Goal: Task Accomplishment & Management: Manage account settings

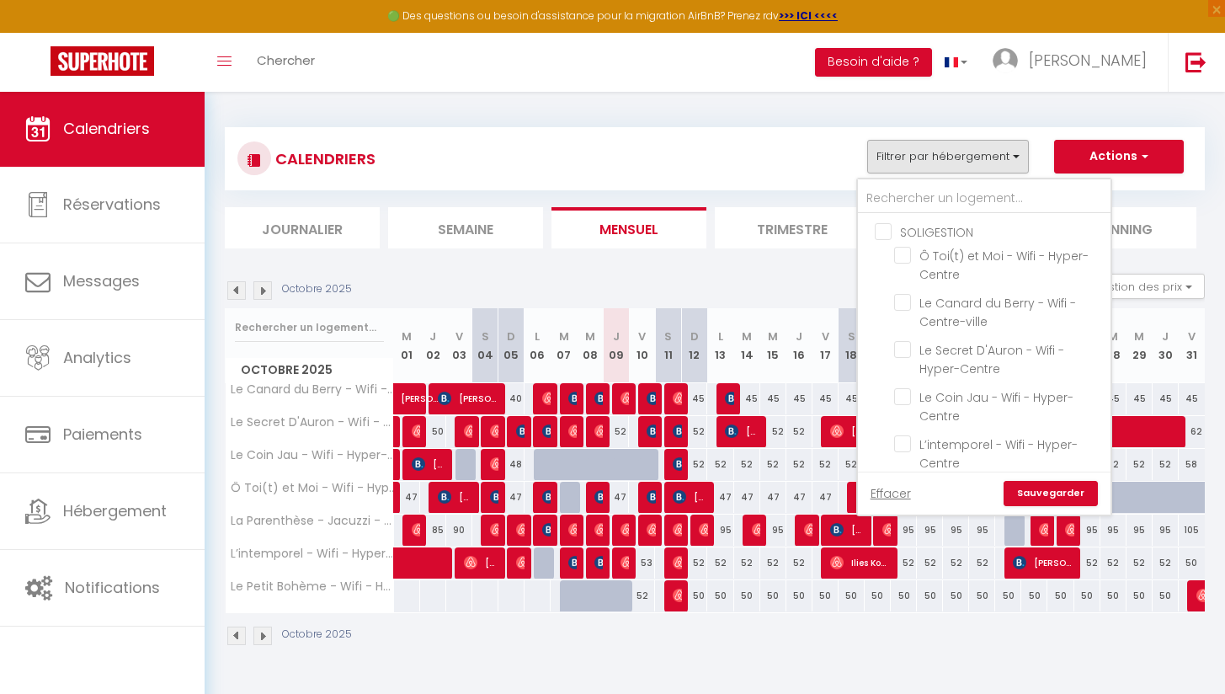
select select
click at [723, 654] on div "Octobre 2025" at bounding box center [715, 638] width 980 height 50
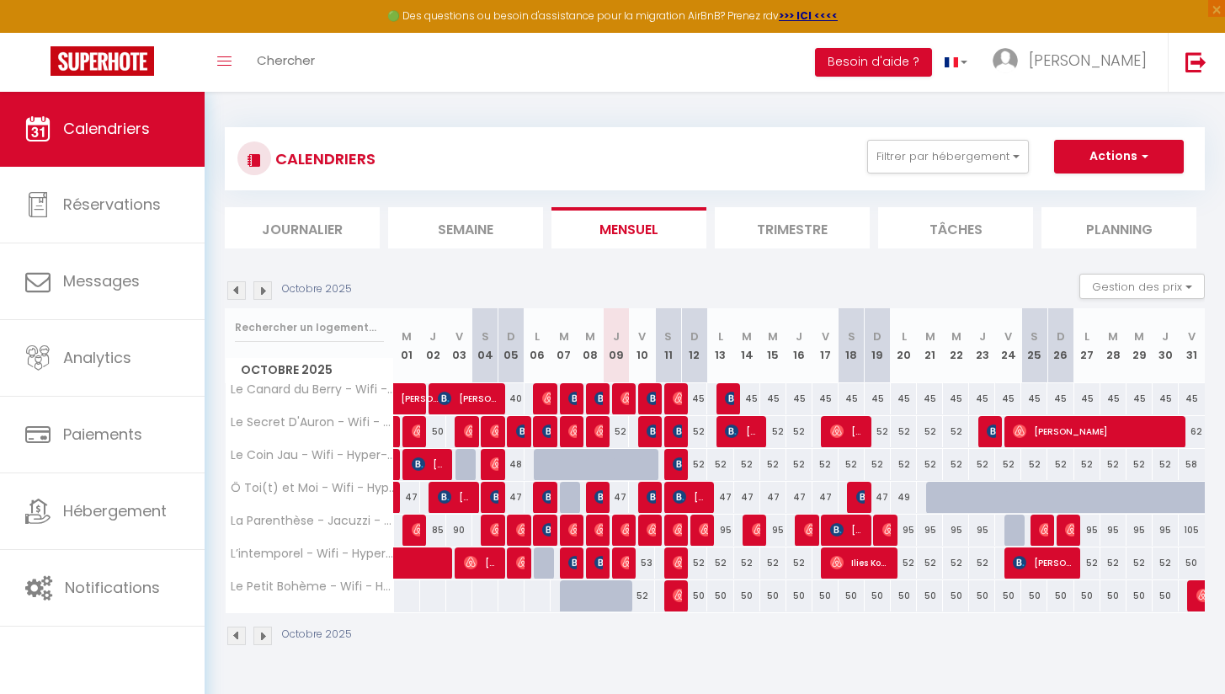
click at [647, 600] on div "52" at bounding box center [642, 595] width 26 height 31
type input "52"
type input "Ven 10 Octobre 2025"
type input "Sam 11 Octobre 2025"
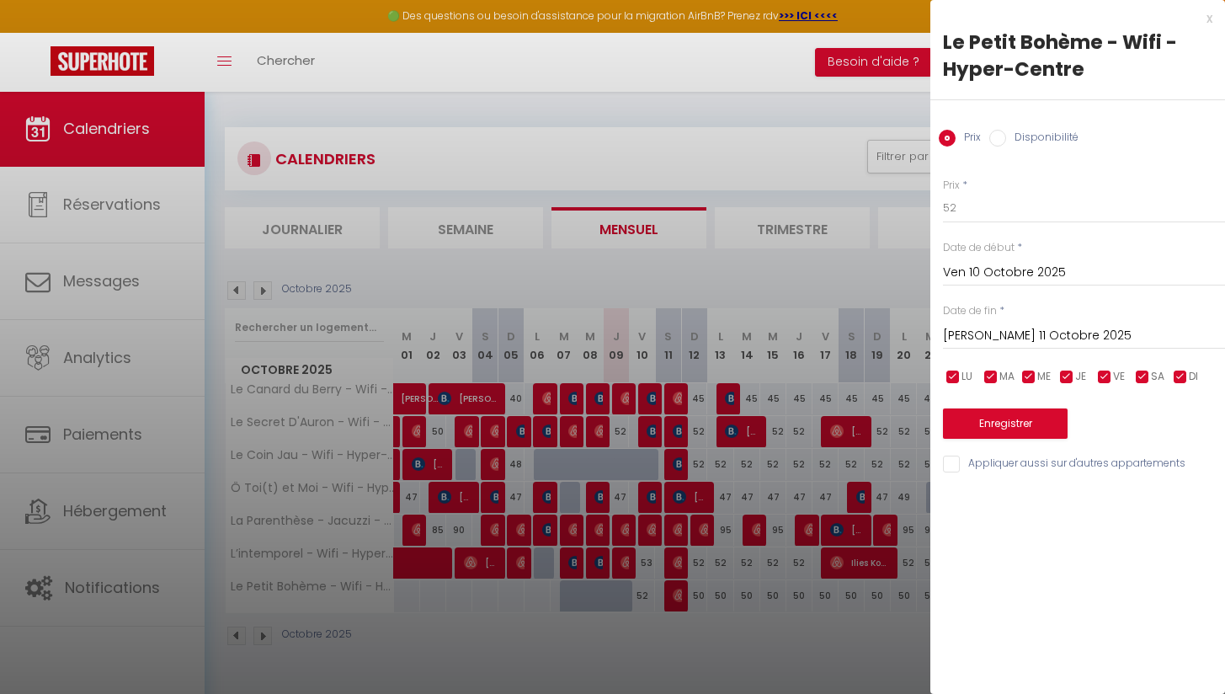
click at [717, 611] on div at bounding box center [612, 347] width 1225 height 694
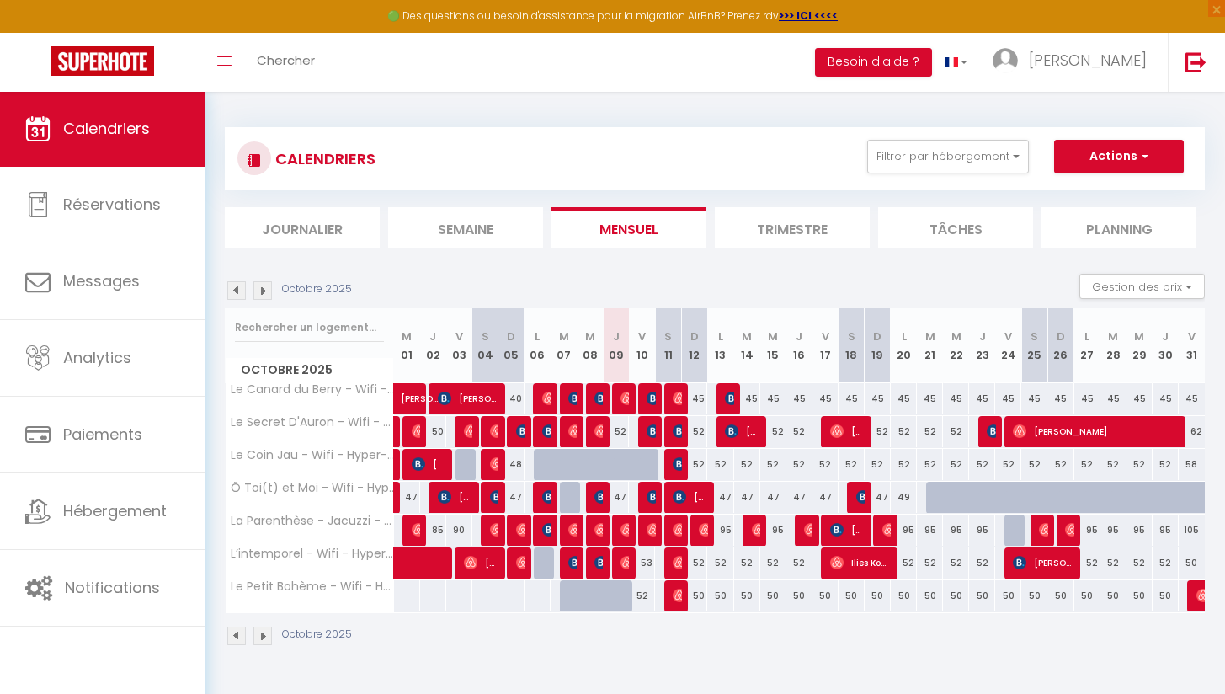
click at [700, 591] on div "50" at bounding box center [694, 595] width 26 height 31
type input "50"
type input "Dim 12 Octobre 2025"
type input "Lun 13 Octobre 2025"
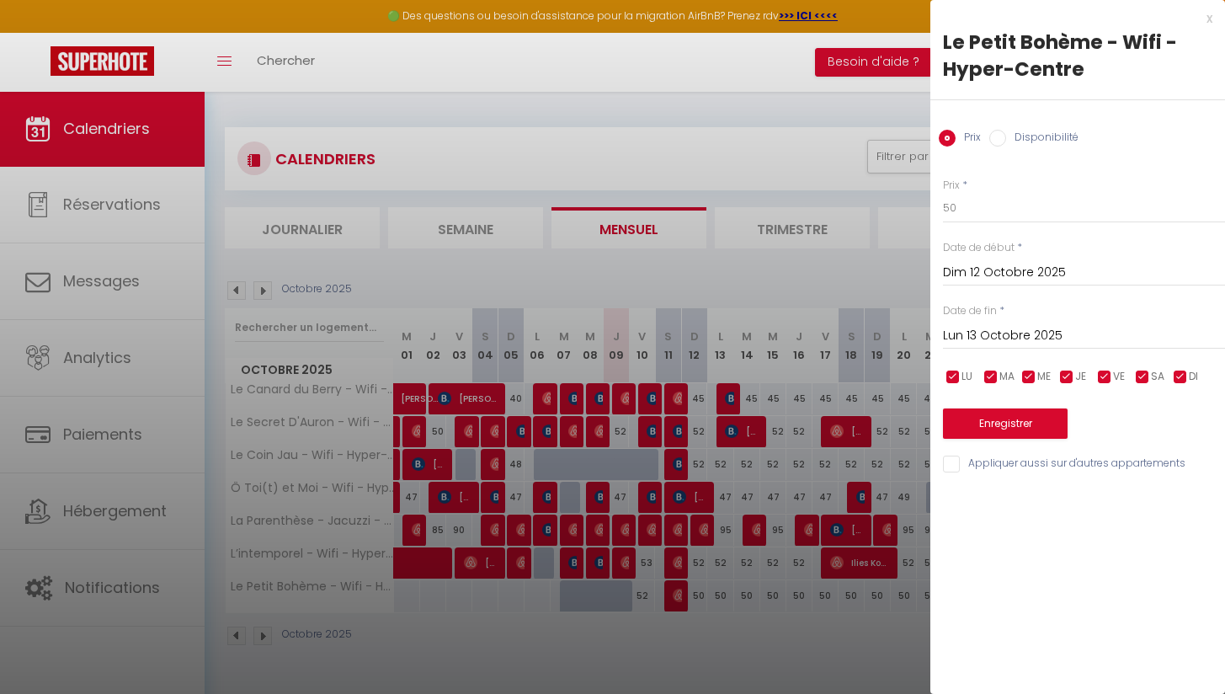
click at [1019, 138] on label "Disponibilité" at bounding box center [1042, 139] width 72 height 19
click at [1006, 138] on input "Disponibilité" at bounding box center [997, 138] width 17 height 17
radio input "true"
radio input "false"
click at [985, 336] on input "Lun 13 Octobre 2025" at bounding box center [1084, 338] width 282 height 22
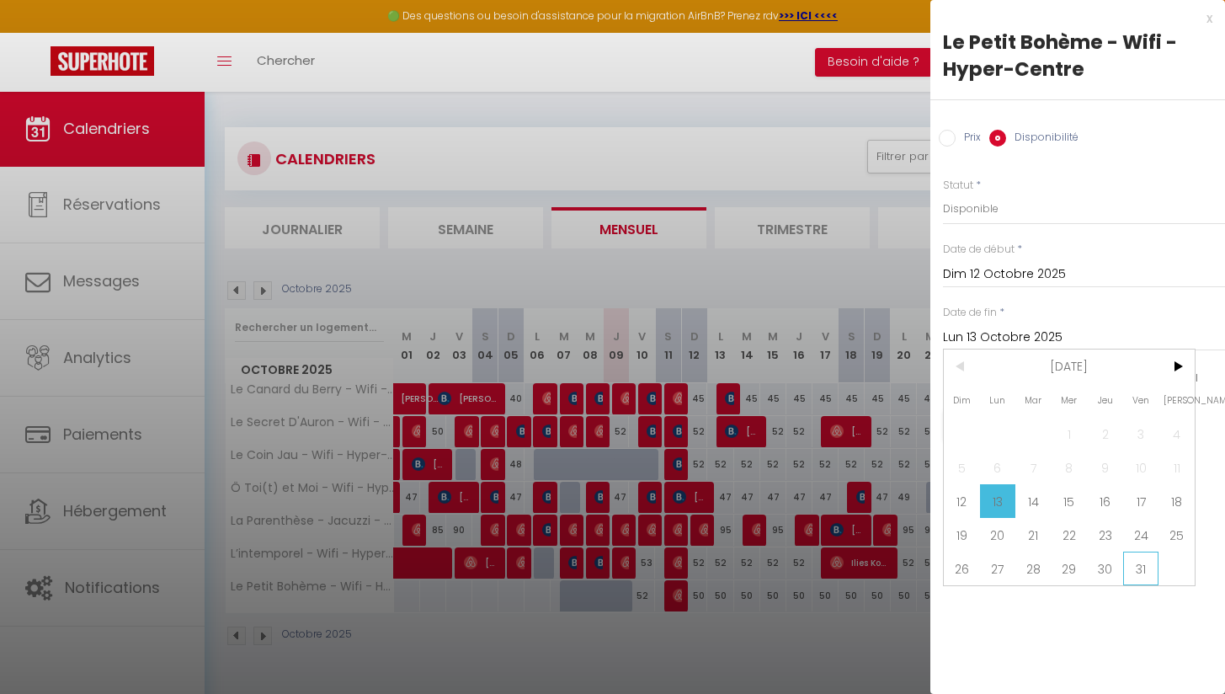
click at [1147, 564] on span "31" at bounding box center [1141, 568] width 36 height 34
type input "Ven 31 Octobre 2025"
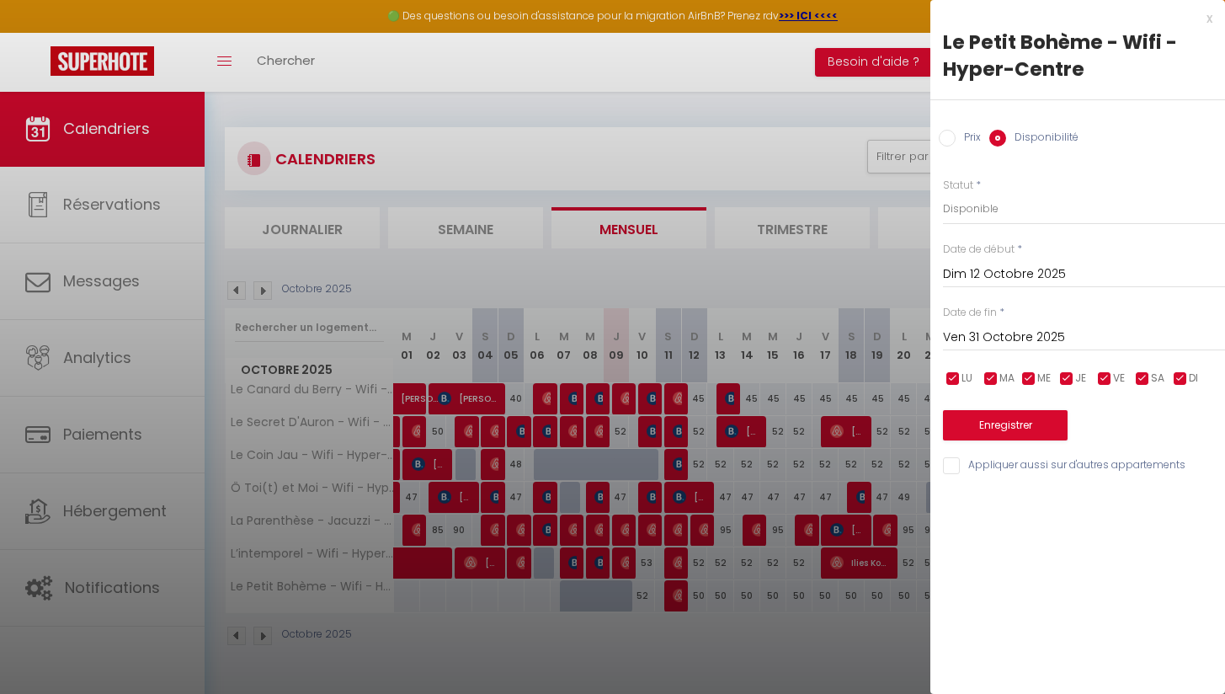
click at [1026, 424] on button "Enregistrer" at bounding box center [1005, 425] width 125 height 30
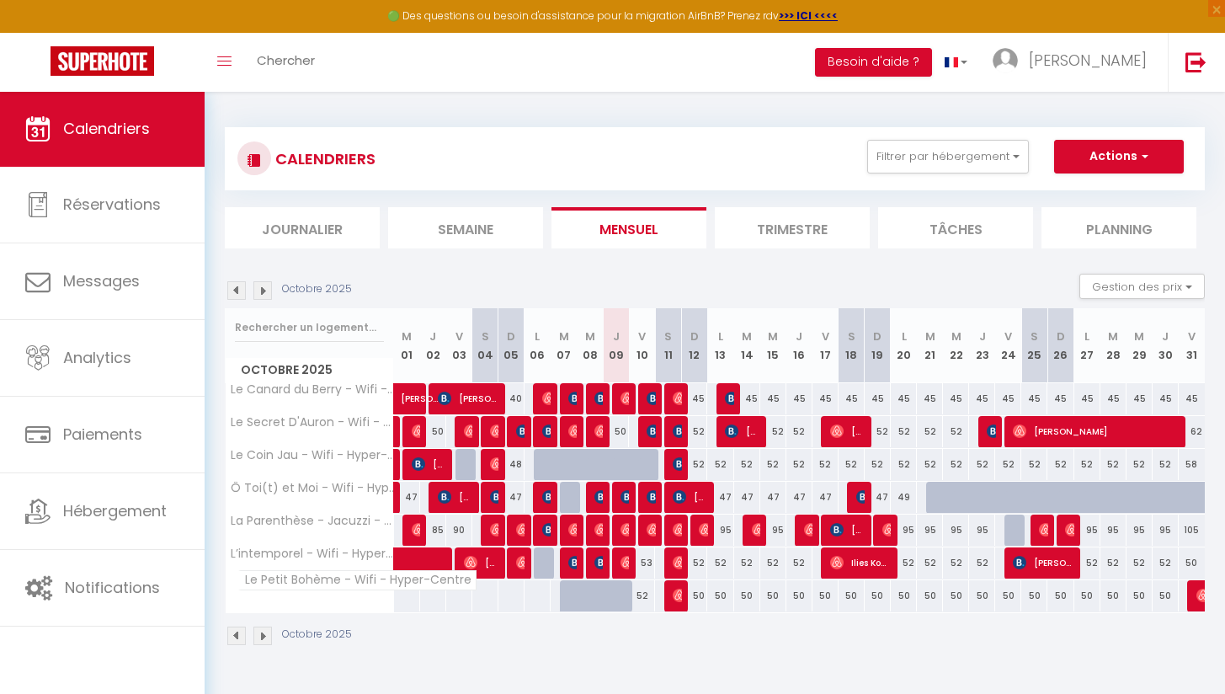
click at [275, 584] on span "Le Petit Bohème - Wifi - Hyper-Centre" at bounding box center [357, 580] width 238 height 20
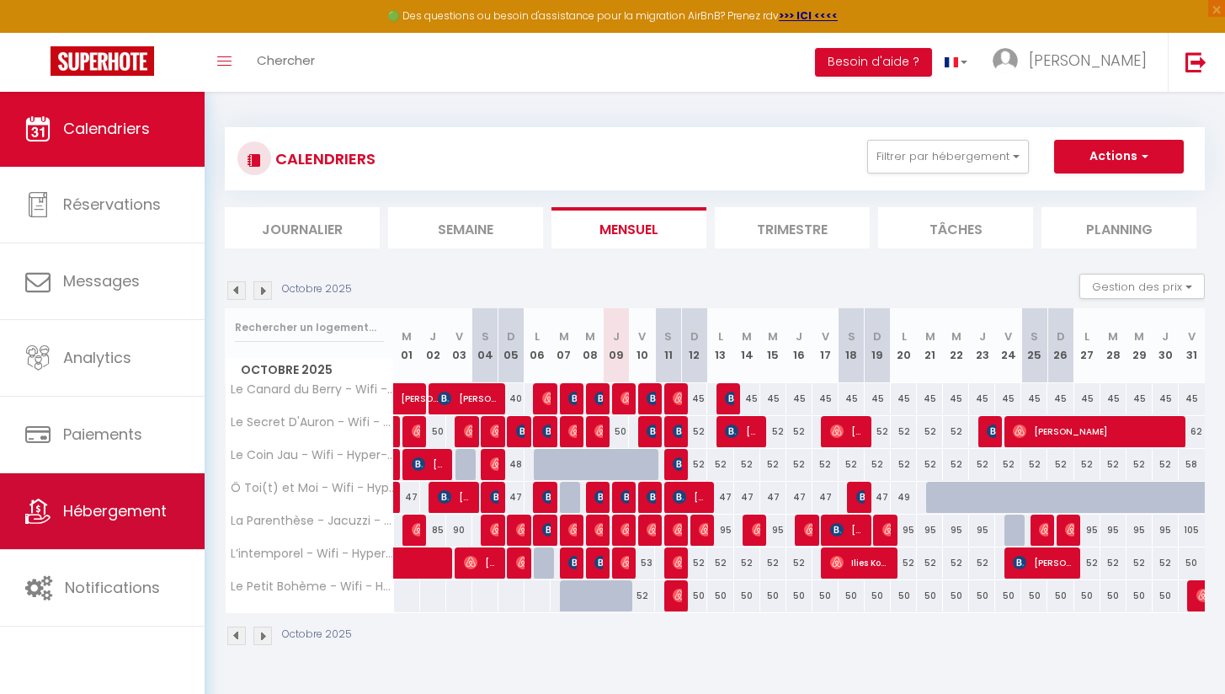
click at [153, 529] on link "Hébergement" at bounding box center [102, 511] width 205 height 76
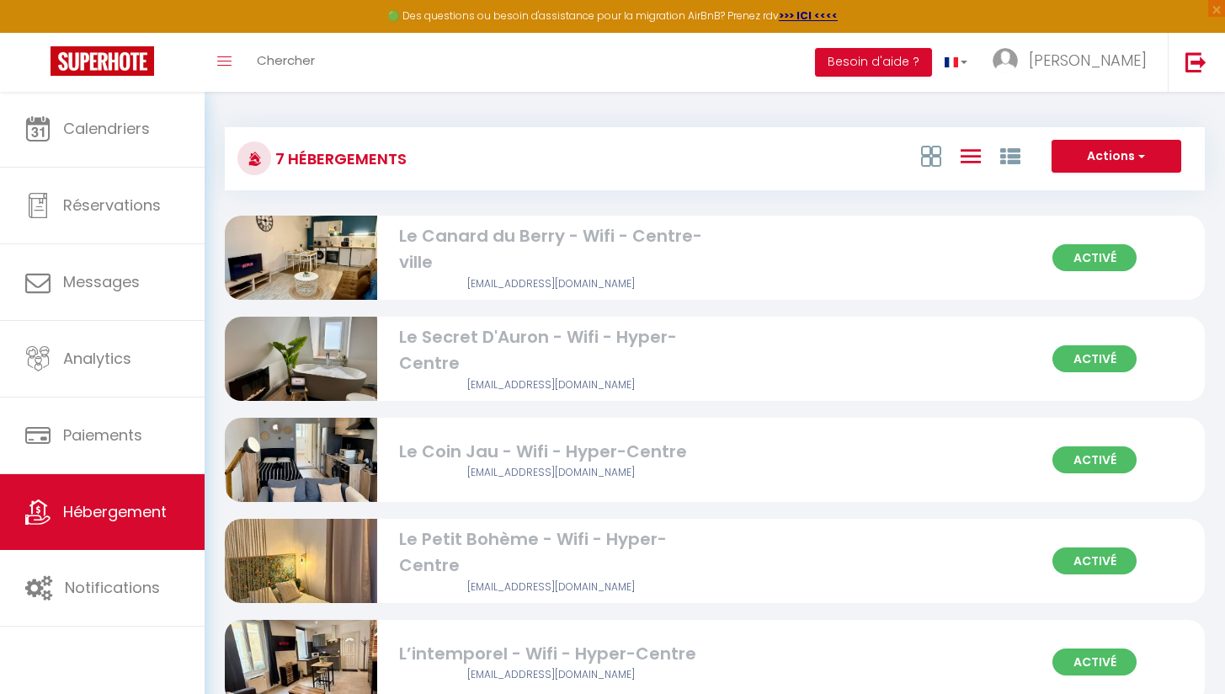
click at [520, 587] on div "[EMAIL_ADDRESS][DOMAIN_NAME]" at bounding box center [551, 587] width 305 height 16
click at [385, 543] on div at bounding box center [306, 561] width 163 height 84
select select "3"
select select "2"
select select "1"
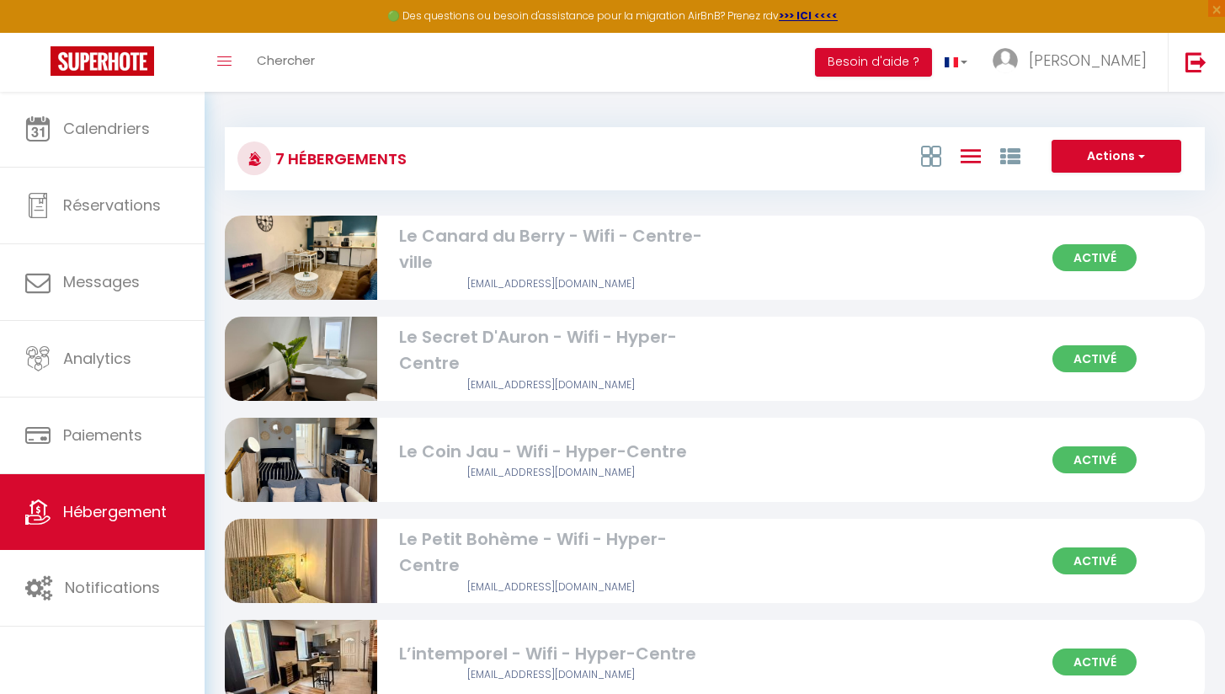
select select "1"
select select
select select "28"
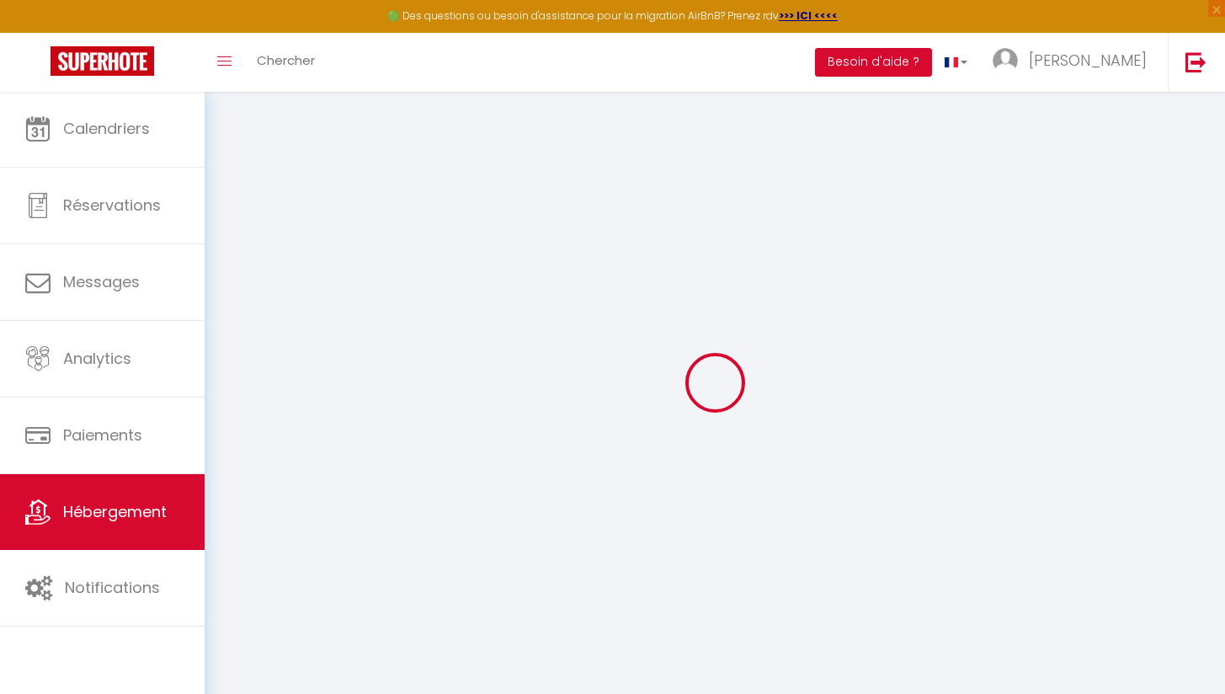
select select
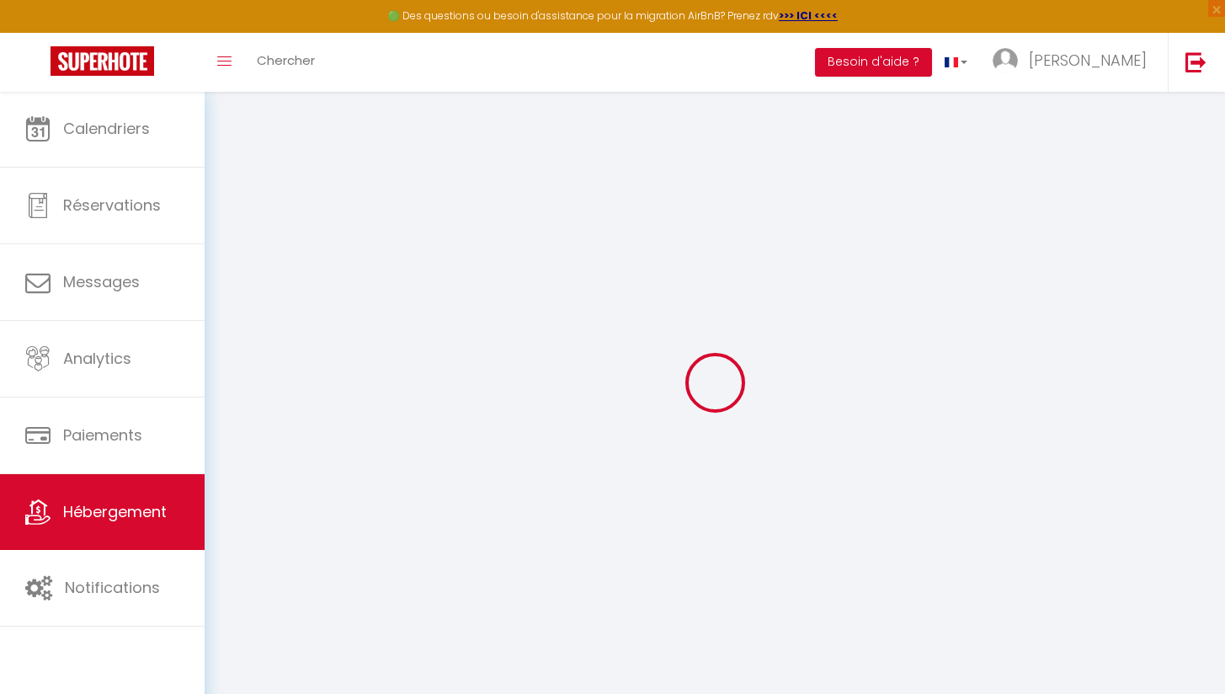
select select
checkbox input "false"
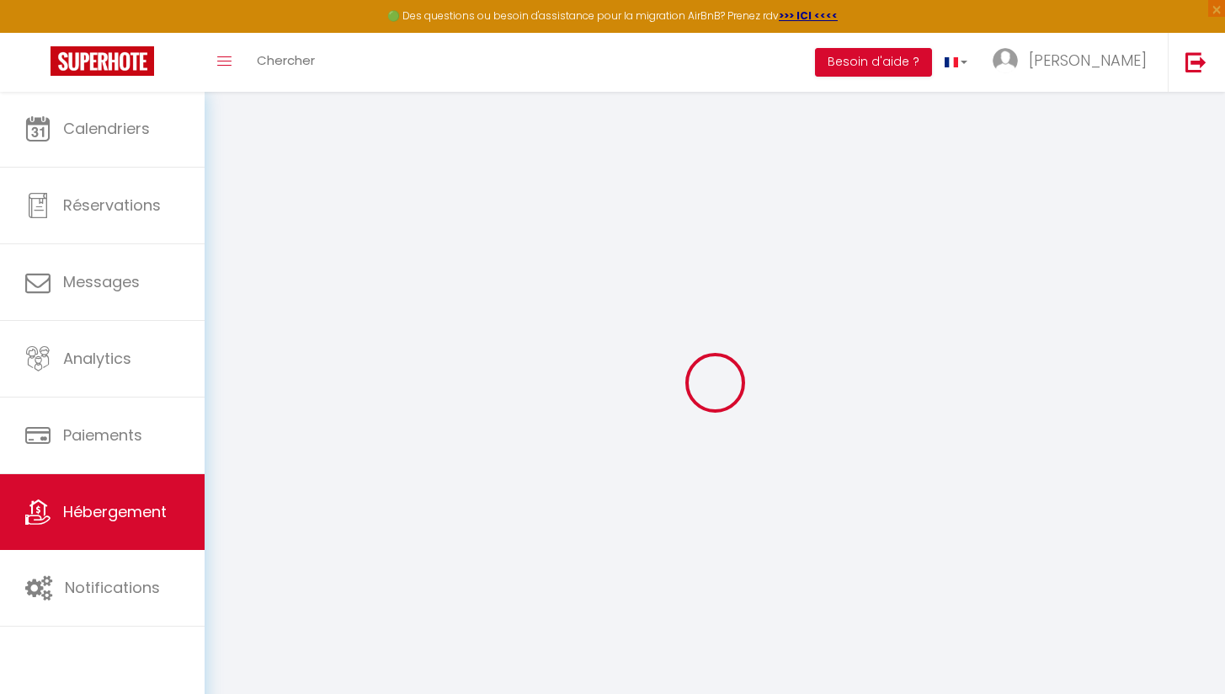
select select
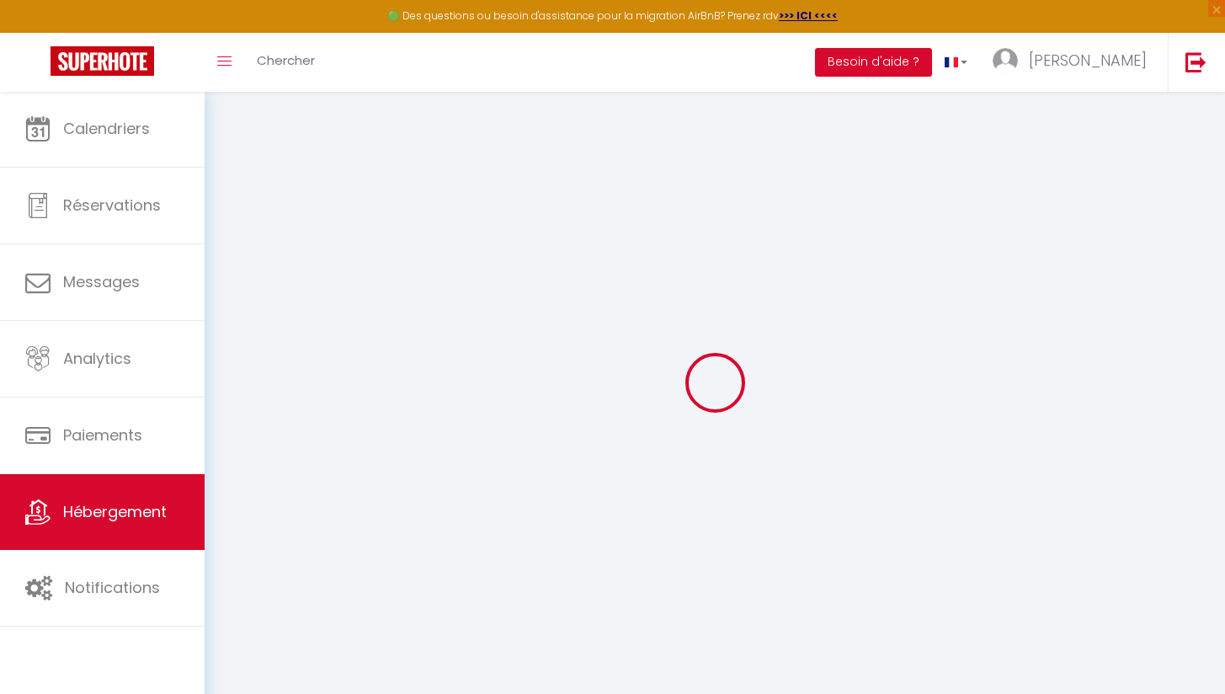
select select
checkbox input "false"
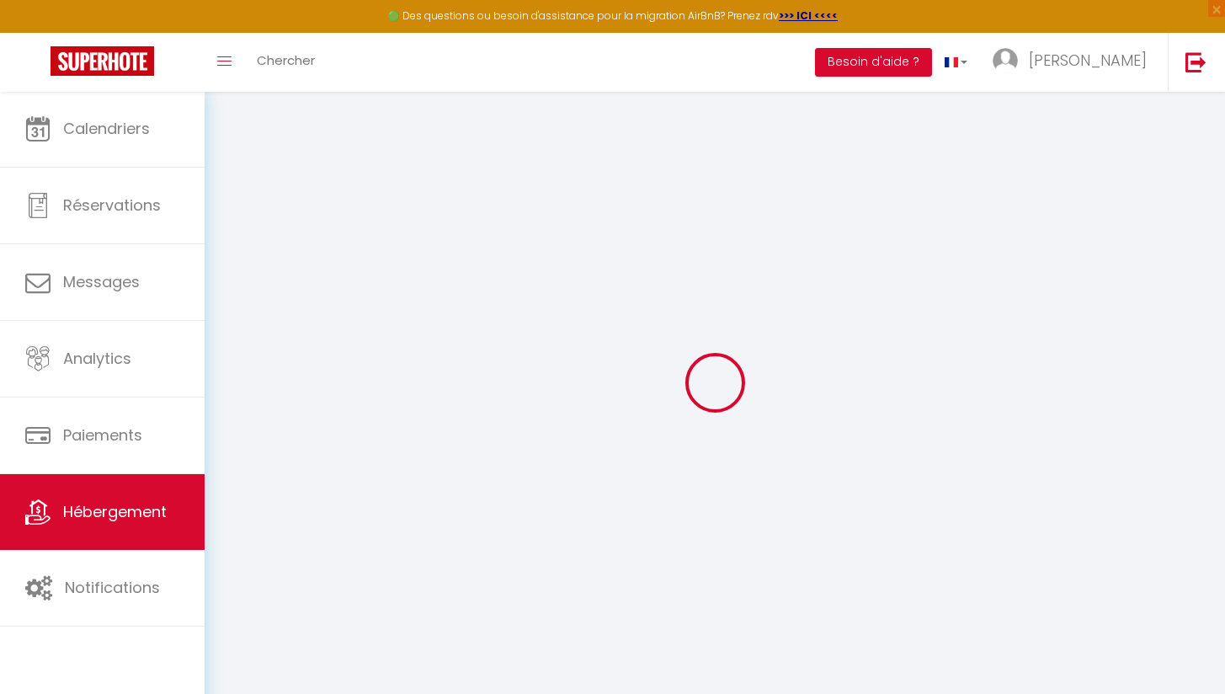
checkbox input "false"
select select
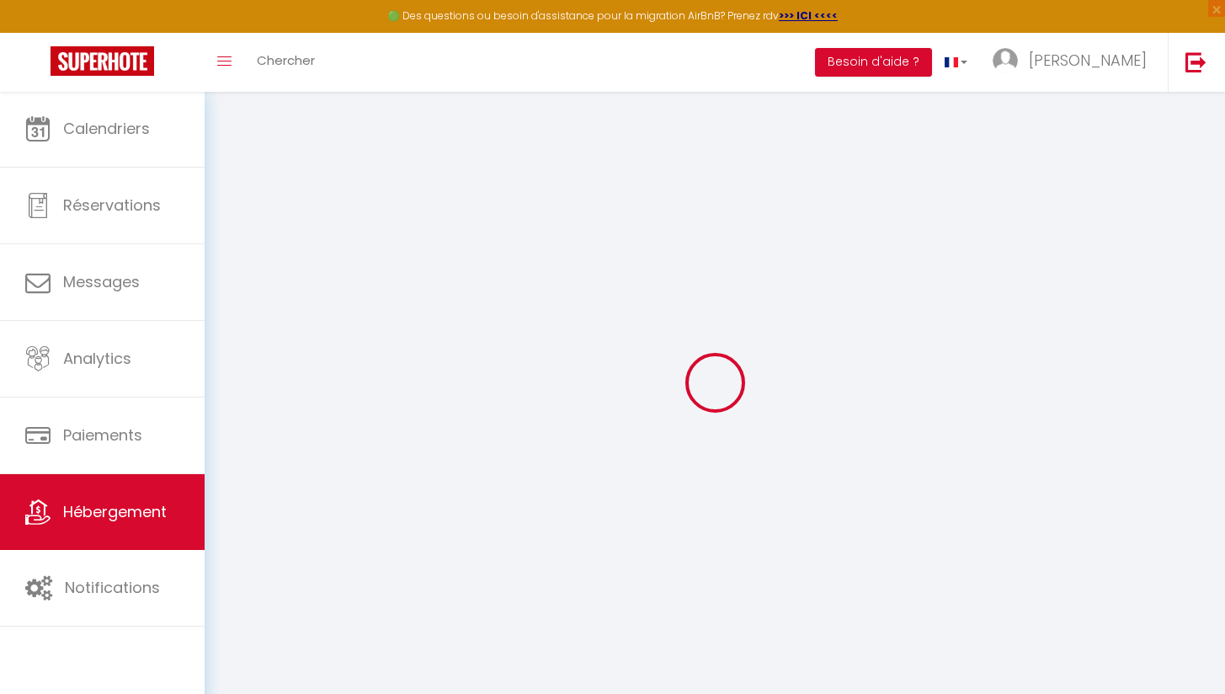
select select
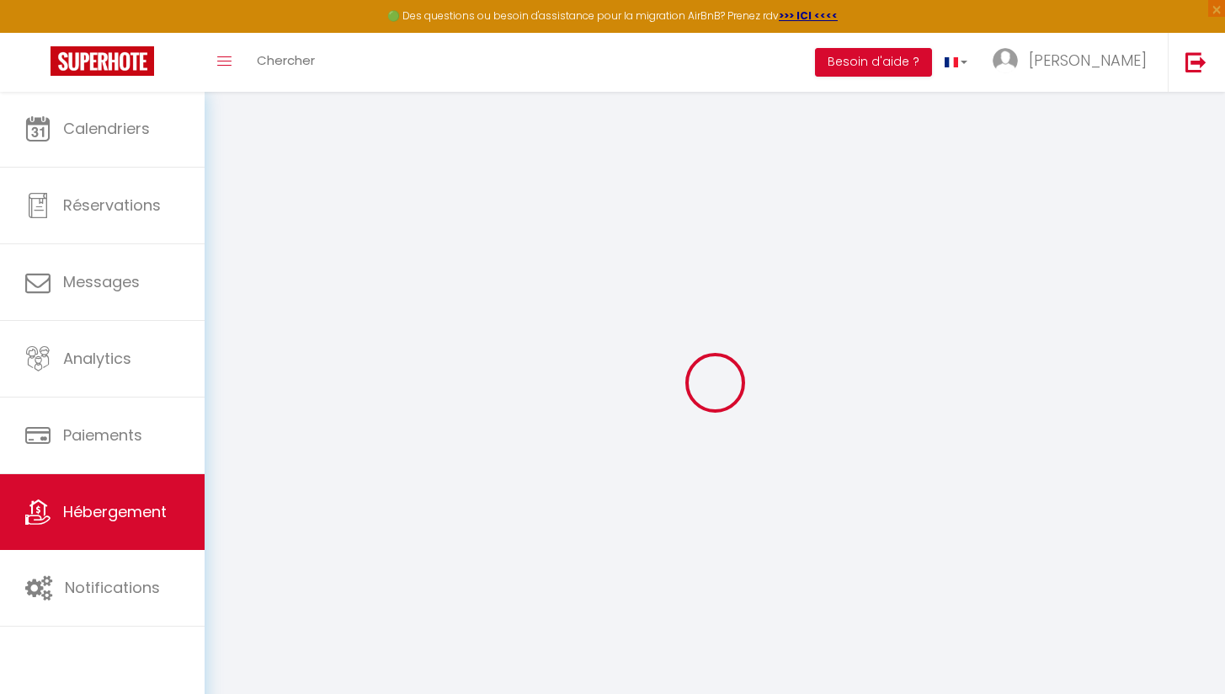
checkbox input "false"
select select
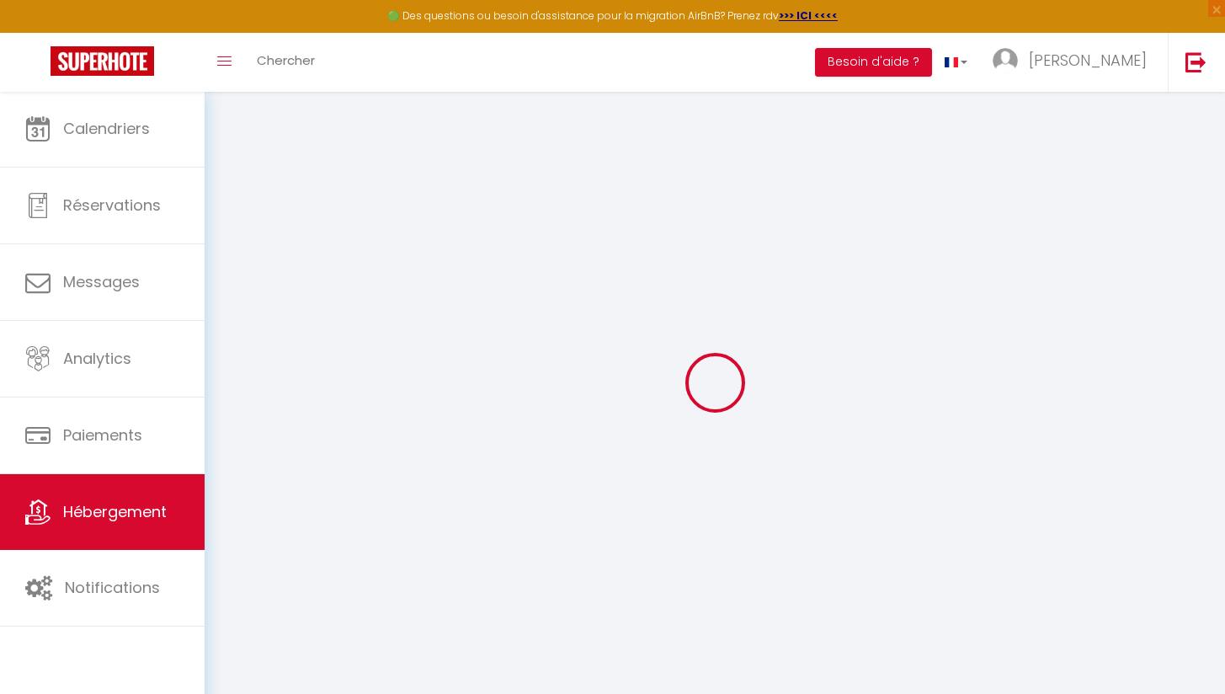
select select
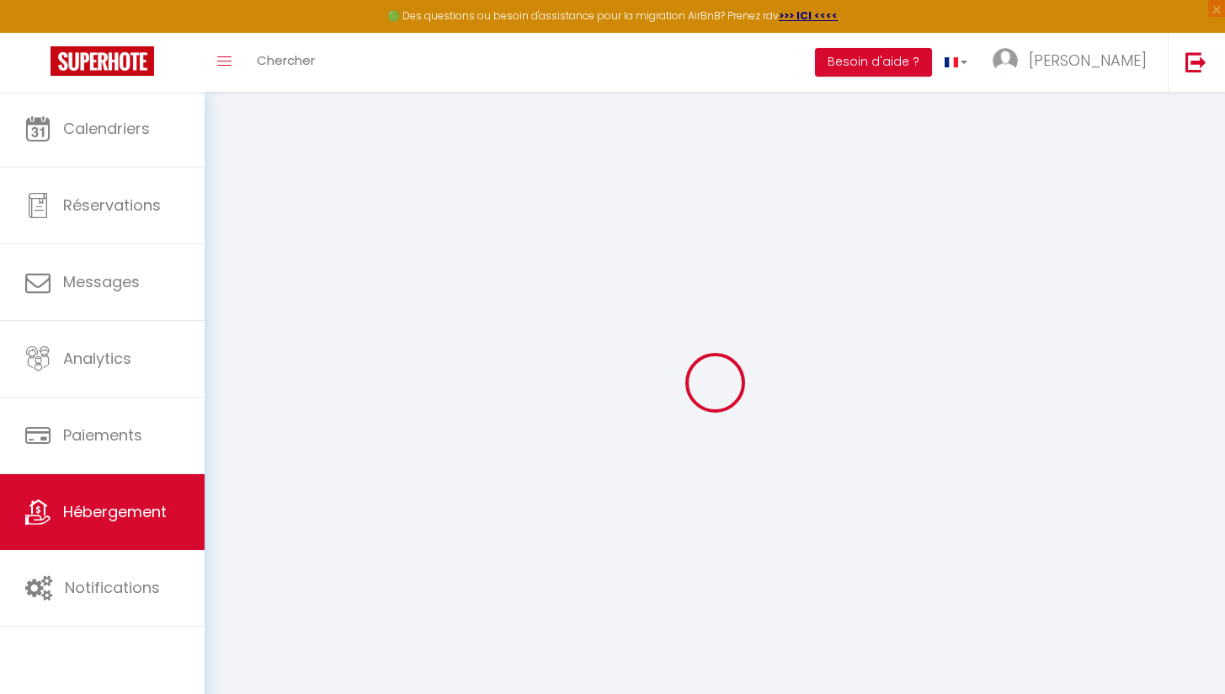
select select
checkbox input "false"
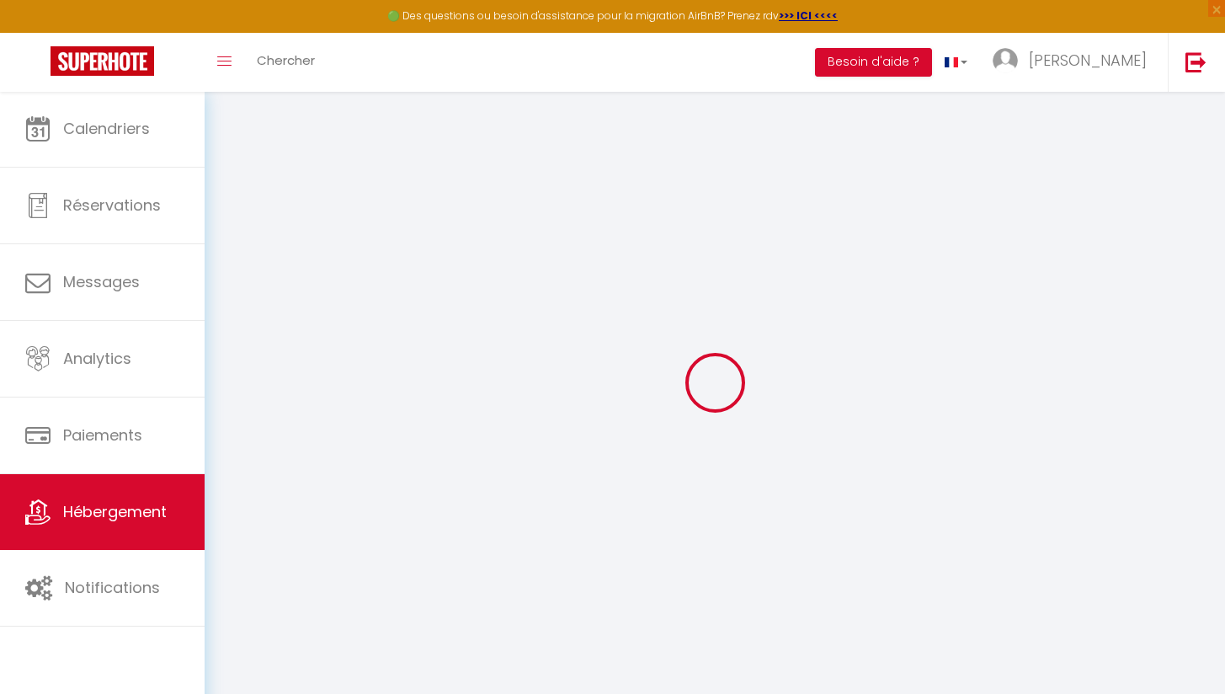
checkbox input "false"
select select
type input "Le Petit Bohème - Wifi - Hyper-Centre"
type input "[PERSON_NAME]"
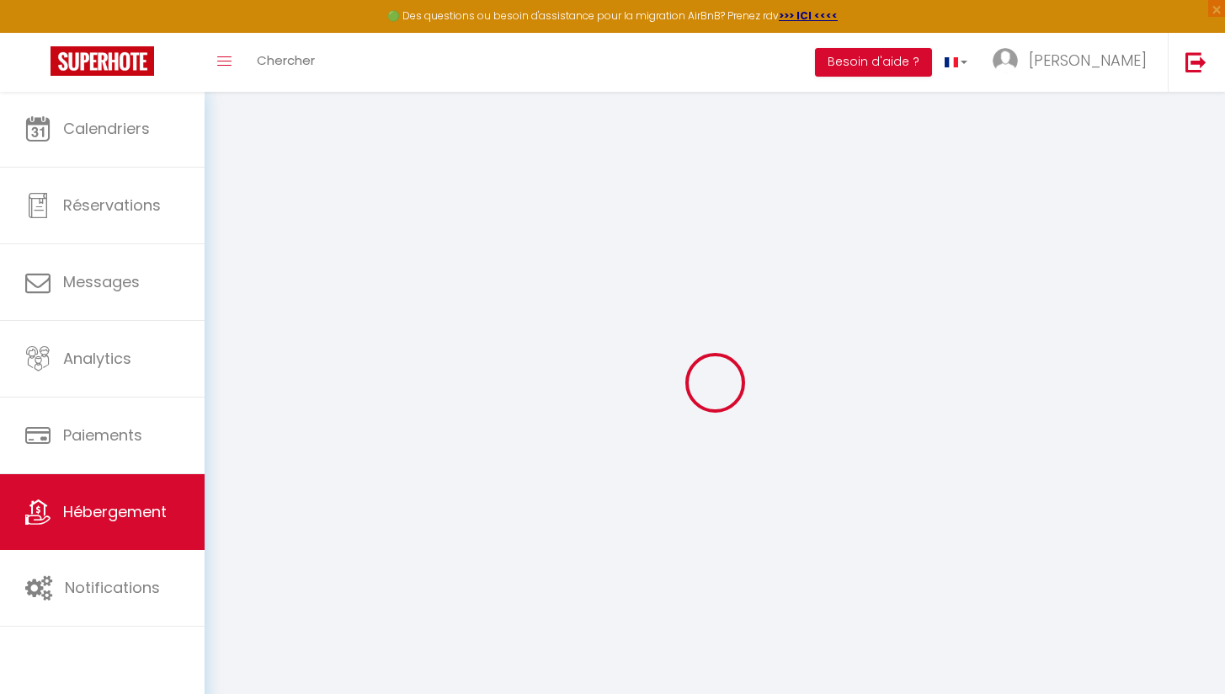
select select "2"
type input "47"
select select
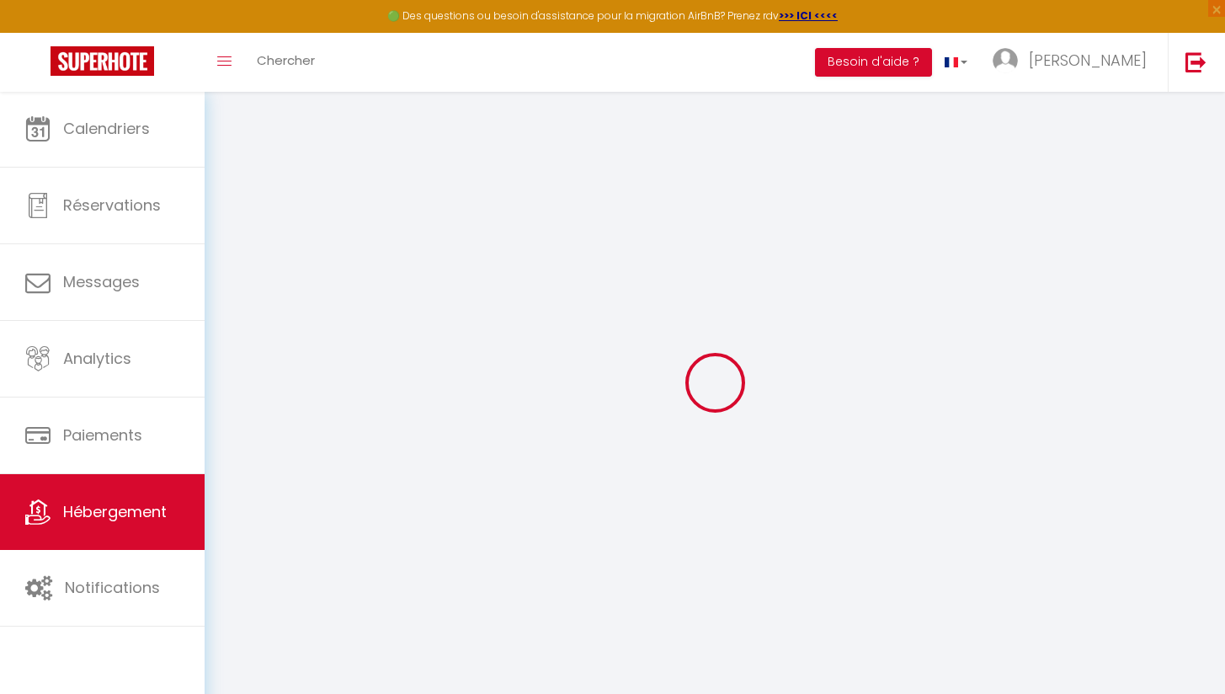
select select
type input "[STREET_ADDRESS]"
type input "18000"
type input "[GEOGRAPHIC_DATA]"
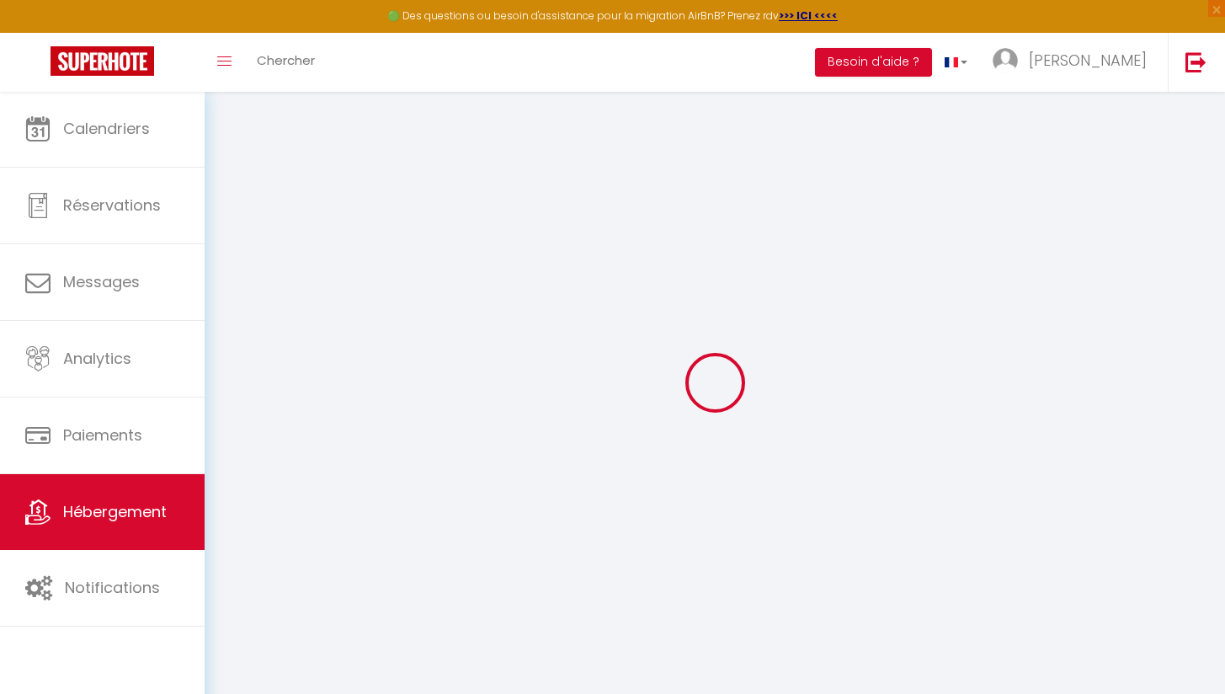
type input "[EMAIL_ADDRESS][DOMAIN_NAME]"
select select
checkbox input "false"
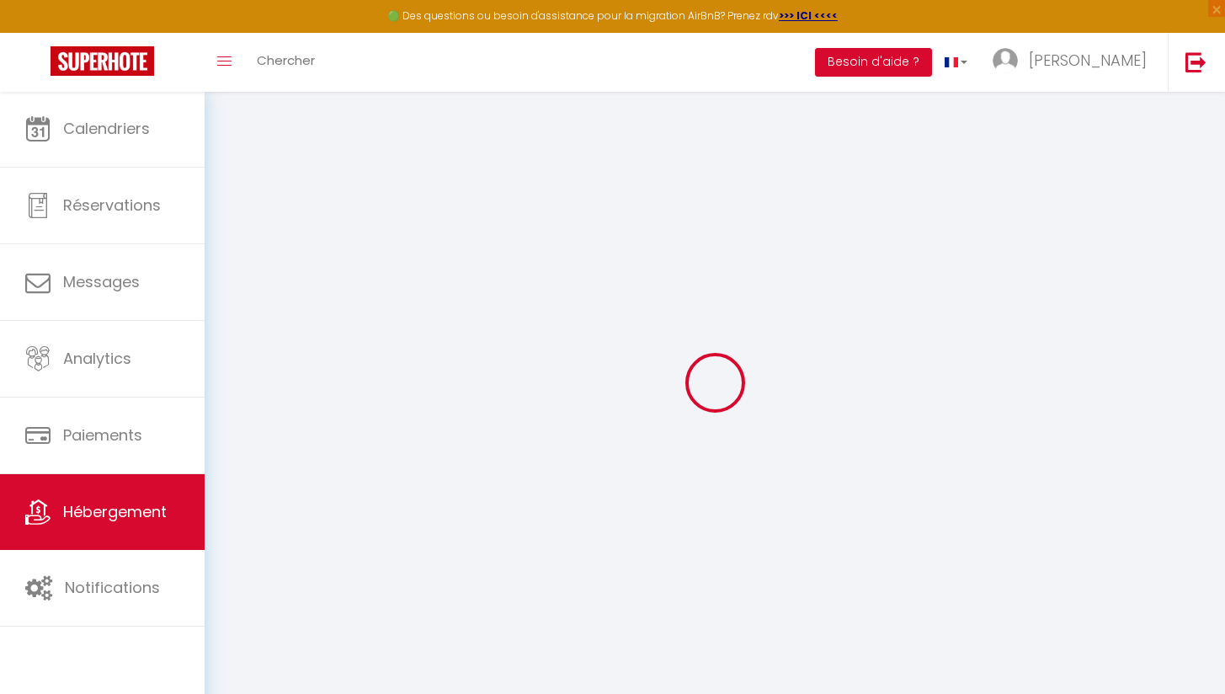
checkbox input "false"
type input "0"
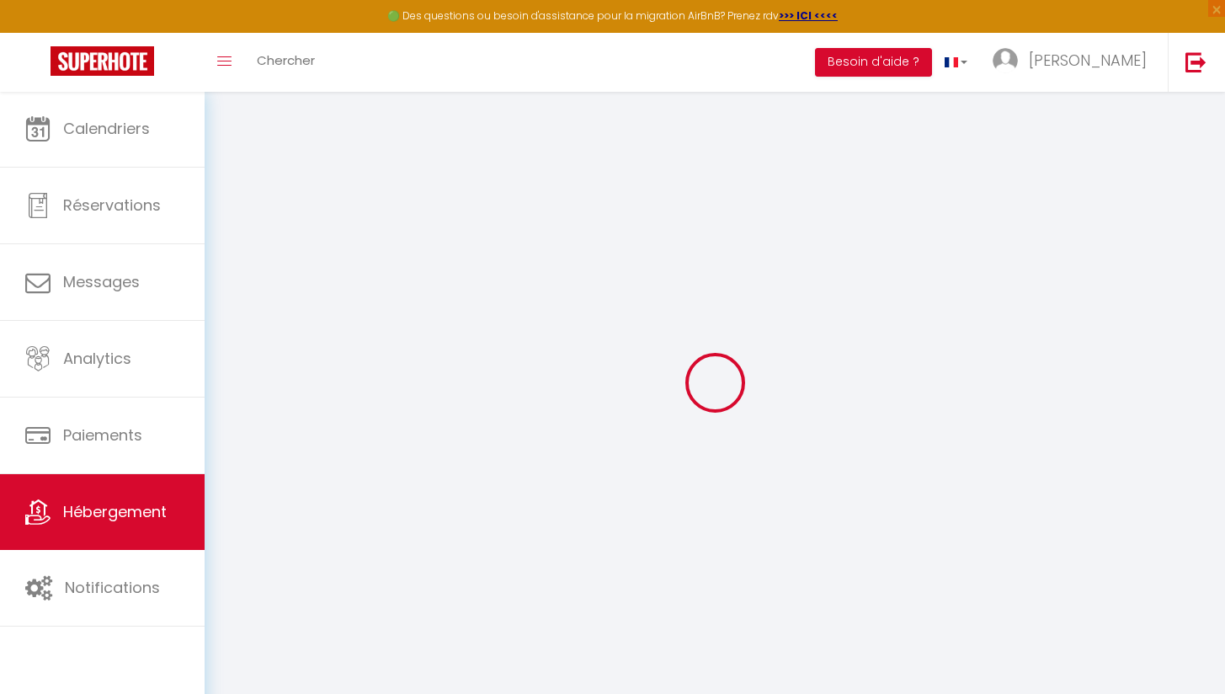
select select
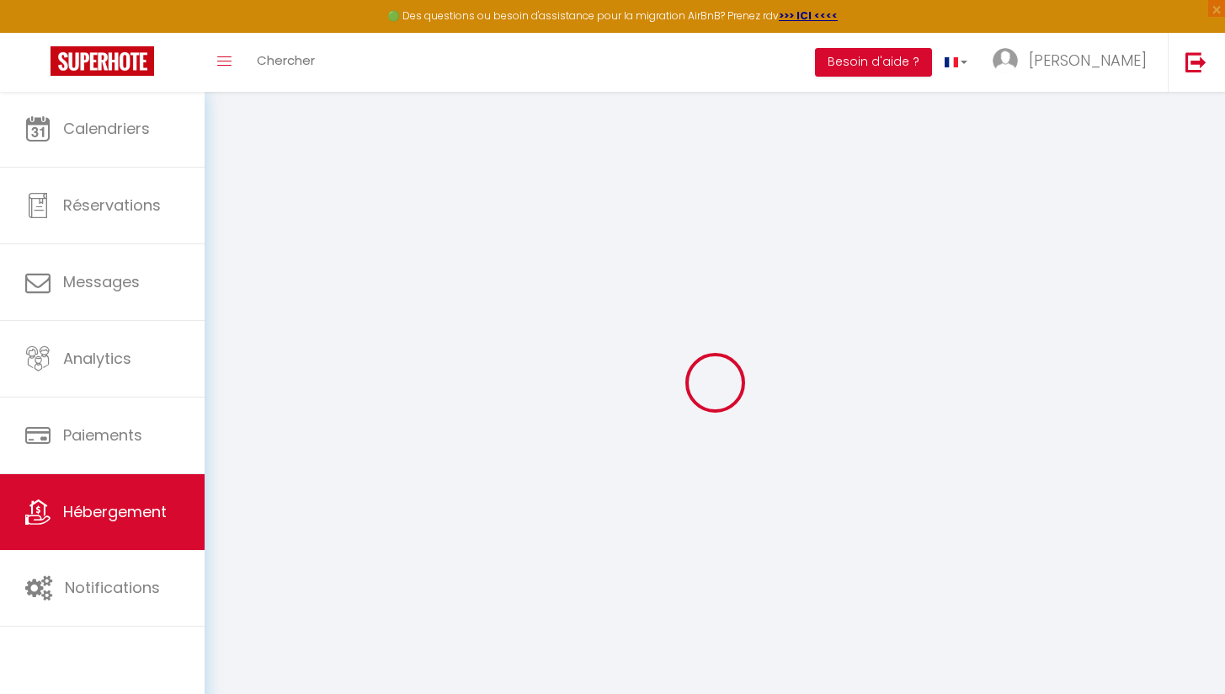
select select
checkbox input "false"
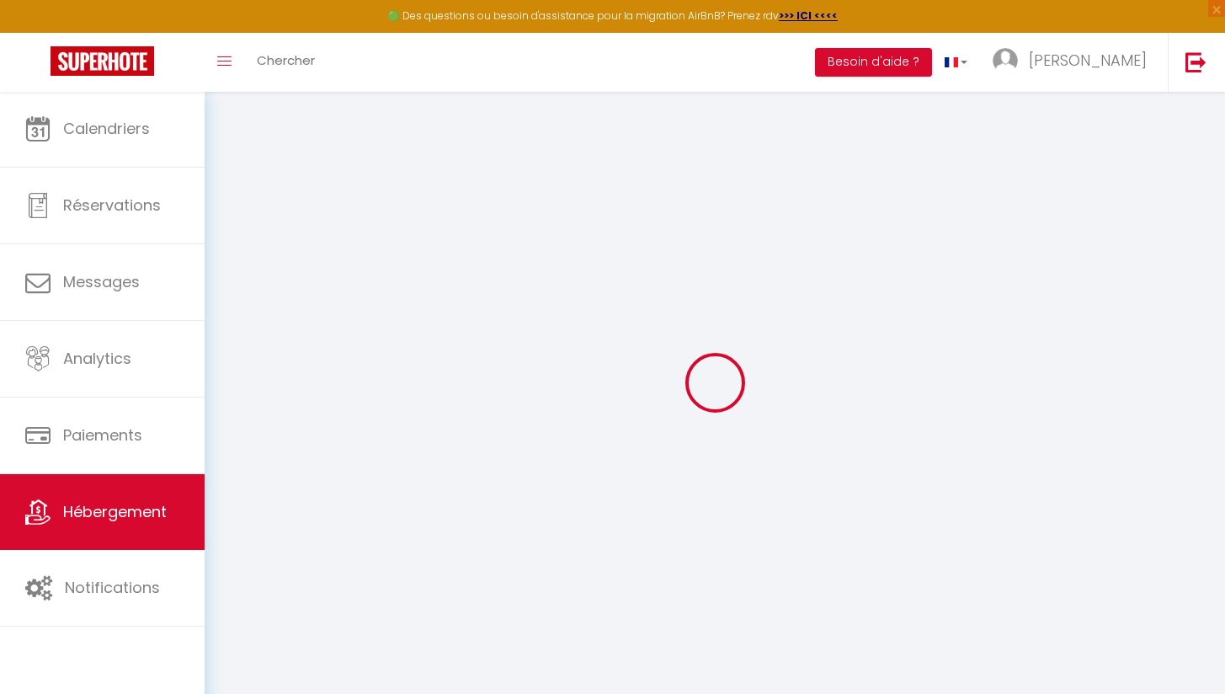
select select
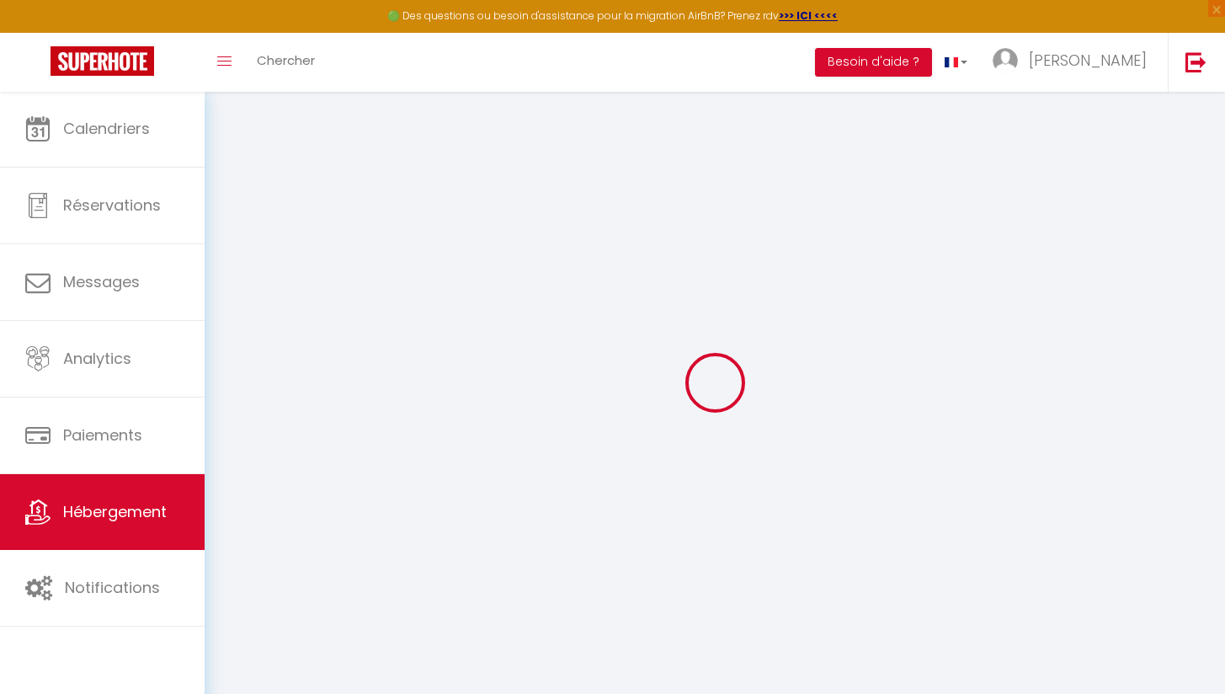
select select
checkbox input "false"
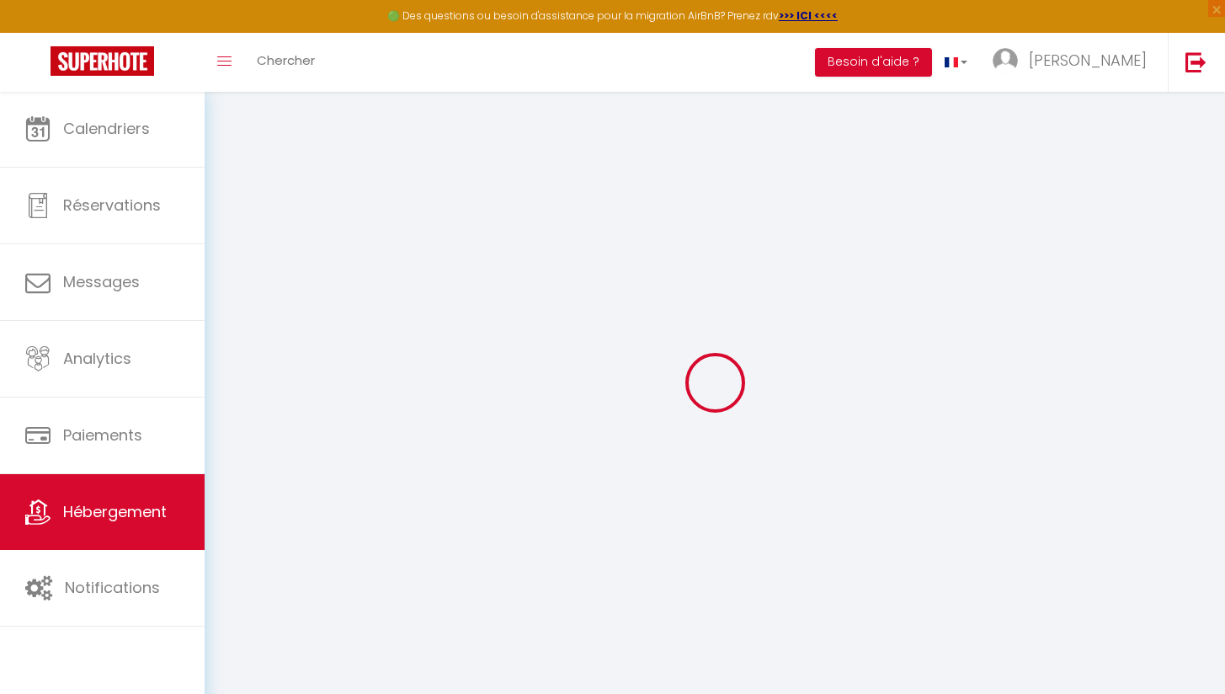
select select
checkbox input "false"
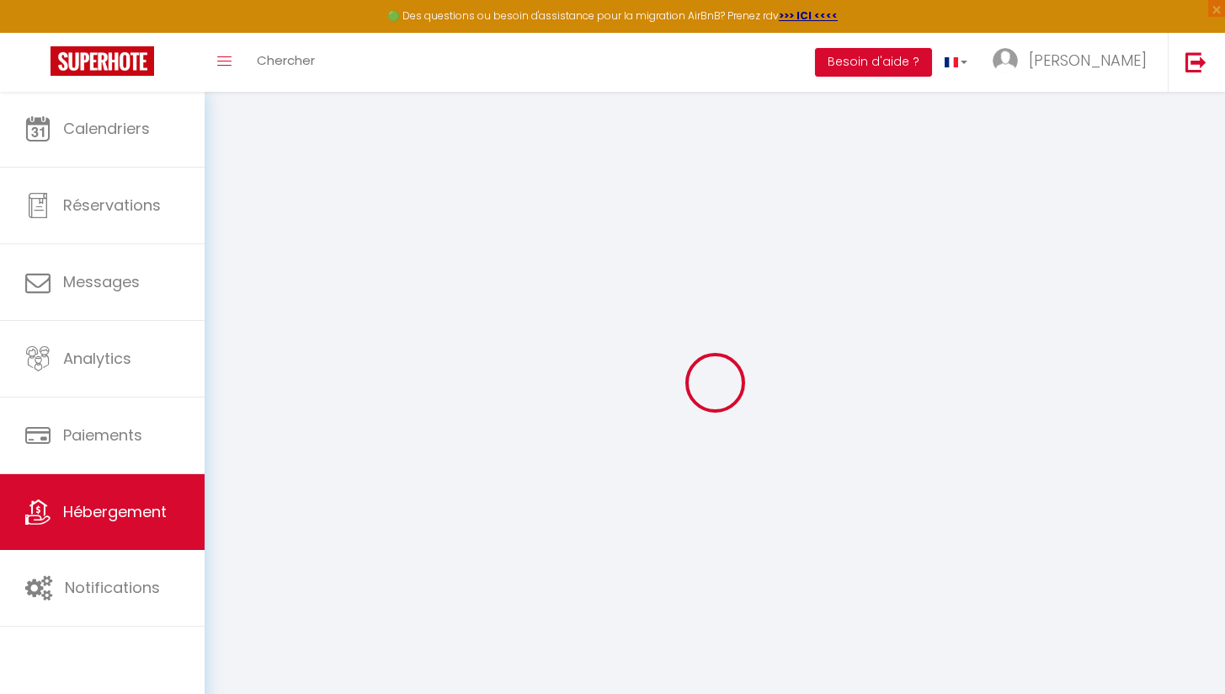
select select "17:00"
select select "23:45"
select select "10:00"
select select "30"
select select "120"
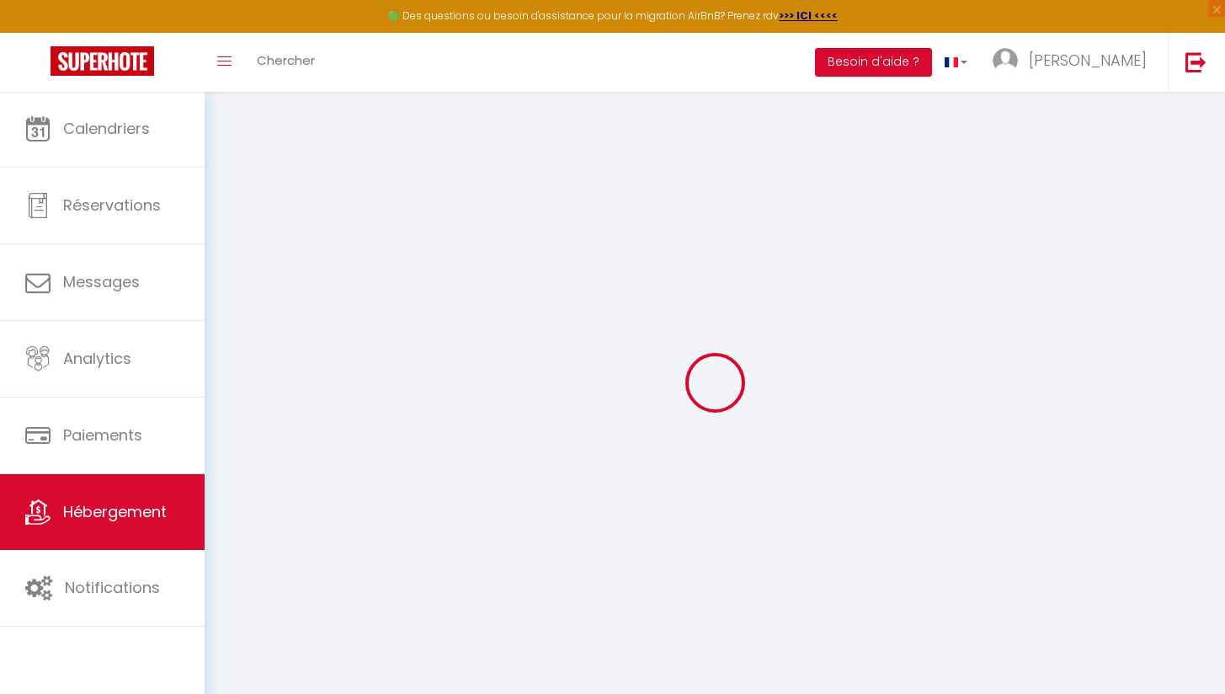
select select
checkbox input "false"
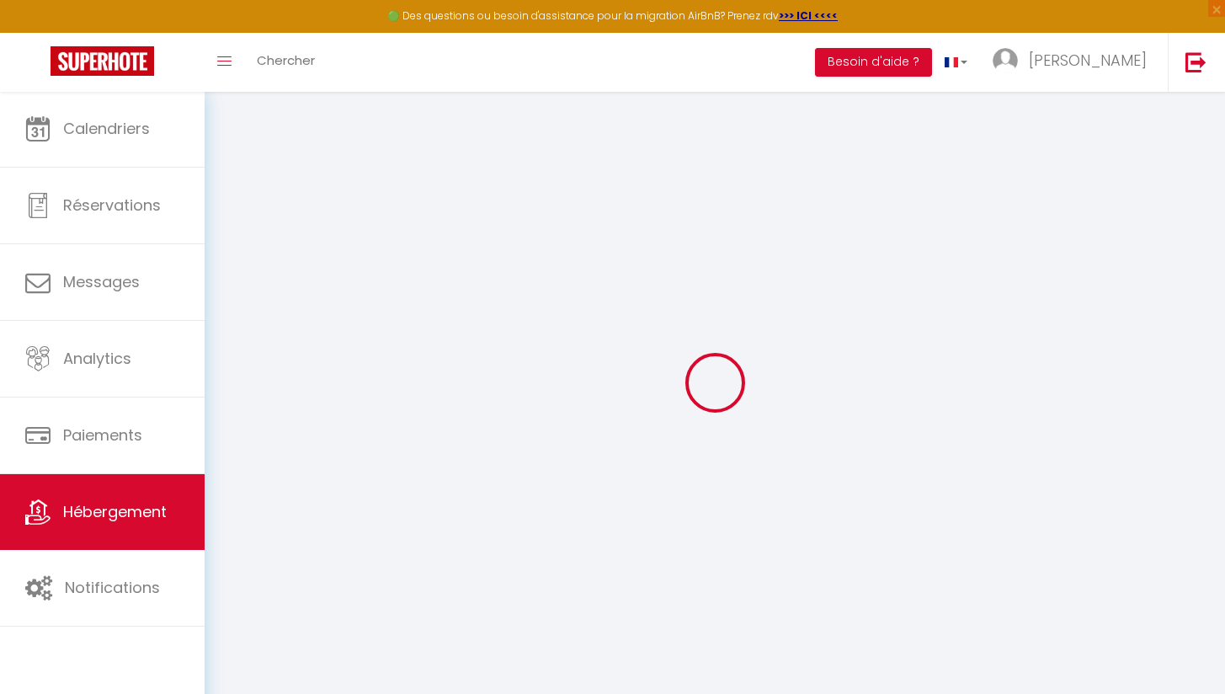
select select
checkbox input "false"
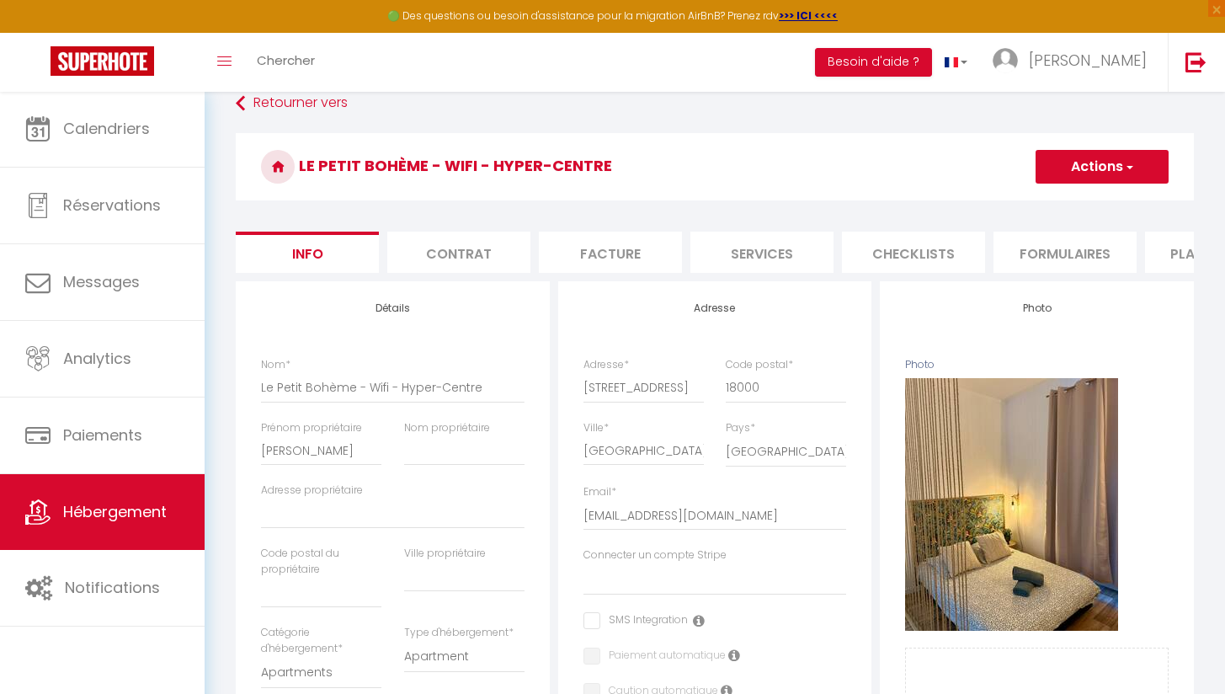
select select
checkbox input "false"
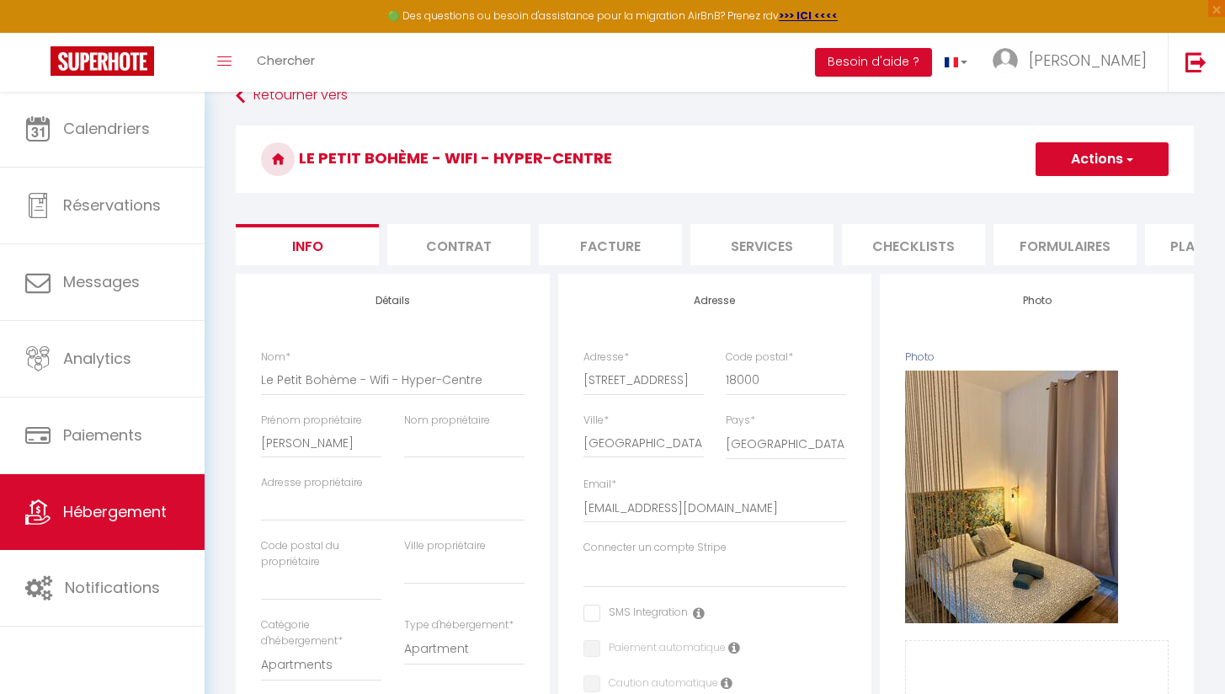
scroll to position [18, 0]
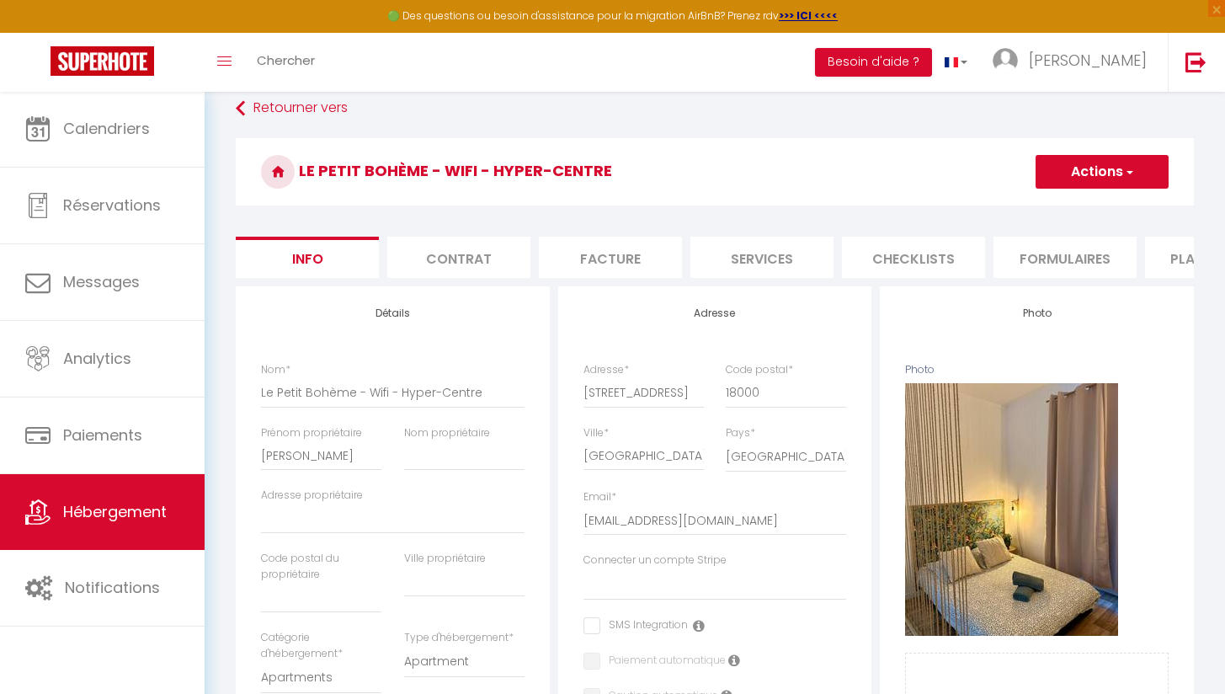
click at [725, 260] on li "Services" at bounding box center [761, 257] width 143 height 41
select select
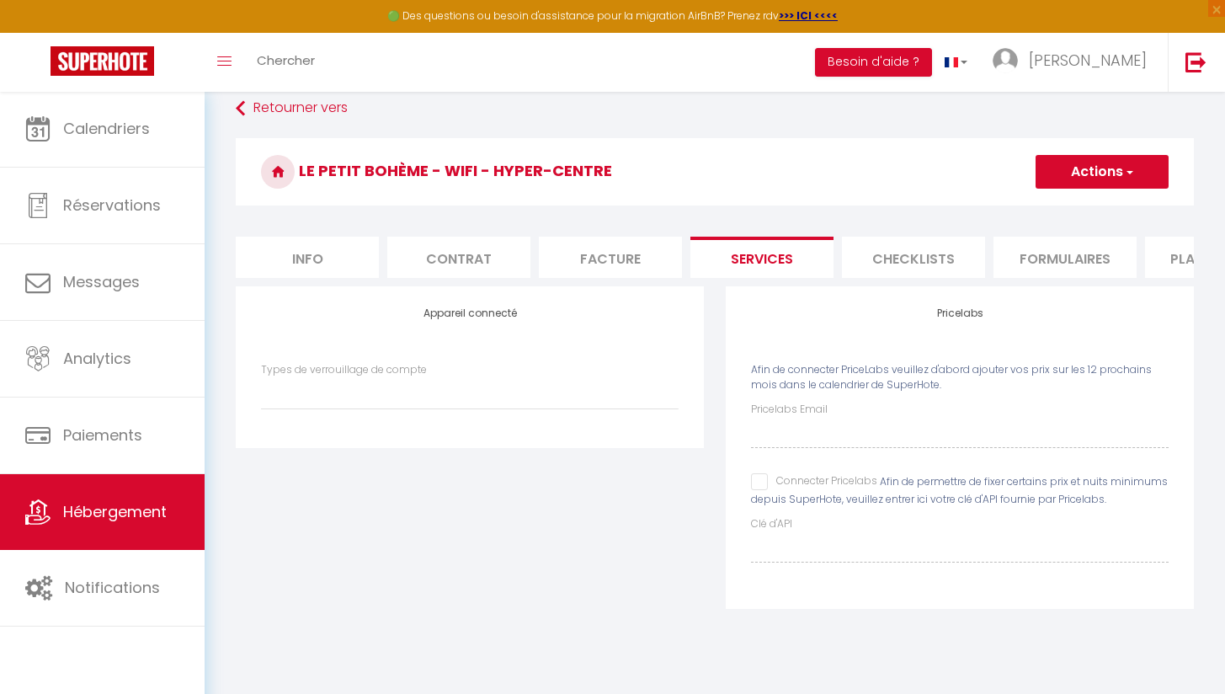
click at [875, 255] on li "Checklists" at bounding box center [913, 257] width 143 height 41
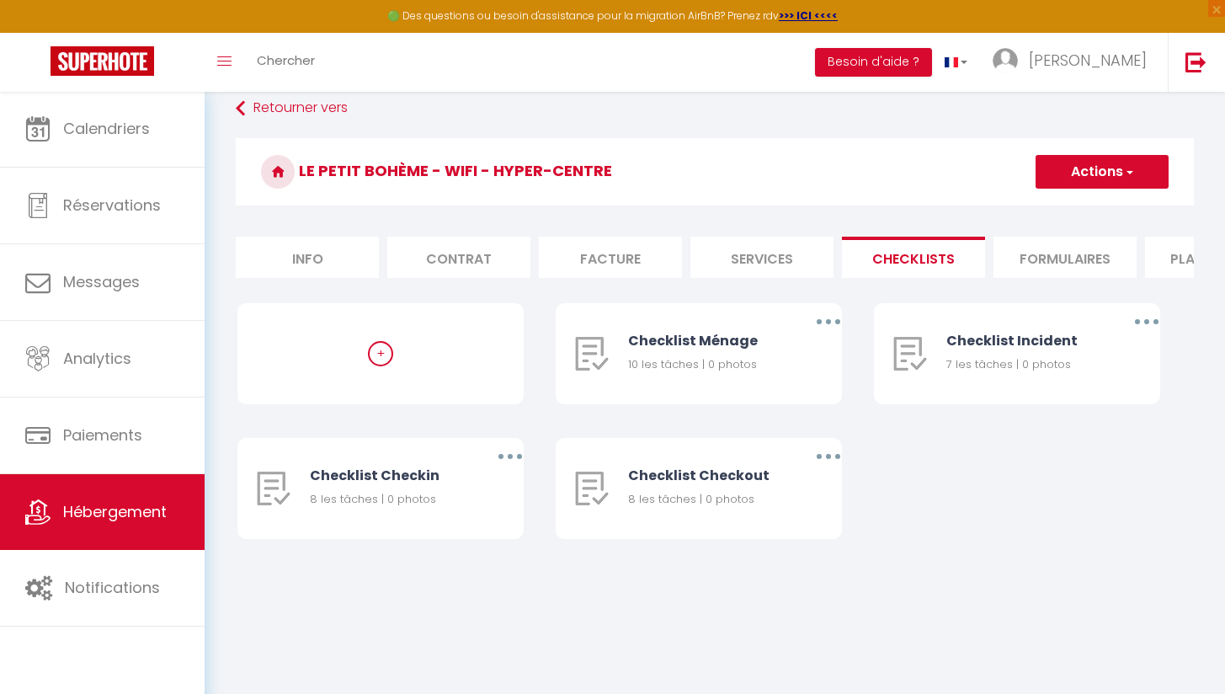
click at [1026, 258] on li "Formulaires" at bounding box center [1064, 257] width 143 height 41
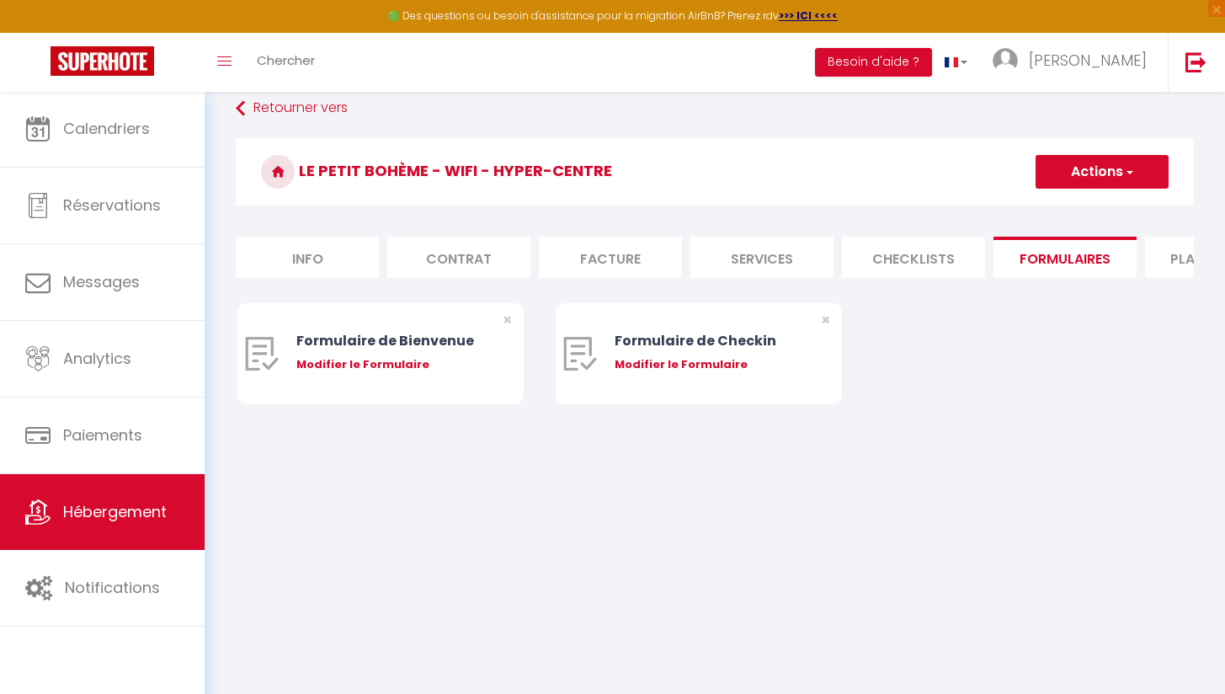
click at [1167, 258] on li "Plateformes" at bounding box center [1216, 257] width 143 height 41
select select
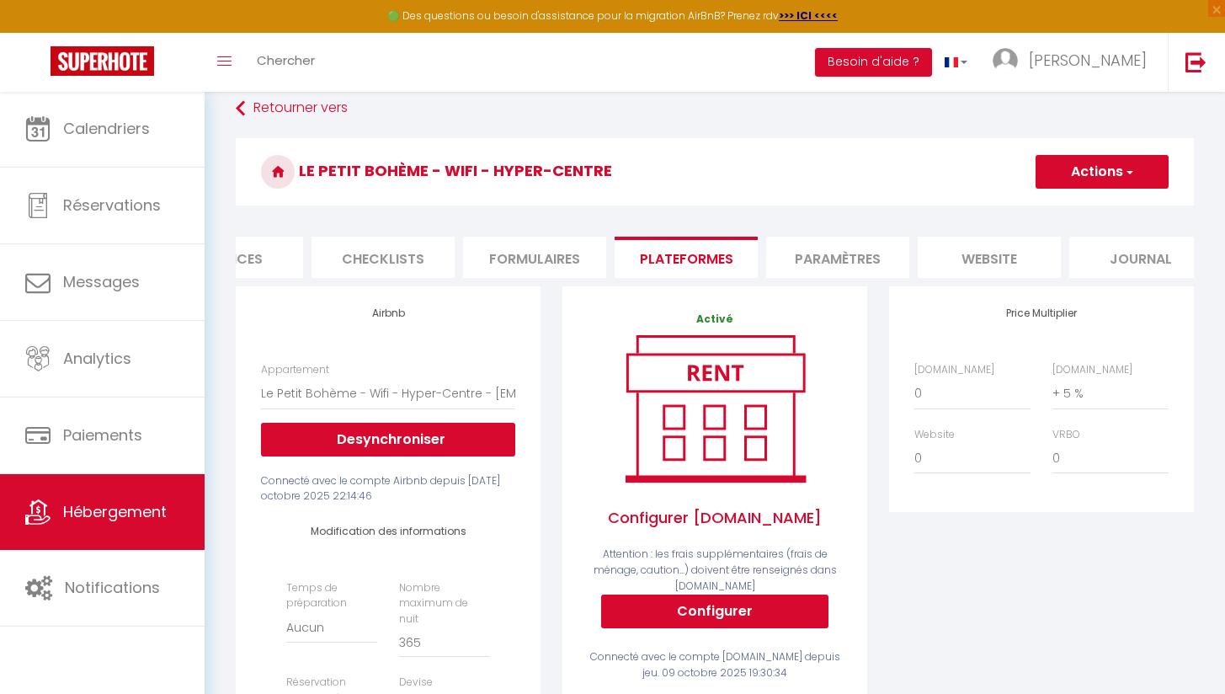
scroll to position [0, 549]
click at [819, 269] on li "Paramètres" at bounding box center [819, 257] width 143 height 41
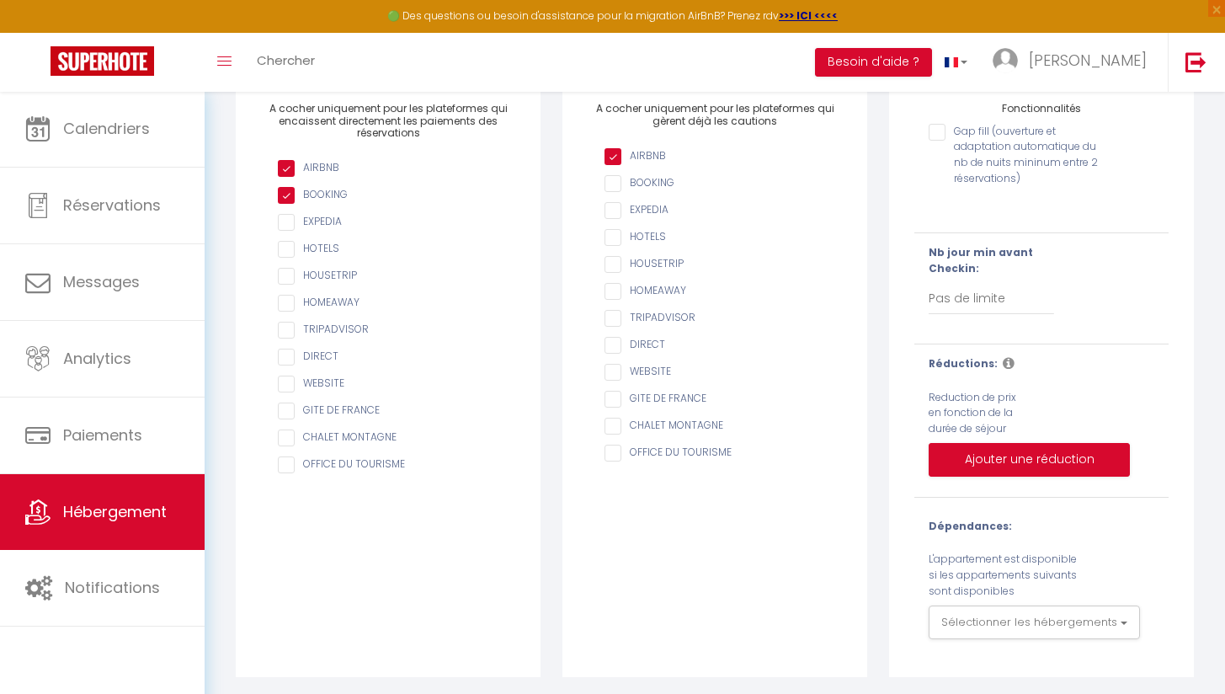
scroll to position [228, 0]
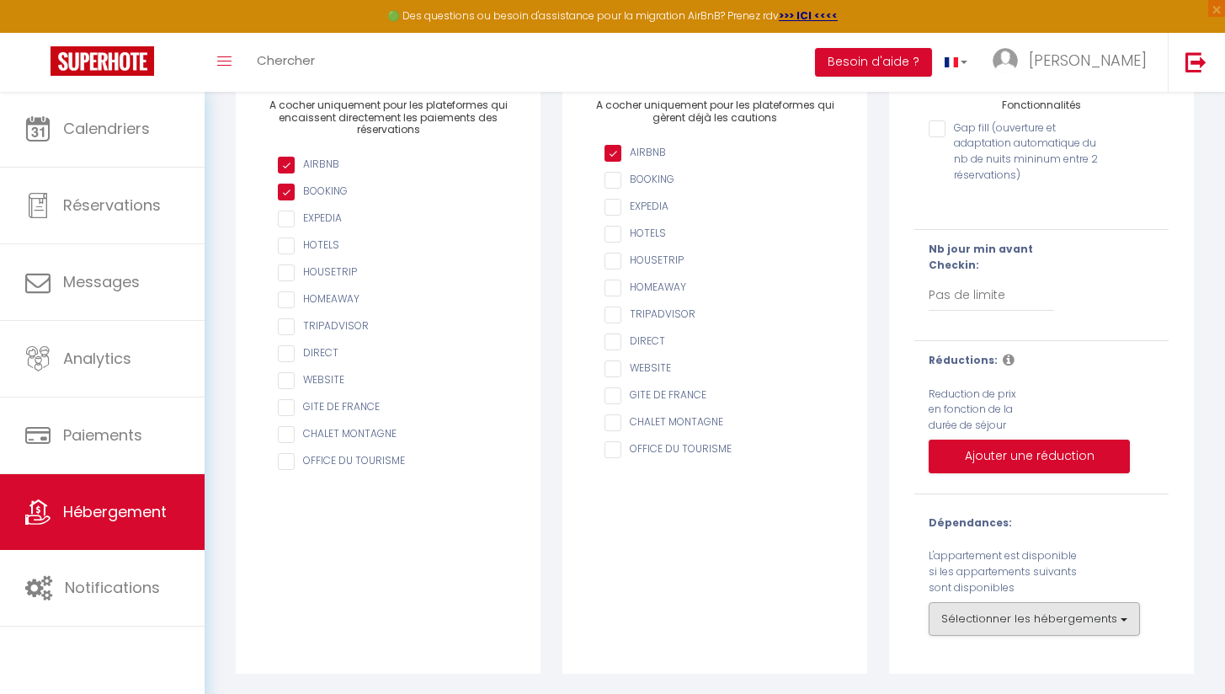
click at [1095, 617] on button "Sélectionner les hébergements" at bounding box center [1034, 619] width 211 height 34
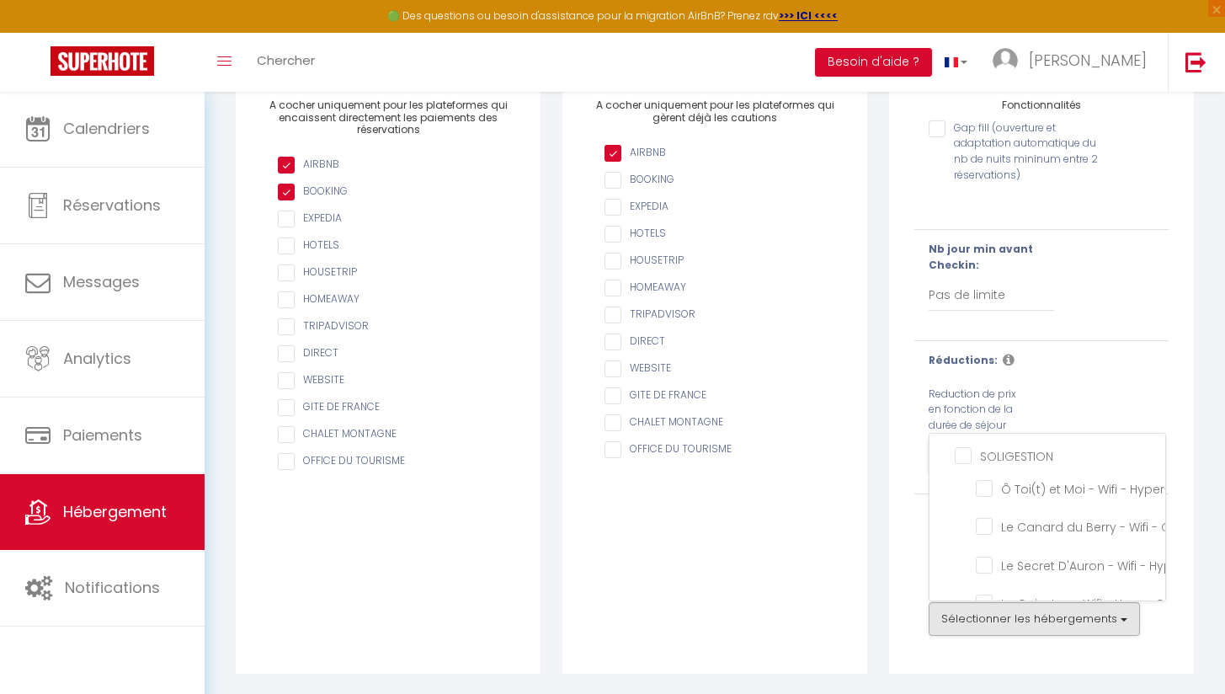
click at [1181, 604] on div "Fonctionnalités Gap fill (ouverture et adaptation automatique du nb de nuits mi…" at bounding box center [1041, 375] width 305 height 595
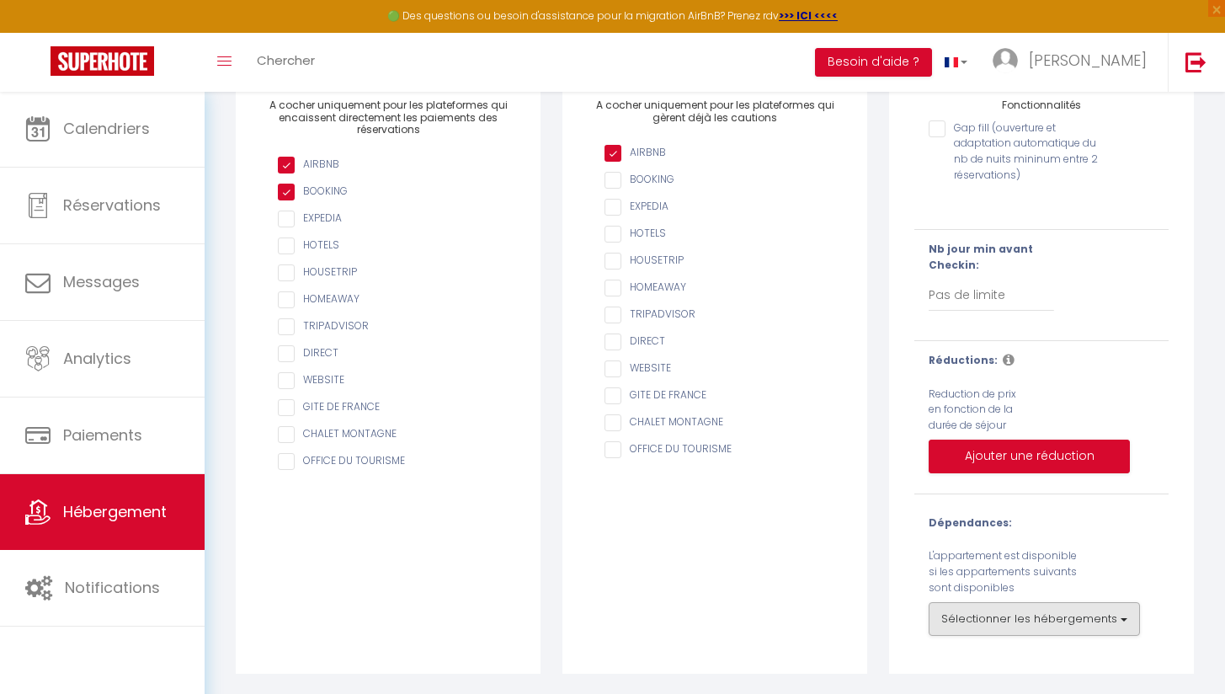
click at [1106, 620] on button "Sélectionner les hébergements" at bounding box center [1034, 619] width 211 height 34
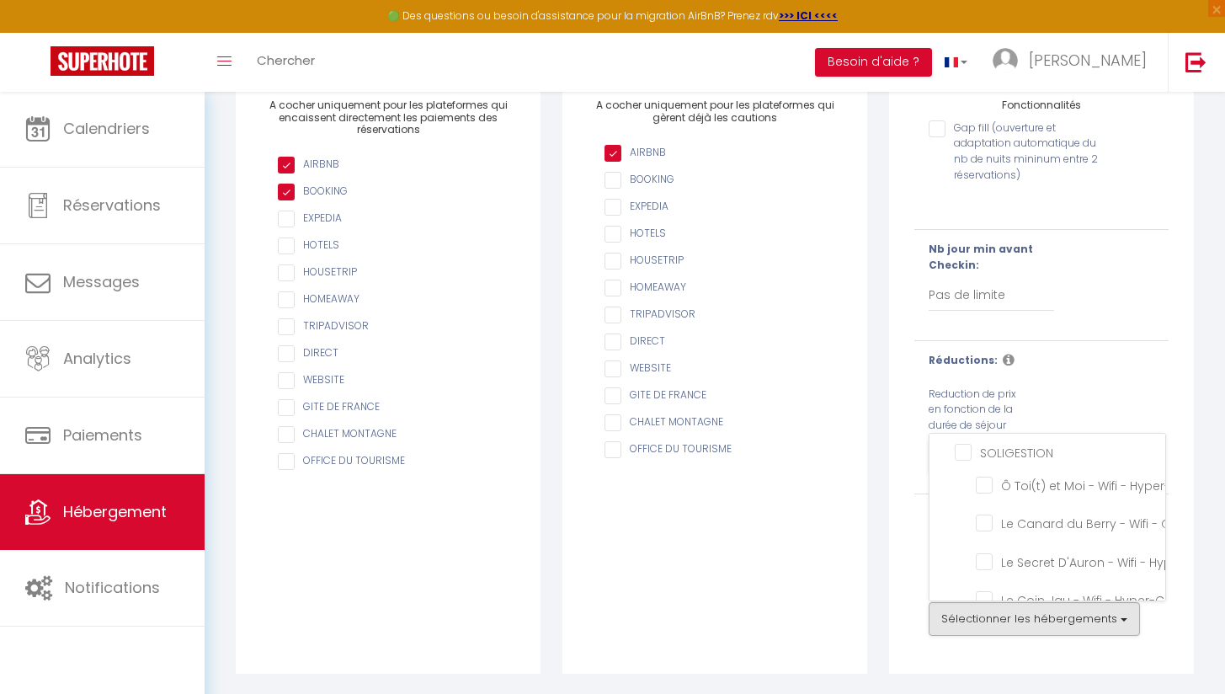
scroll to position [0, 0]
click at [1110, 374] on div "Réductions: Reduction de prix en fonction de la durée de séjour Ajouter une réd…" at bounding box center [1041, 417] width 276 height 129
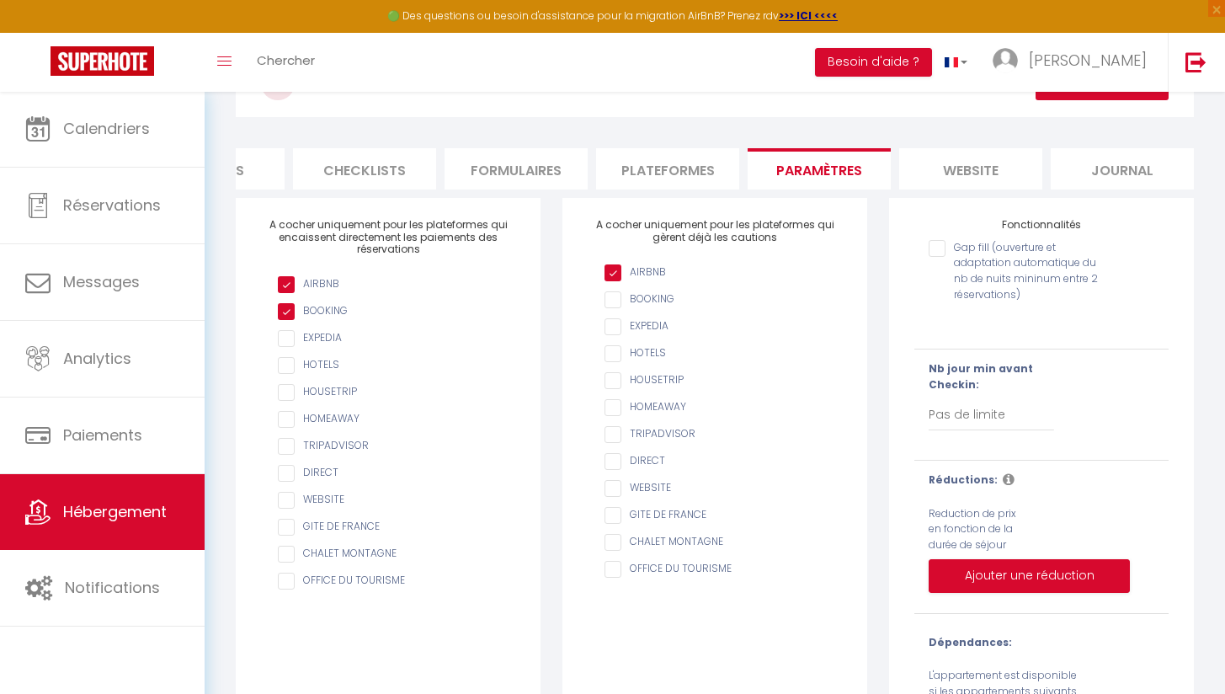
scroll to position [104, 0]
click at [937, 258] on input "Gap fill (ouverture et adaptation automatique du nb de nuits mininum entre 2 ré…" at bounding box center [1020, 250] width 182 height 17
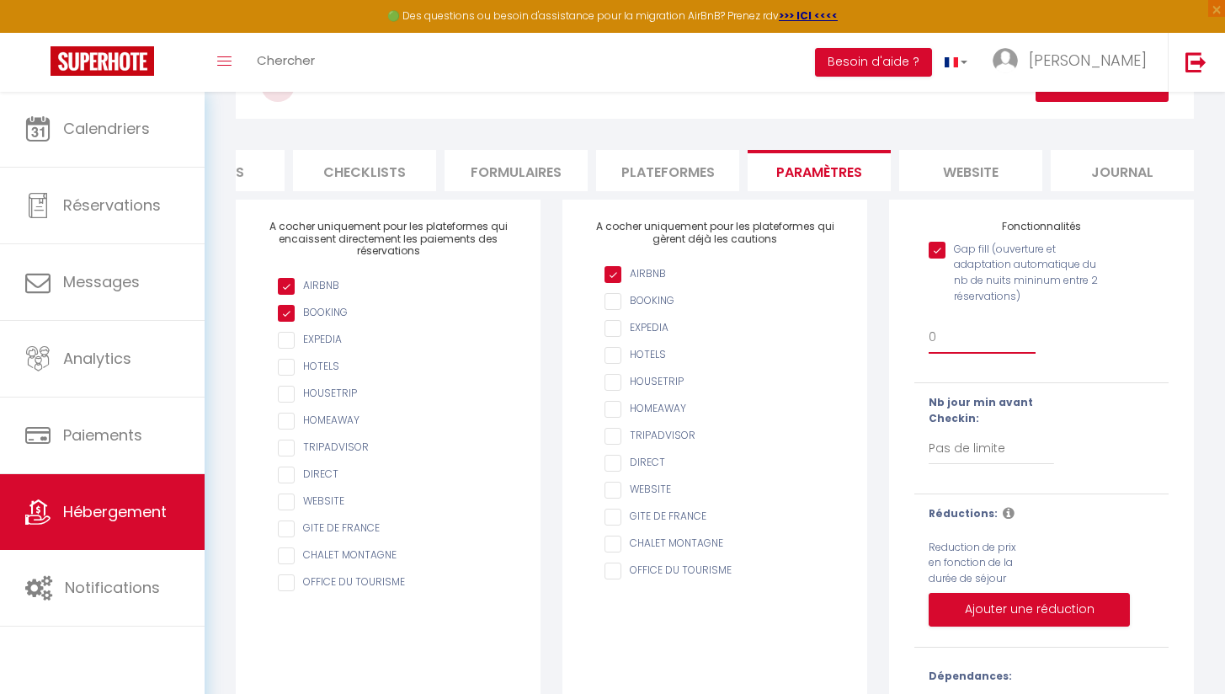
click at [931, 258] on input "Gap fill (ouverture et adaptation automatique du nb de nuits mininum entre 2 ré…" at bounding box center [1020, 250] width 182 height 17
checkbox input "false"
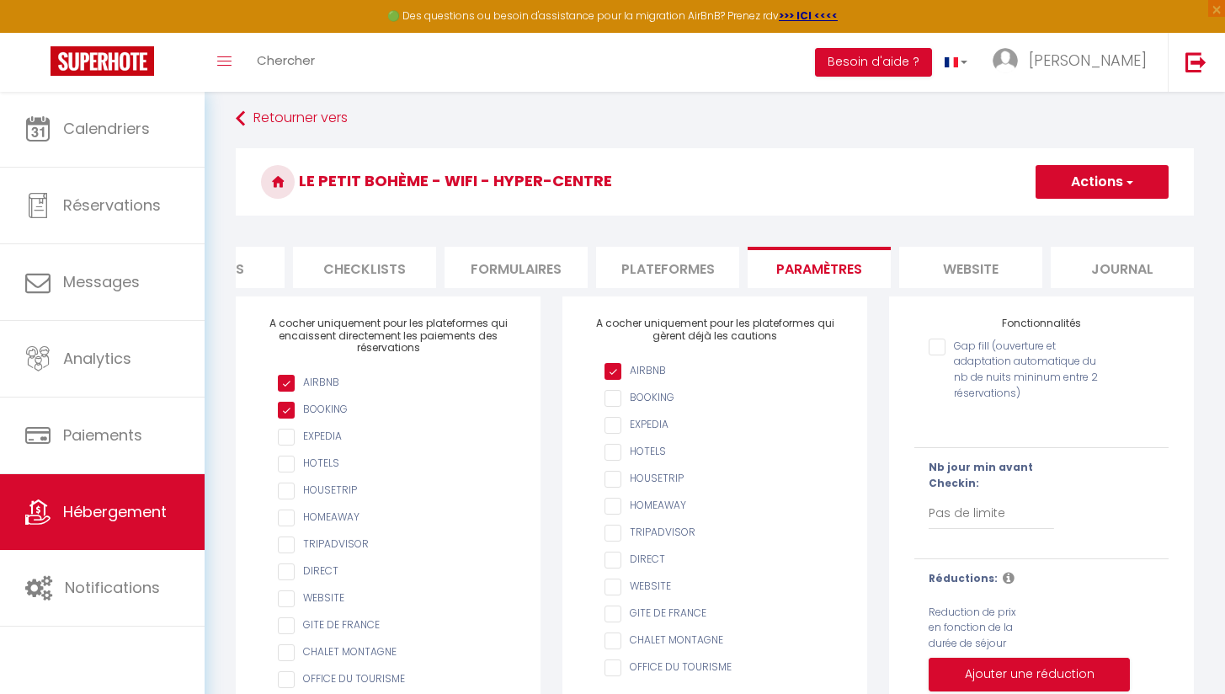
scroll to position [0, 0]
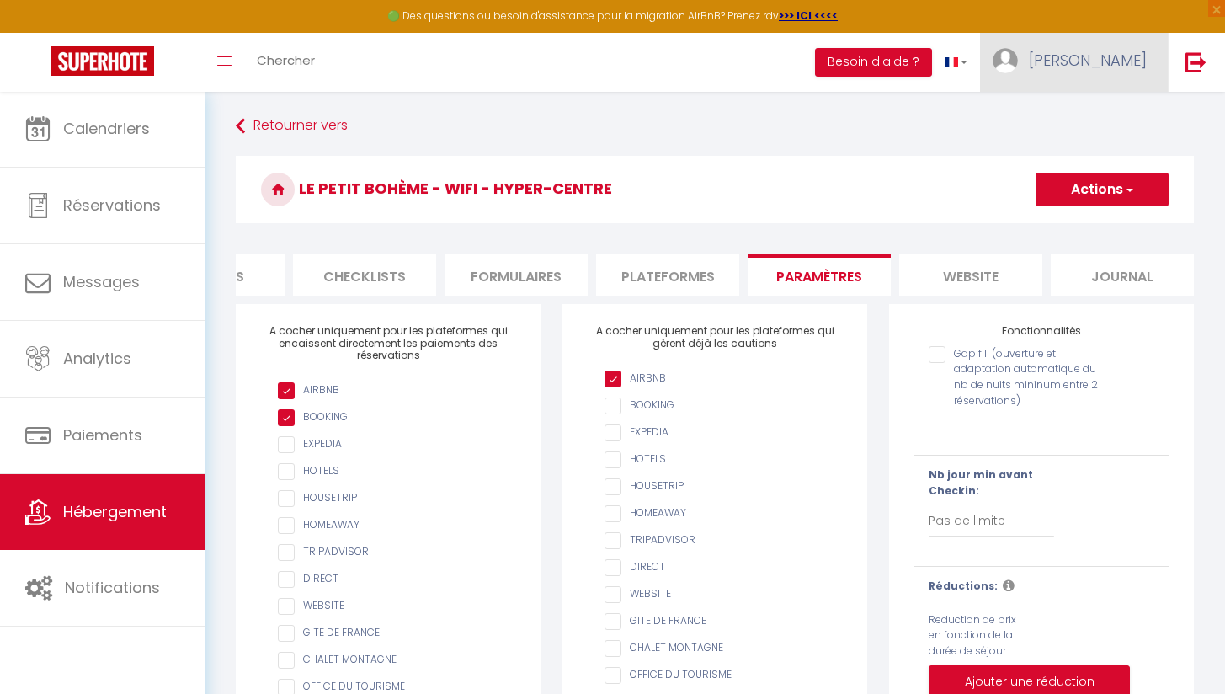
click at [1116, 54] on span "[PERSON_NAME]" at bounding box center [1088, 60] width 118 height 21
click at [1074, 143] on link "Équipe" at bounding box center [1100, 147] width 125 height 29
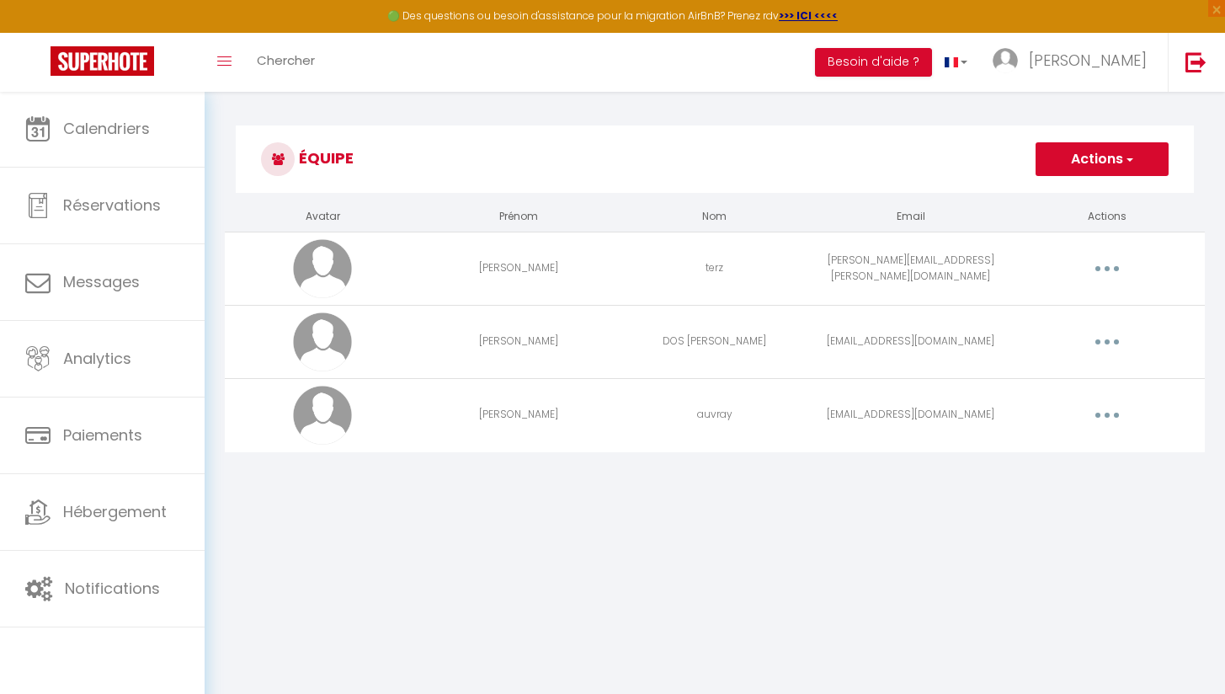
click at [1104, 339] on button "button" at bounding box center [1107, 341] width 47 height 27
click at [1103, 339] on button "button" at bounding box center [1107, 341] width 47 height 27
click at [1094, 73] on link "[PERSON_NAME]" at bounding box center [1074, 62] width 188 height 59
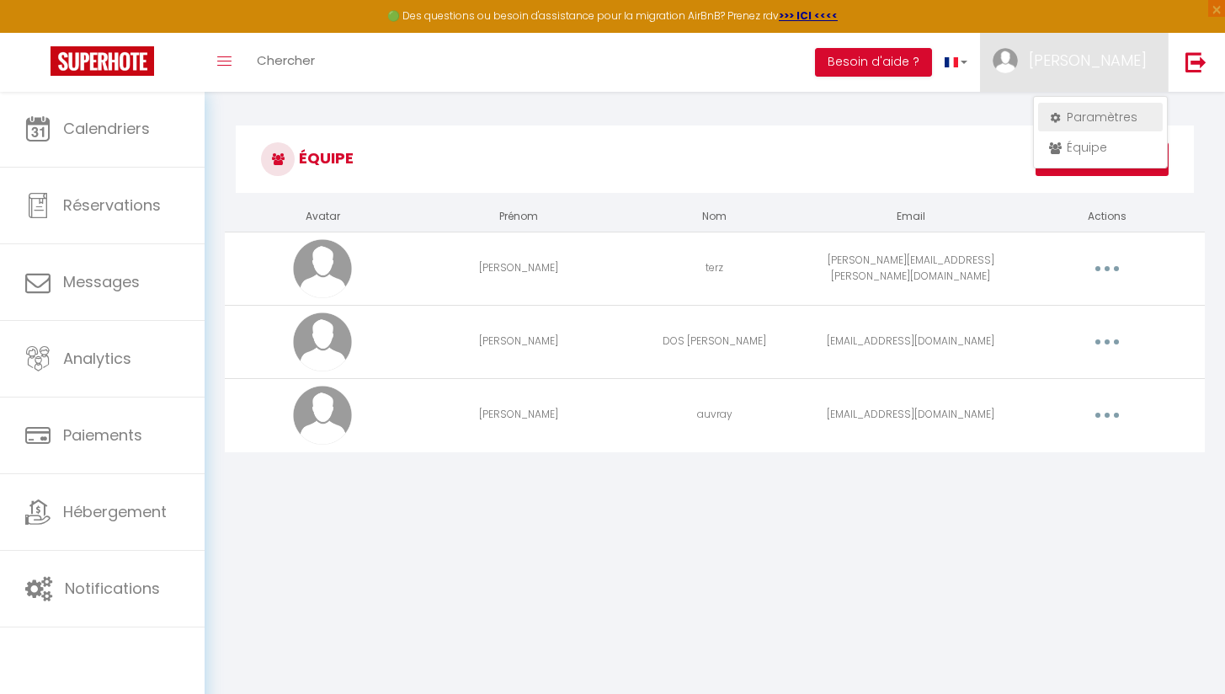
click at [1086, 118] on link "Paramètres" at bounding box center [1100, 117] width 125 height 29
select select "28"
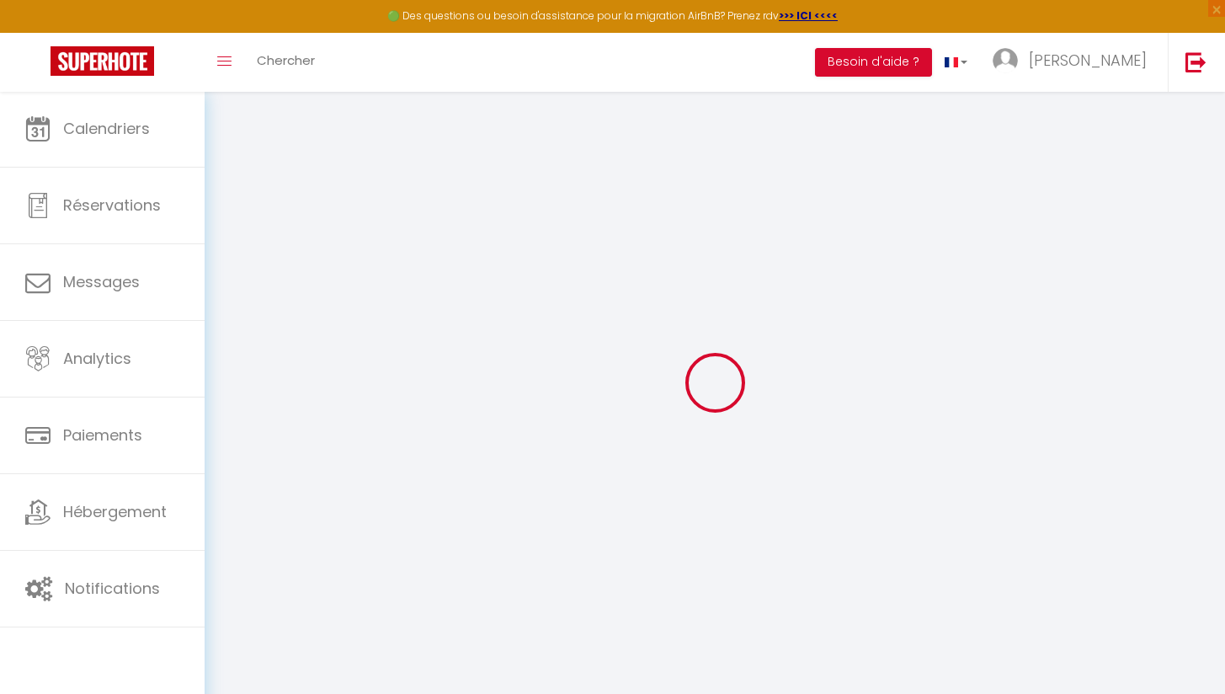
type input "ShdQfOEKGLpm1yjTOL5yf8LL6"
type input "47JFMRdREAekJfuZois2eUNeD"
type input "[URL][DOMAIN_NAME]"
select select "fr"
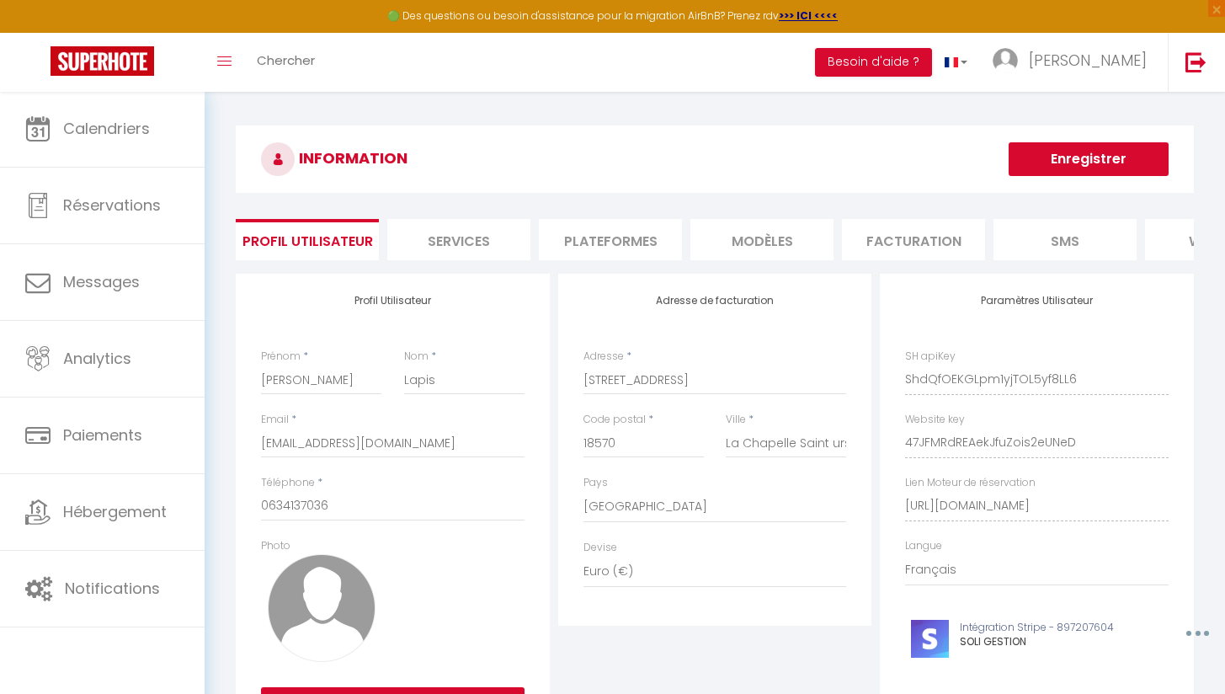
click at [1094, 258] on li "SMS" at bounding box center [1064, 239] width 143 height 41
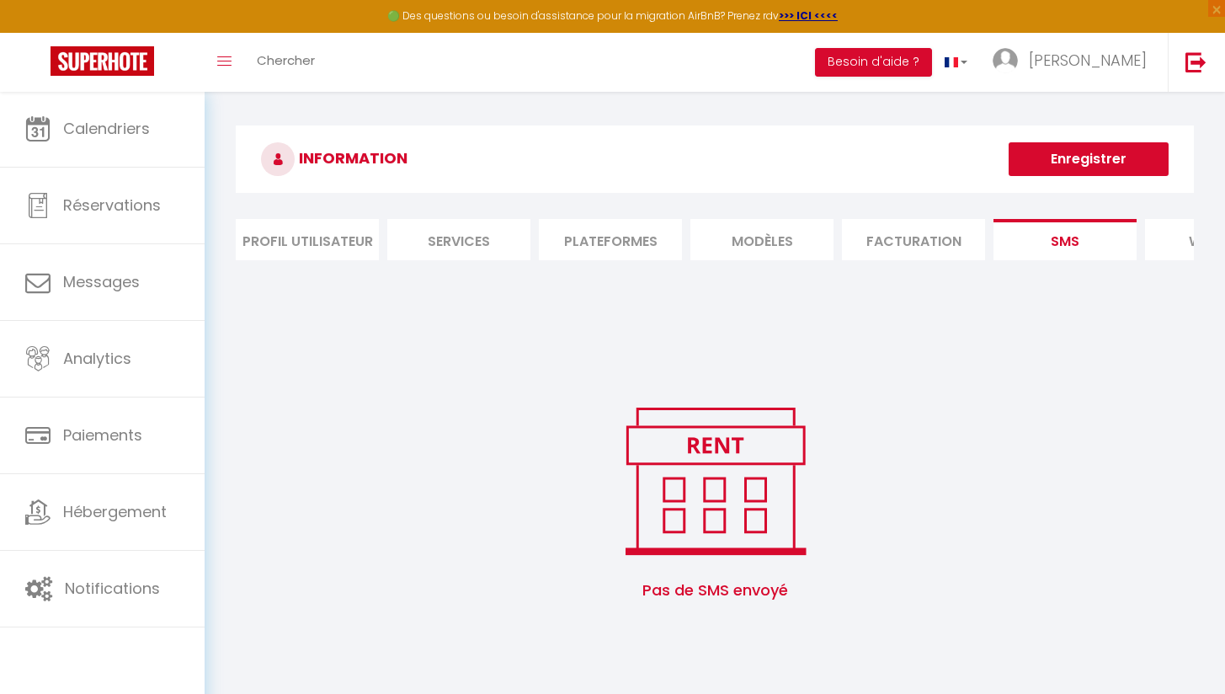
click at [1133, 250] on li "SMS" at bounding box center [1064, 239] width 143 height 41
click at [577, 250] on li "Plateformes" at bounding box center [610, 239] width 143 height 41
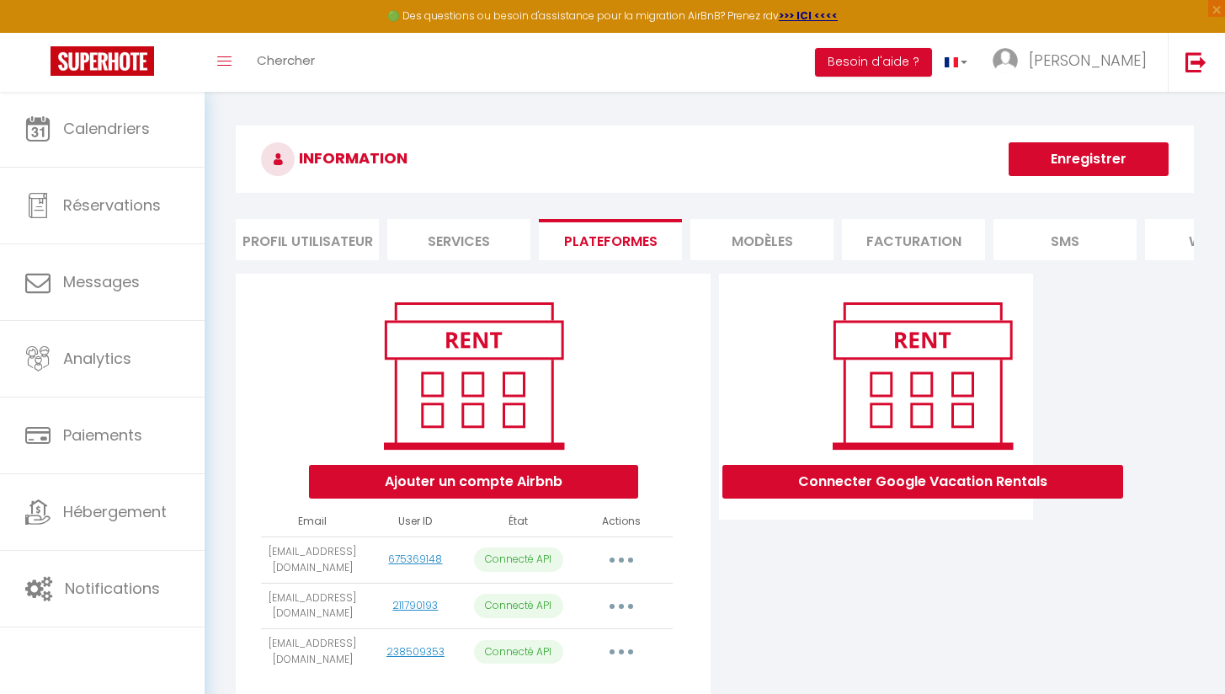
click at [453, 235] on li "Services" at bounding box center [458, 239] width 143 height 41
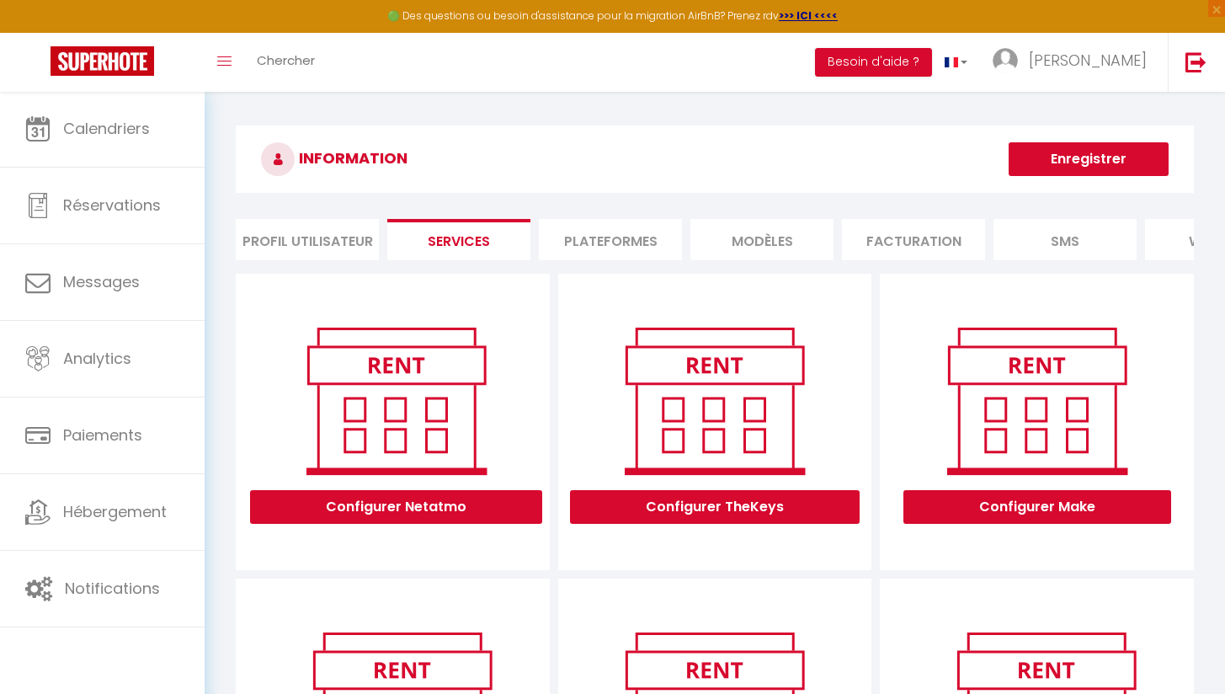
click at [567, 234] on li "Plateformes" at bounding box center [610, 239] width 143 height 41
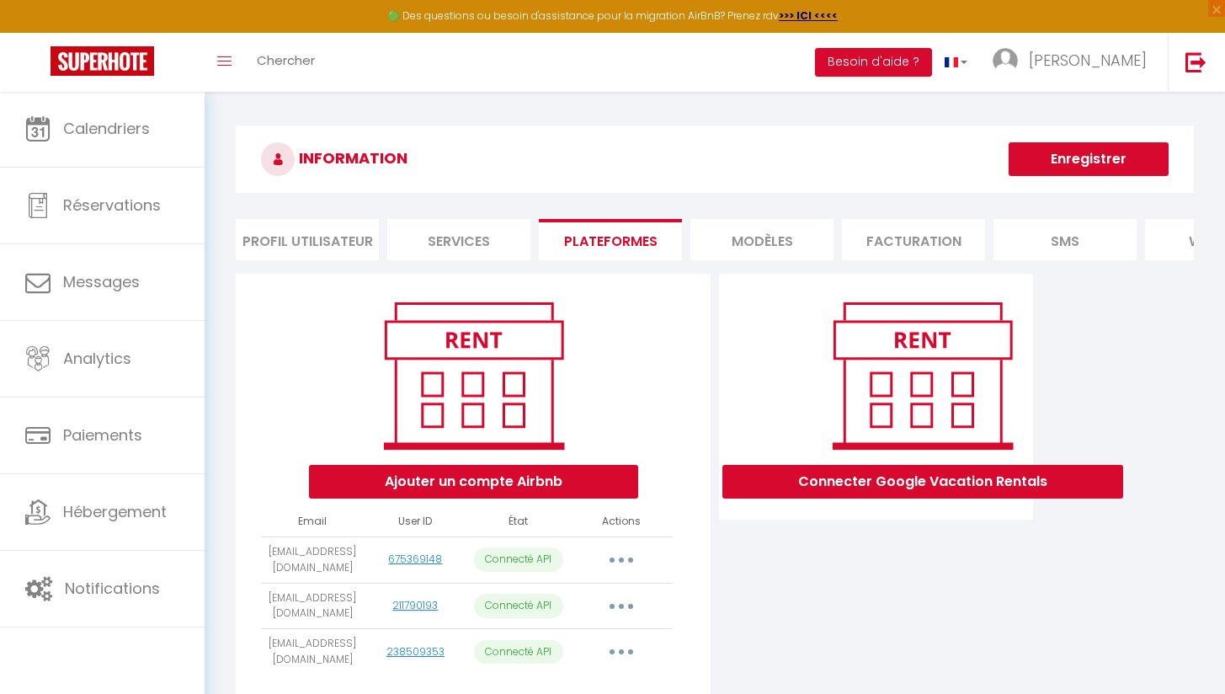
click at [990, 498] on button "Connecter Google Vacation Rentals" at bounding box center [922, 482] width 401 height 34
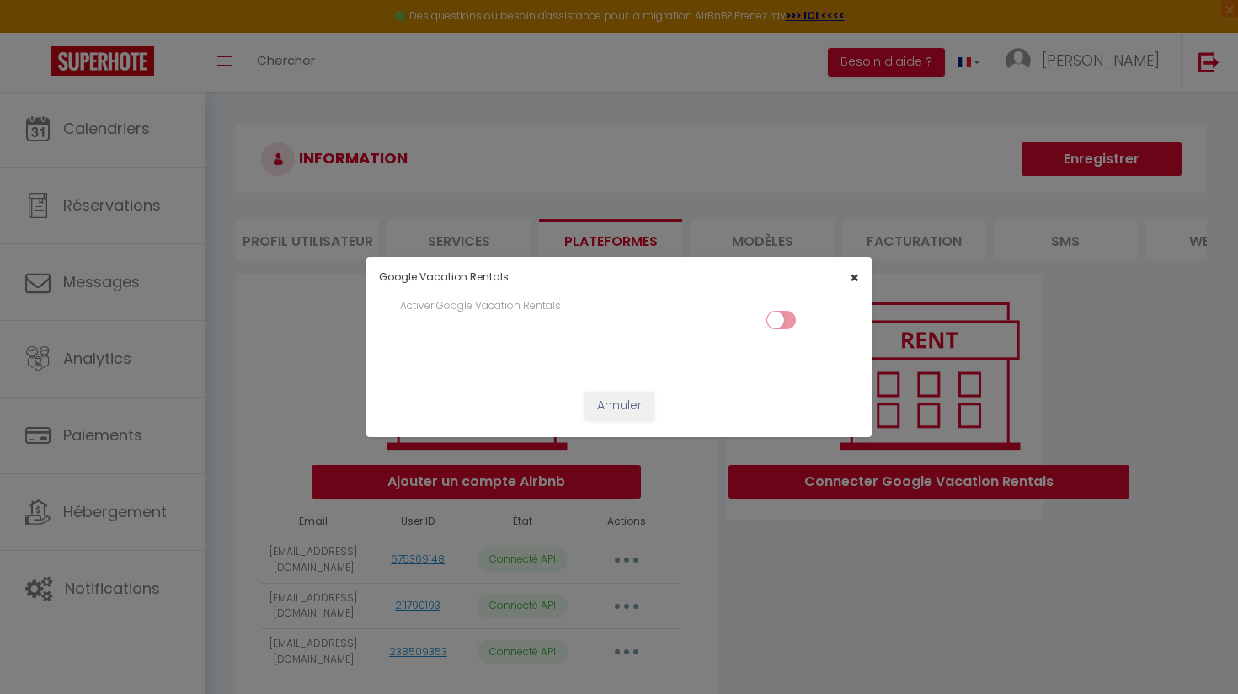
click at [857, 277] on span "×" at bounding box center [853, 277] width 9 height 21
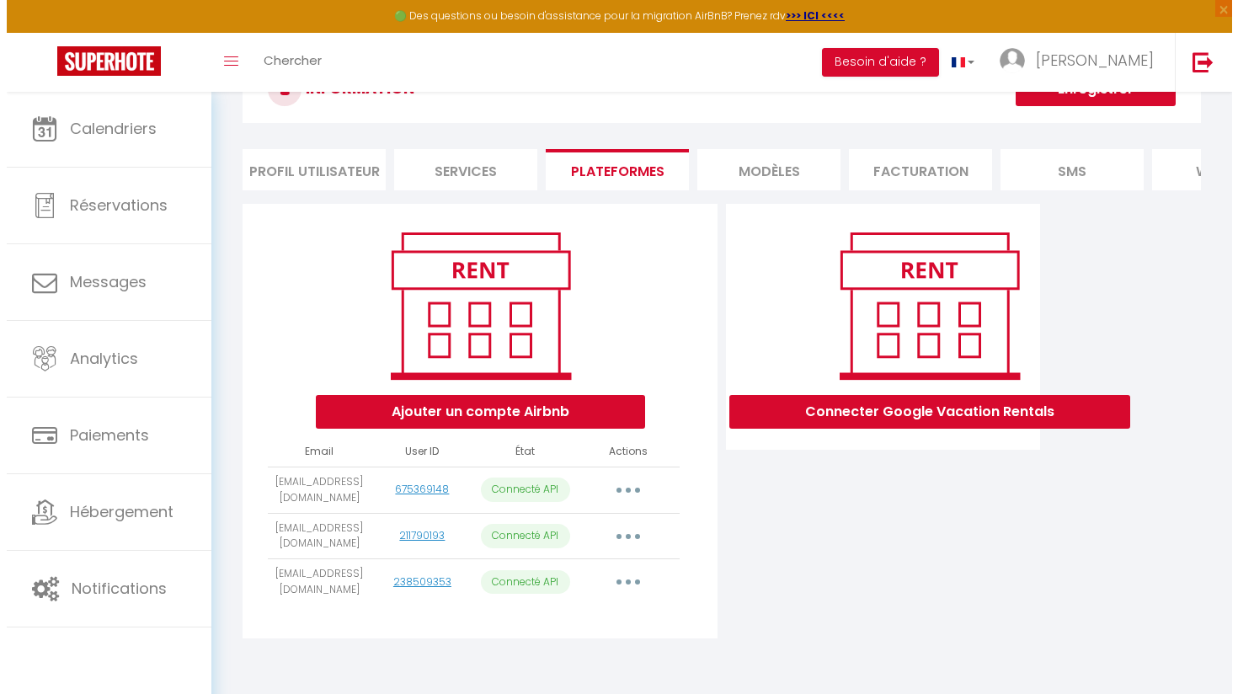
scroll to position [91, 0]
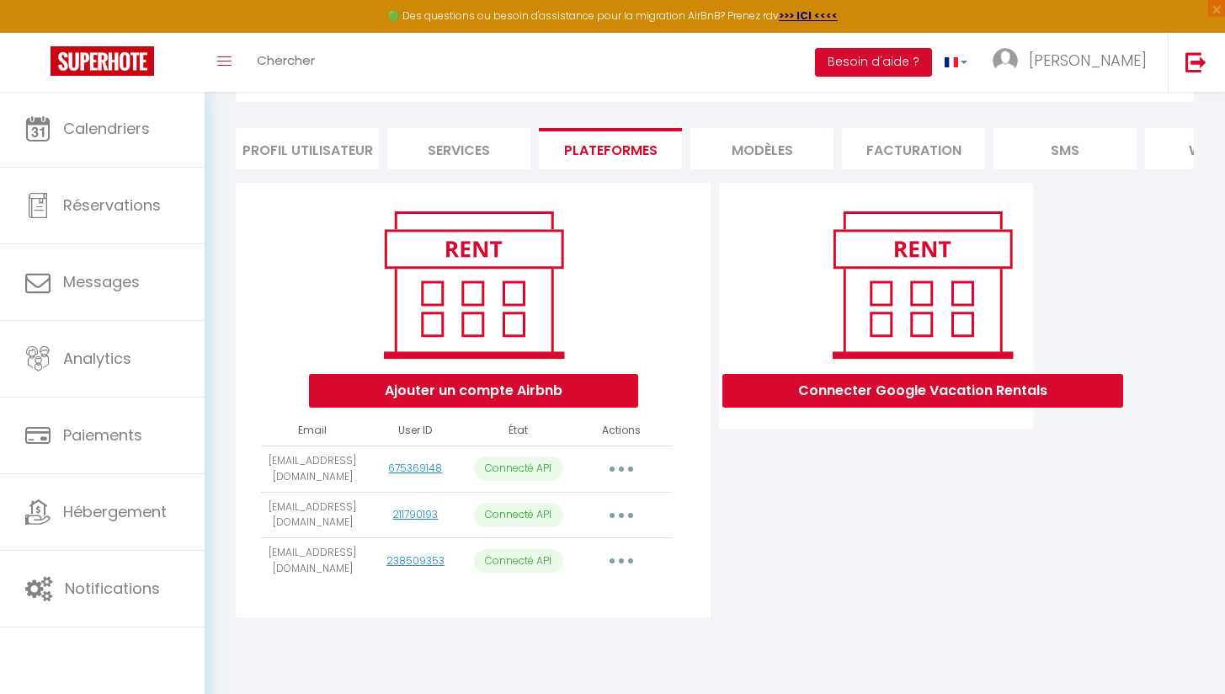
click at [616, 478] on button "button" at bounding box center [621, 468] width 47 height 27
click at [602, 514] on link "Importer les appartements" at bounding box center [547, 507] width 186 height 29
select select "65561"
select select "65562"
select select "65563"
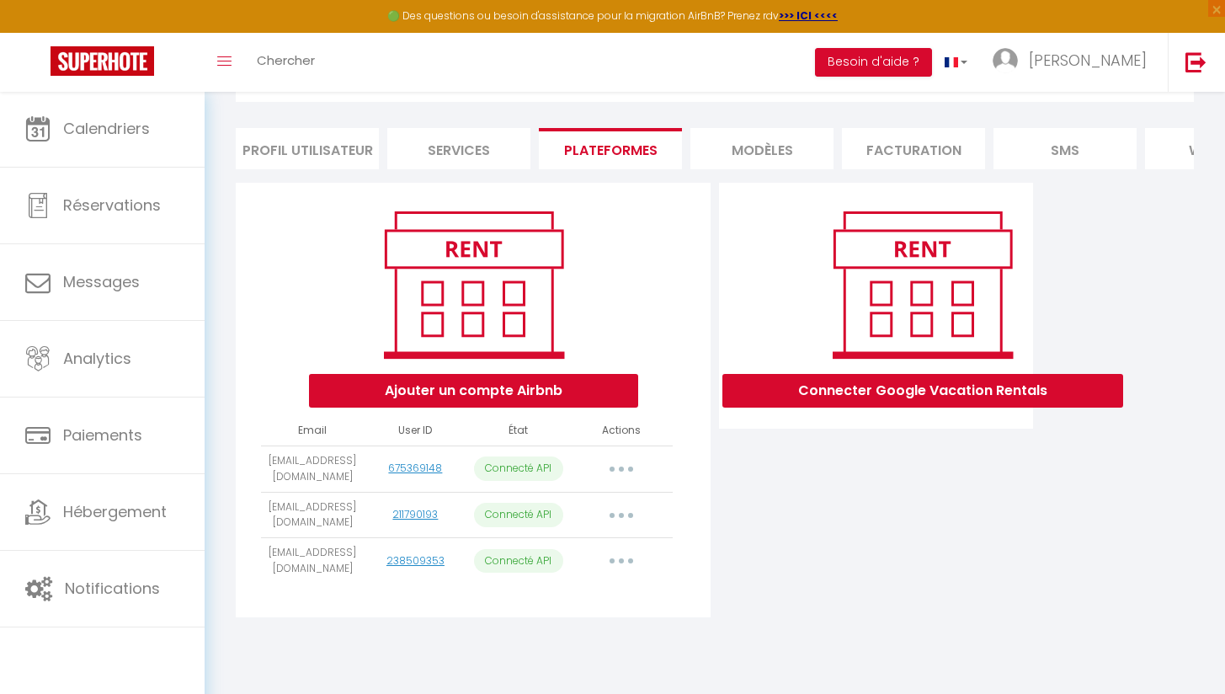
select select "68348"
select select "77141"
select select "78409"
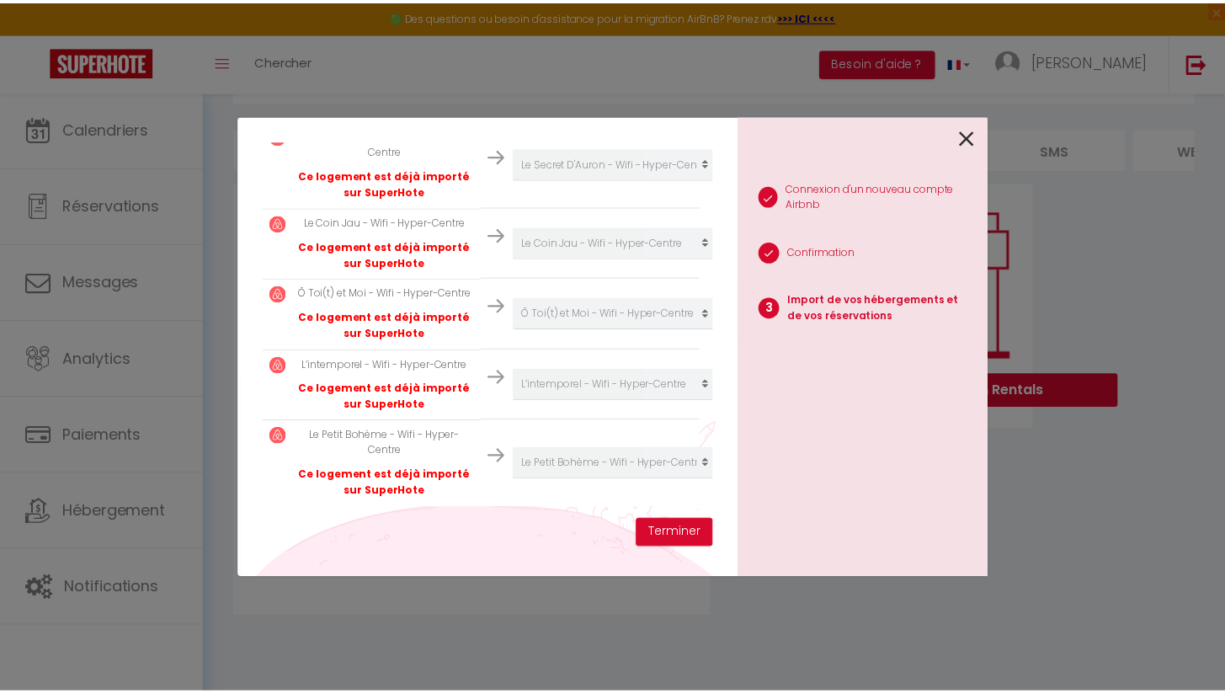
scroll to position [462, 0]
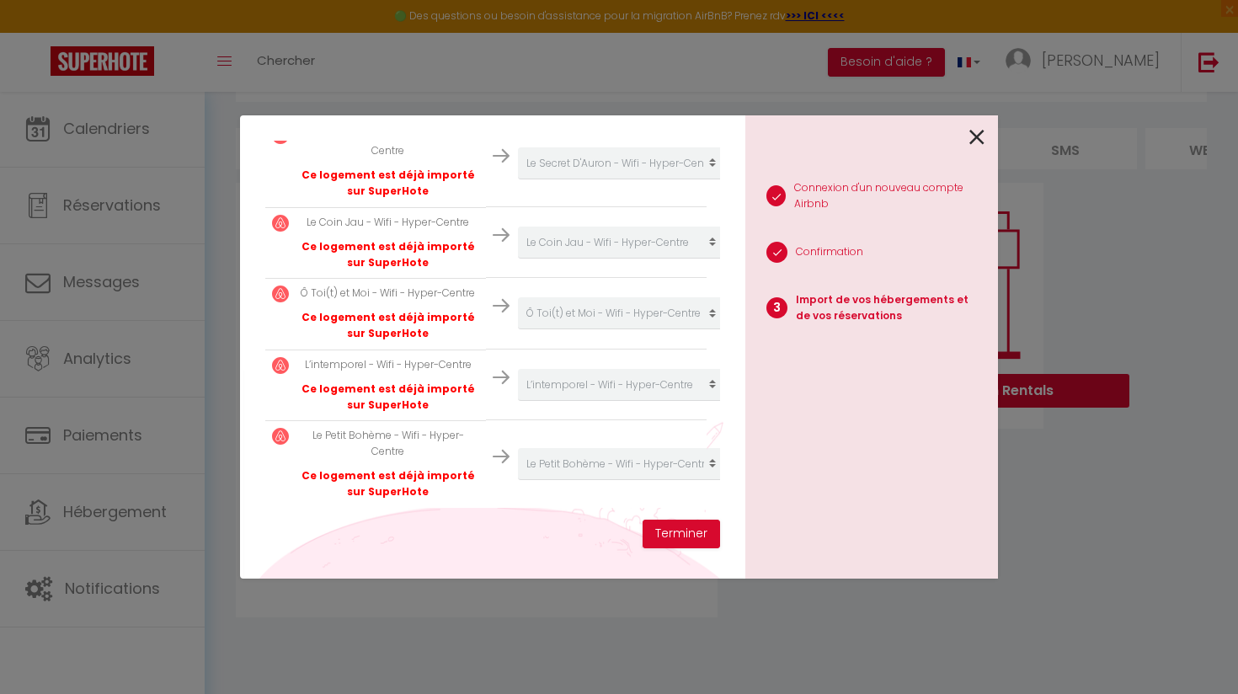
click at [972, 138] on icon at bounding box center [976, 137] width 15 height 25
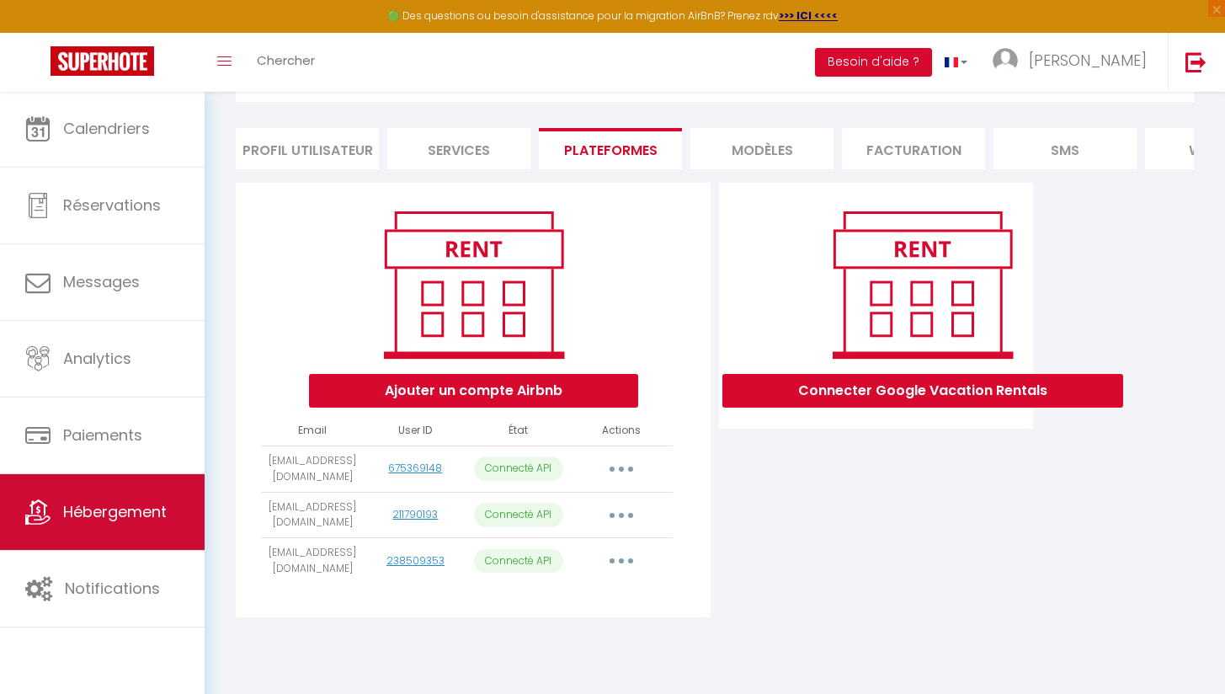
click at [170, 519] on link "Hébergement" at bounding box center [102, 512] width 205 height 76
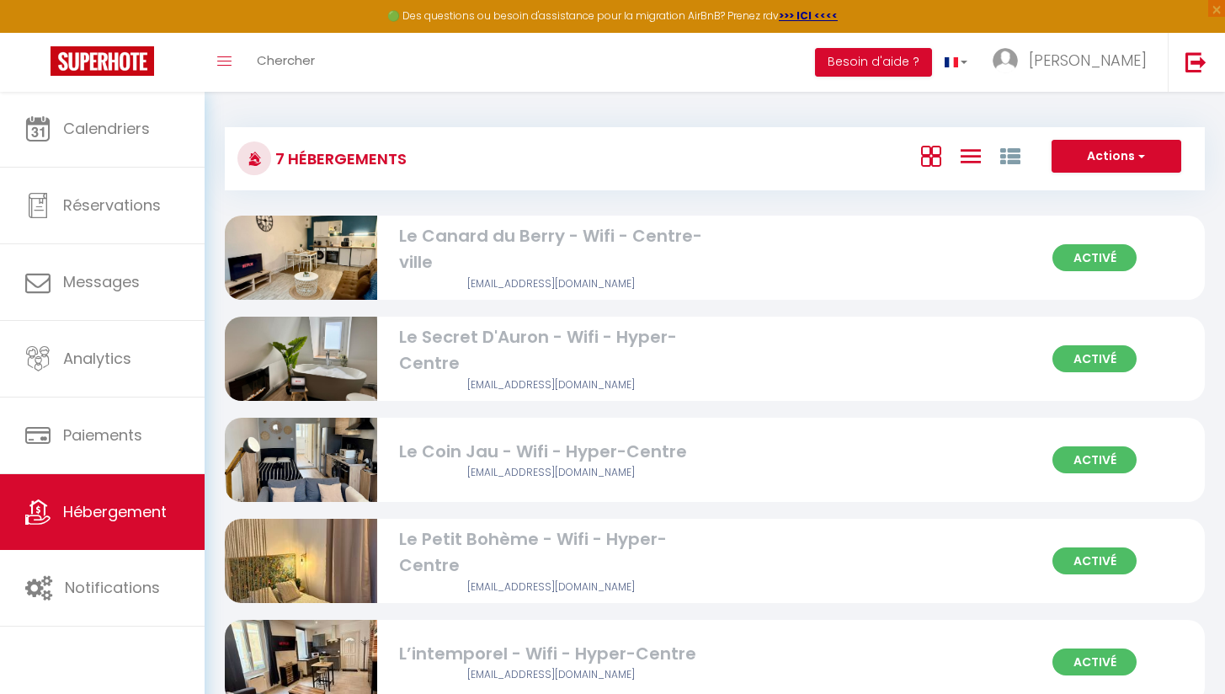
click at [923, 162] on icon at bounding box center [931, 156] width 20 height 21
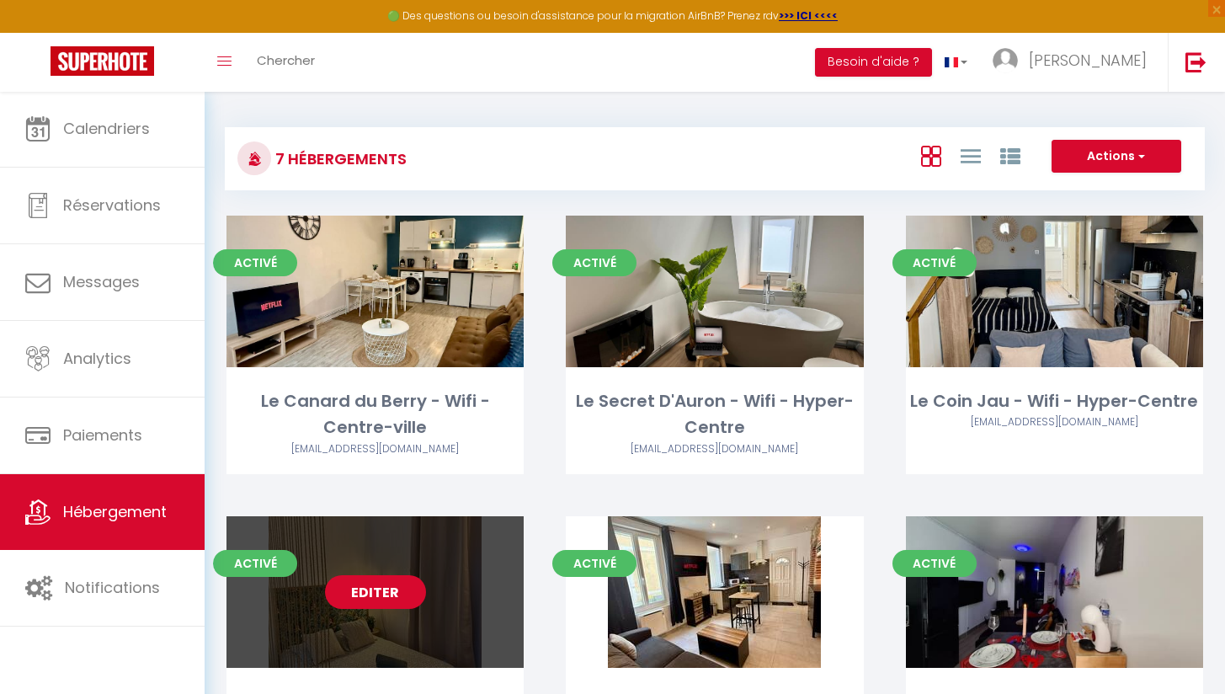
click at [391, 588] on link "Editer" at bounding box center [375, 592] width 101 height 34
select select "3"
select select "2"
select select "1"
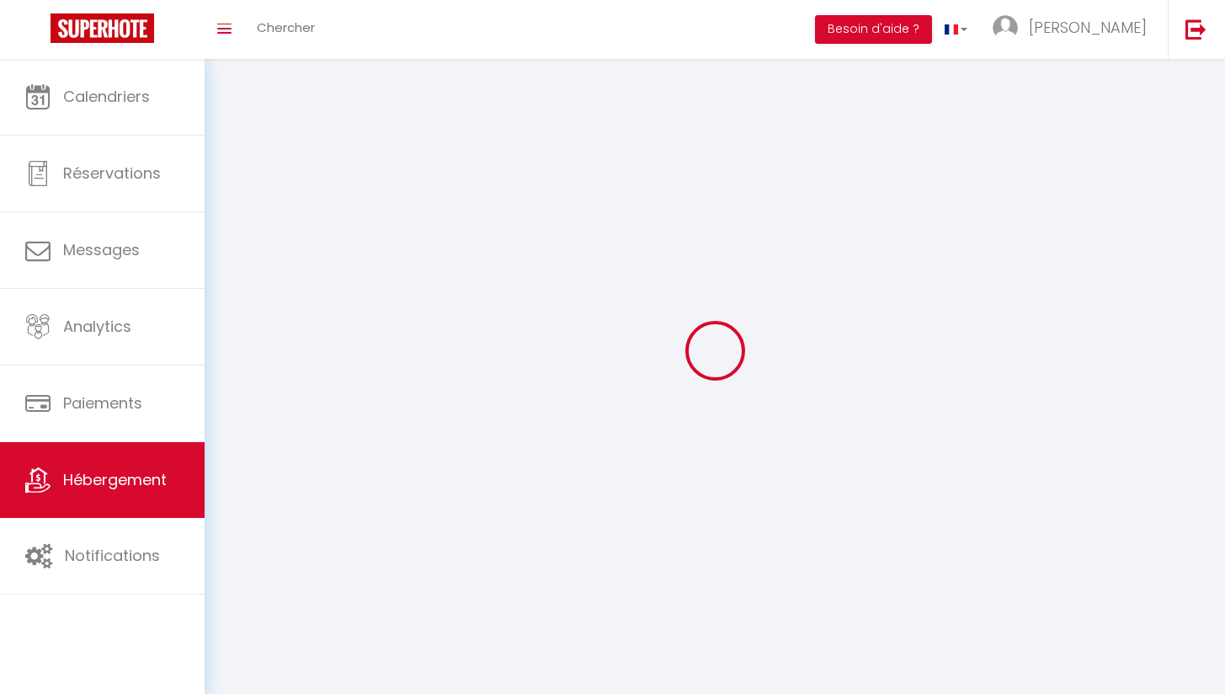
select select
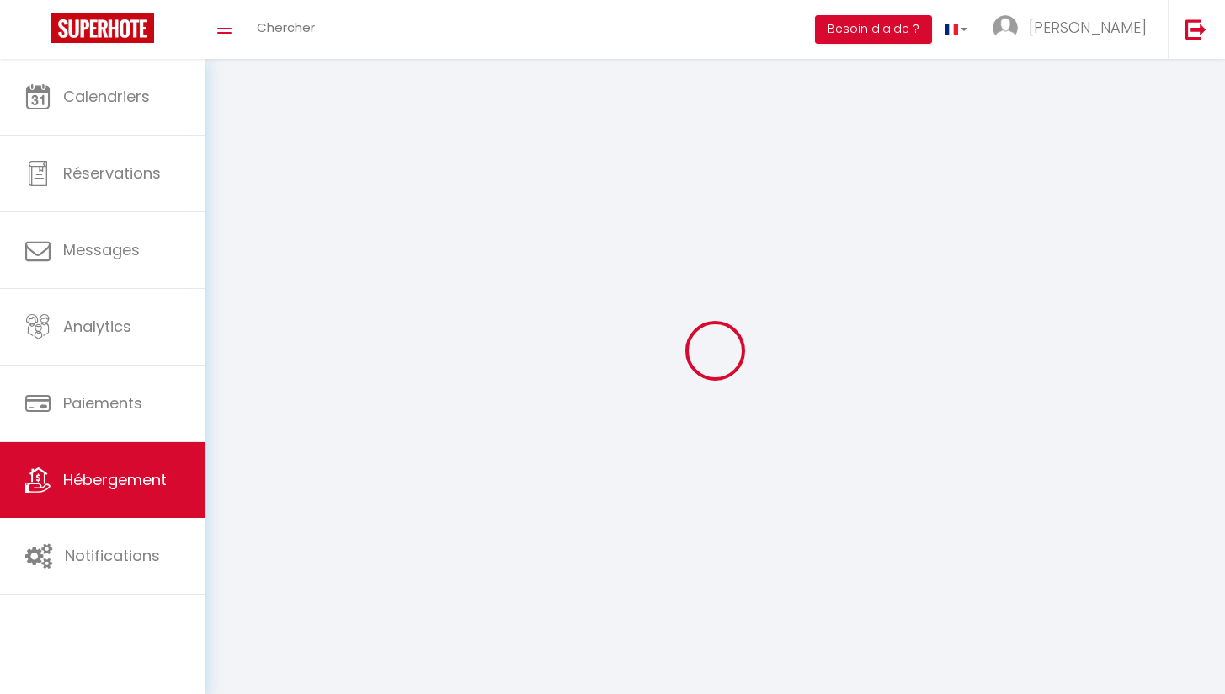
select select
checkbox input "false"
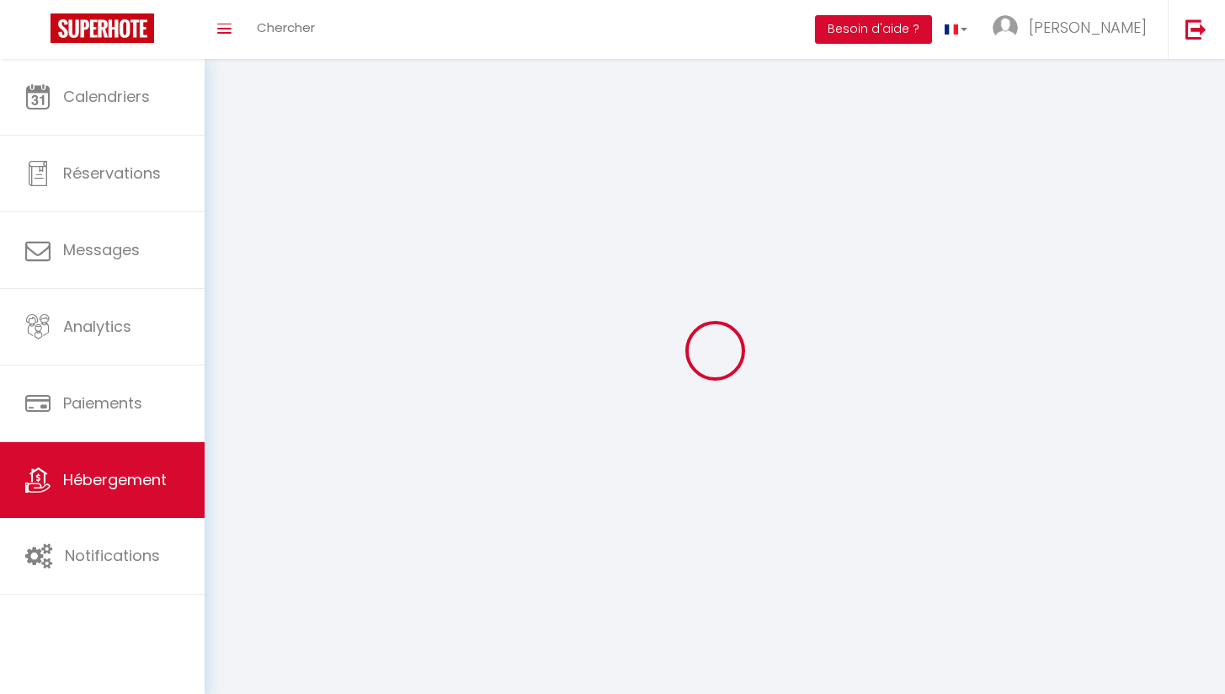
checkbox input "false"
select select
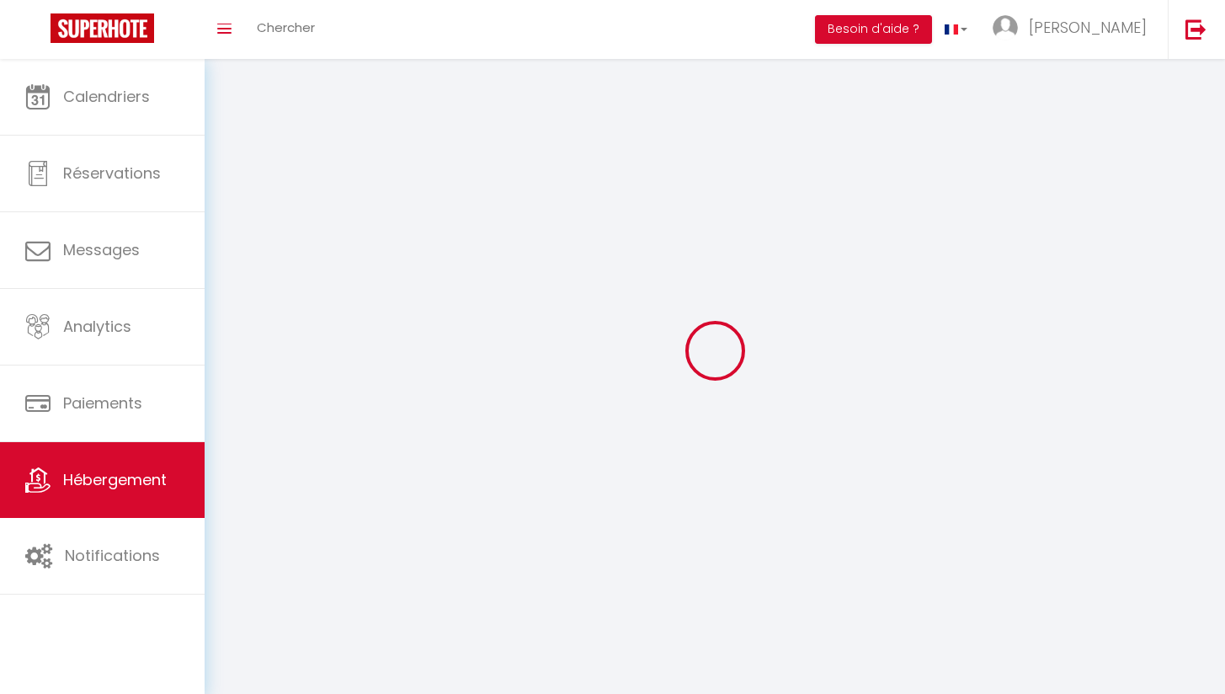
select select
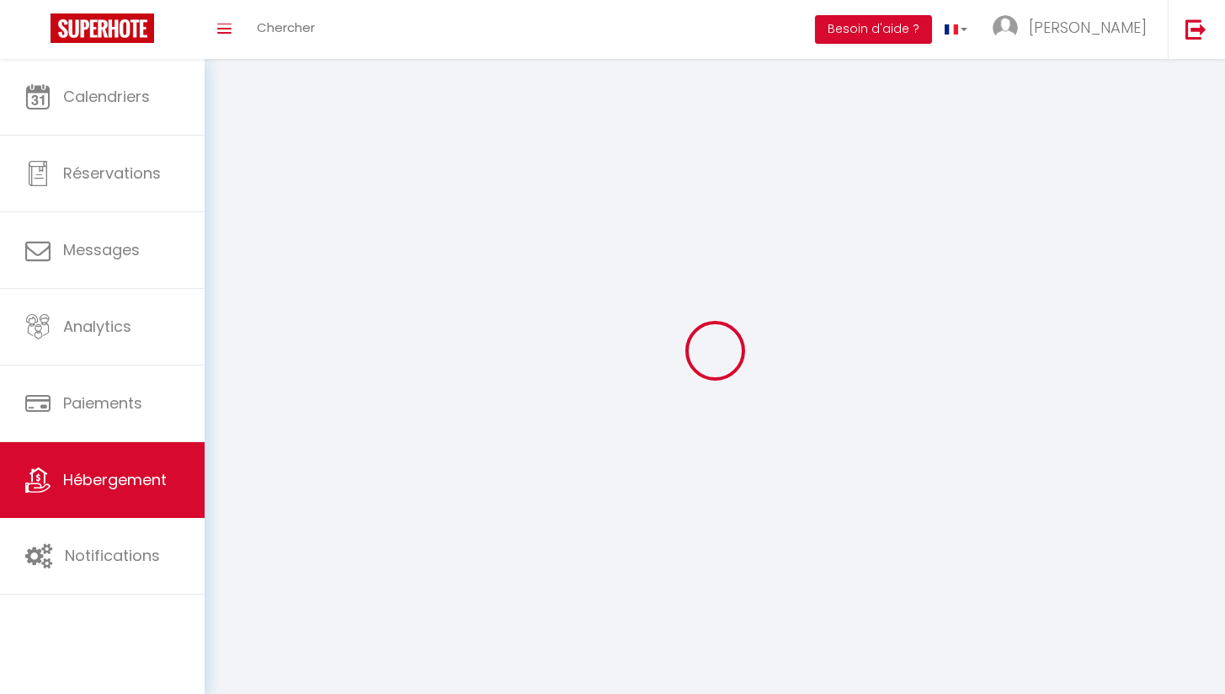
checkbox input "false"
select select
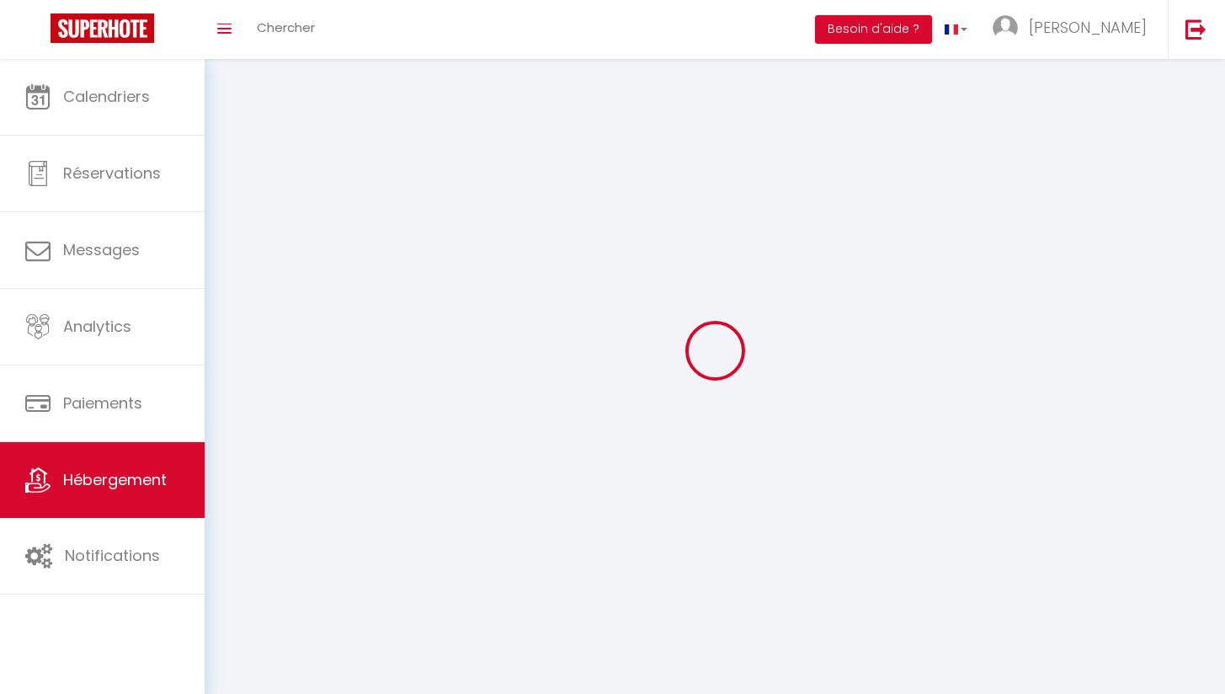
select select
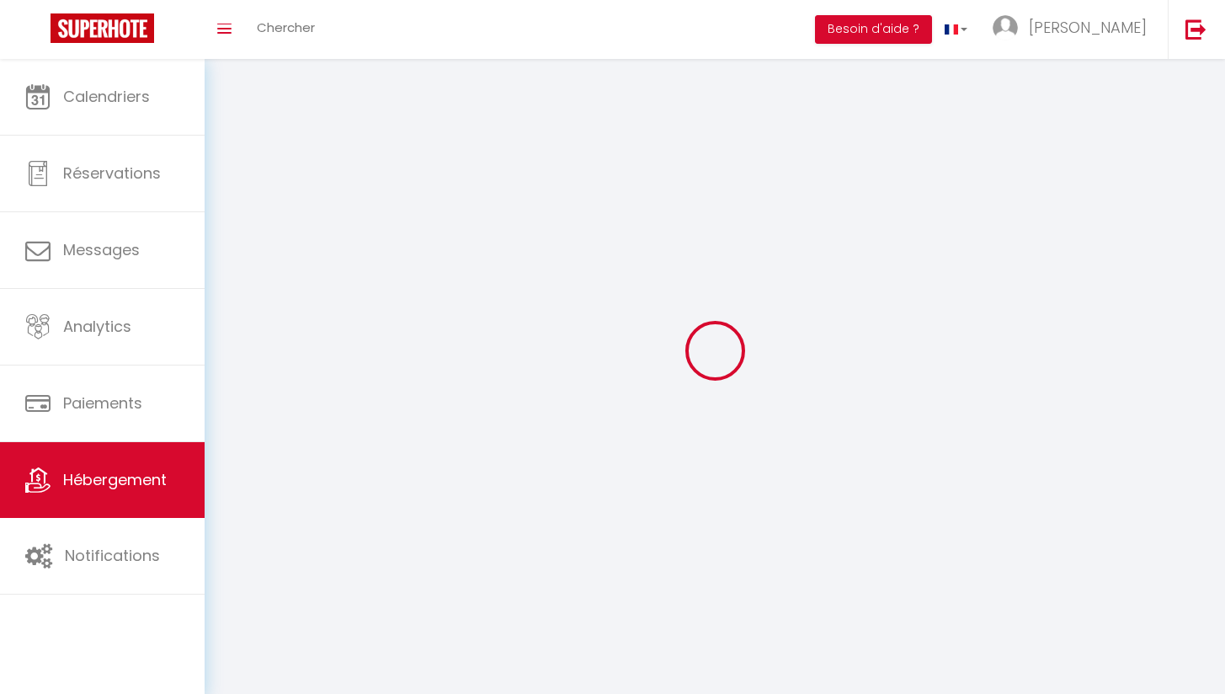
select select
checkbox input "false"
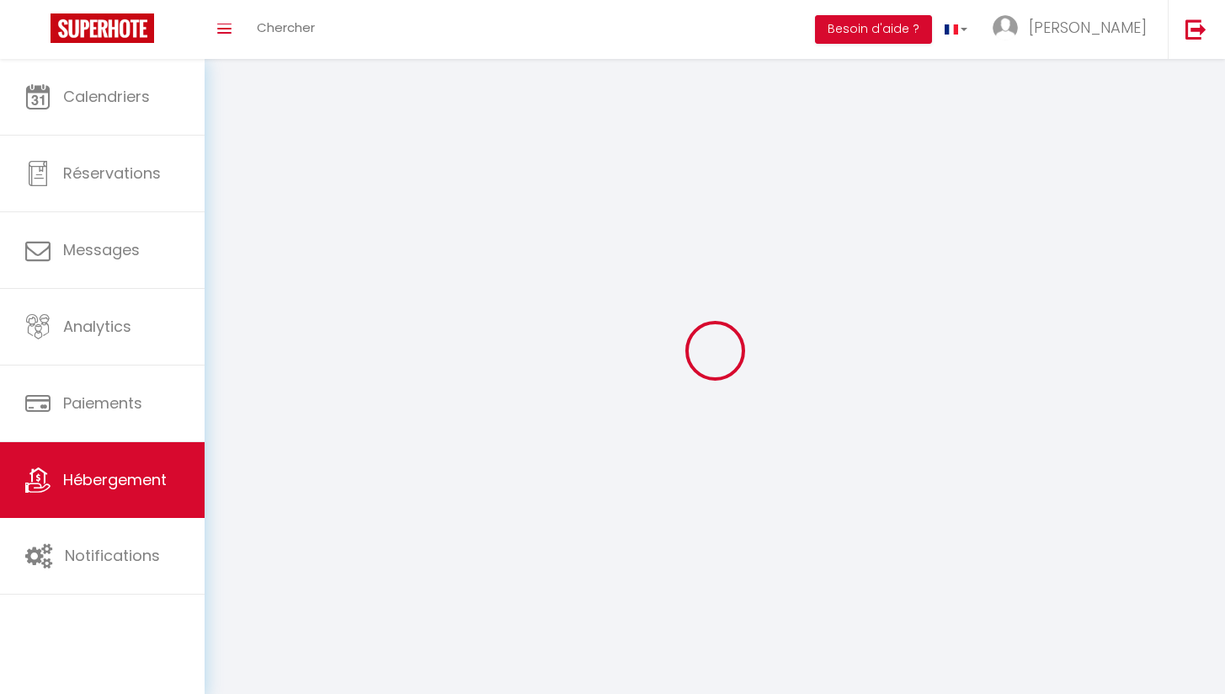
checkbox input "false"
select select
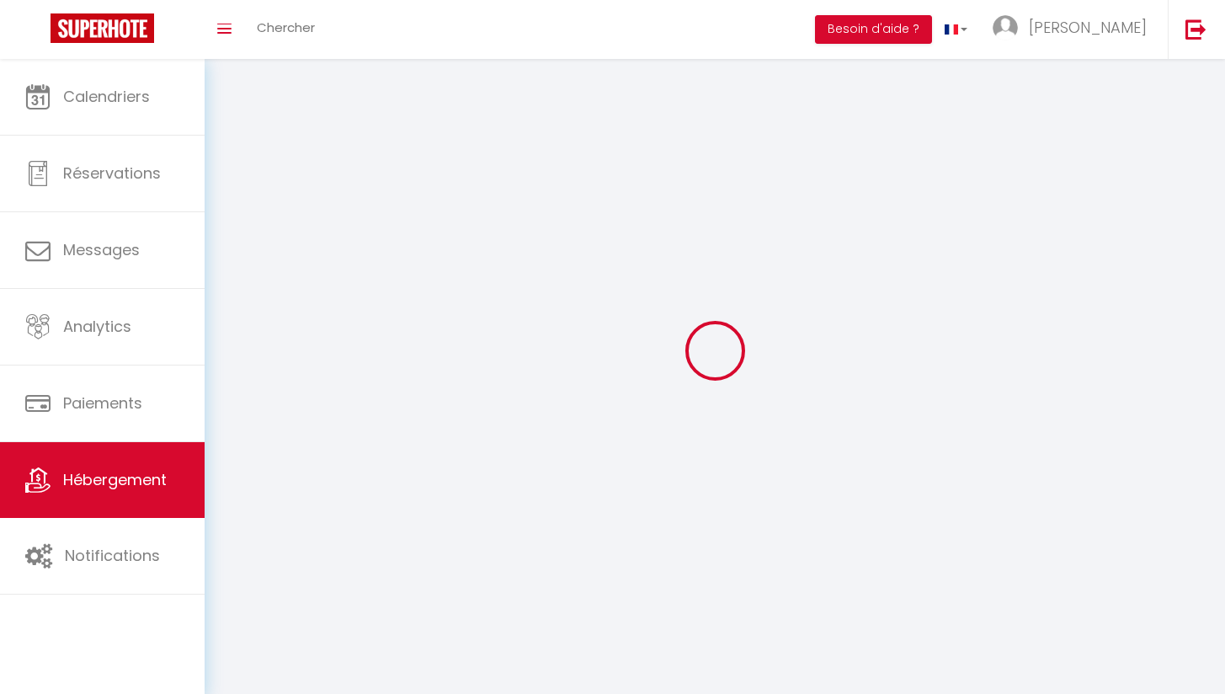
select select
checkbox input "false"
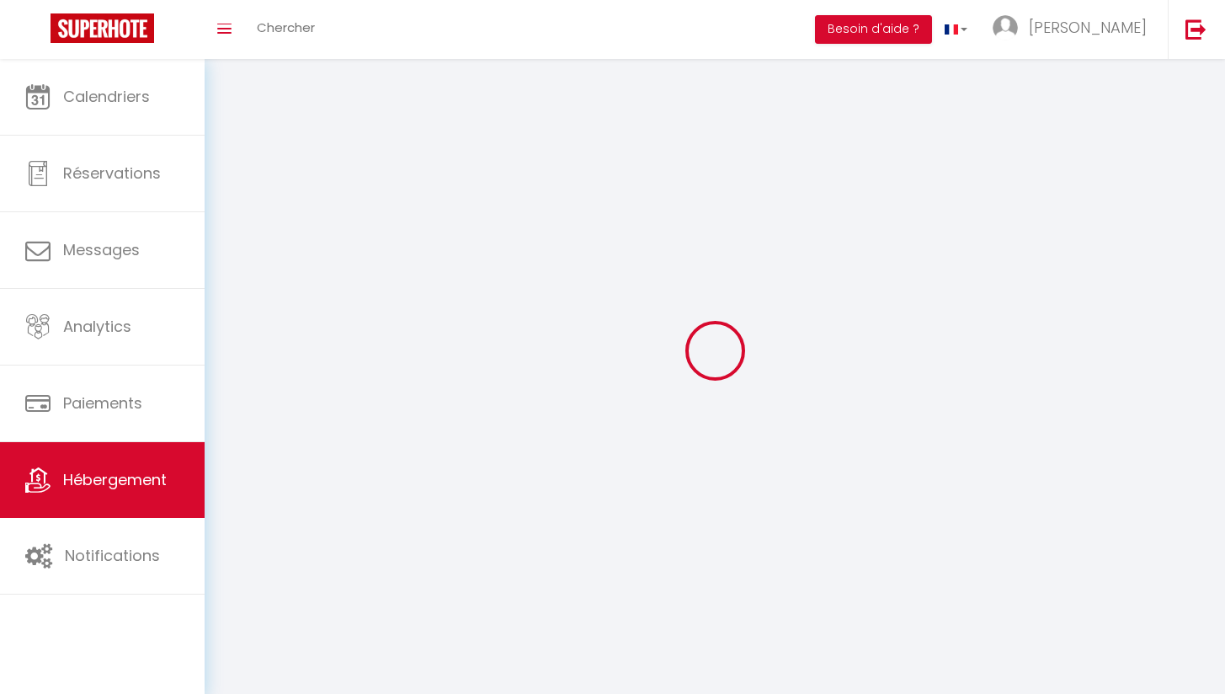
checkbox input "false"
select select
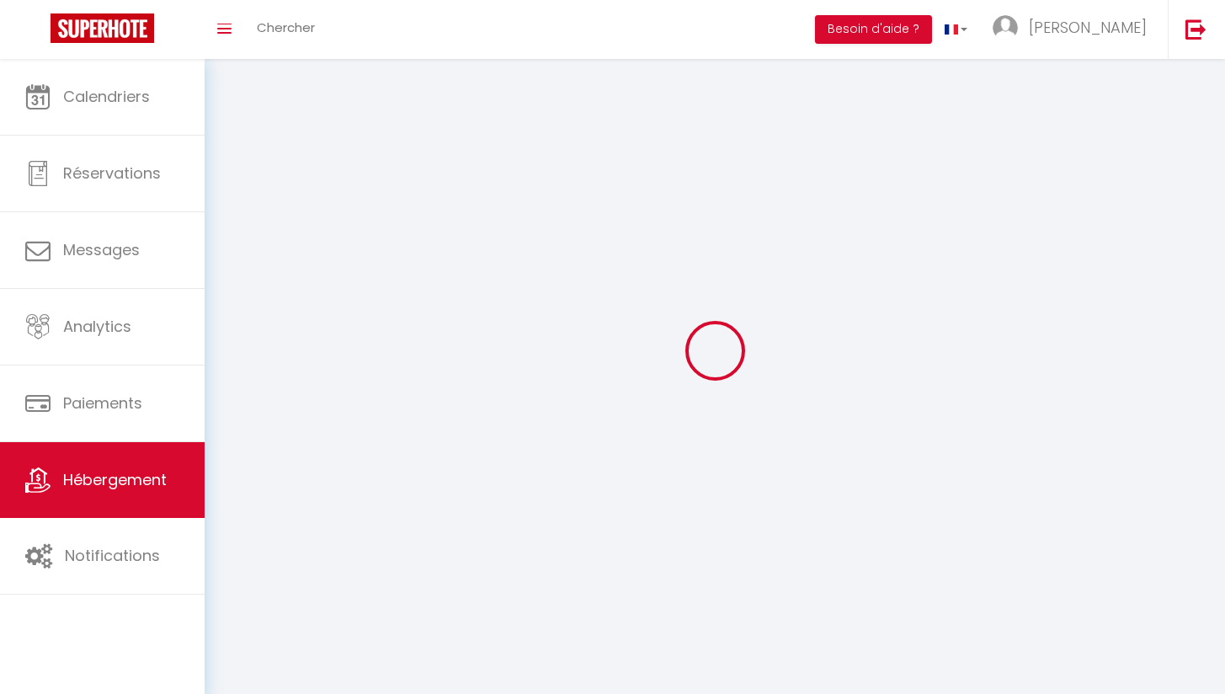
select select
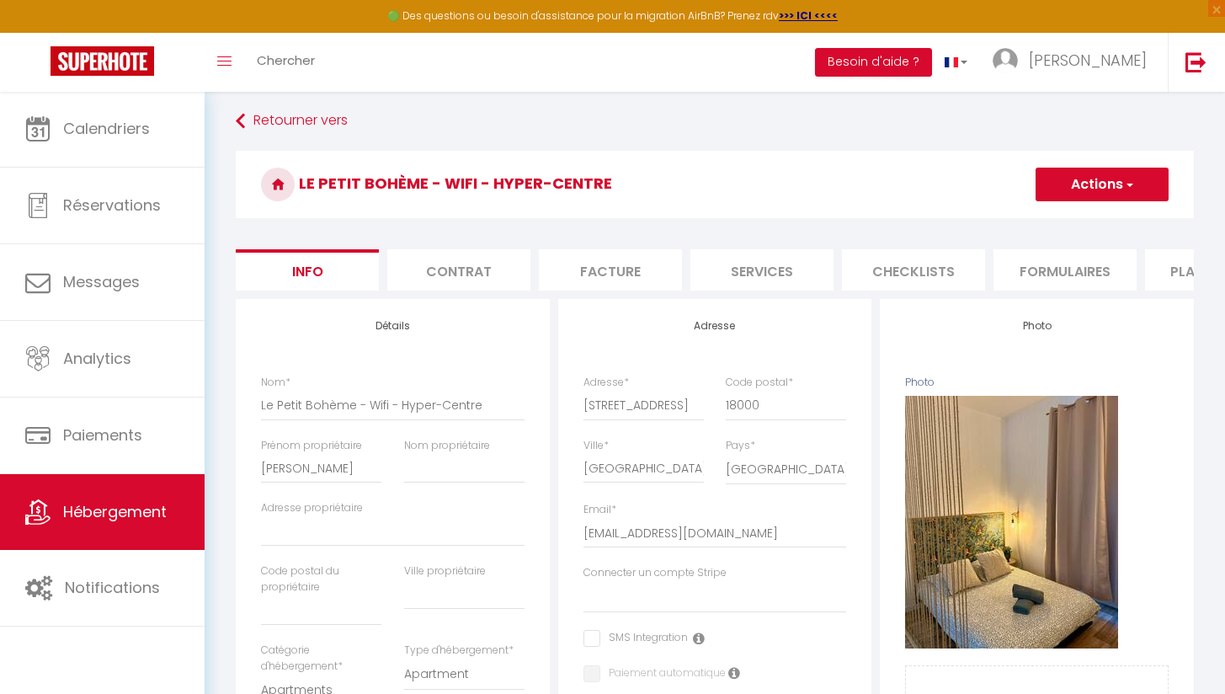
scroll to position [-1, 0]
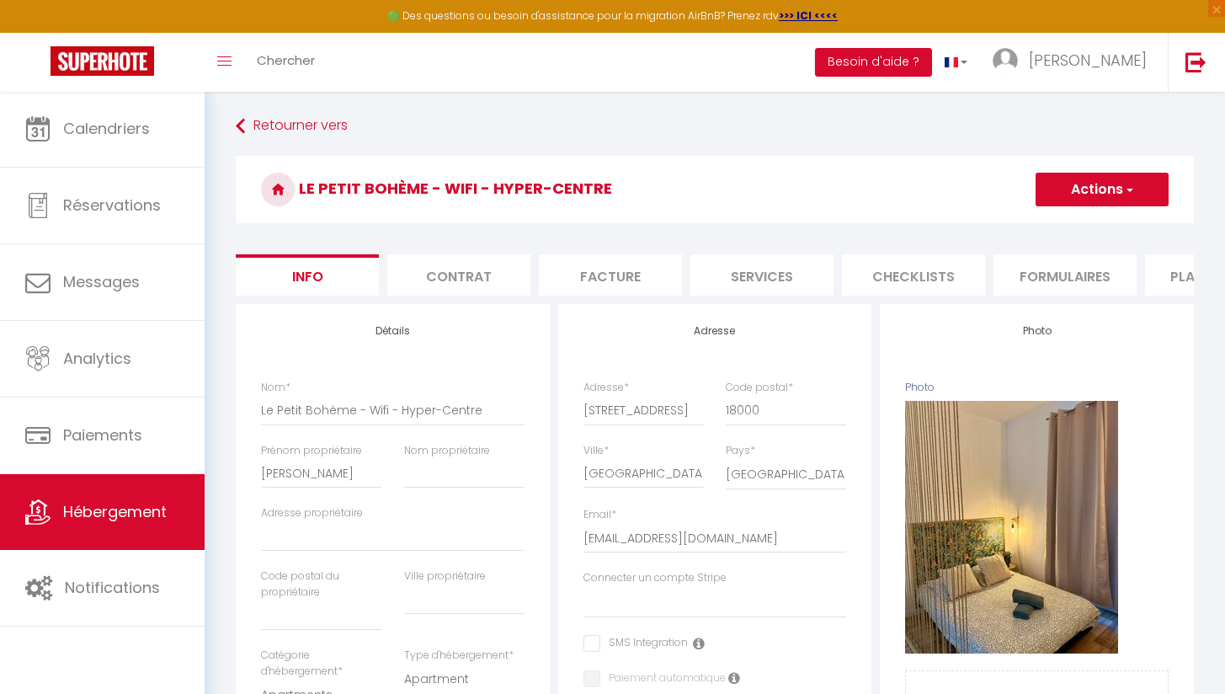
click at [1155, 280] on li "Plateformes" at bounding box center [1216, 274] width 143 height 41
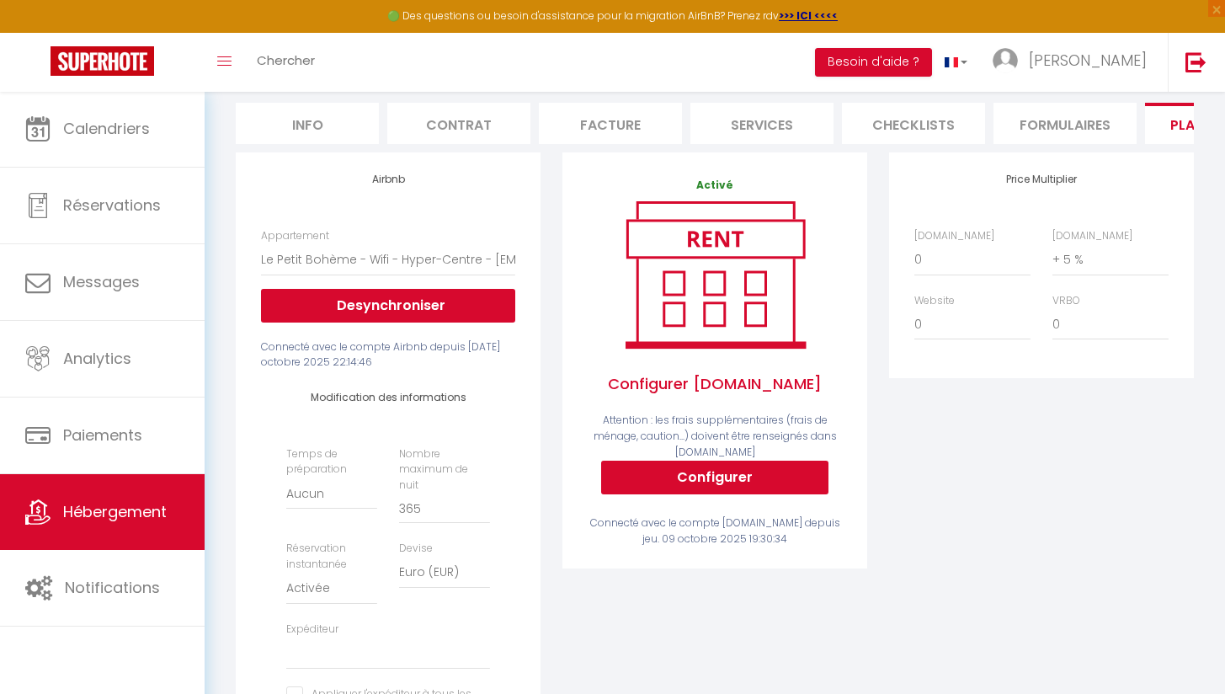
scroll to position [189, 0]
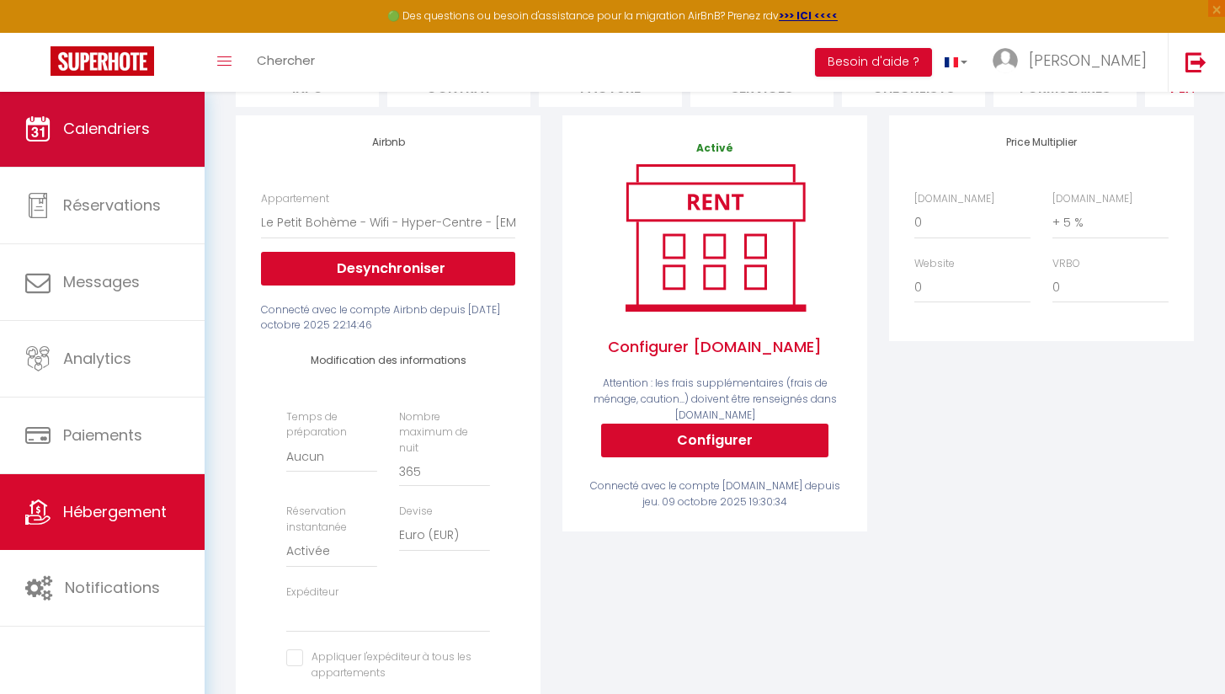
click at [152, 121] on link "Calendriers" at bounding box center [102, 129] width 205 height 76
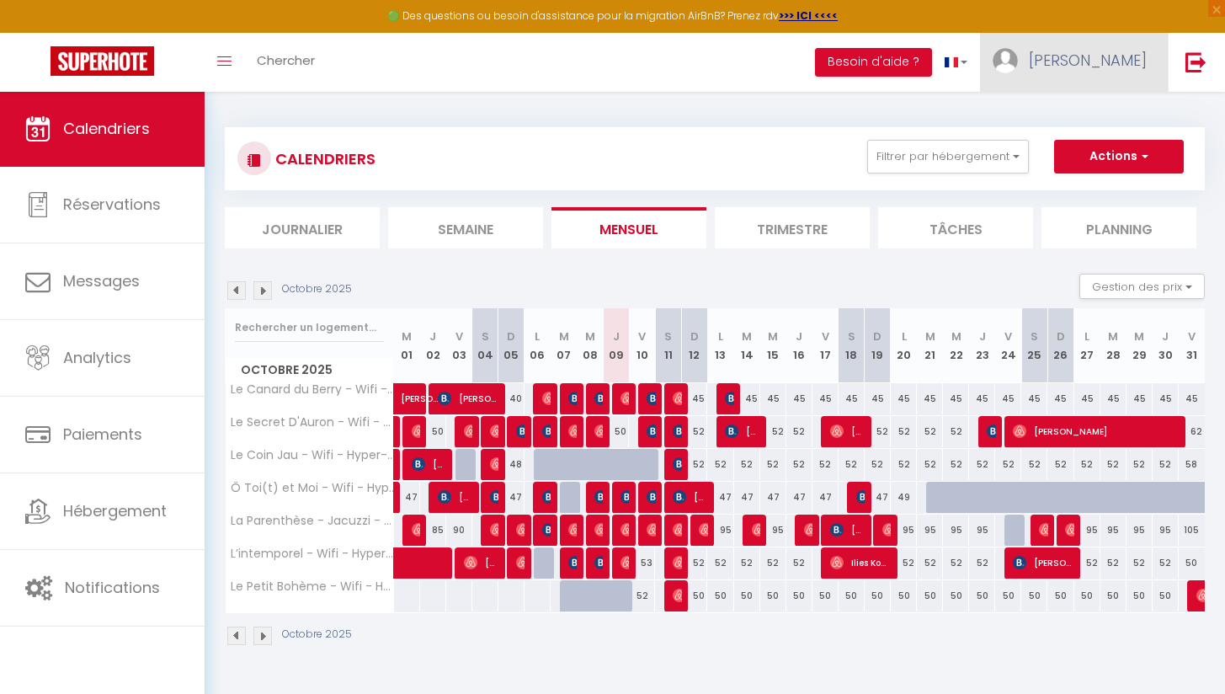
click at [1112, 64] on span "[PERSON_NAME]" at bounding box center [1088, 60] width 118 height 21
click at [1092, 114] on link "Paramètres" at bounding box center [1100, 117] width 125 height 29
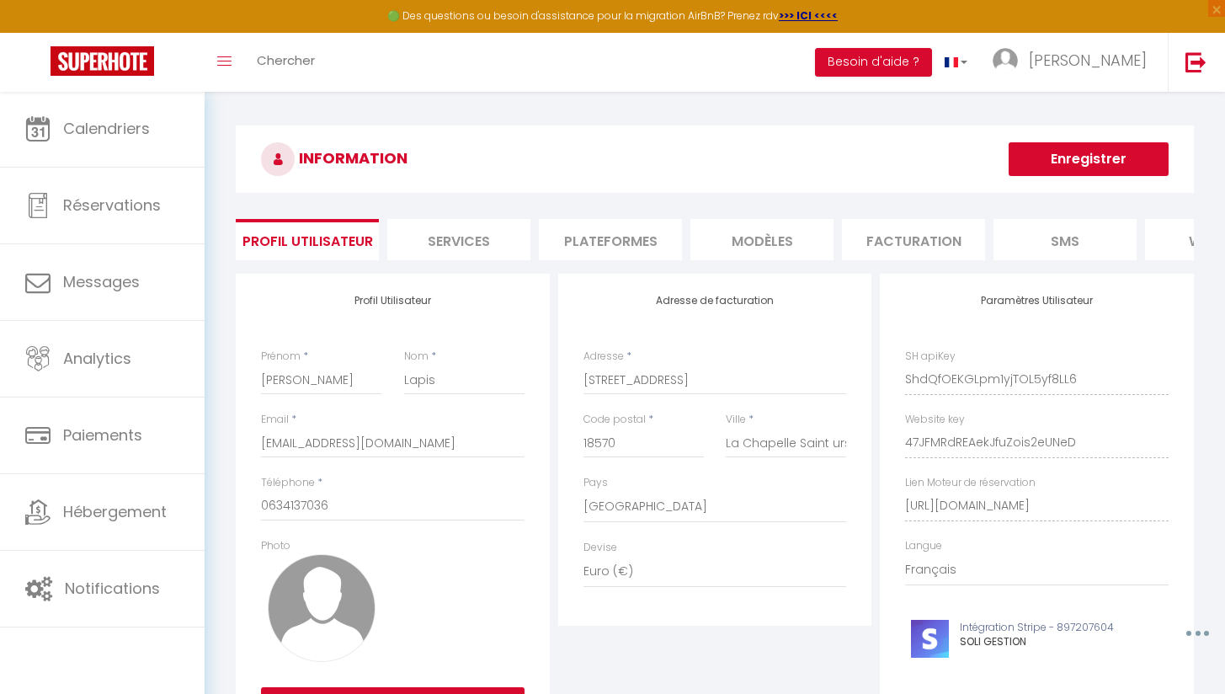
click at [593, 253] on li "Plateformes" at bounding box center [610, 239] width 143 height 41
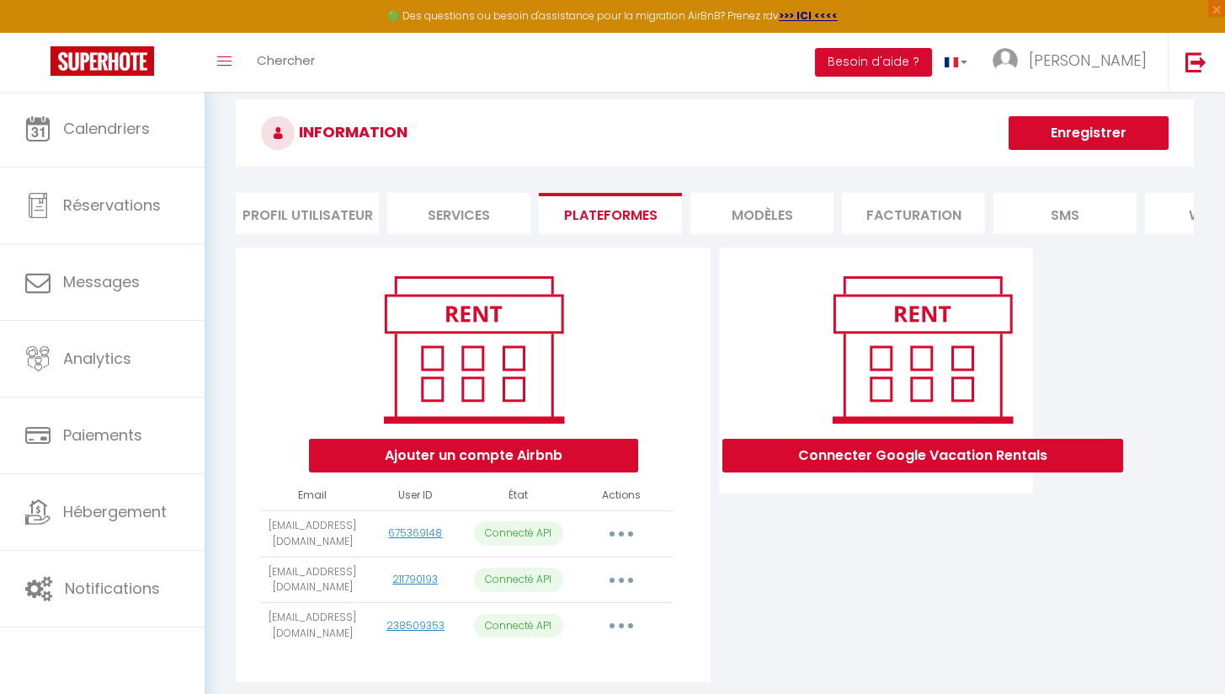
scroll to position [19, 0]
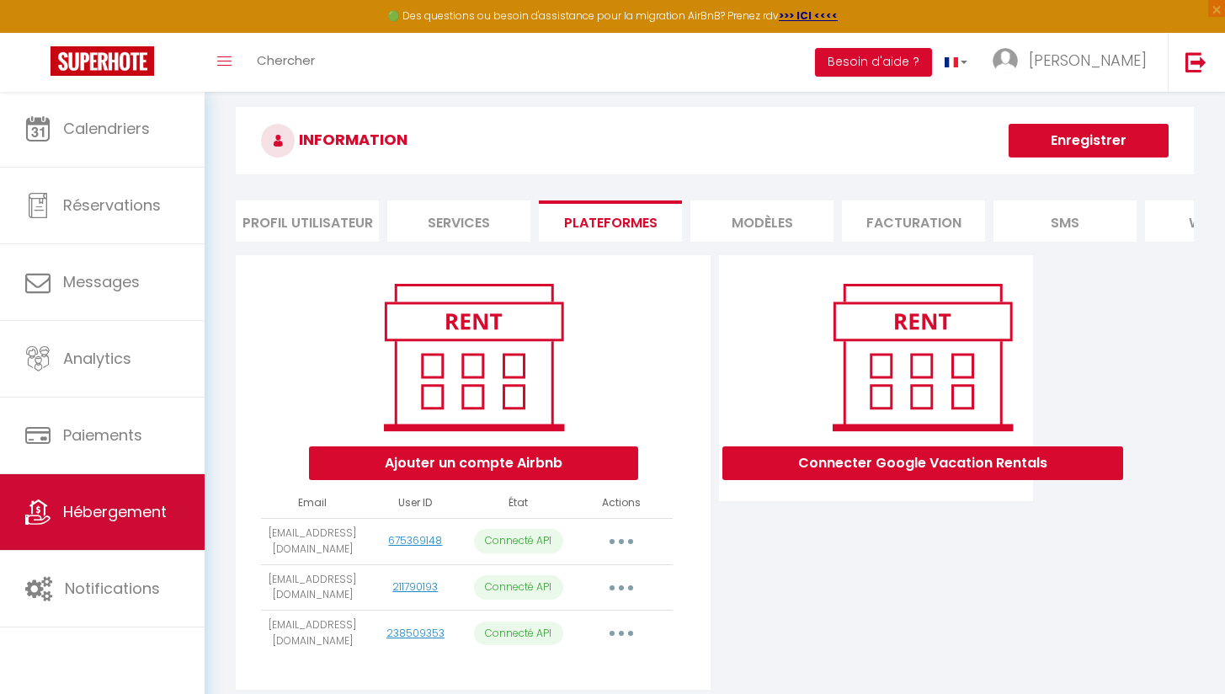
click at [56, 498] on link "Hébergement" at bounding box center [102, 512] width 205 height 76
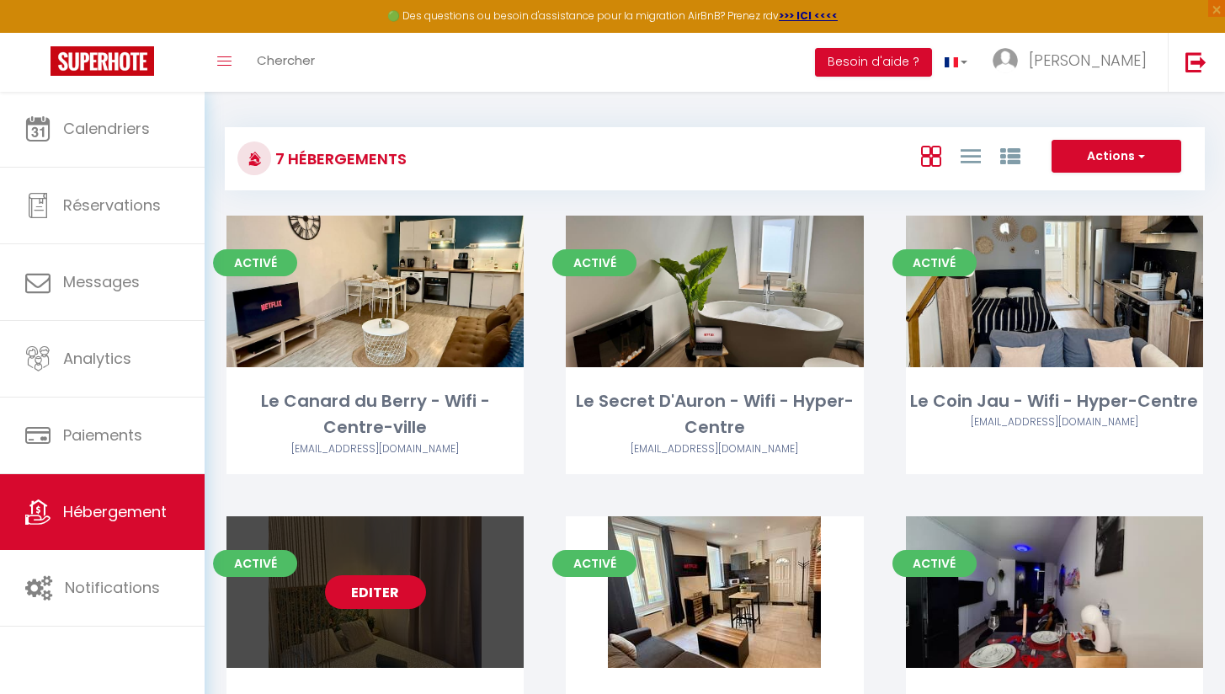
click at [384, 586] on link "Editer" at bounding box center [375, 592] width 101 height 34
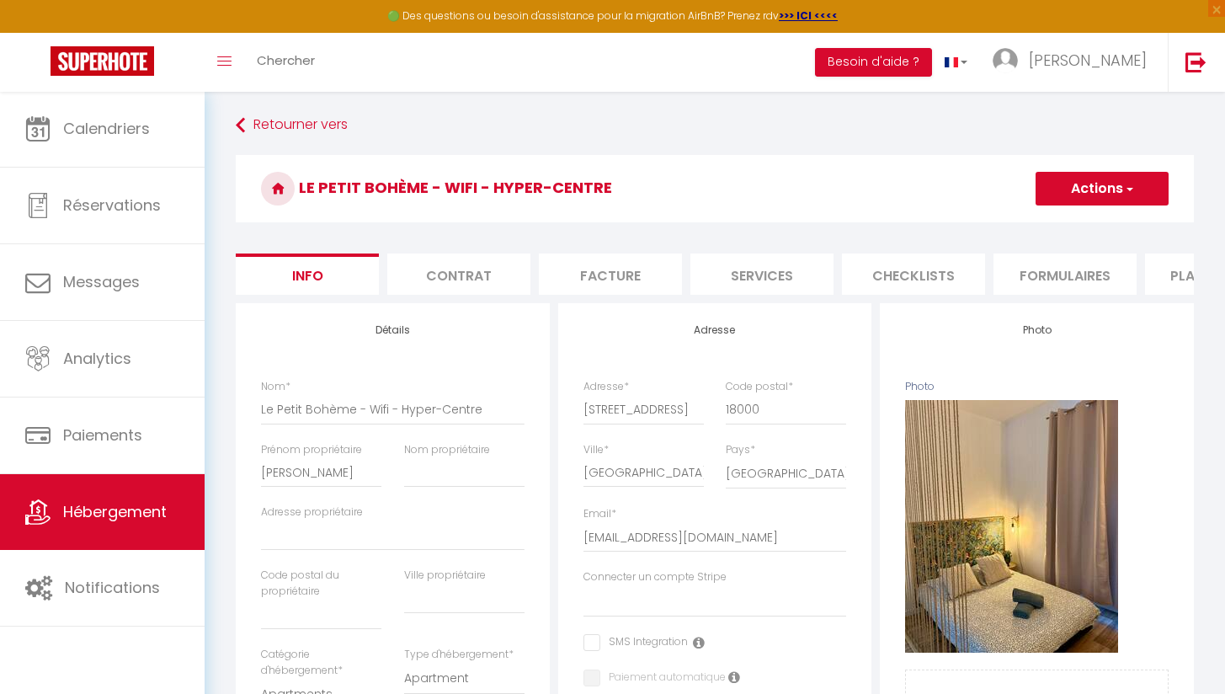
scroll to position [-1, 0]
click at [1155, 276] on li "Plateformes" at bounding box center [1216, 274] width 143 height 41
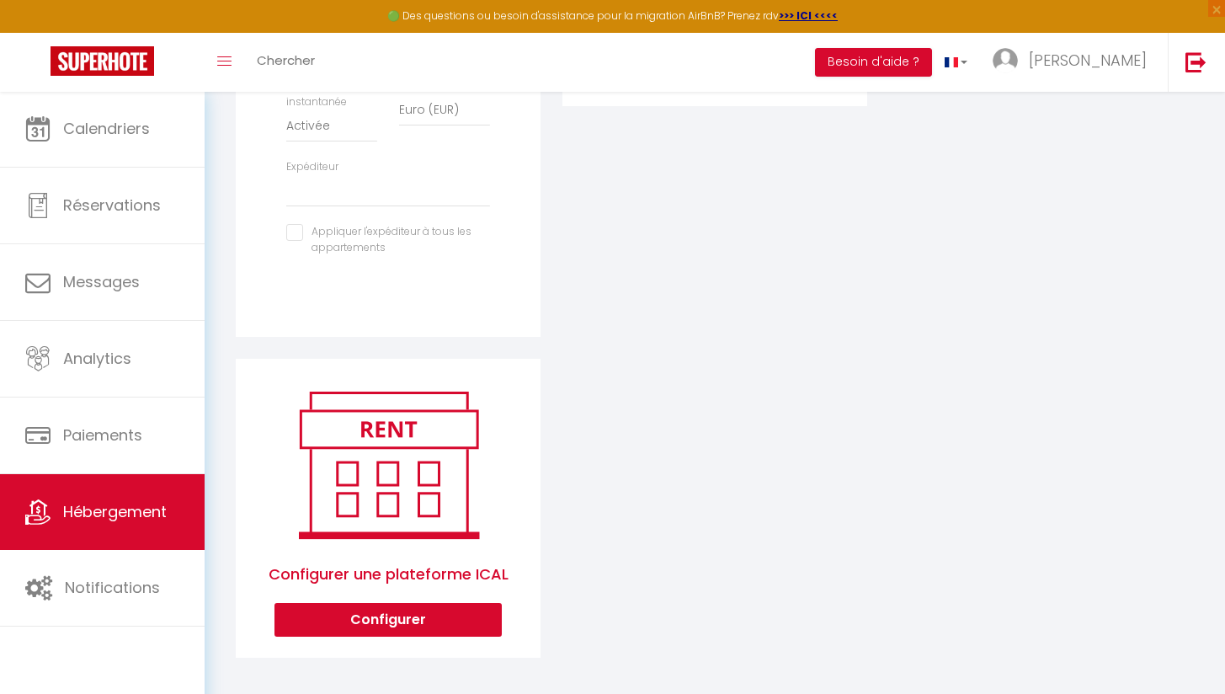
scroll to position [610, 0]
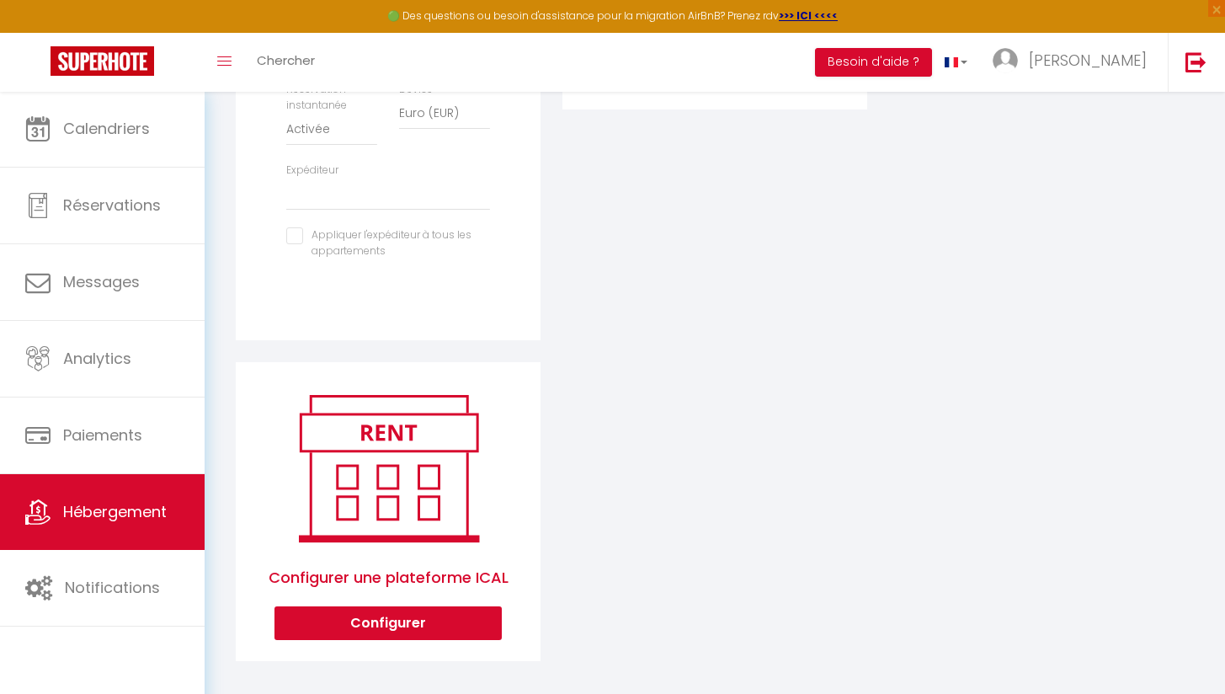
click at [414, 616] on button "Configurer" at bounding box center [387, 623] width 227 height 34
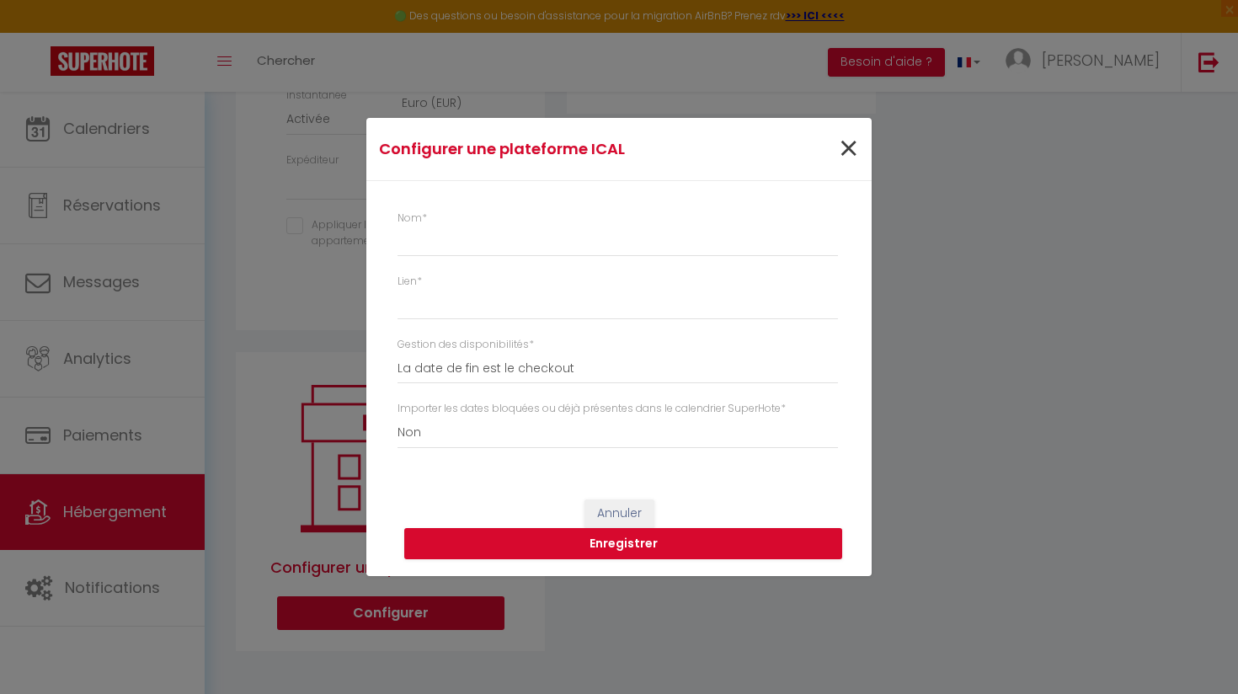
click at [849, 156] on span "×" at bounding box center [848, 149] width 21 height 51
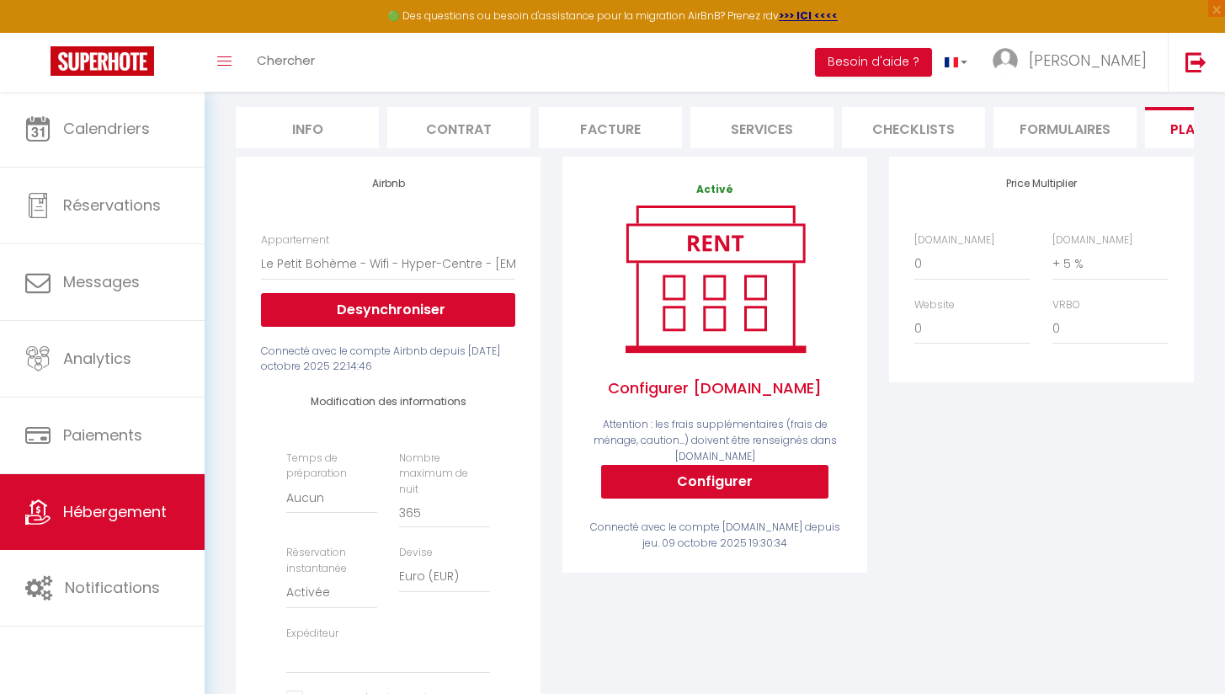
scroll to position [95, 0]
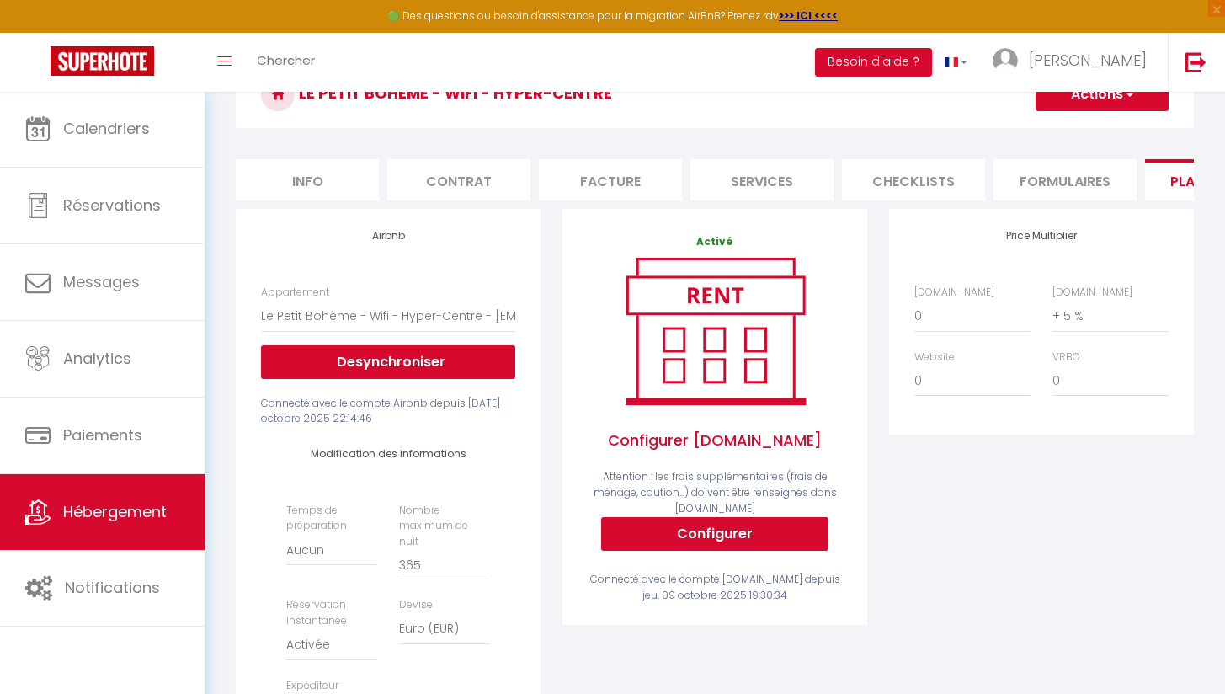
click at [88, 513] on span "Hébergement" at bounding box center [115, 511] width 104 height 21
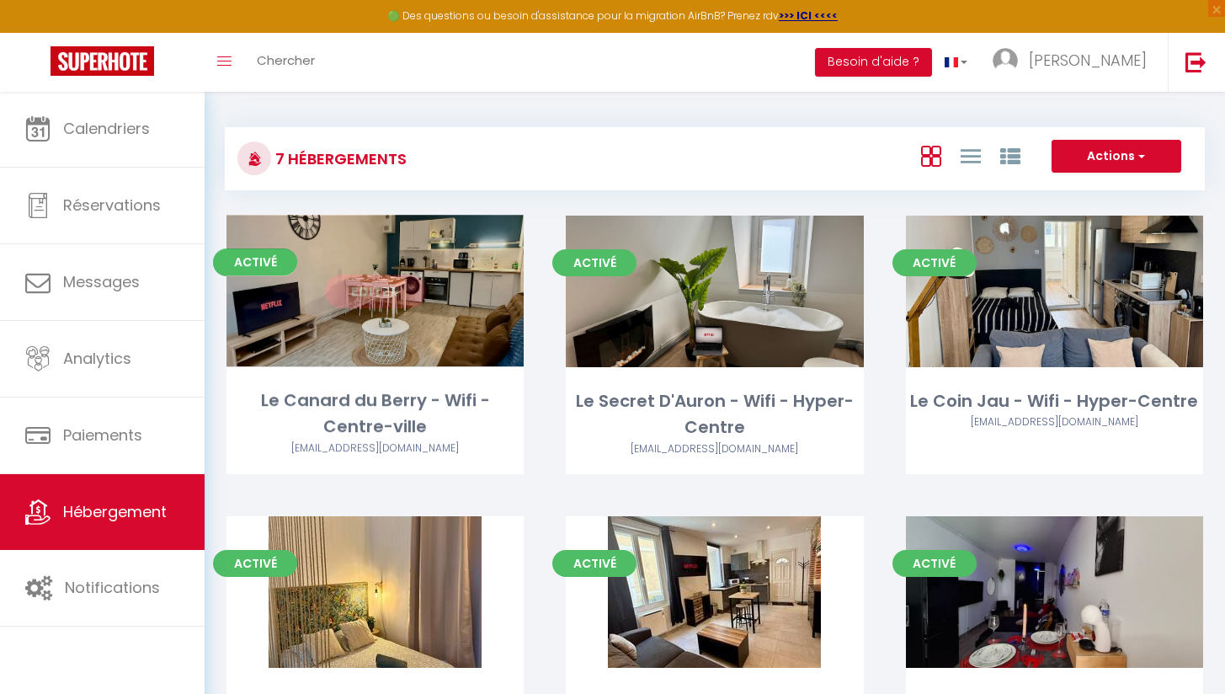
click at [376, 288] on link "Editer" at bounding box center [375, 291] width 101 height 34
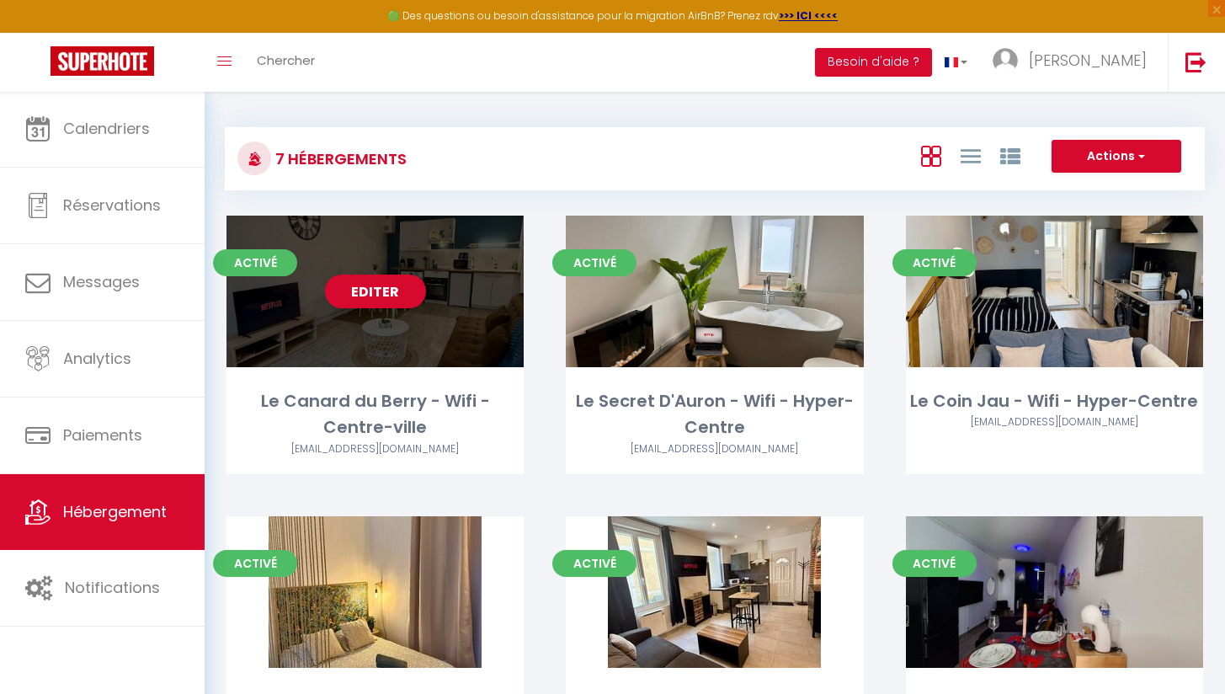
click at [380, 296] on link "Editer" at bounding box center [375, 291] width 101 height 34
click at [383, 291] on link "Editer" at bounding box center [375, 291] width 101 height 34
click at [349, 298] on link "Editer" at bounding box center [375, 291] width 101 height 34
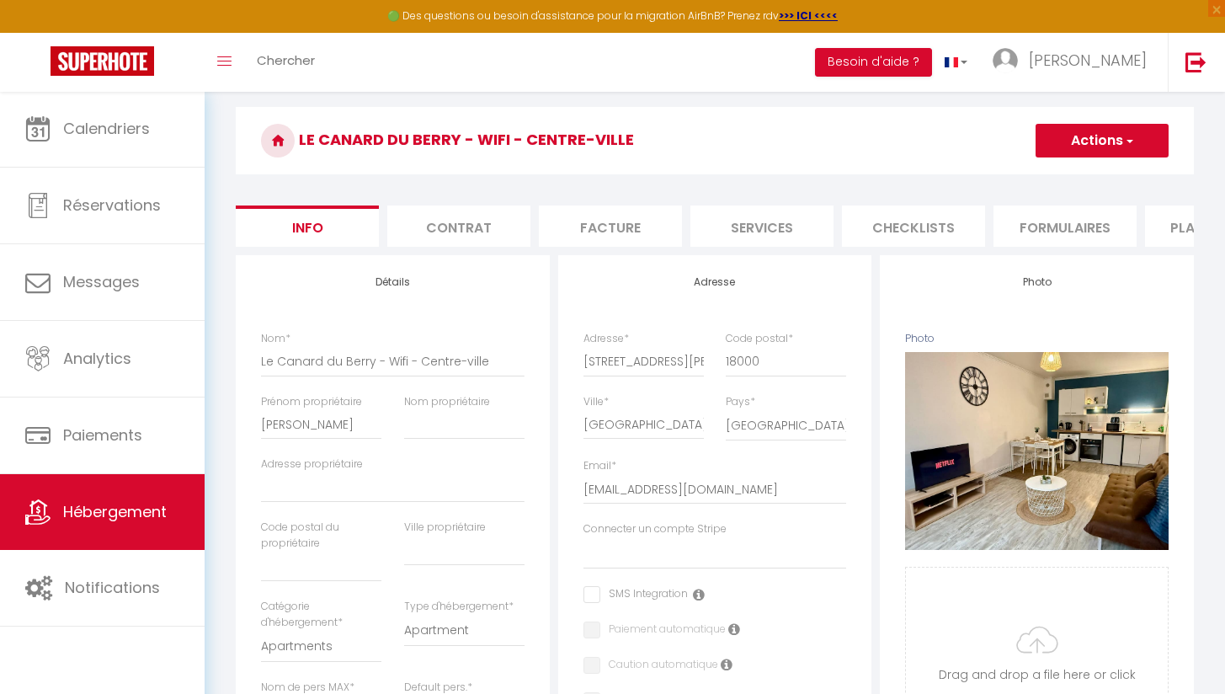
scroll to position [47, 0]
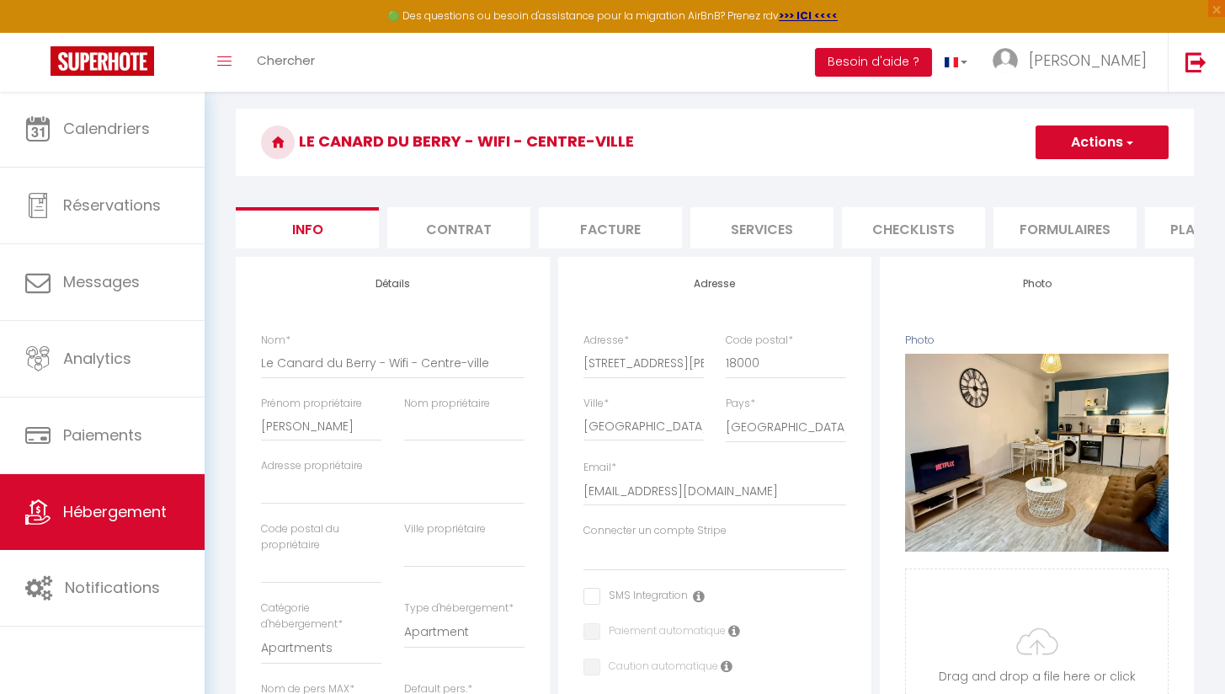
click at [1164, 232] on li "Plateformes" at bounding box center [1216, 227] width 143 height 41
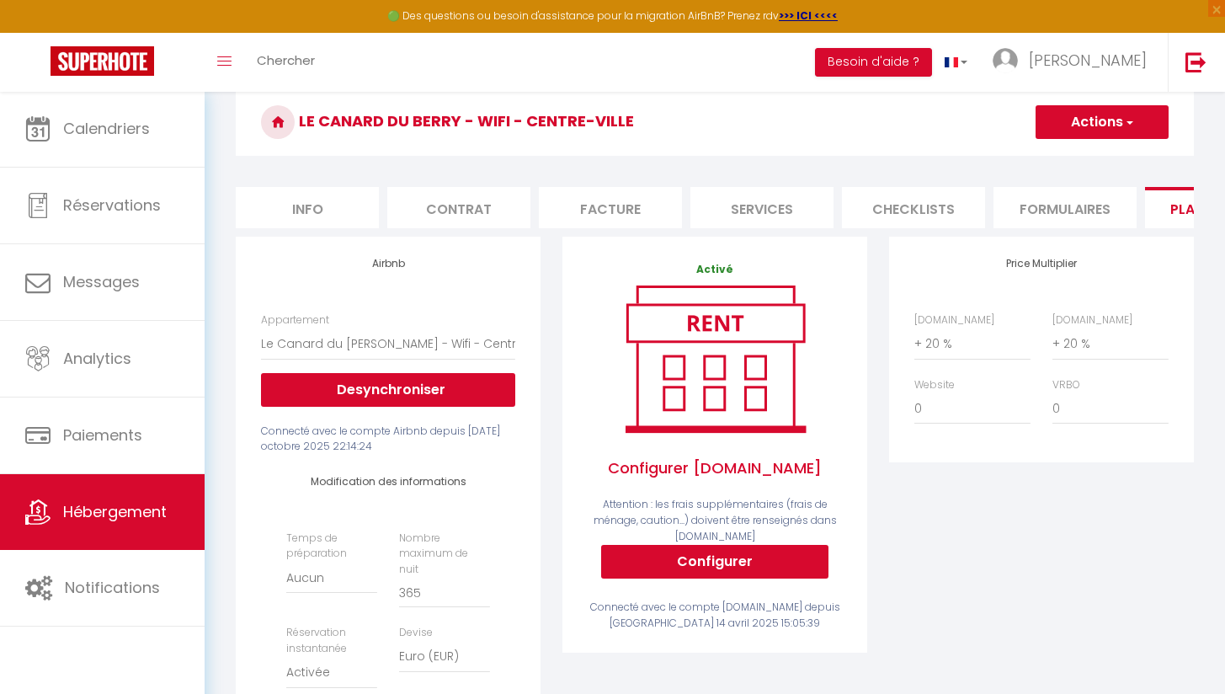
scroll to position [-2, 0]
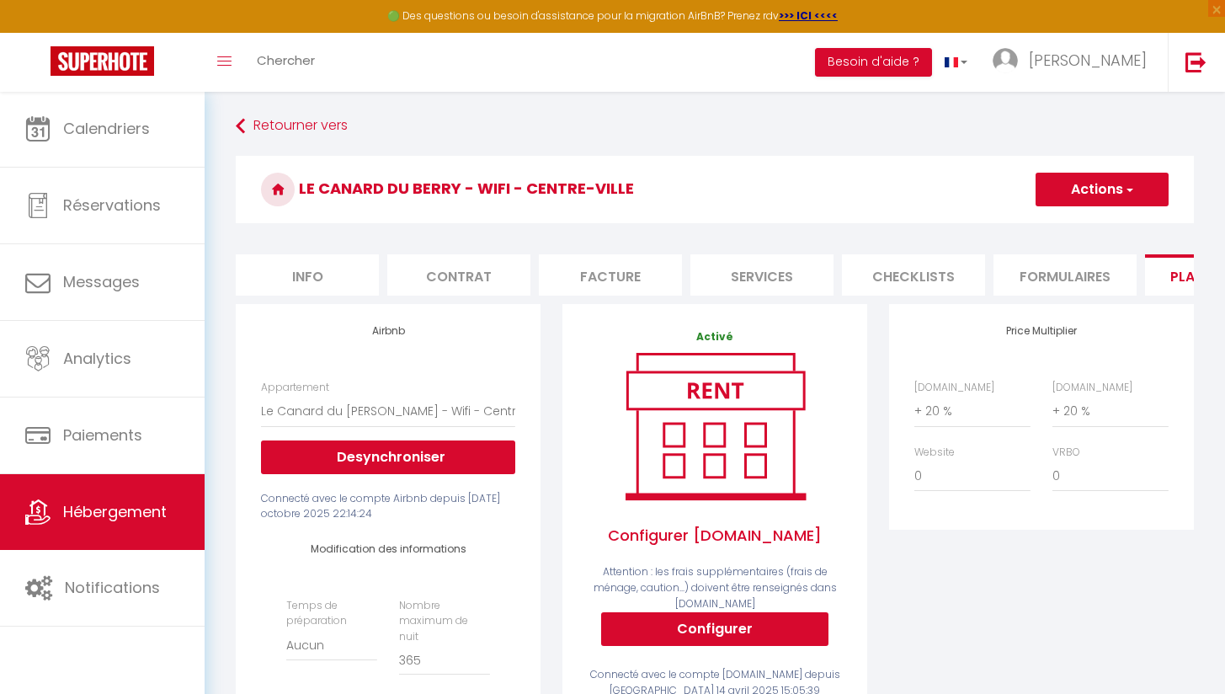
click at [138, 514] on span "Hébergement" at bounding box center [115, 511] width 104 height 21
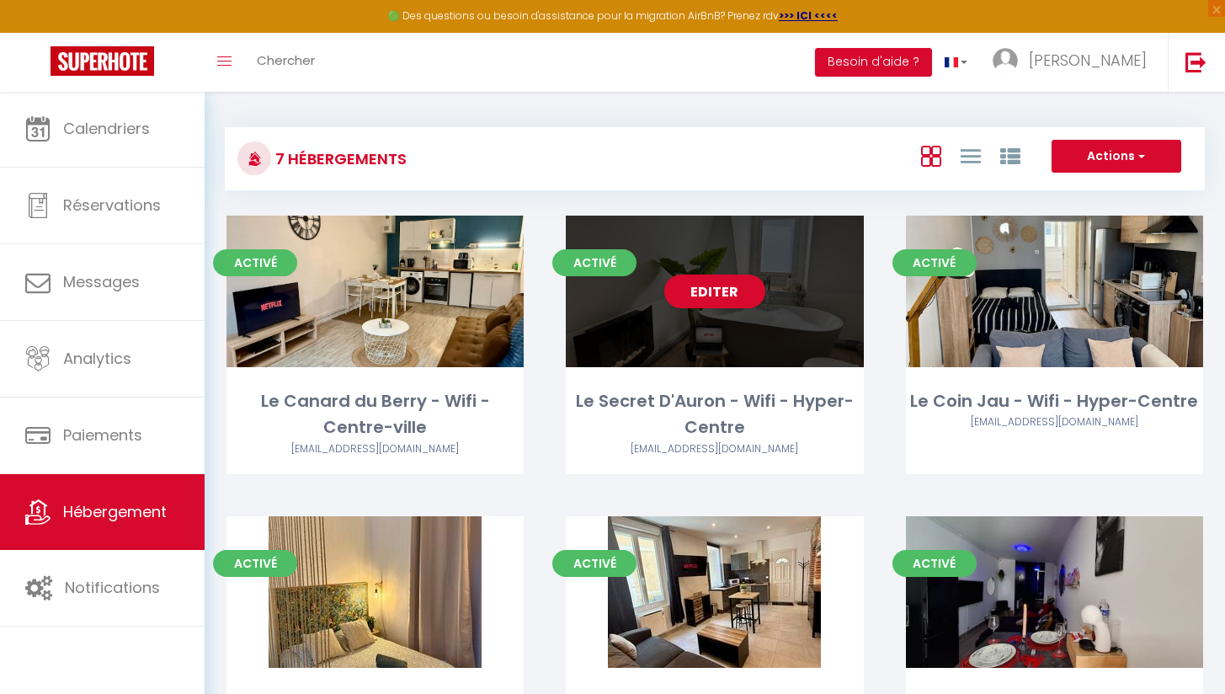
click at [676, 328] on div "Editer" at bounding box center [714, 292] width 297 height 152
click at [702, 299] on link "Editer" at bounding box center [714, 291] width 101 height 34
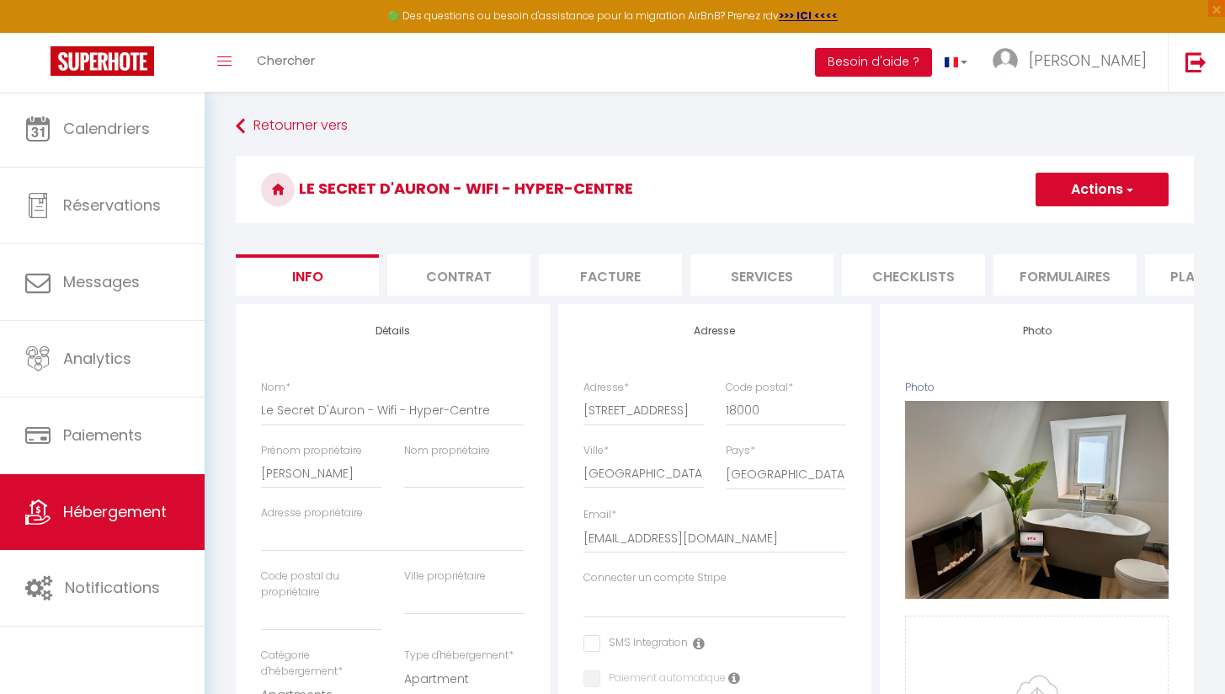
click at [1154, 280] on li "Plateformes" at bounding box center [1216, 274] width 143 height 41
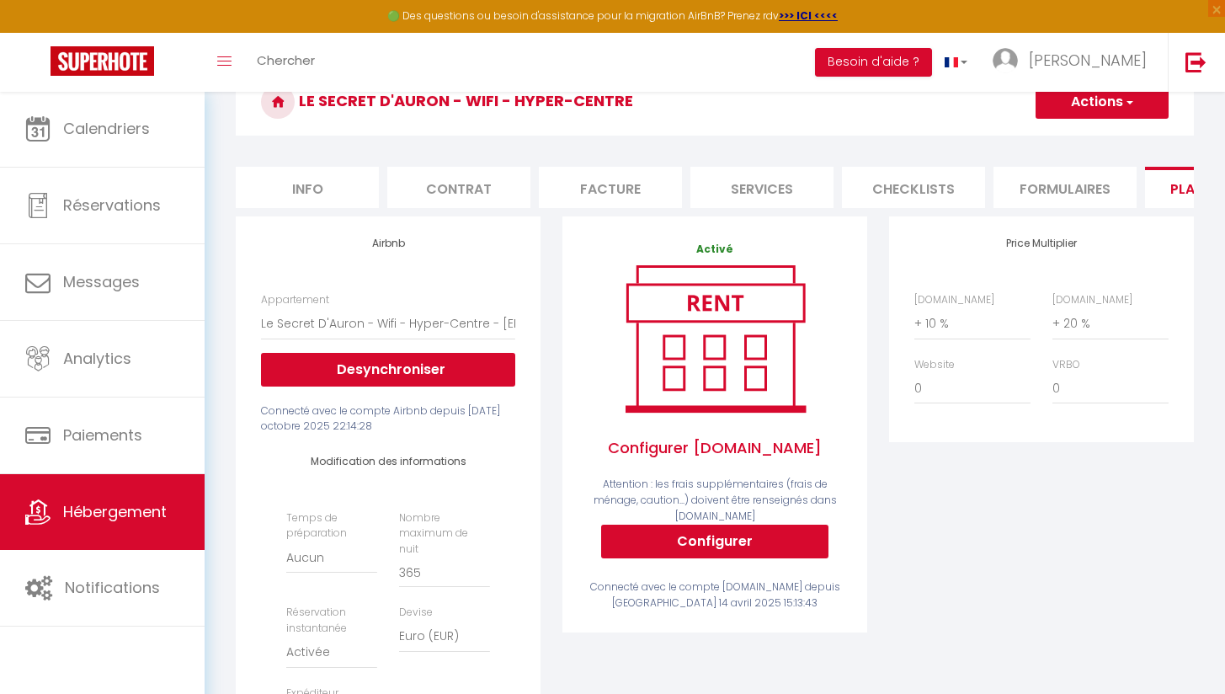
scroll to position [84, 0]
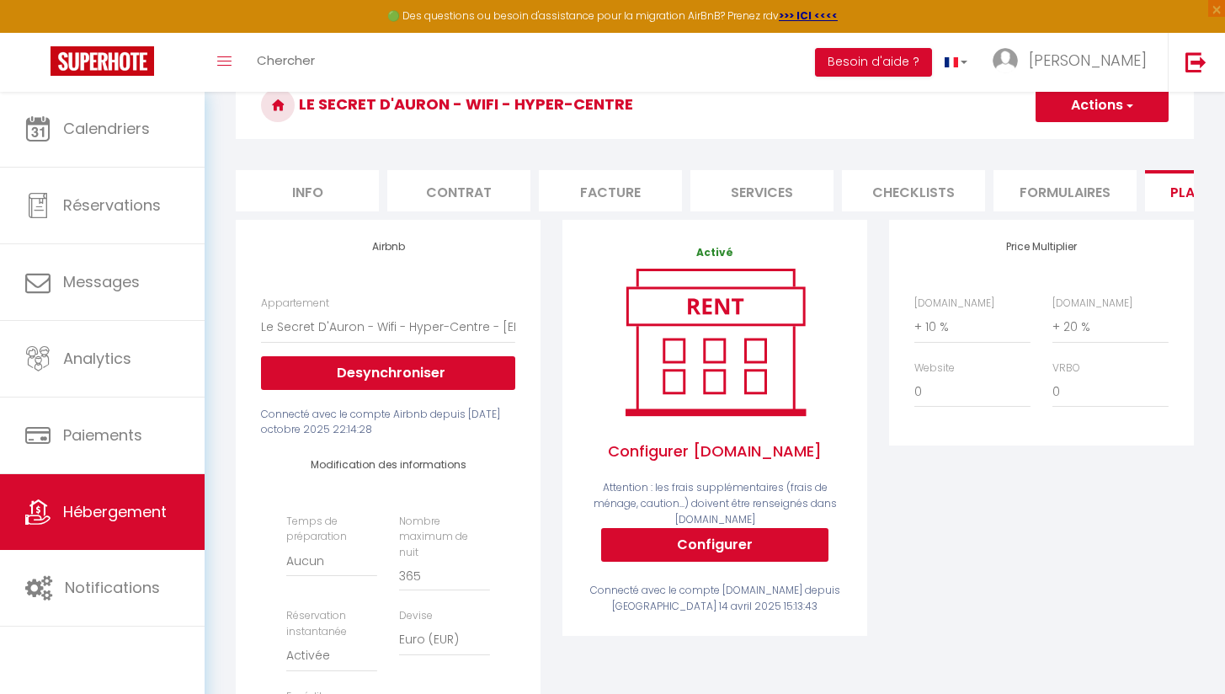
click at [120, 519] on span "Hébergement" at bounding box center [115, 511] width 104 height 21
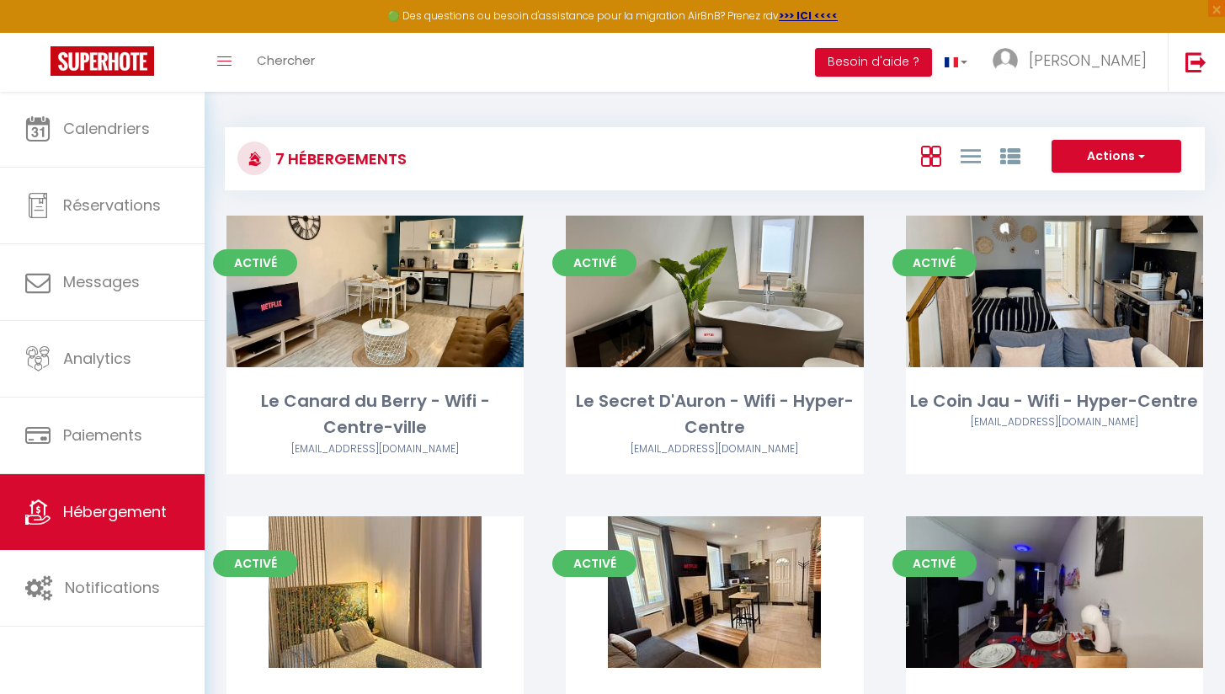
click at [1145, 140] on button "Actions" at bounding box center [1117, 157] width 130 height 34
click at [1120, 189] on li "Créer un Hébergement" at bounding box center [1103, 191] width 154 height 19
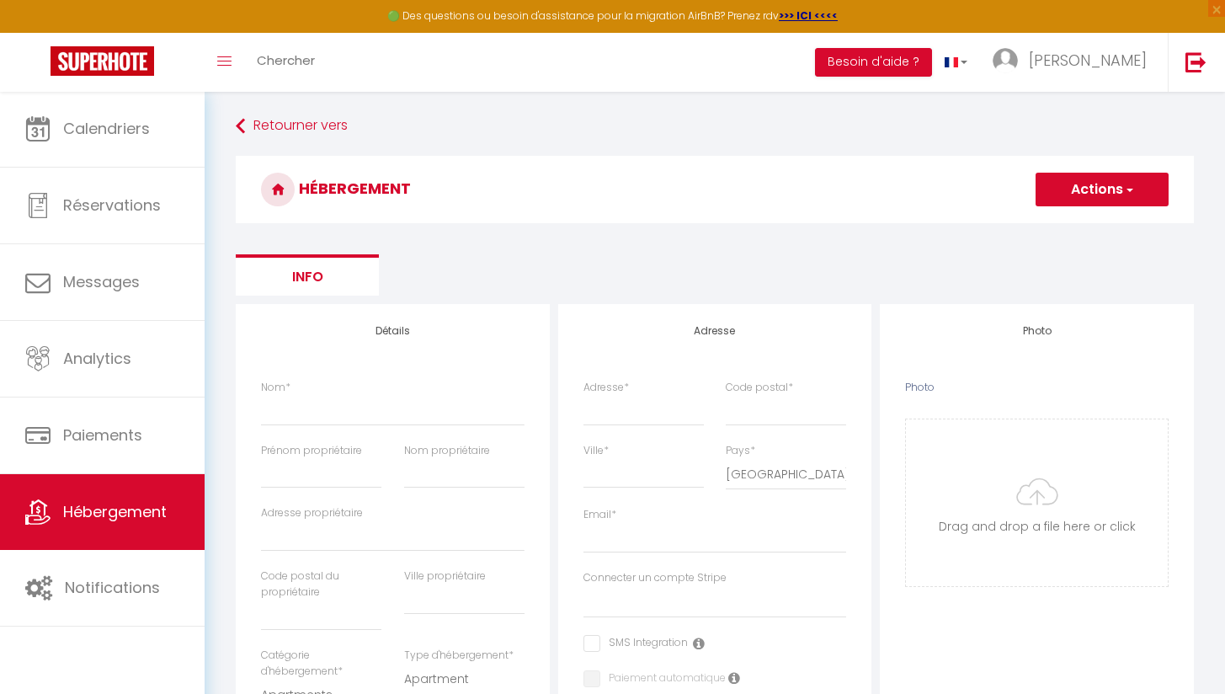
click at [651, 557] on div "Email *" at bounding box center [714, 538] width 285 height 63
click at [1140, 193] on button "Actions" at bounding box center [1102, 190] width 133 height 34
click at [133, 521] on span "Hébergement" at bounding box center [115, 511] width 104 height 21
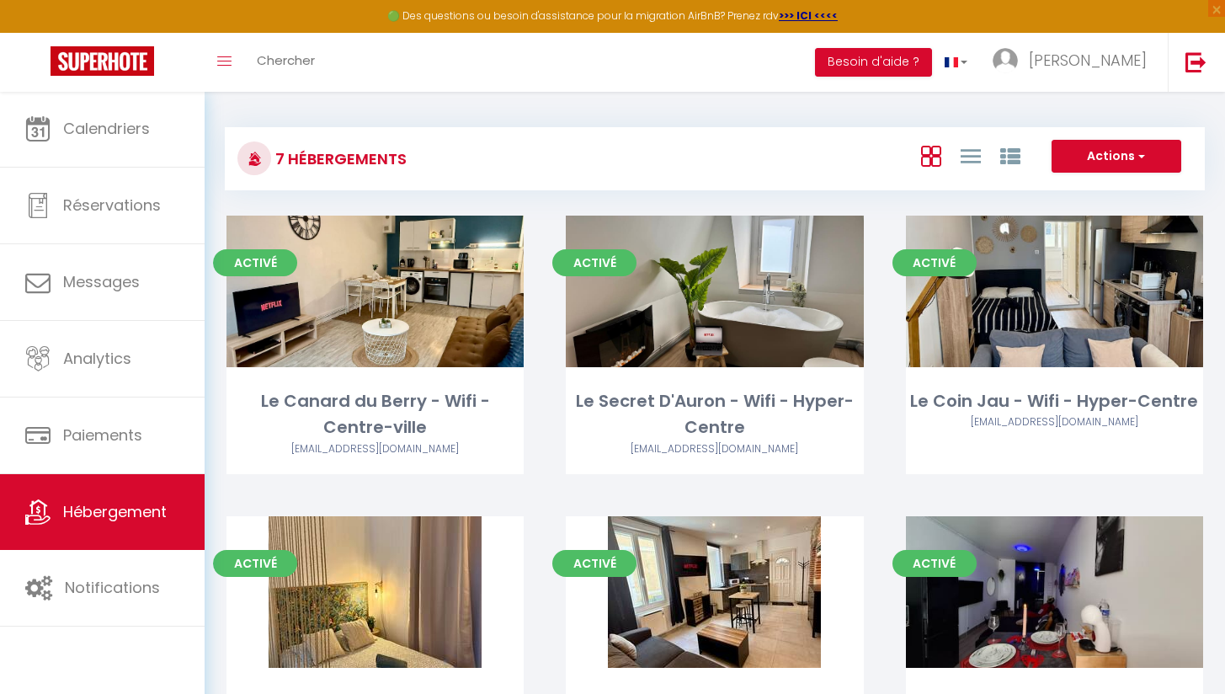
click at [1084, 173] on div "Actions Créer un Hébergement Nouveau groupe" at bounding box center [878, 159] width 652 height 38
click at [1087, 162] on button "Actions" at bounding box center [1117, 157] width 130 height 34
click at [561, 94] on div "7 Hébergements Actions Créer un Hébergement Nouveau groupe Initialiser les appa…" at bounding box center [715, 614] width 1020 height 1046
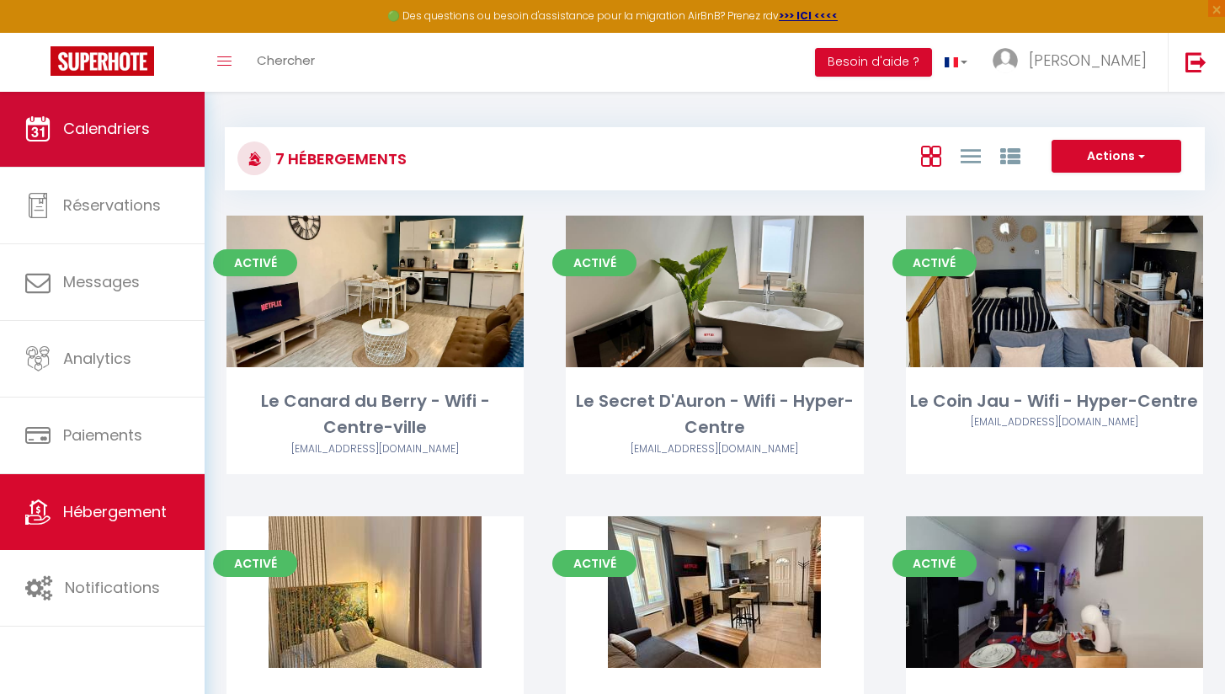
click at [113, 136] on span "Calendriers" at bounding box center [106, 128] width 87 height 21
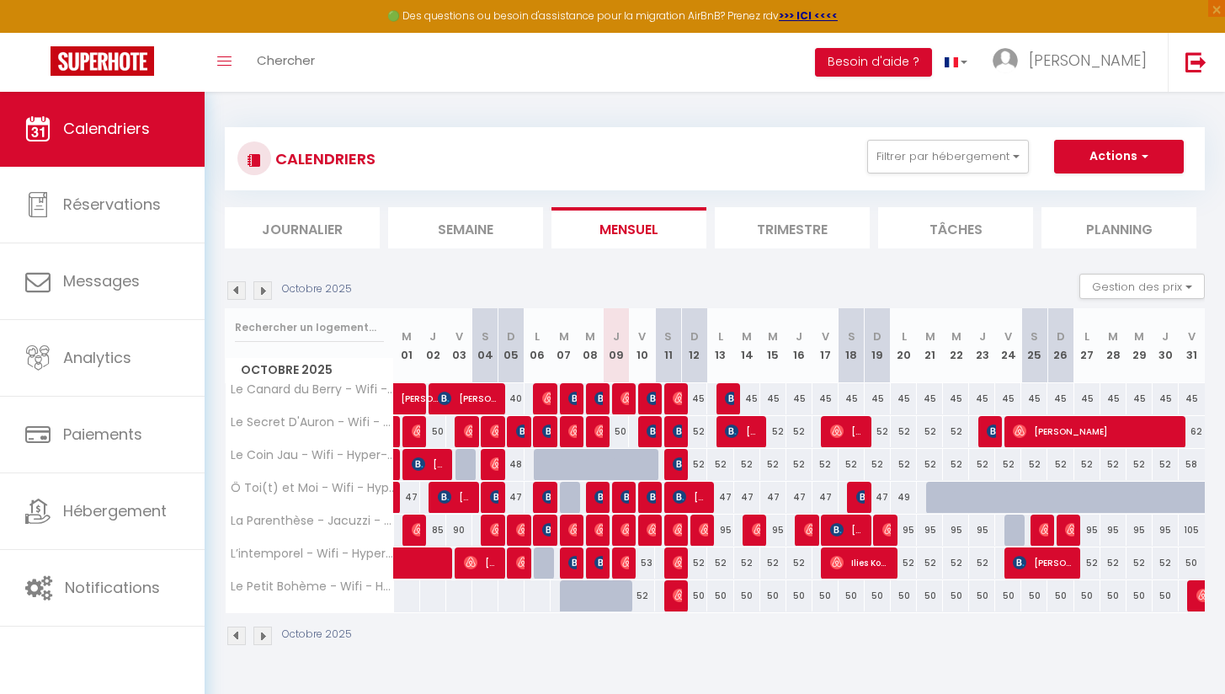
click at [1103, 166] on button "Actions" at bounding box center [1119, 157] width 130 height 34
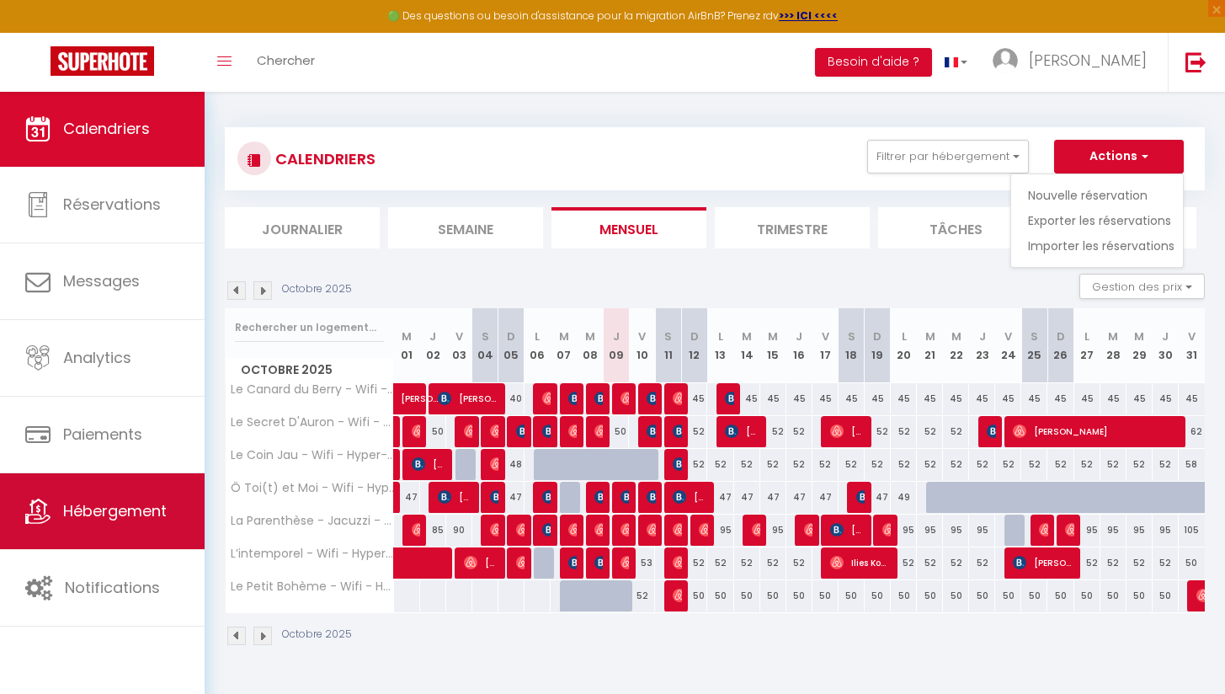
click at [95, 525] on link "Hébergement" at bounding box center [102, 511] width 205 height 76
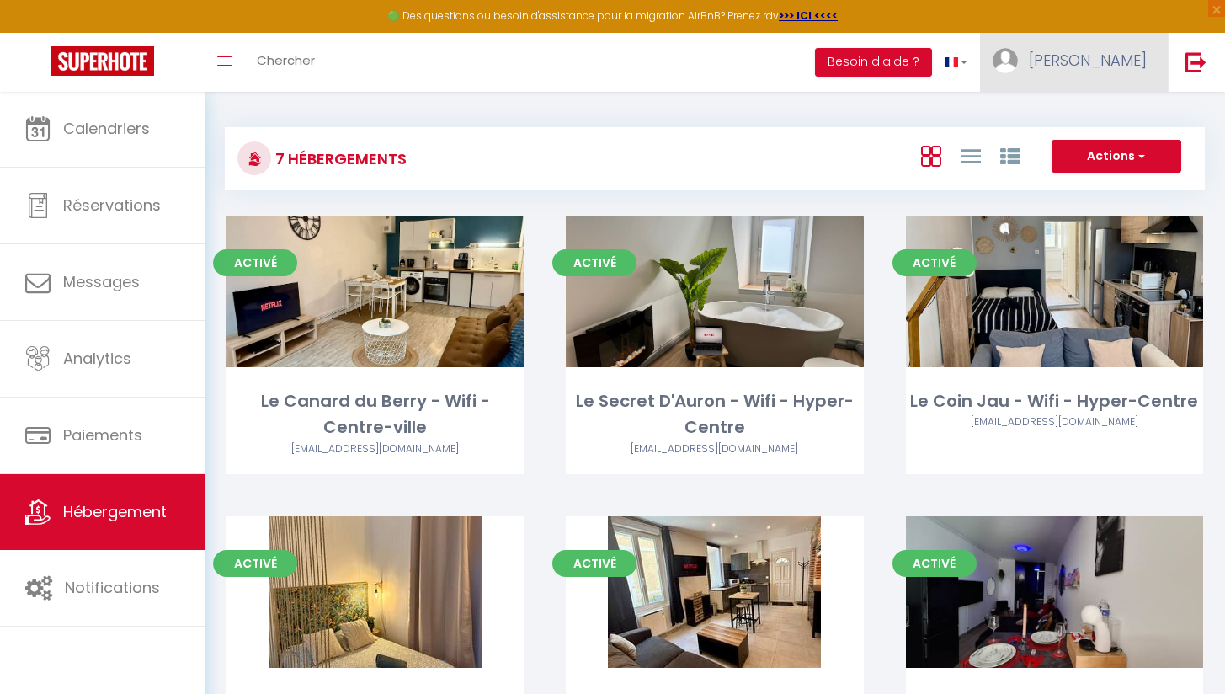
click at [1096, 60] on link "[PERSON_NAME]" at bounding box center [1074, 62] width 188 height 59
click at [1094, 146] on link "Équipe" at bounding box center [1100, 147] width 125 height 29
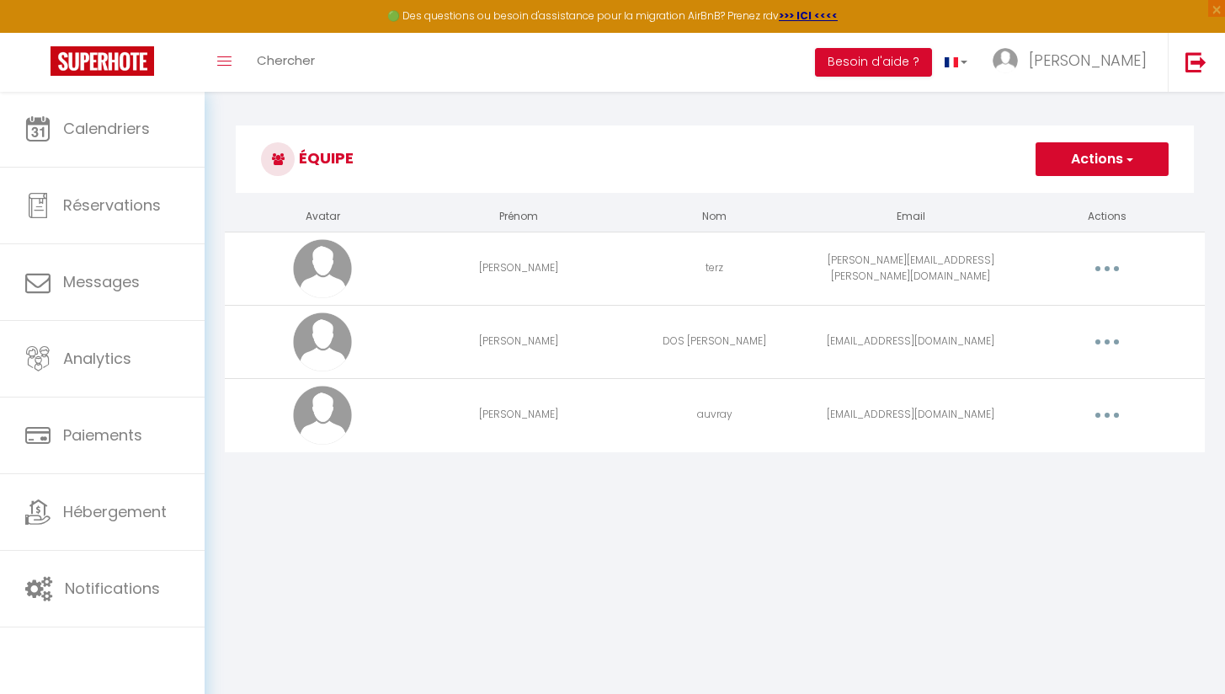
click at [1112, 412] on button "button" at bounding box center [1107, 415] width 47 height 27
click at [1110, 412] on button "button" at bounding box center [1107, 415] width 47 height 27
click at [1005, 514] on body "🟢 Des questions ou besoin d'assistance pour la migration AirBnB? Prenez rdv >>>…" at bounding box center [612, 438] width 1225 height 694
click at [1105, 56] on span "[PERSON_NAME]" at bounding box center [1088, 60] width 118 height 21
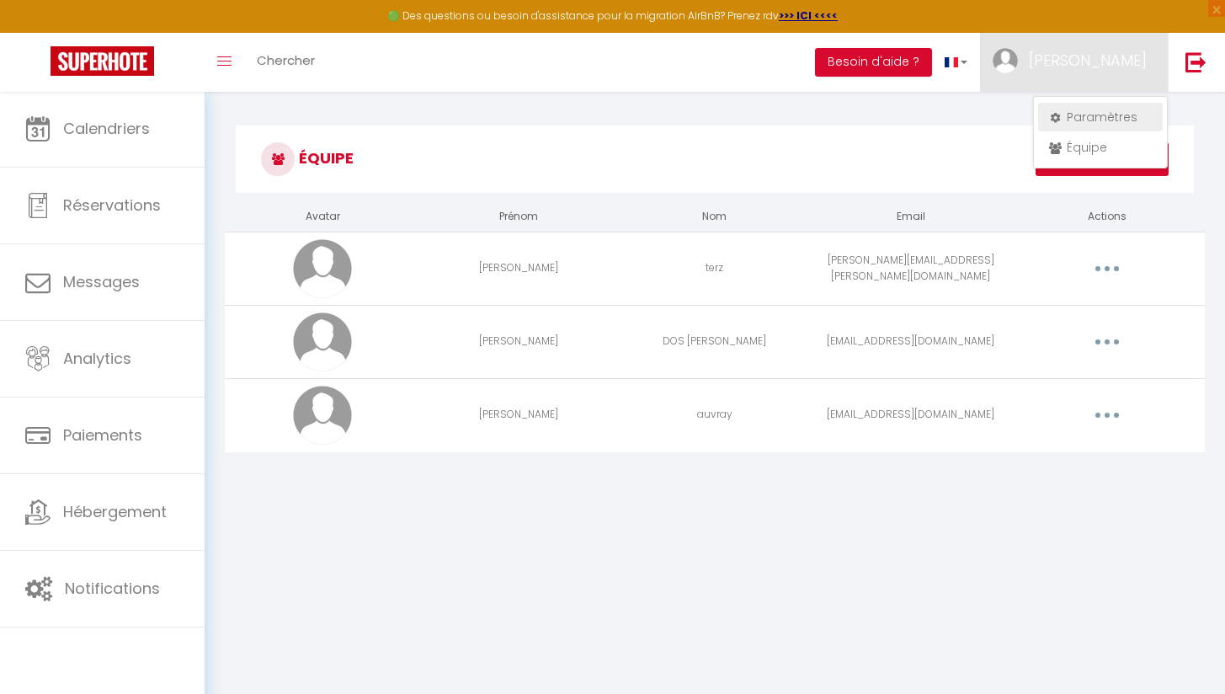
click at [1078, 111] on link "Paramètres" at bounding box center [1100, 117] width 125 height 29
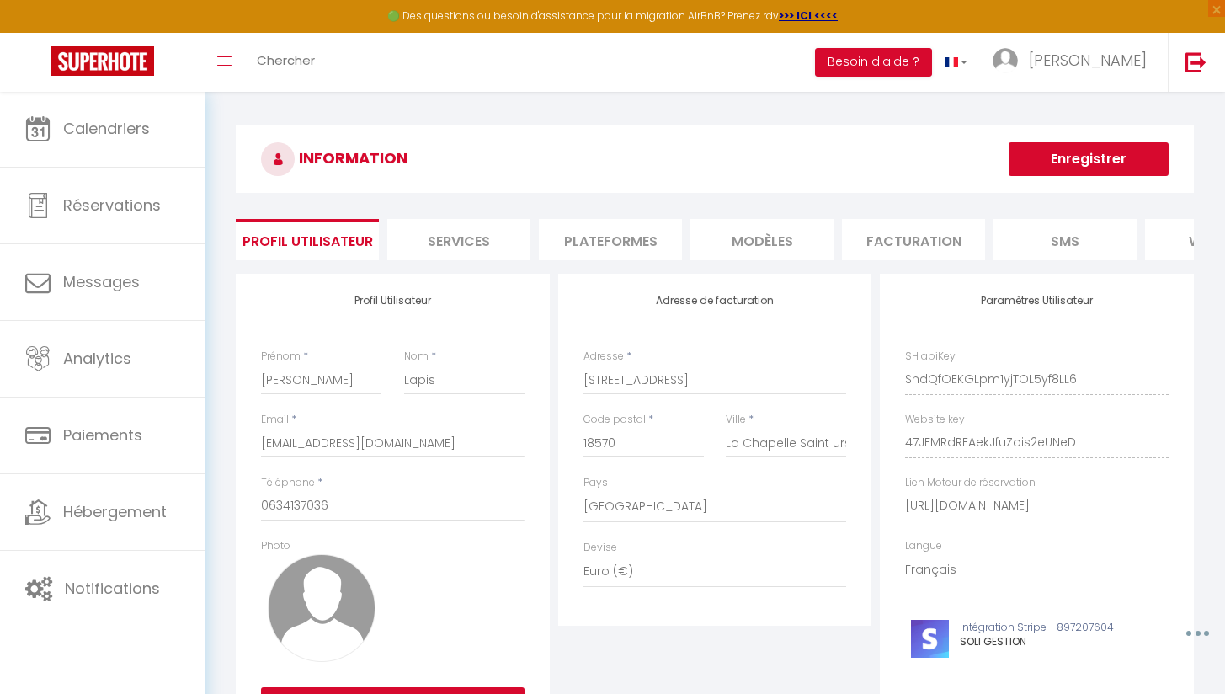
click at [635, 242] on li "Plateformes" at bounding box center [610, 239] width 143 height 41
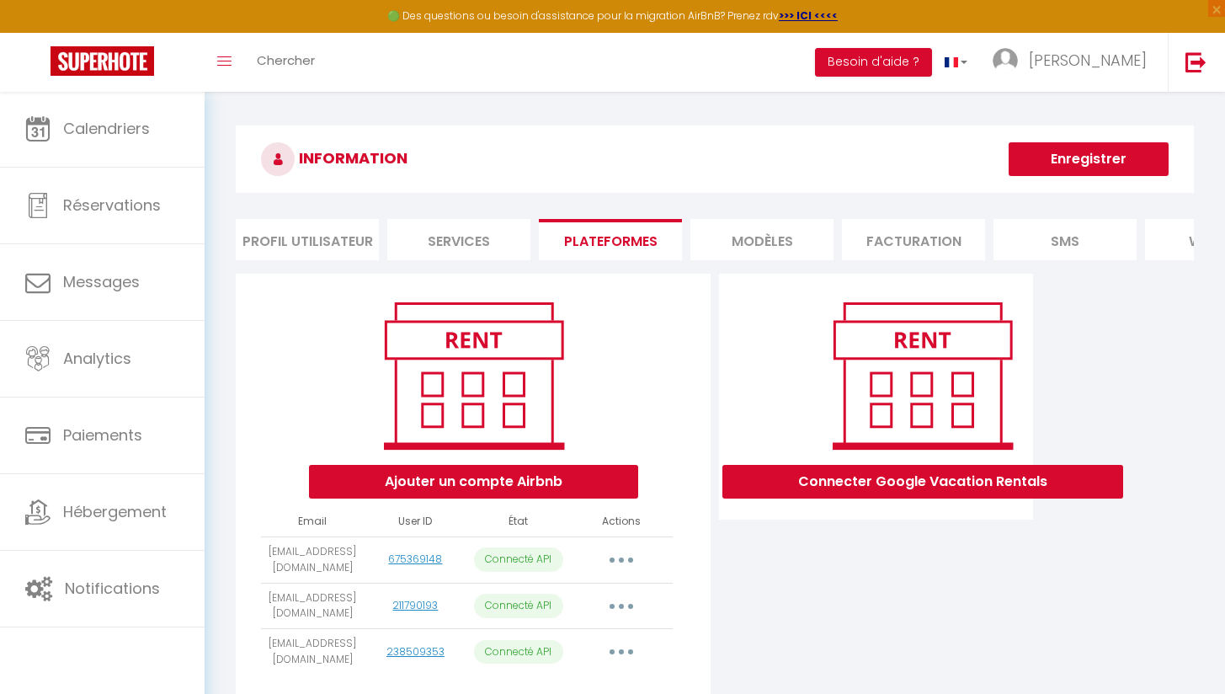
click at [498, 489] on button "Ajouter un compte Airbnb" at bounding box center [473, 482] width 329 height 34
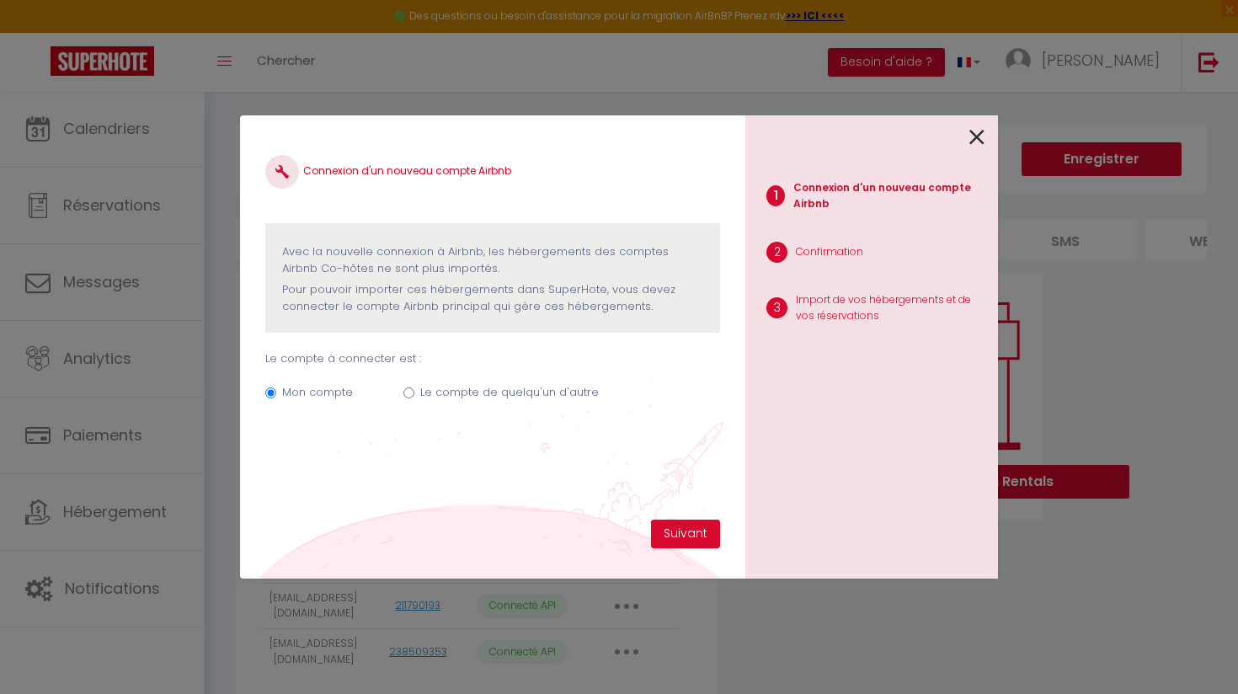
click at [976, 127] on icon at bounding box center [976, 137] width 15 height 25
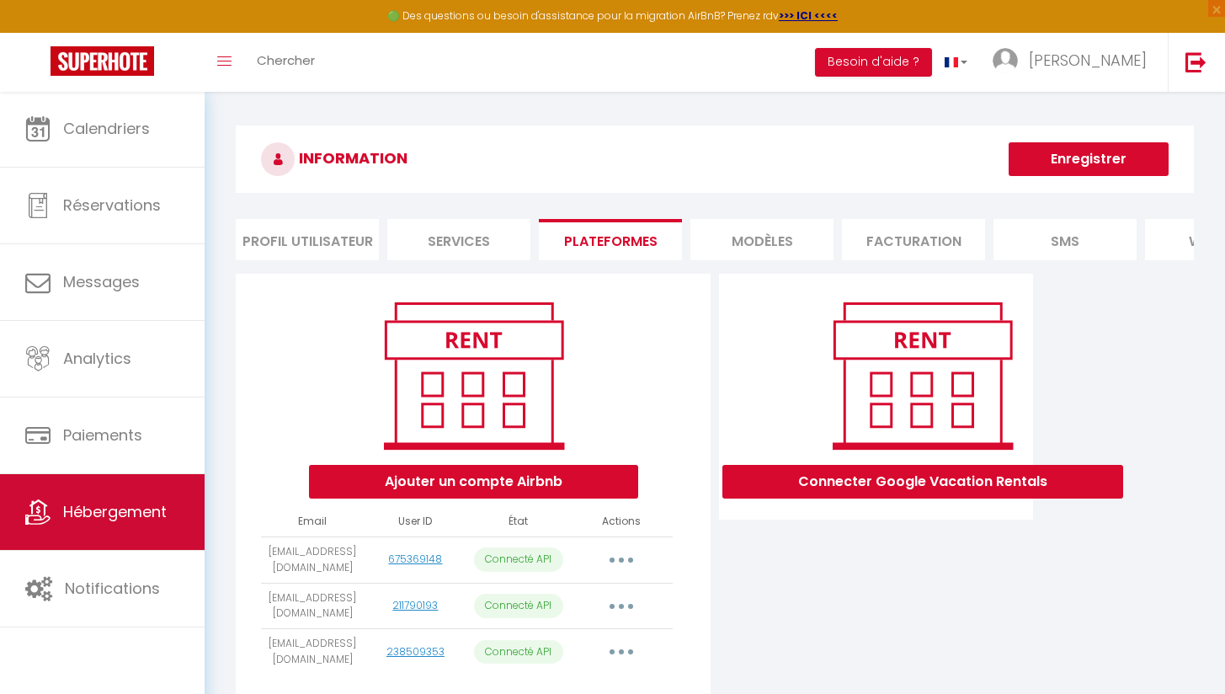
click at [87, 504] on span "Hébergement" at bounding box center [115, 511] width 104 height 21
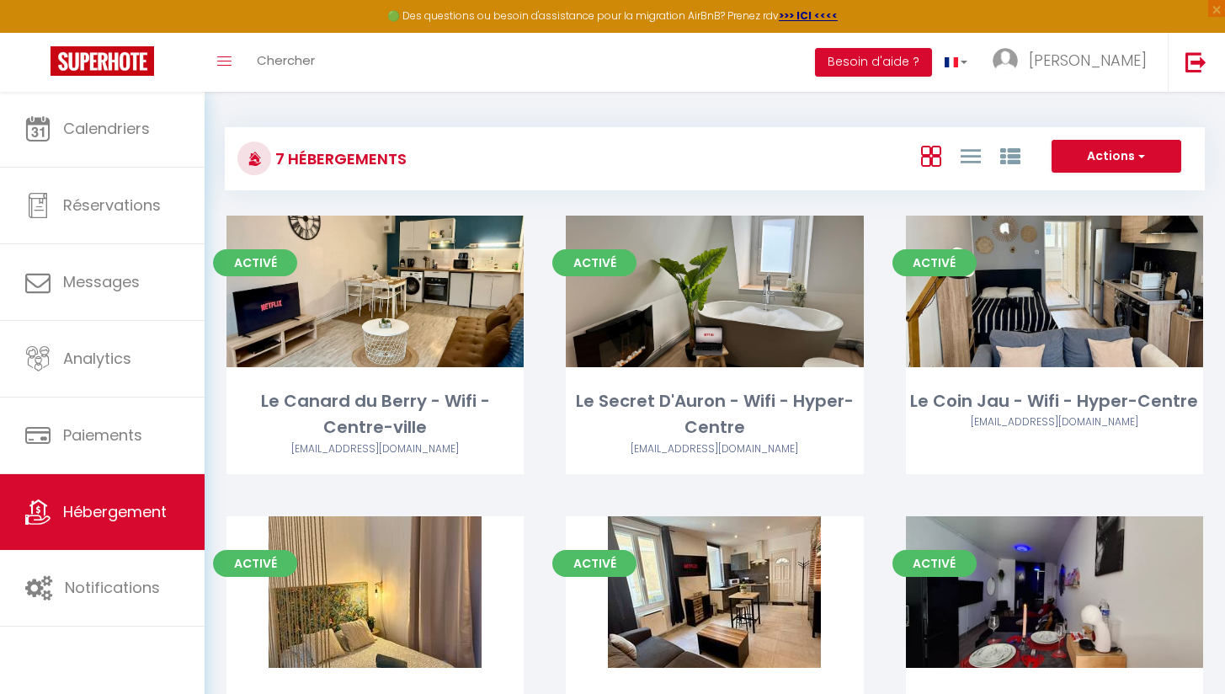
click at [1125, 147] on button "Actions" at bounding box center [1117, 157] width 130 height 34
click at [1114, 189] on li "Créer un Hébergement" at bounding box center [1103, 191] width 154 height 19
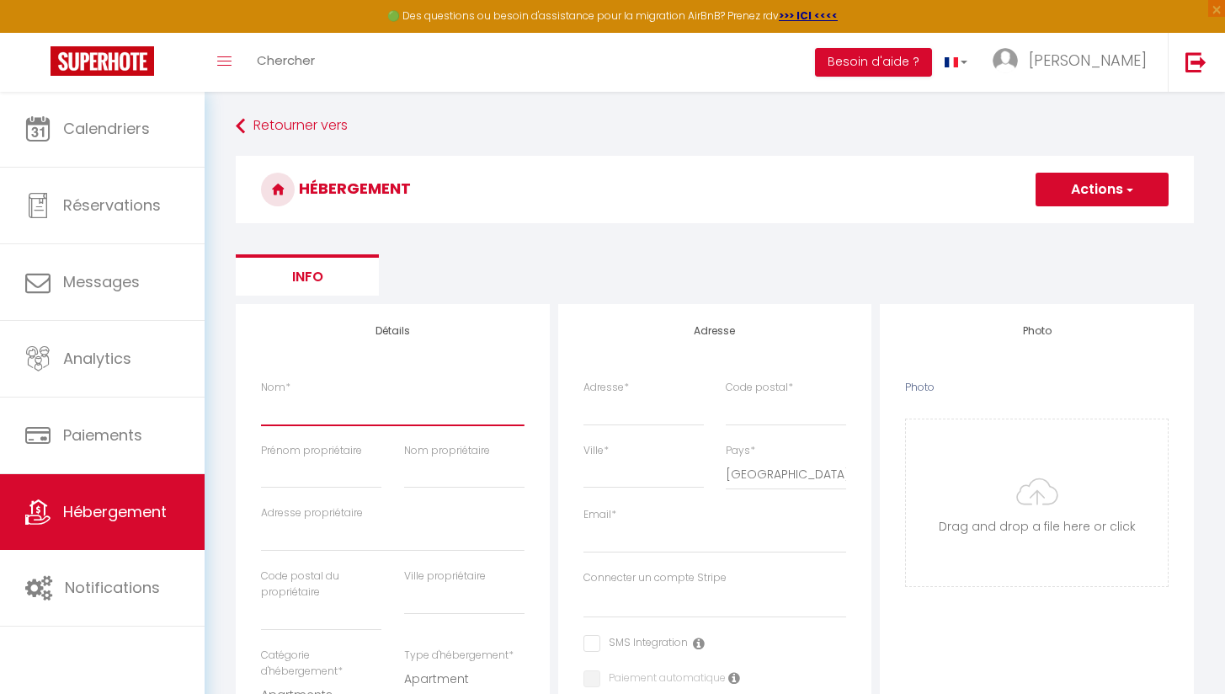
paste input "https://www.airbnb.fr/rooms/1523711476561646903?guests=1&adults=1&s=67&unique_s…"
click at [165, 517] on span "Hébergement" at bounding box center [115, 511] width 104 height 21
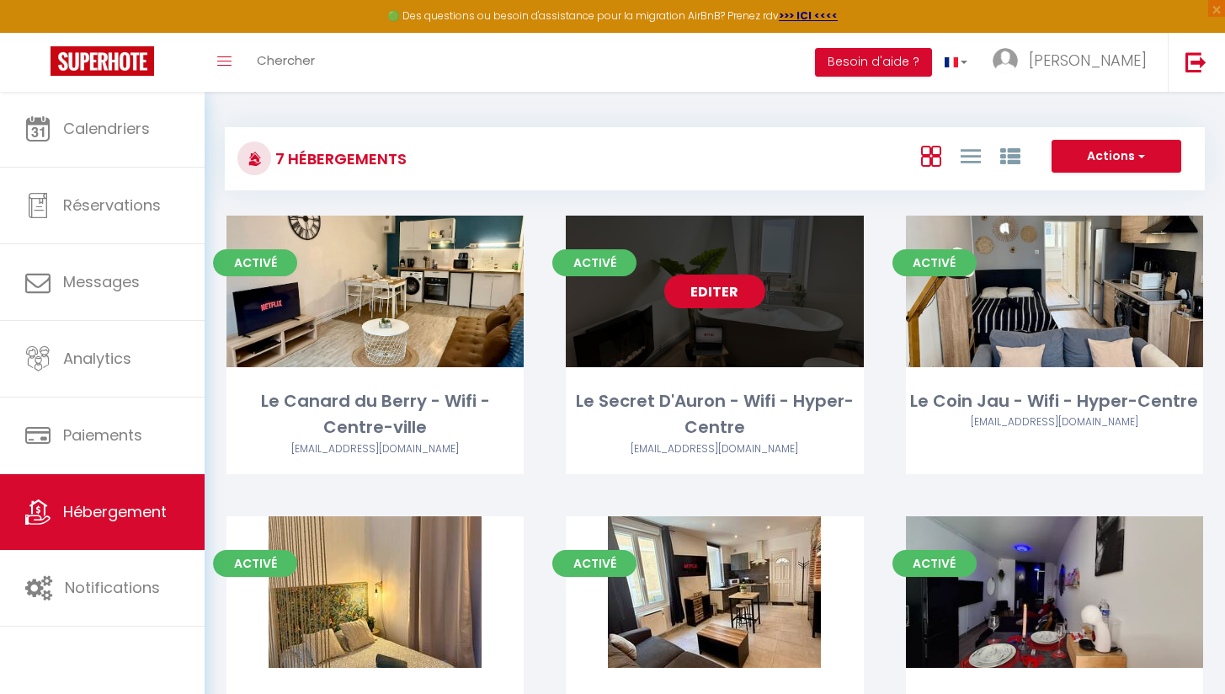
click at [736, 300] on link "Editer" at bounding box center [714, 291] width 101 height 34
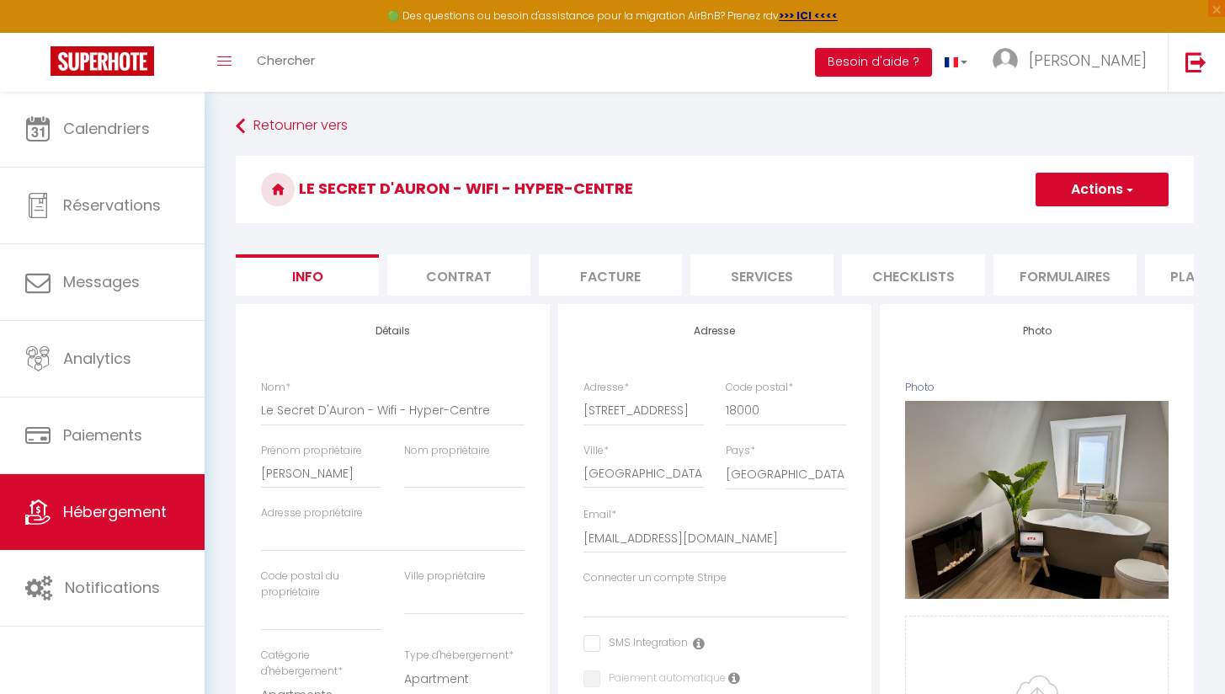
click at [110, 525] on link "Hébergement" at bounding box center [102, 512] width 205 height 76
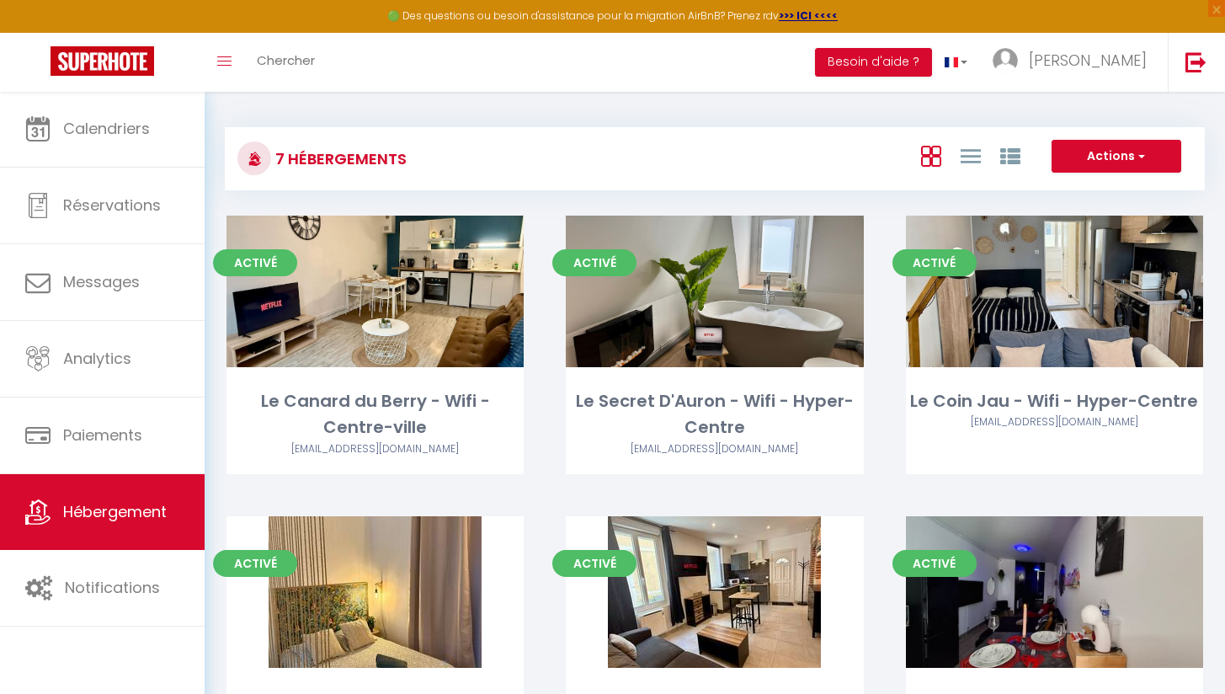
click at [1126, 150] on button "Actions" at bounding box center [1117, 157] width 130 height 34
click at [1089, 191] on li "Créer un Hébergement" at bounding box center [1103, 191] width 154 height 19
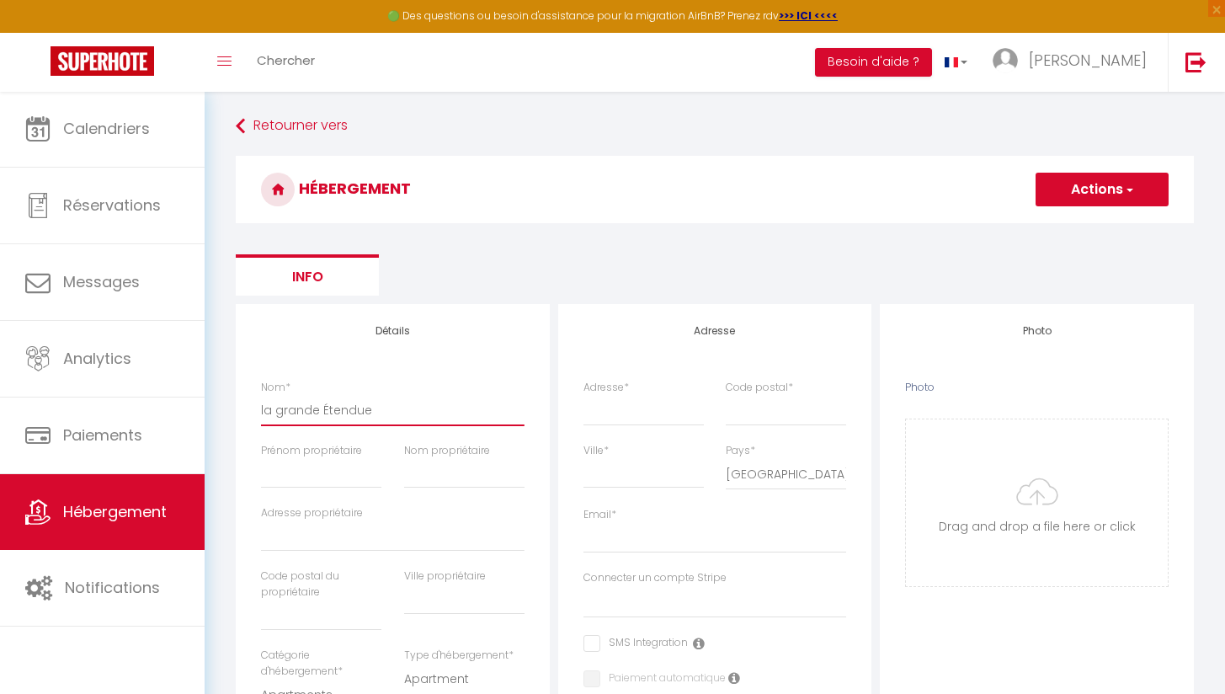
click at [265, 413] on input "la grande Étendue" at bounding box center [393, 410] width 264 height 30
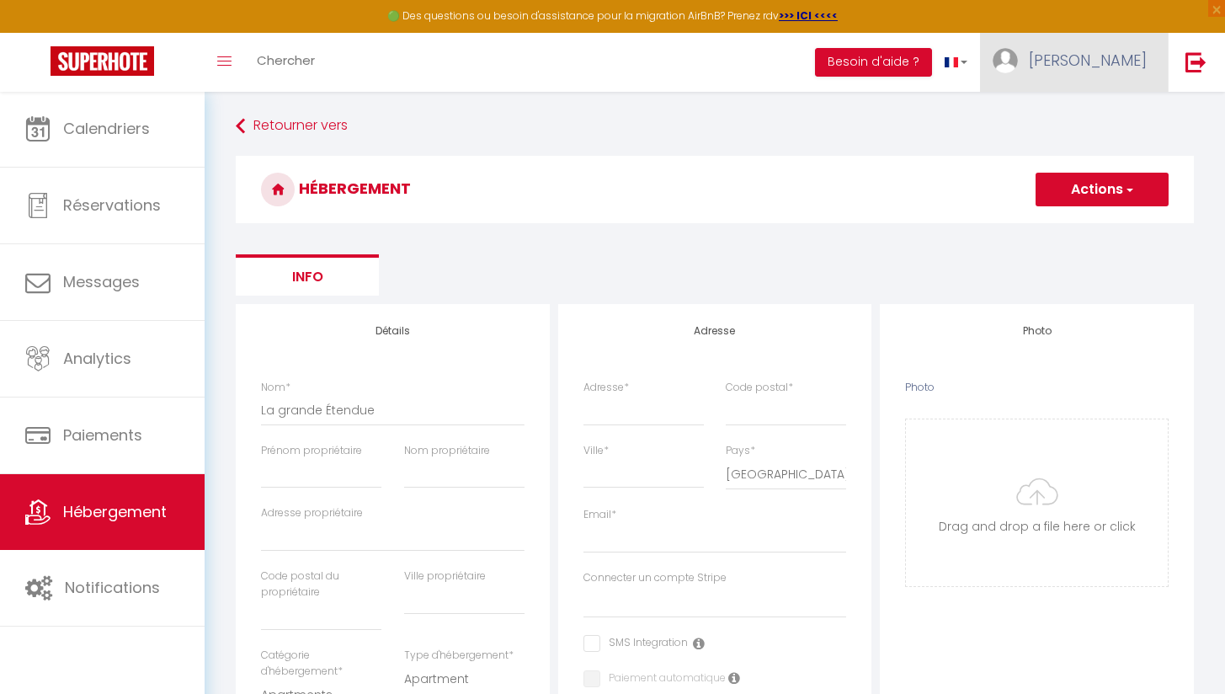
click at [1018, 62] on span at bounding box center [1005, 60] width 25 height 25
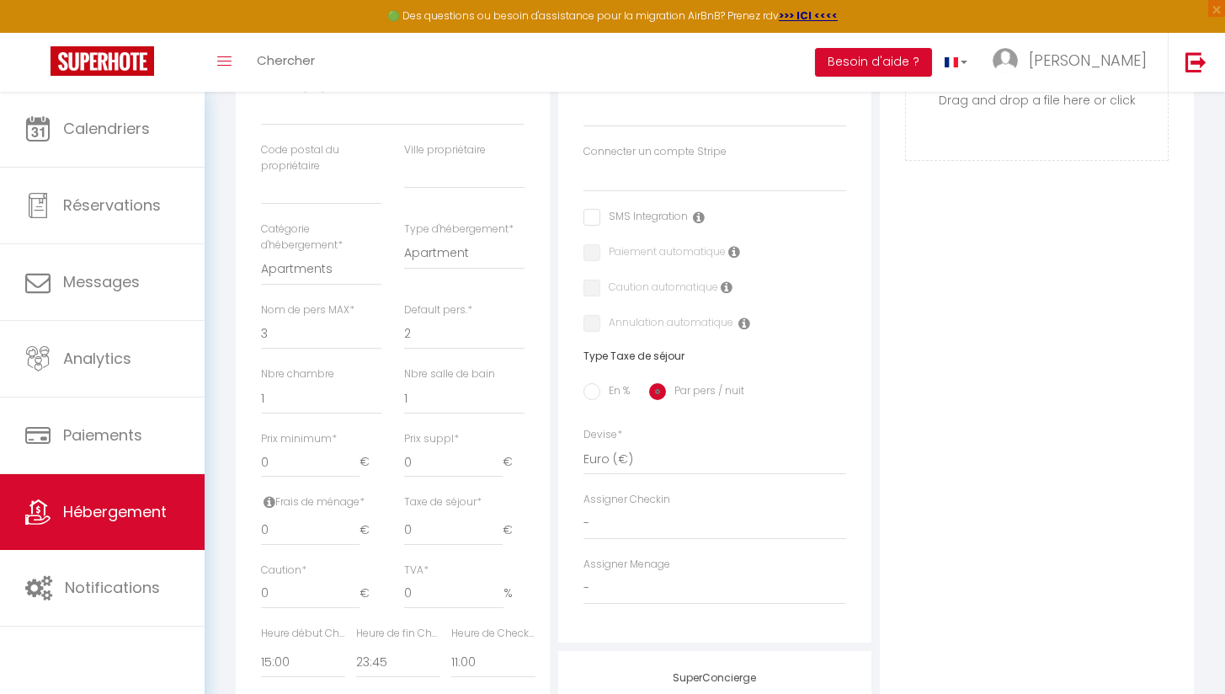
scroll to position [428, 0]
click at [355, 449] on input "41" at bounding box center [310, 460] width 99 height 30
click at [355, 449] on input "76" at bounding box center [310, 460] width 99 height 30
click at [355, 449] on input "95" at bounding box center [310, 460] width 99 height 30
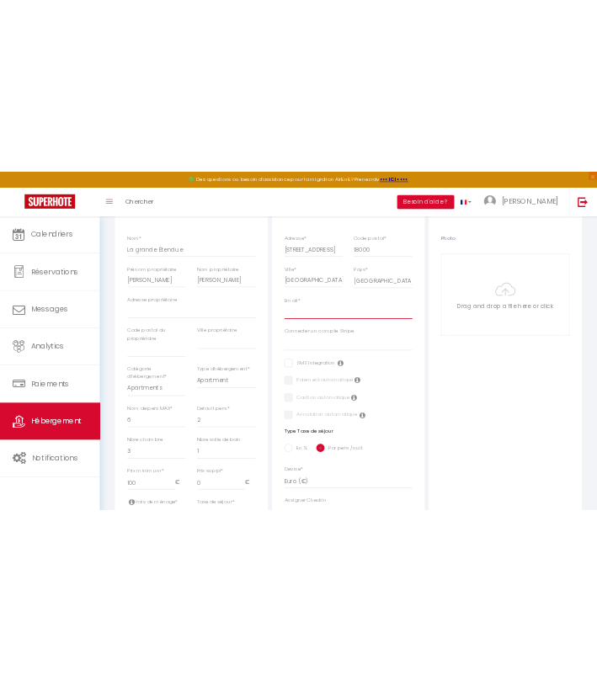
scroll to position [1119, 0]
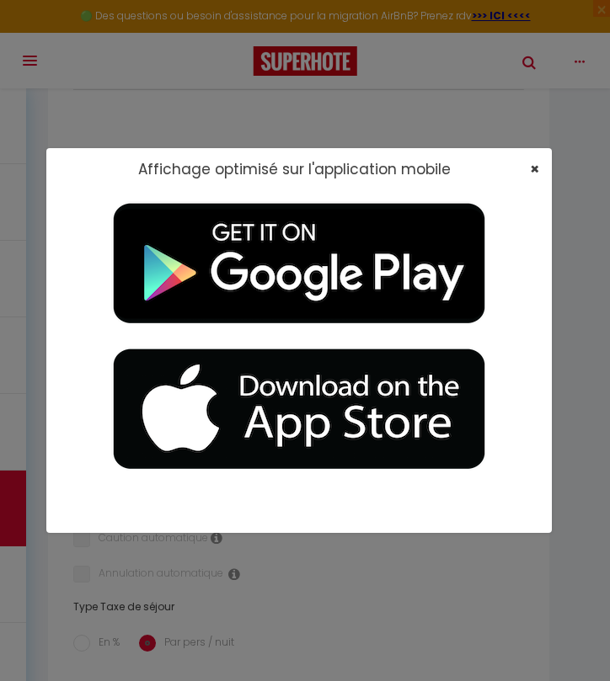
click at [535, 164] on span "×" at bounding box center [534, 168] width 9 height 21
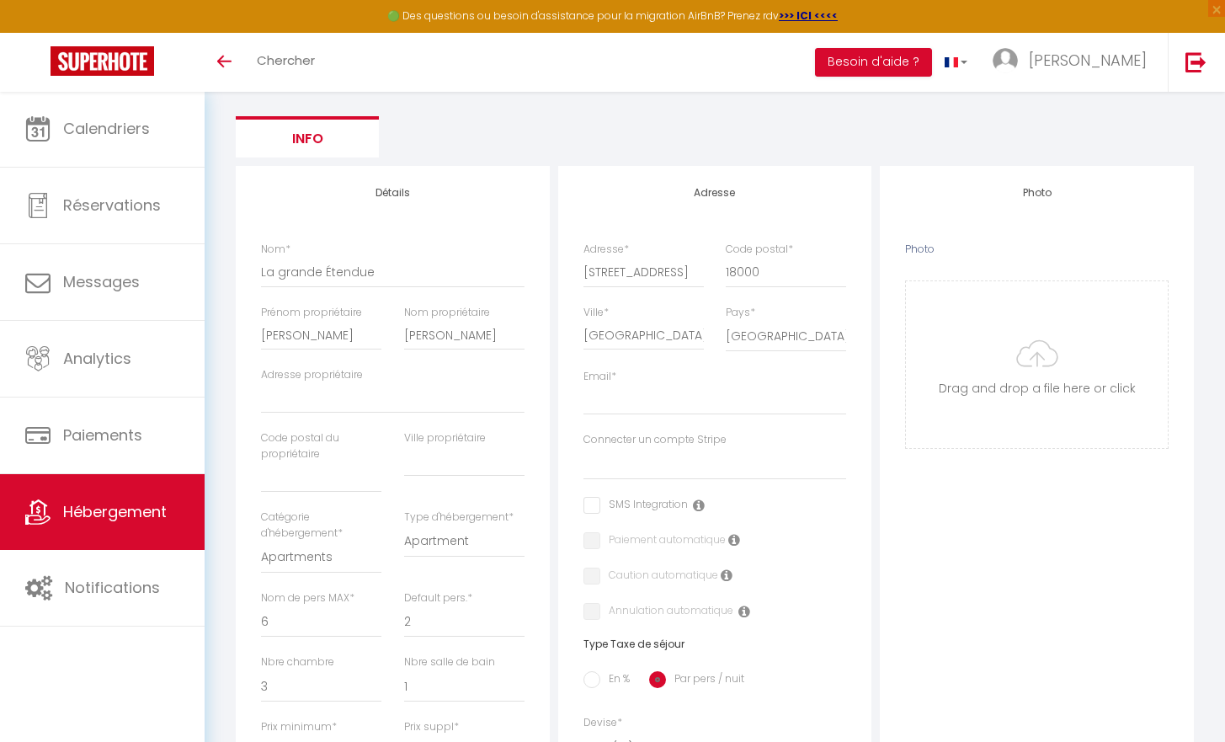
scroll to position [120, 0]
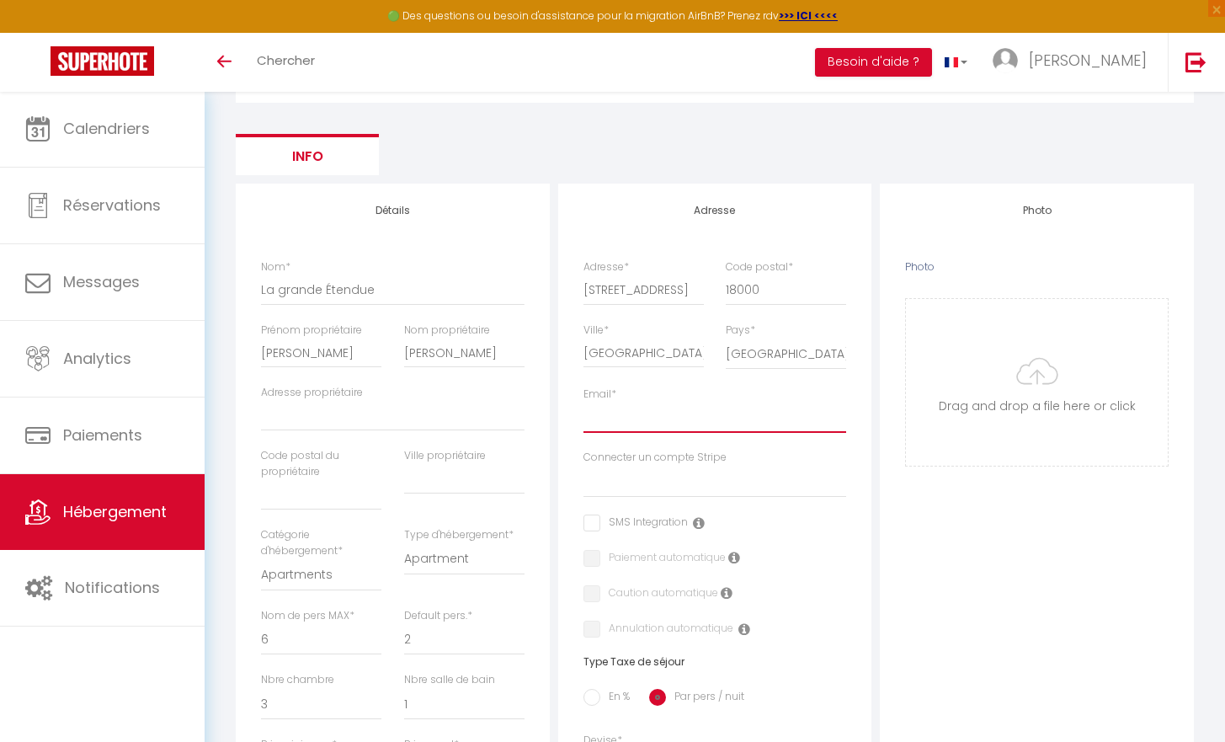
click at [716, 421] on input "Email *" at bounding box center [715, 417] width 264 height 30
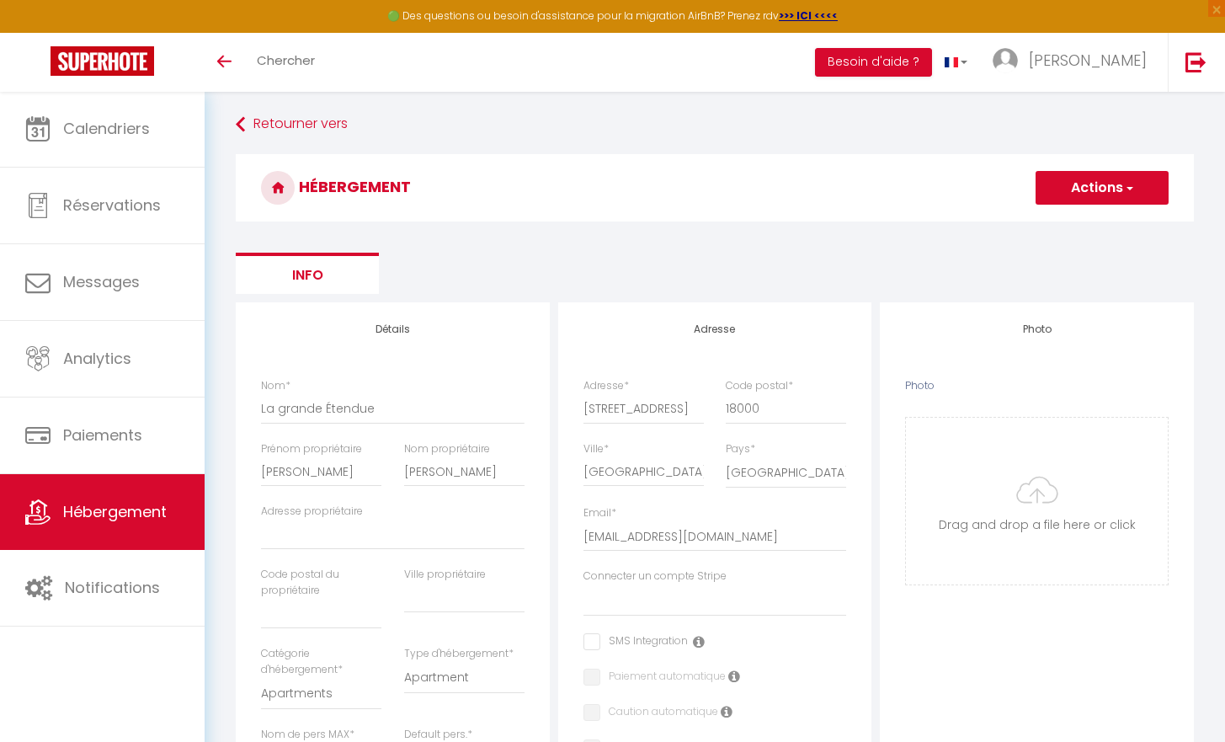
scroll to position [0, 0]
click at [1222, 299] on div "Retourner vers HÉBERGEMENT Actions Enregistrer Info Modèle personnalisé × Titre…" at bounding box center [715, 755] width 1020 height 1328
click at [804, 530] on input "[EMAIL_ADDRESS][DOMAIN_NAME]" at bounding box center [715, 538] width 264 height 30
click at [720, 526] on input "[EMAIL_ADDRESS][DOMAIN_NAME]" at bounding box center [715, 538] width 264 height 30
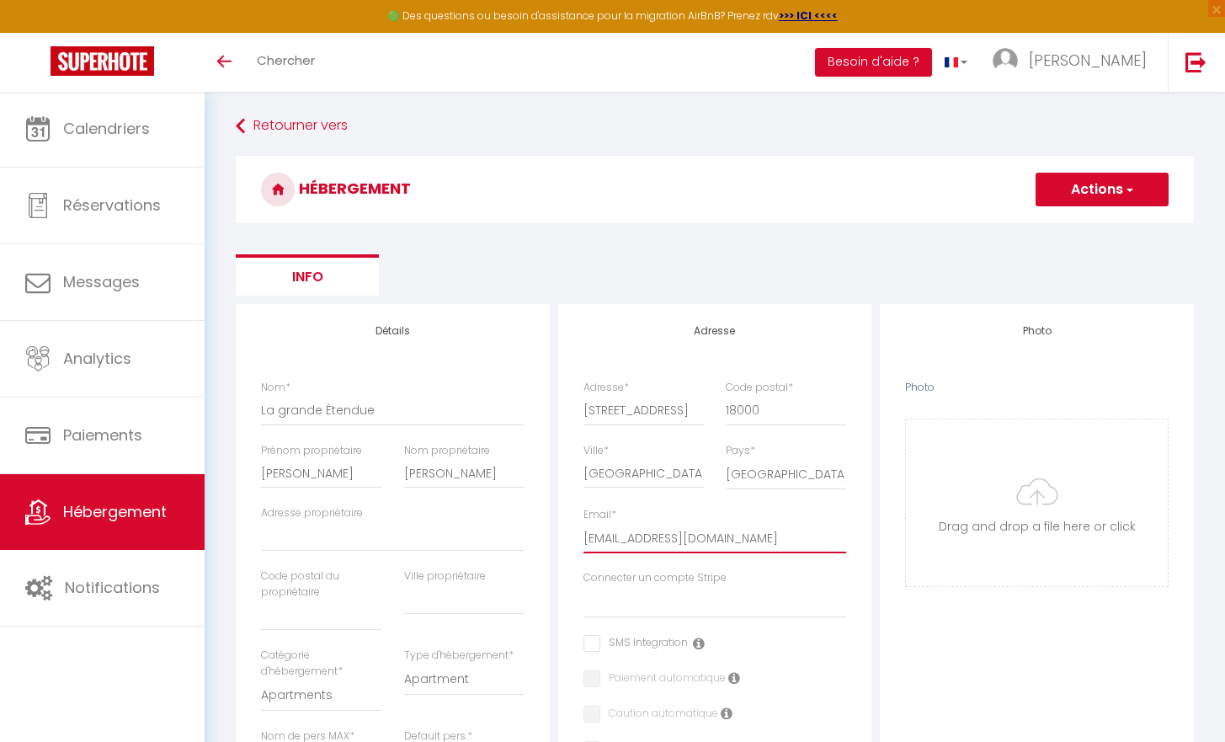
click at [720, 526] on input "[EMAIL_ADDRESS][DOMAIN_NAME]" at bounding box center [715, 538] width 264 height 30
click at [695, 503] on div "Ville * Bourges" at bounding box center [643, 475] width 142 height 65
click at [1129, 189] on span "button" at bounding box center [1128, 189] width 11 height 17
click at [1113, 230] on input "Enregistrer" at bounding box center [1083, 226] width 62 height 17
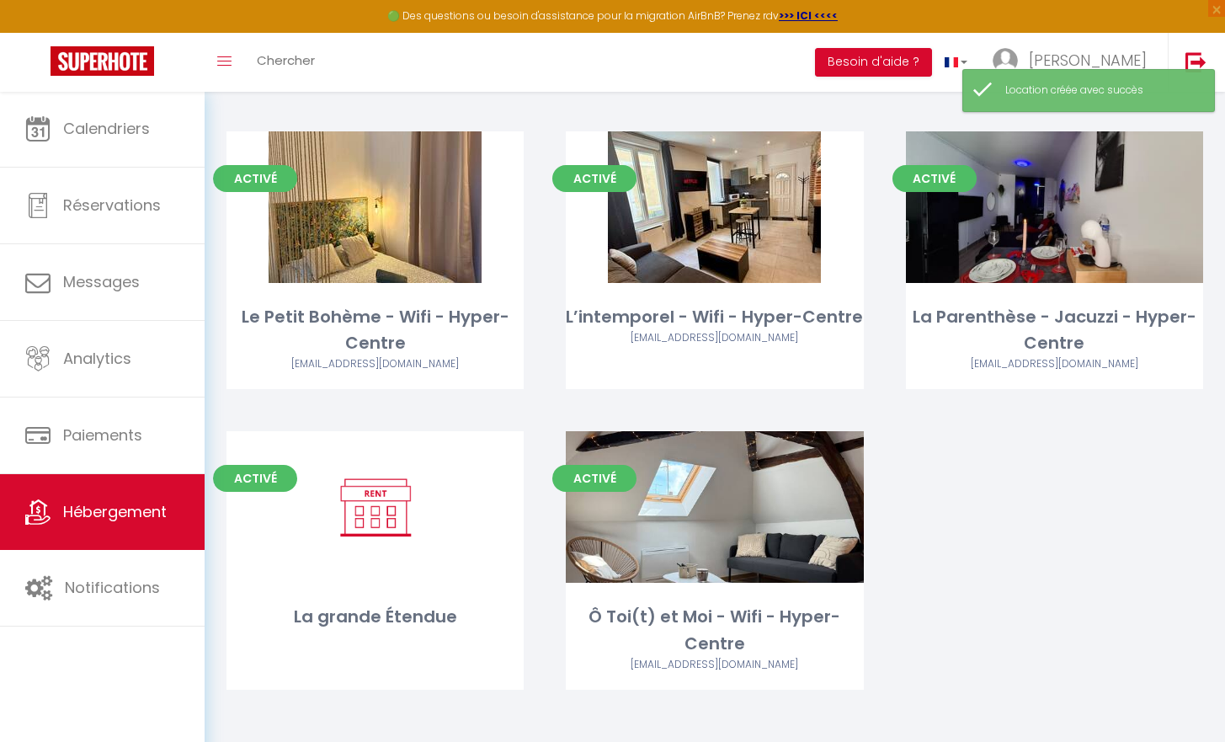
scroll to position [390, 0]
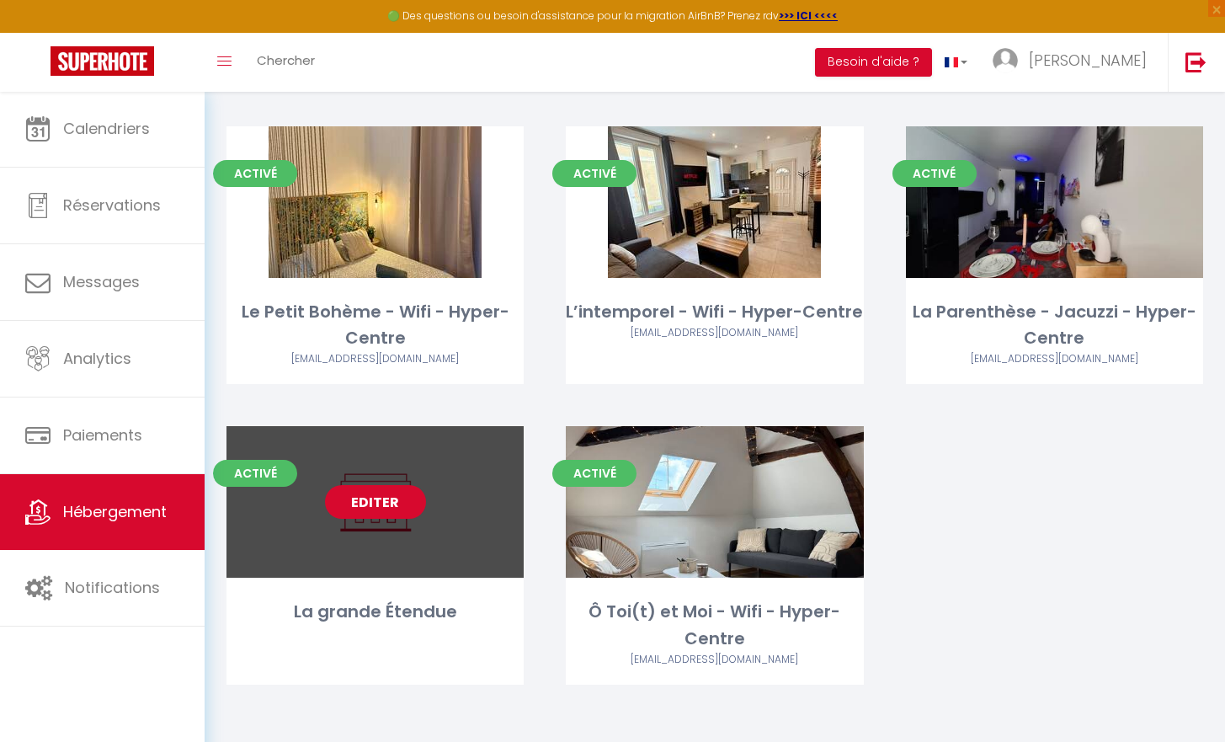
click at [378, 509] on link "Editer" at bounding box center [375, 502] width 101 height 34
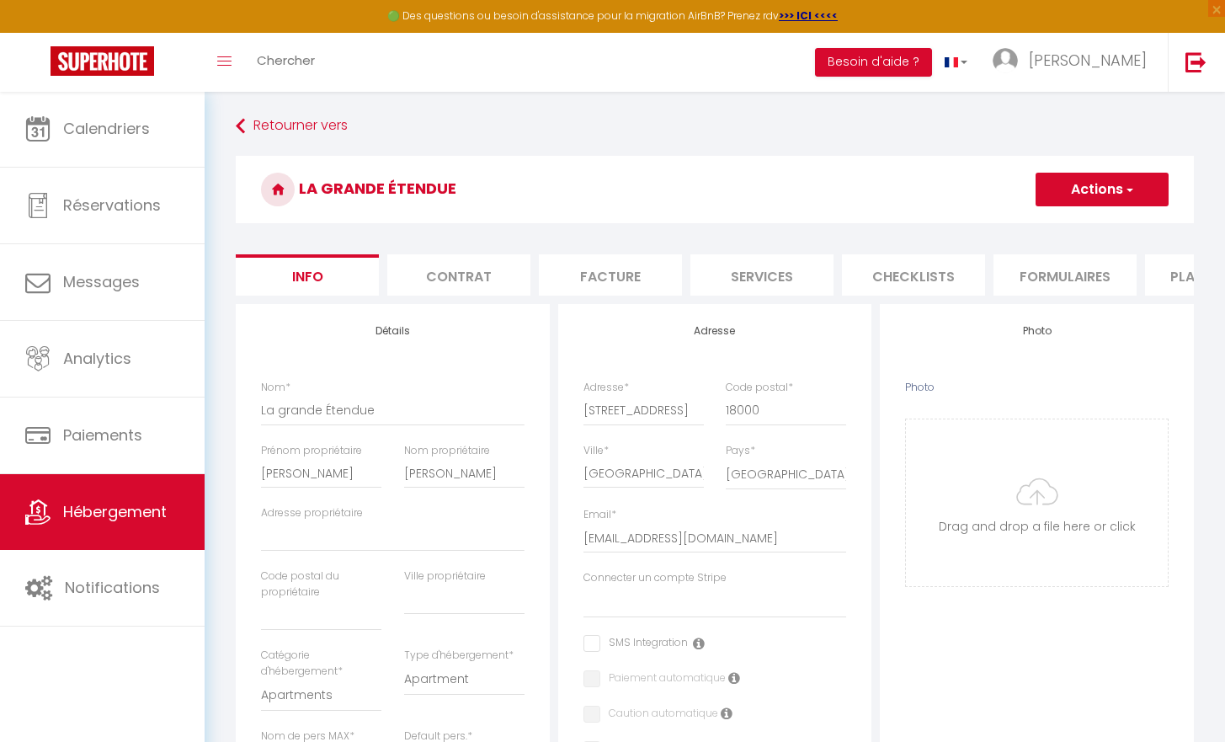
click at [1167, 282] on li "Plateformes" at bounding box center [1216, 274] width 143 height 41
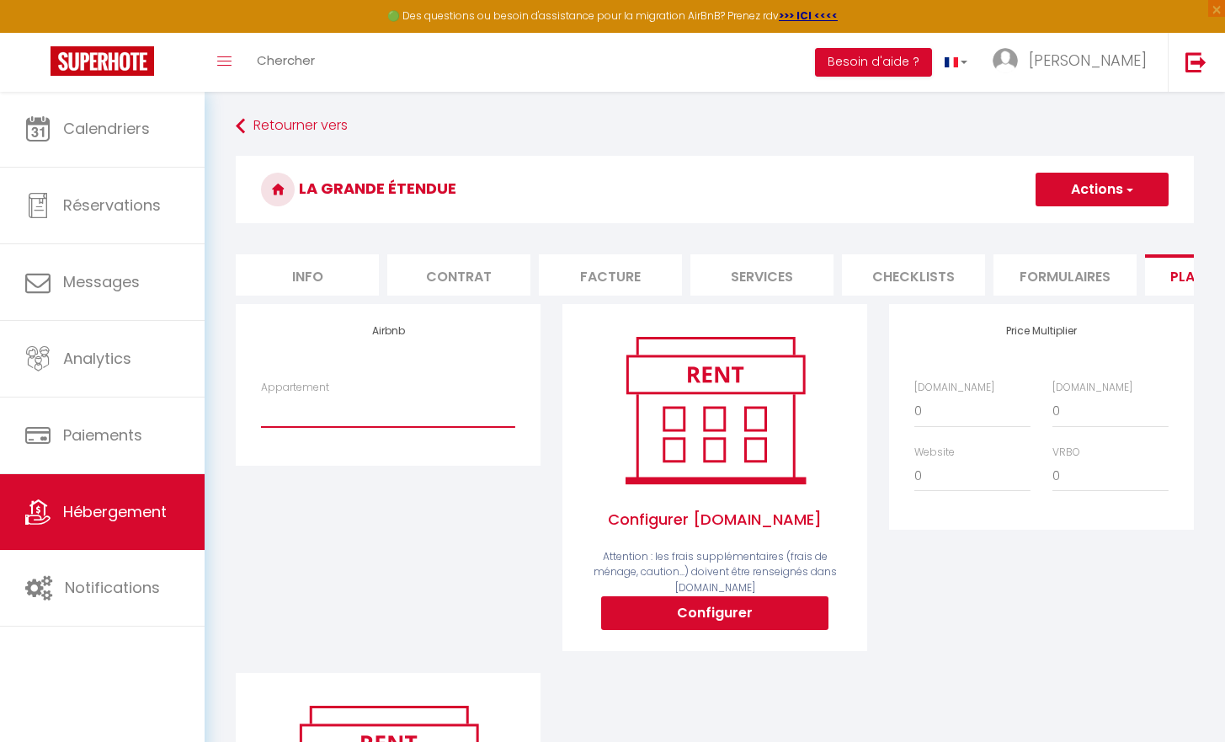
click at [365, 401] on div "Appartement" at bounding box center [388, 404] width 254 height 48
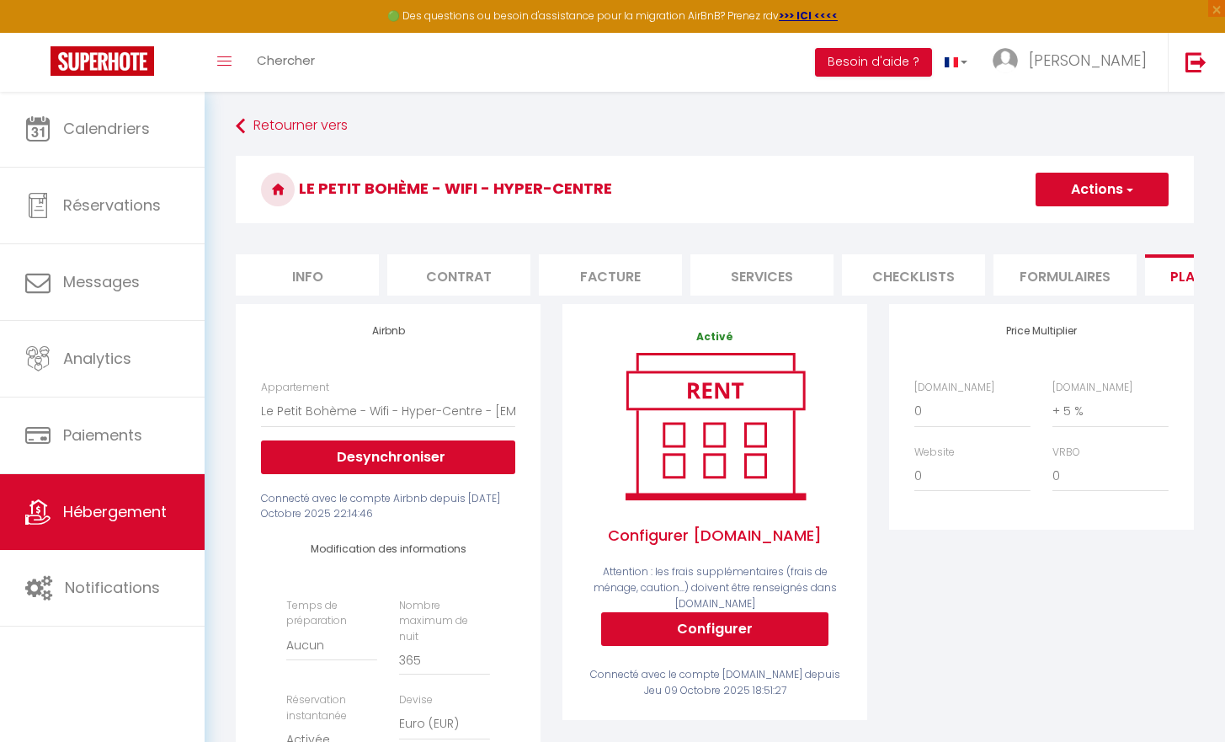
select select "8016-1524581161894088881"
select select "EUR"
select select
select select "+ 5 %"
click at [141, 513] on span "Hébergement" at bounding box center [115, 511] width 104 height 21
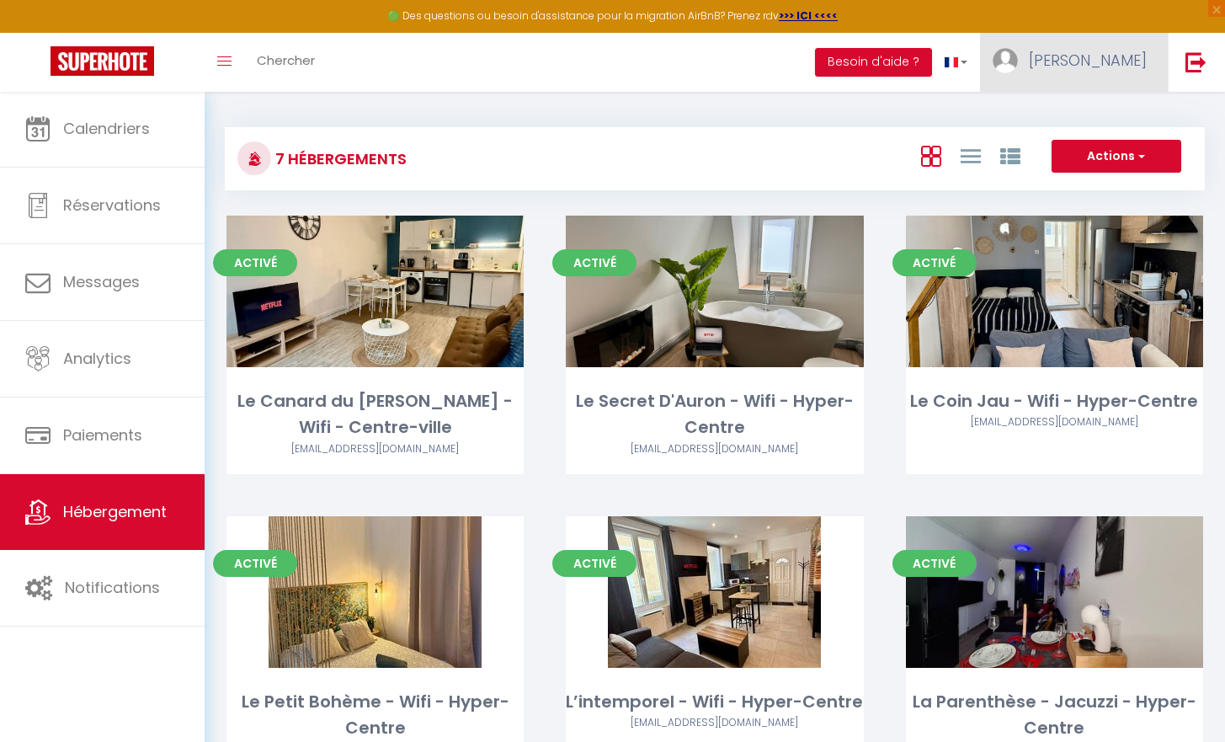
click at [1110, 51] on span "[PERSON_NAME]" at bounding box center [1088, 60] width 118 height 21
click at [1088, 115] on link "Paramètres" at bounding box center [1100, 117] width 125 height 29
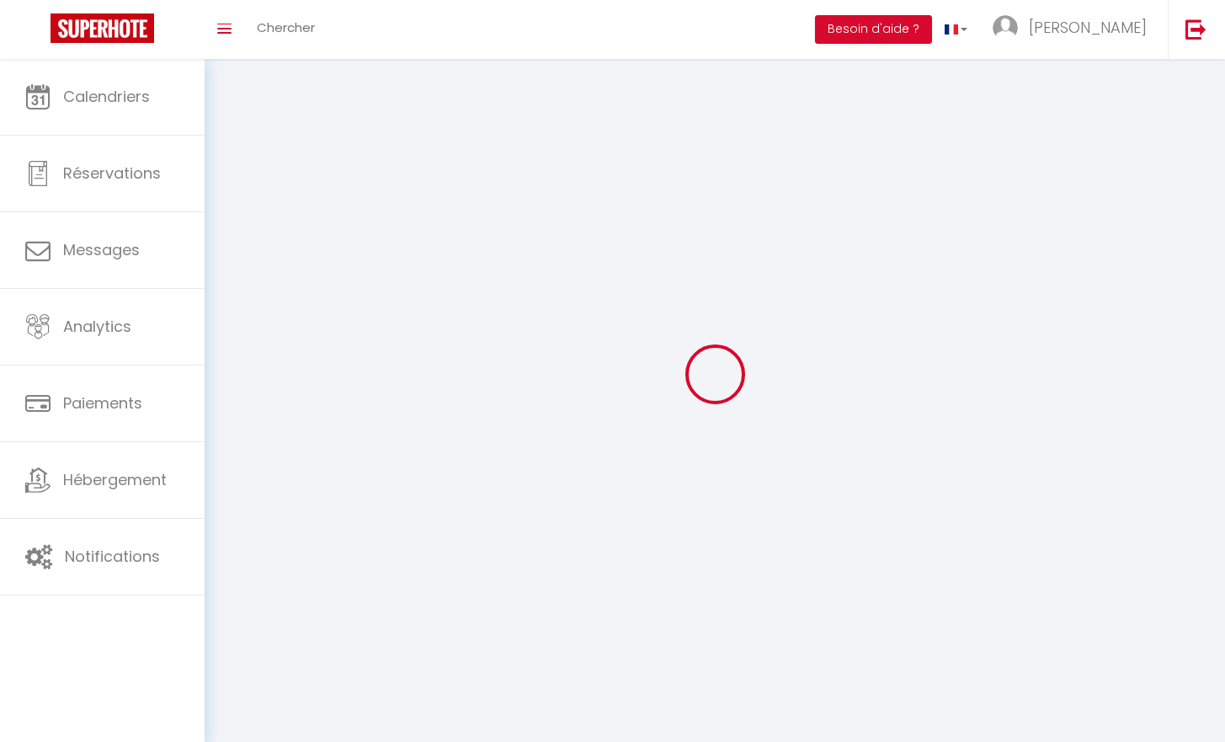
type input "[PERSON_NAME]"
type input "Lapis"
type input "0634137036"
type input "[STREET_ADDRESS]"
type input "18570"
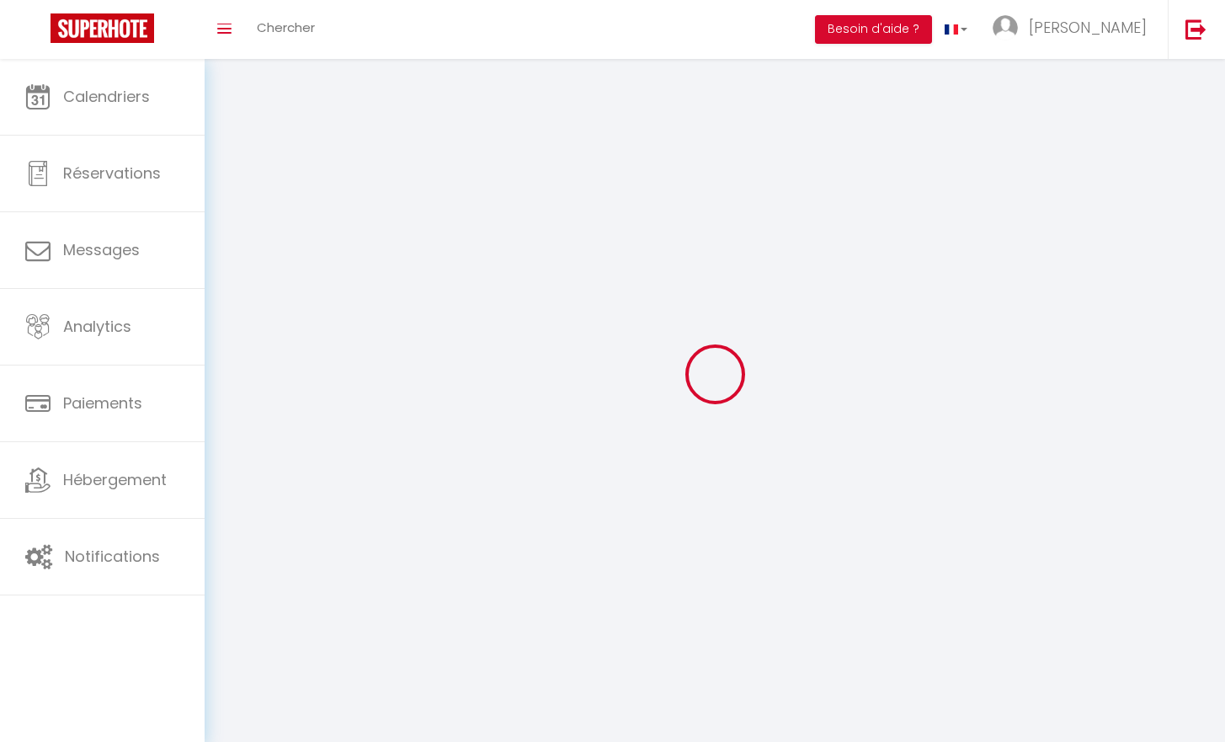
type input "La Chapelle Saint [PERSON_NAME]"
type input "ShdQfOEKGLpm1yjTOL5yf8LL6"
type input "47JFMRdREAekJfuZois2eUNeD"
type input "ShdQfOEKGLpm1yjTOL5yf8LL6"
type input "47JFMRdREAekJfuZois2eUNeD"
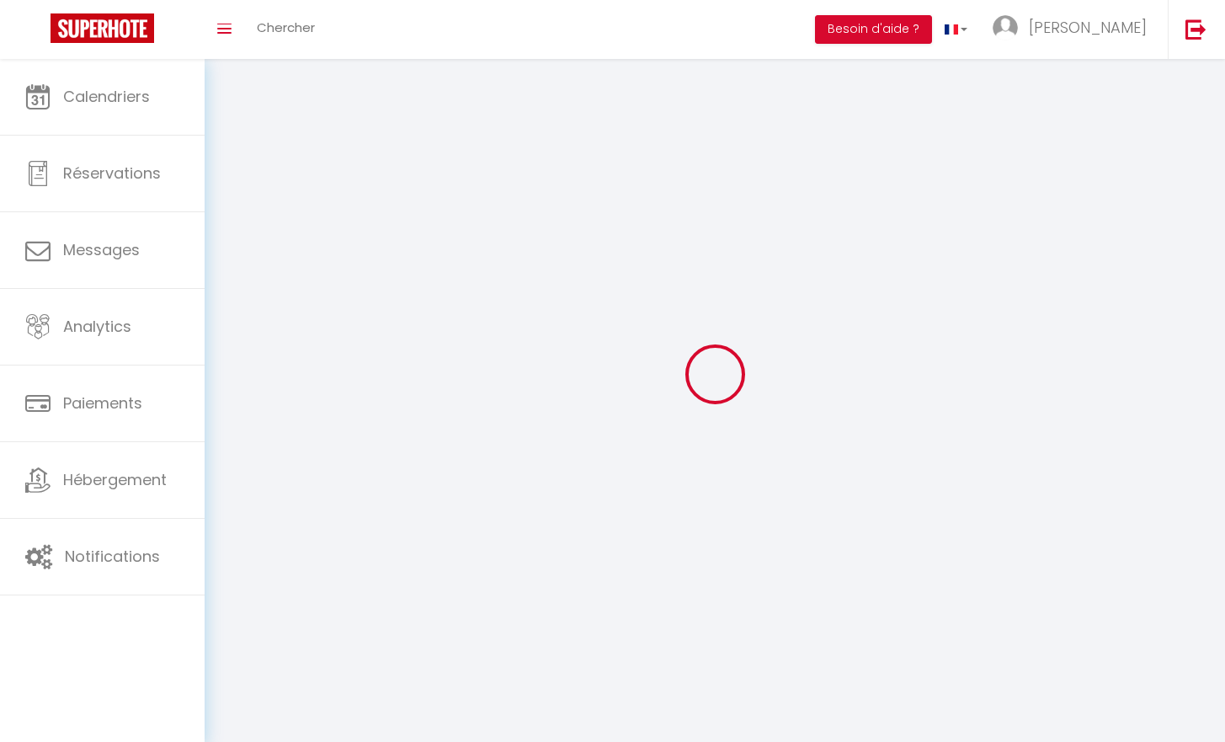
type input "[URL][DOMAIN_NAME]"
select select "28"
select select "fr"
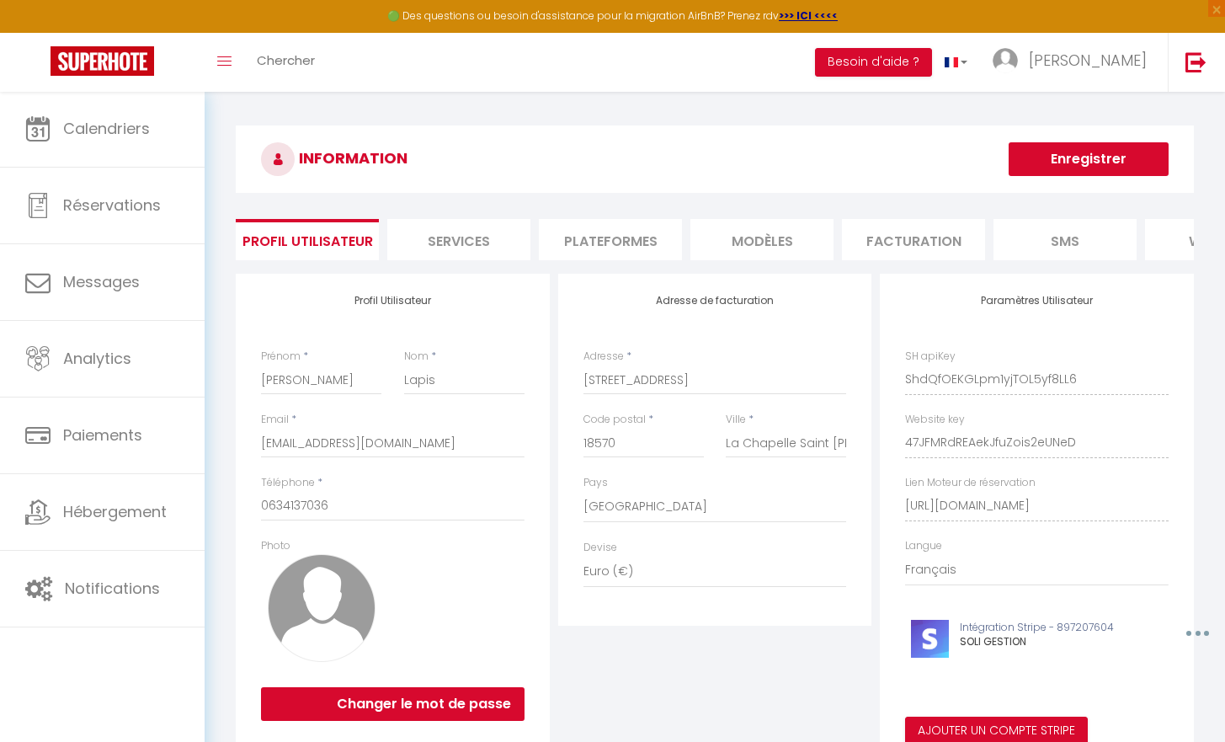
click at [1161, 246] on li "website" at bounding box center [1216, 239] width 143 height 41
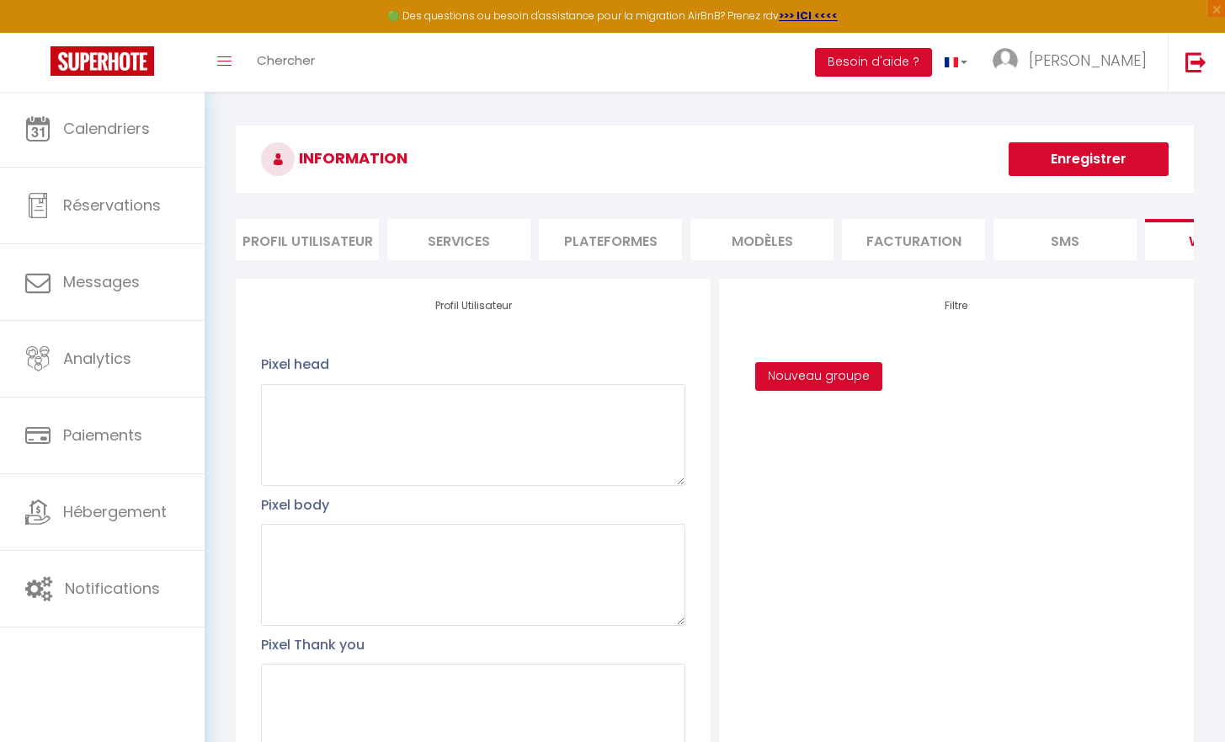
click at [639, 240] on li "Plateformes" at bounding box center [610, 239] width 143 height 41
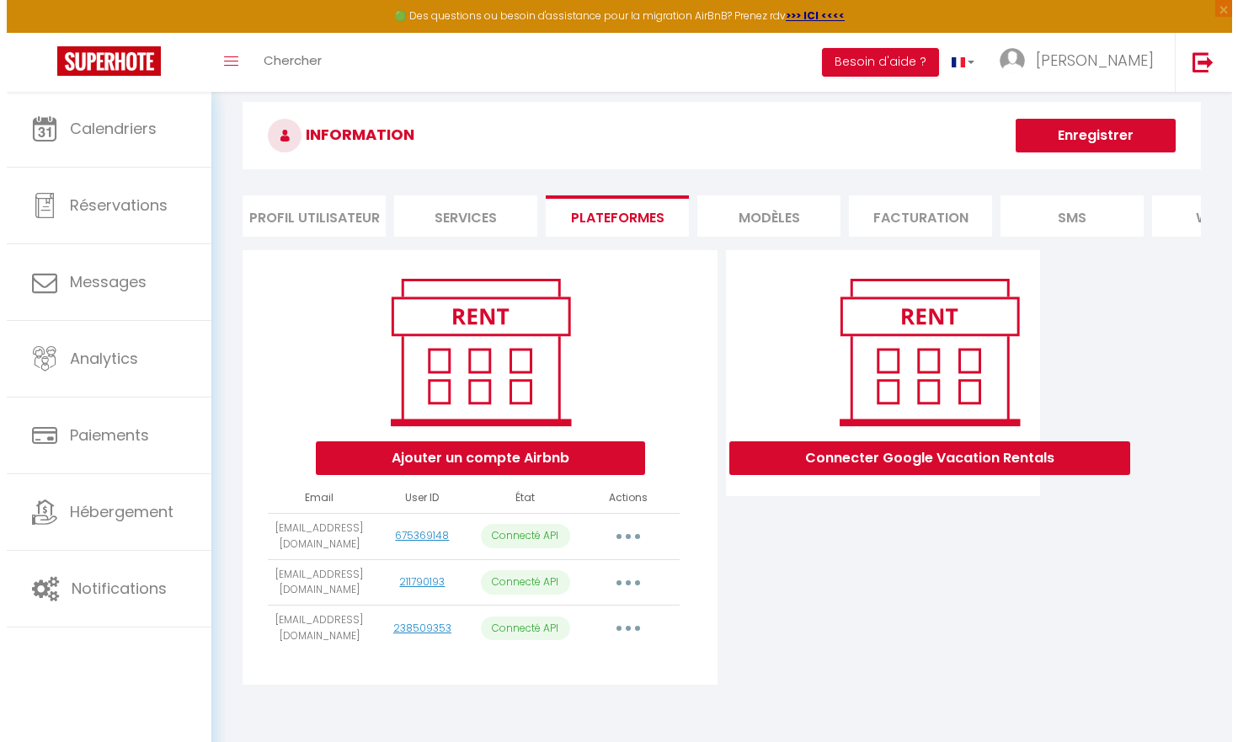
scroll to position [3, 0]
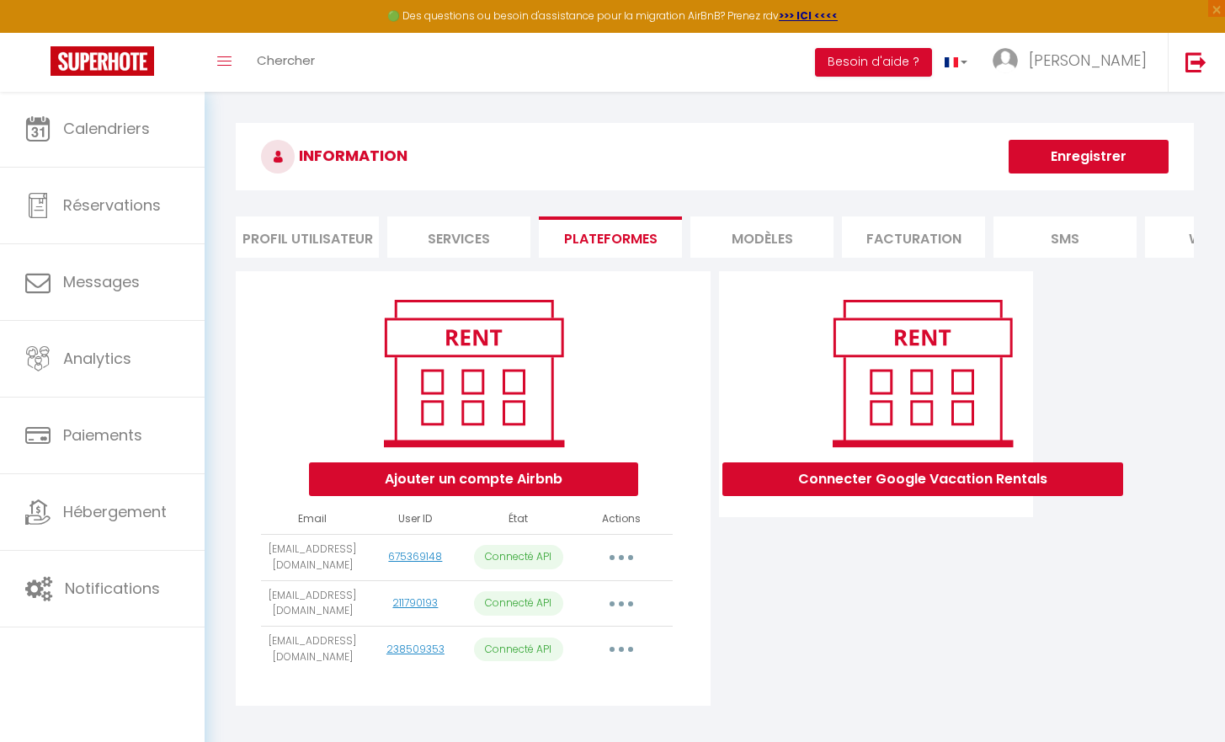
click at [478, 496] on button "Ajouter un compte Airbnb" at bounding box center [473, 479] width 329 height 34
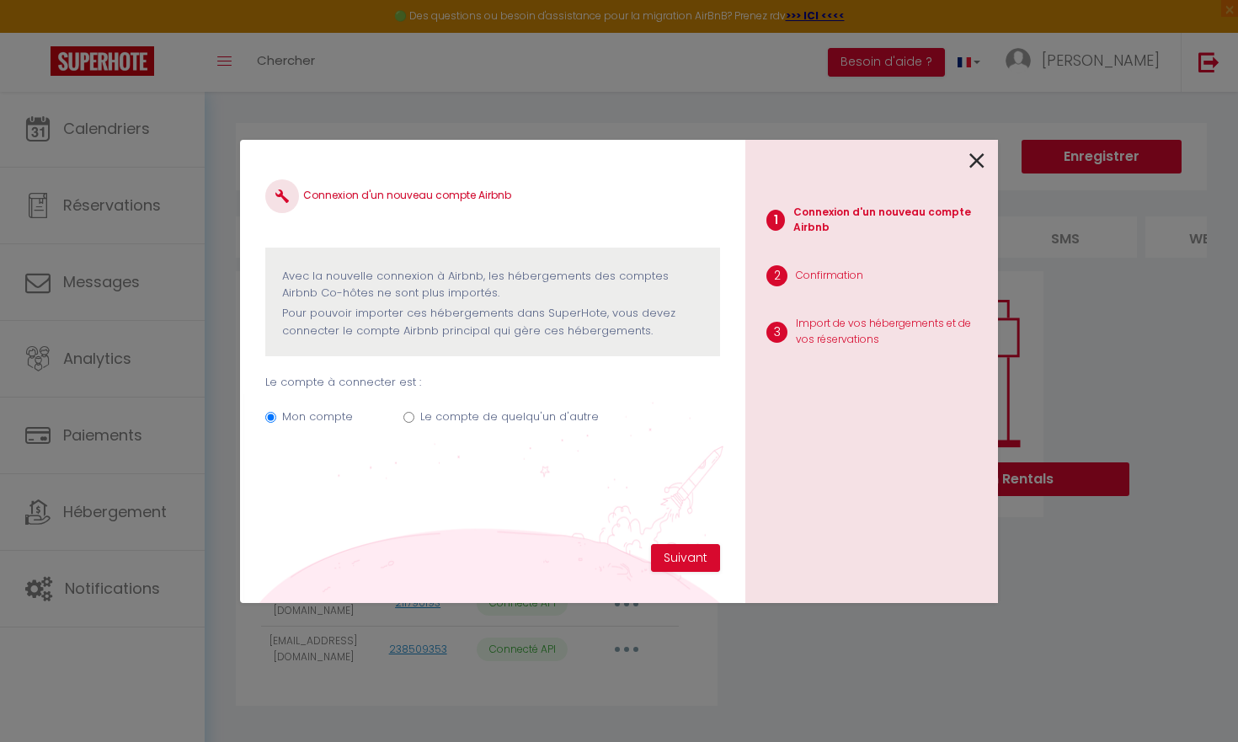
click at [412, 416] on input "Le compte de quelqu'un d'autre" at bounding box center [408, 417] width 11 height 11
radio input "true"
radio input "false"
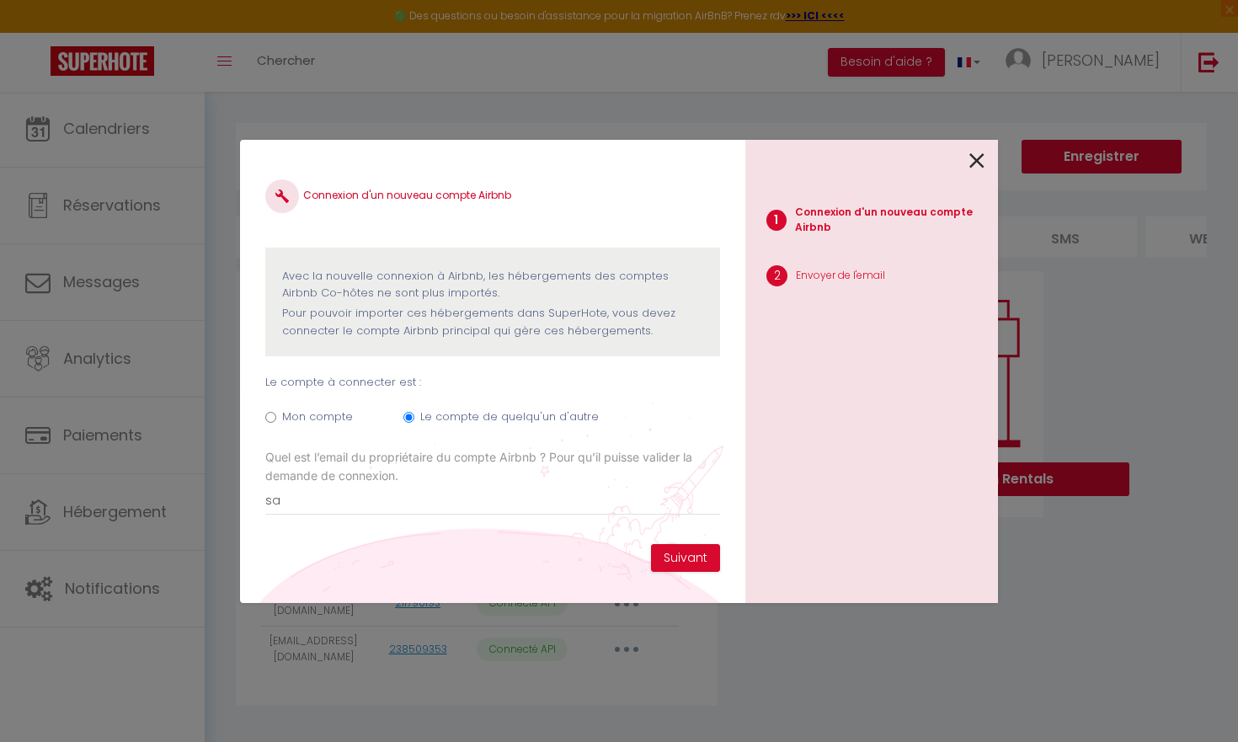
type input "s"
type input "S"
click at [268, 413] on input "Mon compte" at bounding box center [270, 417] width 11 height 11
radio input "true"
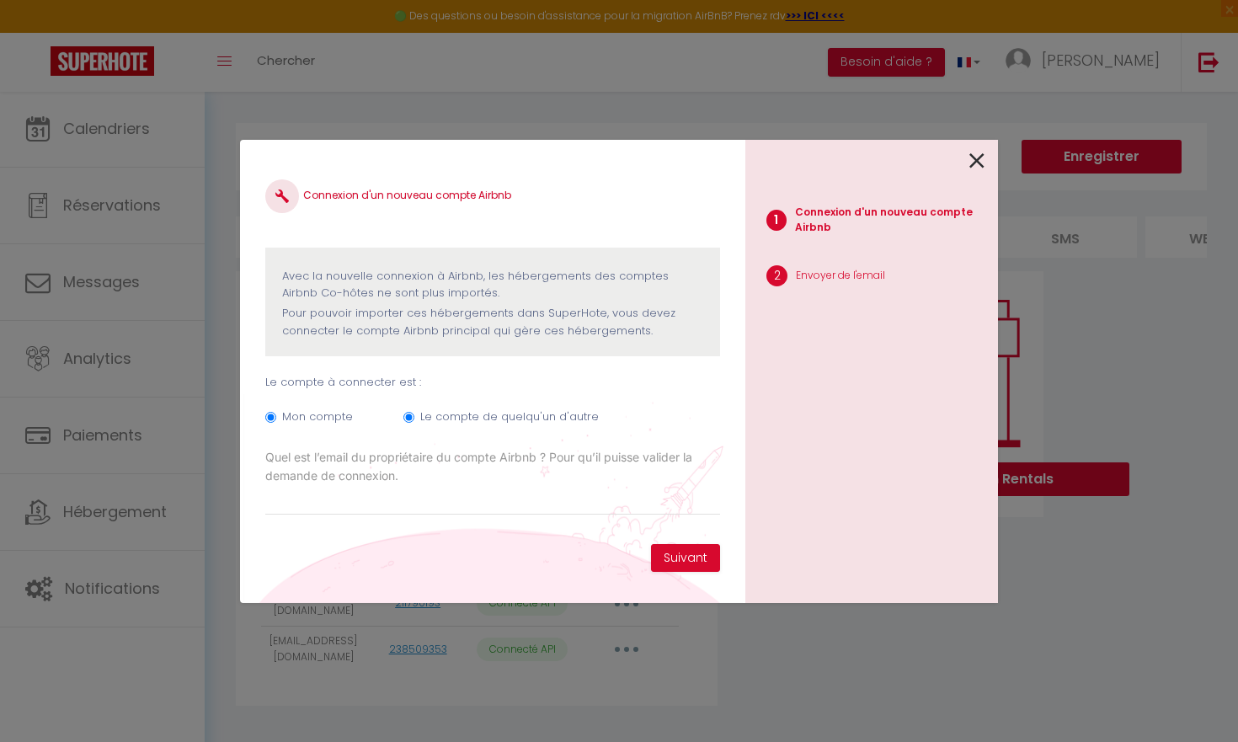
radio input "false"
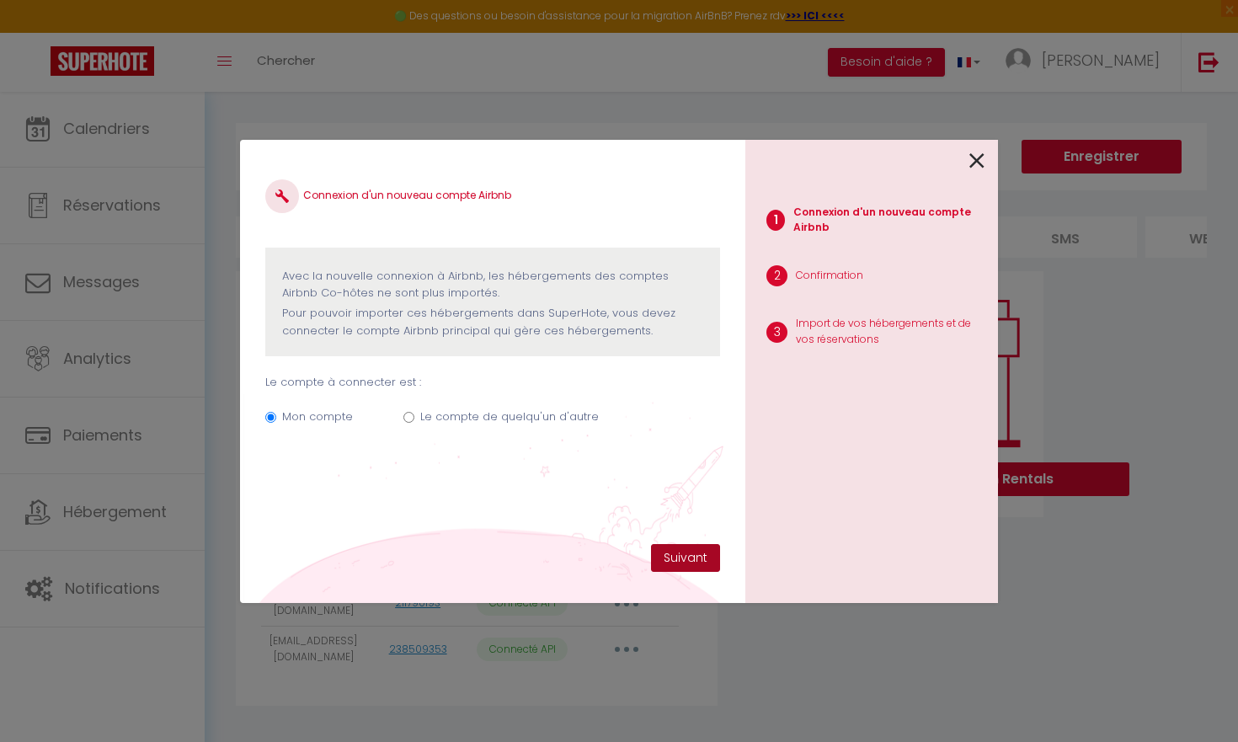
click at [667, 560] on button "Suivant" at bounding box center [685, 558] width 69 height 29
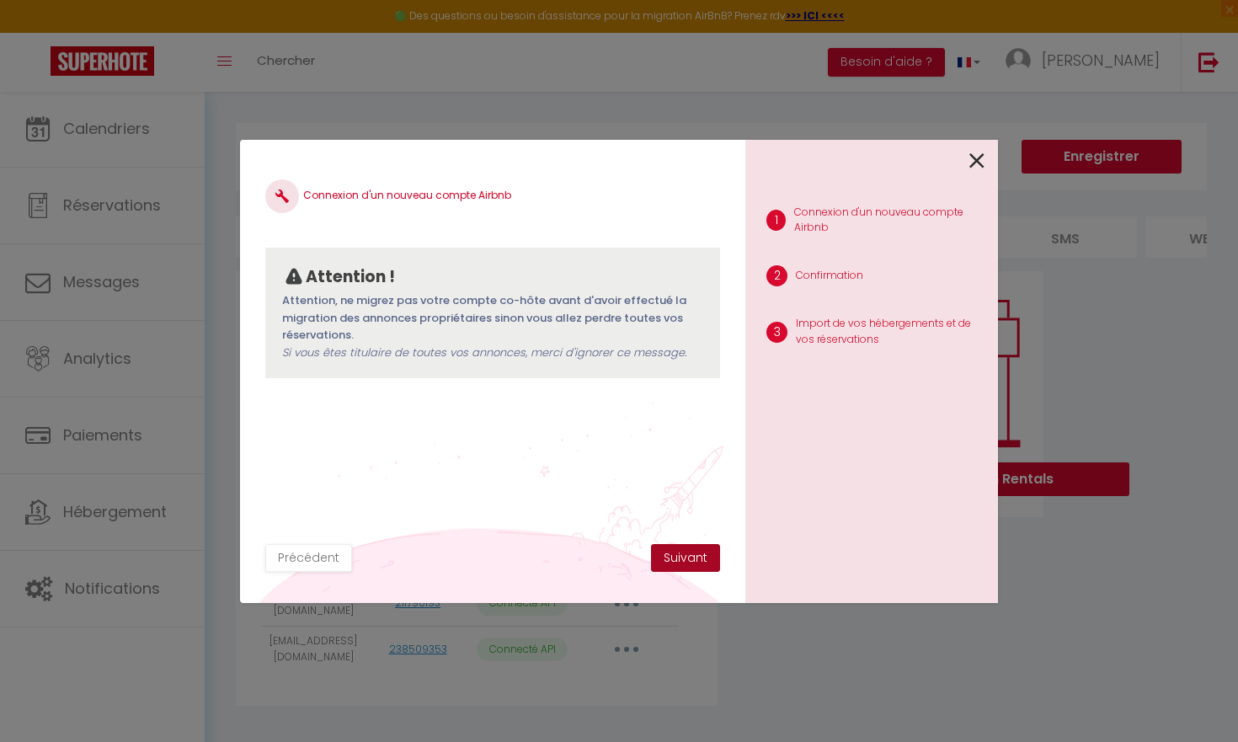
click at [663, 558] on button "Suivant" at bounding box center [685, 558] width 69 height 29
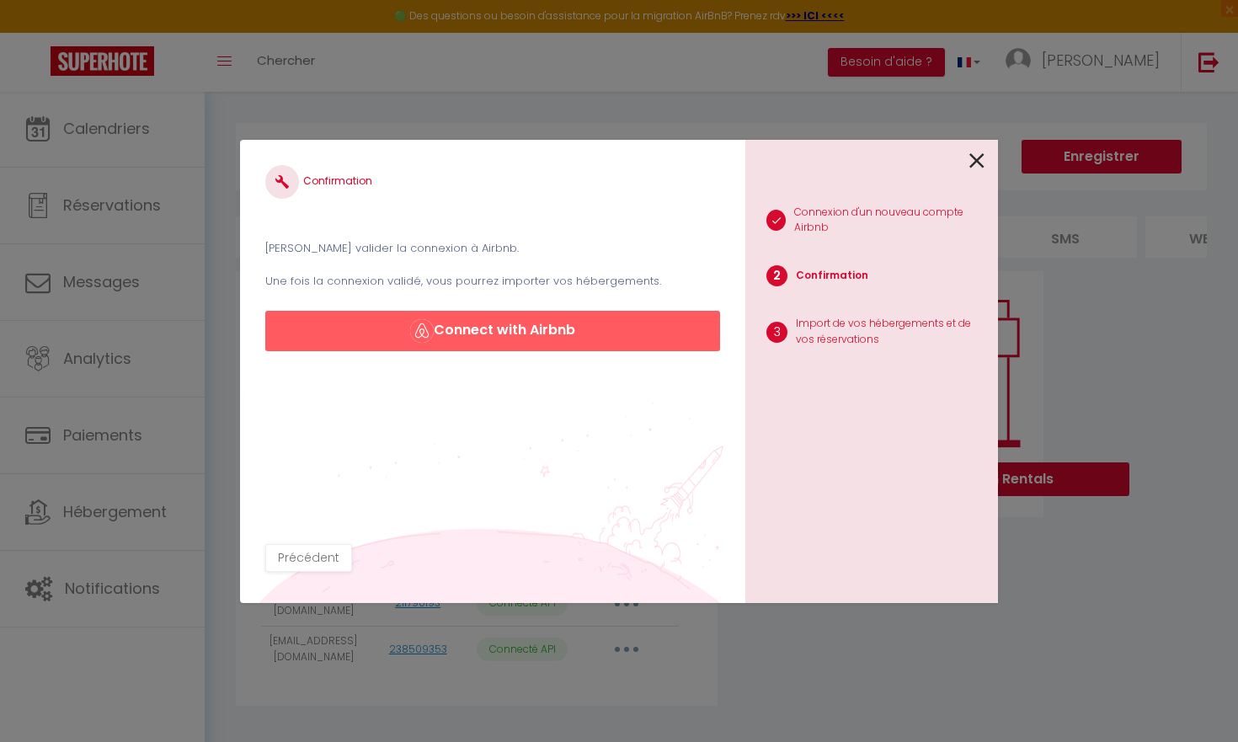
click at [559, 333] on button "Connect with Airbnb" at bounding box center [492, 331] width 455 height 40
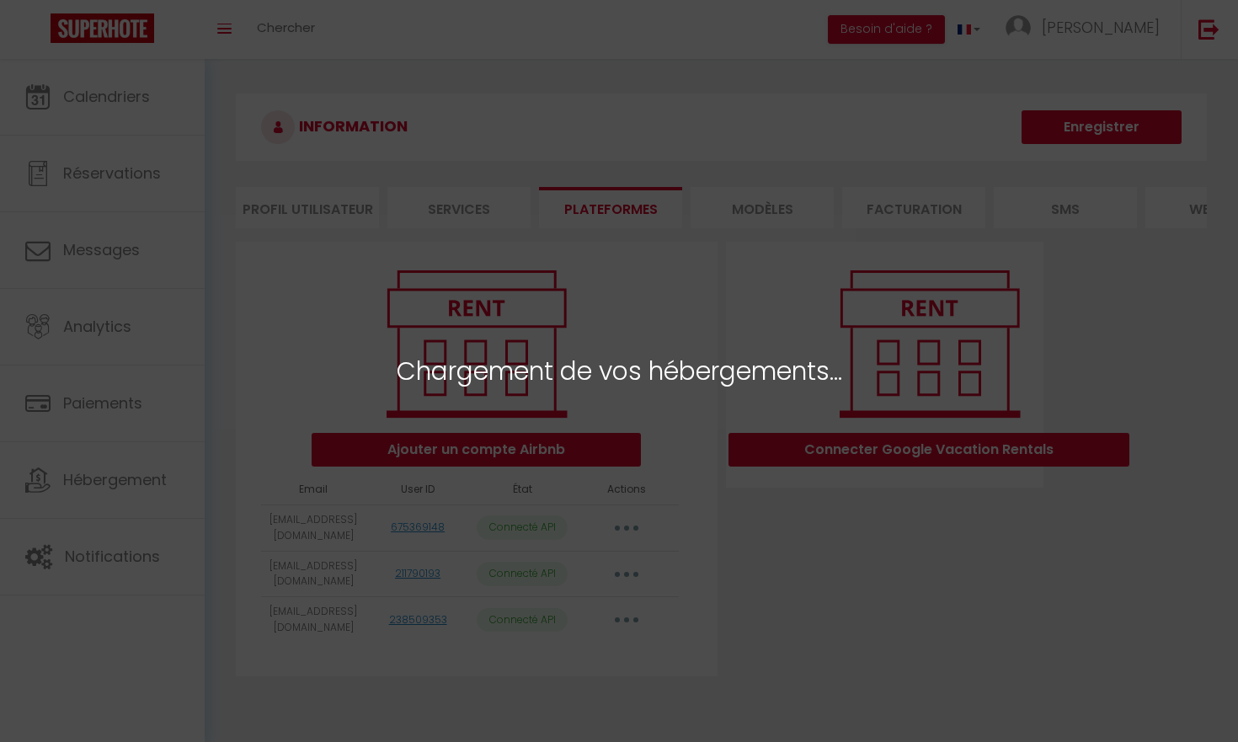
select select "65561"
select select "65562"
select select "65563"
select select "68348"
select select "77141"
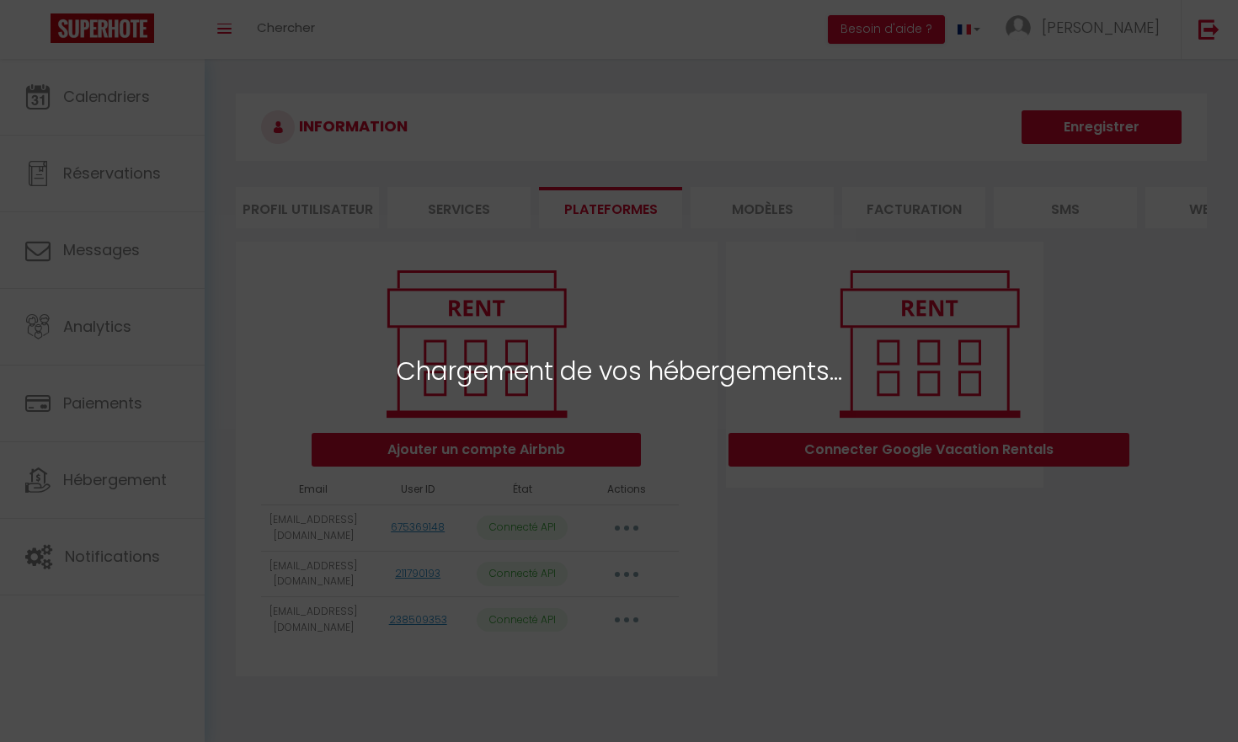
select select "78409"
select select "75973"
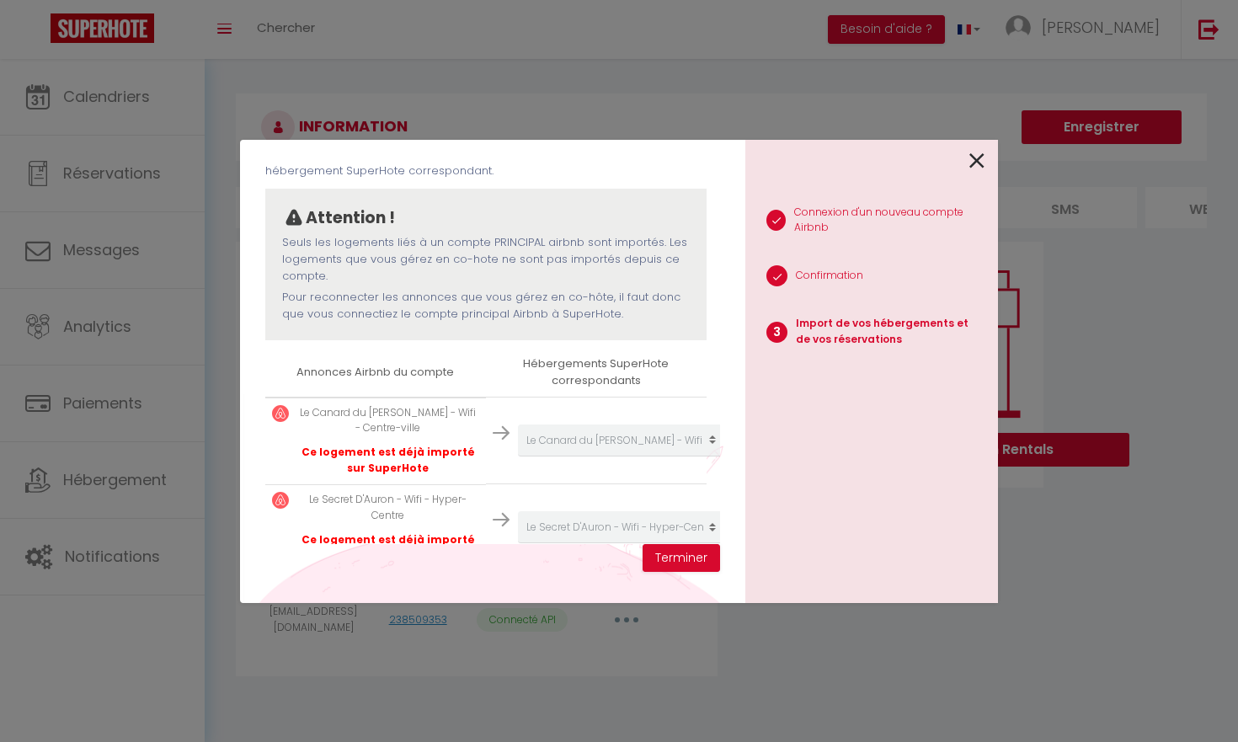
scroll to position [31, 0]
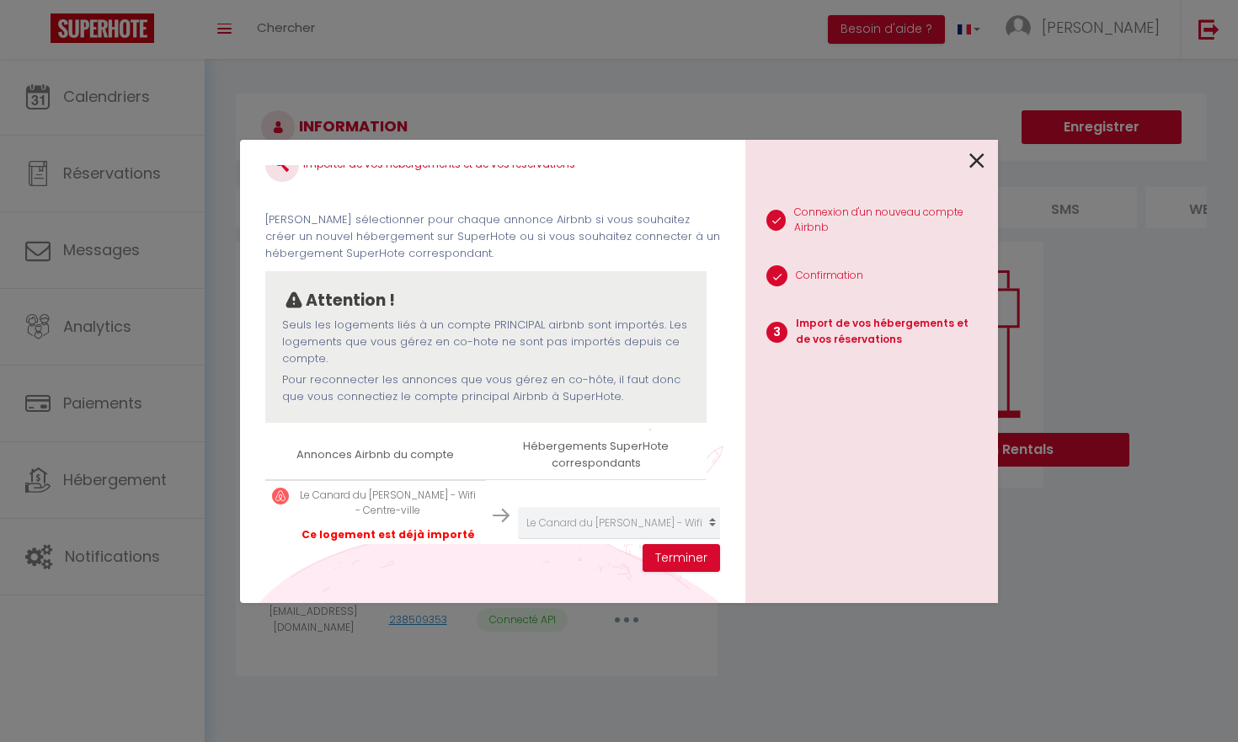
click at [979, 164] on icon at bounding box center [976, 160] width 15 height 25
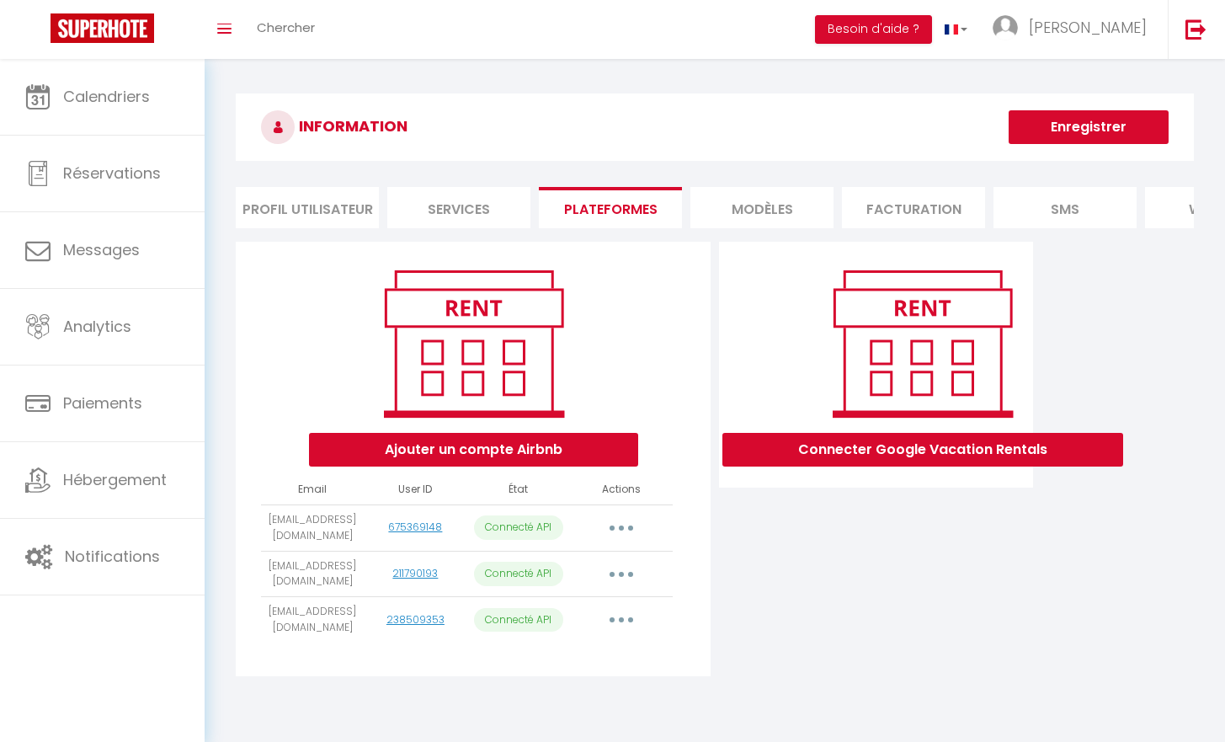
click at [567, 461] on button "Ajouter un compte Airbnb" at bounding box center [473, 450] width 329 height 34
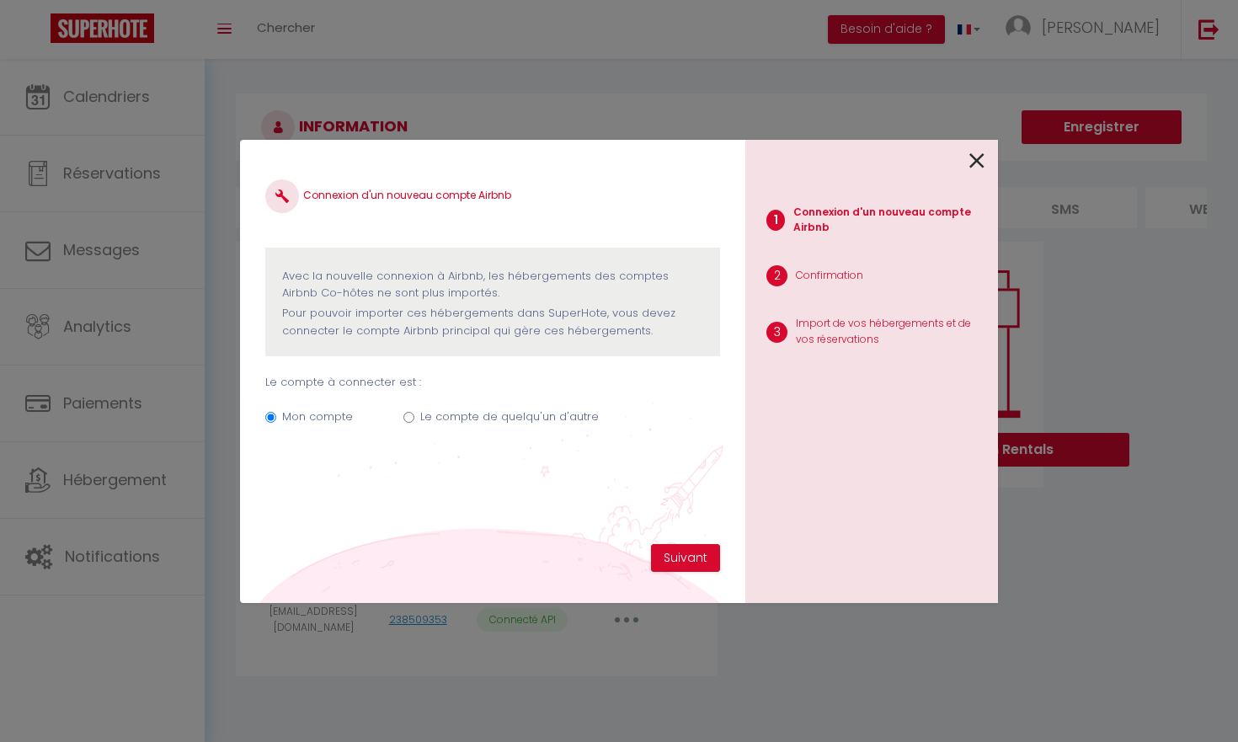
click at [464, 418] on label "Le compte de quelqu'un d'autre" at bounding box center [509, 416] width 178 height 17
click at [414, 418] on input "Le compte de quelqu'un d'autre" at bounding box center [408, 417] width 11 height 11
radio input "true"
radio input "false"
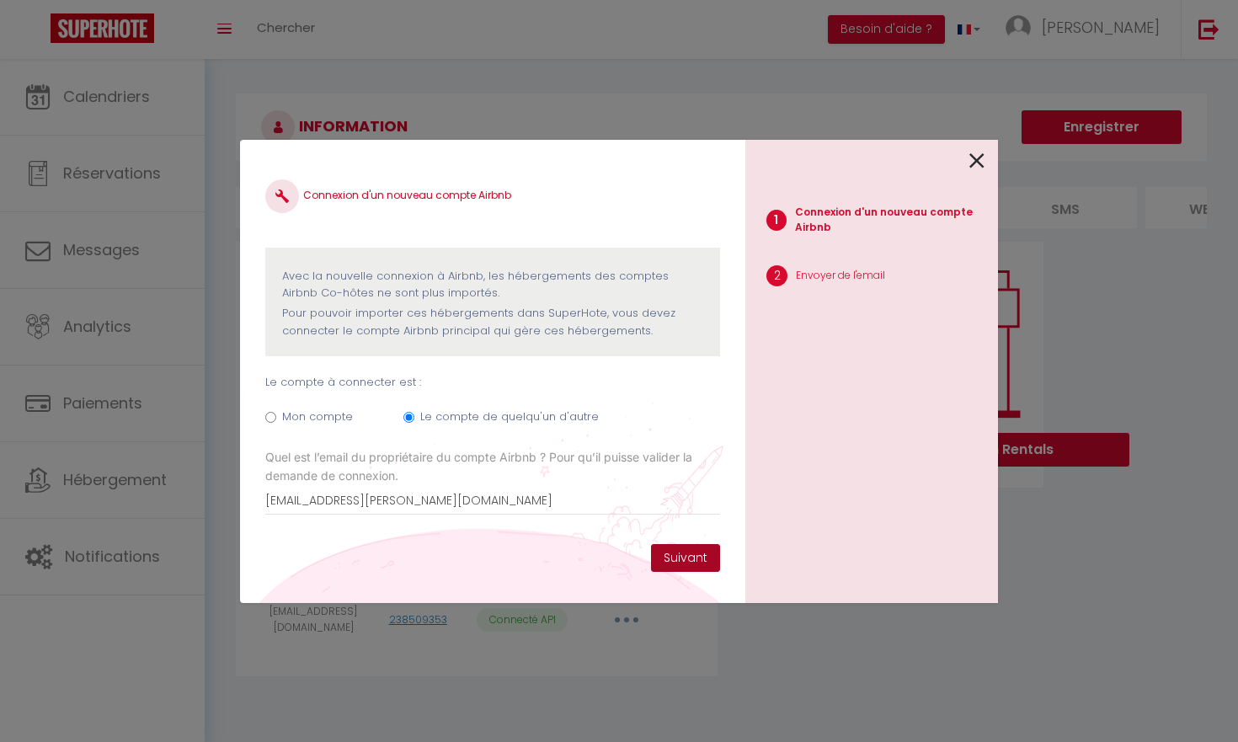
type input "Sarahyvanne.godert@gmail.com"
click at [678, 559] on button "Suivant" at bounding box center [685, 558] width 69 height 29
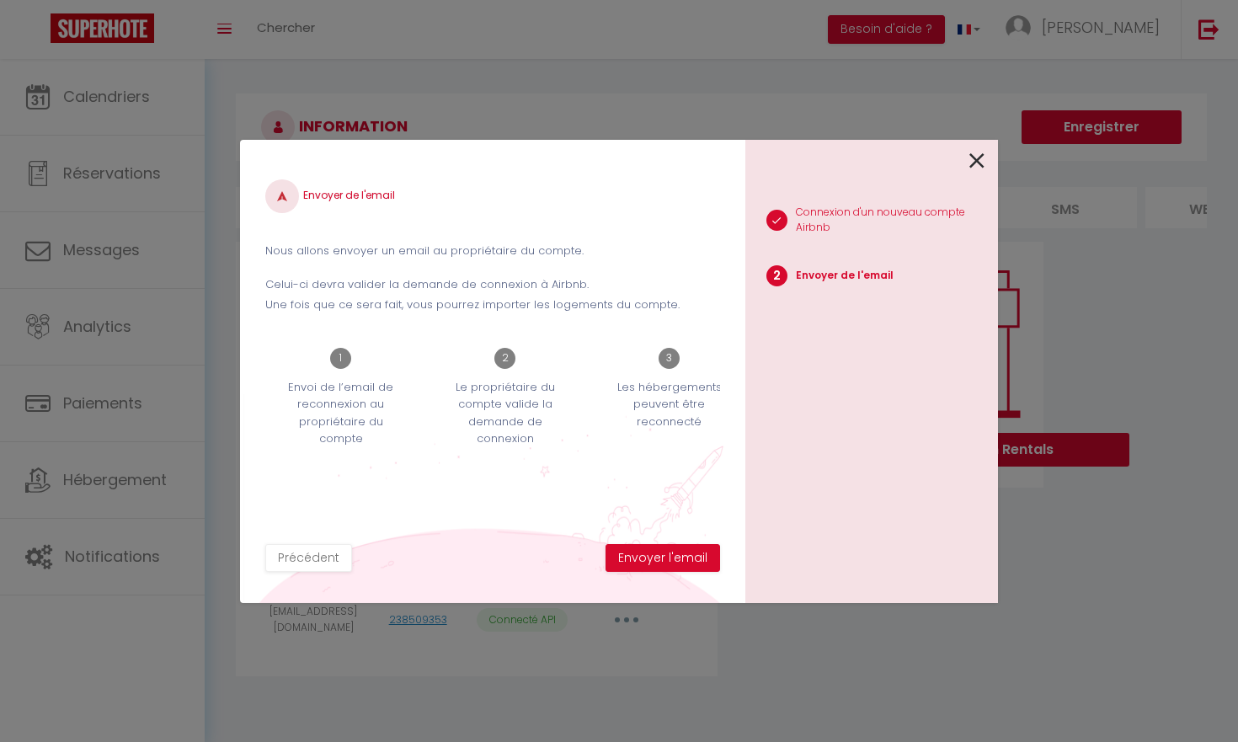
scroll to position [0, 25]
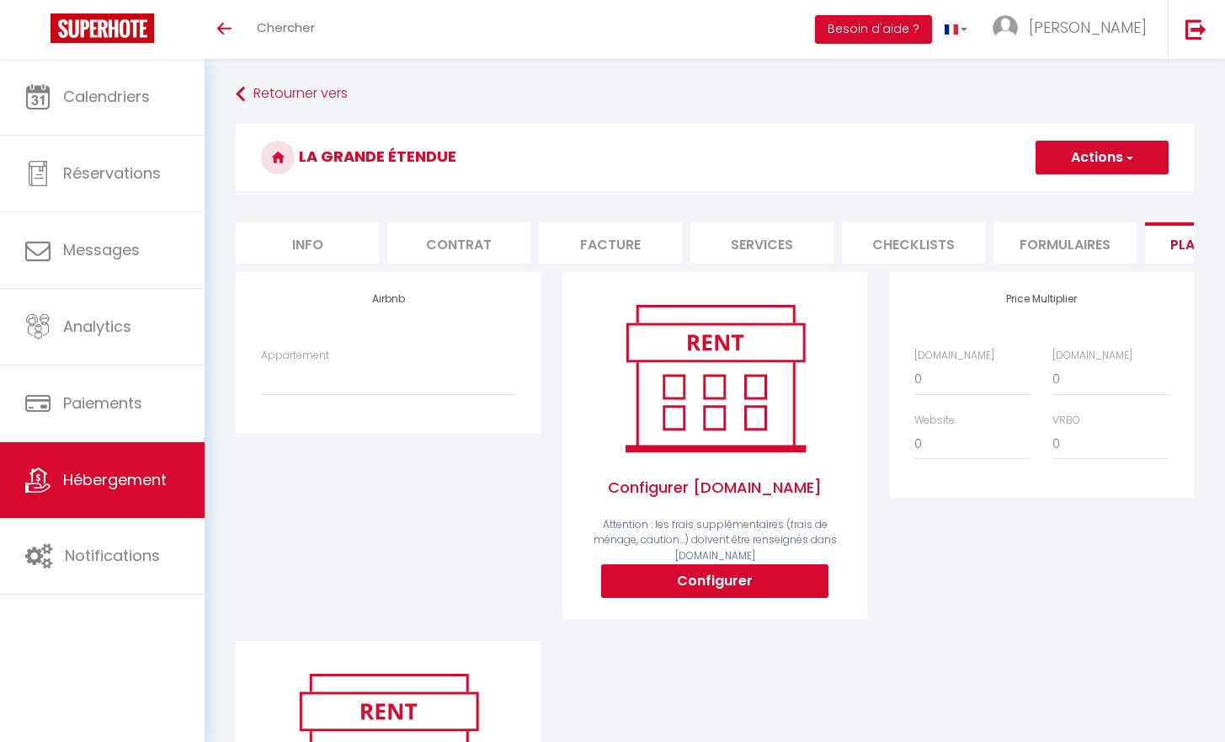
click at [391, 305] on h4 "Airbnb" at bounding box center [388, 299] width 254 height 12
click at [274, 354] on div "Airbnb Appartement" at bounding box center [388, 352] width 305 height 161
drag, startPoint x: 258, startPoint y: 434, endPoint x: 261, endPoint y: 338, distance: 96.0
click at [261, 402] on div "Airbnb Appartement" at bounding box center [388, 352] width 305 height 161
click at [1006, 242] on li "Formulaires" at bounding box center [1064, 242] width 143 height 41
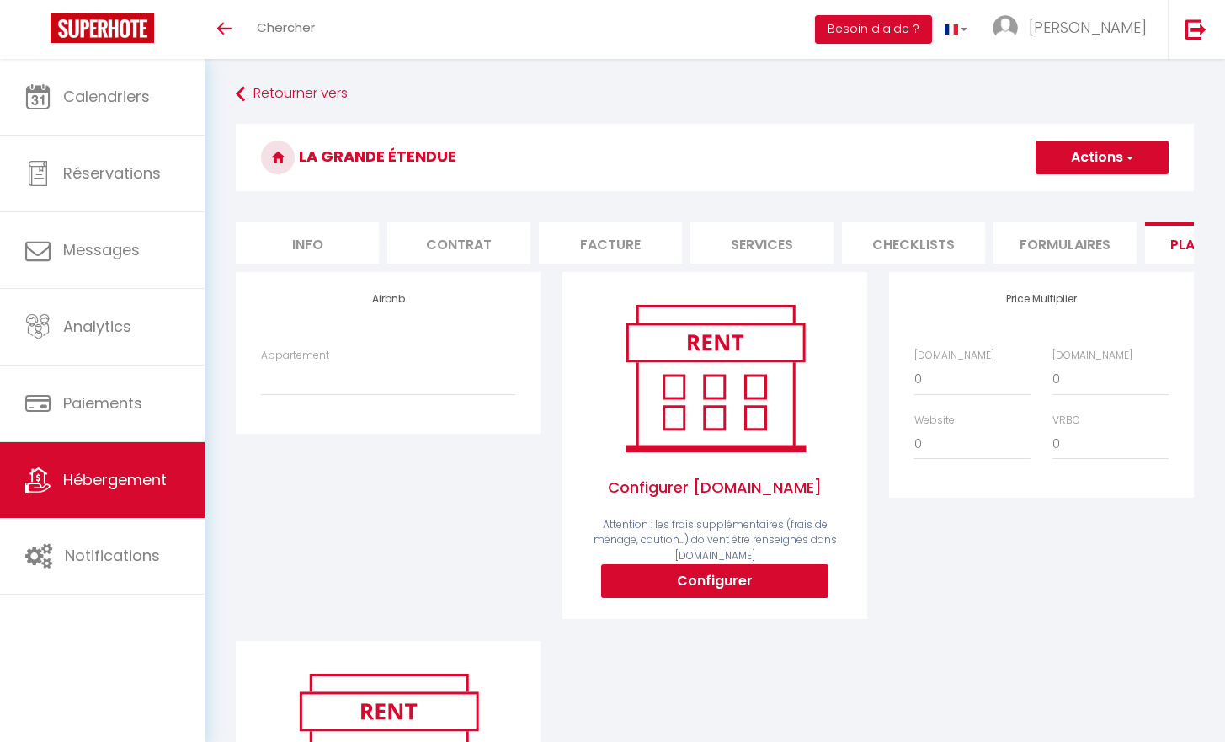
select select
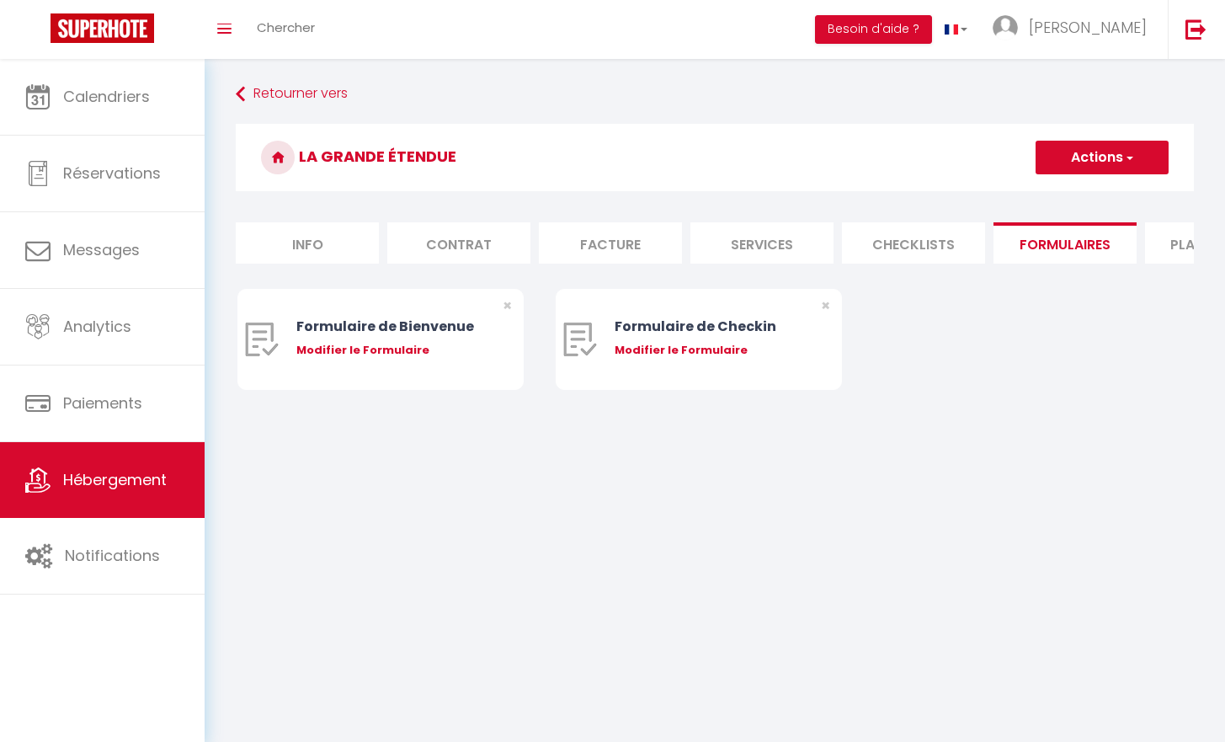
click at [604, 242] on li "Facture" at bounding box center [610, 242] width 143 height 41
select select
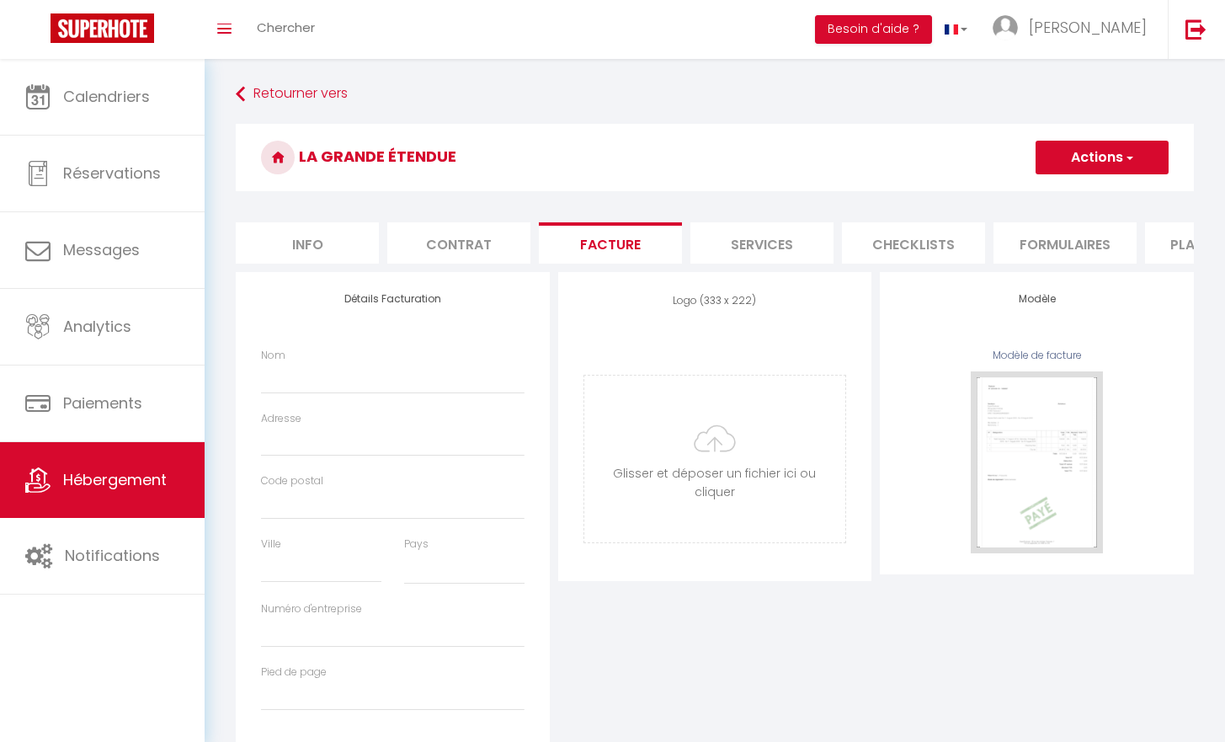
select select
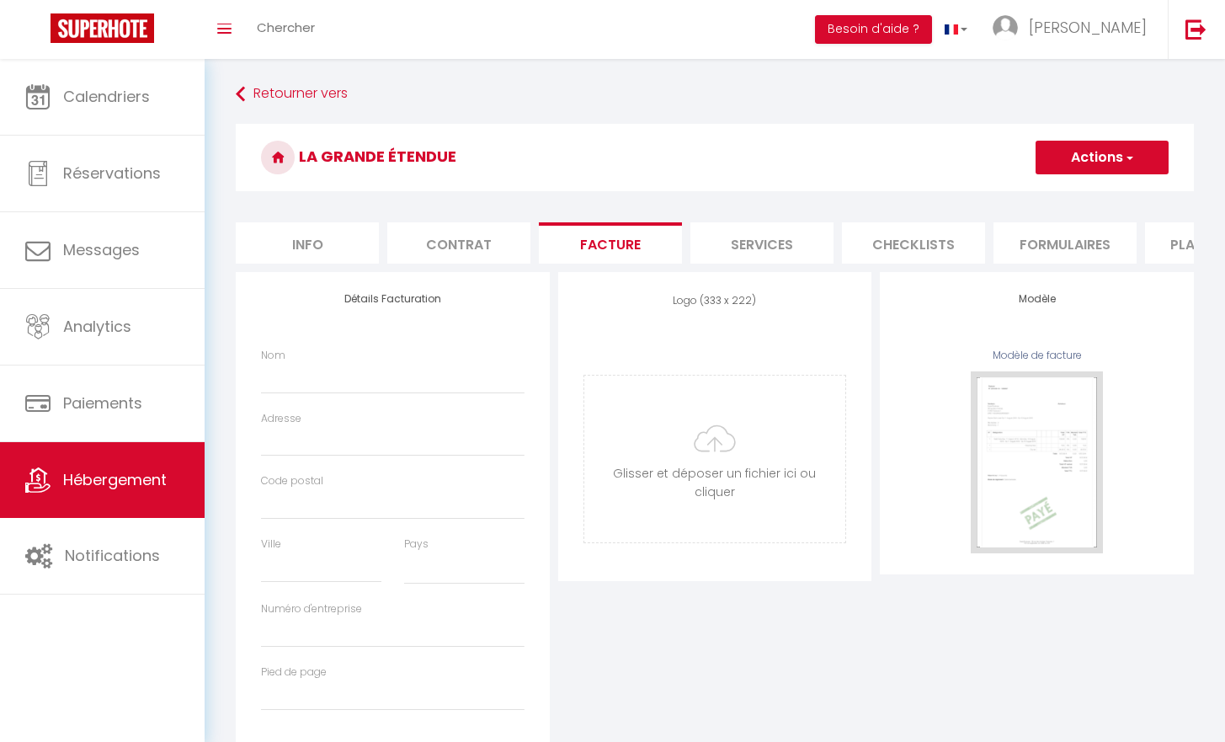
select select
click at [761, 246] on li "Services" at bounding box center [761, 242] width 143 height 41
select select
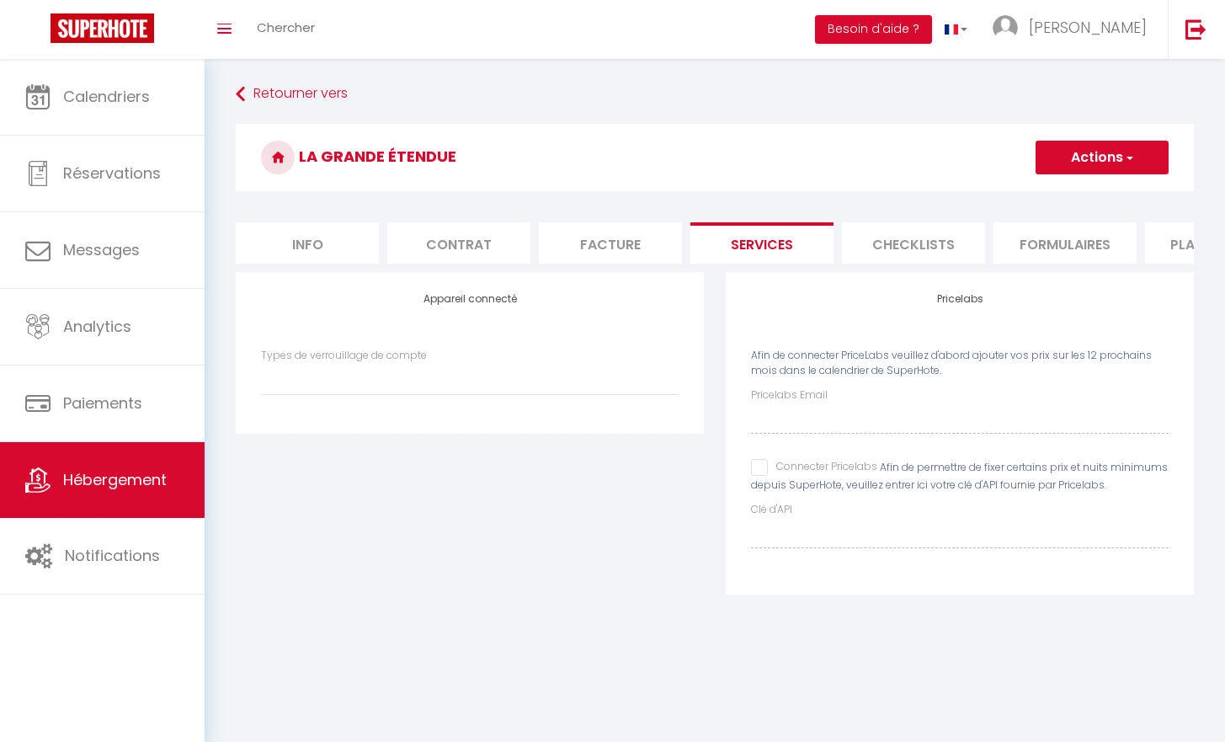
click at [1174, 253] on li "Plateformes" at bounding box center [1216, 242] width 143 height 41
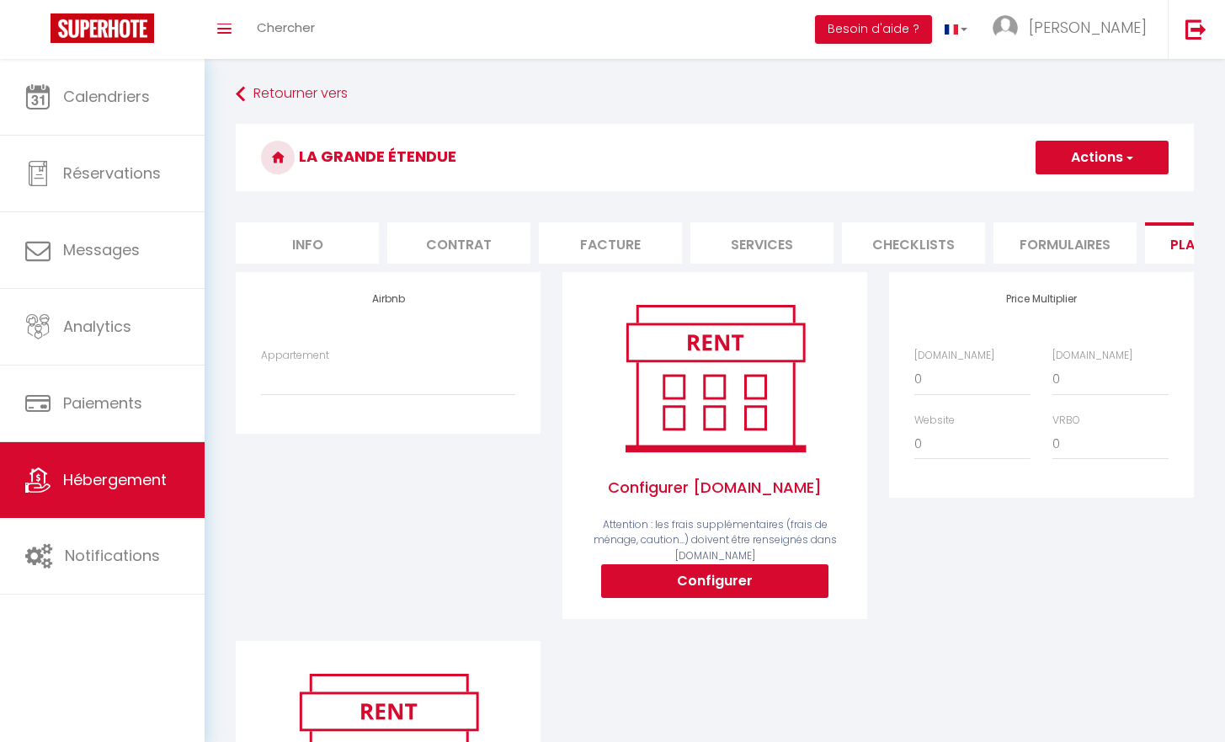
scroll to position [0, 2]
click at [1147, 226] on li "Plateformes" at bounding box center [1214, 242] width 143 height 41
click at [1099, 153] on button "Actions" at bounding box center [1102, 158] width 133 height 34
click at [860, 159] on h3 "La grande Étendue" at bounding box center [715, 157] width 958 height 67
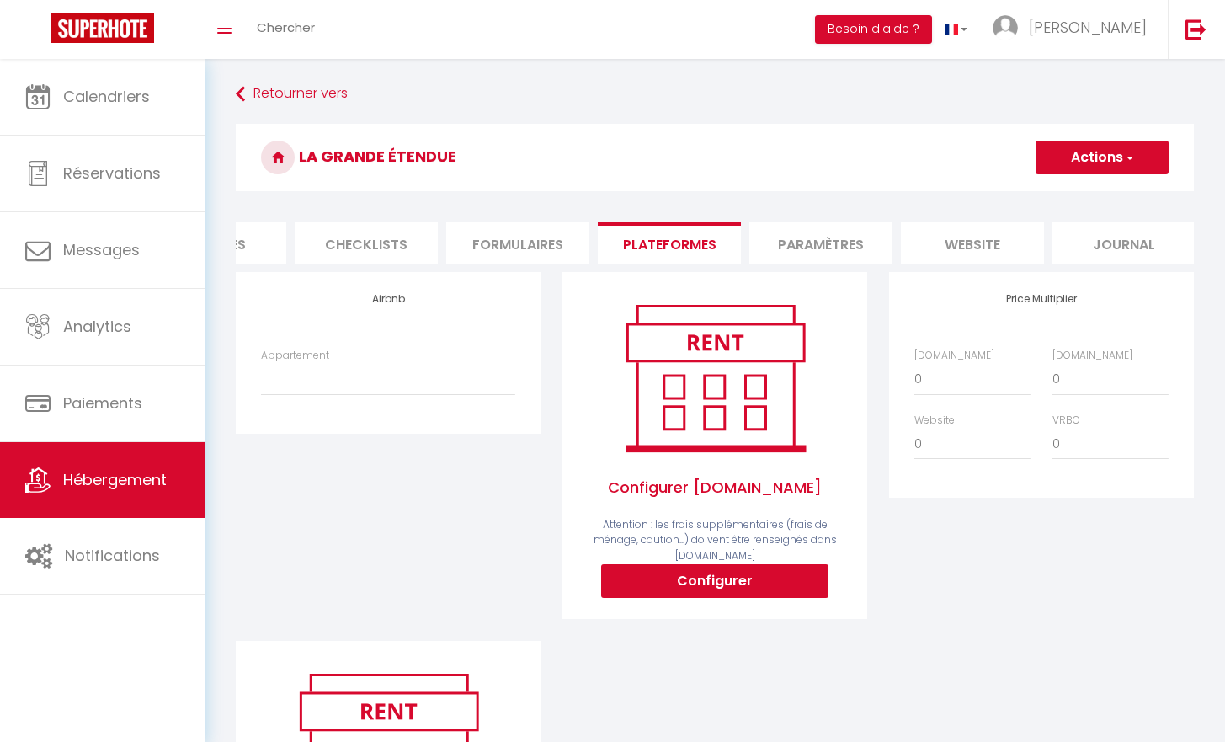
scroll to position [0, 549]
click at [801, 248] on li "Paramètres" at bounding box center [819, 242] width 143 height 41
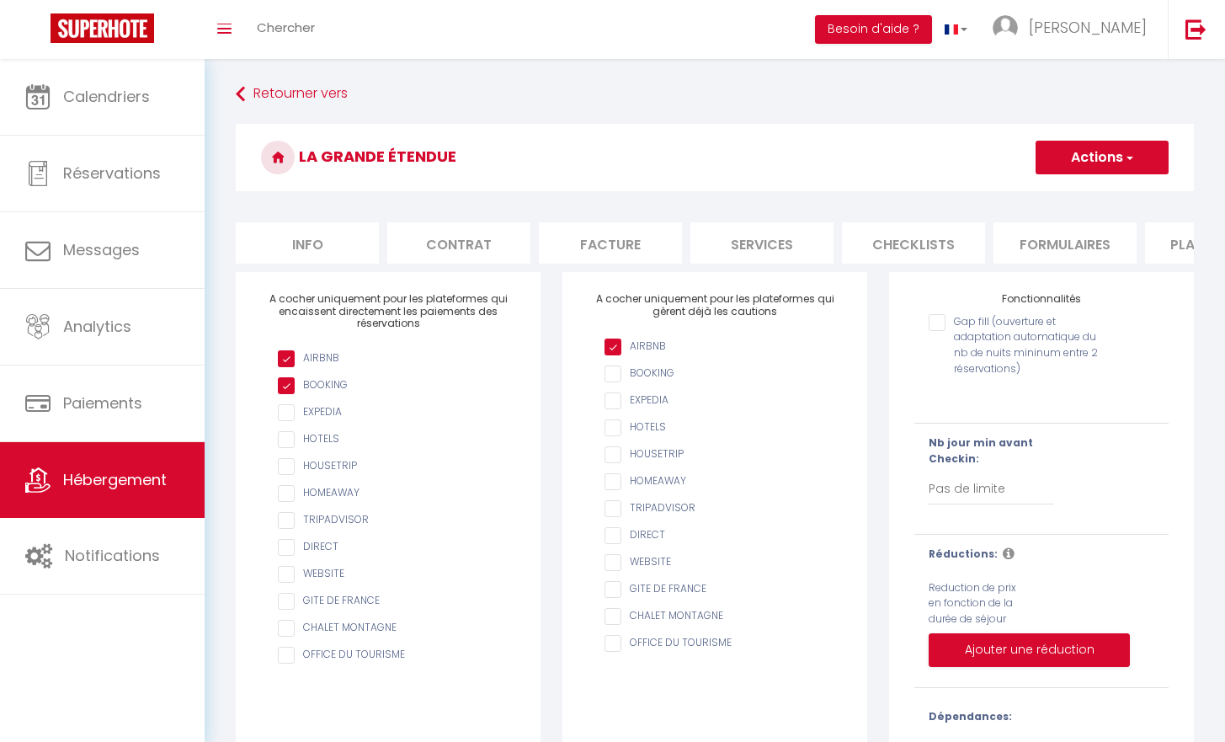
click at [1152, 253] on li "Plateformes" at bounding box center [1216, 242] width 143 height 41
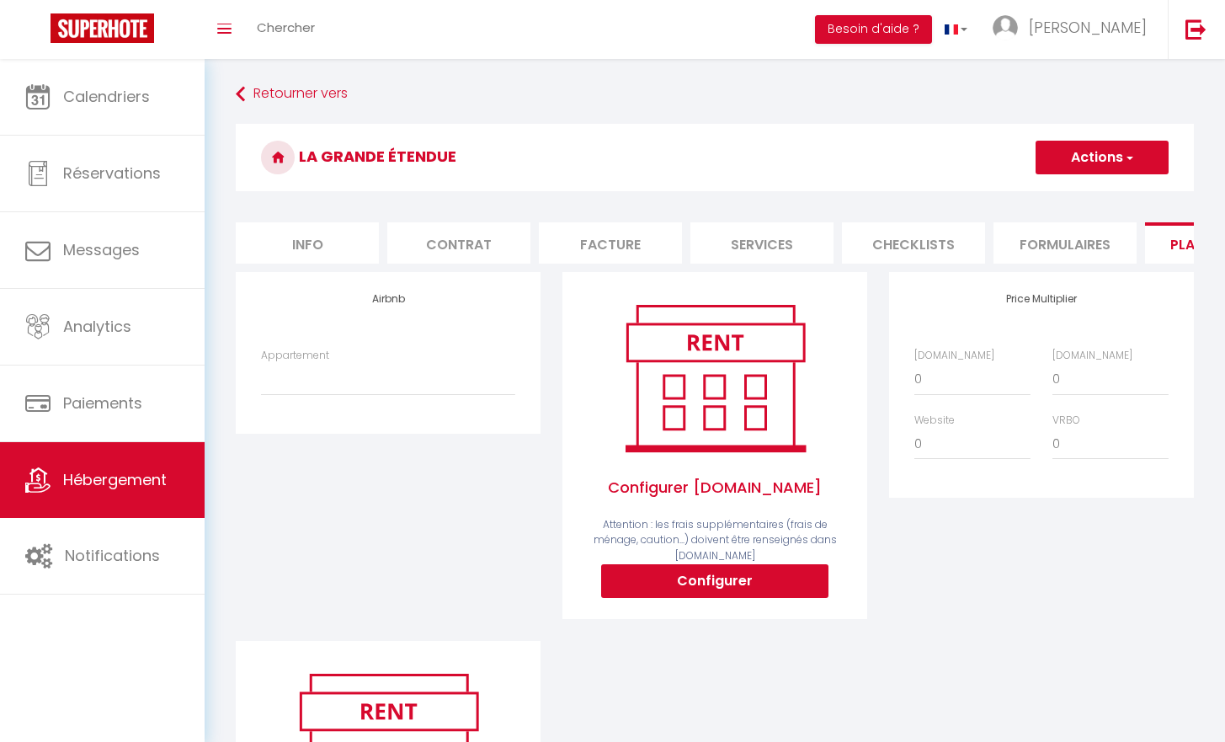
click at [161, 481] on span "Hébergement" at bounding box center [115, 479] width 104 height 21
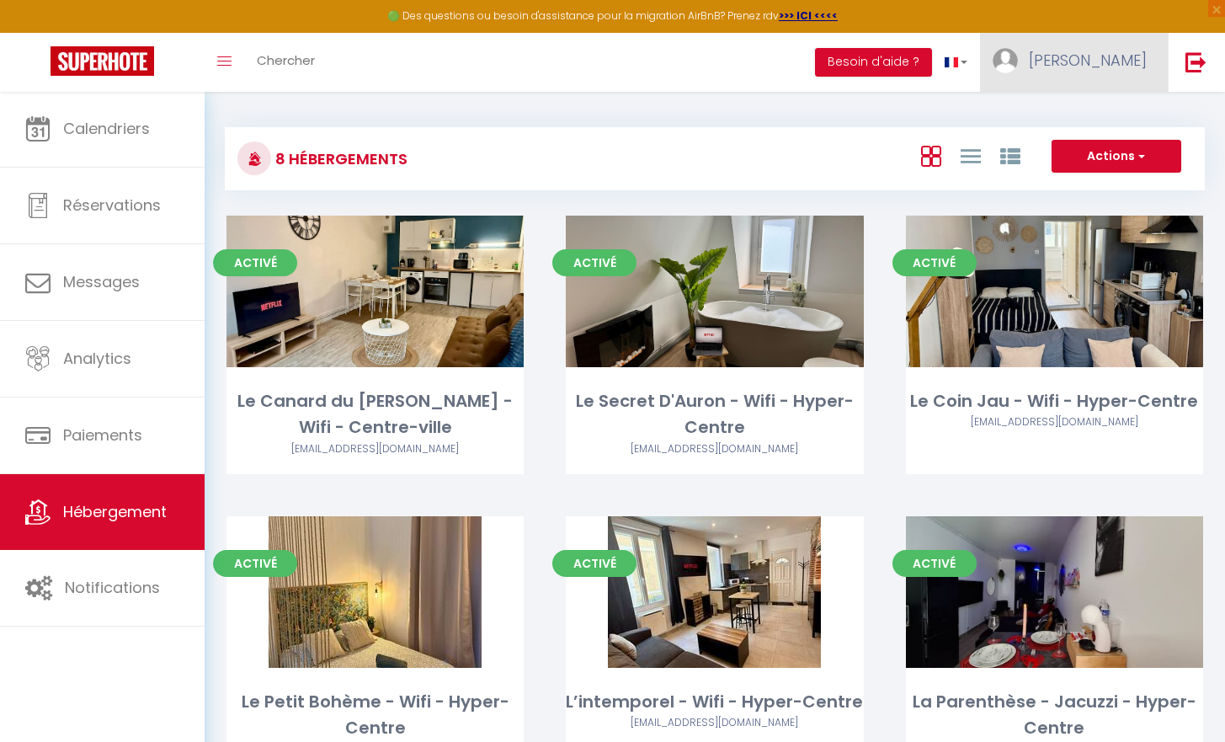
click at [1104, 61] on span "[PERSON_NAME]" at bounding box center [1088, 60] width 118 height 21
click at [1058, 116] on icon at bounding box center [1055, 118] width 12 height 12
select select "28"
select select "fr"
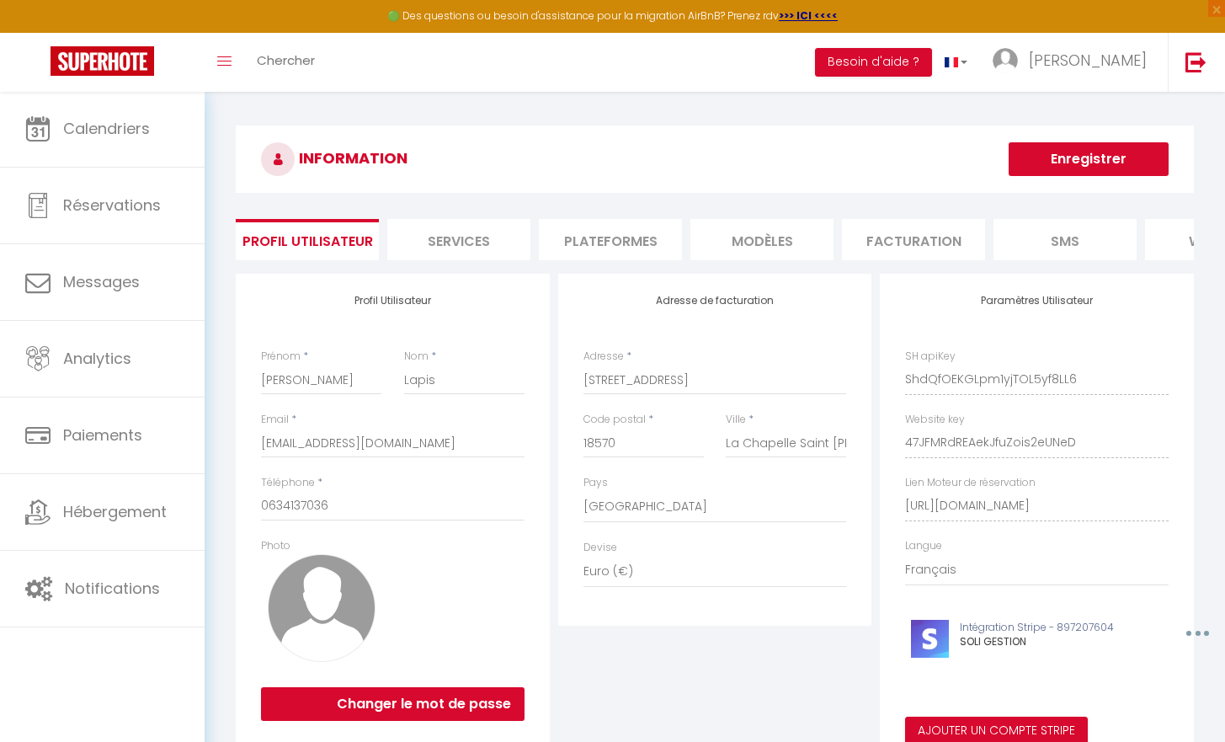
click at [661, 252] on li "Plateformes" at bounding box center [610, 239] width 143 height 41
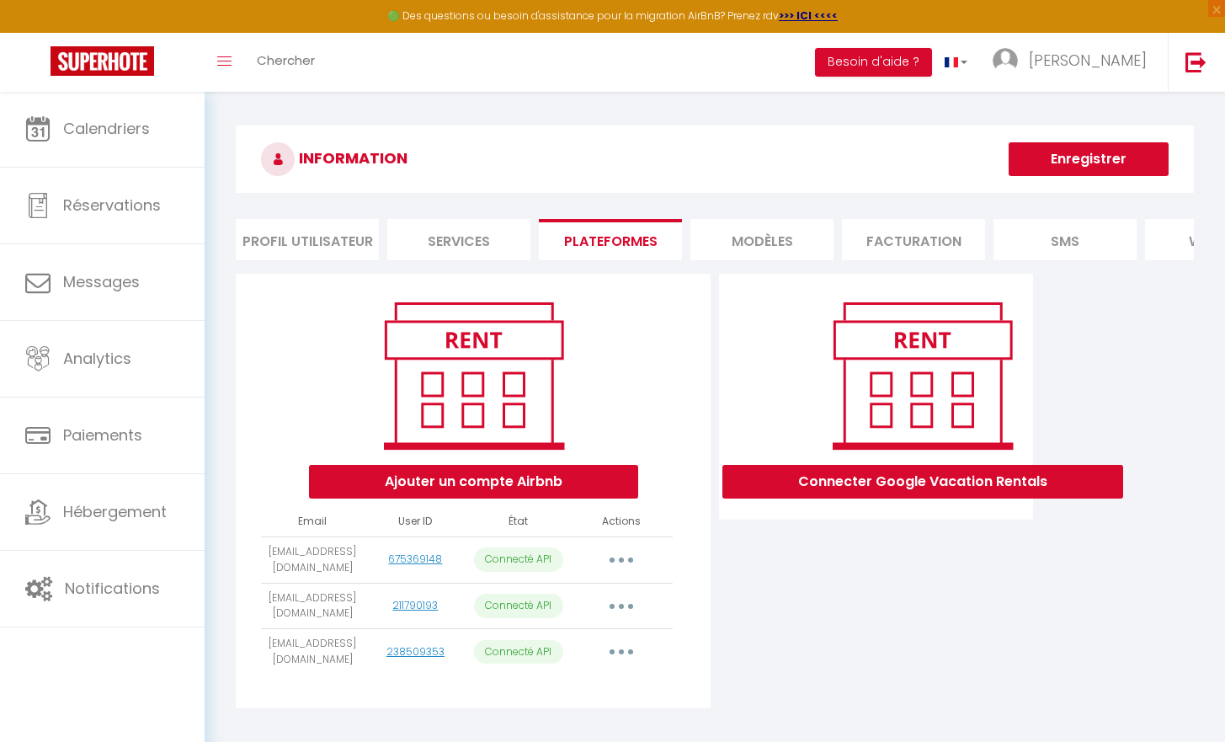
click at [485, 495] on button "Ajouter un compte Airbnb" at bounding box center [473, 482] width 329 height 34
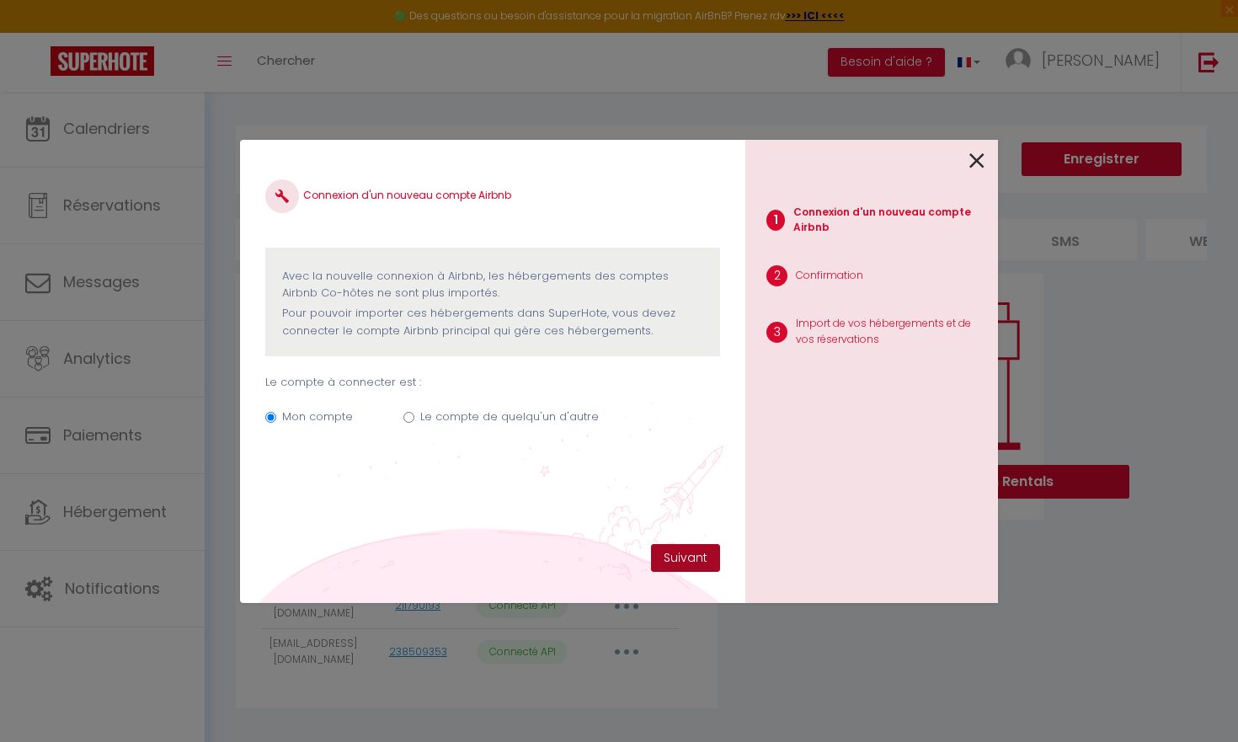
click at [674, 556] on button "Suivant" at bounding box center [685, 558] width 69 height 29
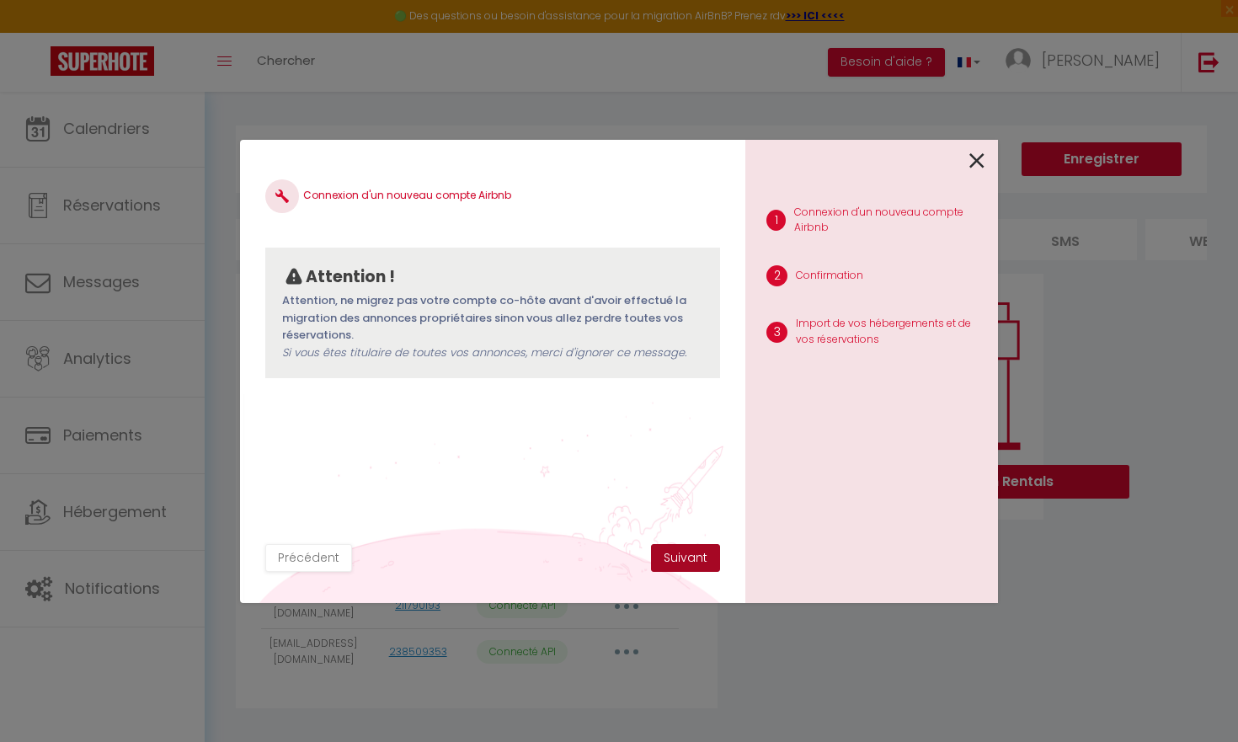
click at [677, 560] on button "Suivant" at bounding box center [685, 558] width 69 height 29
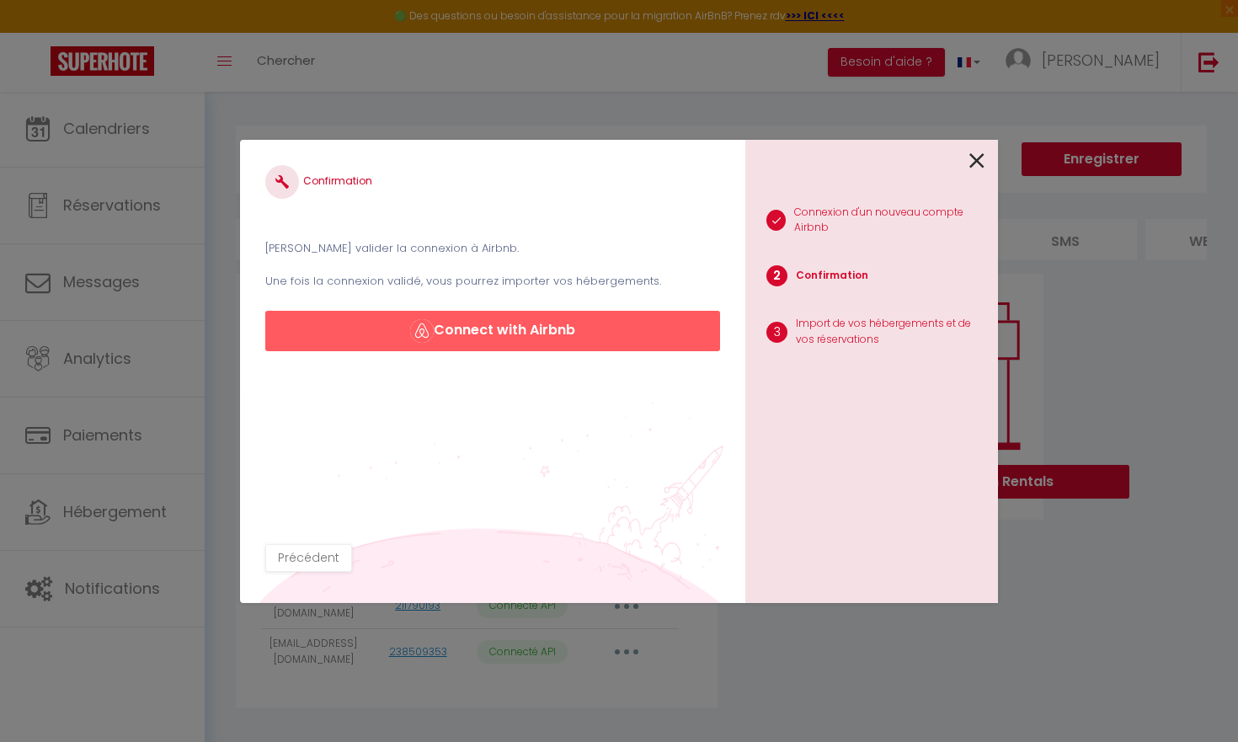
click at [592, 341] on button "Connect with Airbnb" at bounding box center [492, 331] width 455 height 40
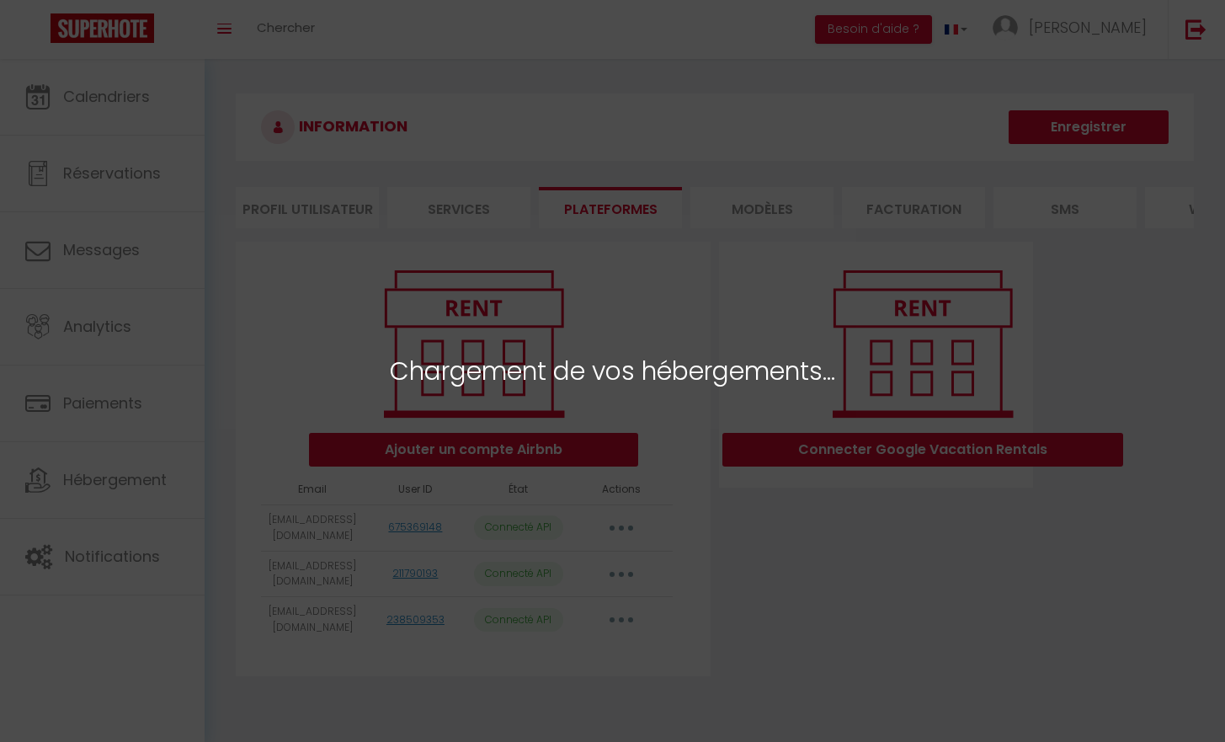
select select "65561"
select select "65562"
select select "65563"
select select "68348"
select select "77141"
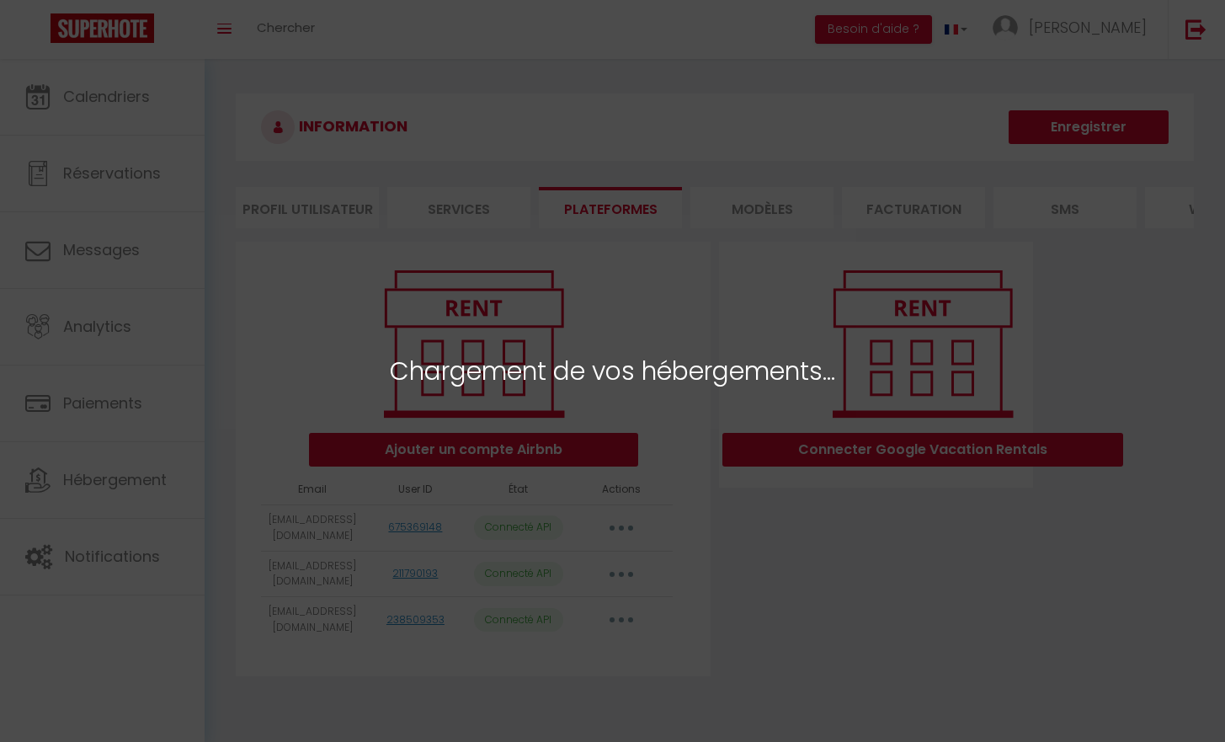
select select "78409"
select select "75973"
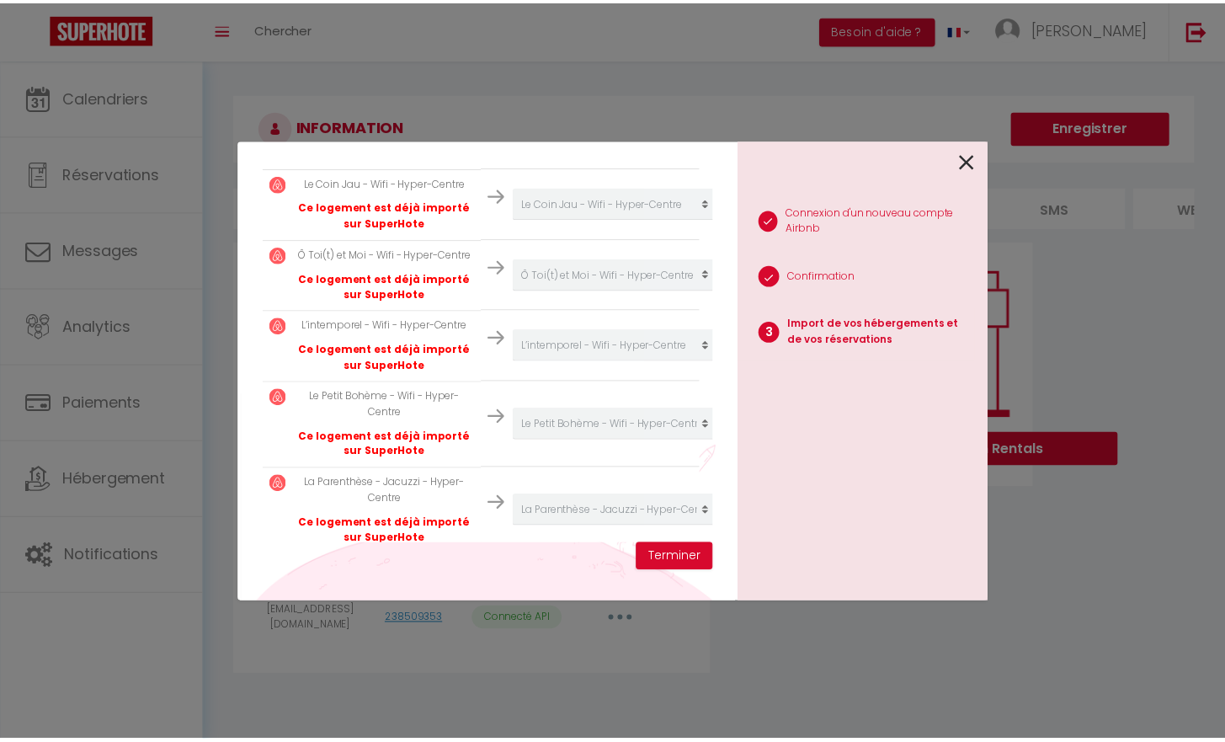
scroll to position [546, 0]
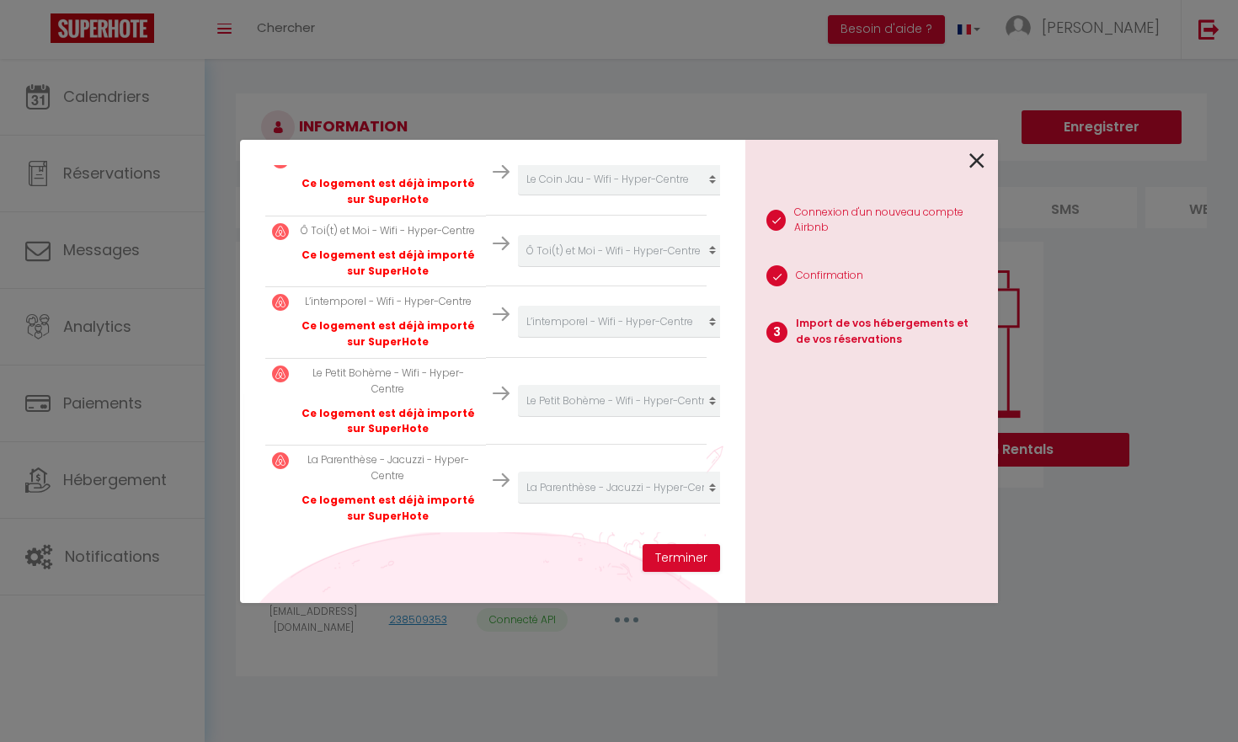
drag, startPoint x: 721, startPoint y: 507, endPoint x: 737, endPoint y: 437, distance: 71.9
click at [737, 437] on div "Importer de vos hébergements et de vos réservations [PERSON_NAME] sélectionner …" at bounding box center [492, 371] width 505 height 463
click at [723, 450] on div "Importer de vos hébergements et de vos réservations [PERSON_NAME] sélectionner …" at bounding box center [492, 371] width 505 height 463
click at [692, 557] on button "Terminer" at bounding box center [680, 558] width 77 height 29
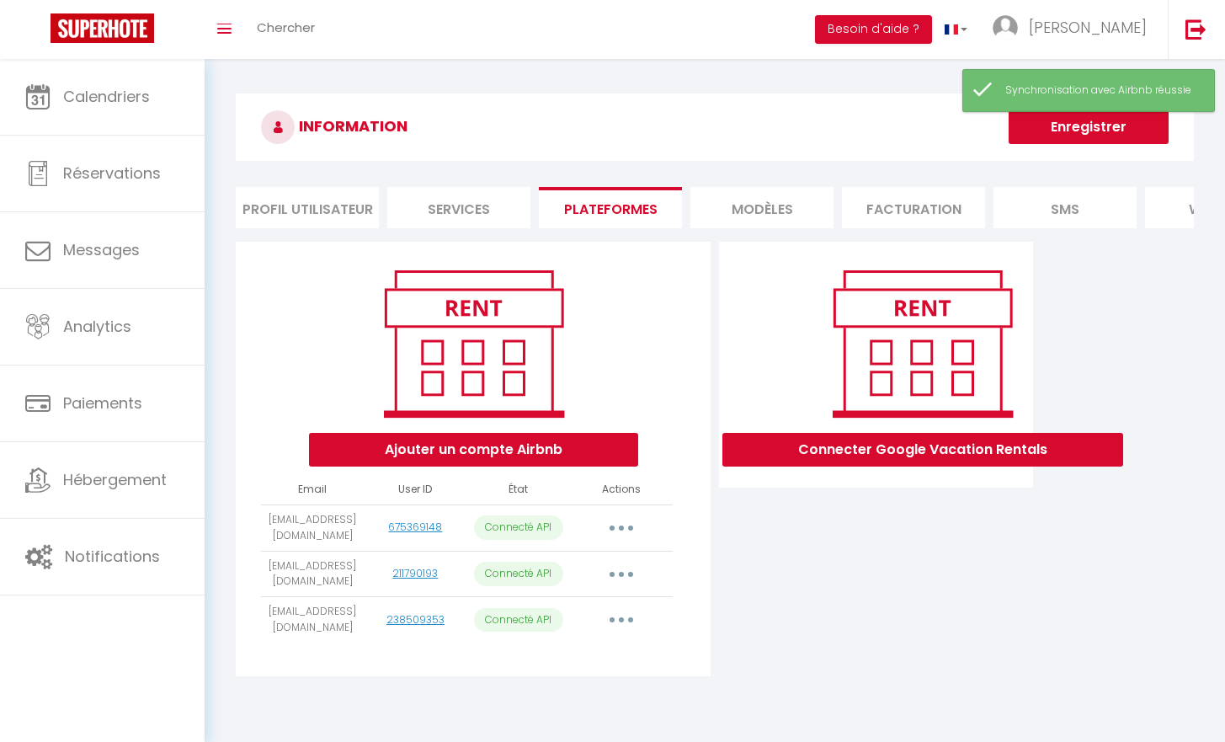
click at [616, 621] on button "button" at bounding box center [621, 619] width 47 height 27
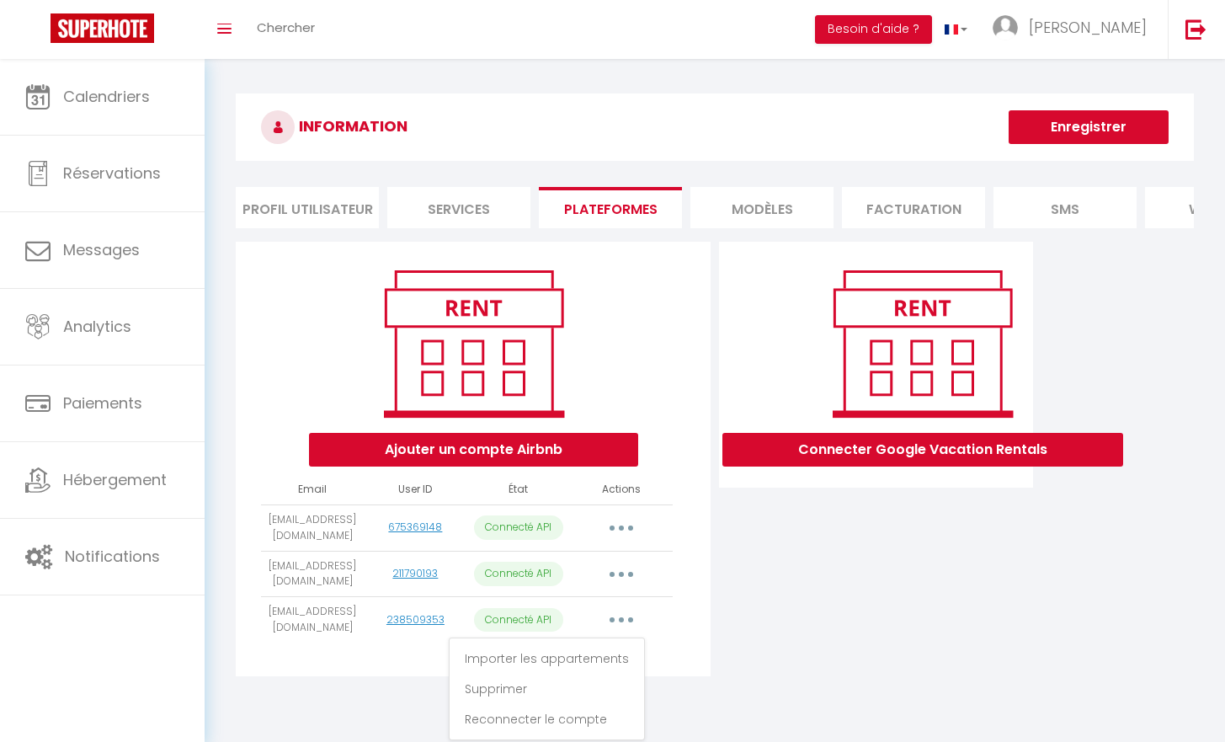
click at [736, 611] on div "Connecter Google Vacation Rentals" at bounding box center [876, 464] width 322 height 445
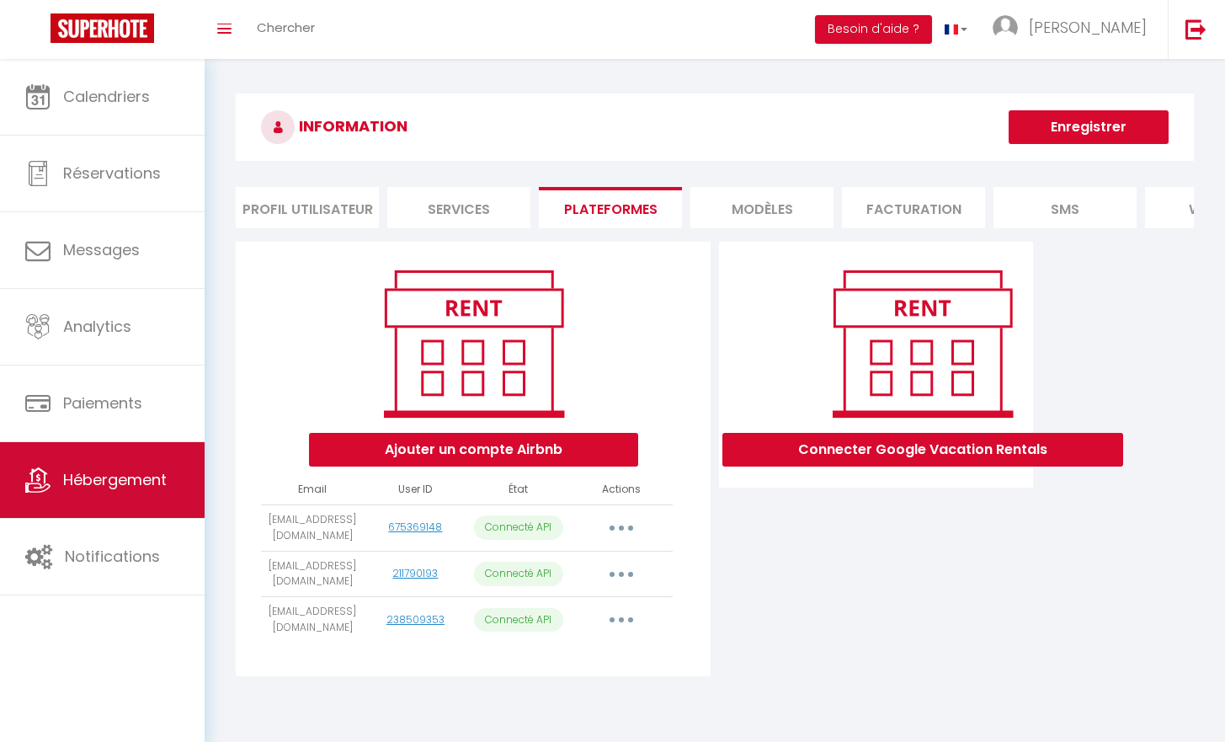
click at [199, 484] on link "Hébergement" at bounding box center [102, 480] width 205 height 76
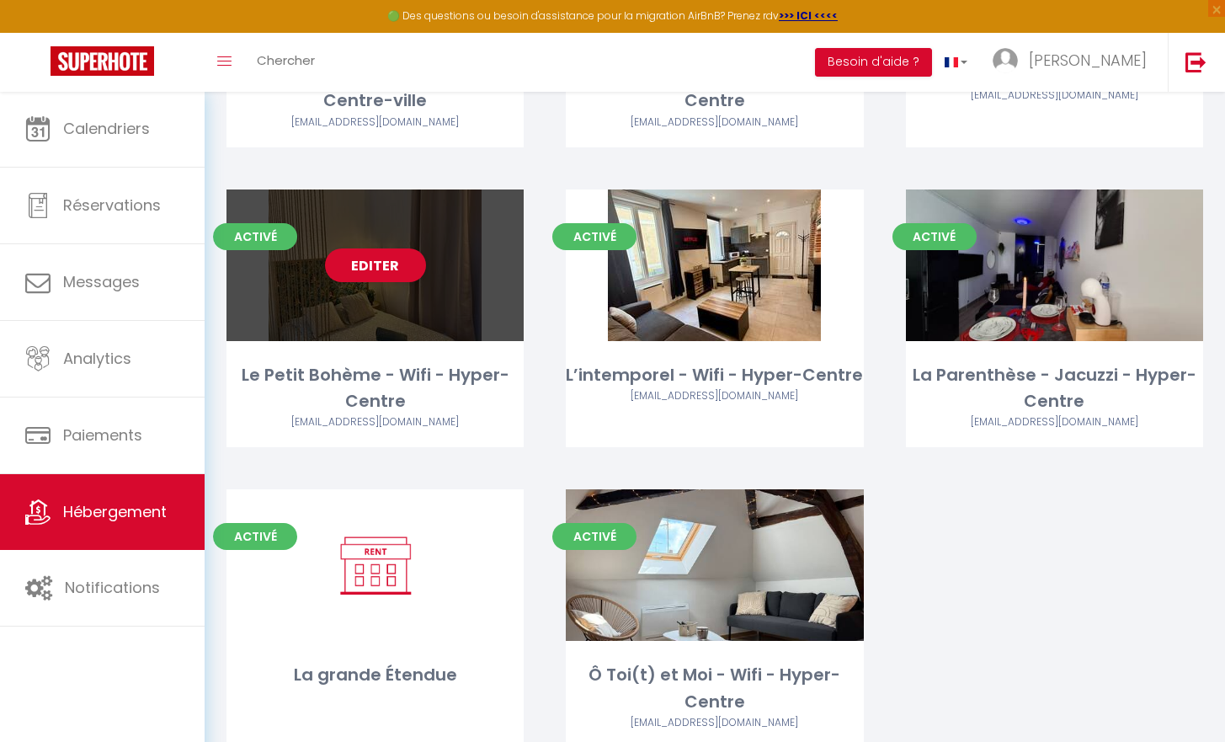
scroll to position [333, 0]
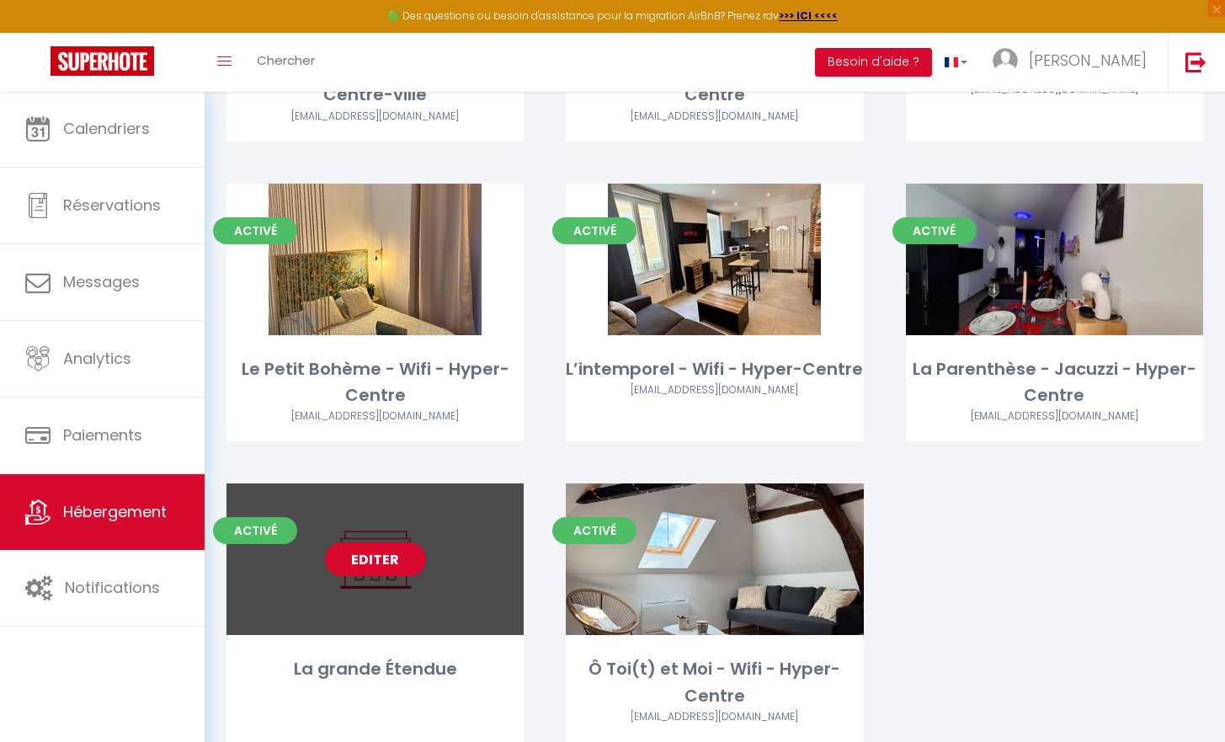
click at [407, 597] on div "Editer" at bounding box center [374, 559] width 297 height 152
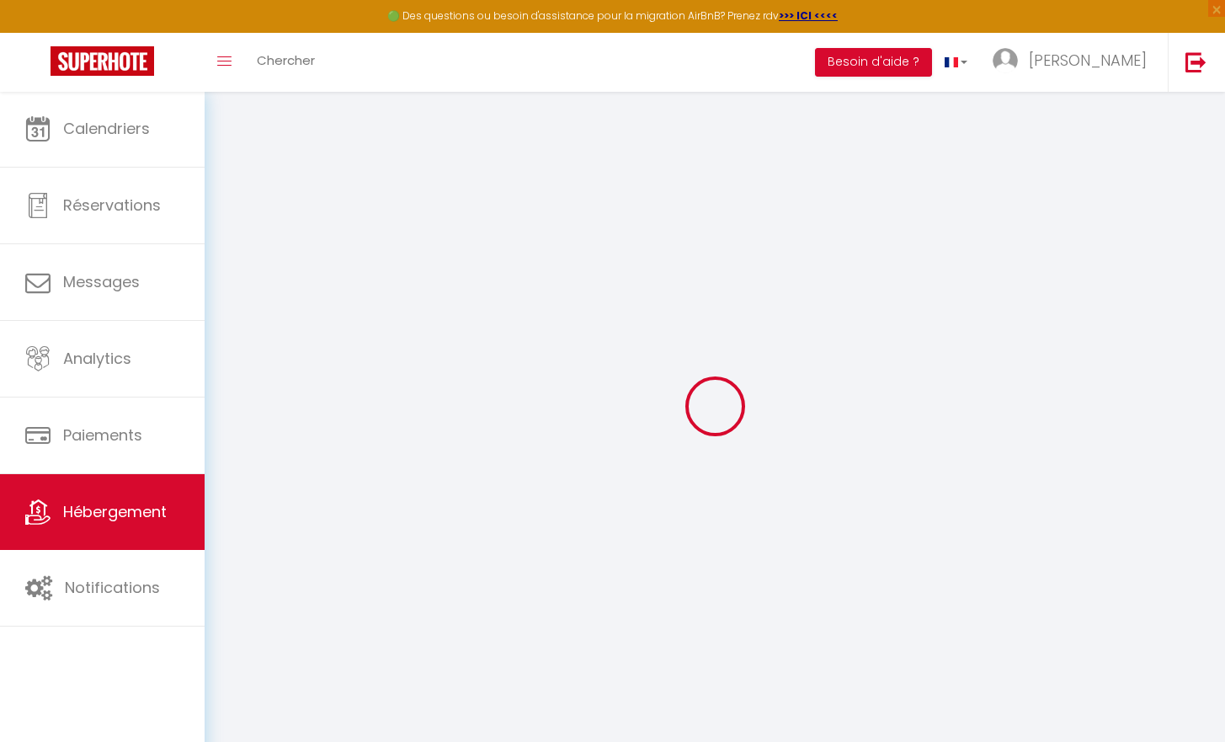
select select
checkbox input "false"
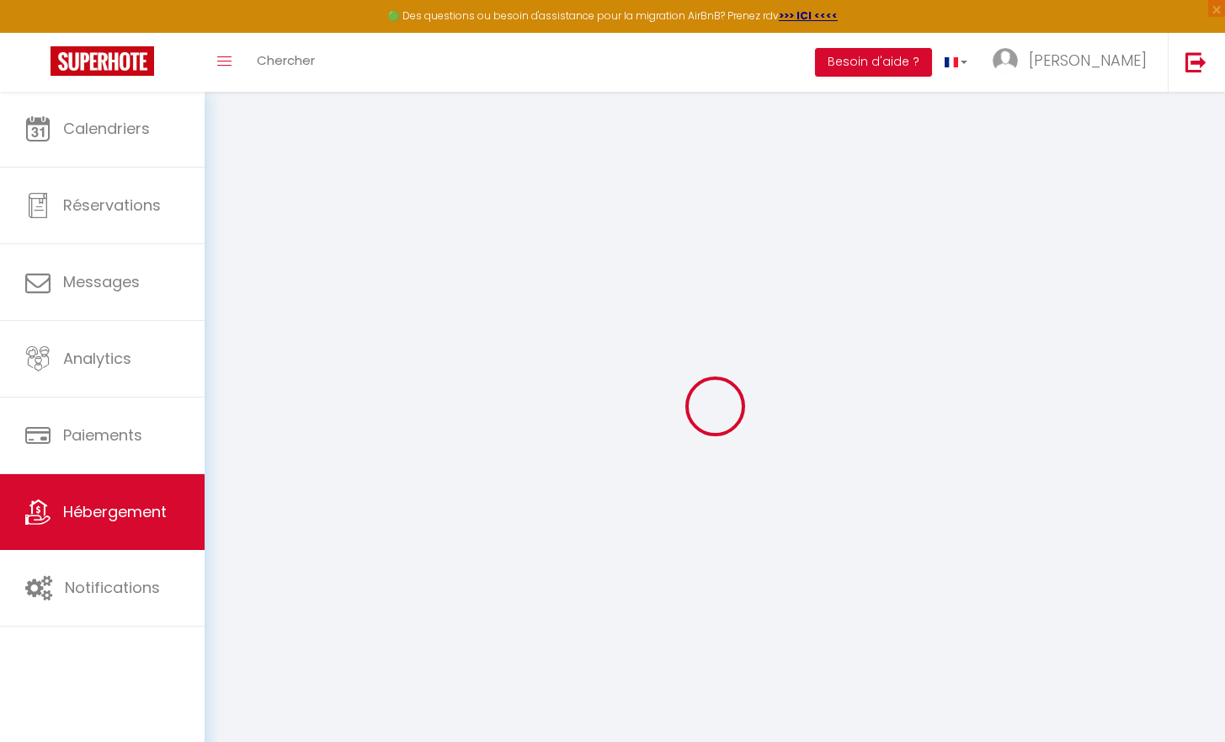
select select "15:00"
select select "23:45"
select select "11:00"
select select "30"
select select "120"
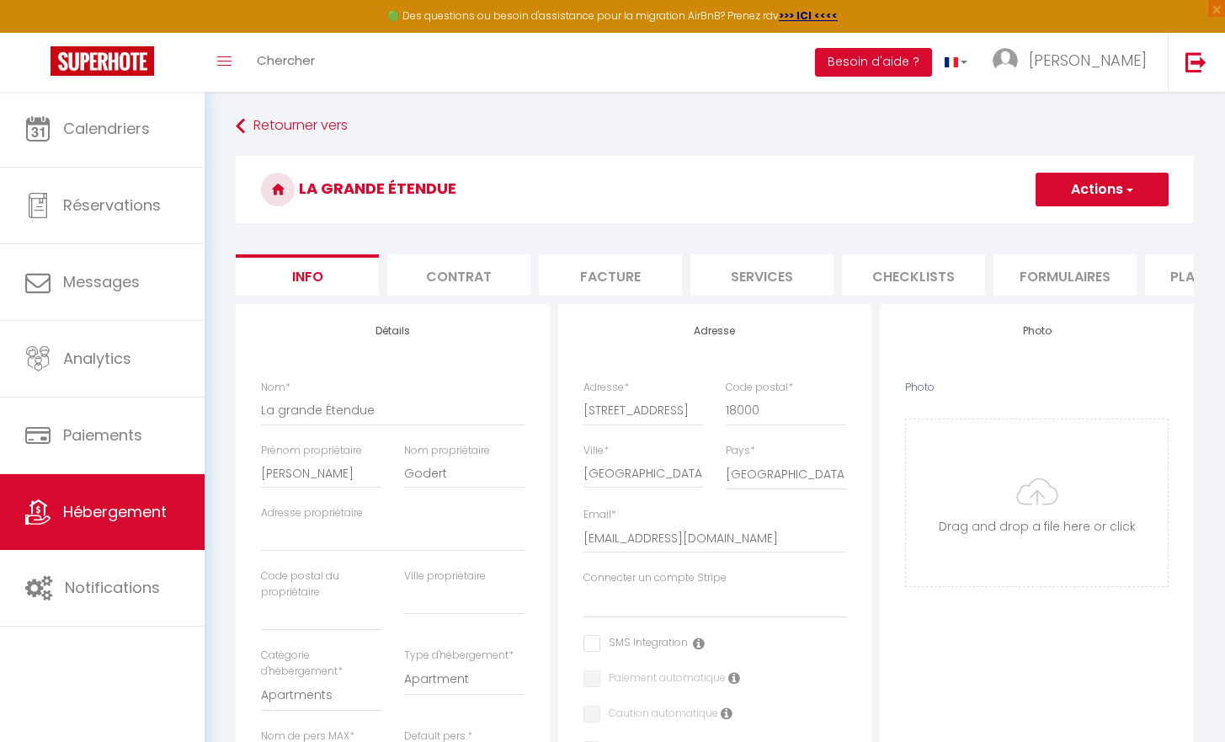
select select
checkbox input "false"
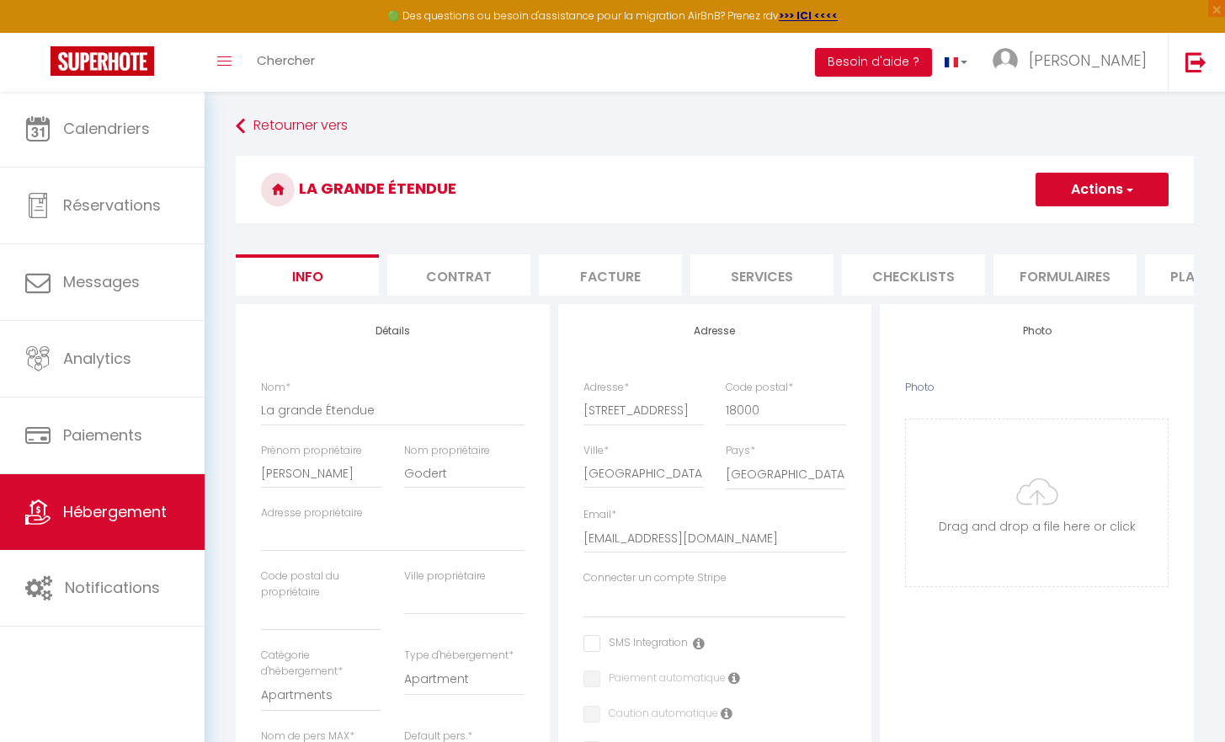
click at [1177, 283] on li "Plateformes" at bounding box center [1216, 274] width 143 height 41
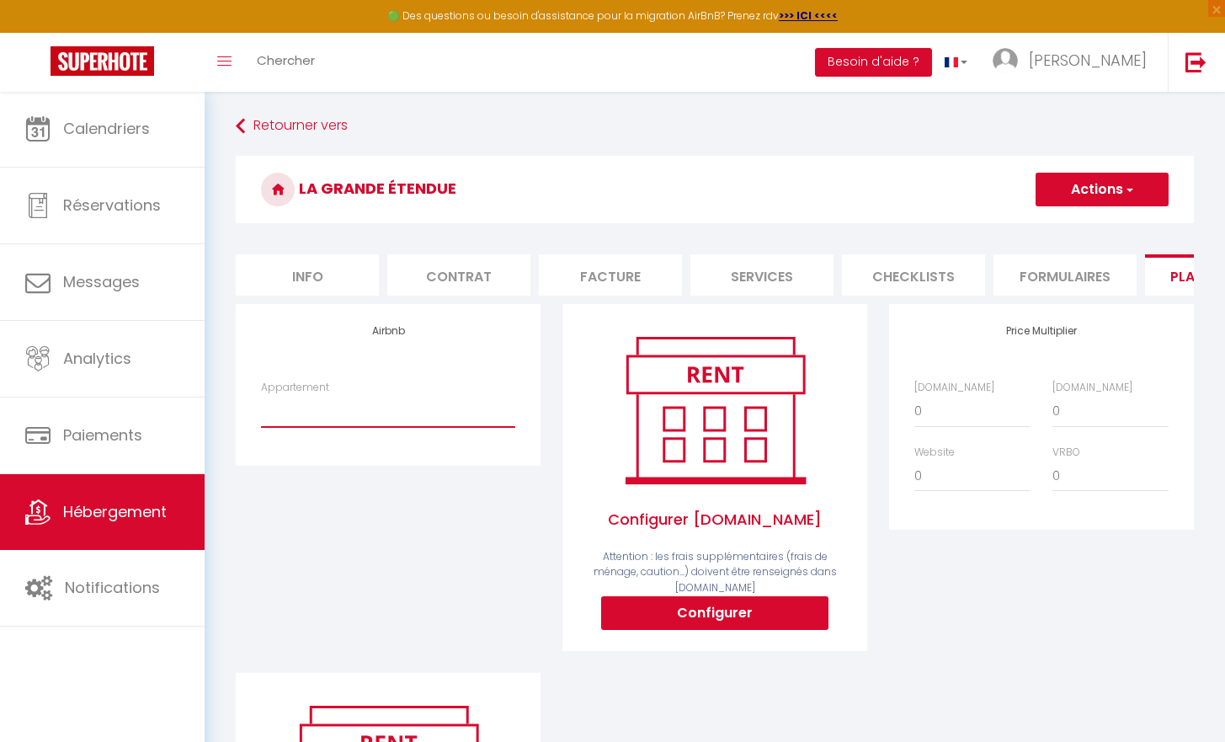
drag, startPoint x: 297, startPoint y: 409, endPoint x: 280, endPoint y: 430, distance: 27.5
click at [280, 427] on select "Appartement" at bounding box center [388, 411] width 254 height 32
click at [269, 427] on select "Appartement" at bounding box center [388, 411] width 254 height 32
click at [352, 280] on li "Info" at bounding box center [307, 274] width 143 height 41
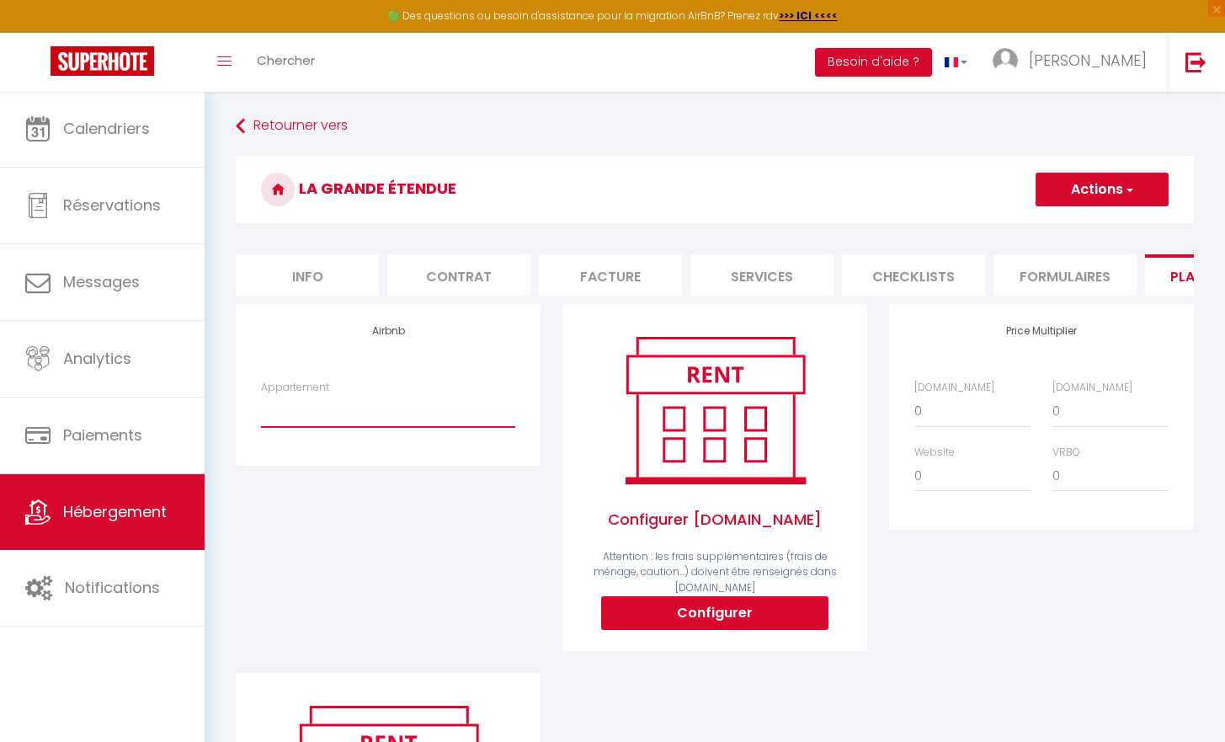
select select
checkbox input "false"
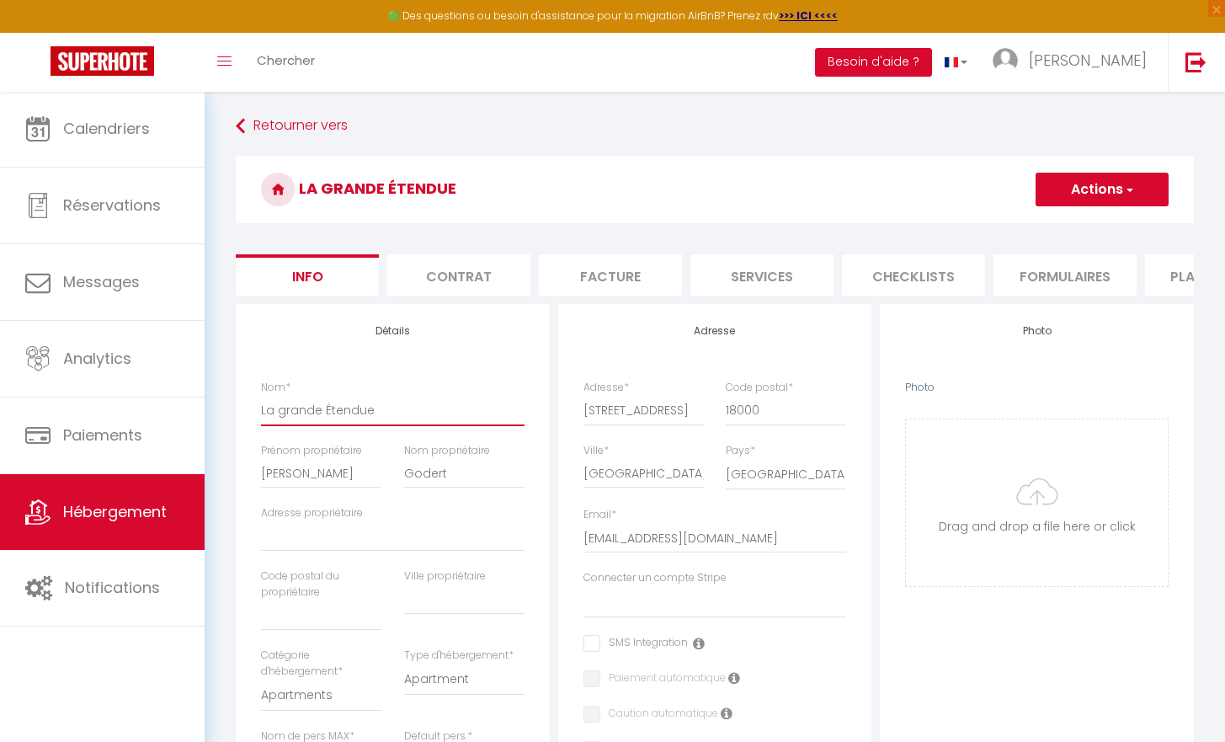
click at [457, 413] on input "La grande Étendue" at bounding box center [393, 410] width 264 height 30
click at [386, 414] on input "La grande Étendue" at bounding box center [393, 410] width 264 height 30
type input "La grande Étendue"
select select
checkbox input "false"
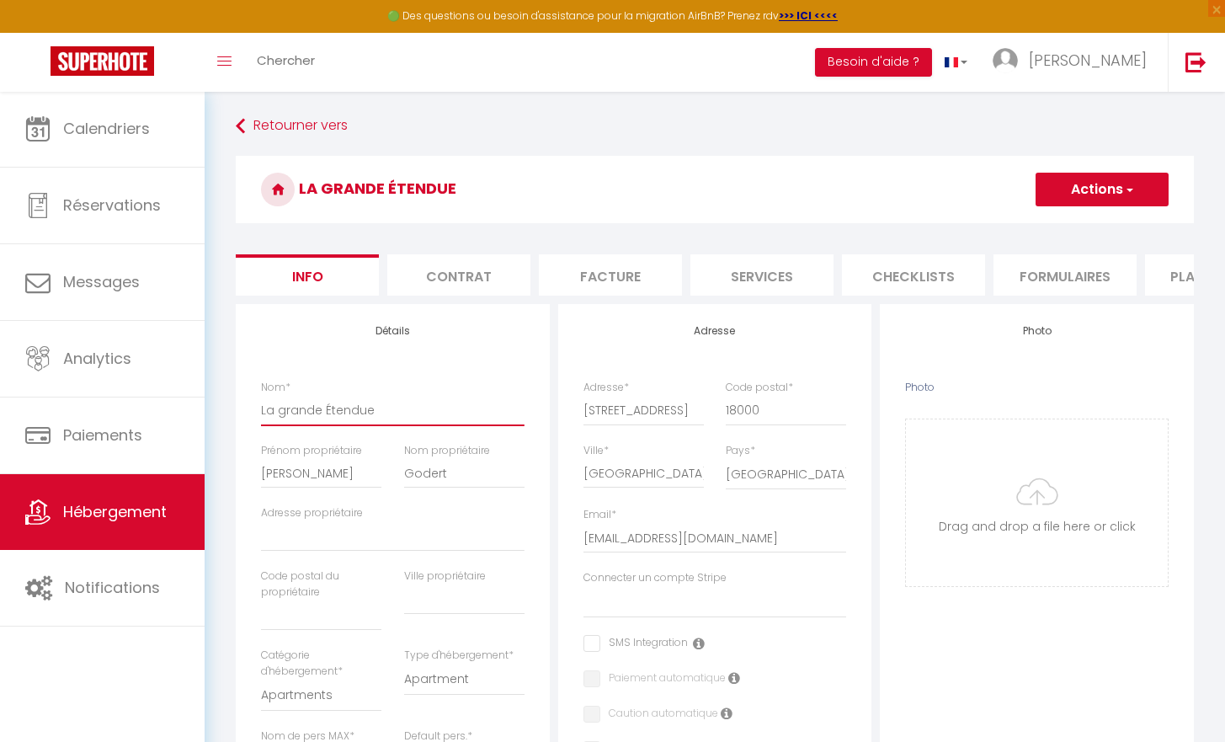
checkbox input "false"
click at [390, 419] on input "La grande Étendue" at bounding box center [393, 410] width 264 height 30
click at [385, 419] on input "La grande Étendue" at bounding box center [393, 410] width 264 height 30
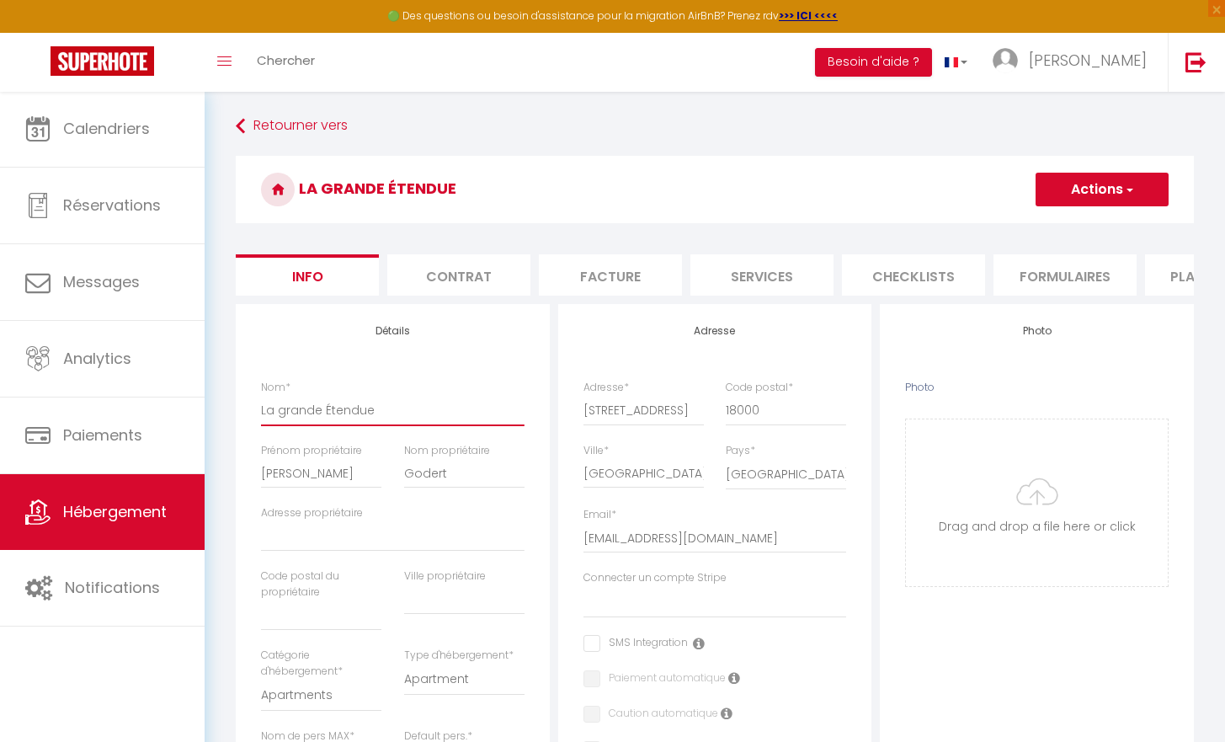
paste input "https://www.airbnb.fr/rooms/1523711476561646903?guests=1&adults=1&s=67&unique_s…"
type input "La grande Étenduehttps://www.airbnb.fr/rooms/1523711476561646903?guests=1&adult…"
select select
checkbox input "false"
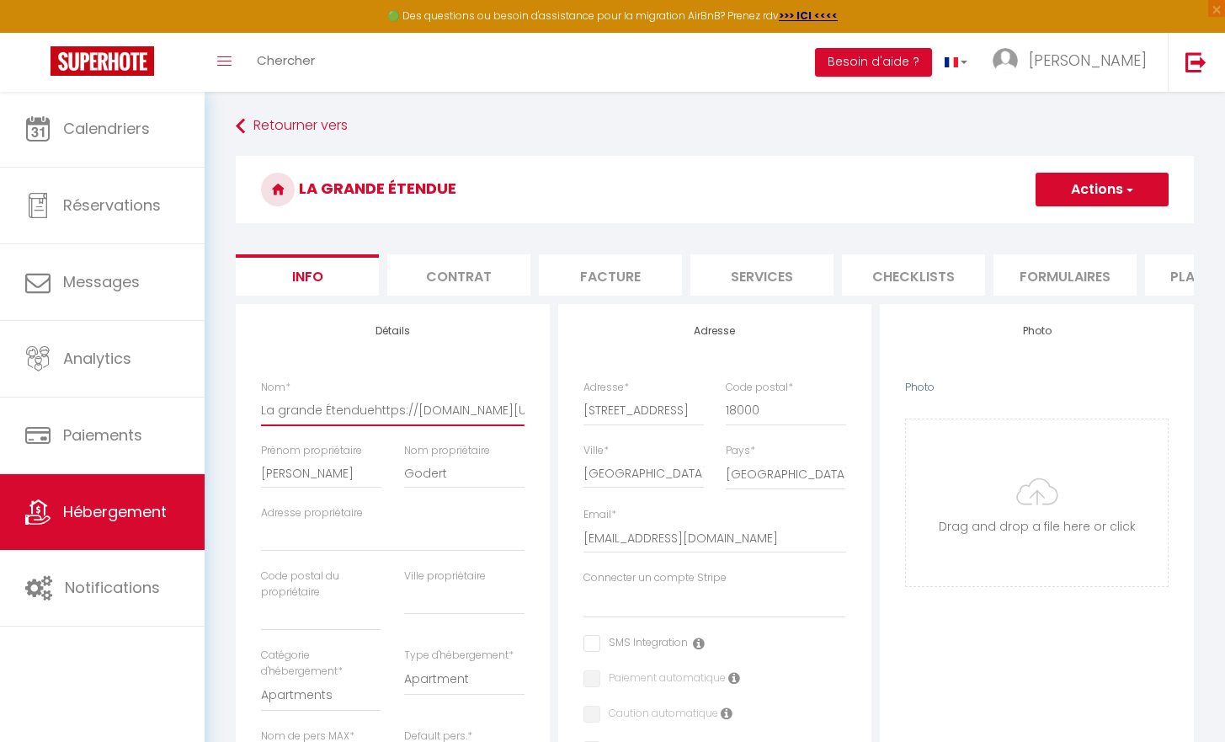
checkbox input "false"
type input "La grande Étenduhttps://www.airbnb.fr/rooms/1523711476561646903?guests=1&adults…"
select select
checkbox input "false"
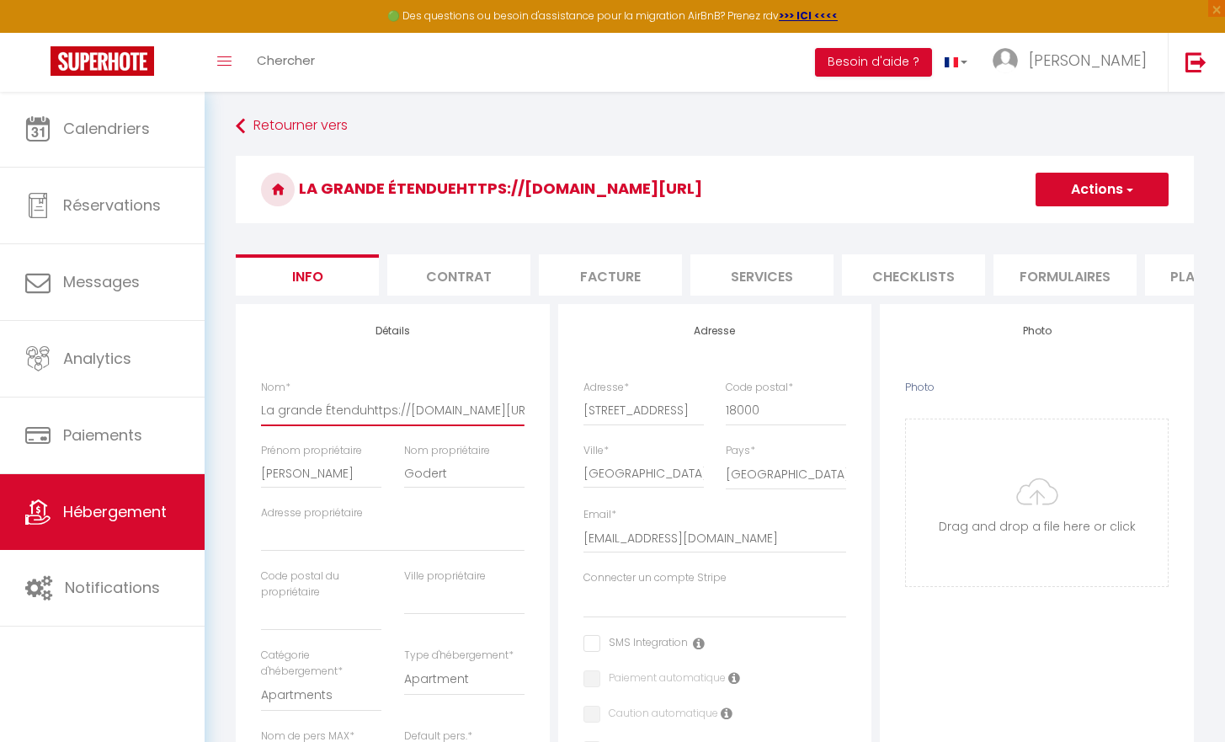
checkbox input "false"
type input "La grande Étendhttps://www.airbnb.fr/rooms/1523711476561646903?guests=1&adults=…"
select select
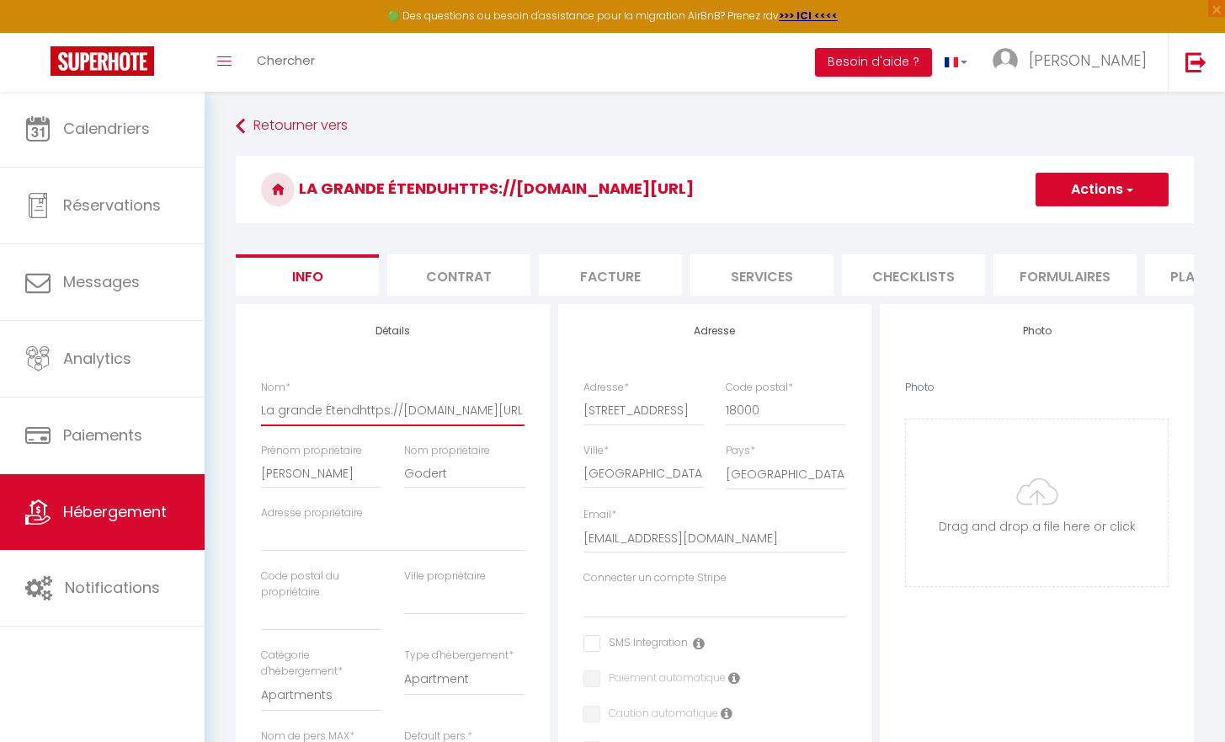
checkbox input "false"
type input "La grande Étenhttps://www.airbnb.fr/rooms/1523711476561646903?guests=1&adults=1…"
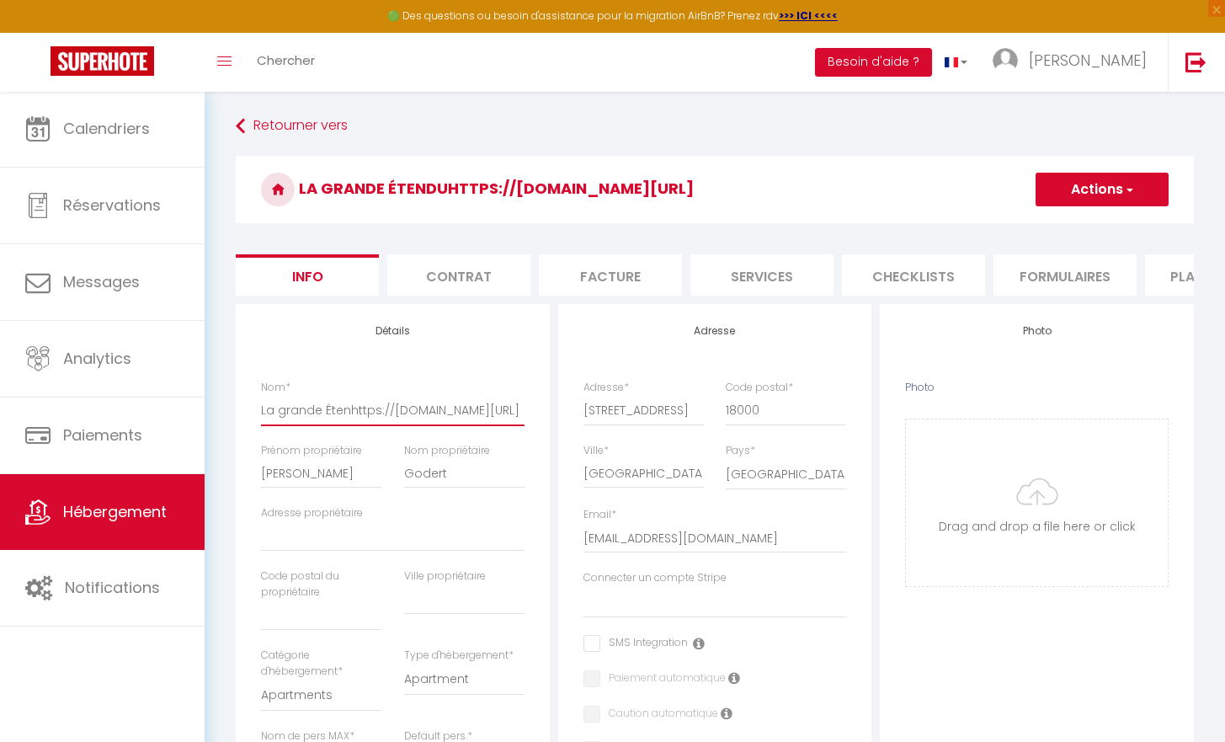
select select
checkbox input "false"
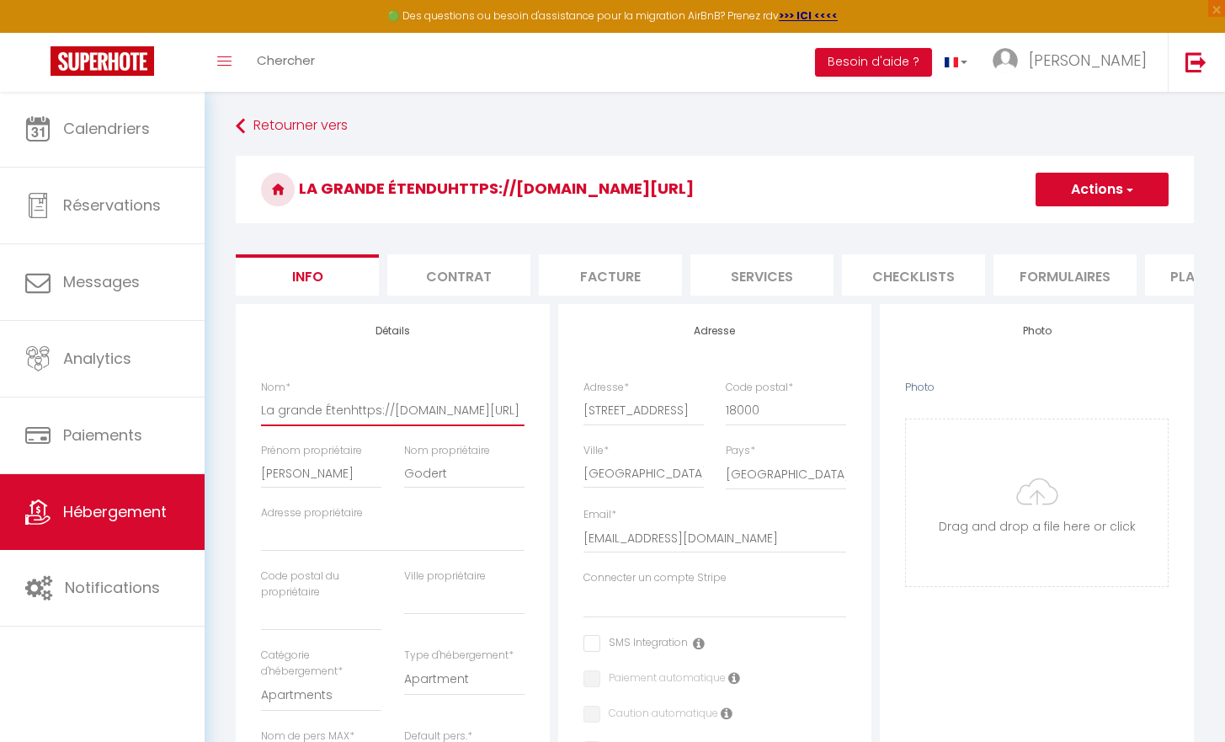
type input "La grande Étehttps://www.airbnb.fr/rooms/1523711476561646903?guests=1&adults=1&…"
select select
checkbox input "false"
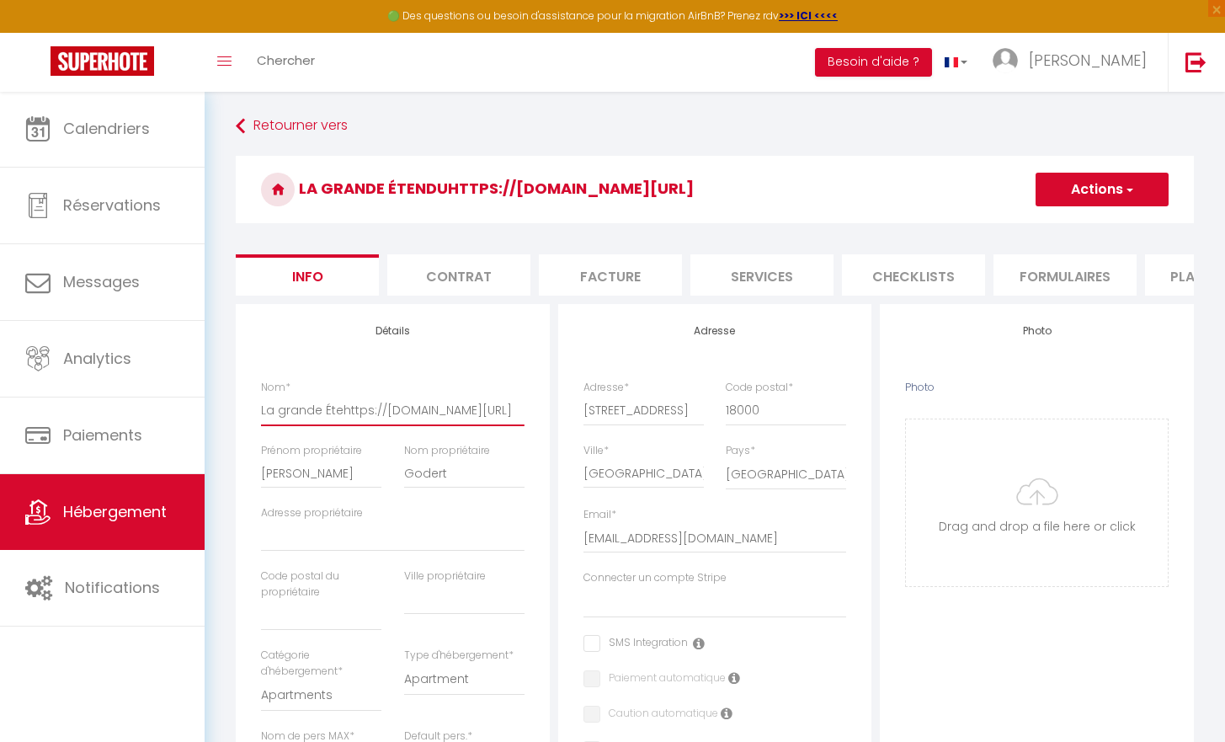
checkbox input "false"
type input "La grande Éthttps://www.airbnb.fr/rooms/1523711476561646903?guests=1&adults=1&s…"
select select
checkbox input "false"
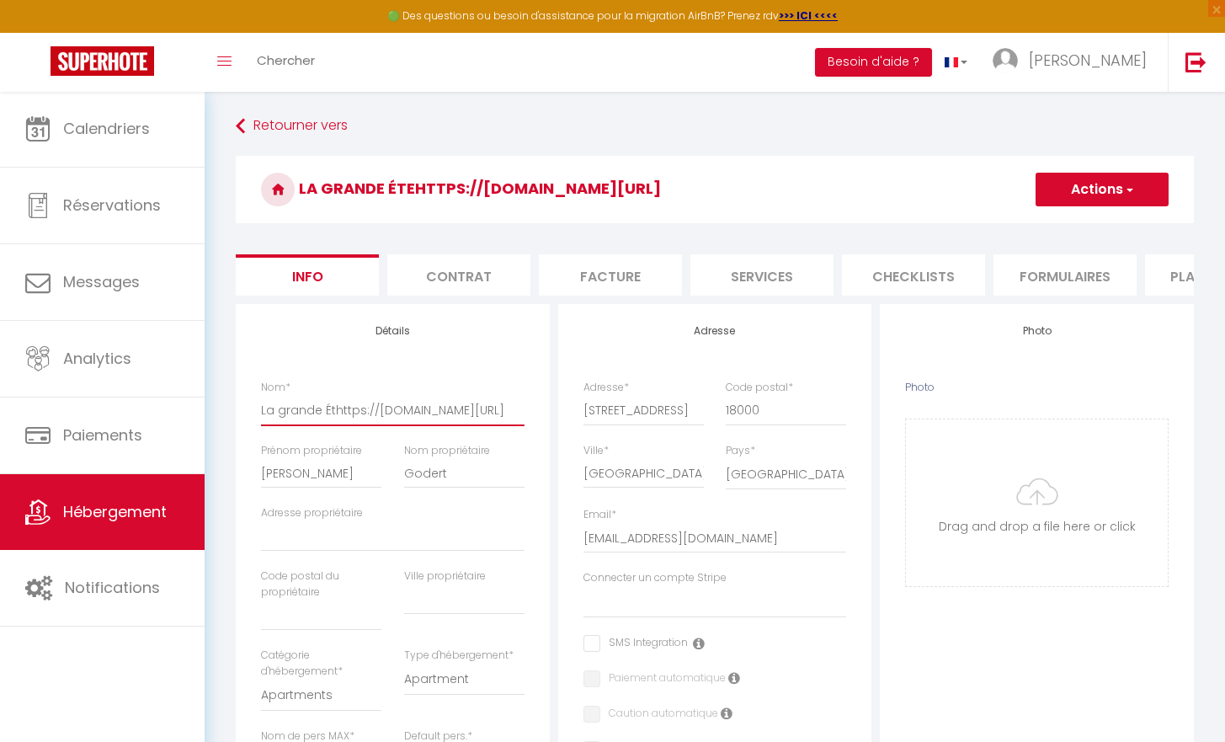
checkbox input "false"
type input "La grande Éhttps://www.airbnb.fr/rooms/1523711476561646903?guests=1&adults=1&s=…"
select select
checkbox input "false"
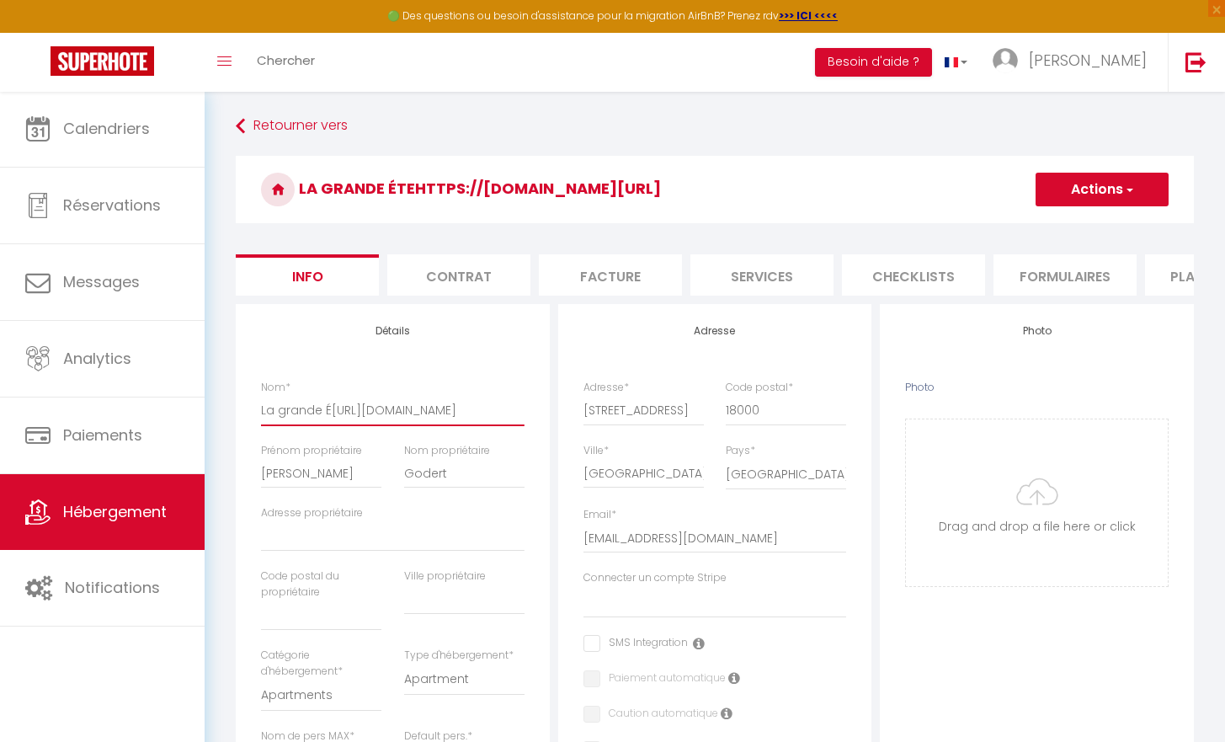
checkbox input "false"
type input "La grande https://www.airbnb.fr/rooms/1523711476561646903?guests=1&adults=1&s=6…"
select select
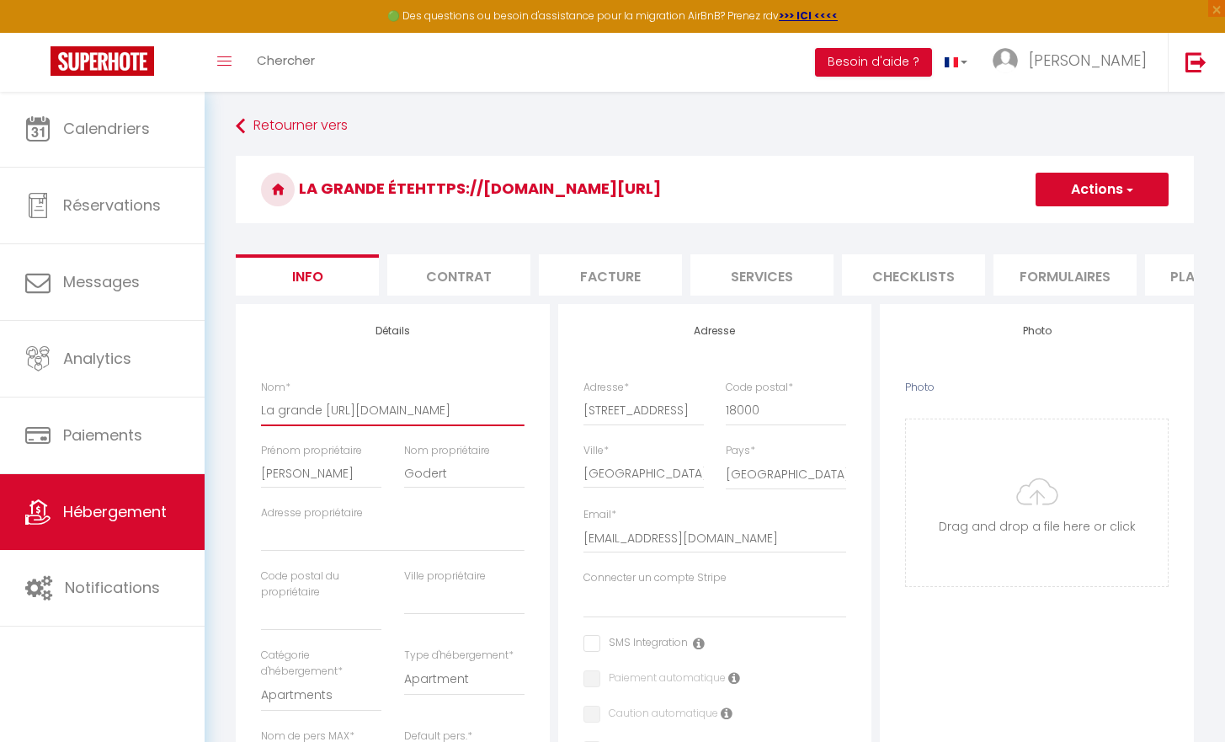
checkbox input "false"
type input "La grandehttps://www.airbnb.fr/rooms/1523711476561646903?guests=1&adults=1&s=67…"
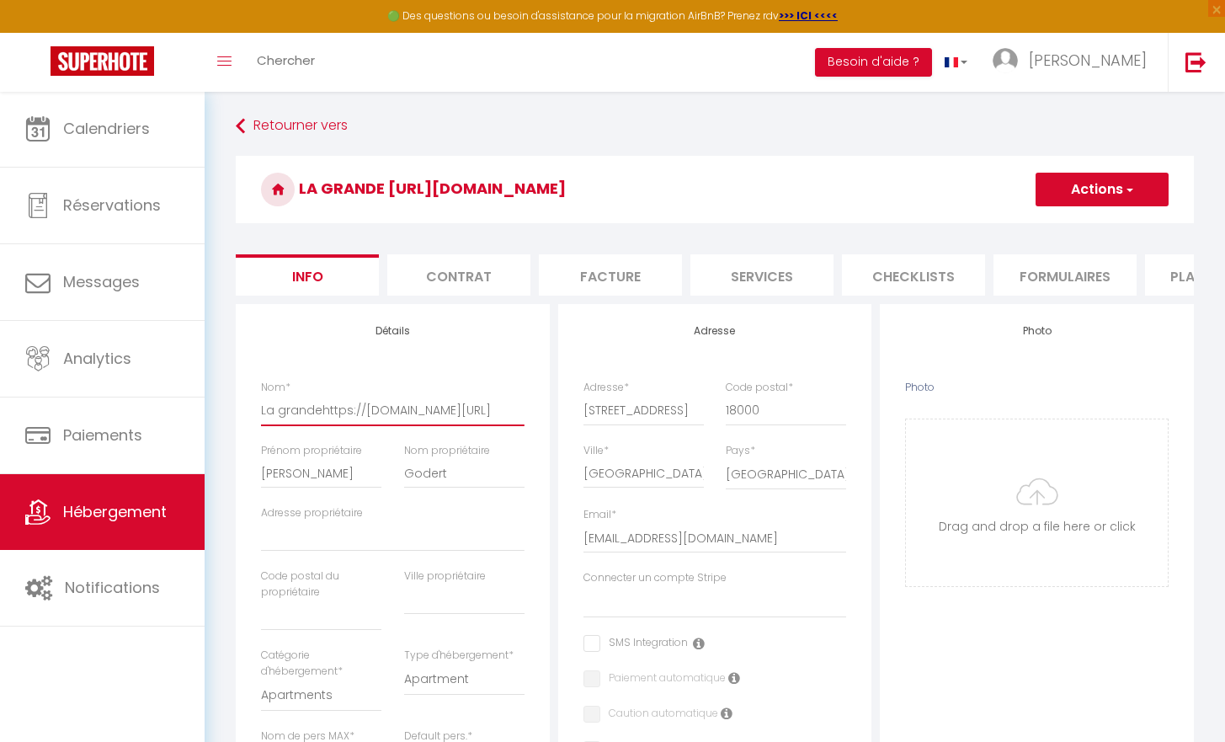
select select
checkbox input "false"
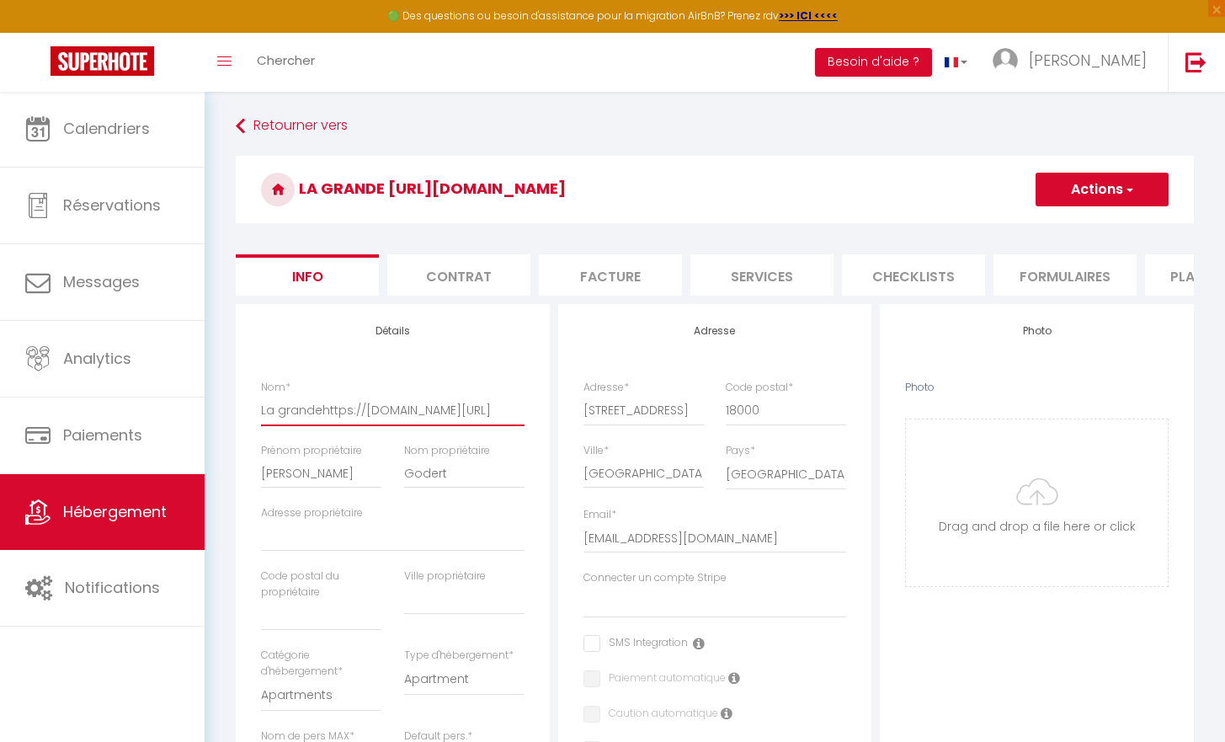
type input "La grandhttps://www.airbnb.fr/rooms/1523711476561646903?guests=1&adults=1&s=67&…"
select select
checkbox input "false"
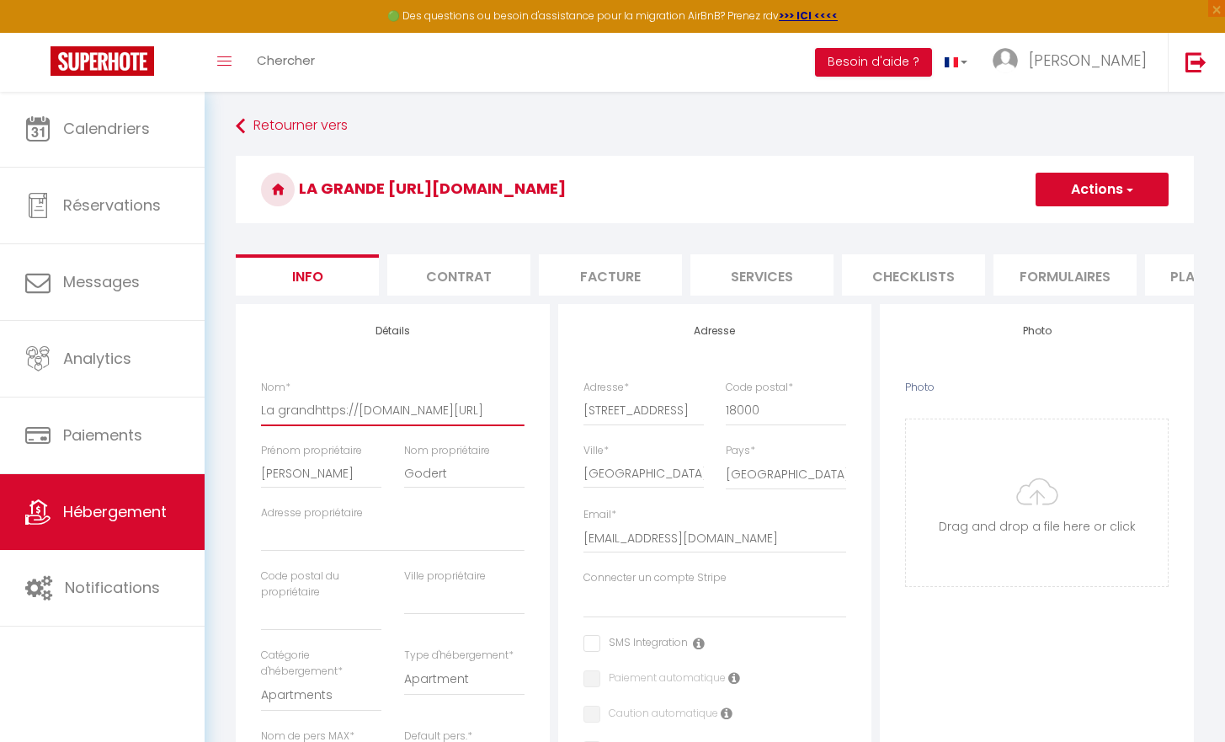
checkbox input "false"
type input "La granhttps://www.airbnb.fr/rooms/1523711476561646903?guests=1&adults=1&s=67&u…"
select select
checkbox input "false"
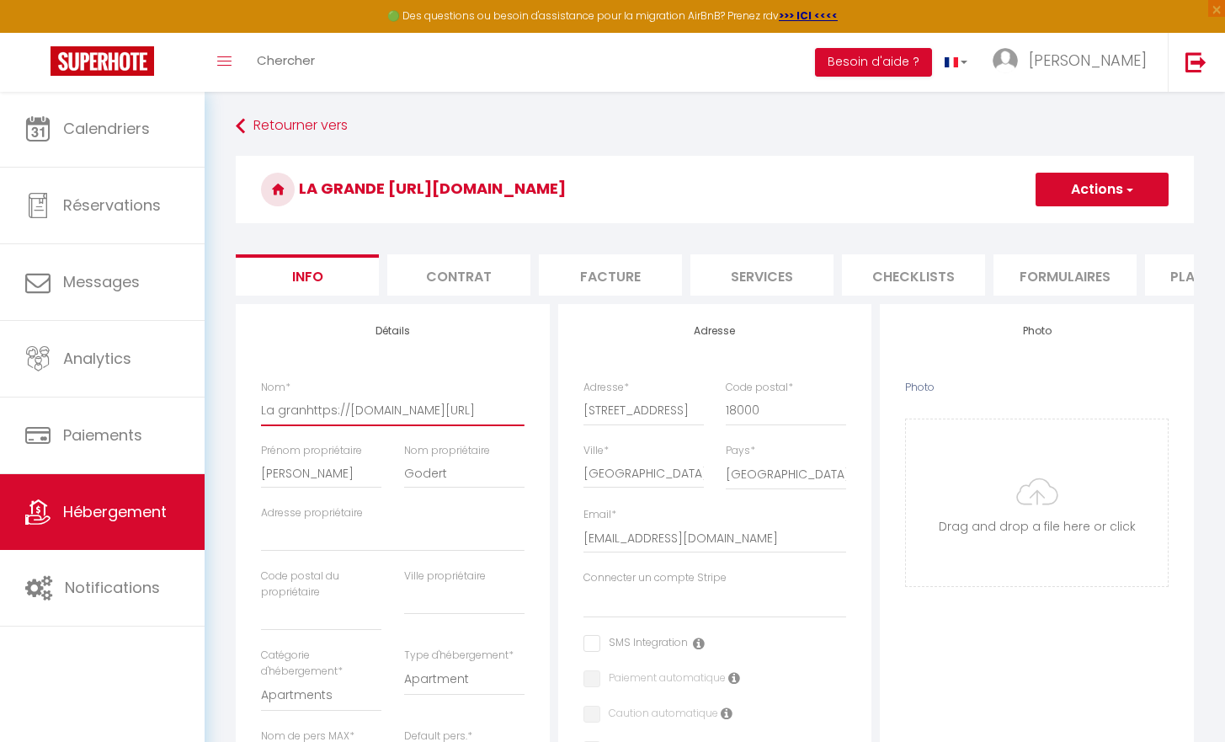
checkbox input "false"
type input "La grahttps://www.airbnb.fr/rooms/1523711476561646903?guests=1&adults=1&s=67&un…"
select select
checkbox input "false"
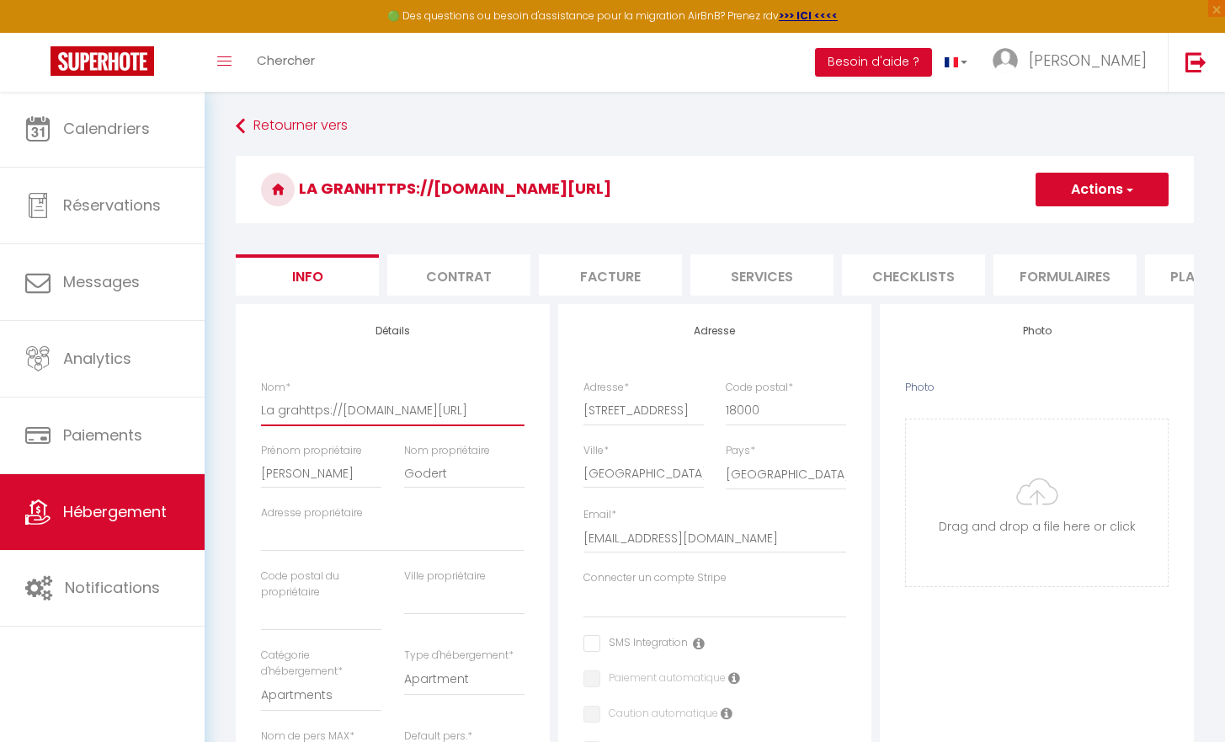
checkbox input "false"
type input "La grhttps://www.airbnb.fr/rooms/1523711476561646903?guests=1&adults=1&s=67&uni…"
select select
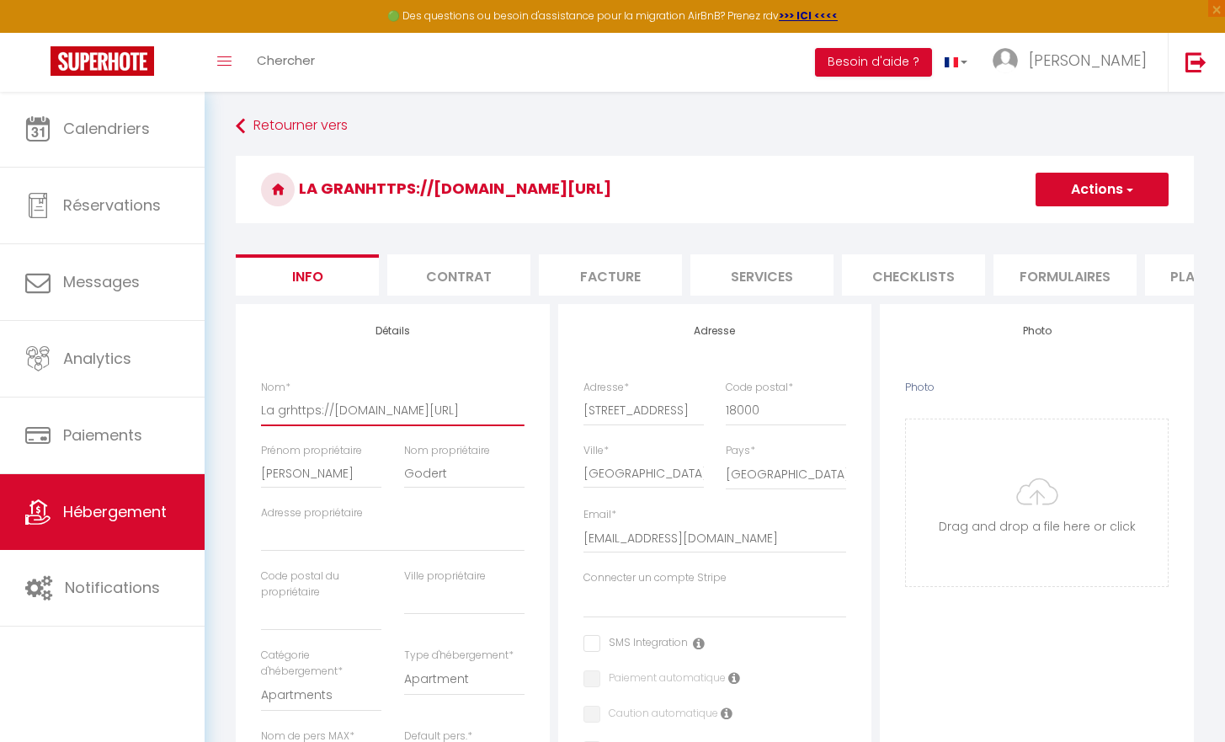
checkbox input "false"
type input "La ghttps://www.airbnb.fr/rooms/1523711476561646903?guests=1&adults=1&s=67&uniq…"
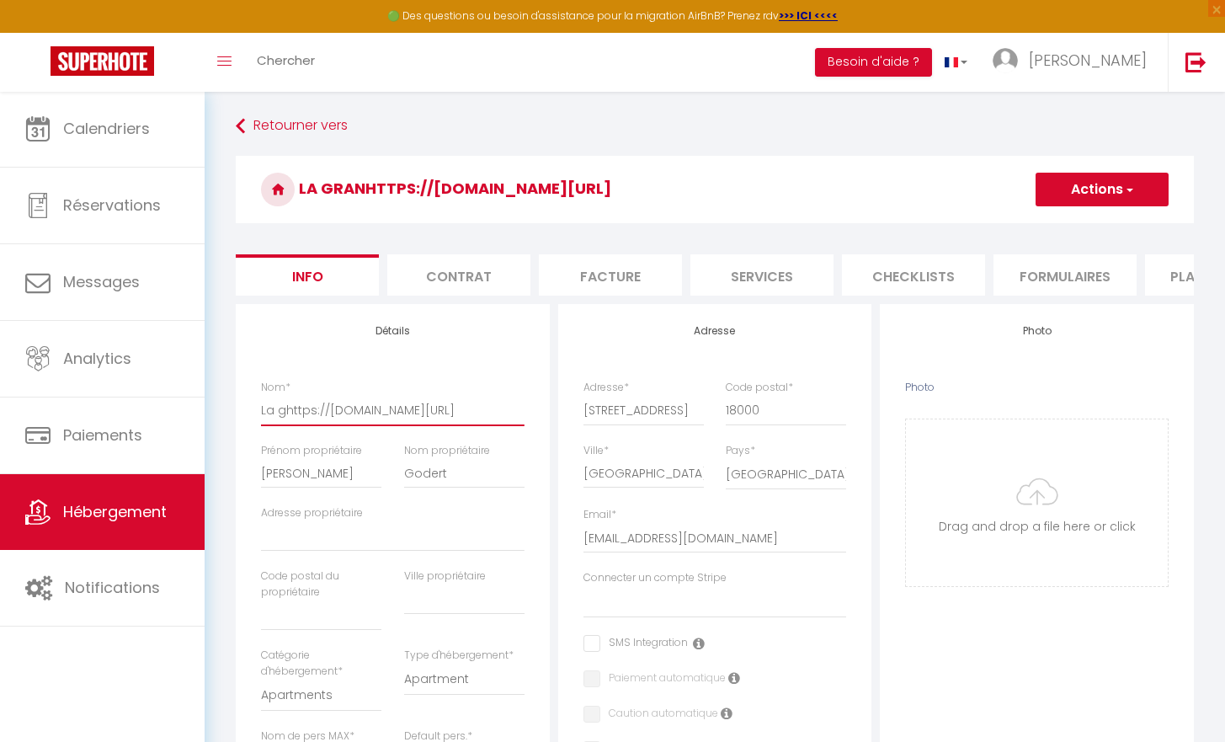
select select
checkbox input "false"
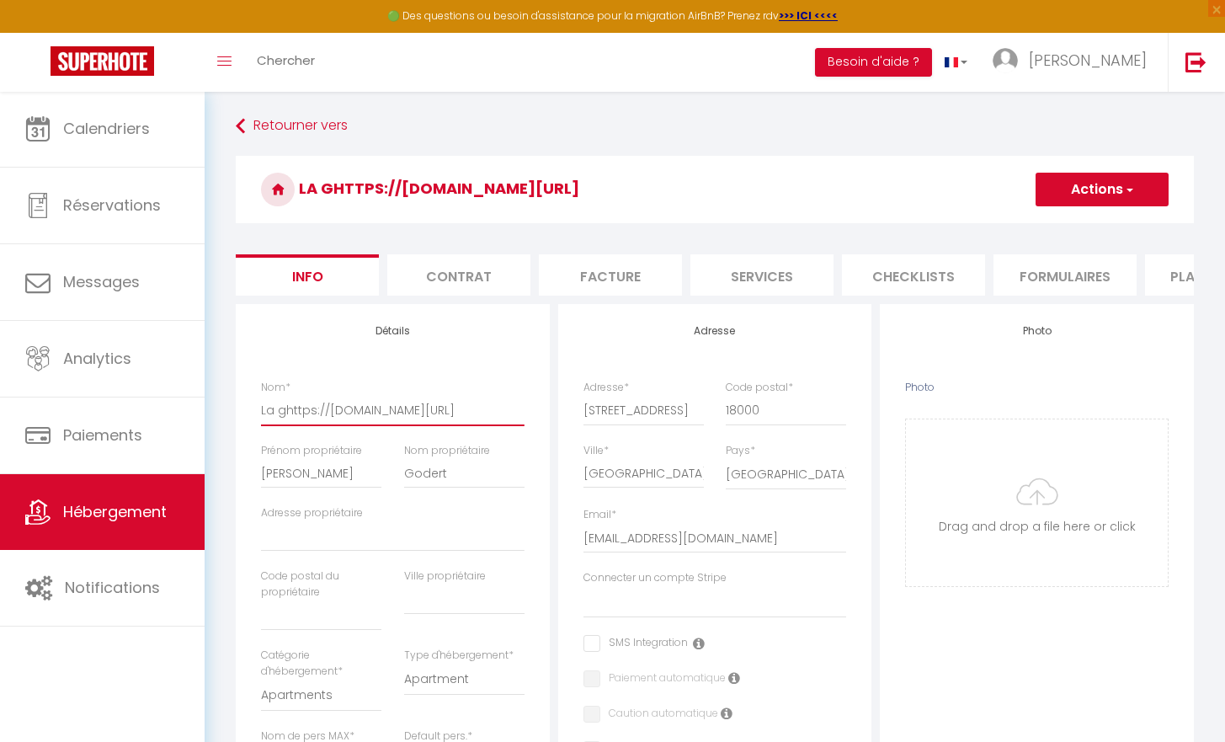
type input "La https://www.airbnb.fr/rooms/1523711476561646903?guests=1&adults=1&s=67&uniqu…"
select select
checkbox input "false"
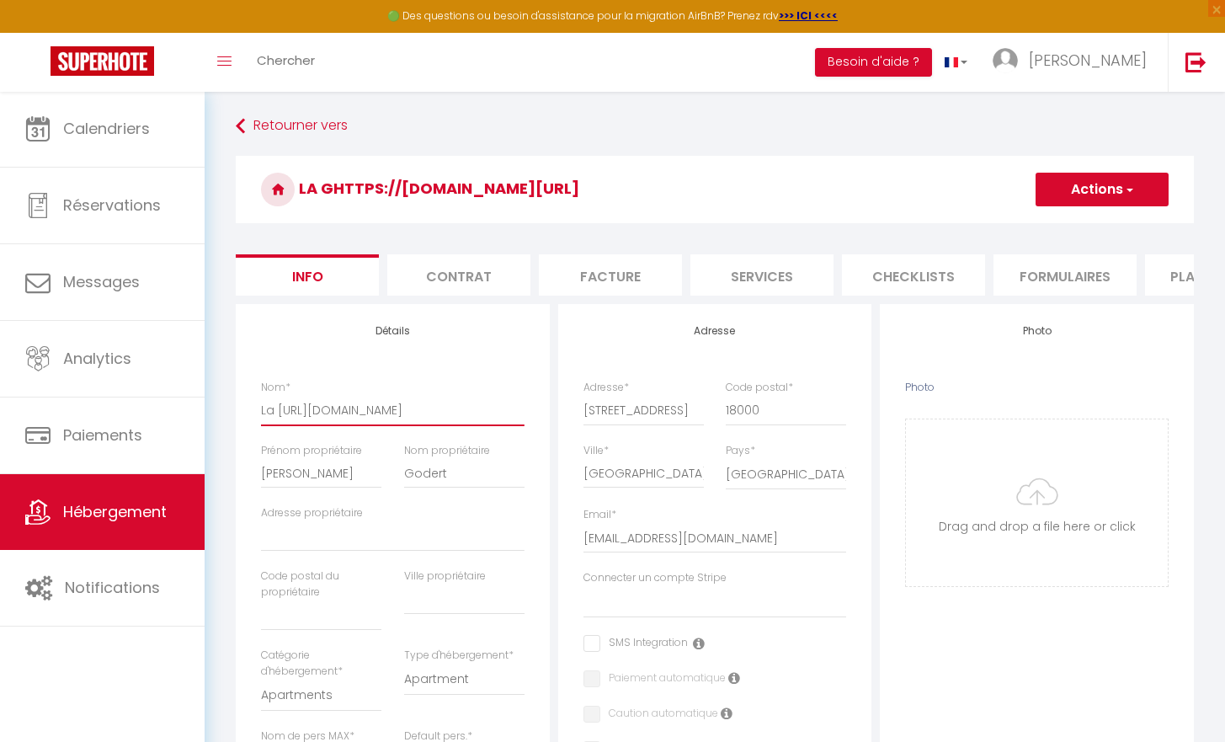
checkbox input "false"
type input "Lahttps://www.airbnb.fr/rooms/1523711476561646903?guests=1&adults=1&s=67&unique…"
select select
checkbox input "false"
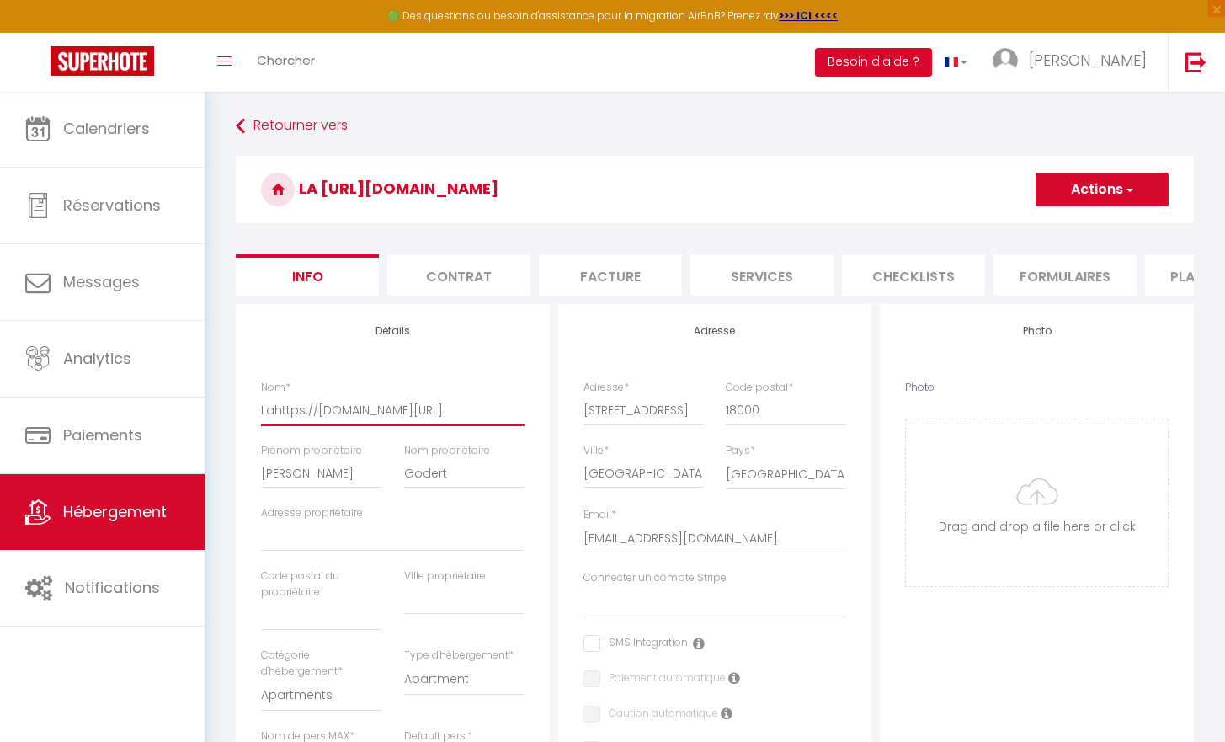
checkbox input "false"
type input "Lhttps://www.airbnb.fr/rooms/1523711476561646903?guests=1&adults=1&s=67&unique_…"
select select
checkbox input "false"
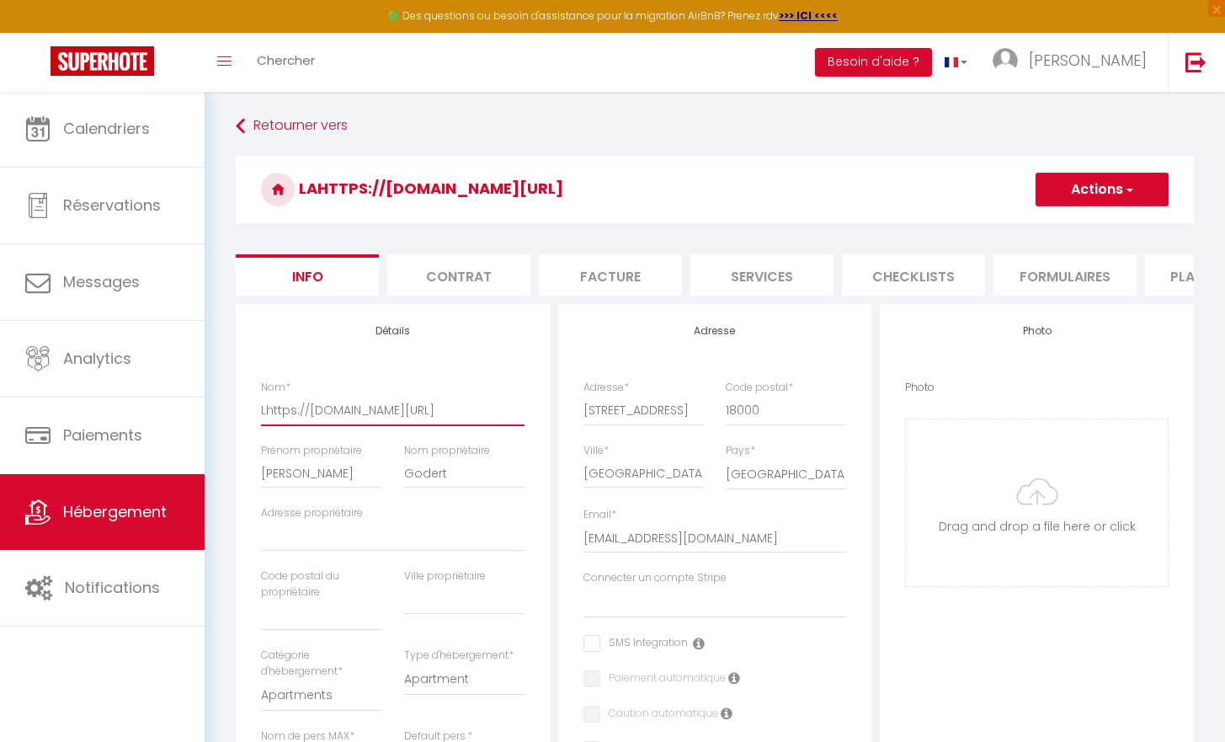
checkbox input "false"
type input "https://www.airbnb.fr/rooms/1523711476561646903?guests=1&adults=1&s=67&unique_s…"
select select
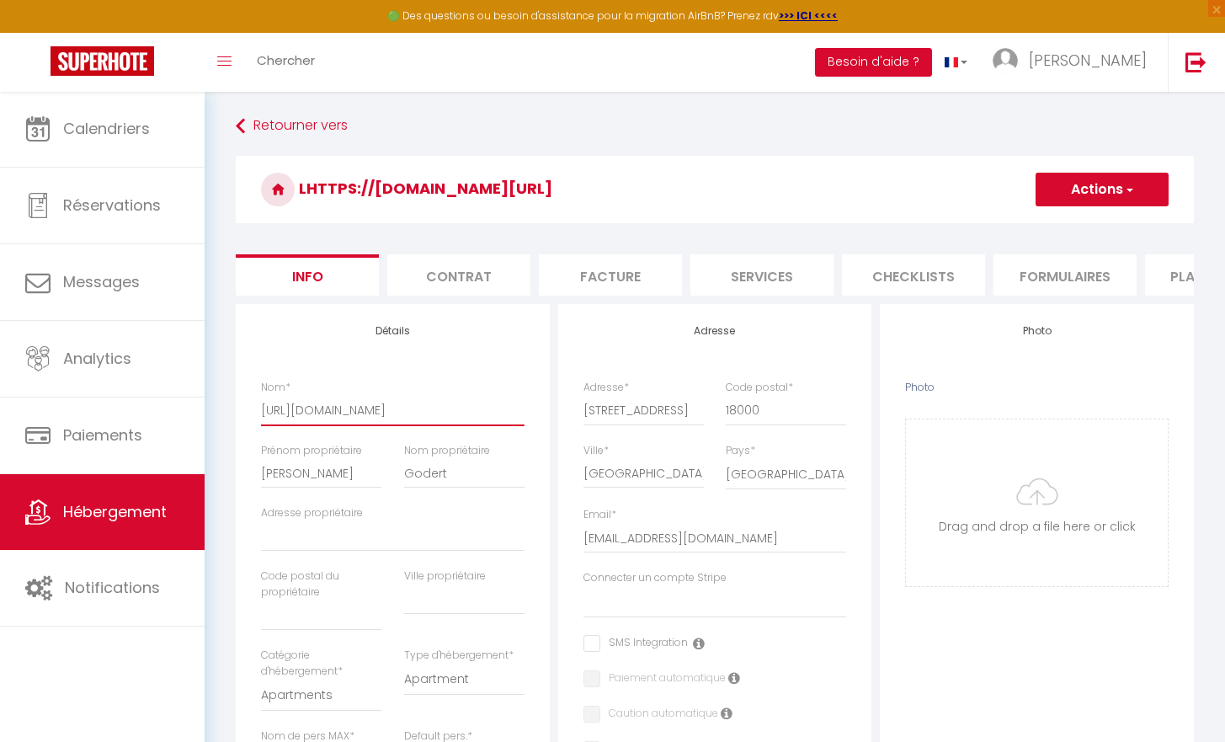
checkbox input "false"
click at [1095, 202] on button "Actions" at bounding box center [1102, 190] width 133 height 34
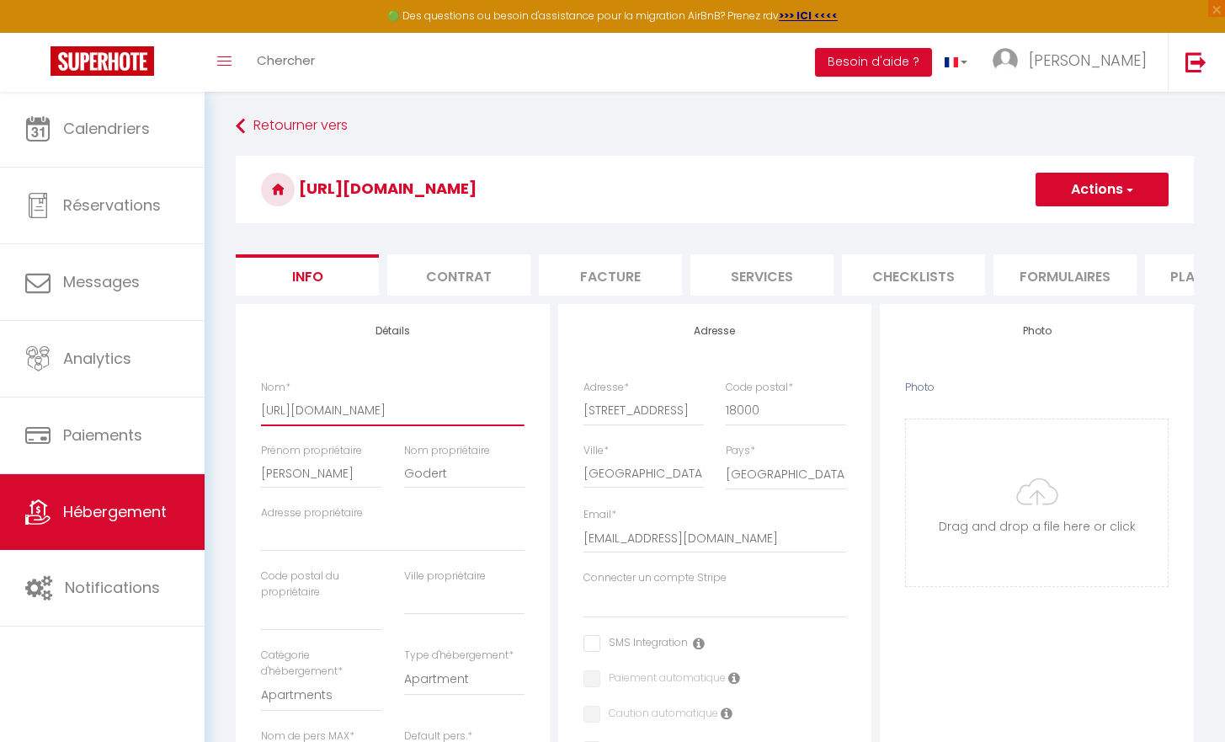
type input "https://www.airbnb.fr/rooms/1523711476561646903?guests=1&adults=1&s=67&unique_s…"
click at [1045, 235] on input "Enregistrer" at bounding box center [1035, 226] width 62 height 17
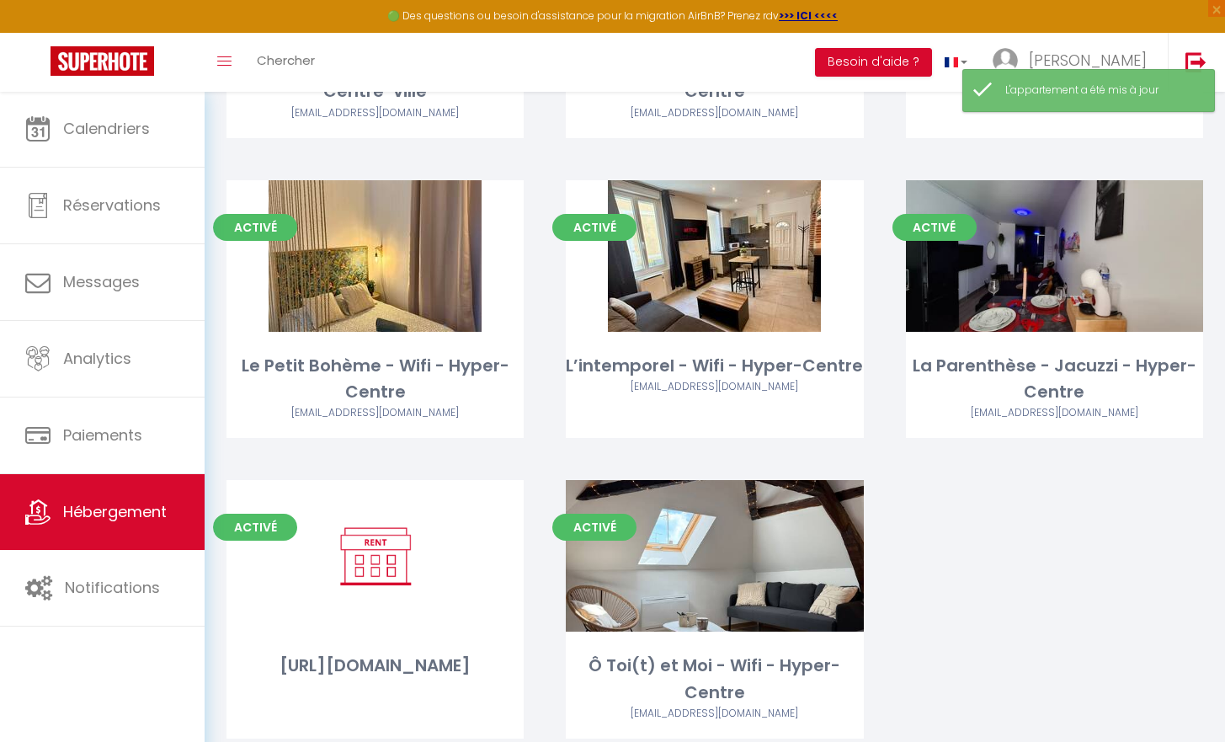
scroll to position [343, 0]
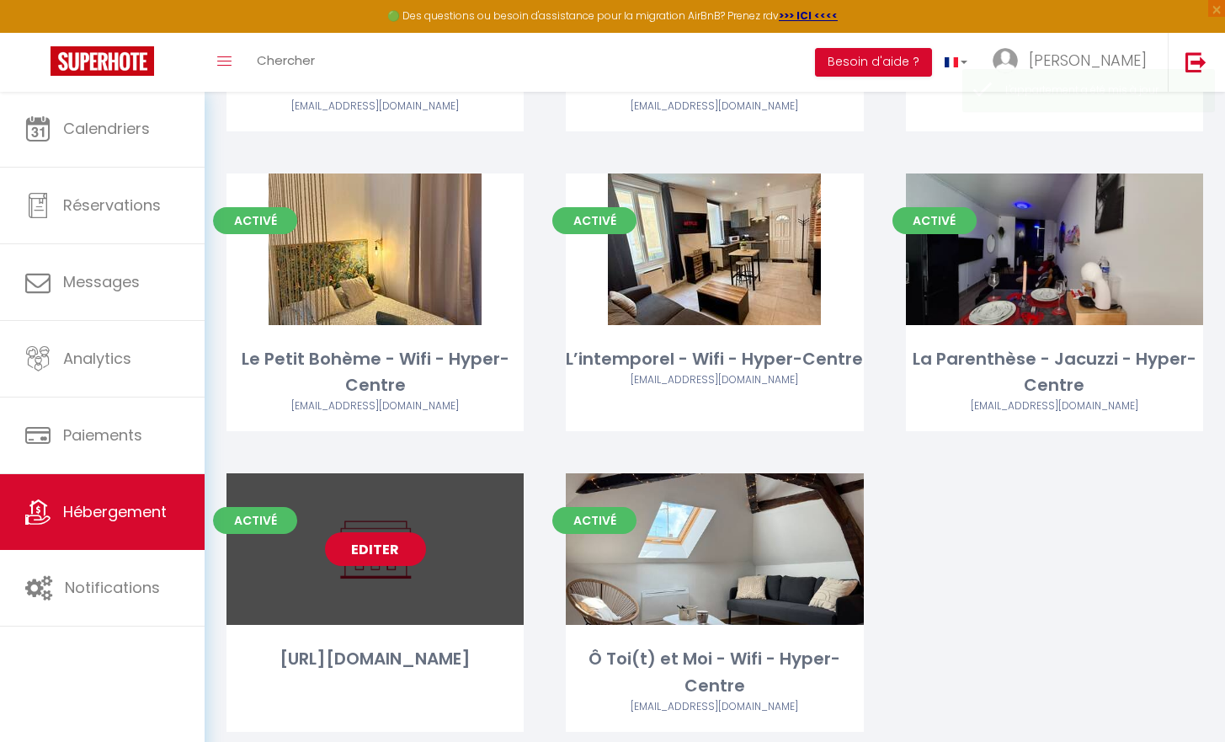
click at [373, 562] on link "Editer" at bounding box center [375, 549] width 101 height 34
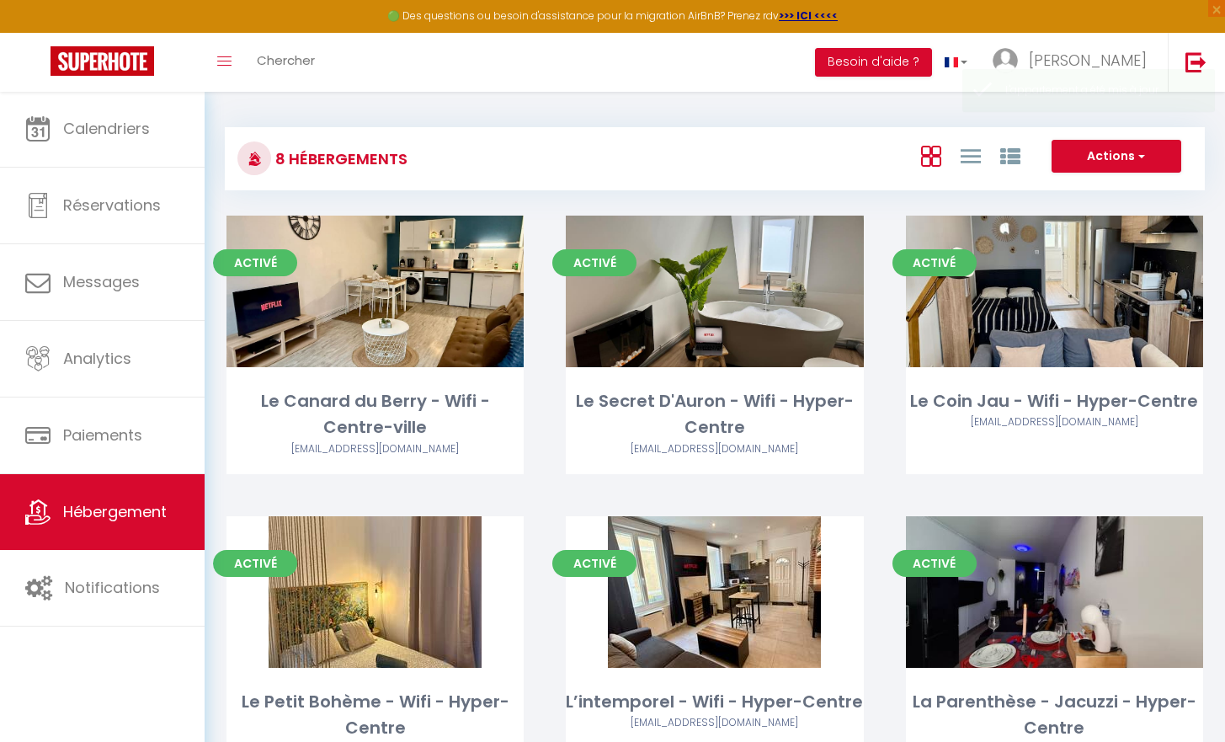
select select "3"
select select "2"
select select "1"
select select
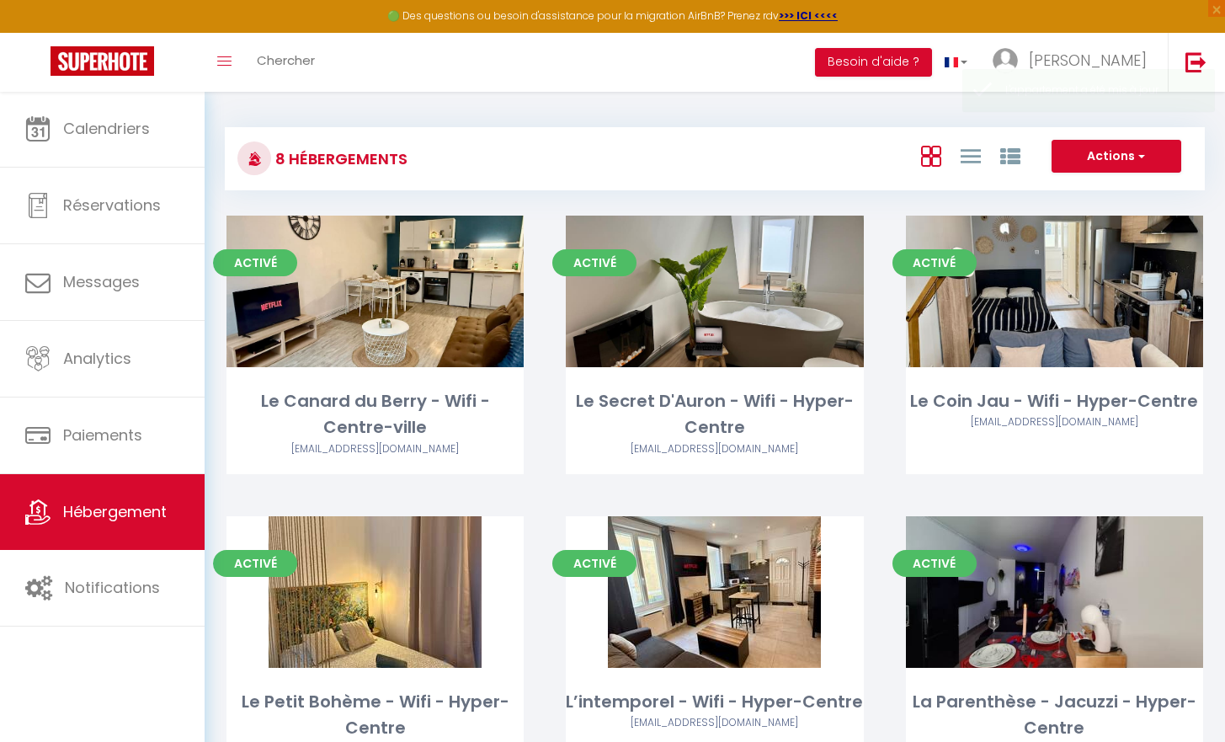
select select "28"
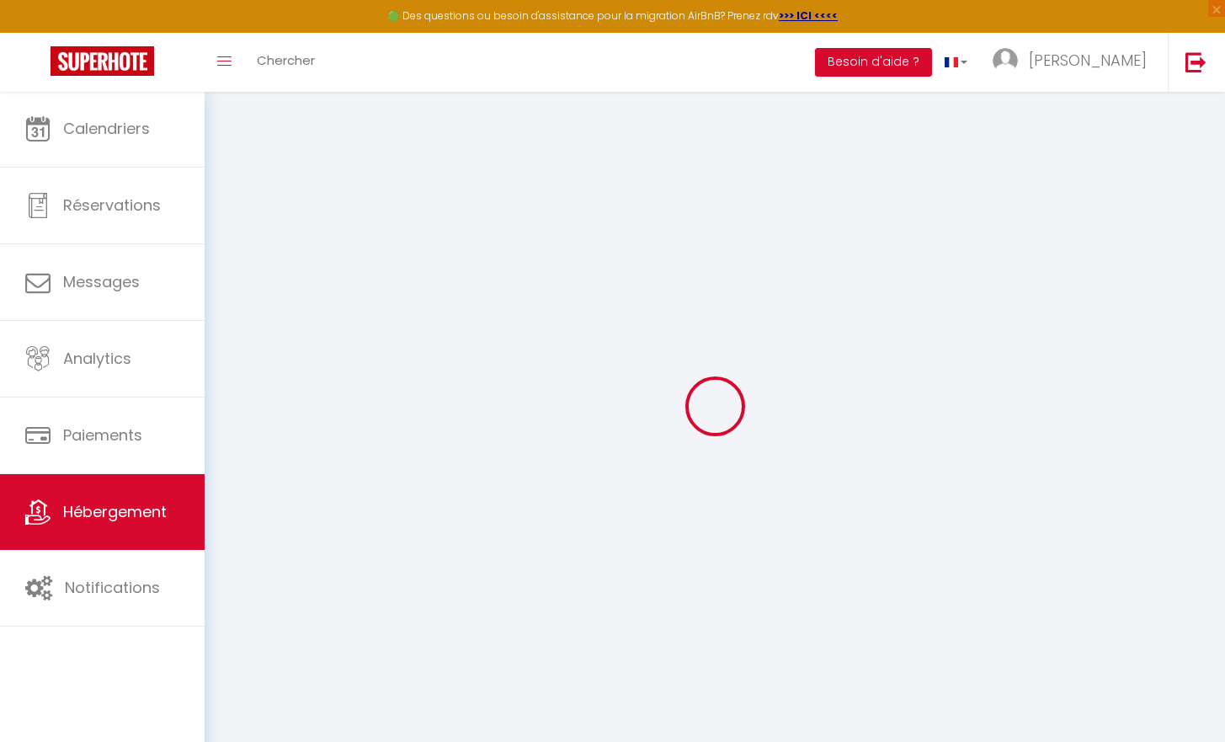
select select
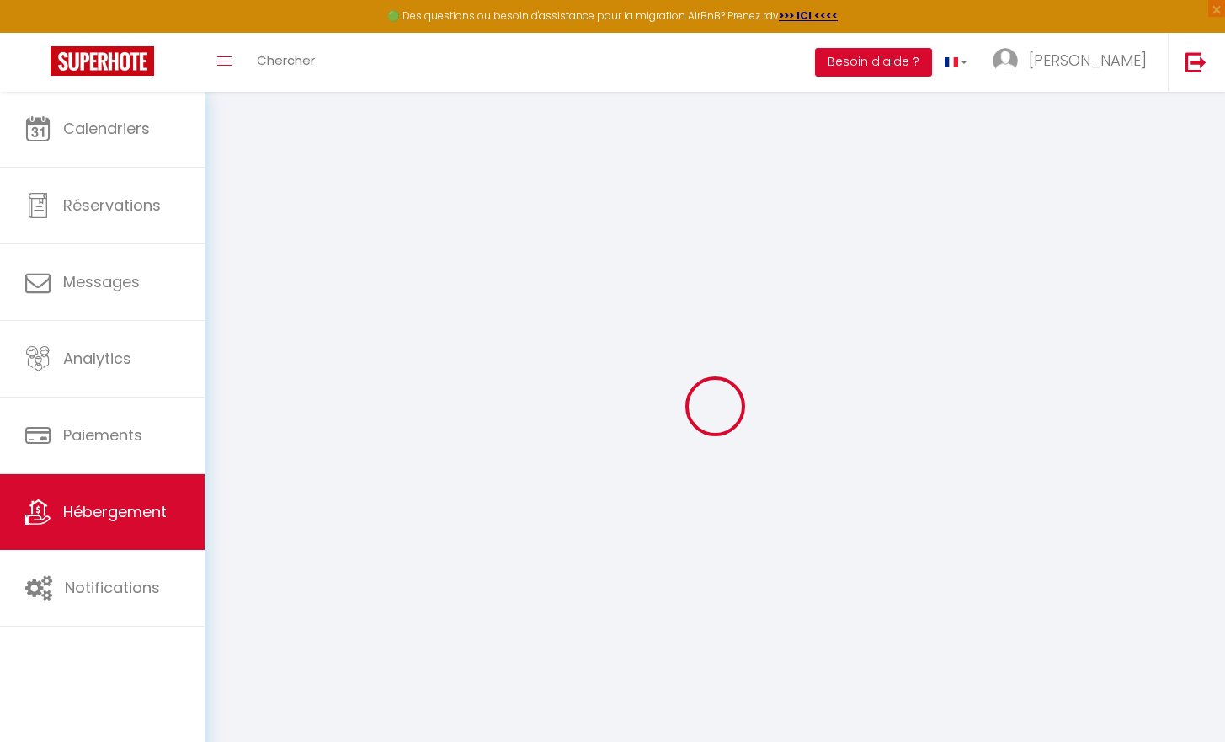
select select
checkbox input "false"
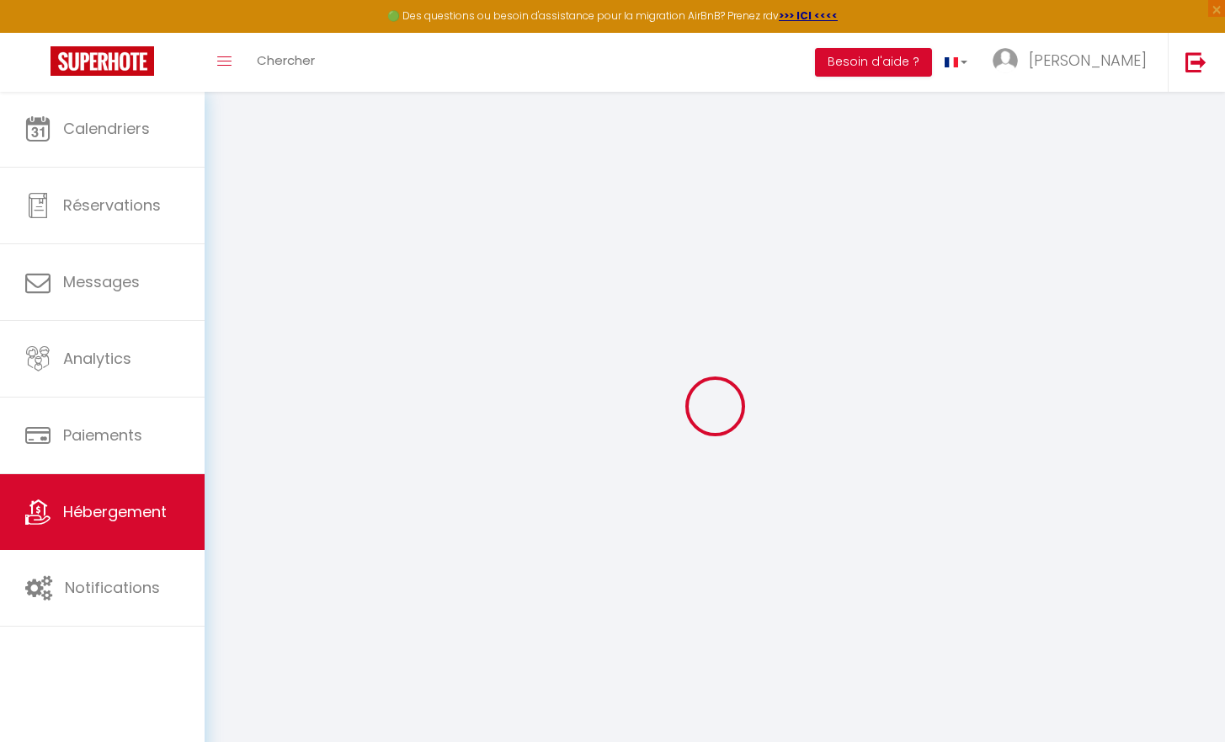
select select
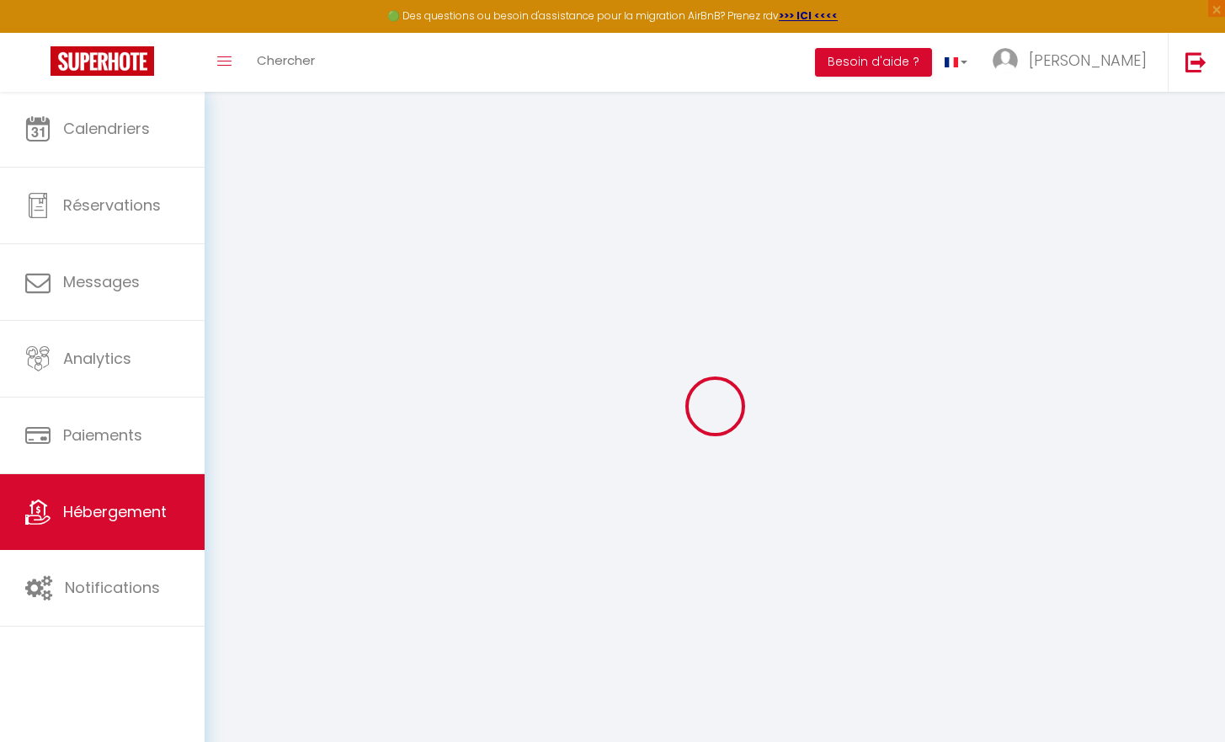
select select
checkbox input "false"
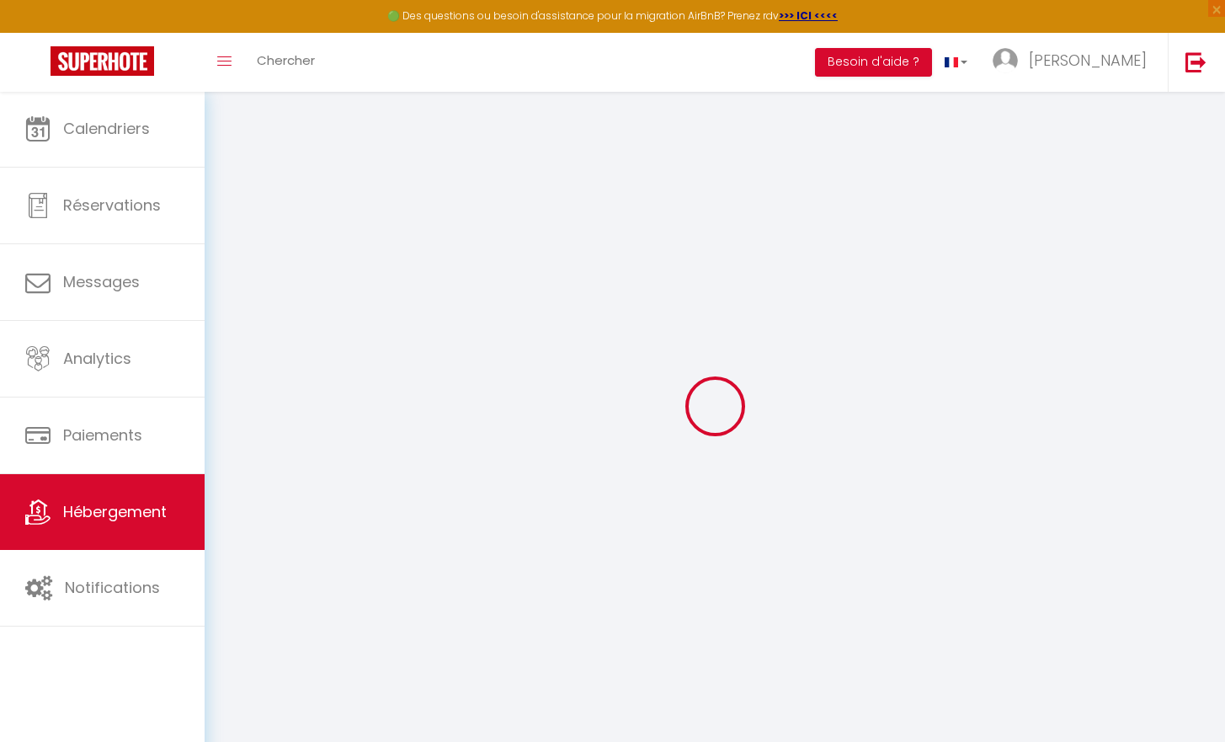
checkbox input "false"
select select
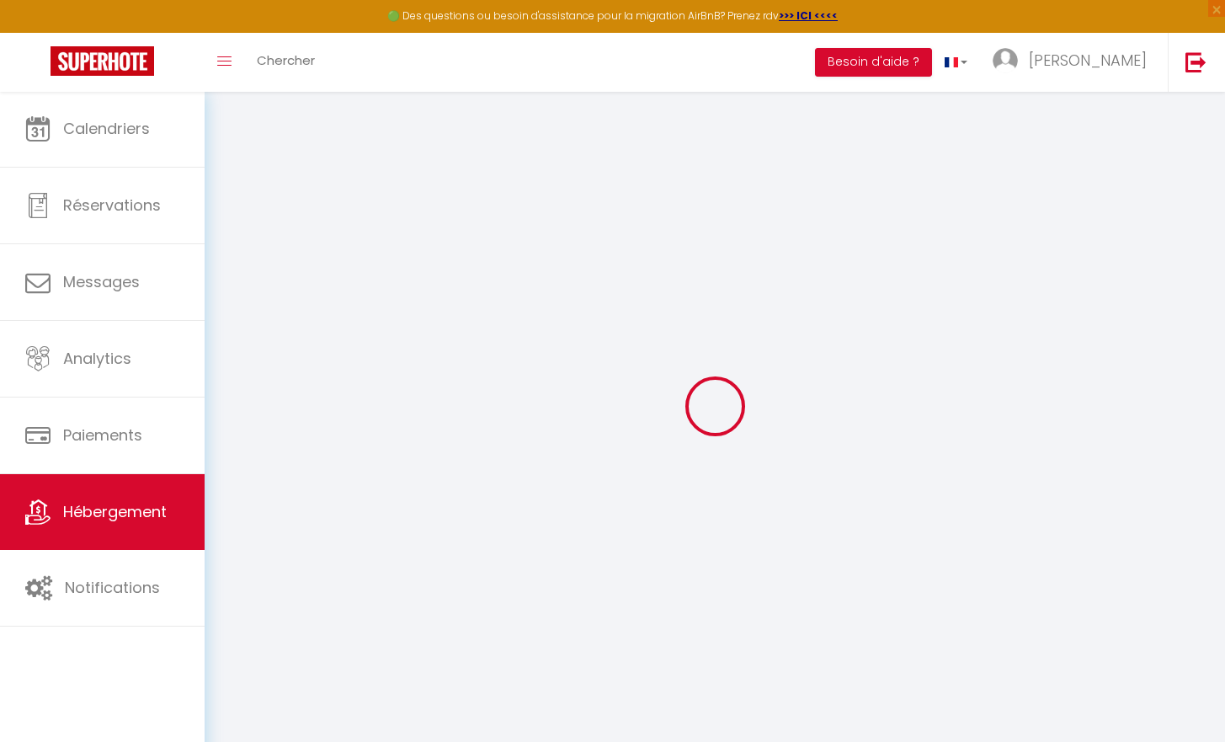
select select
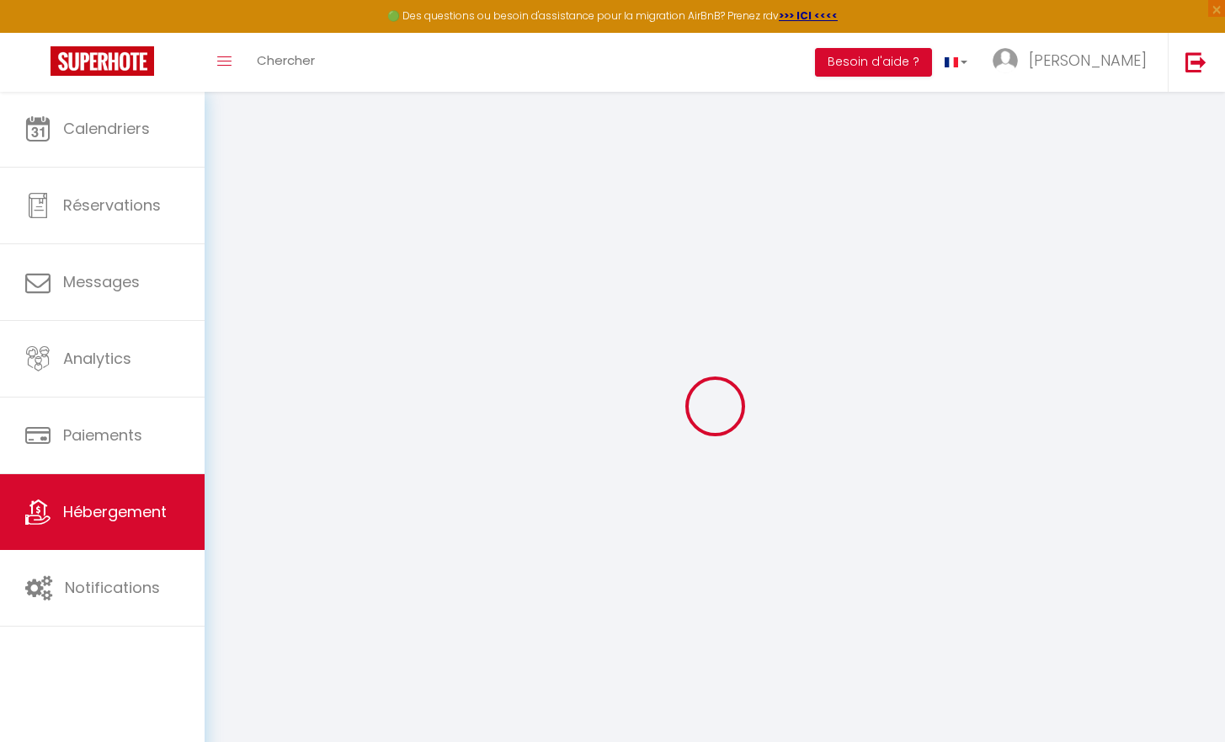
checkbox input "false"
select select
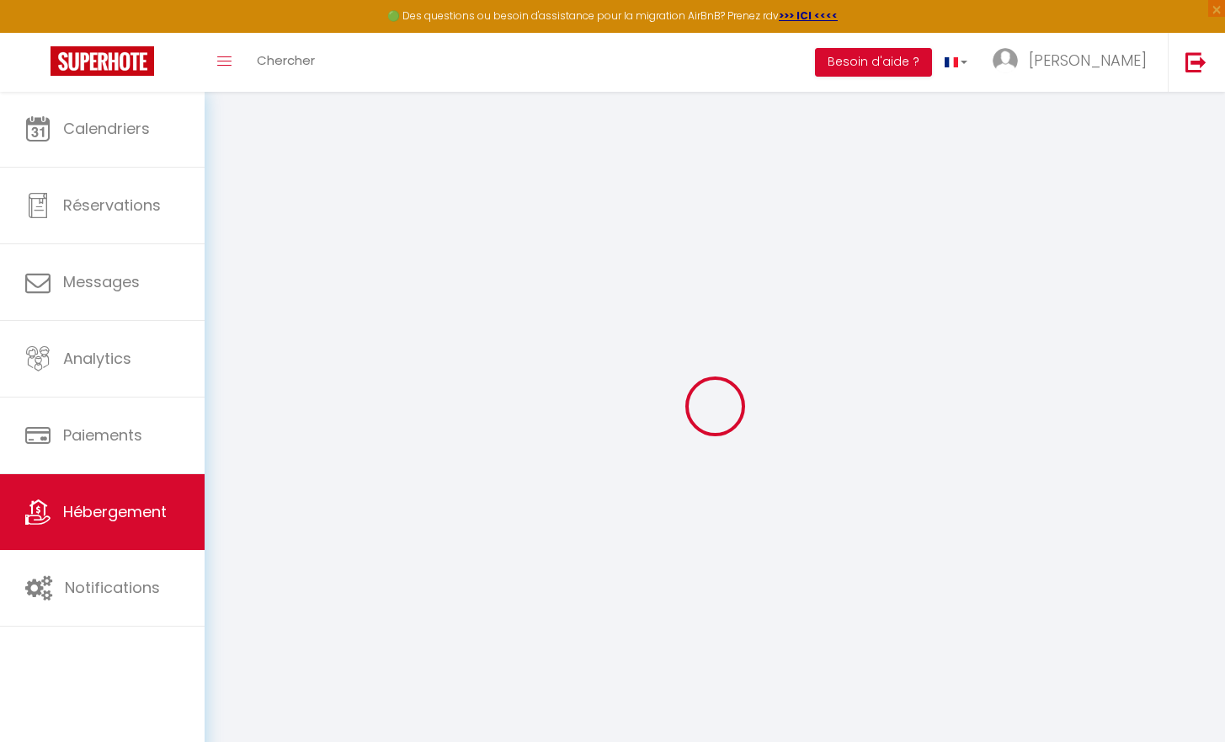
select select
type input "https://www.airbnb.fr/rooms/1523711476561646903?guests=1&adults=1&s=67&unique_s…"
type input "Sarah"
type input "Godert"
select select "6"
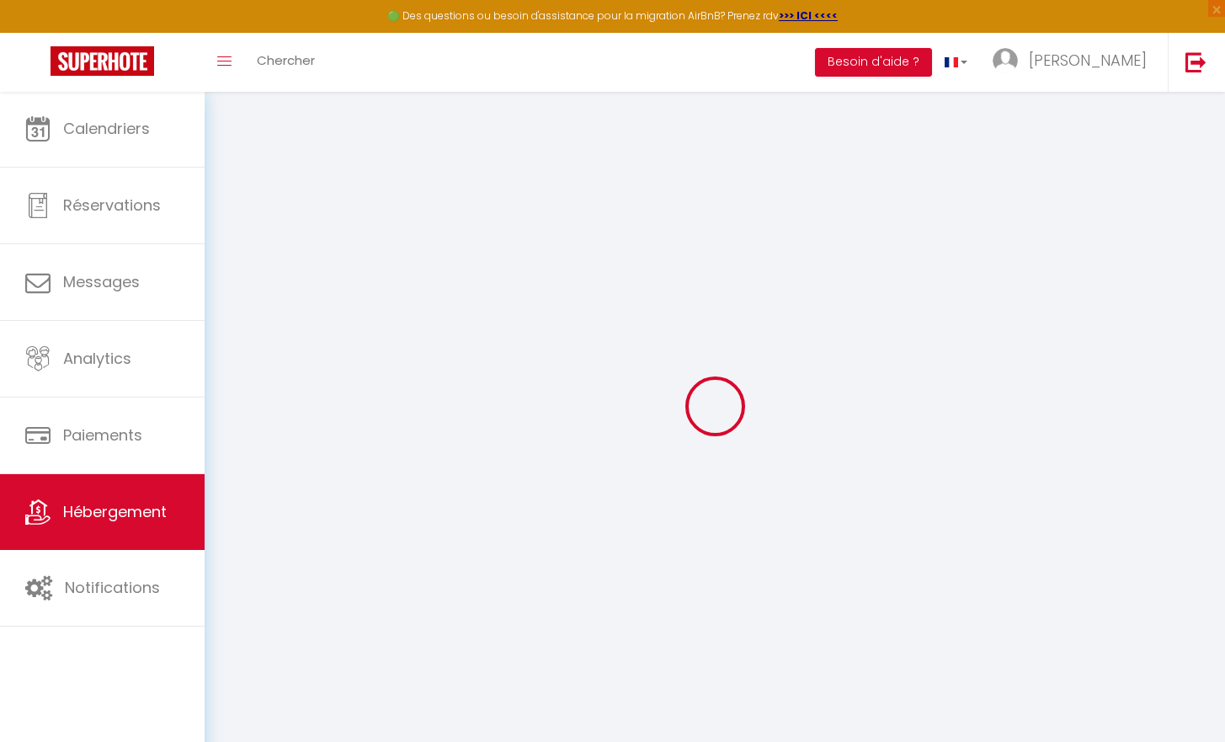
select select "3"
type input "100"
select select
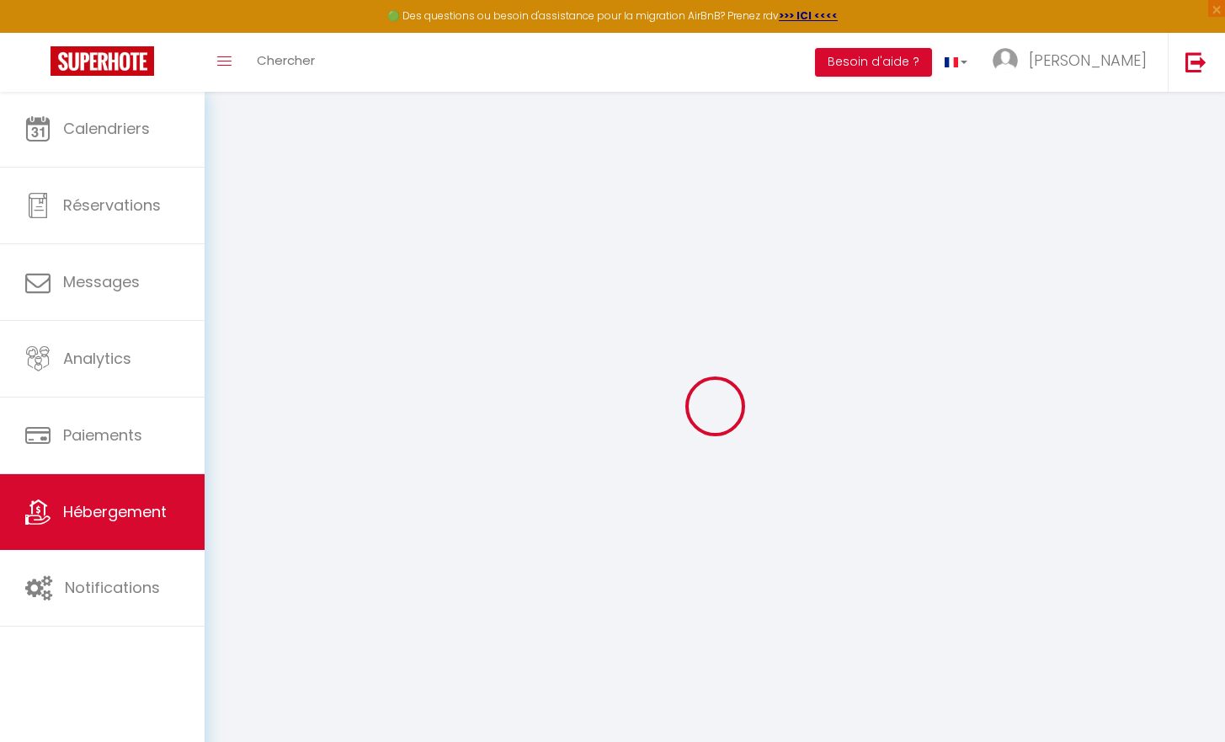
select select
type input "5 Rue de Coubernac"
type input "18000"
type input "Bourges"
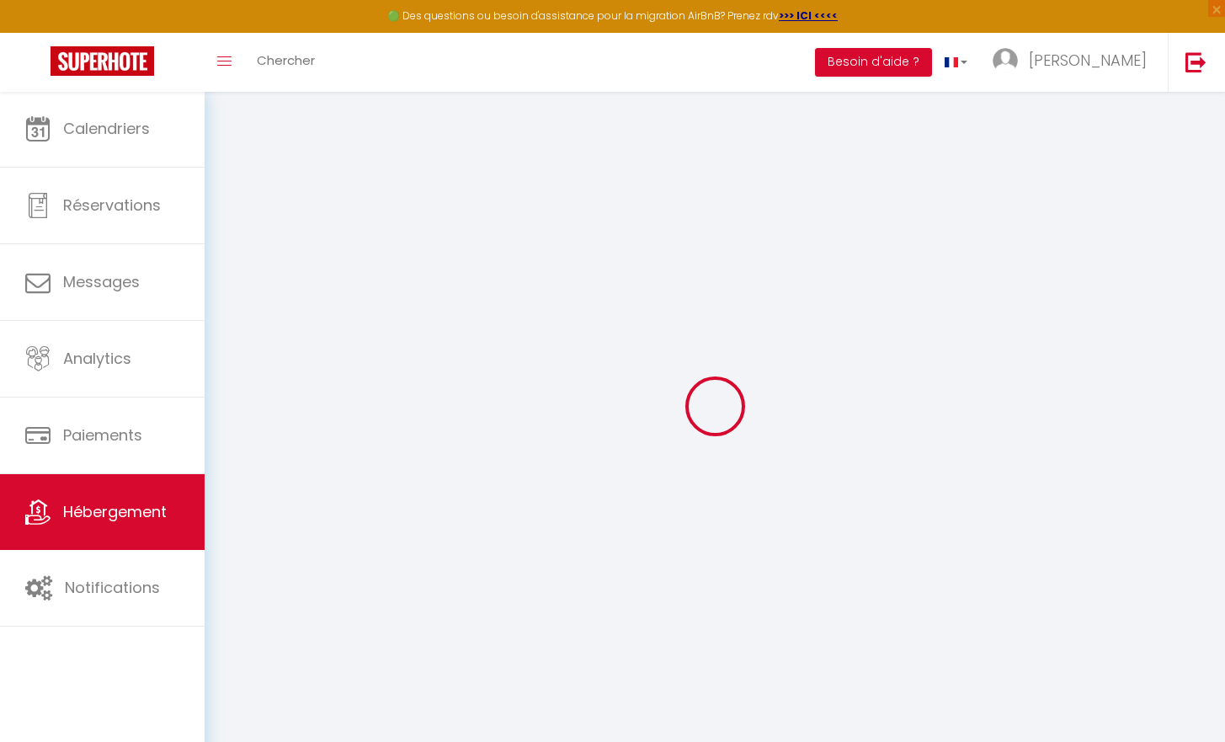
type input "[EMAIL_ADDRESS][DOMAIN_NAME]"
select select
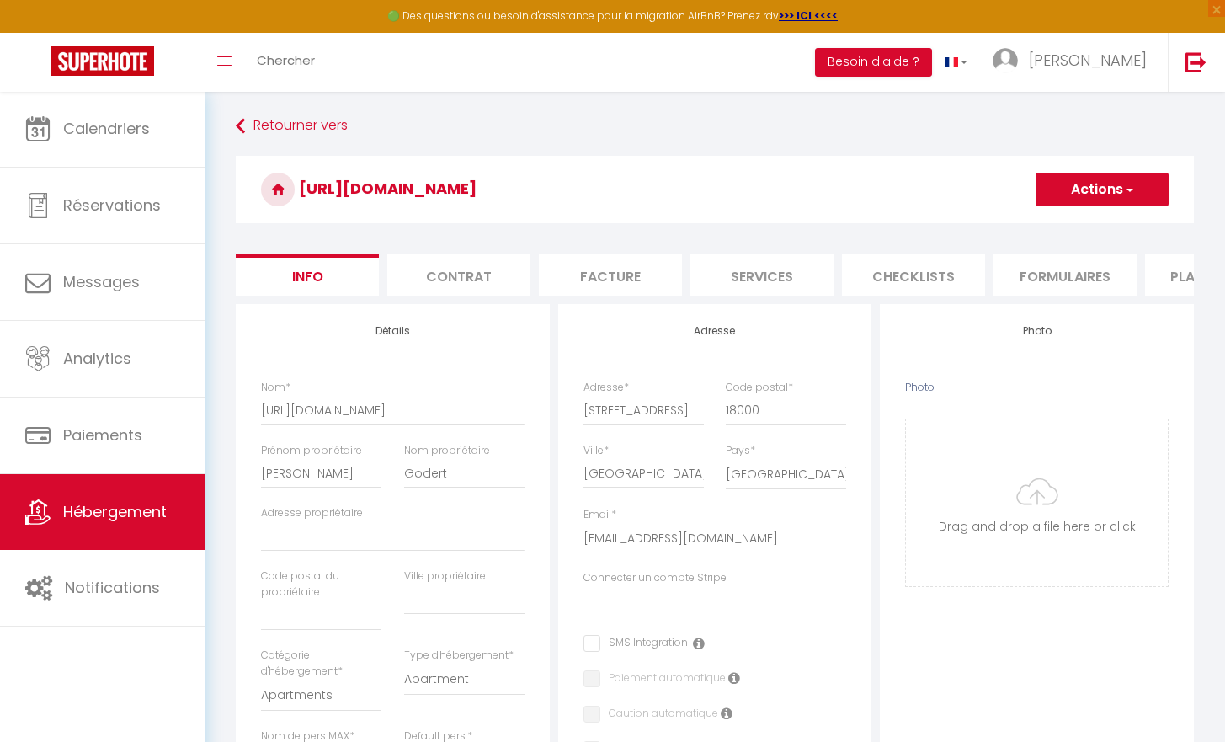
click at [1178, 289] on li "Plateformes" at bounding box center [1216, 274] width 143 height 41
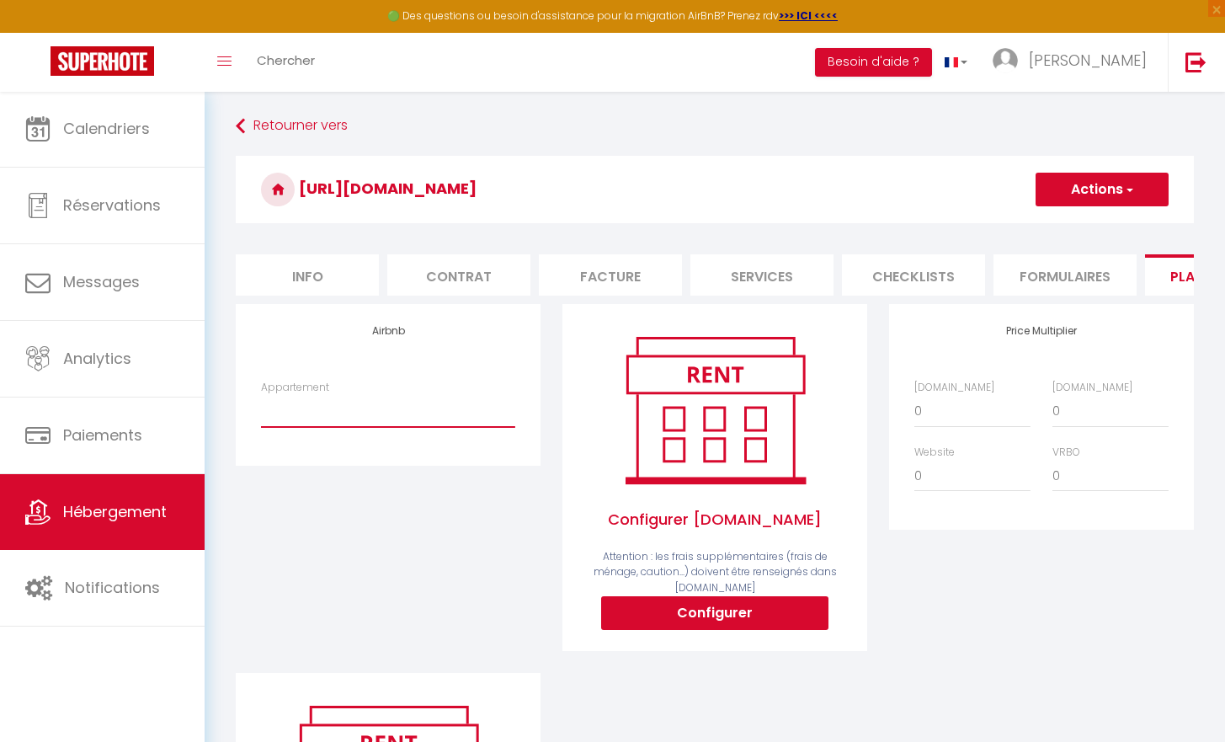
click at [346, 296] on li "Info" at bounding box center [307, 274] width 143 height 41
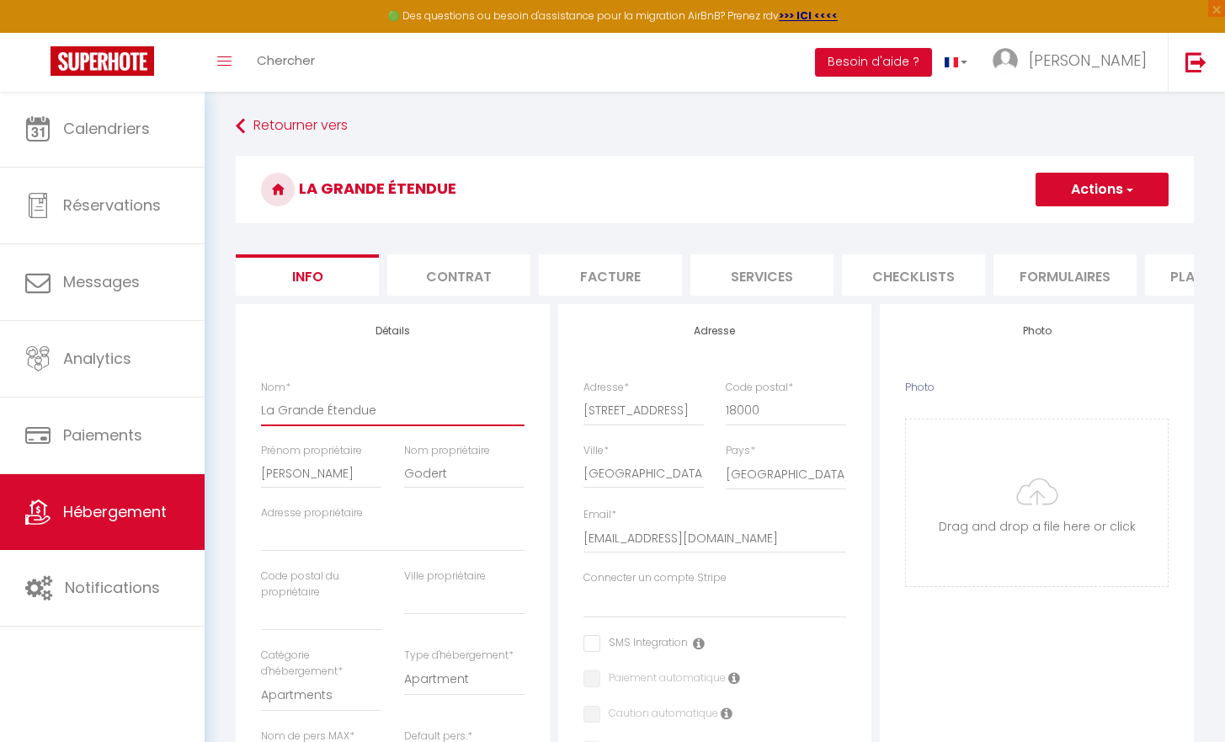
click at [509, 418] on input "La Grande Étendue" at bounding box center [393, 410] width 264 height 30
click at [514, 424] on input "La Grande Étendue" at bounding box center [393, 410] width 264 height 30
click at [1071, 194] on button "Actions" at bounding box center [1102, 190] width 133 height 34
click at [1041, 218] on input "Enregistrer" at bounding box center [1035, 226] width 62 height 17
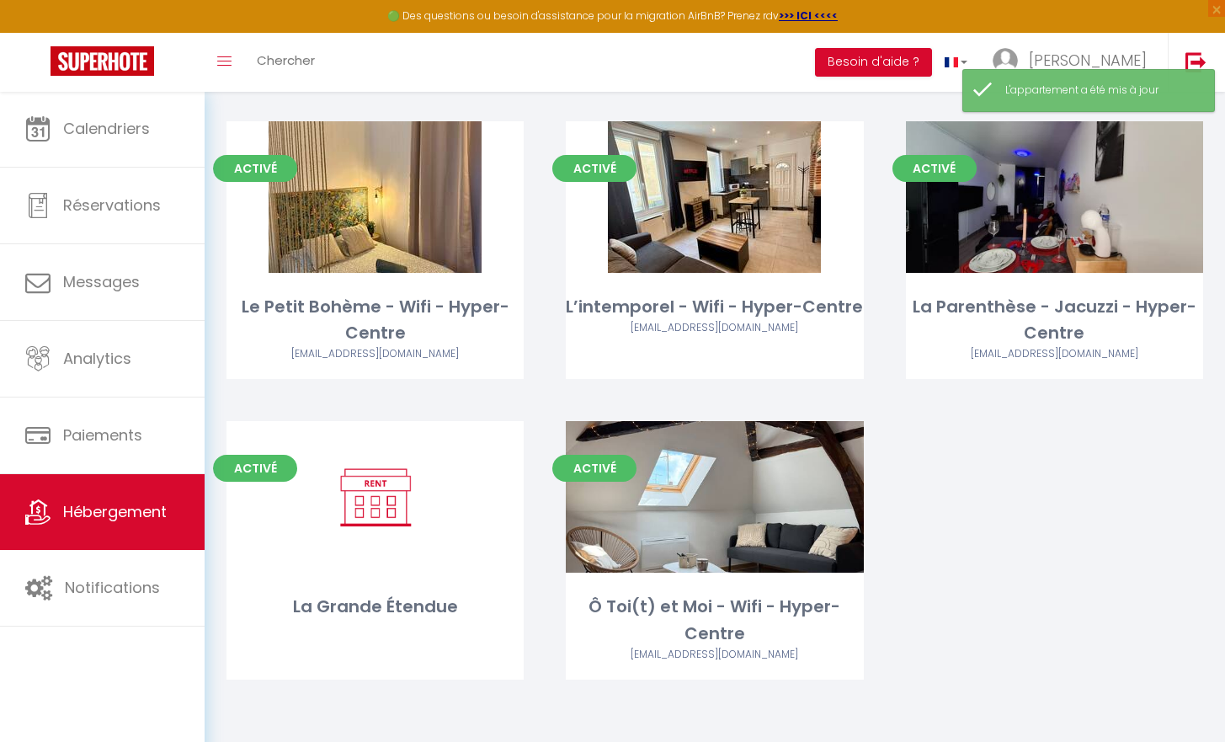
scroll to position [390, 0]
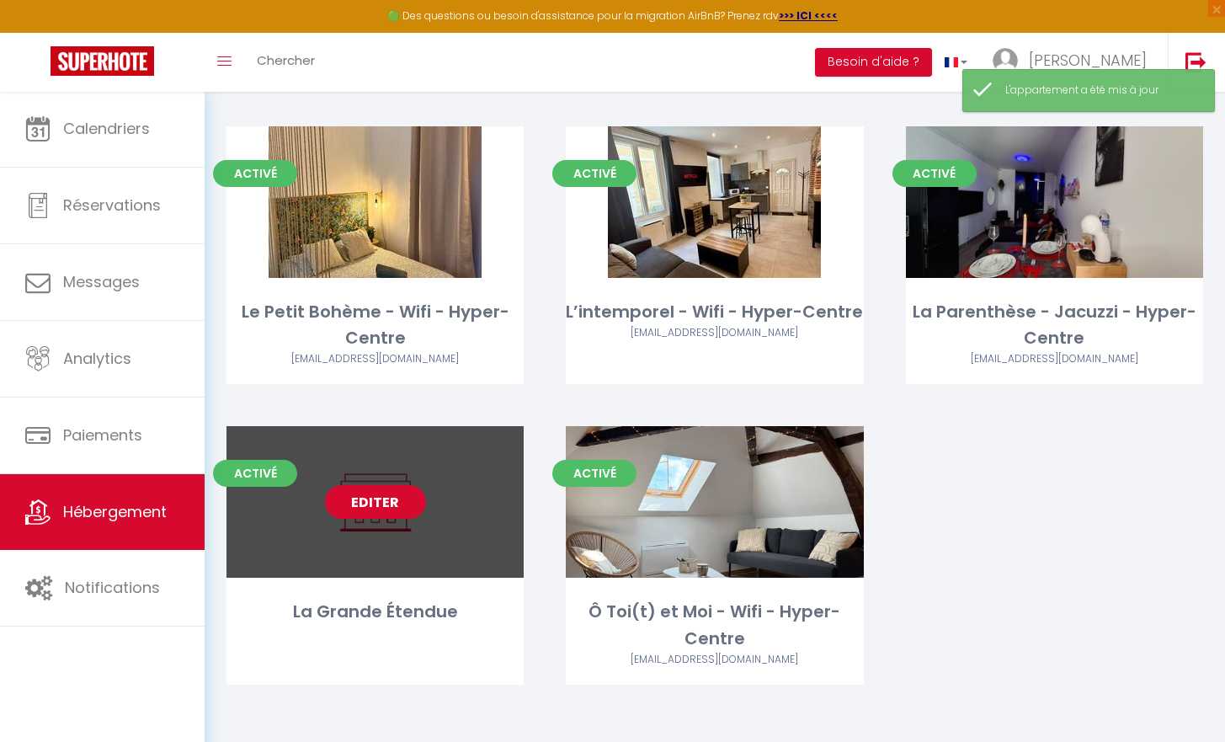
click at [354, 503] on link "Editer" at bounding box center [375, 502] width 101 height 34
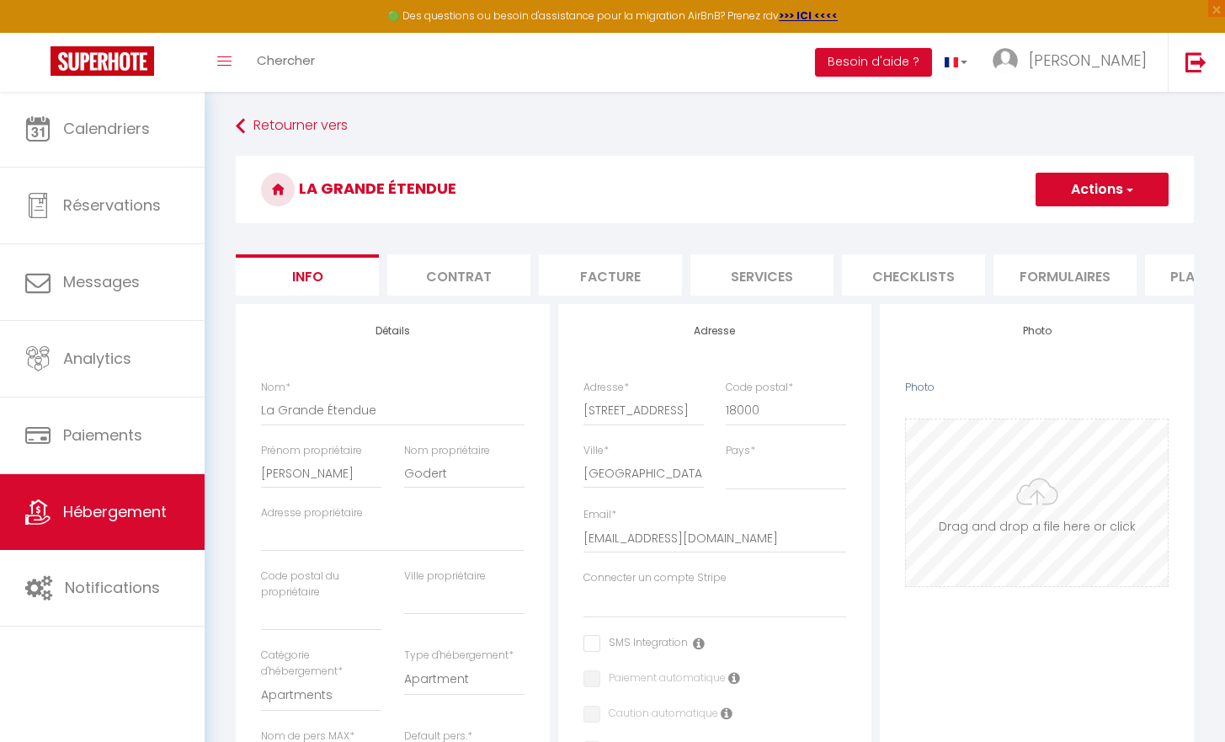
click at [988, 498] on input "Photo" at bounding box center [1037, 502] width 262 height 167
click at [1152, 274] on li "Plateformes" at bounding box center [1216, 274] width 143 height 41
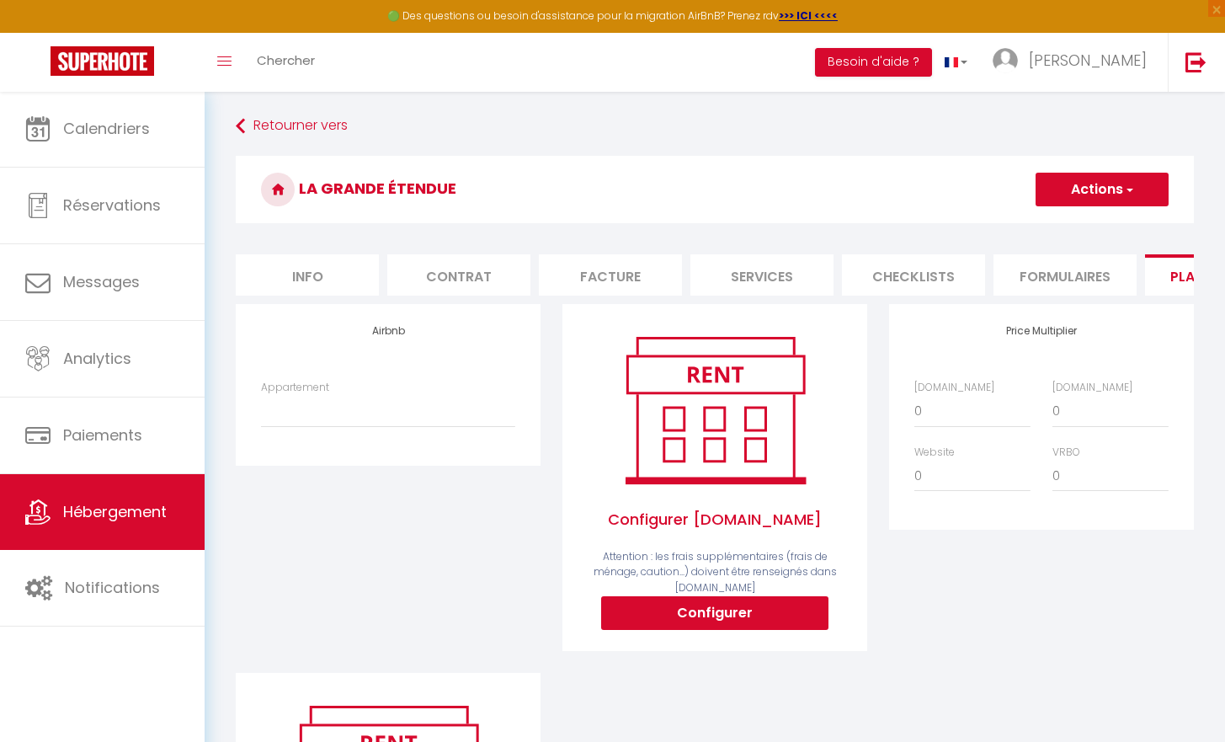
click at [302, 391] on label "Appartement" at bounding box center [295, 388] width 68 height 16
click at [302, 395] on select "Appartement" at bounding box center [388, 411] width 254 height 32
click at [302, 393] on label "Appartement" at bounding box center [295, 388] width 68 height 16
click at [302, 395] on select "Appartement" at bounding box center [388, 411] width 254 height 32
click at [101, 524] on link "Hébergement" at bounding box center [102, 512] width 205 height 76
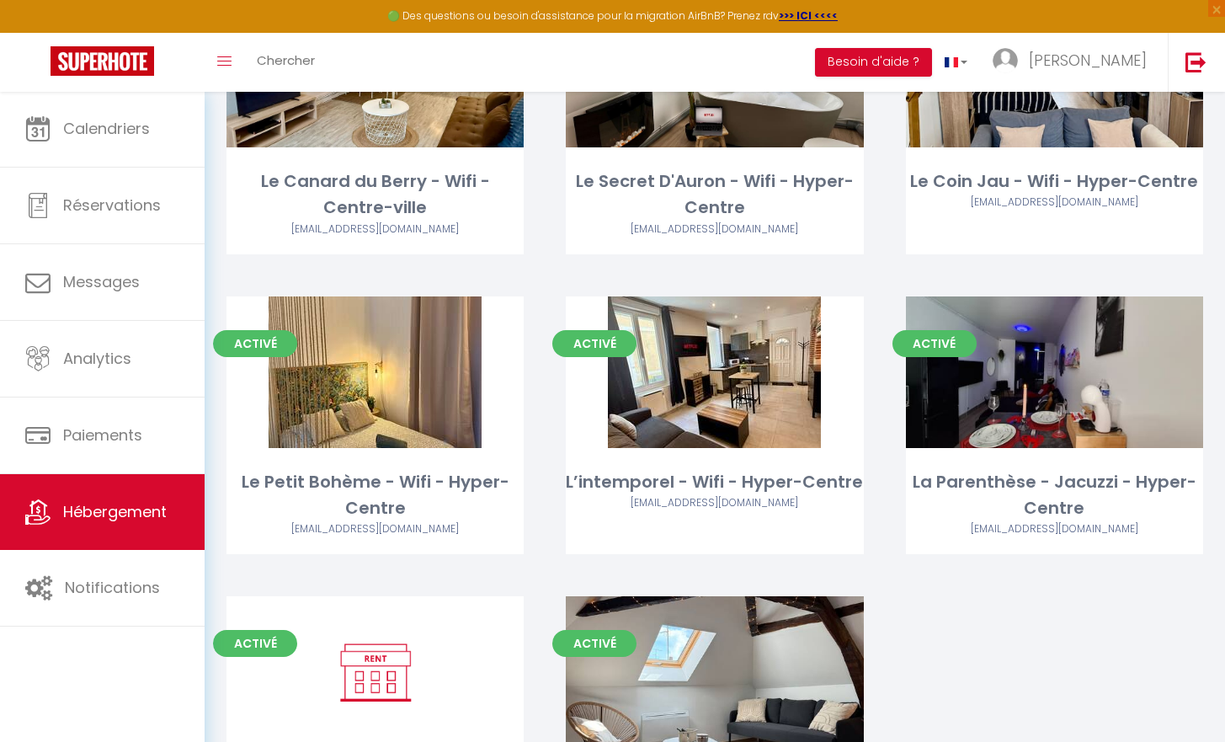
scroll to position [221, 0]
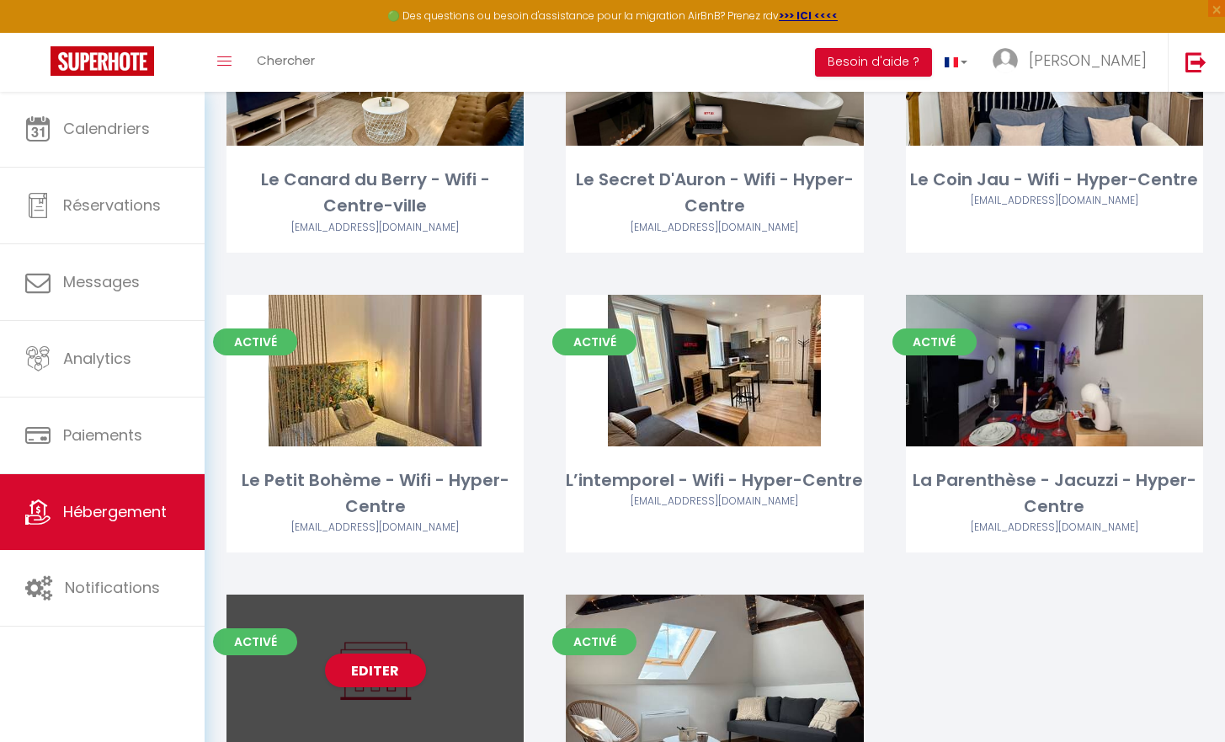
click at [335, 704] on div "Editer" at bounding box center [374, 670] width 297 height 152
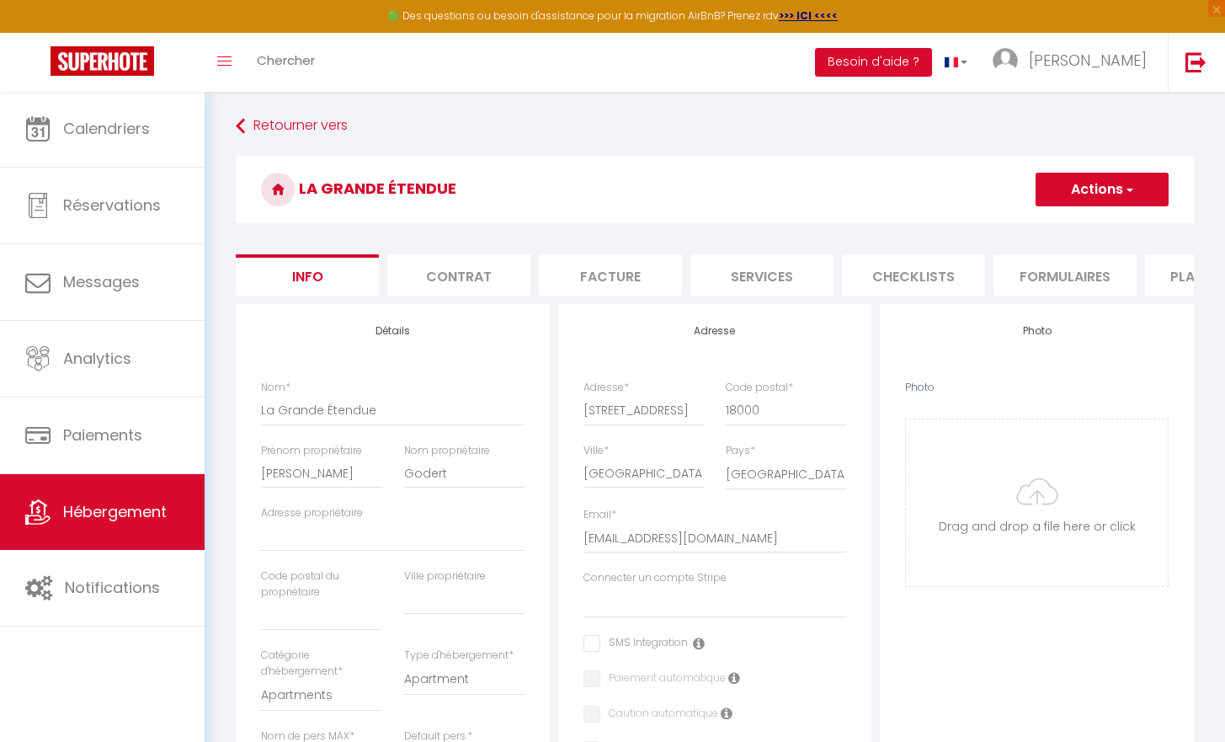
click at [1161, 291] on li "Plateformes" at bounding box center [1216, 274] width 143 height 41
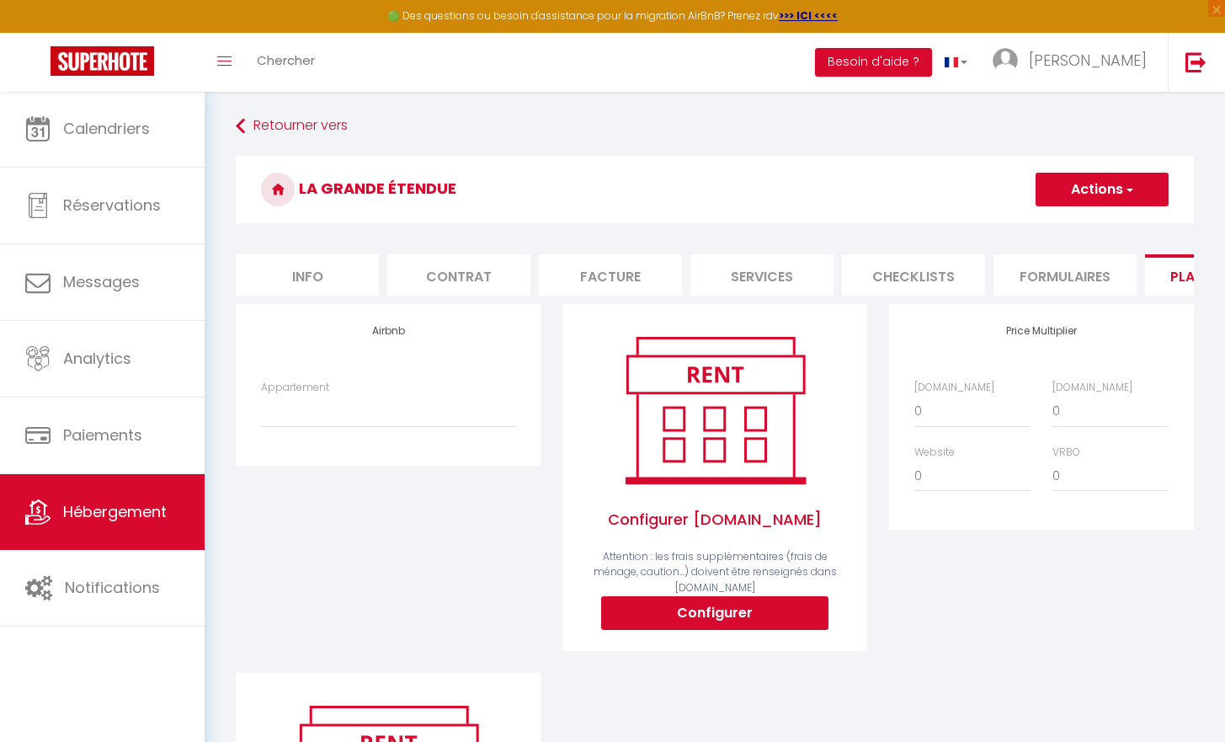
click at [245, 334] on div "Airbnb Appartement" at bounding box center [388, 384] width 305 height 161
click at [24, 63] on link at bounding box center [102, 62] width 205 height 59
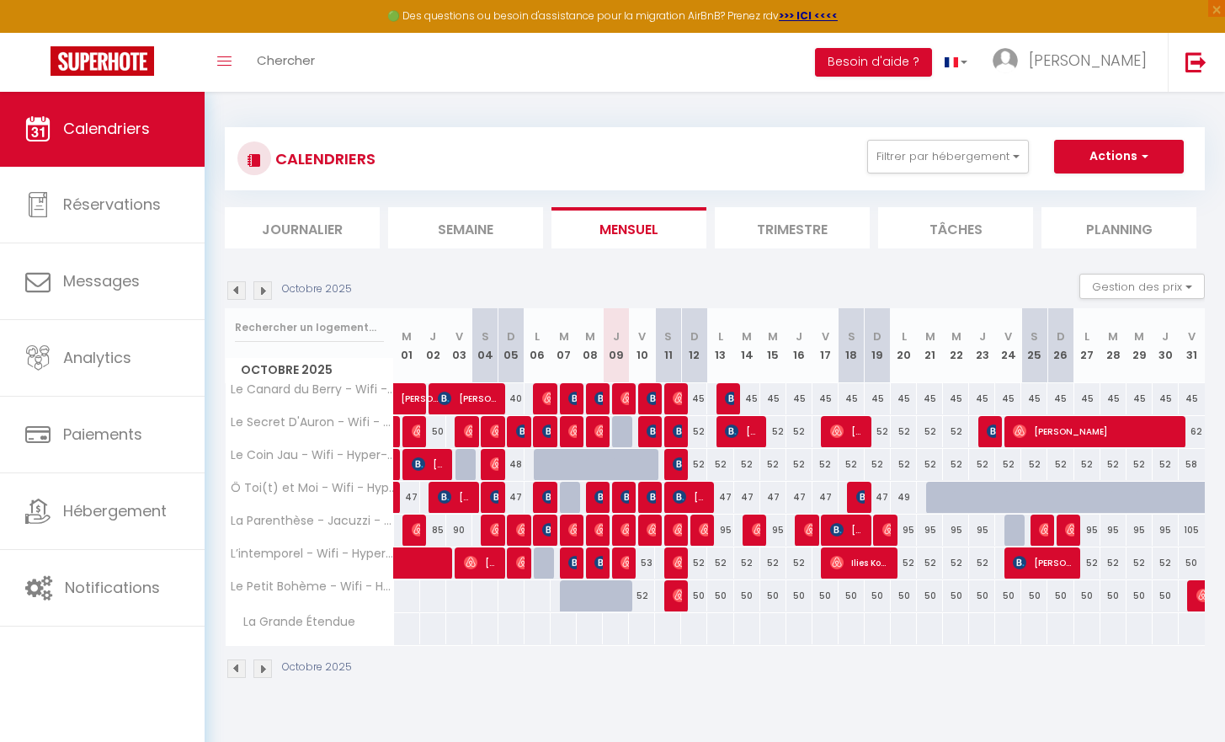
click at [24, 63] on link at bounding box center [102, 62] width 205 height 59
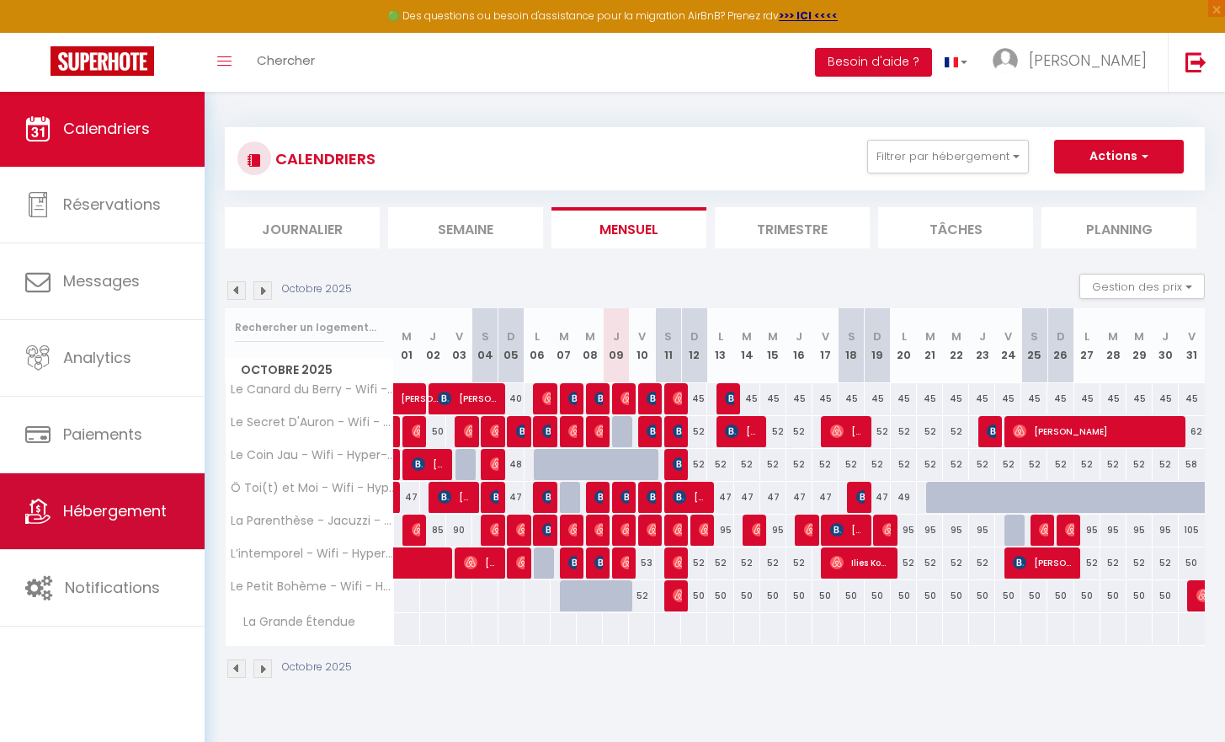
click at [122, 522] on link "Hébergement" at bounding box center [102, 511] width 205 height 76
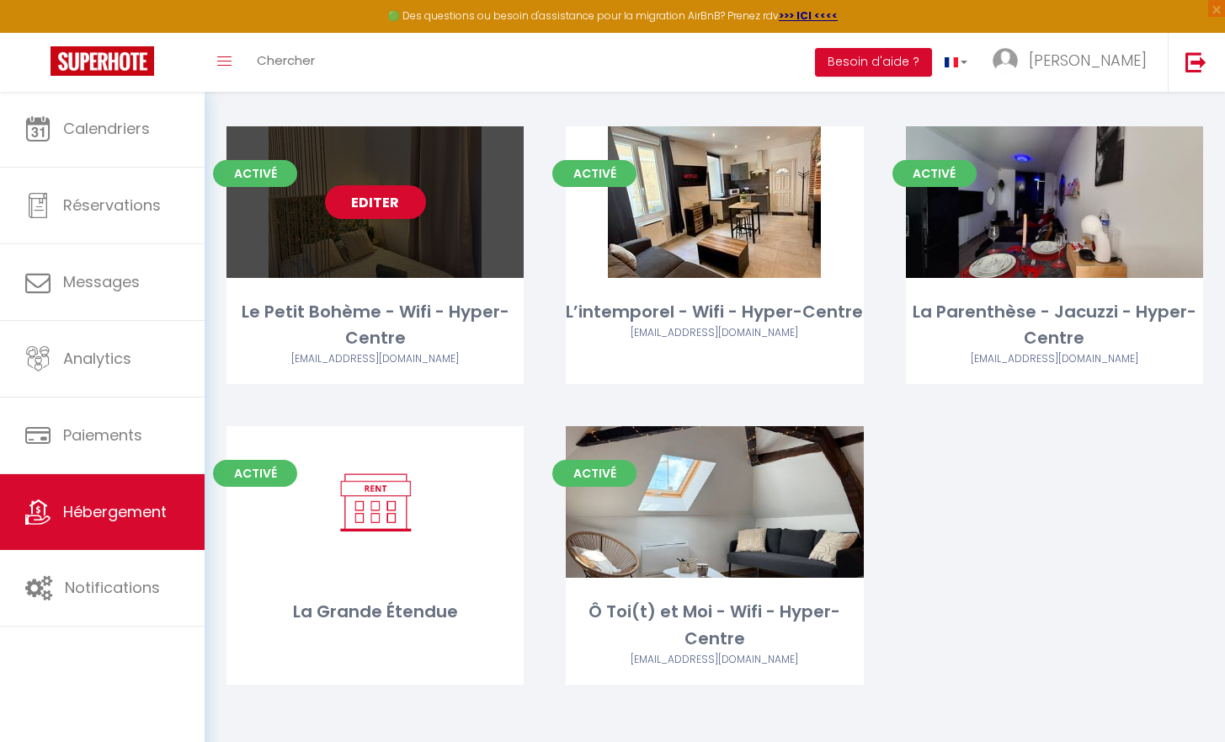
scroll to position [391, 0]
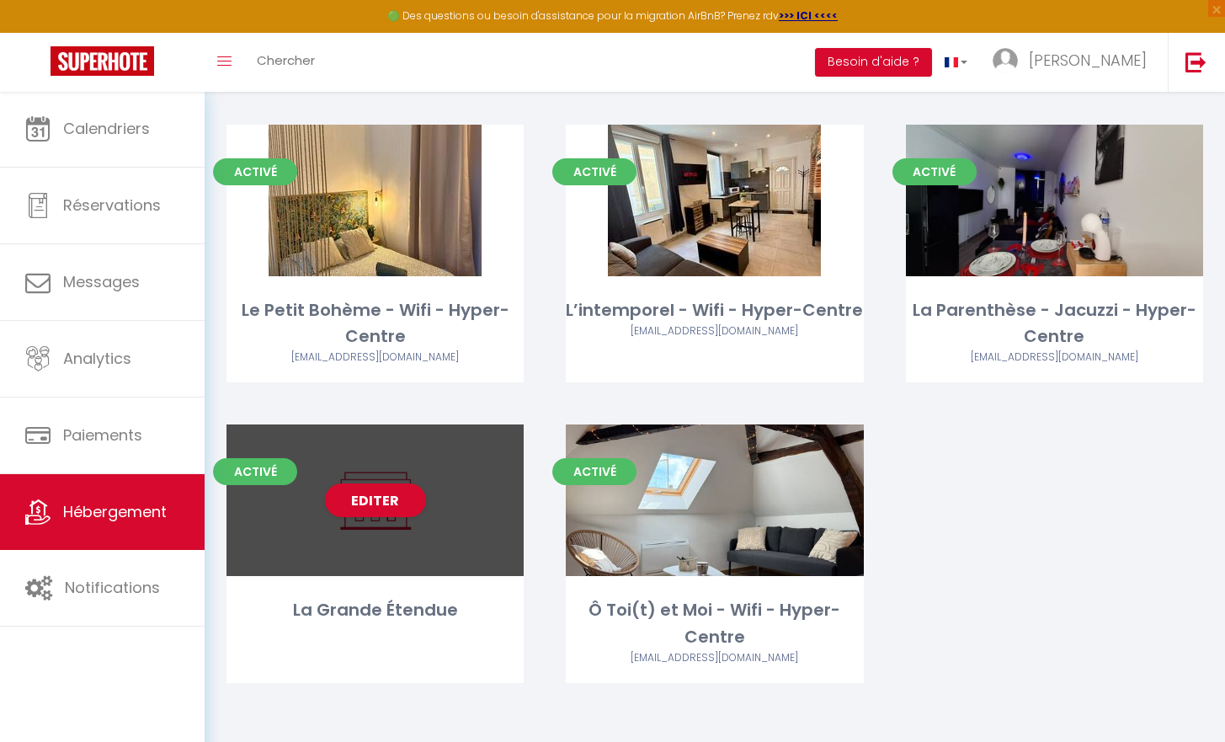
click at [406, 519] on div "Editer" at bounding box center [374, 500] width 297 height 152
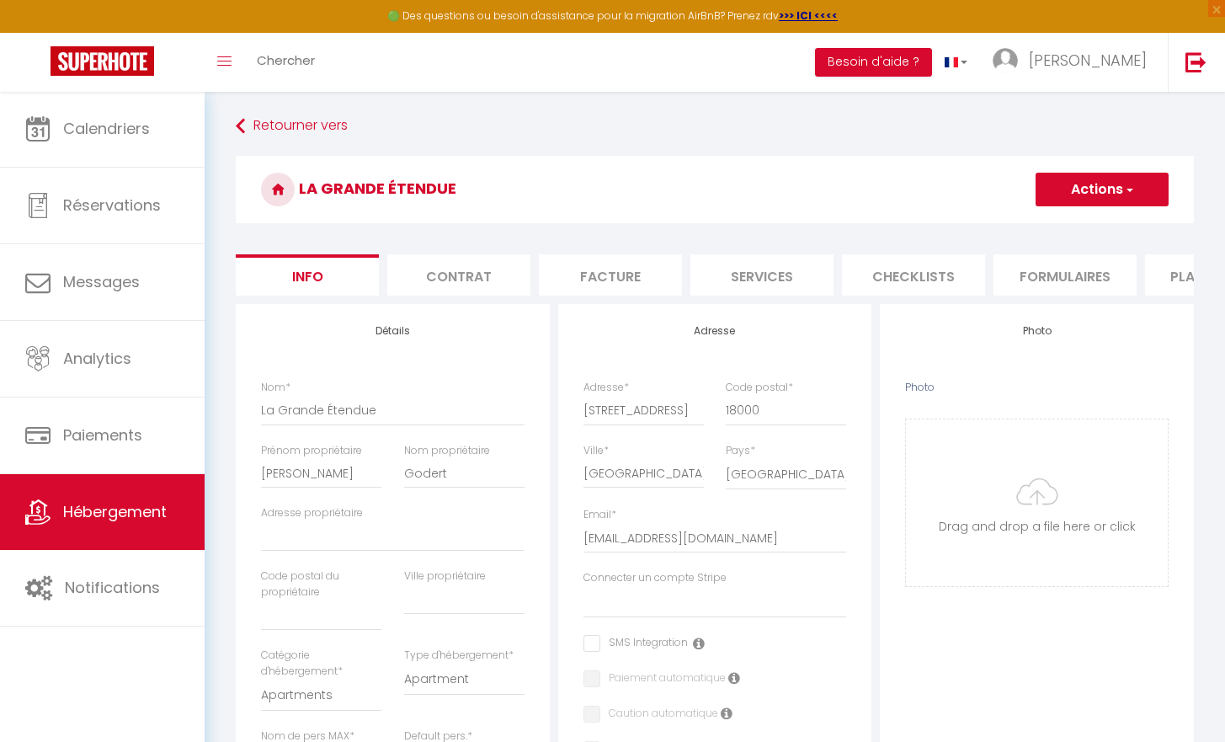
click at [1174, 274] on li "Plateformes" at bounding box center [1216, 274] width 143 height 41
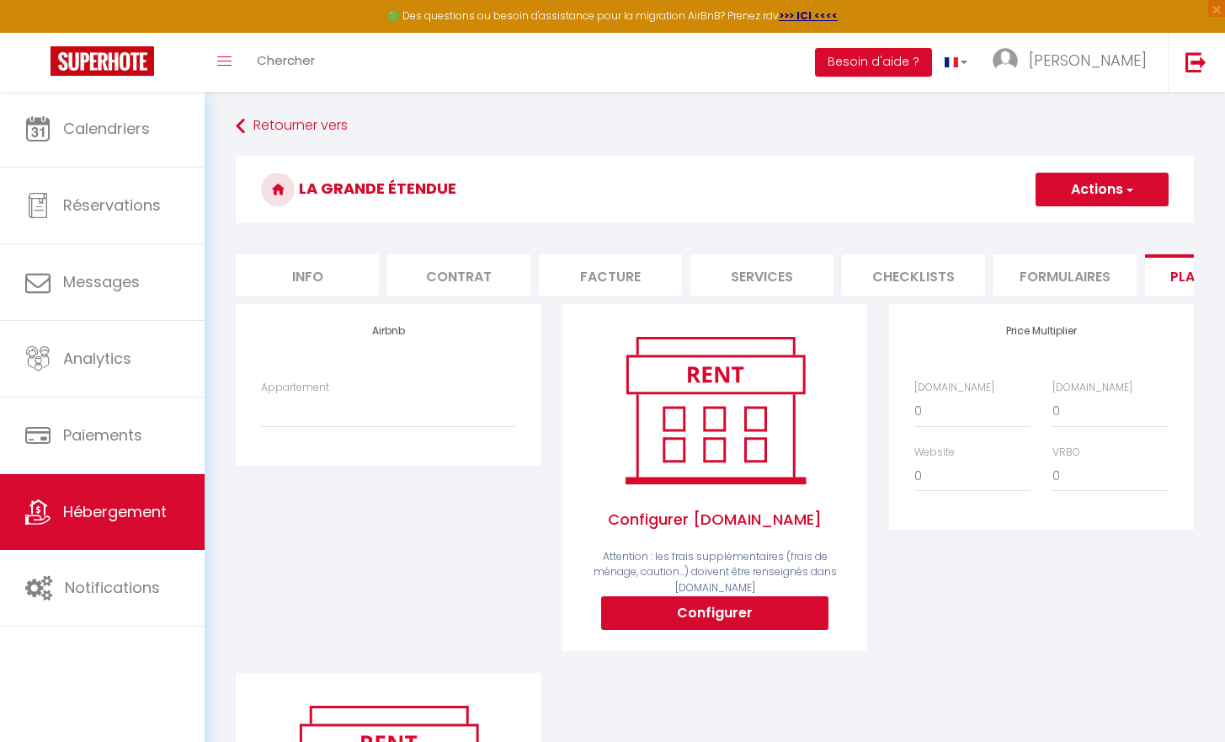
click at [384, 366] on div "Airbnb Appartement" at bounding box center [388, 384] width 305 height 161
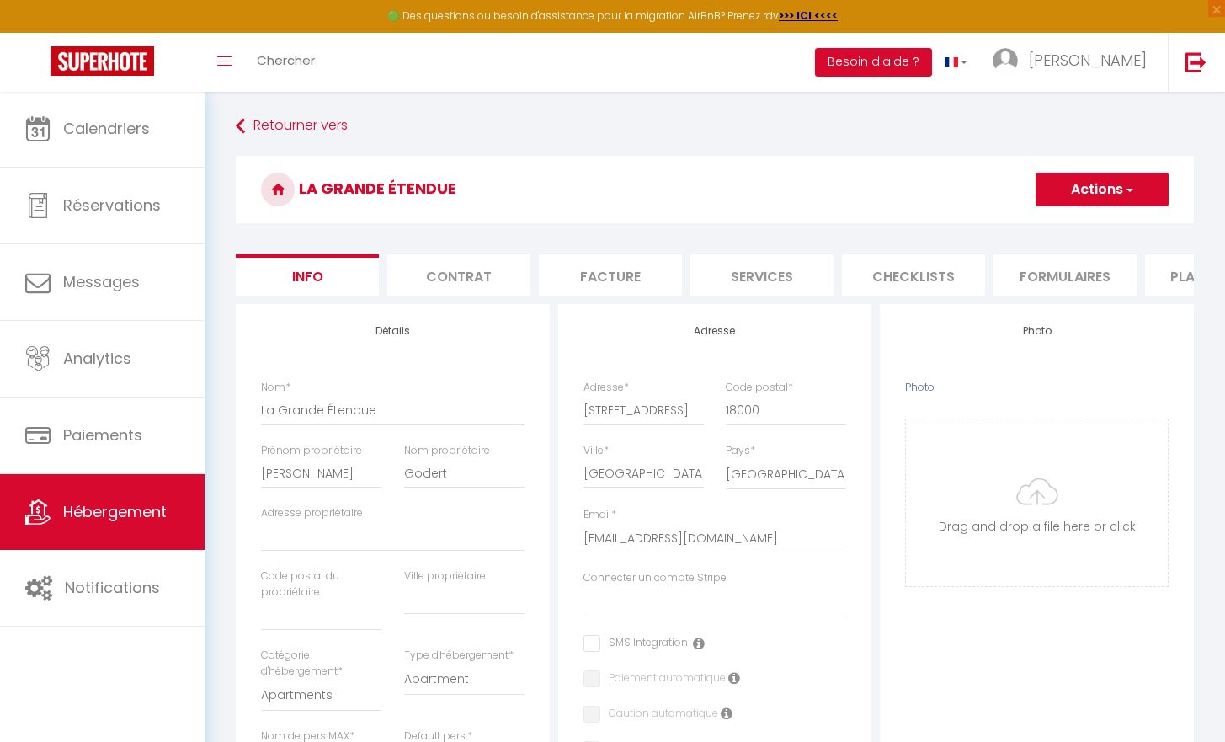
click at [1164, 278] on li "Plateformes" at bounding box center [1216, 274] width 143 height 41
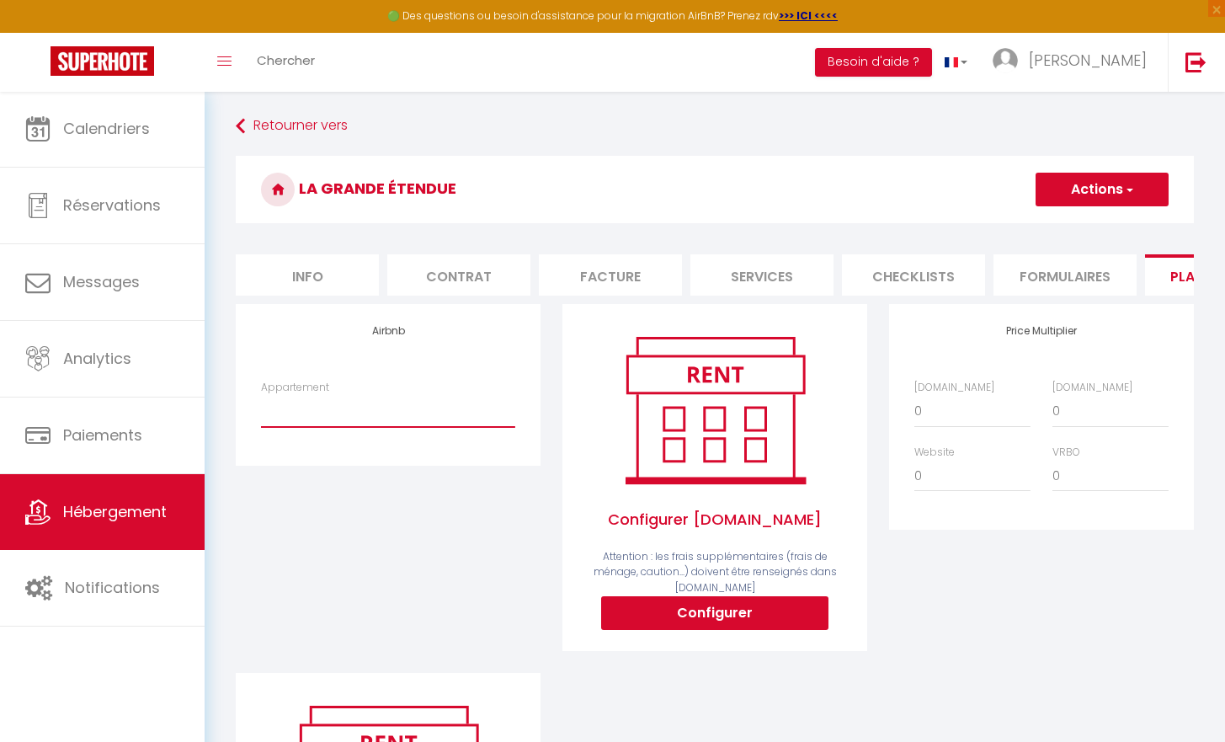
click at [684, 625] on button "Configurer" at bounding box center [714, 613] width 227 height 34
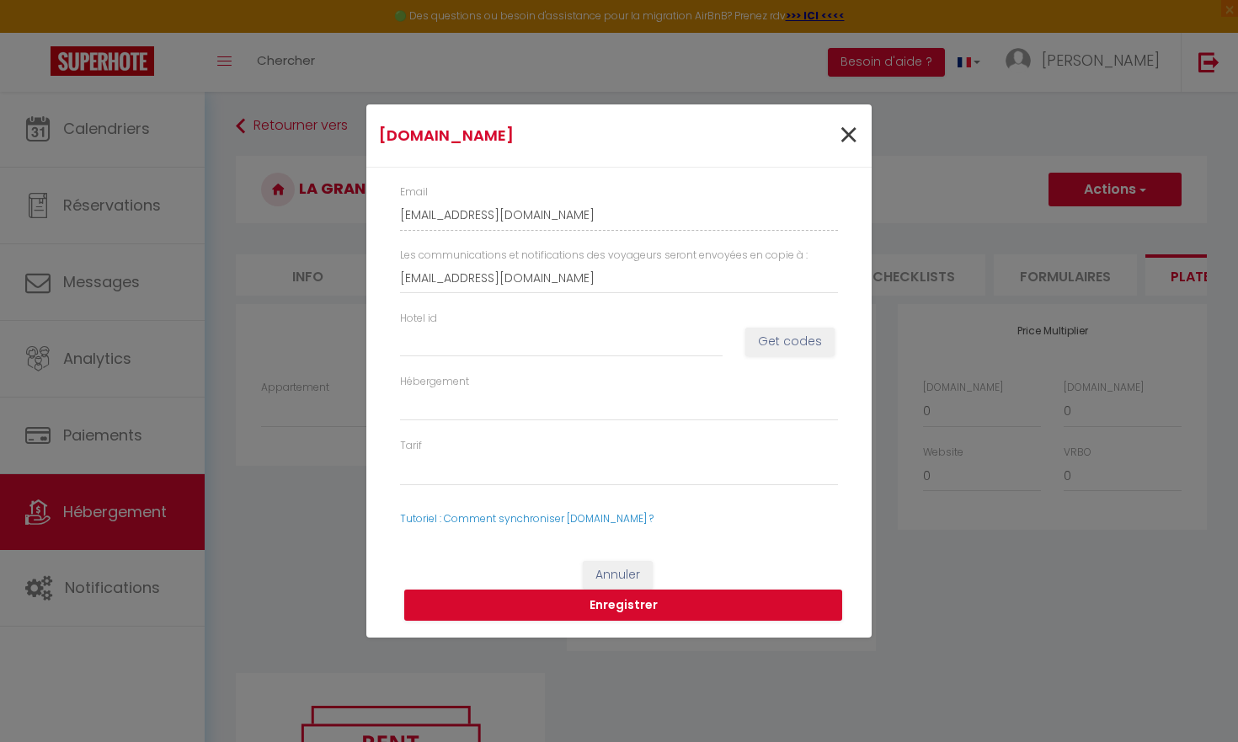
click at [849, 130] on span "×" at bounding box center [848, 135] width 21 height 51
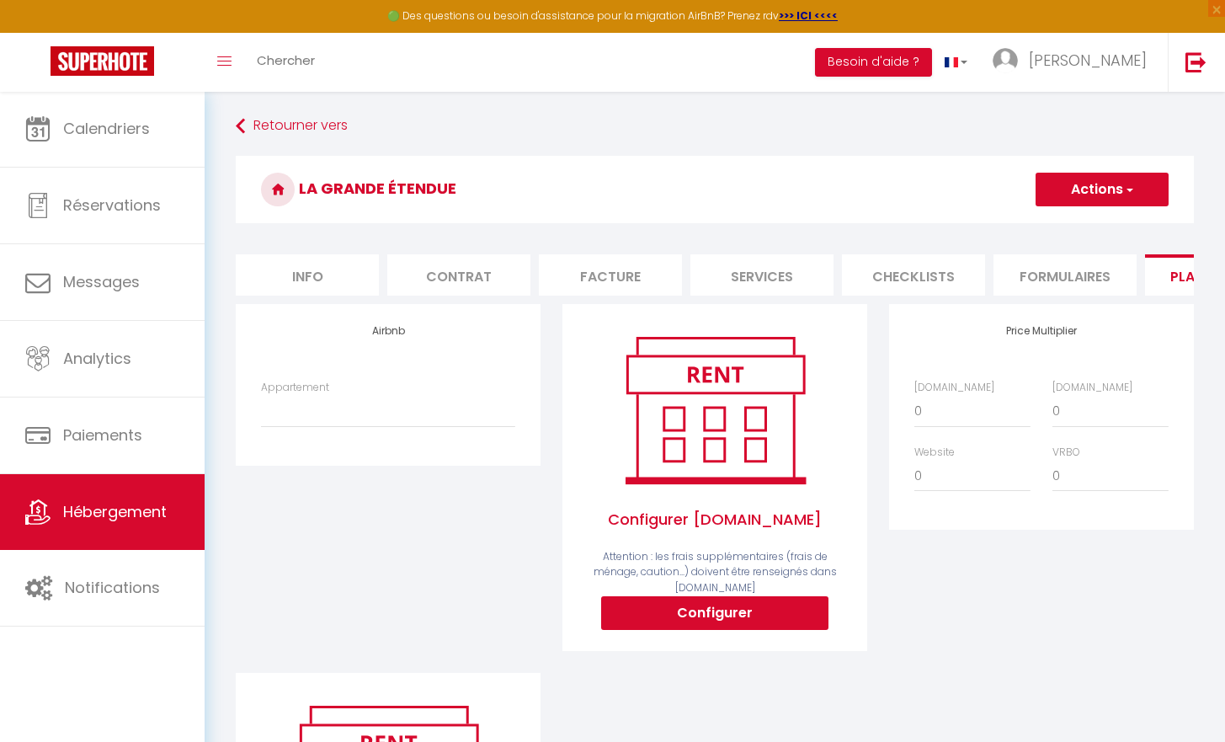
click at [321, 279] on li "Info" at bounding box center [307, 274] width 143 height 41
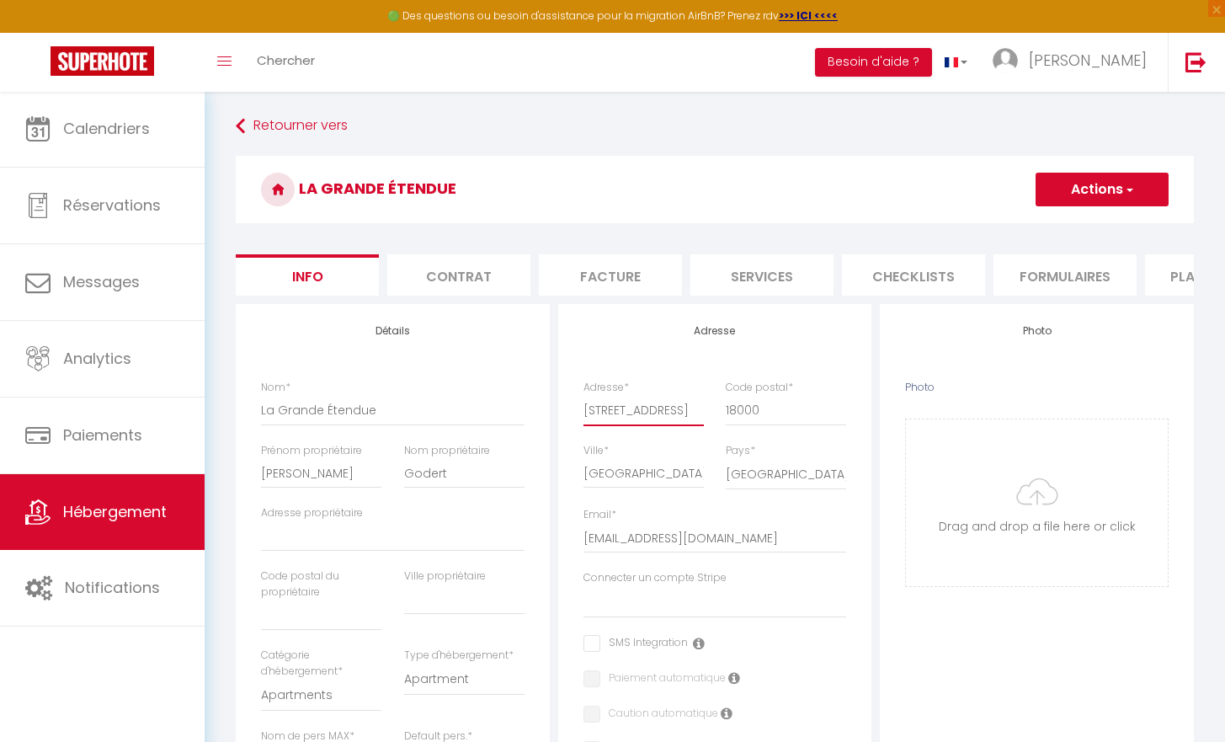
click at [675, 425] on input "5 Rue de Cabernac" at bounding box center [643, 410] width 120 height 30
click at [651, 425] on input "5 Rue de Cabernac" at bounding box center [643, 410] width 120 height 30
click at [1100, 193] on button "Actions" at bounding box center [1102, 190] width 133 height 34
click at [1056, 230] on input "Enregistrer" at bounding box center [1035, 226] width 62 height 17
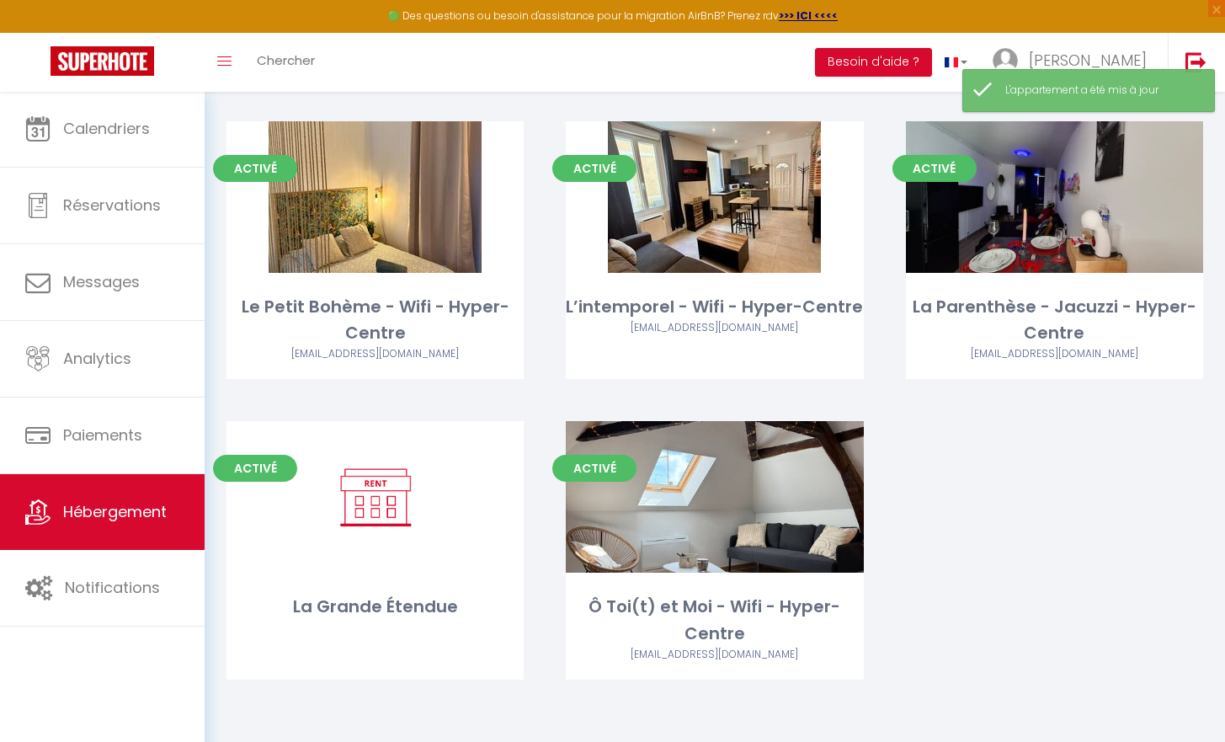
scroll to position [390, 0]
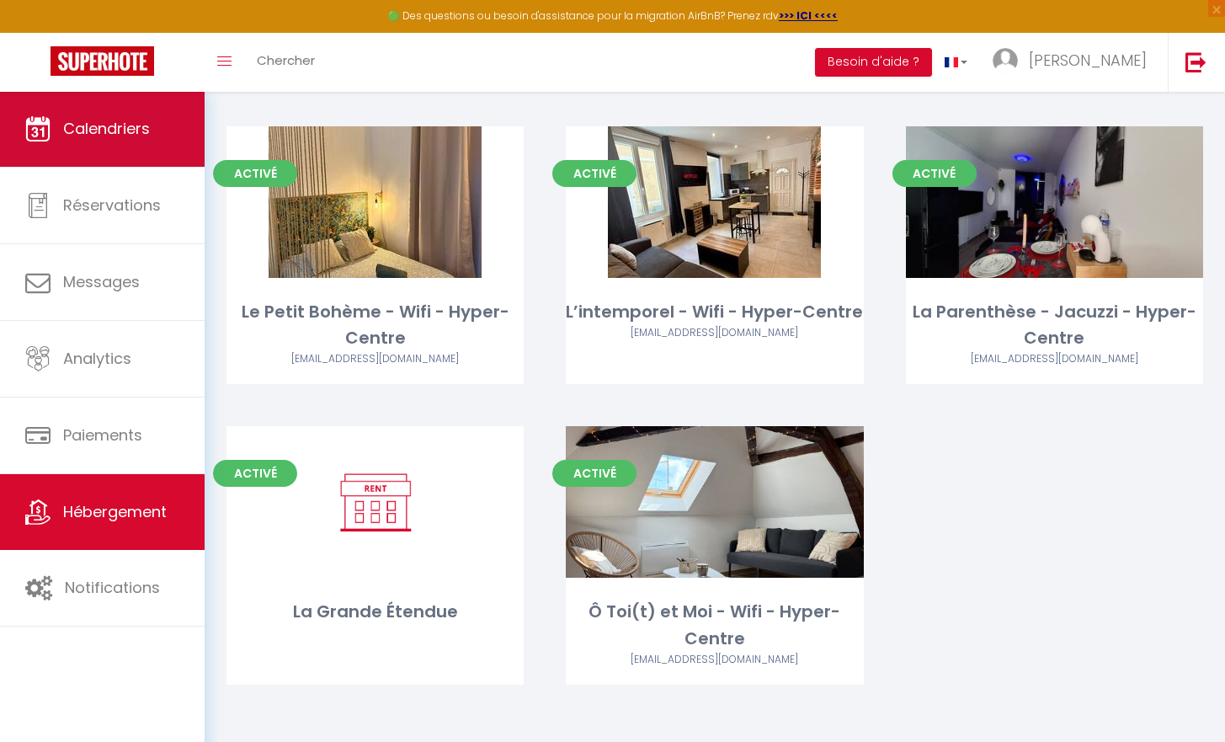
click at [109, 141] on link "Calendriers" at bounding box center [102, 129] width 205 height 76
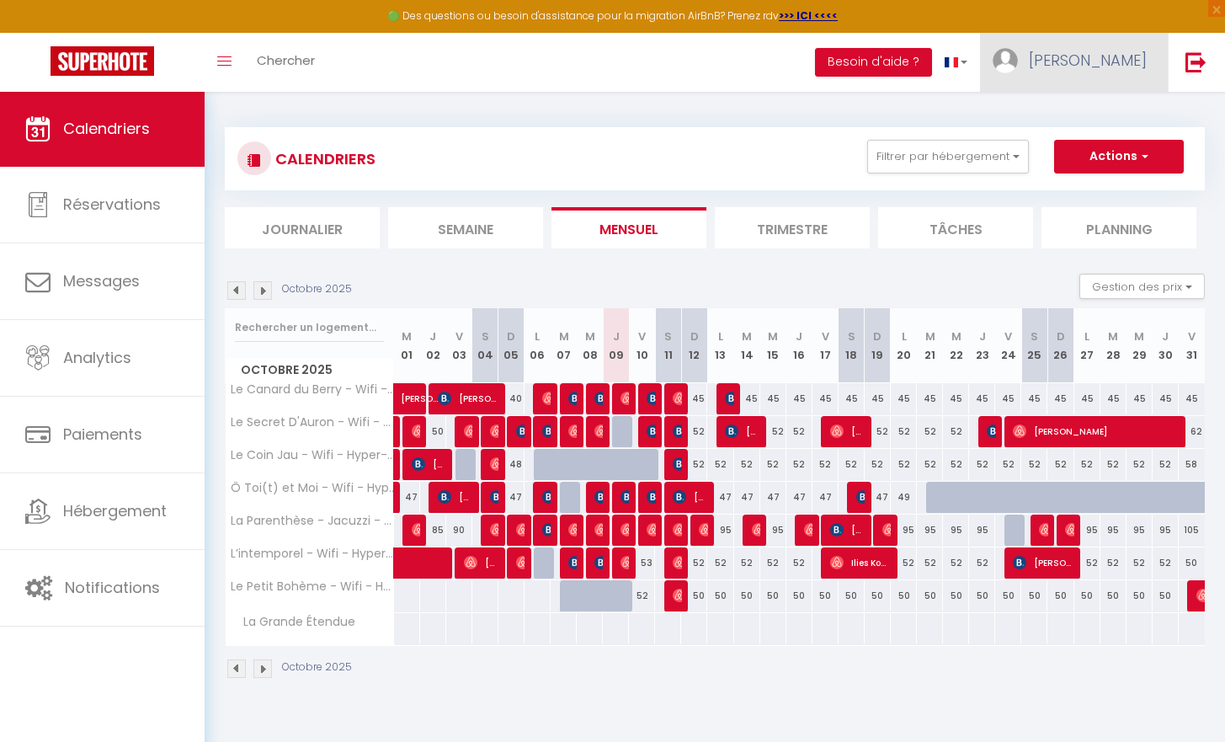
click at [1105, 59] on span "[PERSON_NAME]" at bounding box center [1088, 60] width 118 height 21
click at [1061, 113] on icon at bounding box center [1055, 118] width 12 height 12
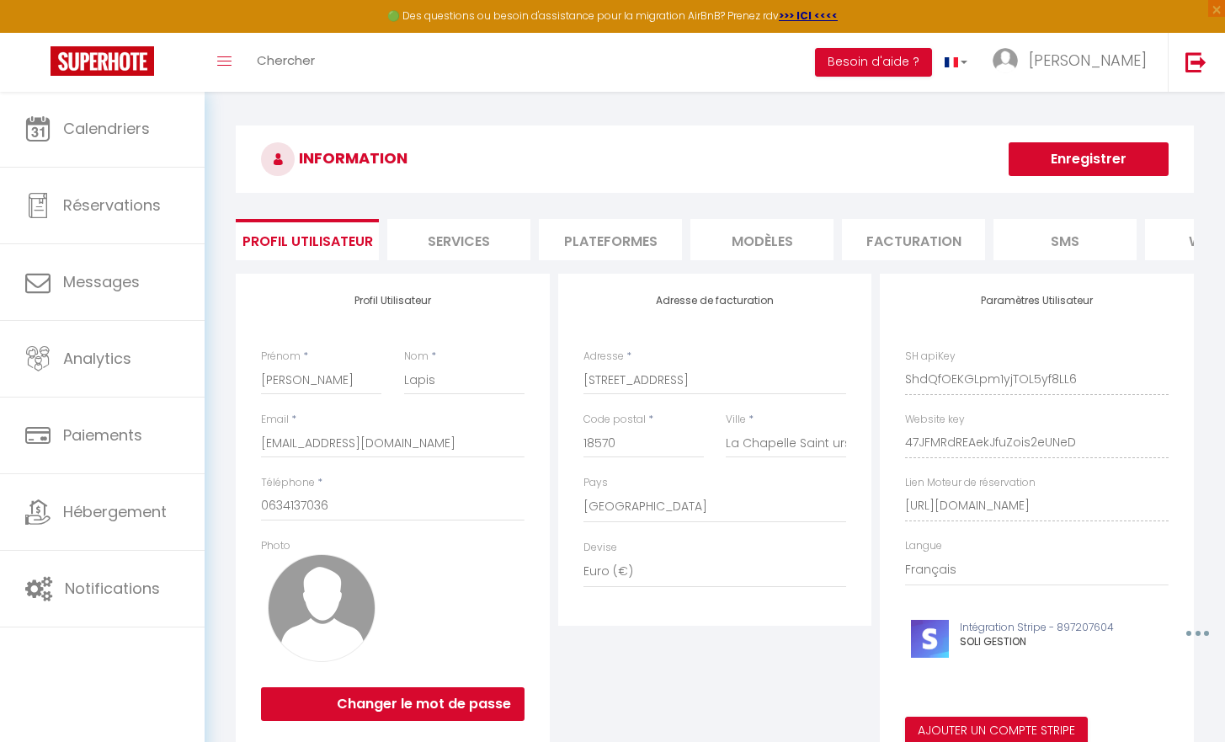
click at [619, 243] on li "Plateformes" at bounding box center [610, 239] width 143 height 41
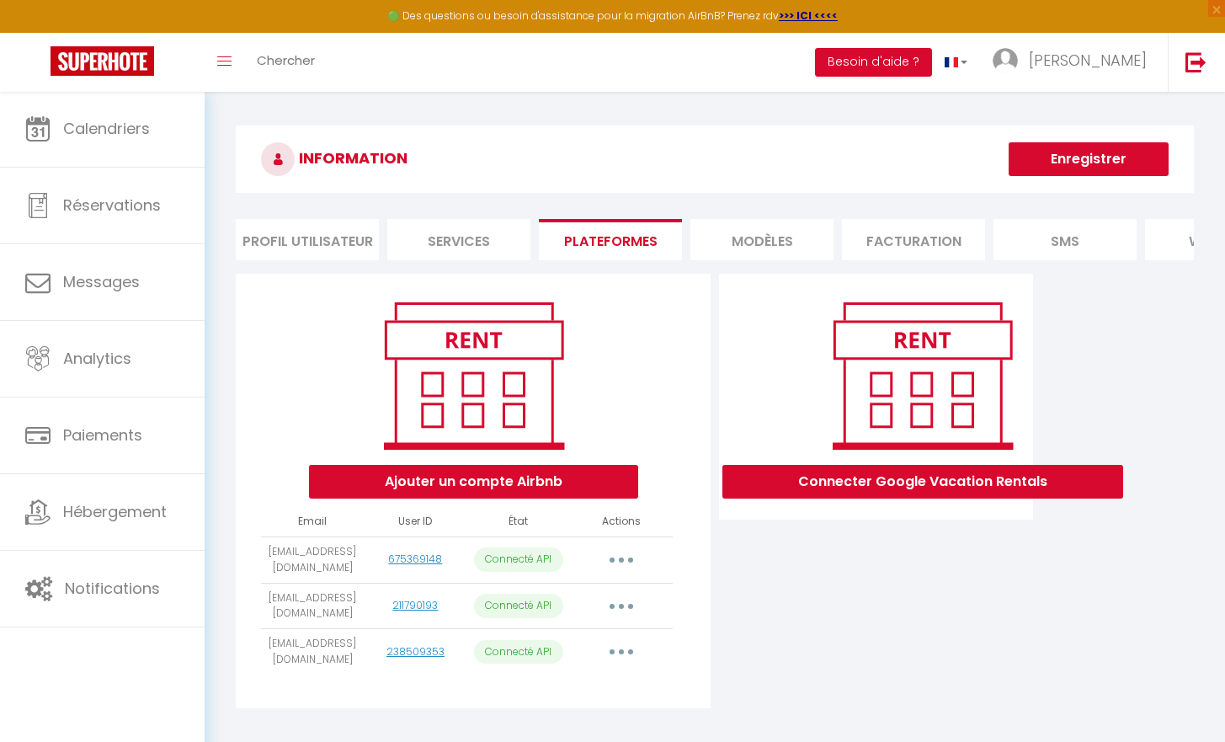
click at [615, 561] on button "button" at bounding box center [621, 559] width 47 height 27
click at [574, 607] on link "Importer les appartements" at bounding box center [547, 597] width 186 height 29
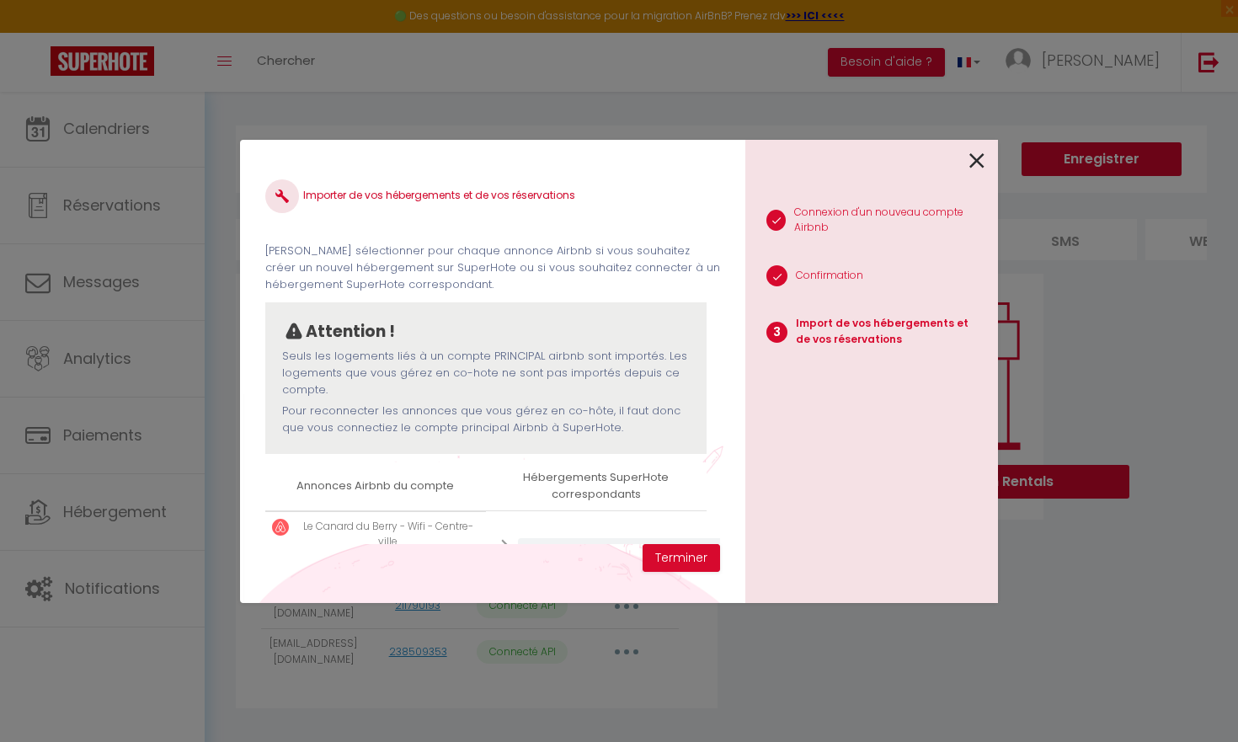
click at [976, 168] on icon at bounding box center [976, 160] width 15 height 25
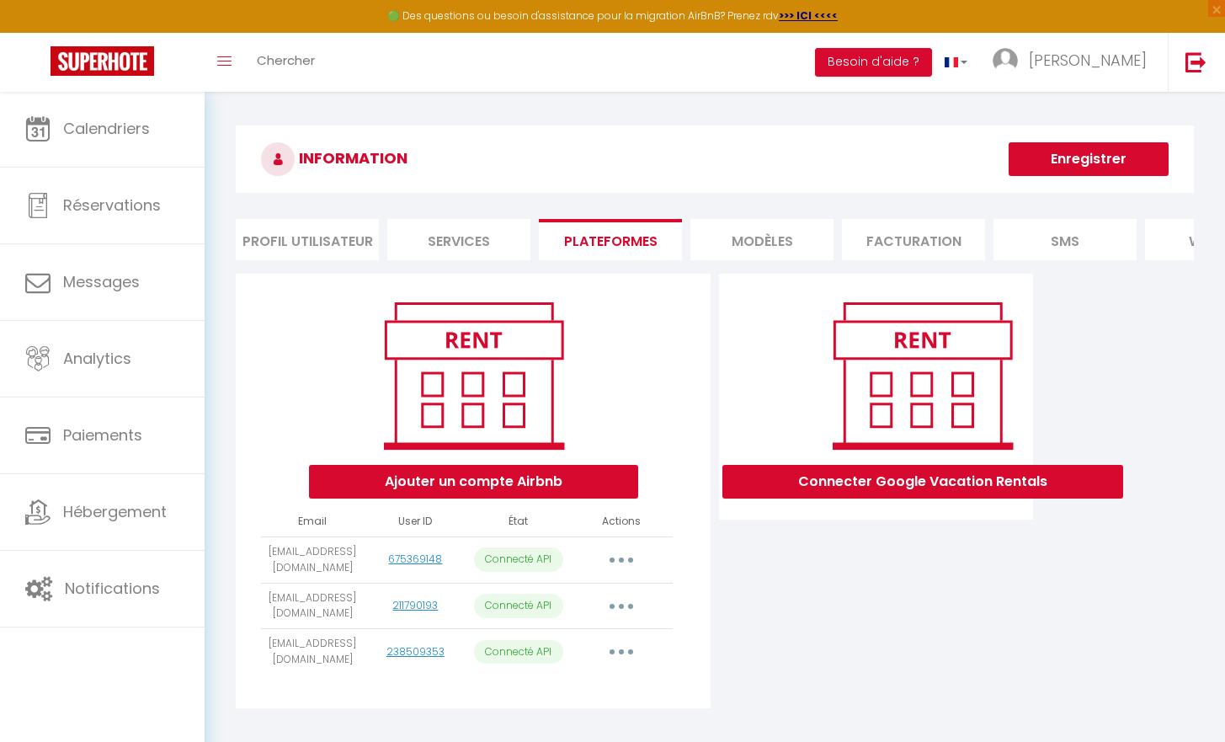
click at [615, 573] on button "button" at bounding box center [621, 559] width 47 height 27
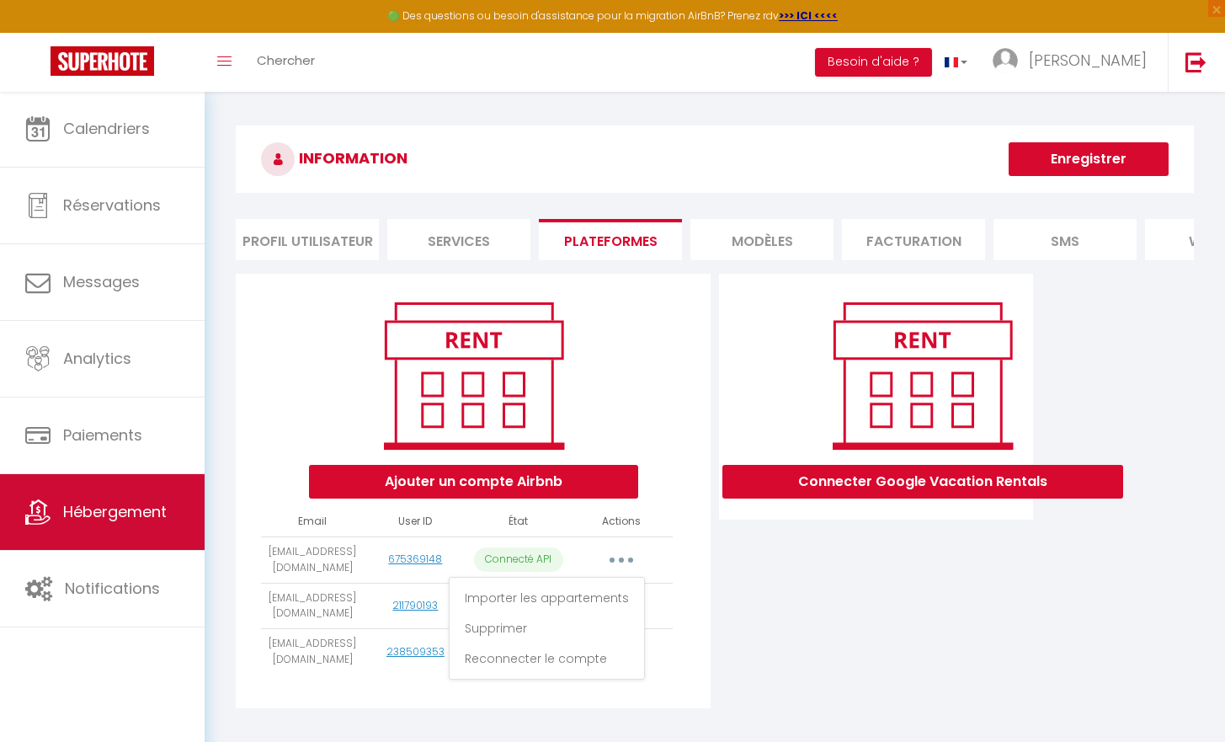
click at [131, 521] on span "Hébergement" at bounding box center [115, 511] width 104 height 21
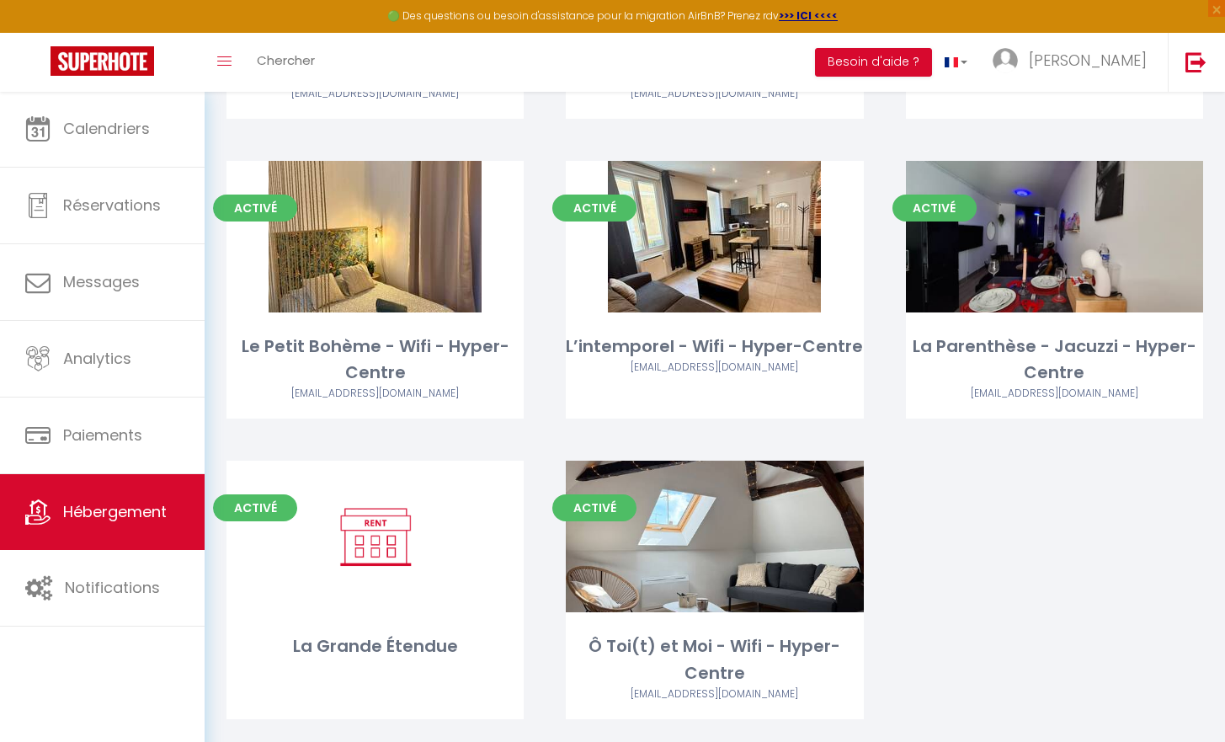
scroll to position [390, 0]
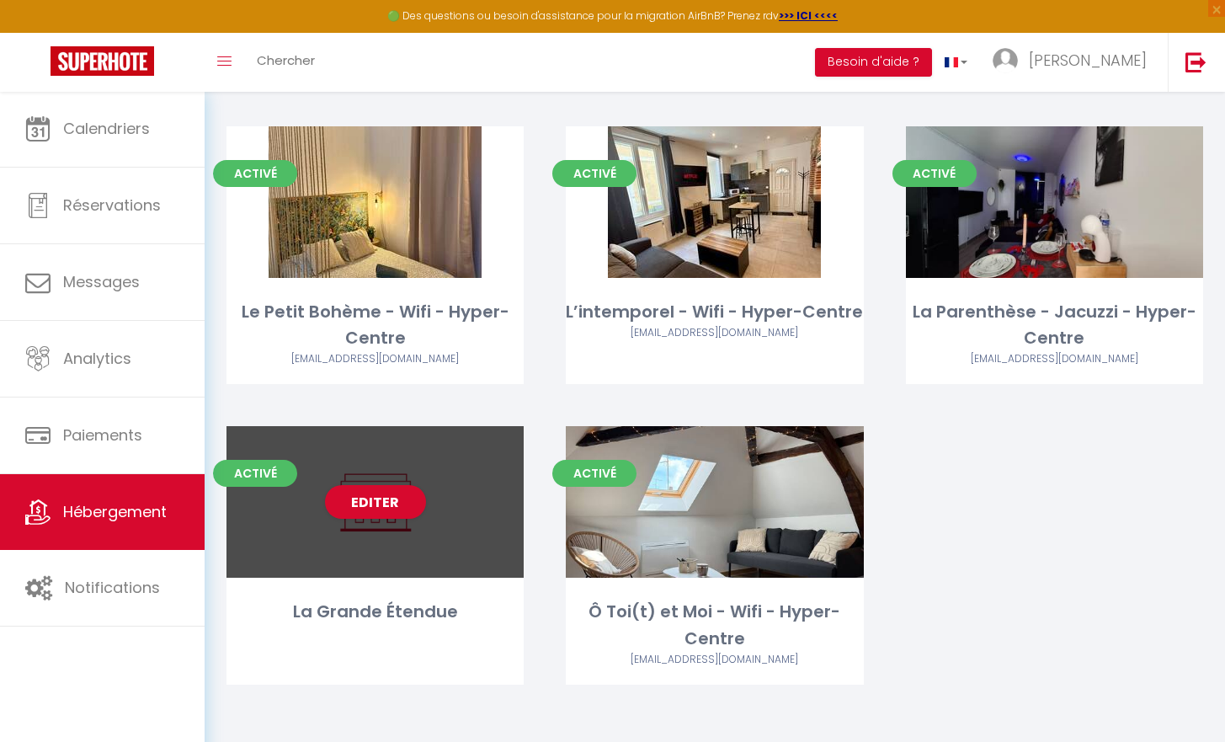
click at [397, 599] on div "La Grande Étendue" at bounding box center [374, 612] width 297 height 26
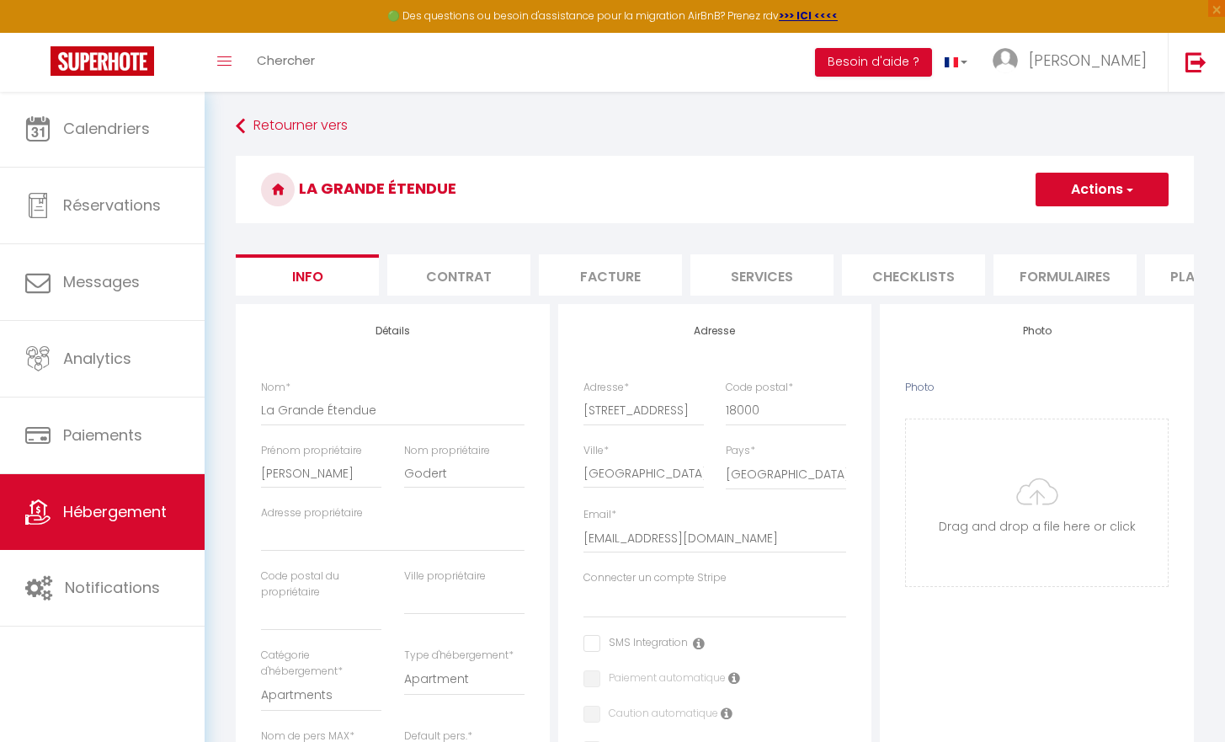
click at [1078, 193] on button "Actions" at bounding box center [1102, 190] width 133 height 34
click at [1036, 228] on input "Enregistrer" at bounding box center [1035, 226] width 62 height 17
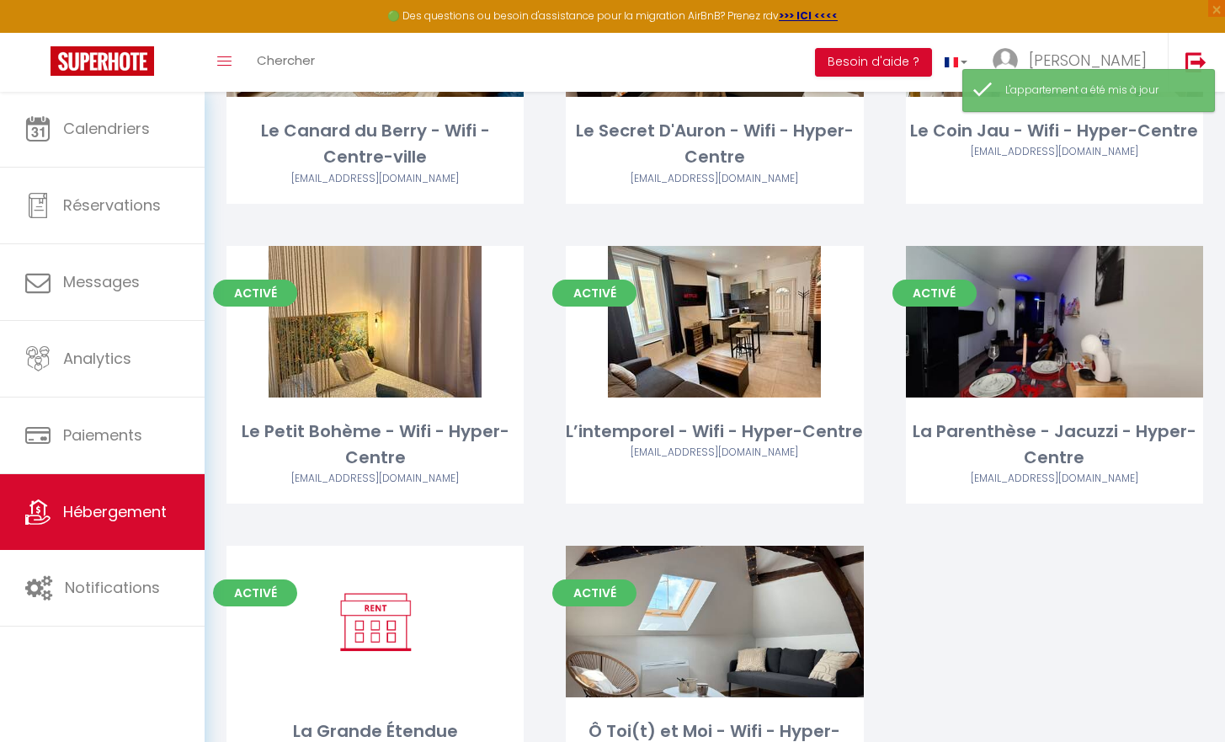
scroll to position [390, 0]
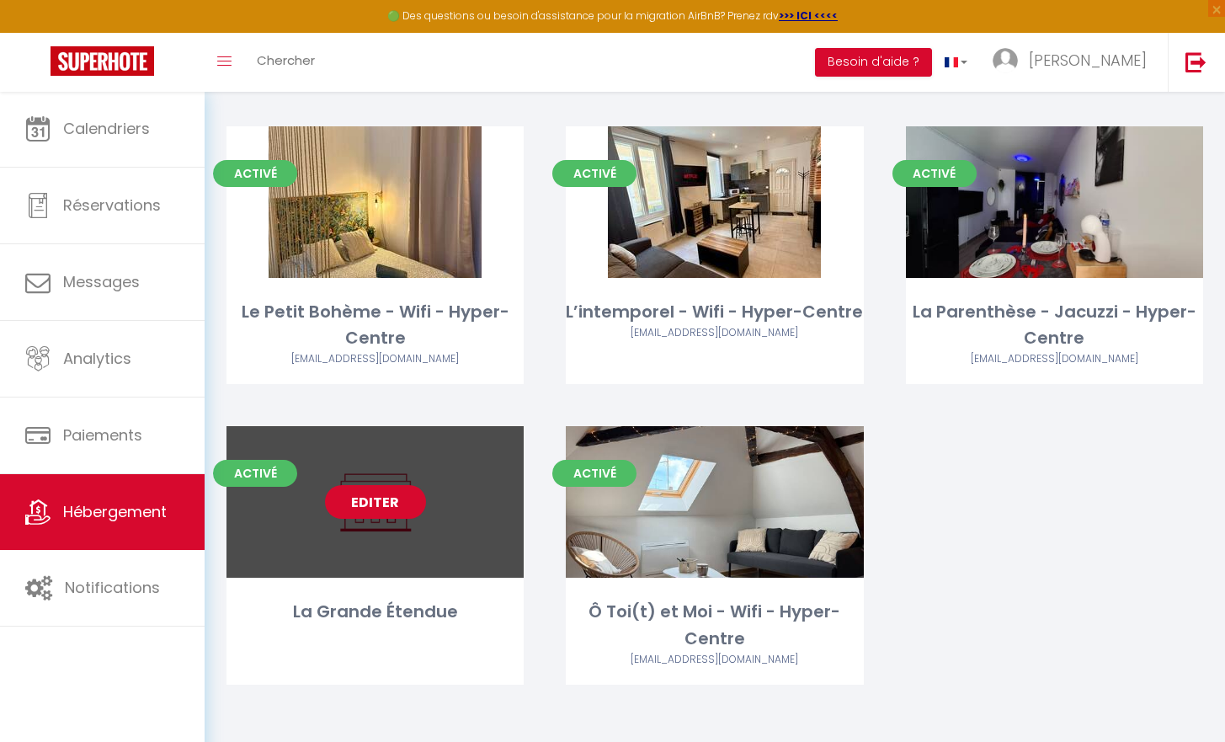
click at [390, 512] on link "Editer" at bounding box center [375, 502] width 101 height 34
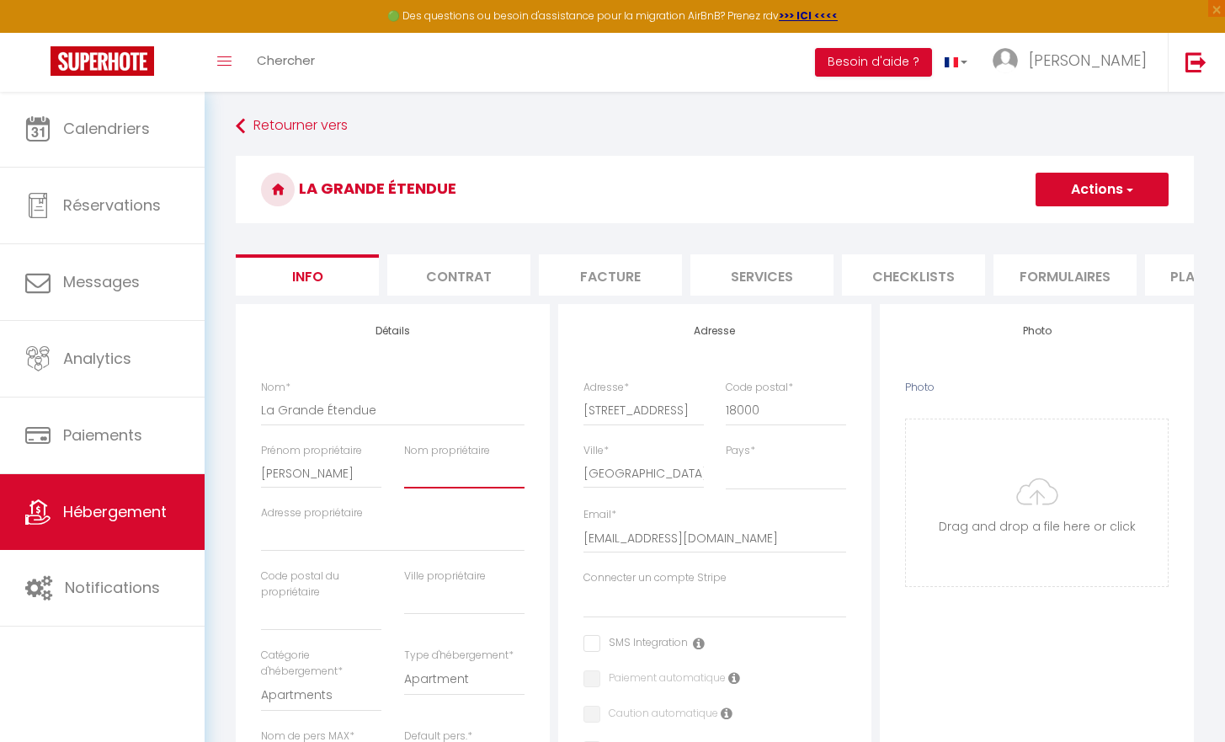
click at [413, 475] on input "Nom propriétaire" at bounding box center [464, 473] width 120 height 30
click at [1062, 185] on button "Actions" at bounding box center [1102, 190] width 133 height 34
click at [1055, 224] on input "Enregistrer" at bounding box center [1035, 226] width 62 height 17
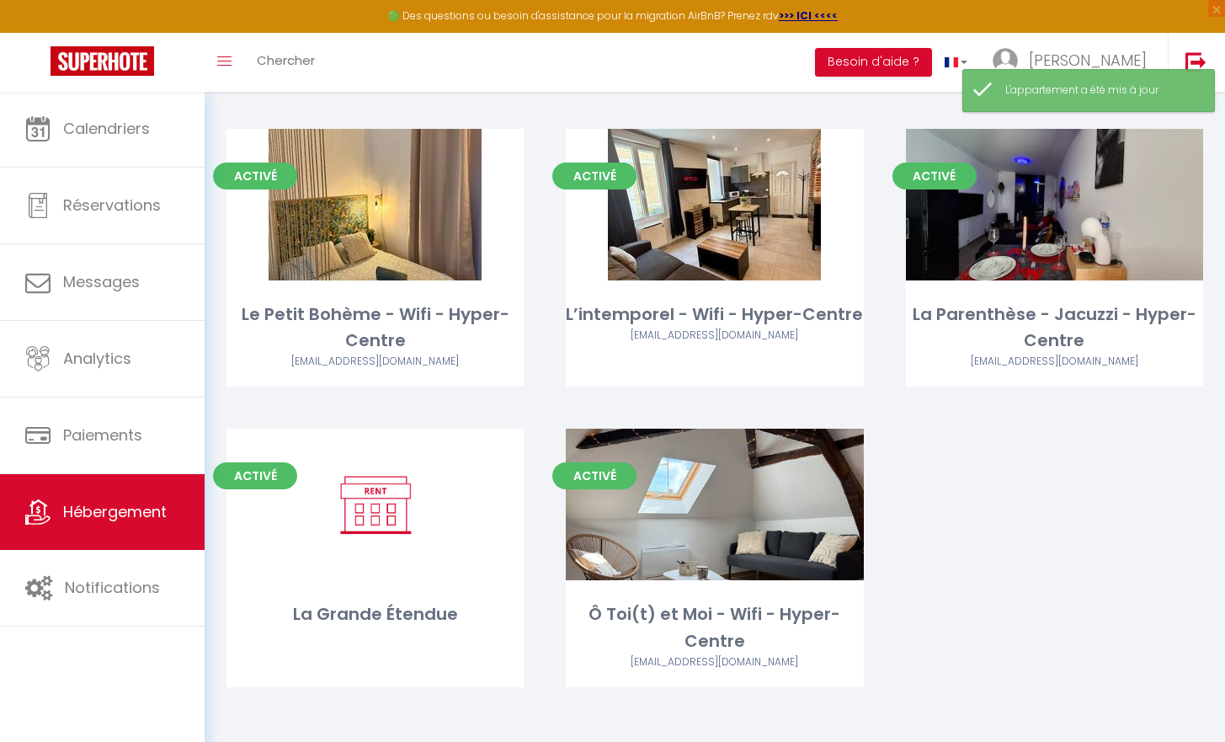
scroll to position [390, 0]
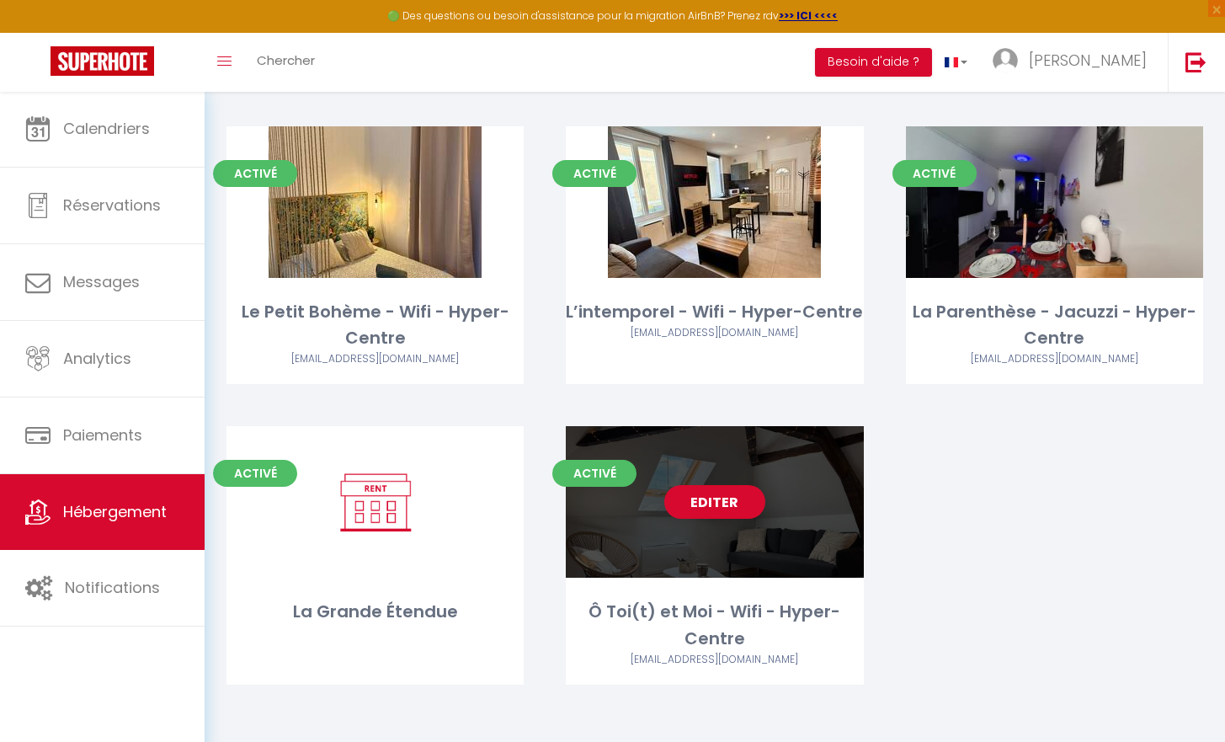
click at [700, 485] on link "Editer" at bounding box center [714, 502] width 101 height 34
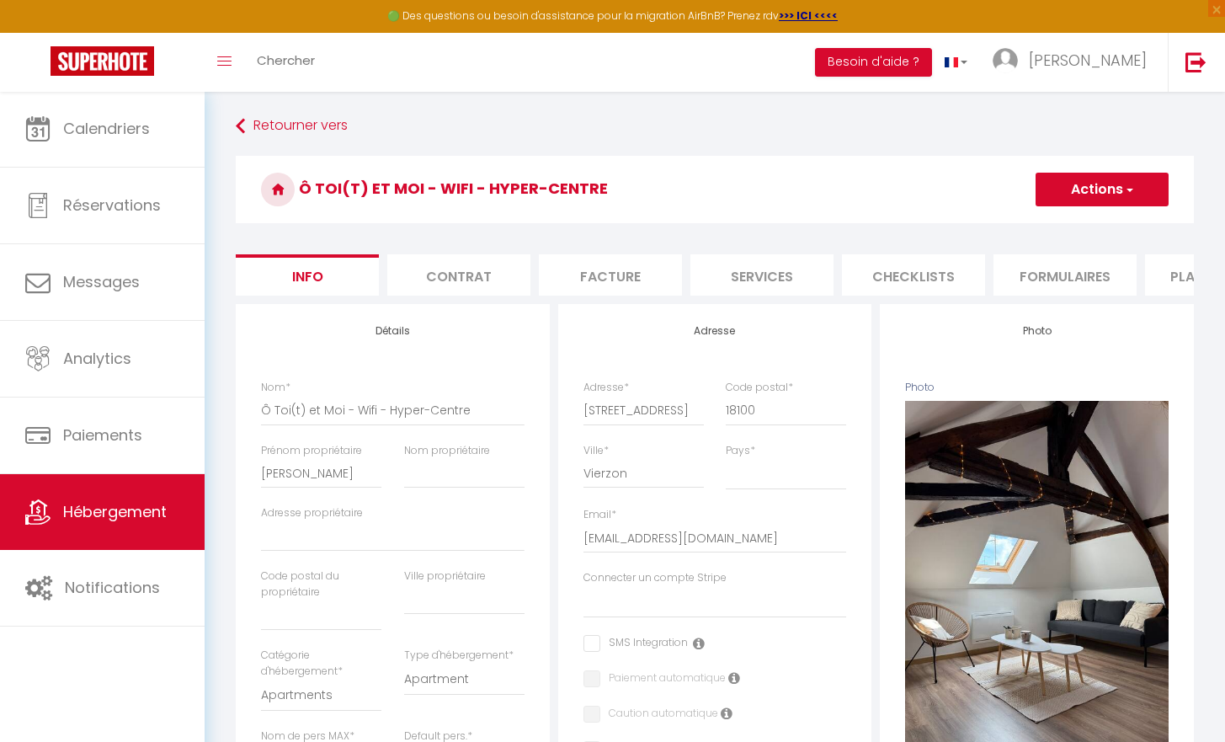
click at [155, 503] on span "Hébergement" at bounding box center [115, 511] width 104 height 21
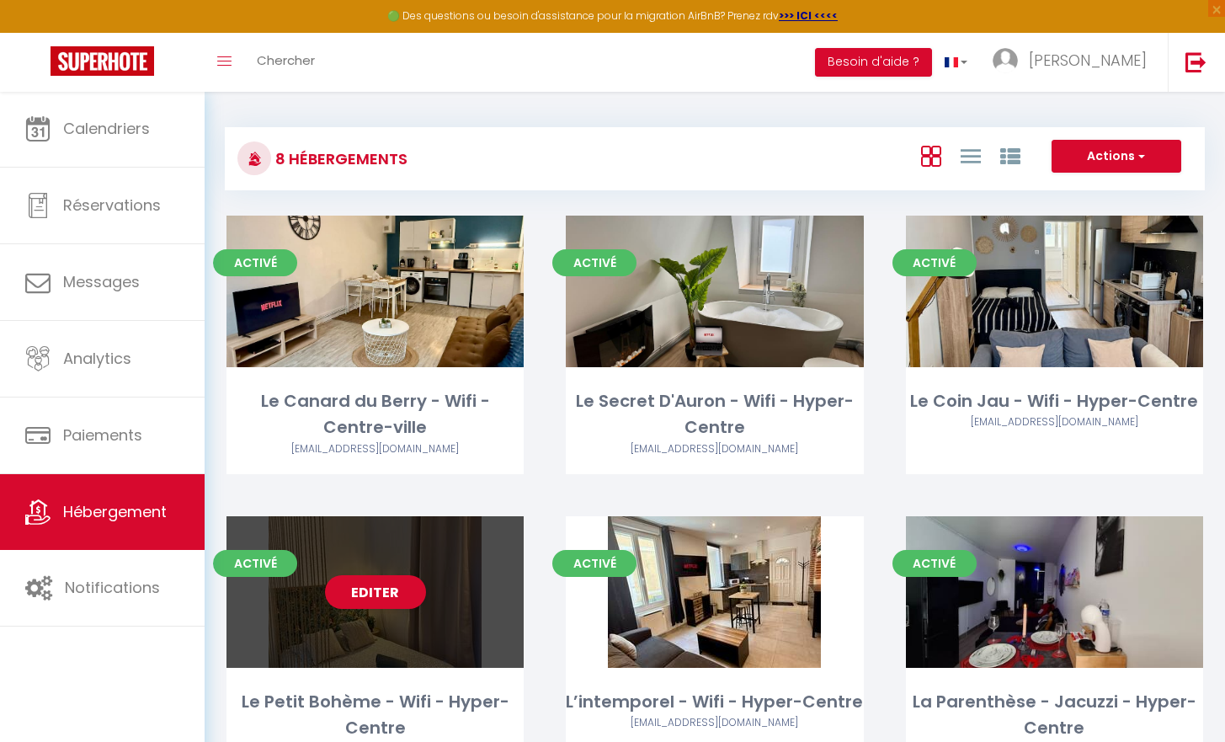
click at [491, 672] on div "Activé Editer Le Petit Bohème - Wifi - Hyper-Centre soligestion10@gmail.com" at bounding box center [374, 645] width 297 height 258
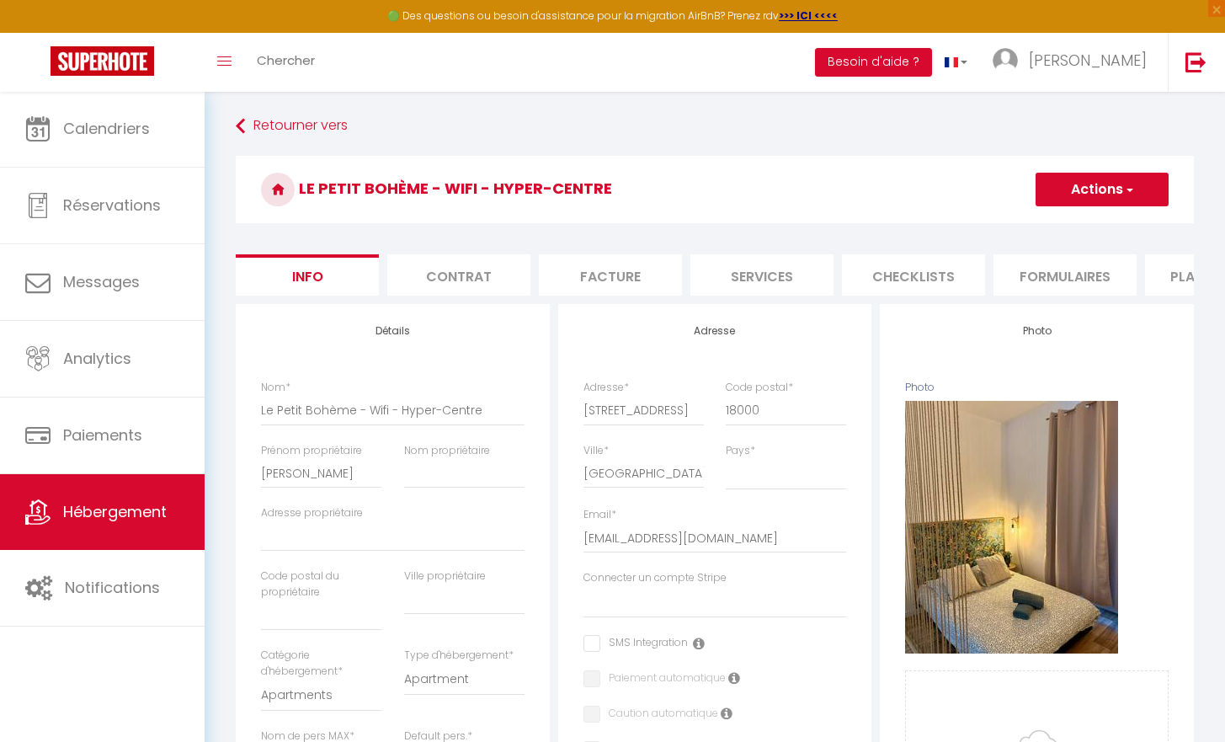
click at [170, 514] on link "Hébergement" at bounding box center [102, 512] width 205 height 76
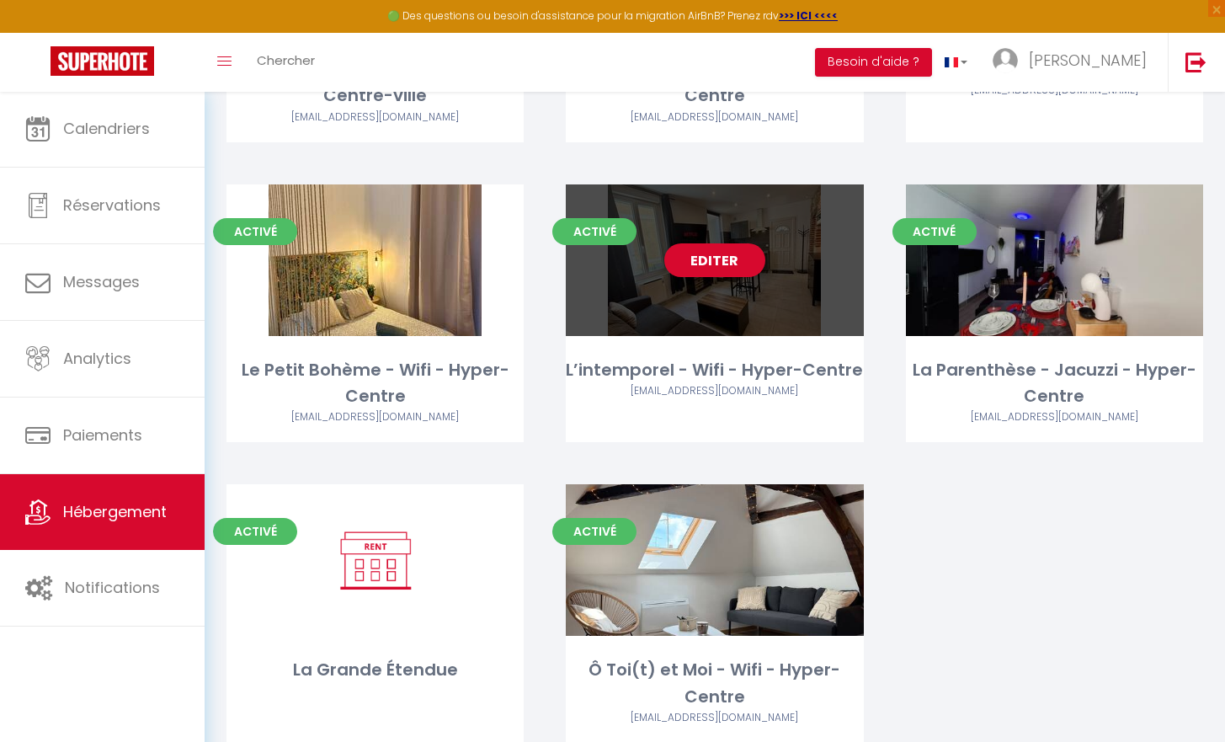
scroll to position [391, 0]
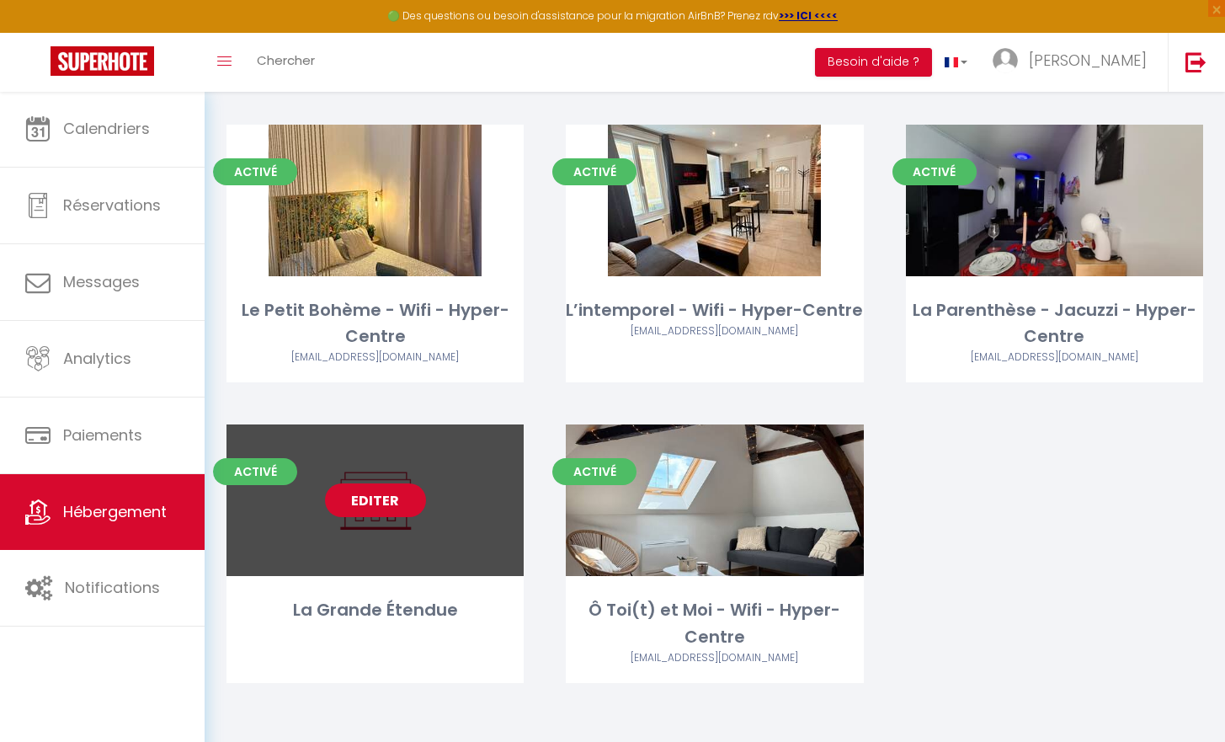
click at [375, 512] on link "Editer" at bounding box center [375, 500] width 101 height 34
click at [375, 498] on link "Editer" at bounding box center [375, 500] width 101 height 34
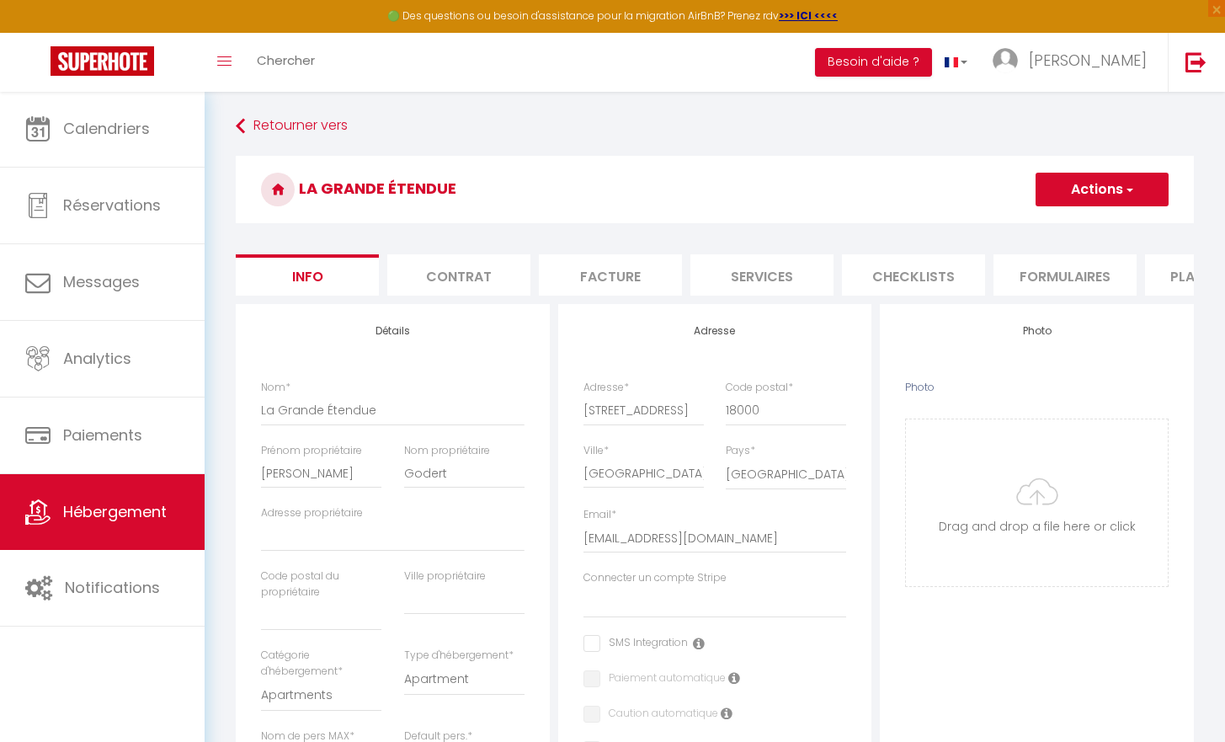
click at [1091, 192] on button "Actions" at bounding box center [1102, 190] width 133 height 34
click at [1070, 226] on link "Enregistrer" at bounding box center [1078, 227] width 180 height 22
click at [1060, 201] on button "Actions" at bounding box center [1102, 190] width 133 height 34
click at [1051, 226] on input "Enregistrer" at bounding box center [1035, 226] width 62 height 17
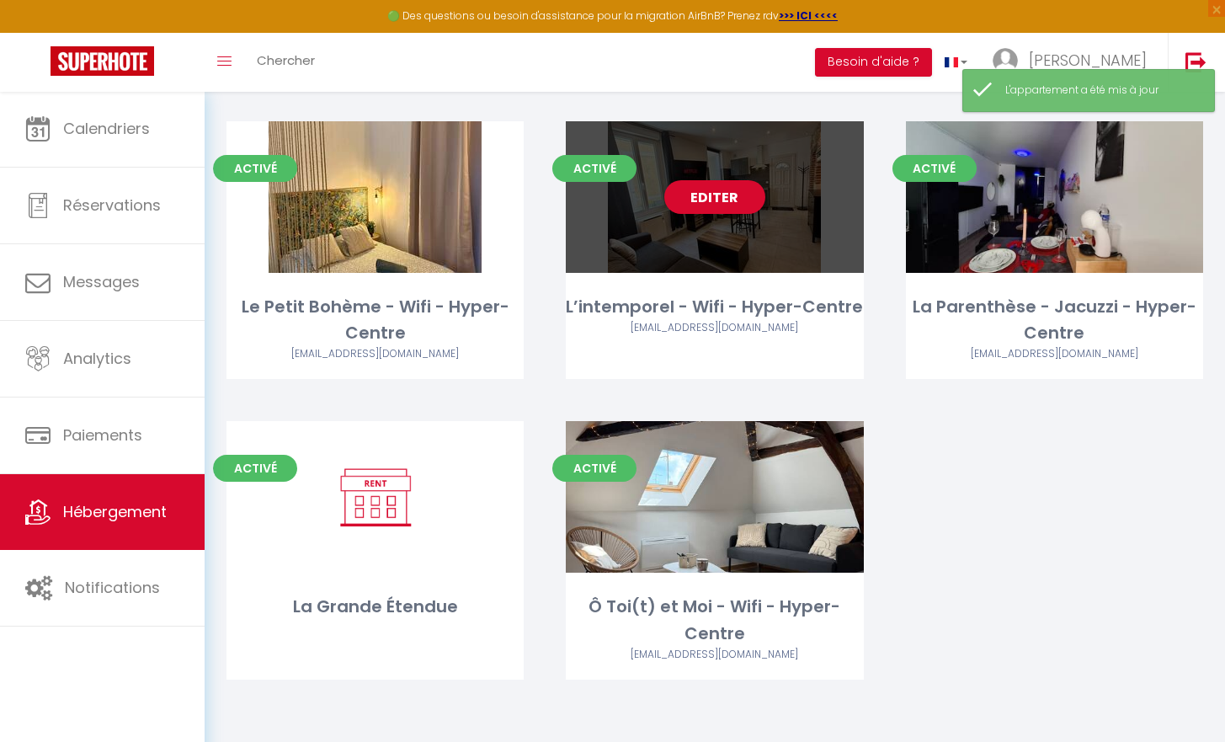
scroll to position [390, 0]
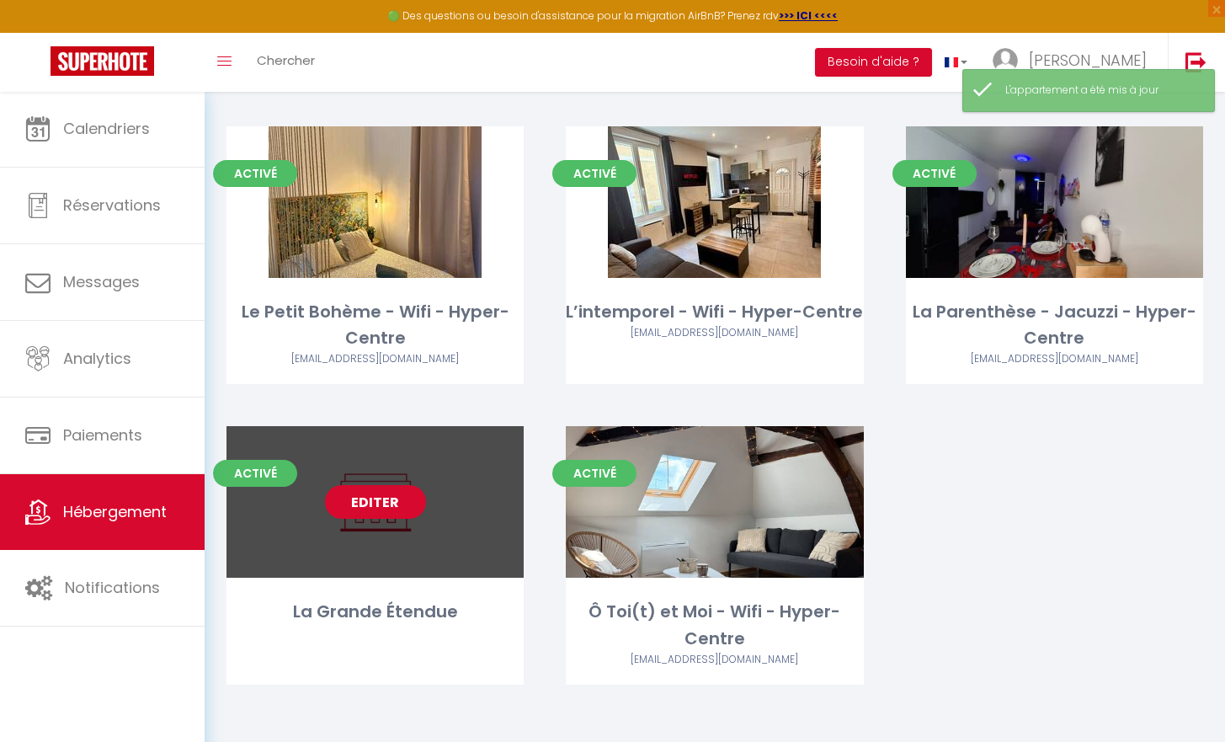
click at [371, 498] on link "Editer" at bounding box center [375, 502] width 101 height 34
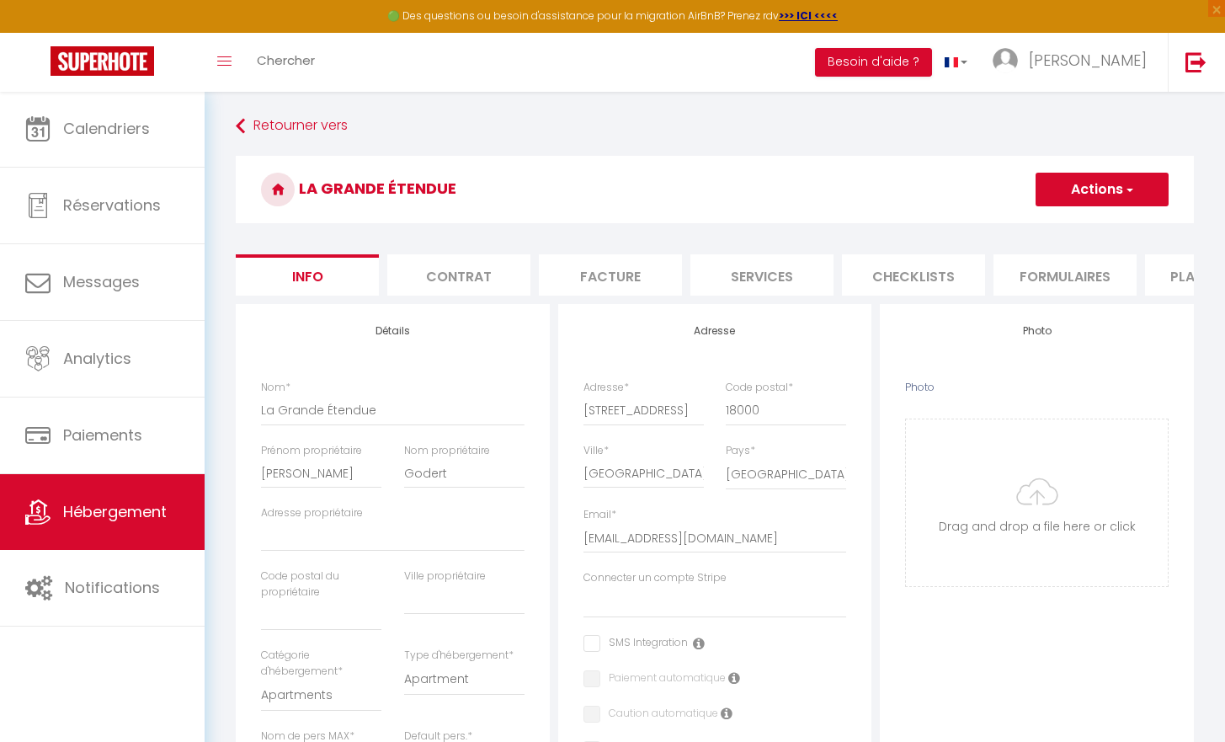
click at [1167, 276] on li "Plateformes" at bounding box center [1216, 274] width 143 height 41
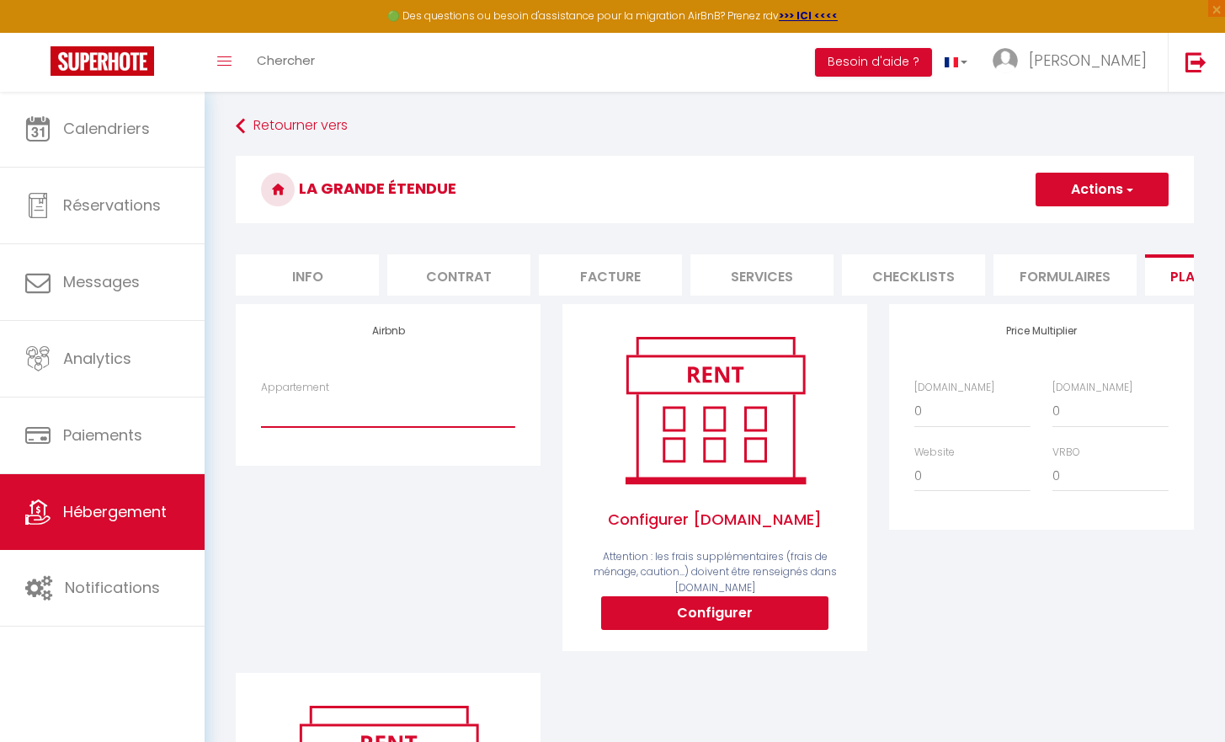
click at [157, 500] on link "Hébergement" at bounding box center [102, 512] width 205 height 76
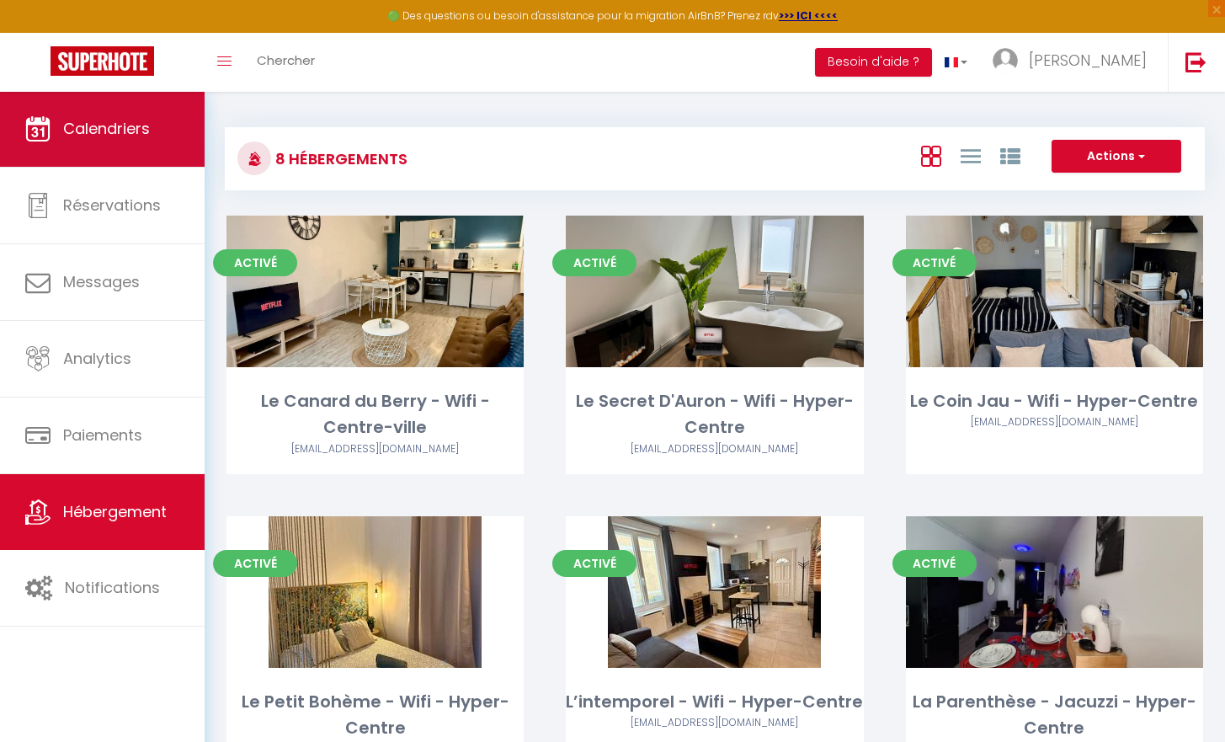
click at [77, 134] on span "Calendriers" at bounding box center [106, 128] width 87 height 21
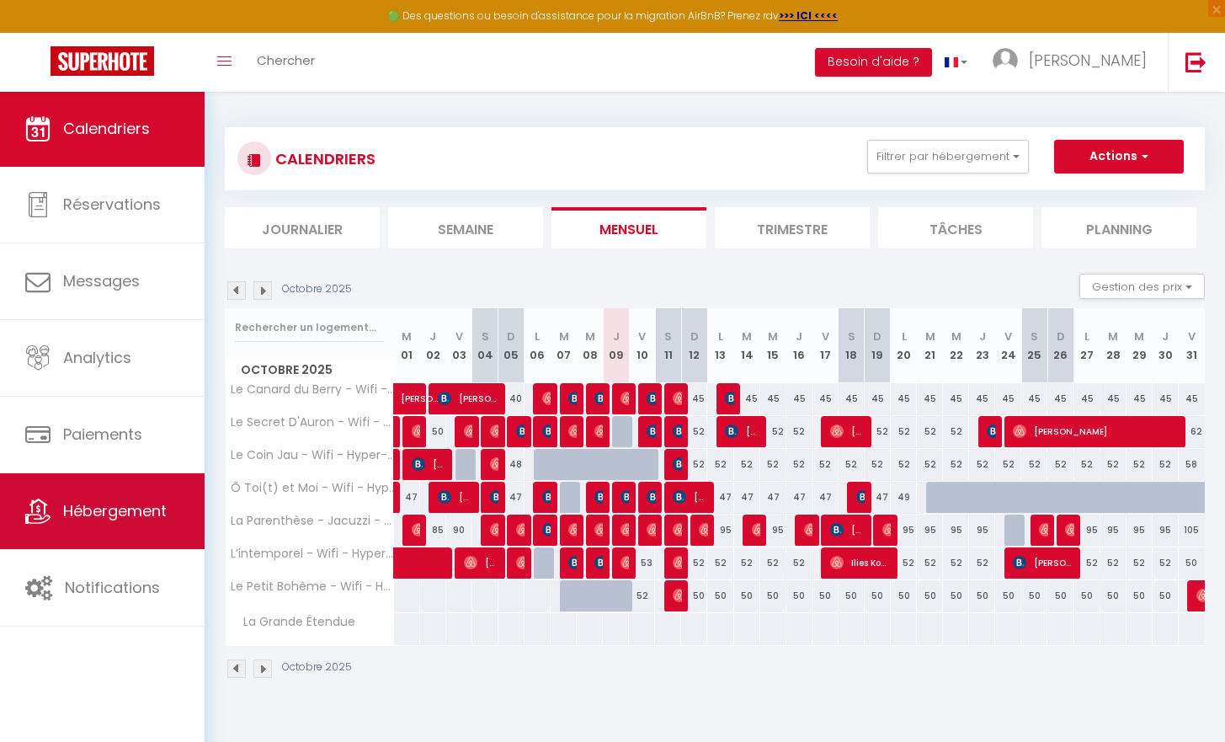
click at [119, 520] on span "Hébergement" at bounding box center [115, 510] width 104 height 21
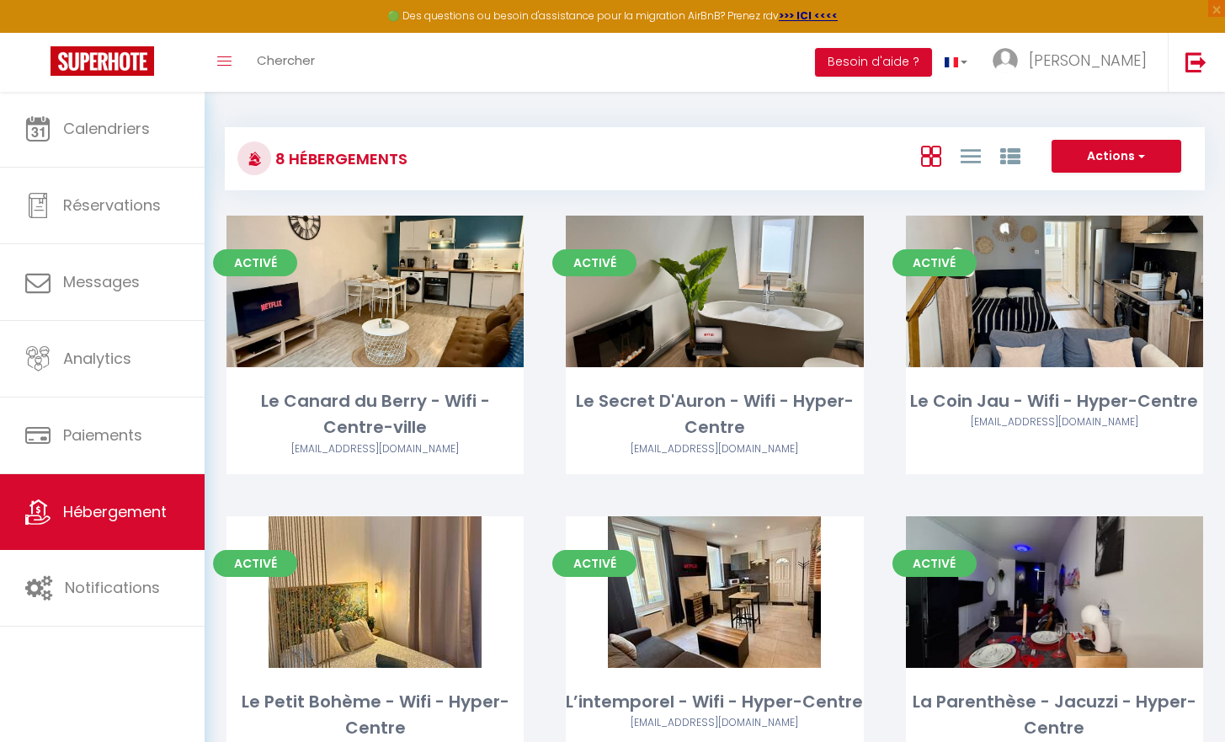
click at [122, 504] on span "Hébergement" at bounding box center [115, 511] width 104 height 21
click at [1018, 67] on img at bounding box center [1005, 60] width 25 height 25
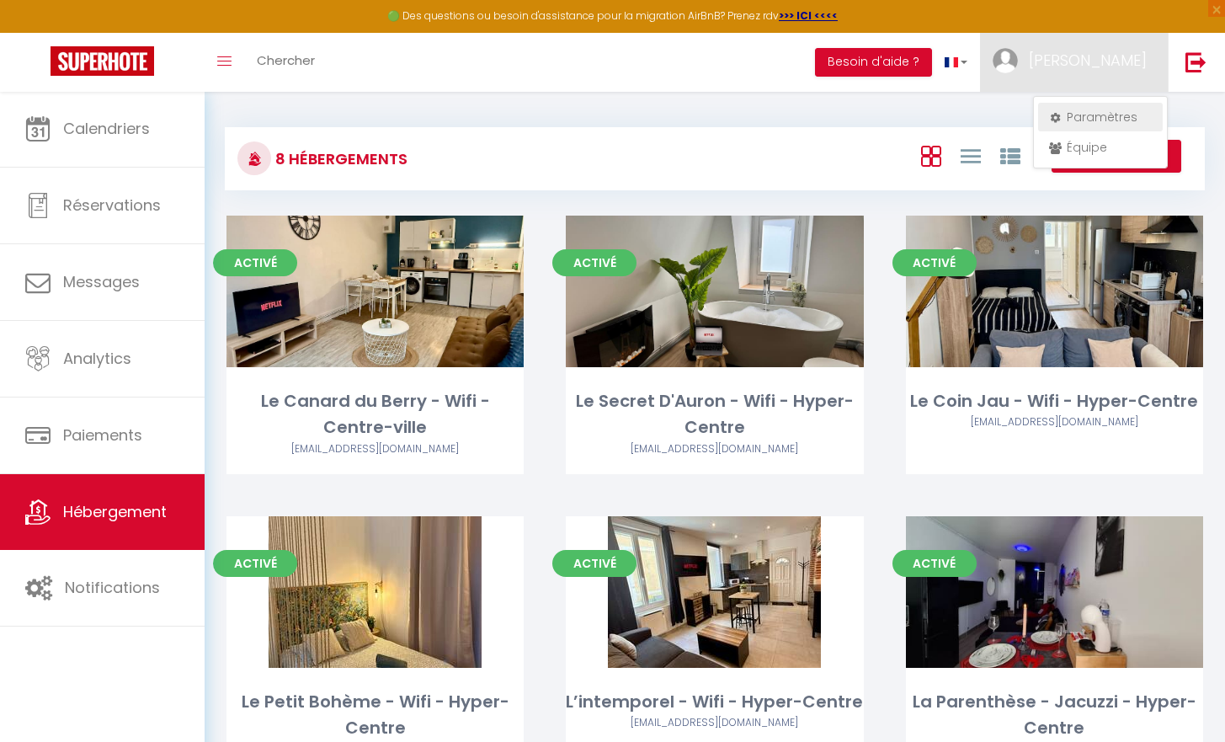
click at [1069, 119] on link "Paramètres" at bounding box center [1100, 117] width 125 height 29
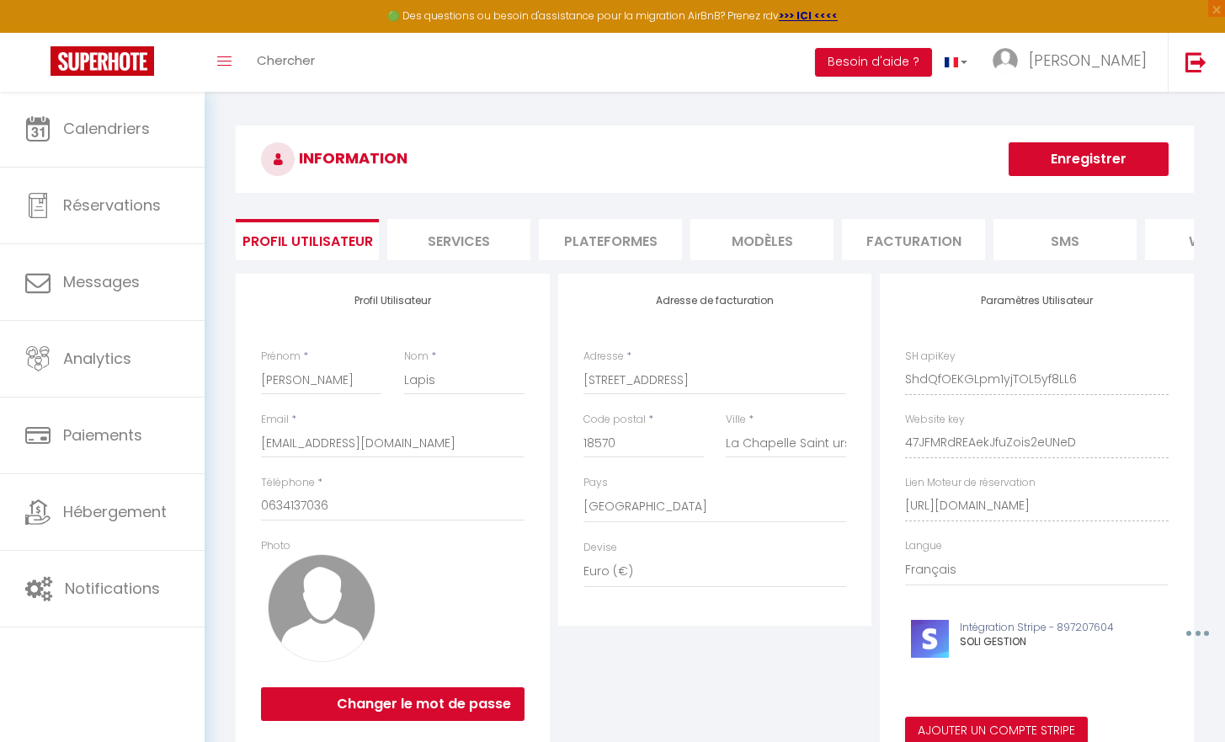
click at [634, 247] on li "Plateformes" at bounding box center [610, 239] width 143 height 41
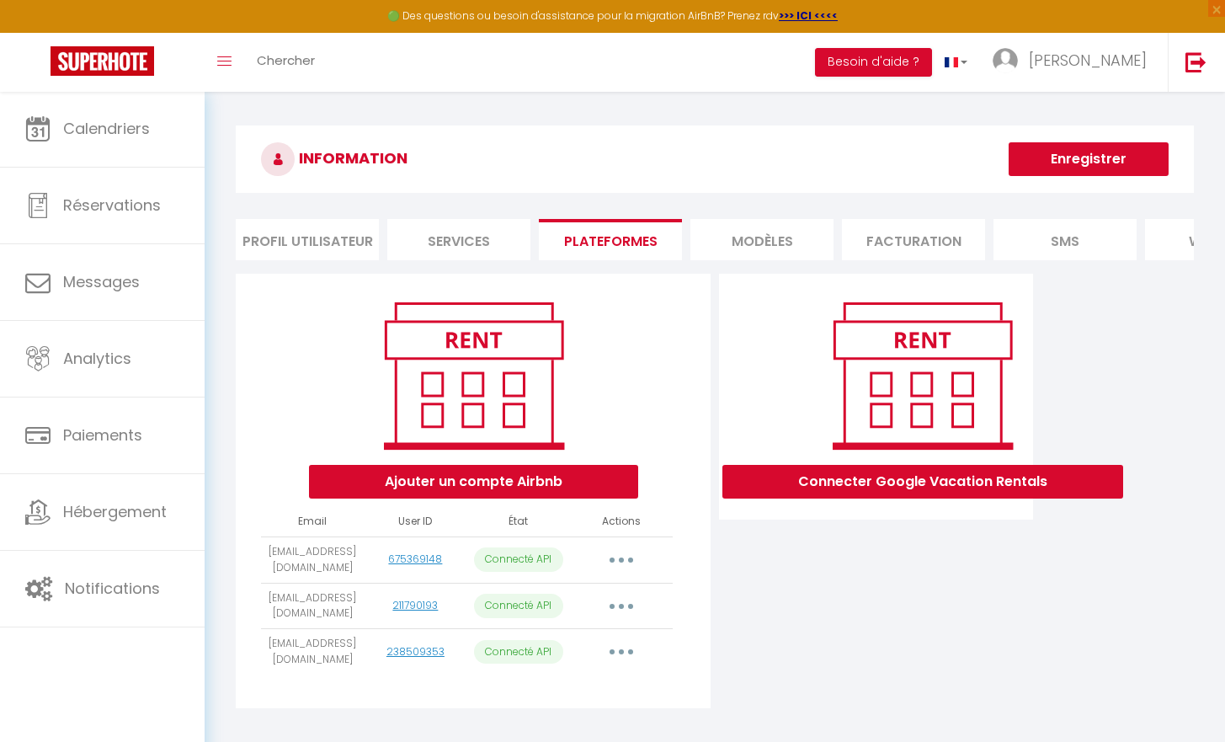
click at [625, 572] on button "button" at bounding box center [621, 559] width 47 height 27
click at [601, 612] on link "Importer les appartements" at bounding box center [547, 597] width 186 height 29
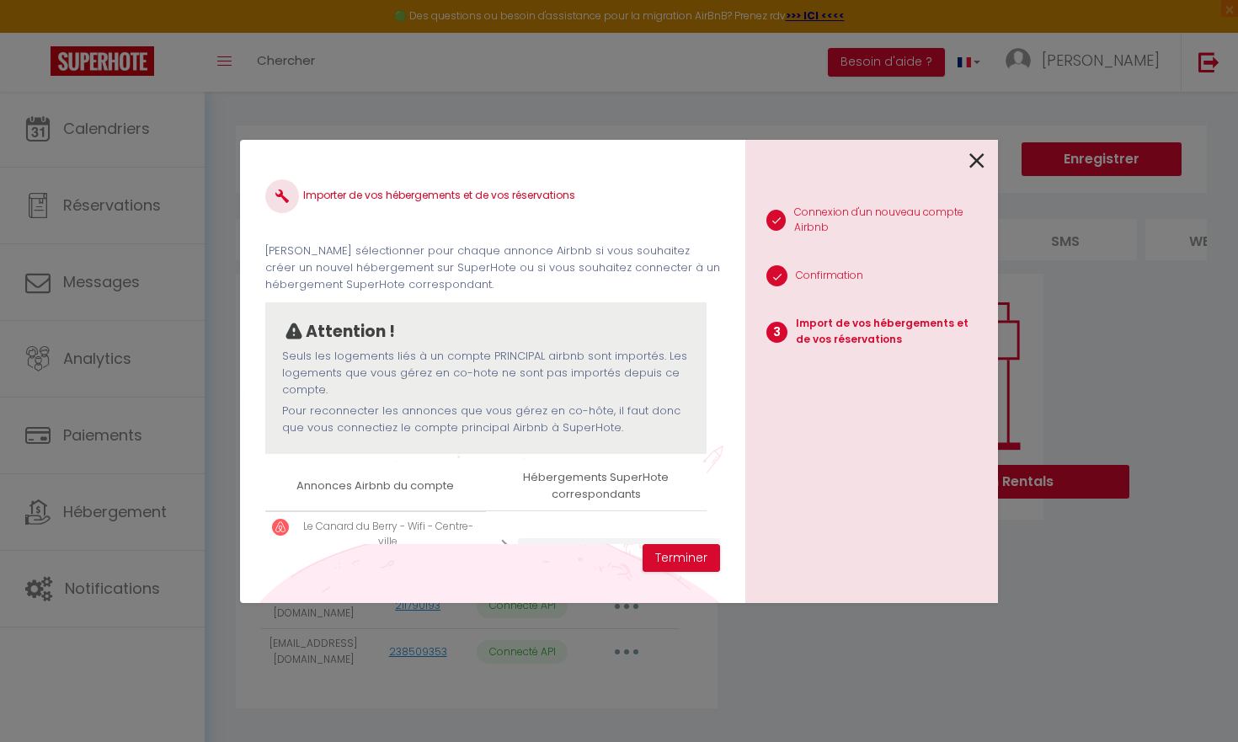
click at [972, 163] on icon at bounding box center [976, 160] width 15 height 25
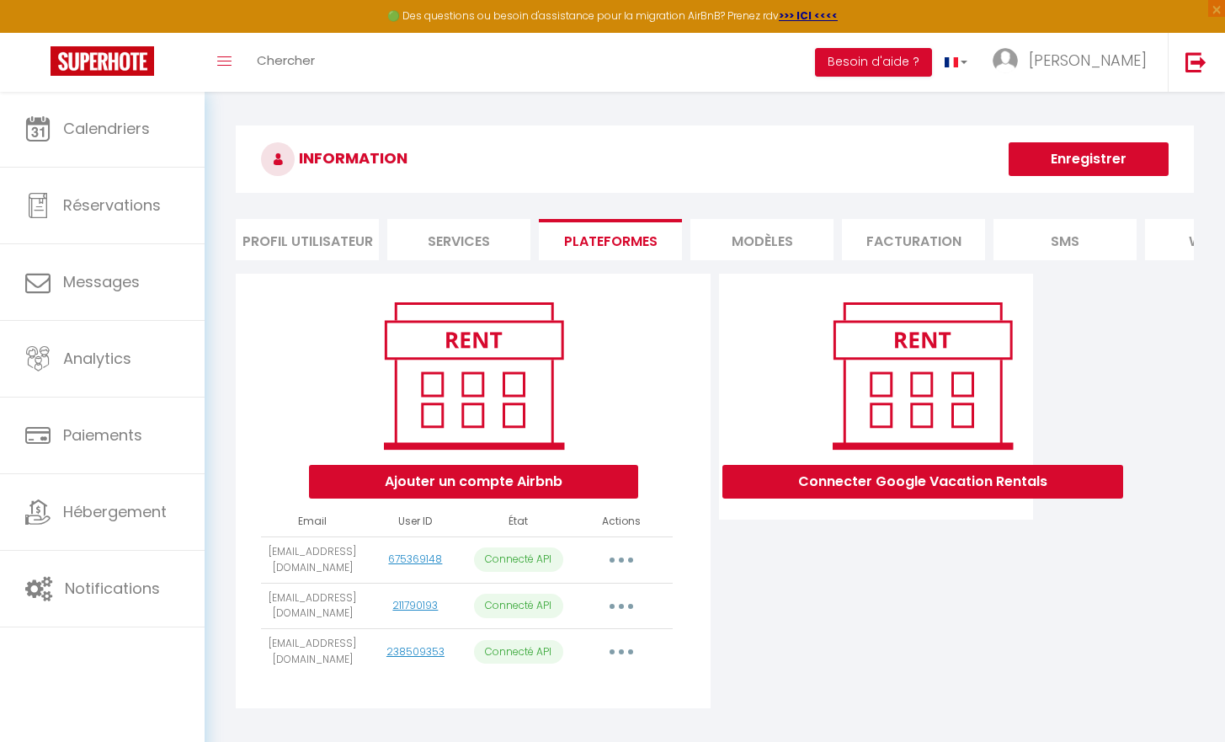
click at [539, 498] on button "Ajouter un compte Airbnb" at bounding box center [473, 482] width 329 height 34
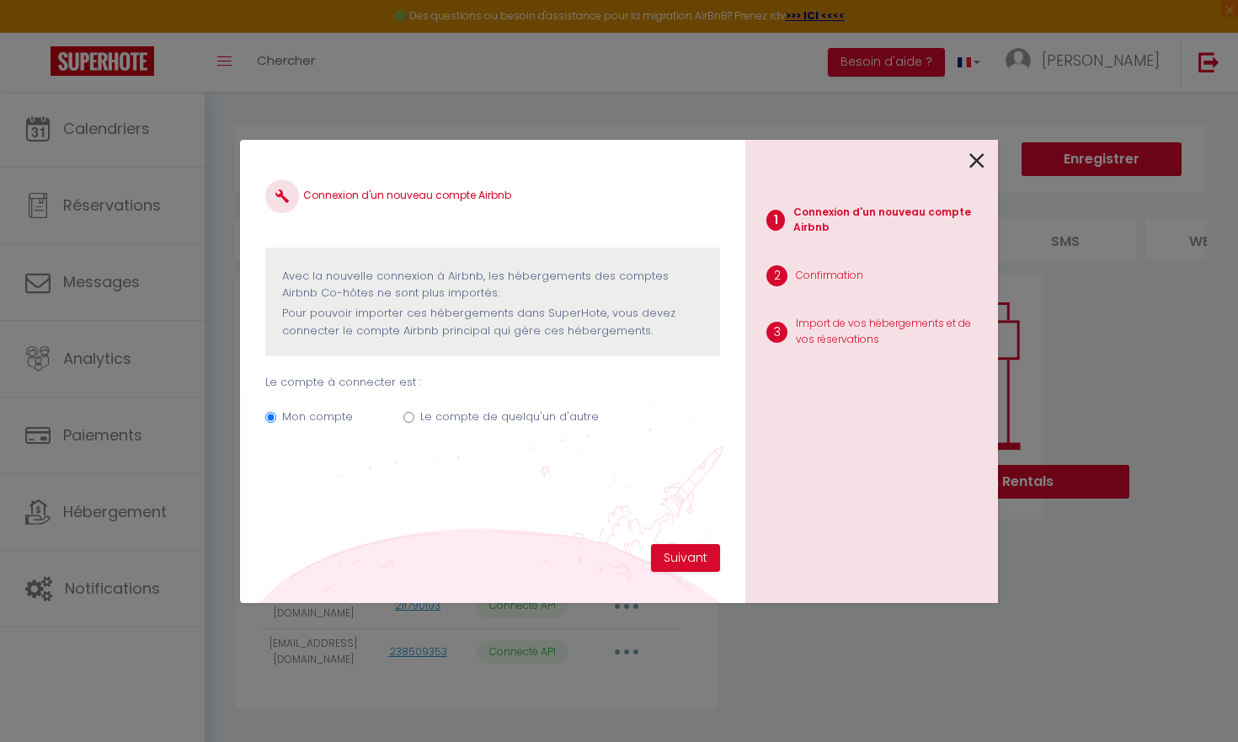
click at [977, 162] on icon at bounding box center [976, 160] width 15 height 25
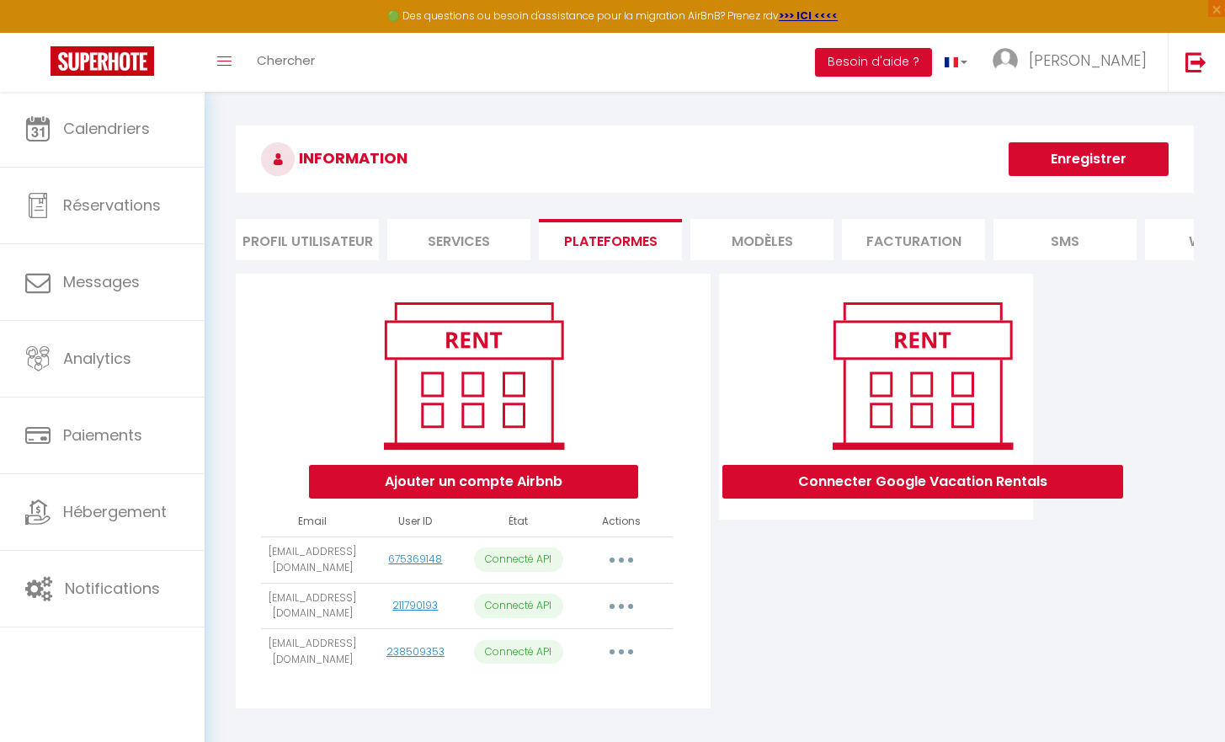
click at [613, 572] on button "button" at bounding box center [621, 559] width 47 height 27
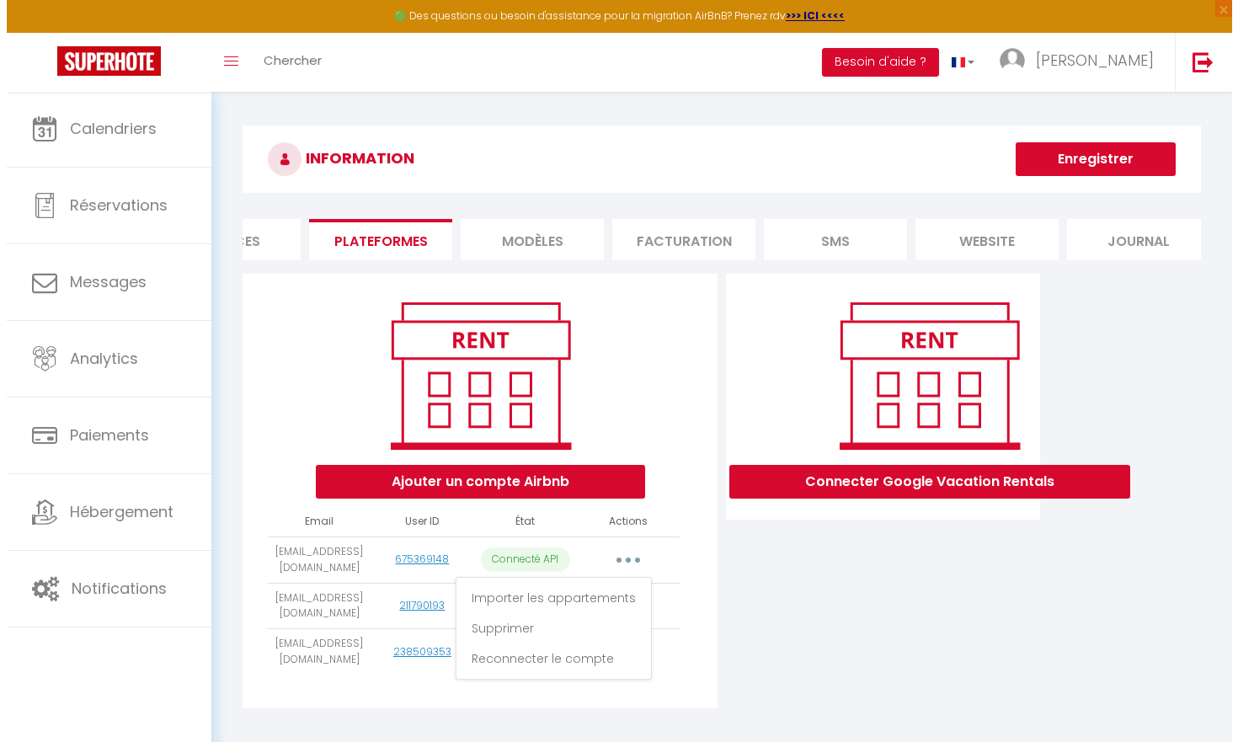
scroll to position [0, 246]
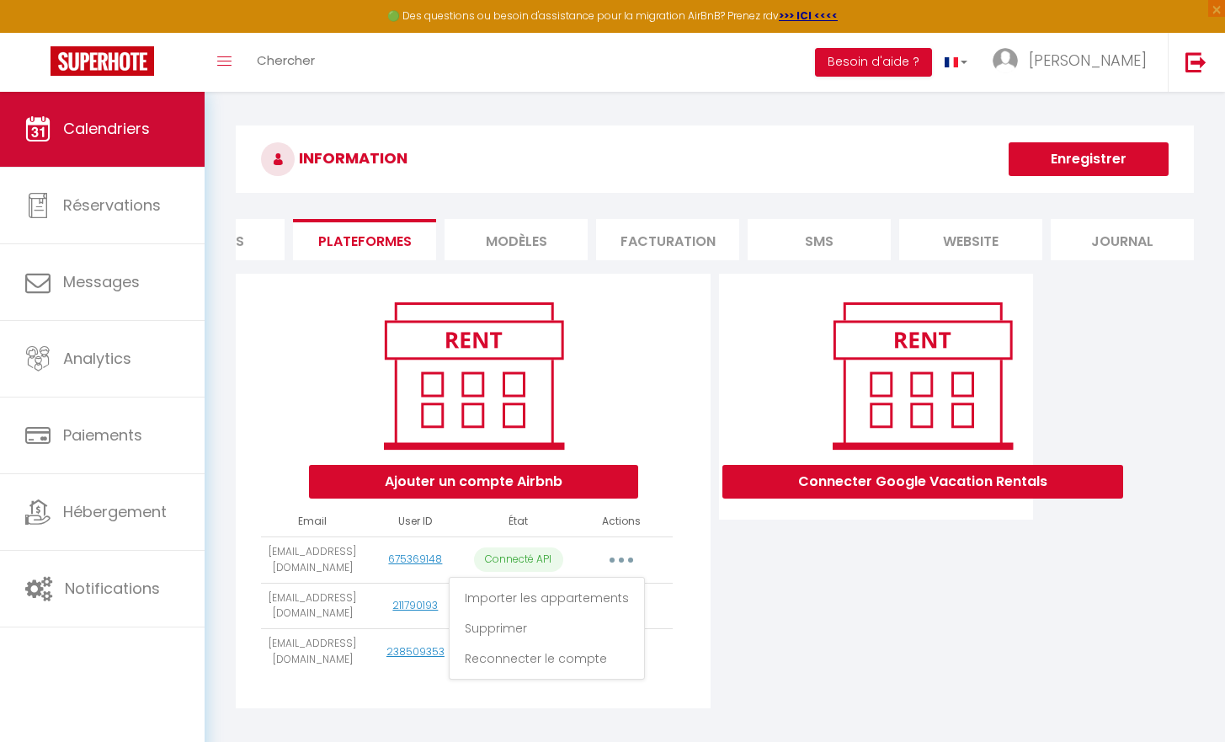
click at [61, 142] on link "Calendriers" at bounding box center [102, 129] width 205 height 76
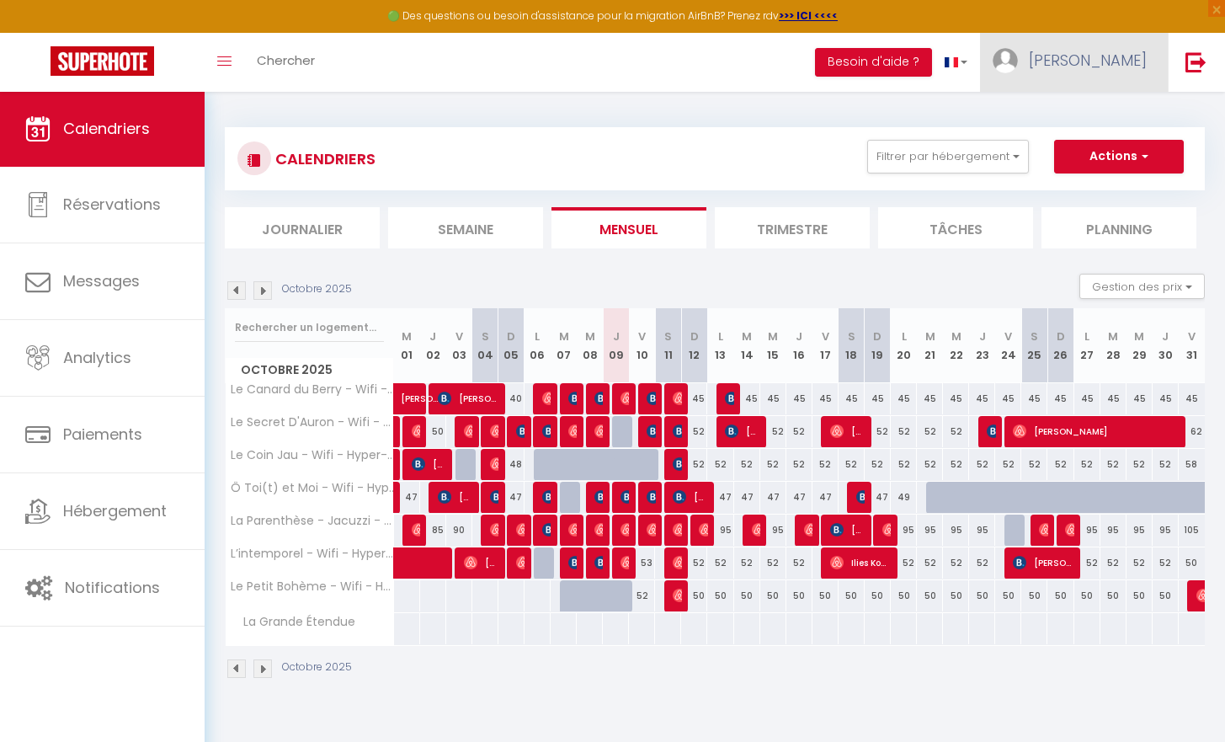
click at [1113, 59] on span "[PERSON_NAME]" at bounding box center [1088, 60] width 118 height 21
click at [1076, 121] on link "Paramètres" at bounding box center [1100, 117] width 125 height 29
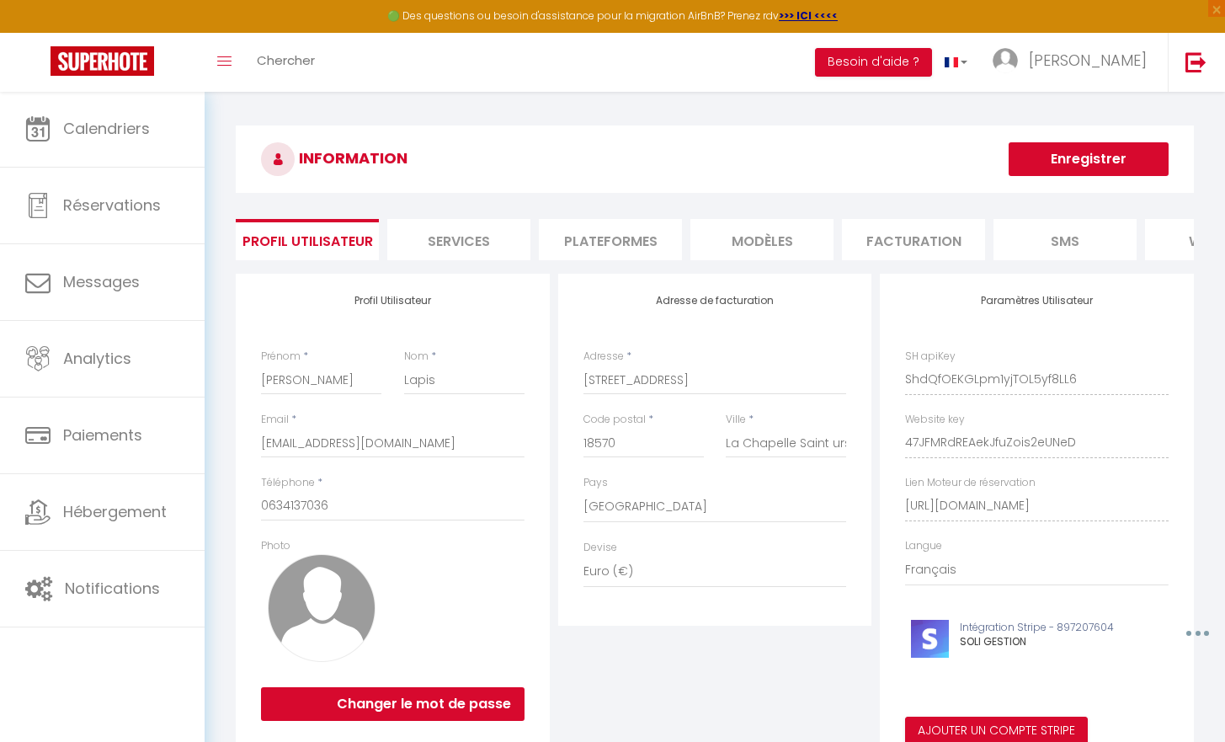
click at [568, 251] on li "Plateformes" at bounding box center [610, 239] width 143 height 41
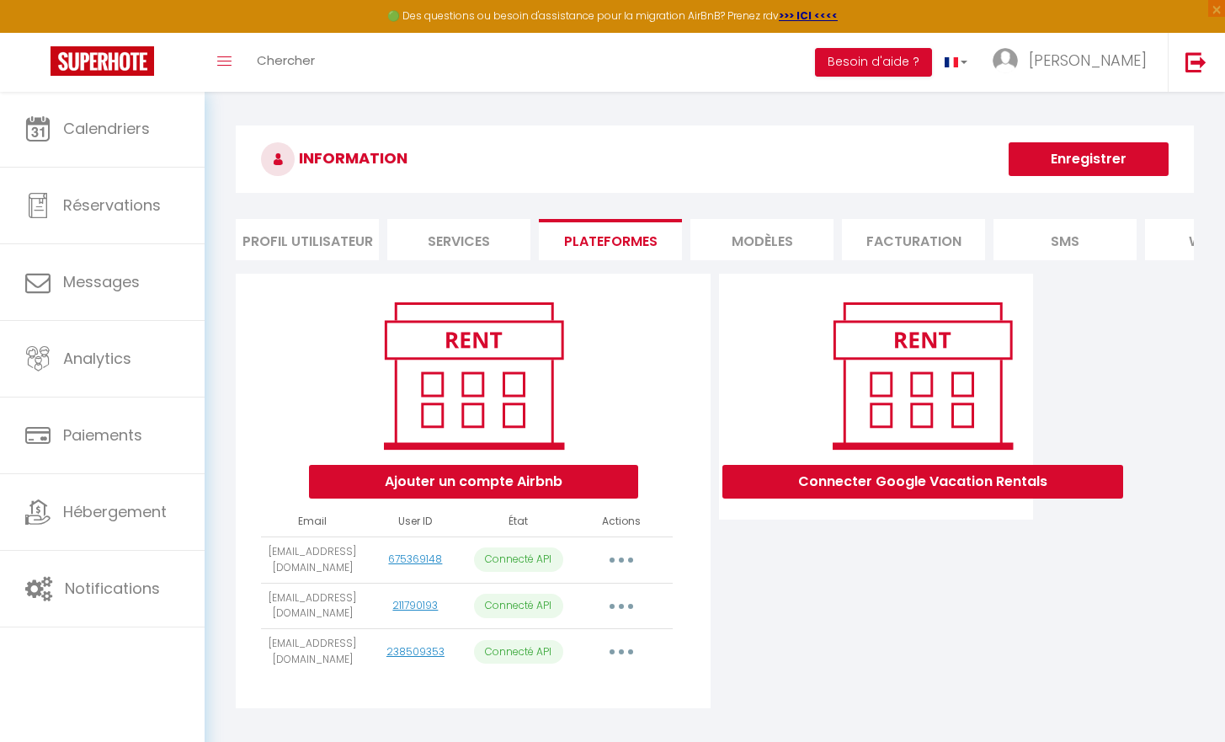
click at [441, 496] on button "Ajouter un compte Airbnb" at bounding box center [473, 482] width 329 height 34
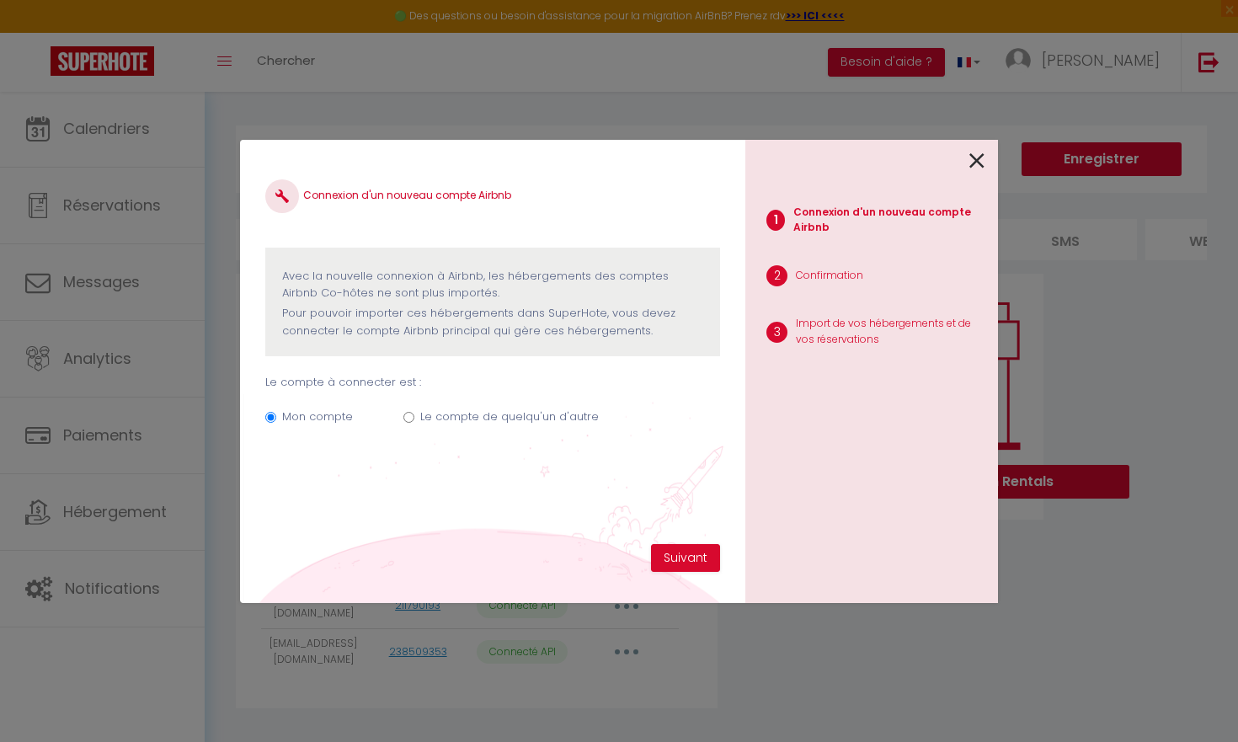
click at [488, 408] on label "Le compte de quelqu'un d'autre" at bounding box center [509, 416] width 178 height 17
click at [414, 412] on input "Le compte de quelqu'un d'autre" at bounding box center [408, 417] width 11 height 11
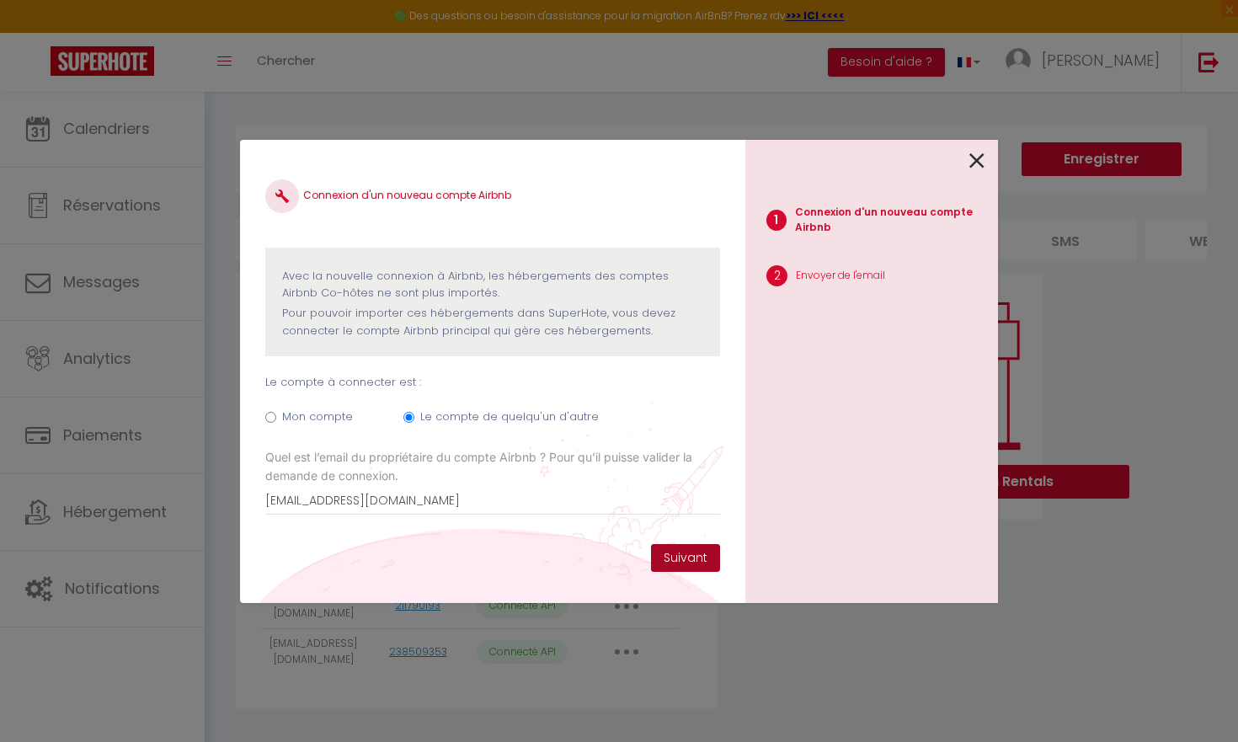
click at [668, 563] on button "Suivant" at bounding box center [685, 558] width 69 height 29
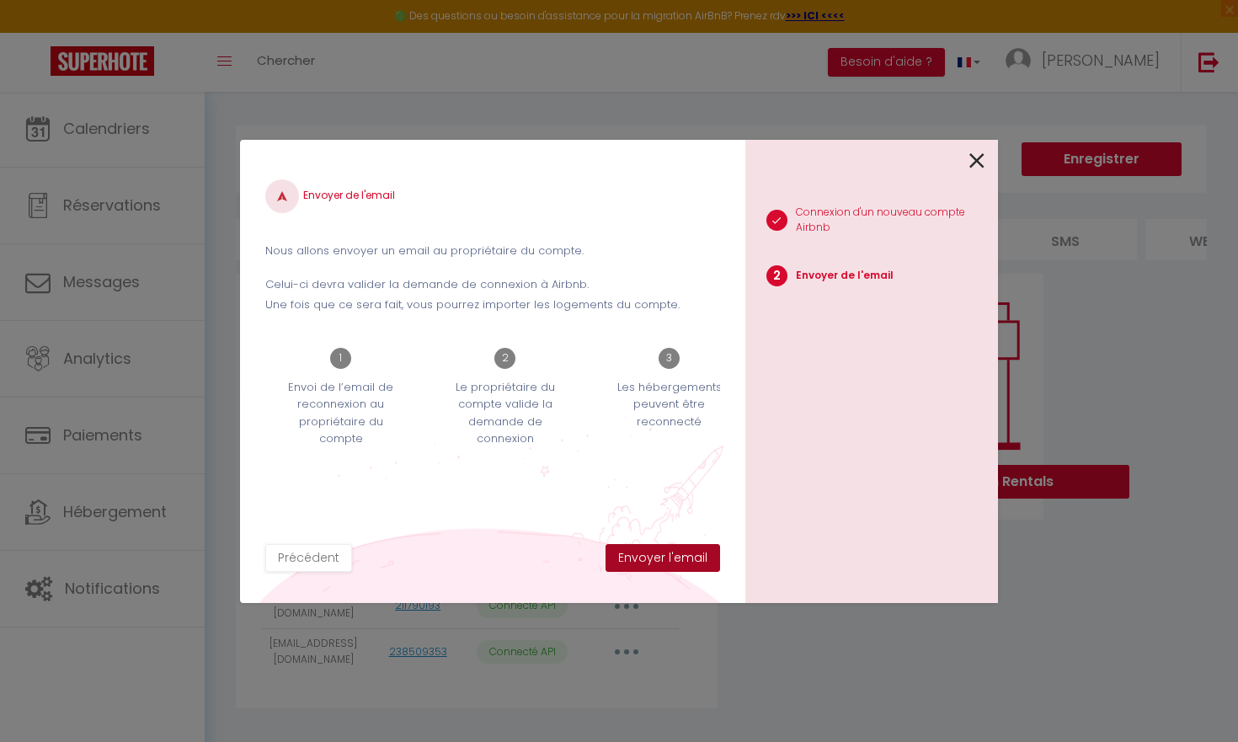
click at [663, 562] on button "Envoyer l'email" at bounding box center [662, 558] width 114 height 29
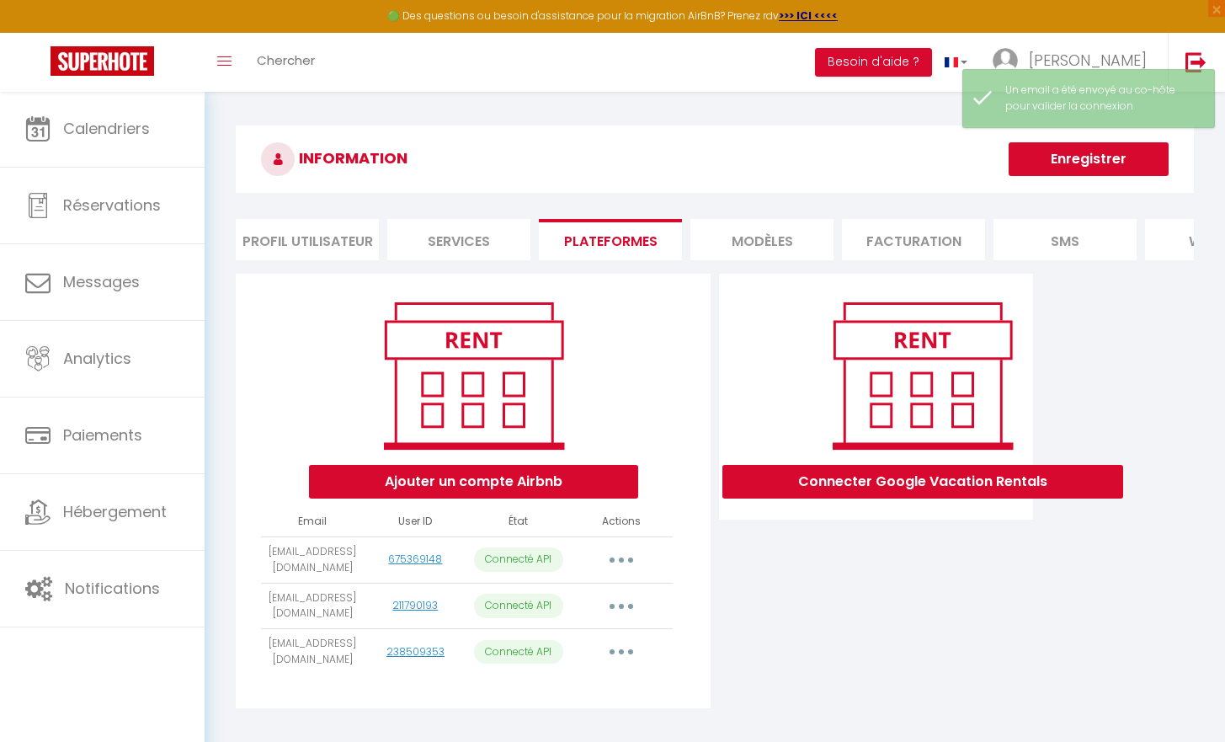
click at [622, 562] on icon "button" at bounding box center [621, 559] width 5 height 5
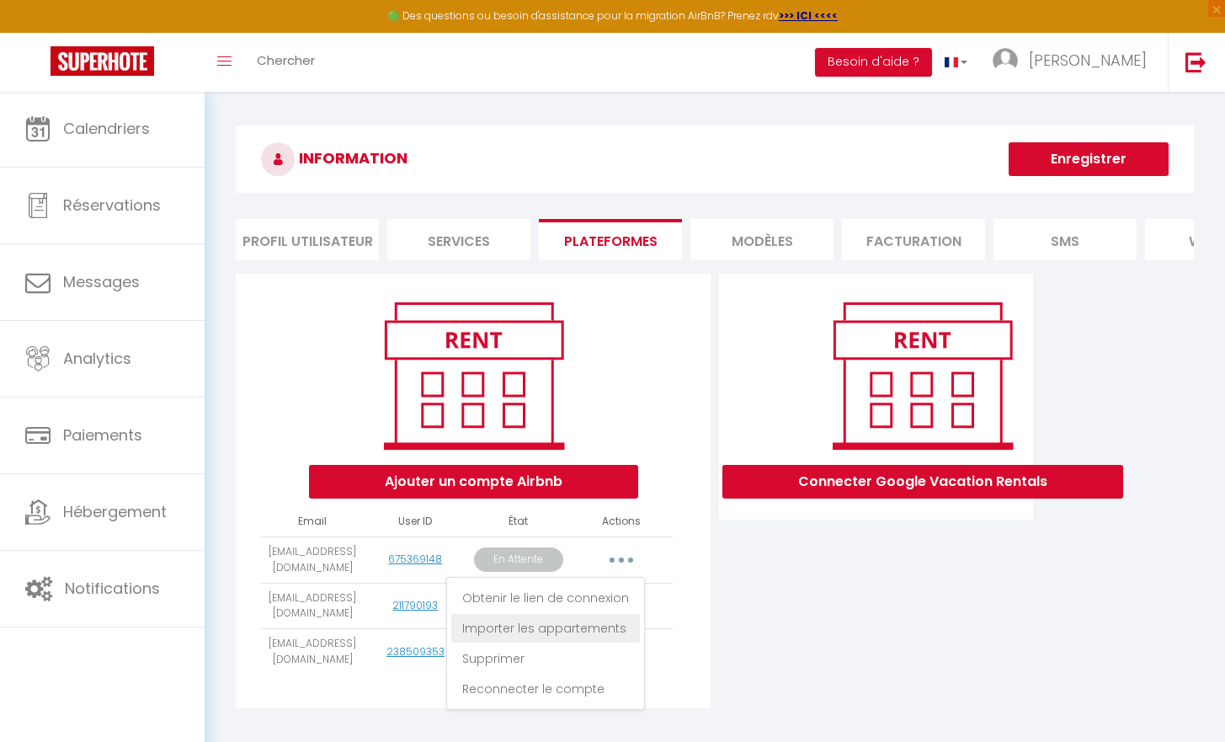
click at [604, 642] on link "Importer les appartements" at bounding box center [545, 628] width 189 height 29
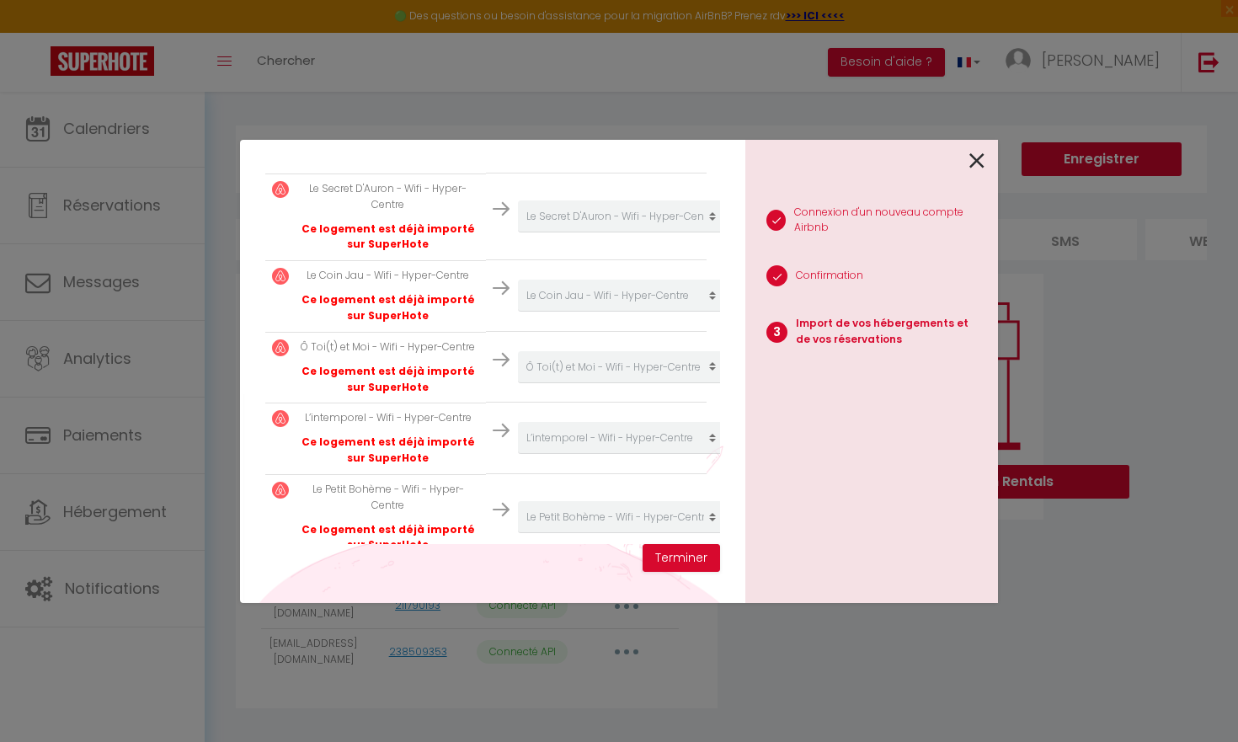
scroll to position [462, 0]
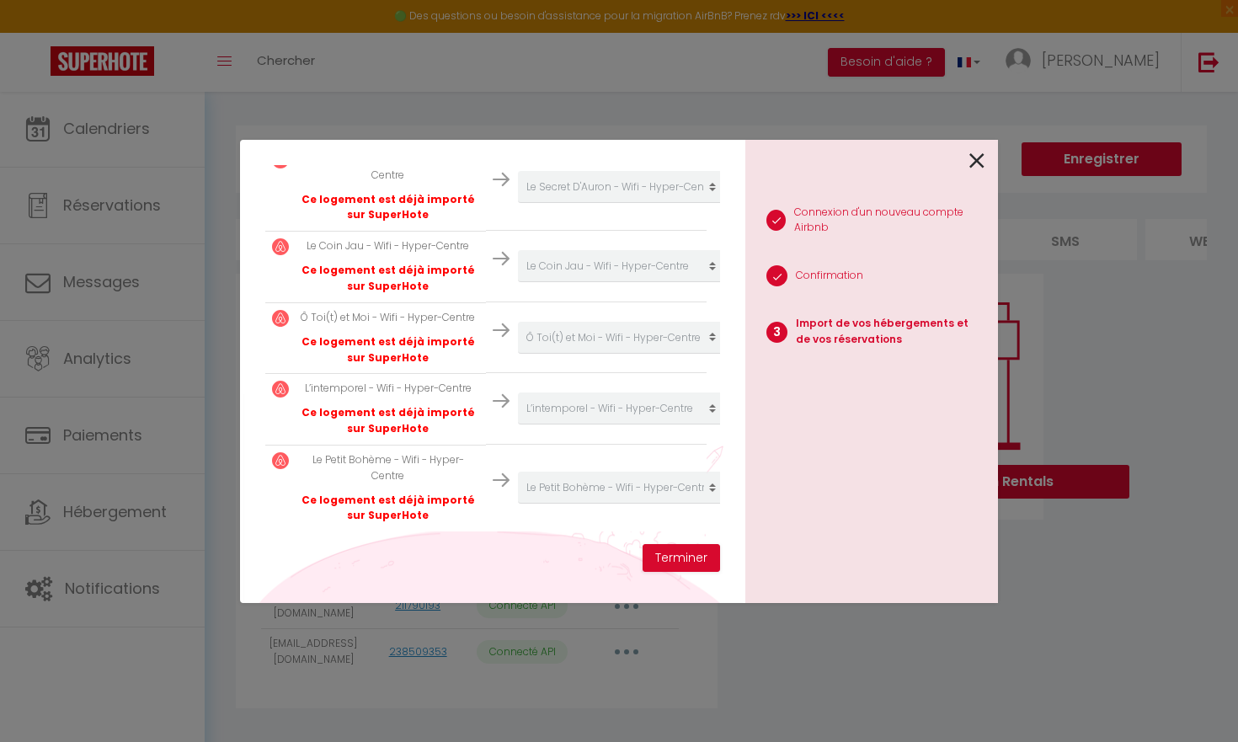
click at [974, 161] on icon at bounding box center [976, 160] width 15 height 25
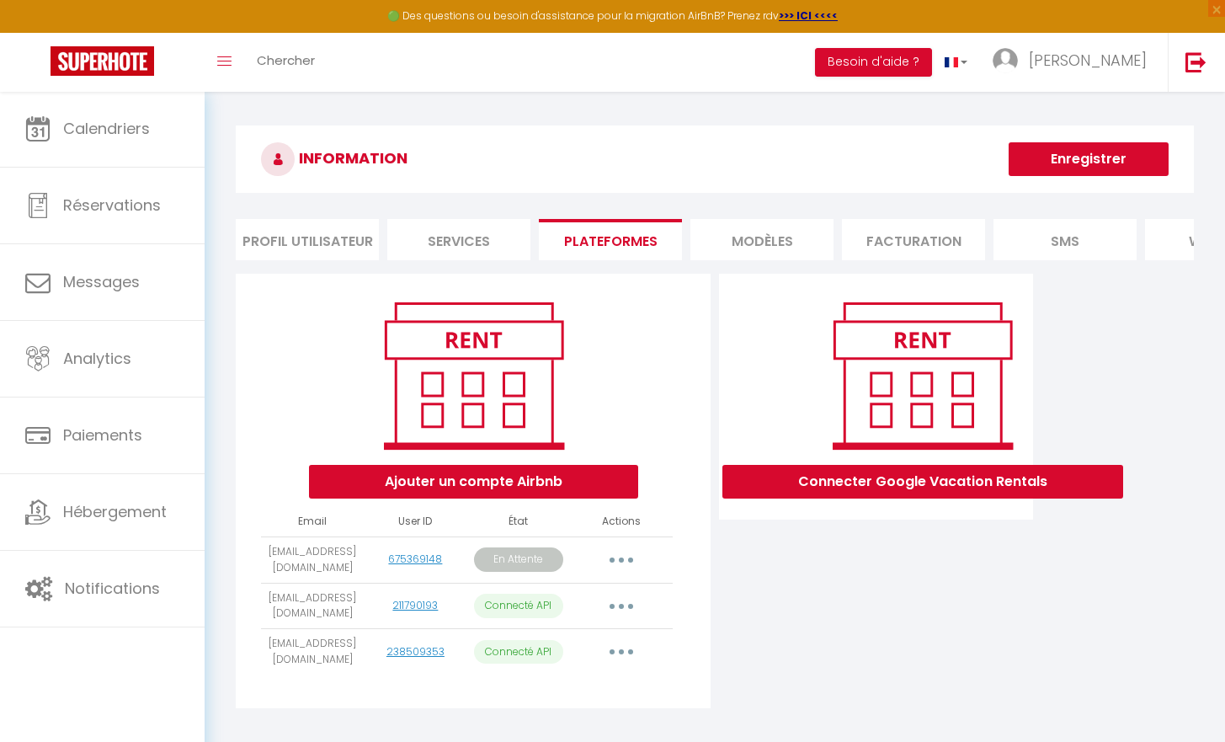
click at [620, 562] on icon "button" at bounding box center [621, 559] width 5 height 5
click at [578, 629] on link "Importer les appartements" at bounding box center [545, 628] width 189 height 29
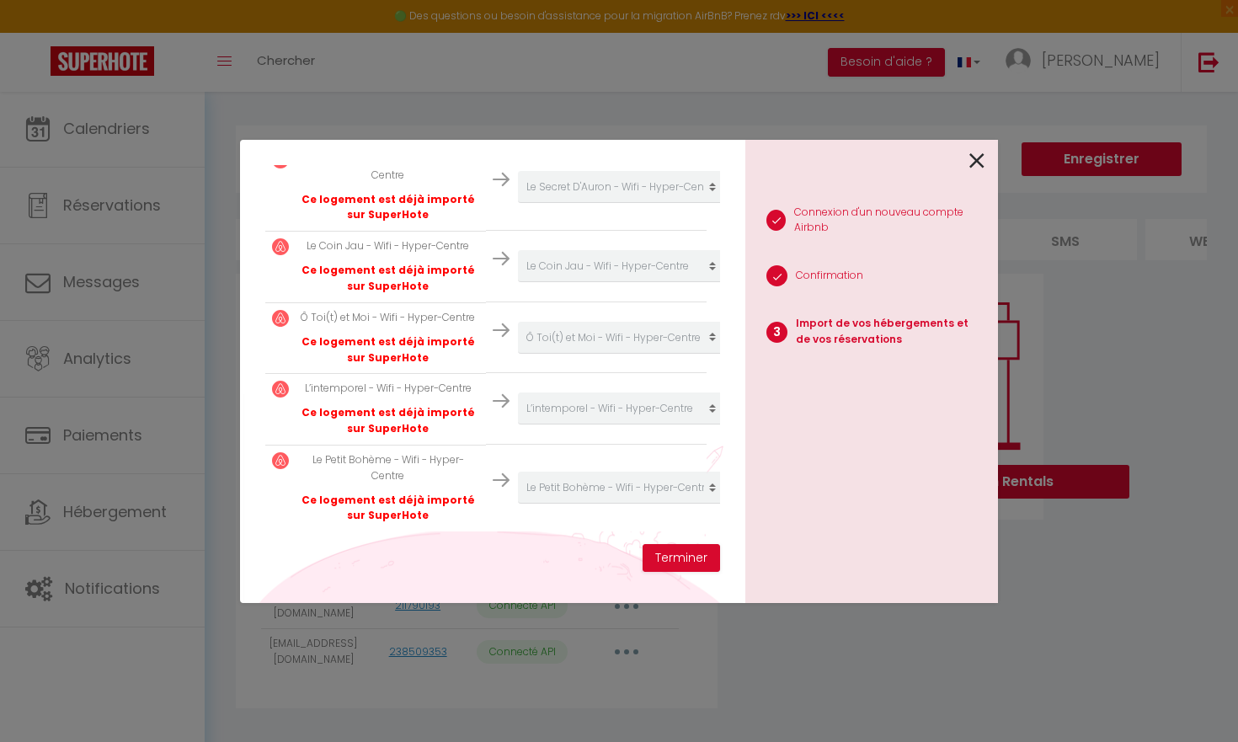
click at [698, 577] on div "Importer de vos hébergements et de vos réservations [PERSON_NAME] sélectionner …" at bounding box center [492, 371] width 505 height 463
click at [697, 569] on button "Terminer" at bounding box center [680, 558] width 77 height 29
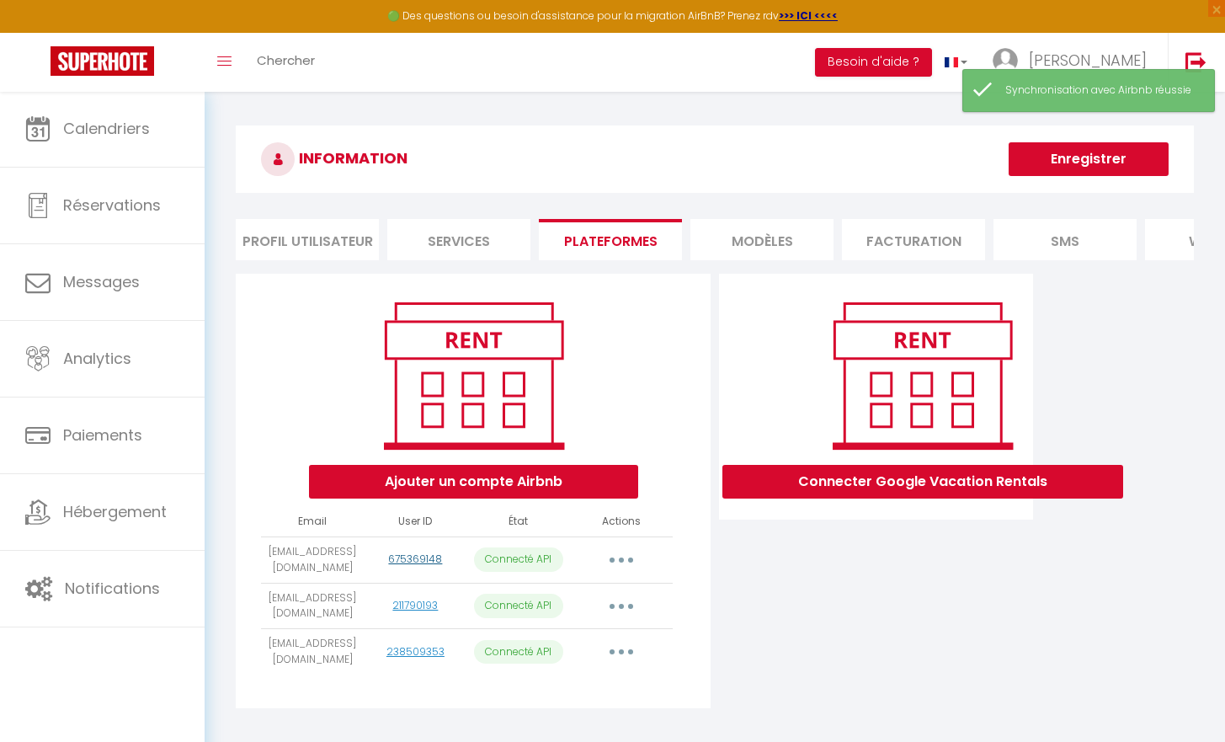
click at [399, 566] on link "675369148" at bounding box center [415, 558] width 54 height 14
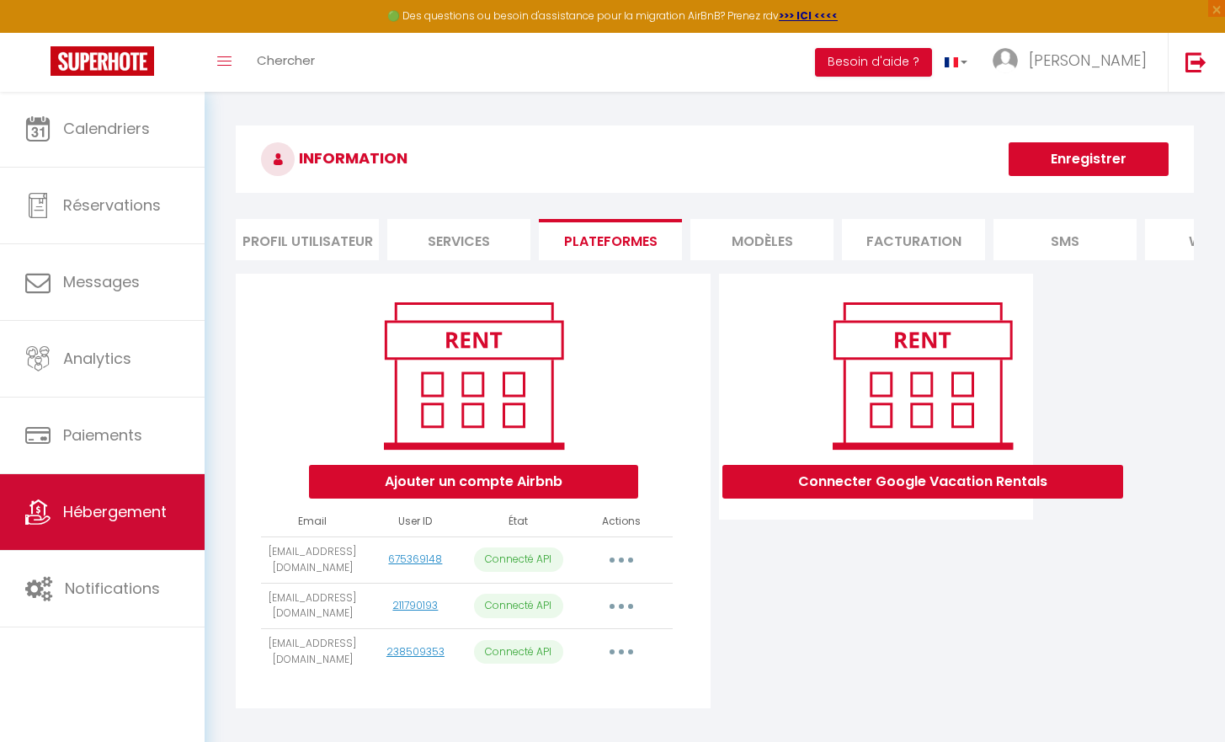
click at [125, 519] on span "Hébergement" at bounding box center [115, 511] width 104 height 21
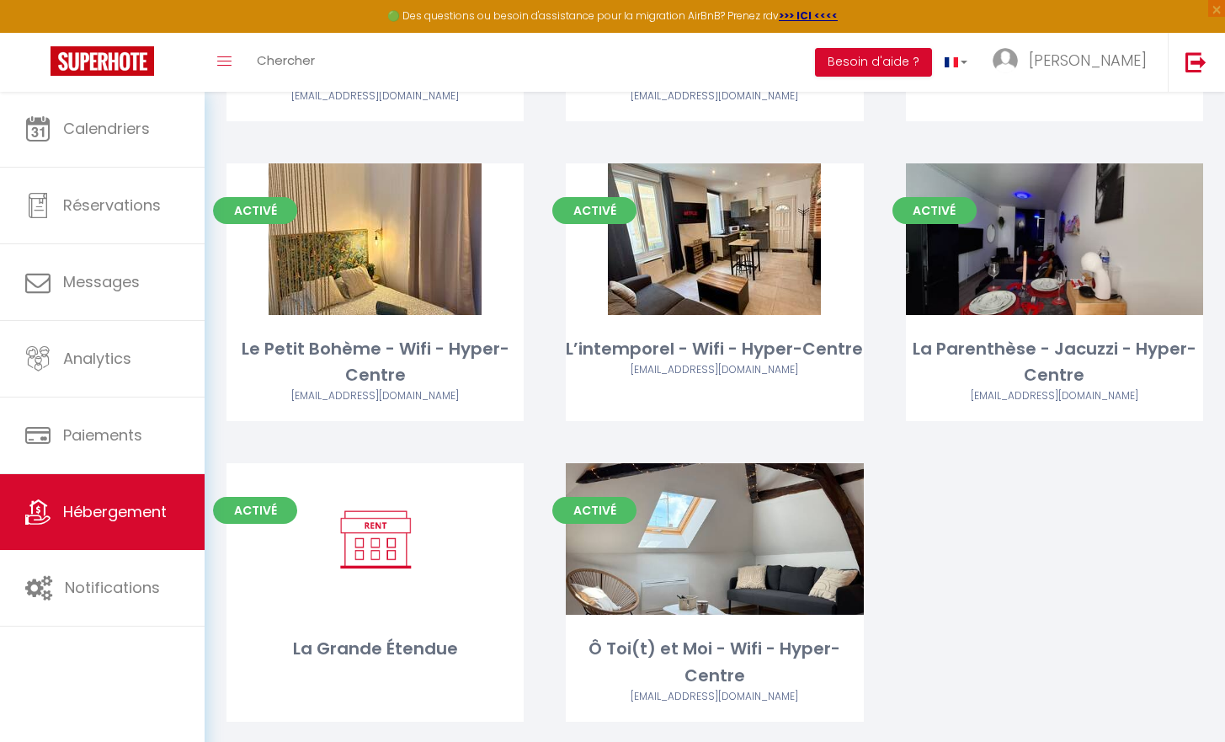
scroll to position [390, 0]
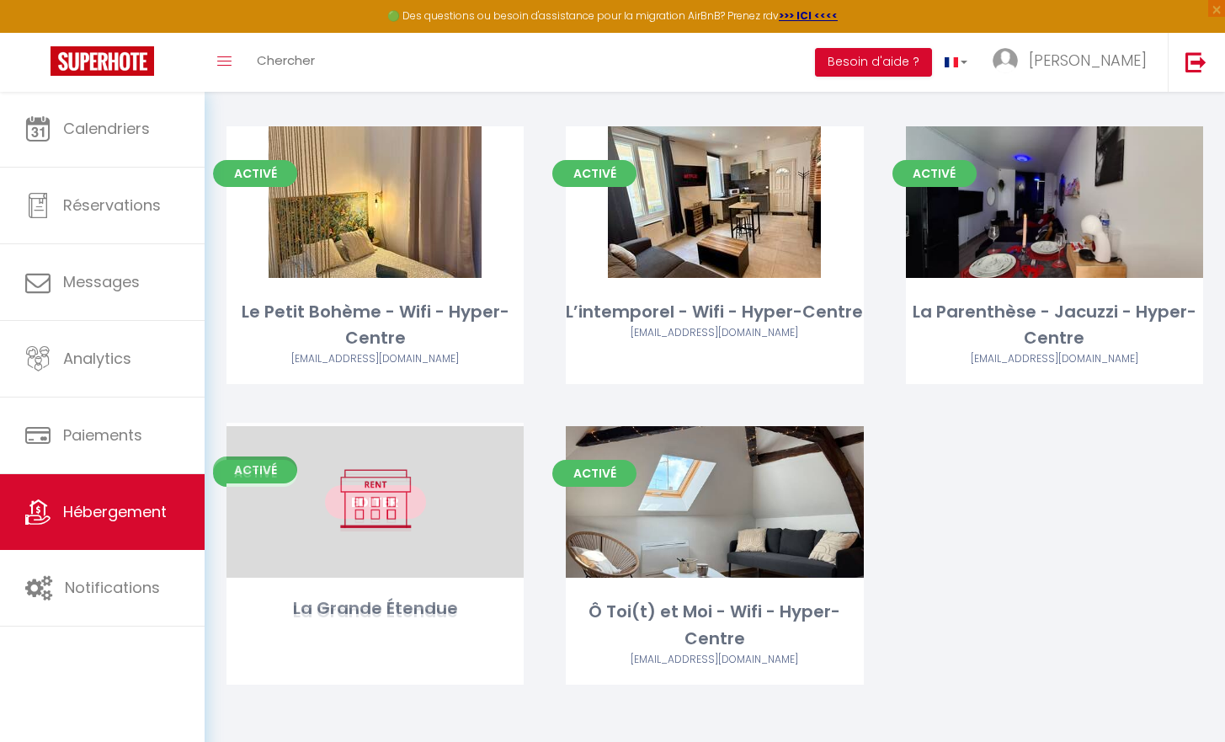
click at [350, 503] on link "Editer" at bounding box center [375, 502] width 101 height 34
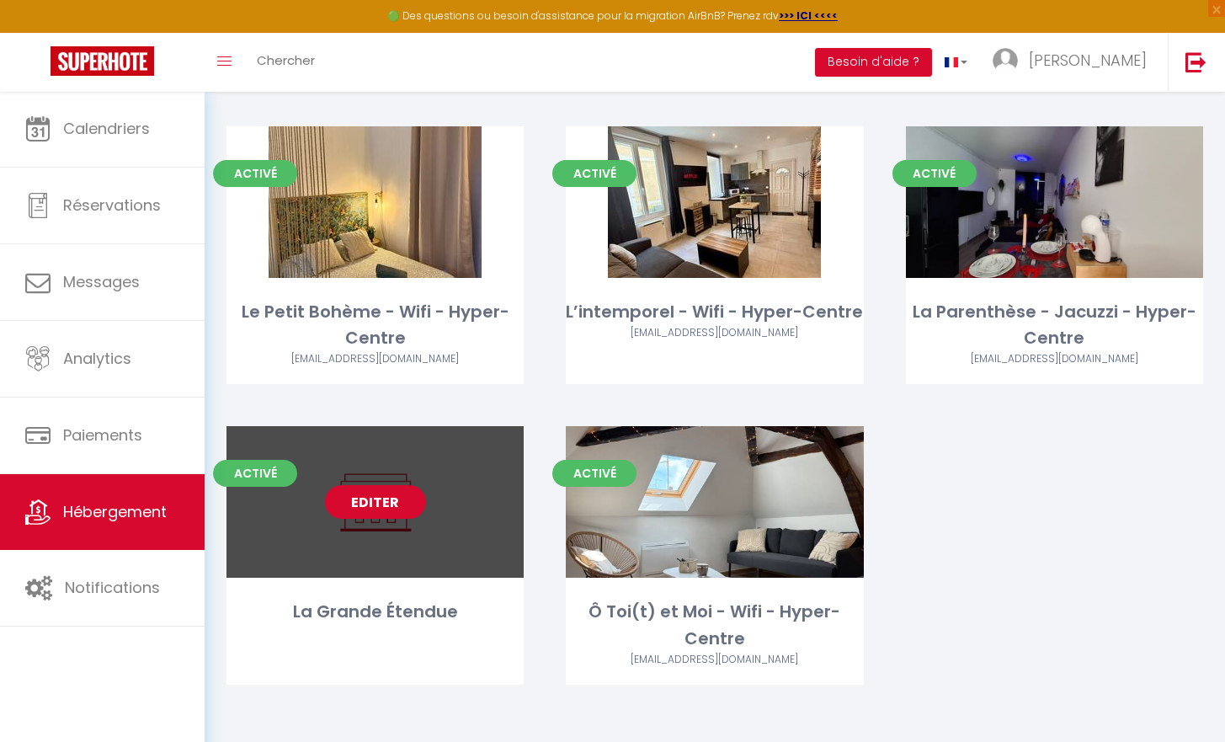
click at [350, 503] on link "Editer" at bounding box center [375, 502] width 101 height 34
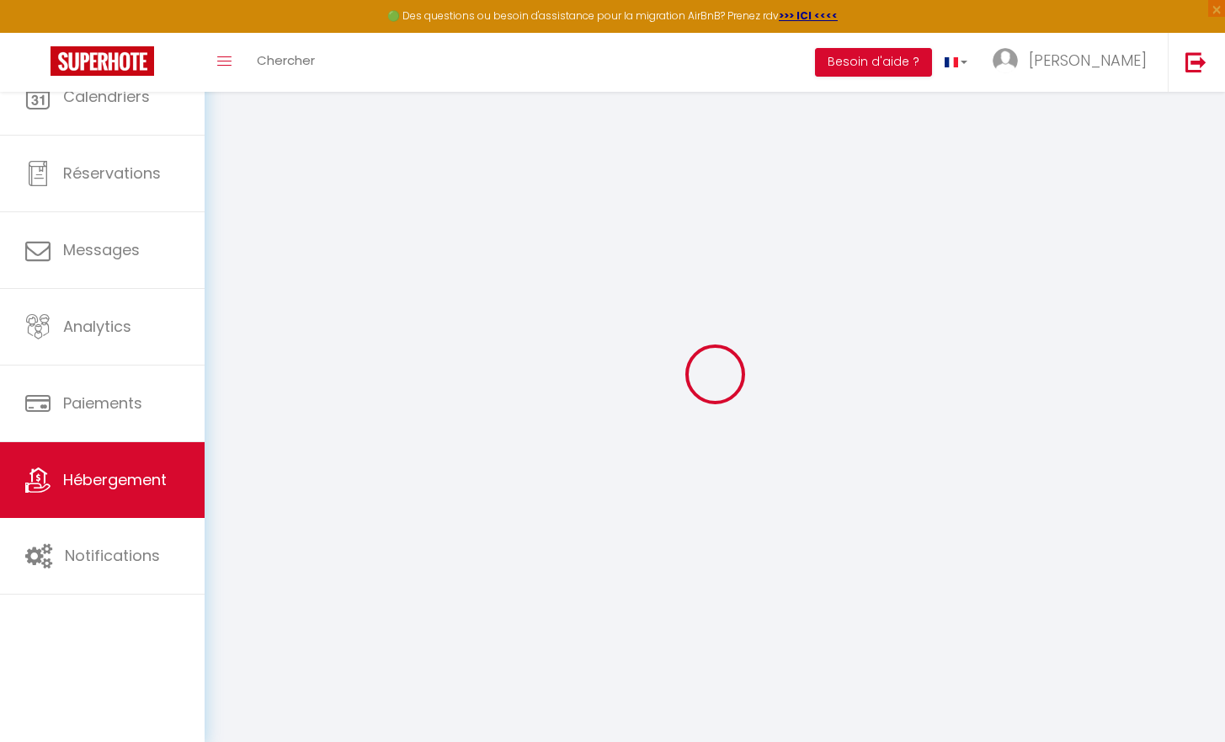
click at [350, 503] on div at bounding box center [715, 374] width 980 height 590
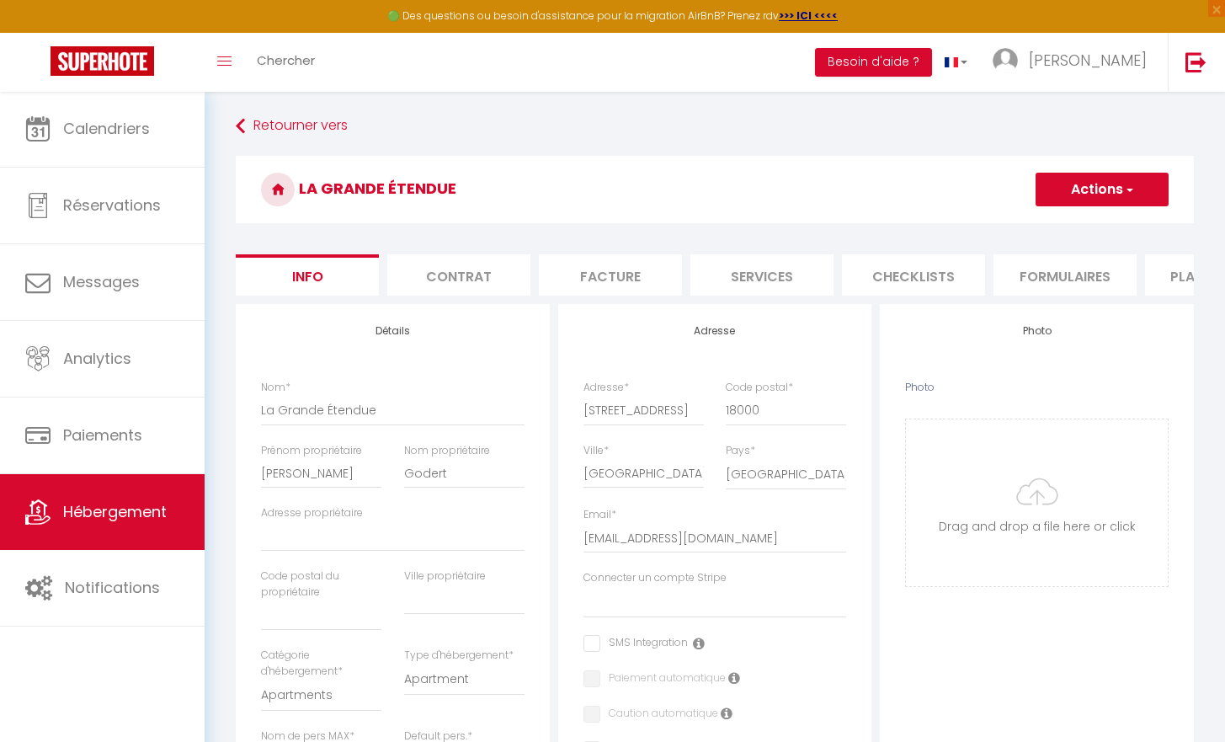
click at [1121, 199] on button "Actions" at bounding box center [1102, 190] width 133 height 34
click at [1144, 337] on h4 "Photo" at bounding box center [1037, 331] width 264 height 12
click at [1158, 274] on li "Plateformes" at bounding box center [1216, 274] width 143 height 41
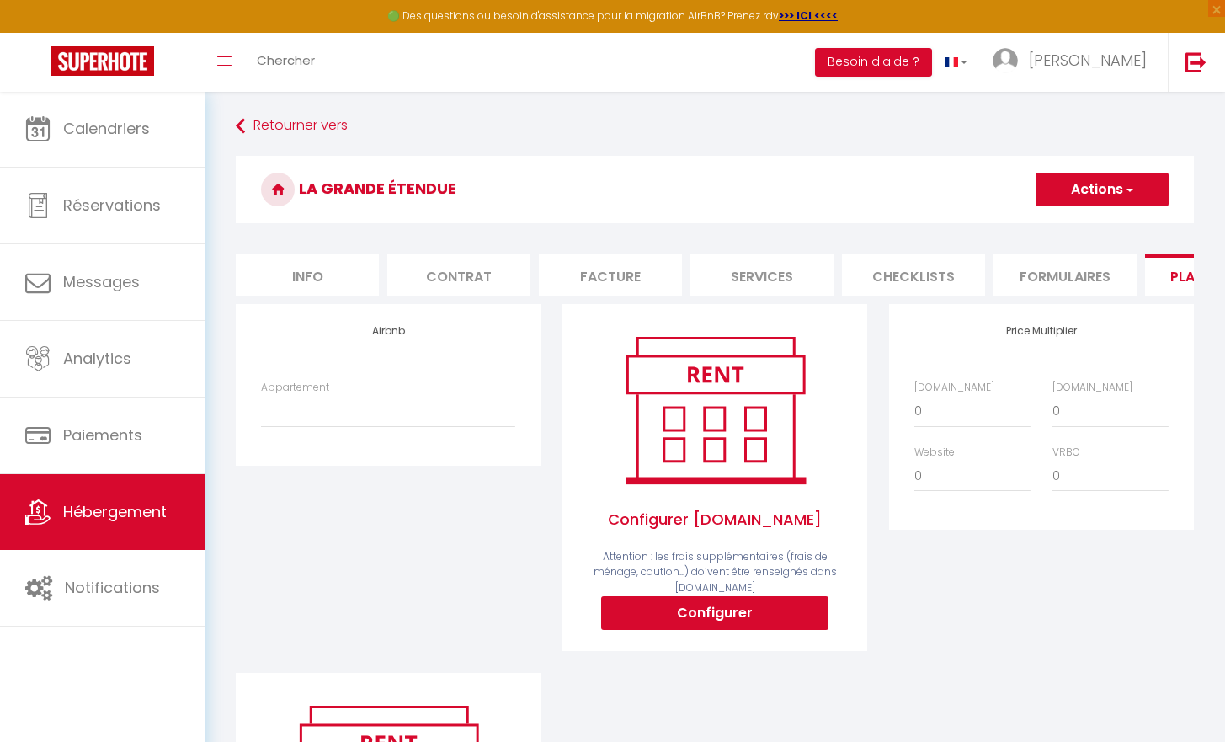
click at [1125, 193] on span "button" at bounding box center [1128, 189] width 11 height 17
click at [414, 439] on div "Appartement" at bounding box center [388, 412] width 276 height 65
click at [438, 439] on div "Appartement" at bounding box center [388, 412] width 276 height 65
click at [1104, 196] on button "Actions" at bounding box center [1102, 190] width 133 height 34
click at [966, 227] on div "La Grande Étendue Actions Enregistrer" at bounding box center [715, 194] width 958 height 77
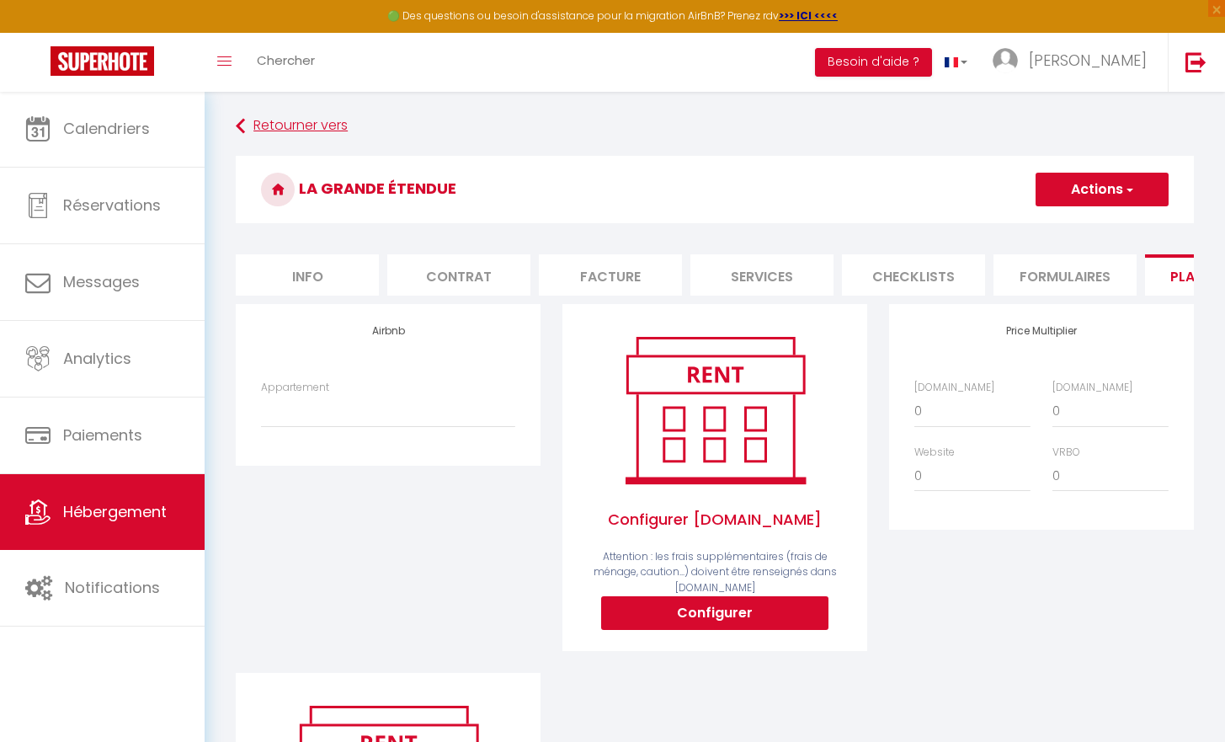
click at [257, 124] on link "Retourner vers" at bounding box center [715, 126] width 958 height 30
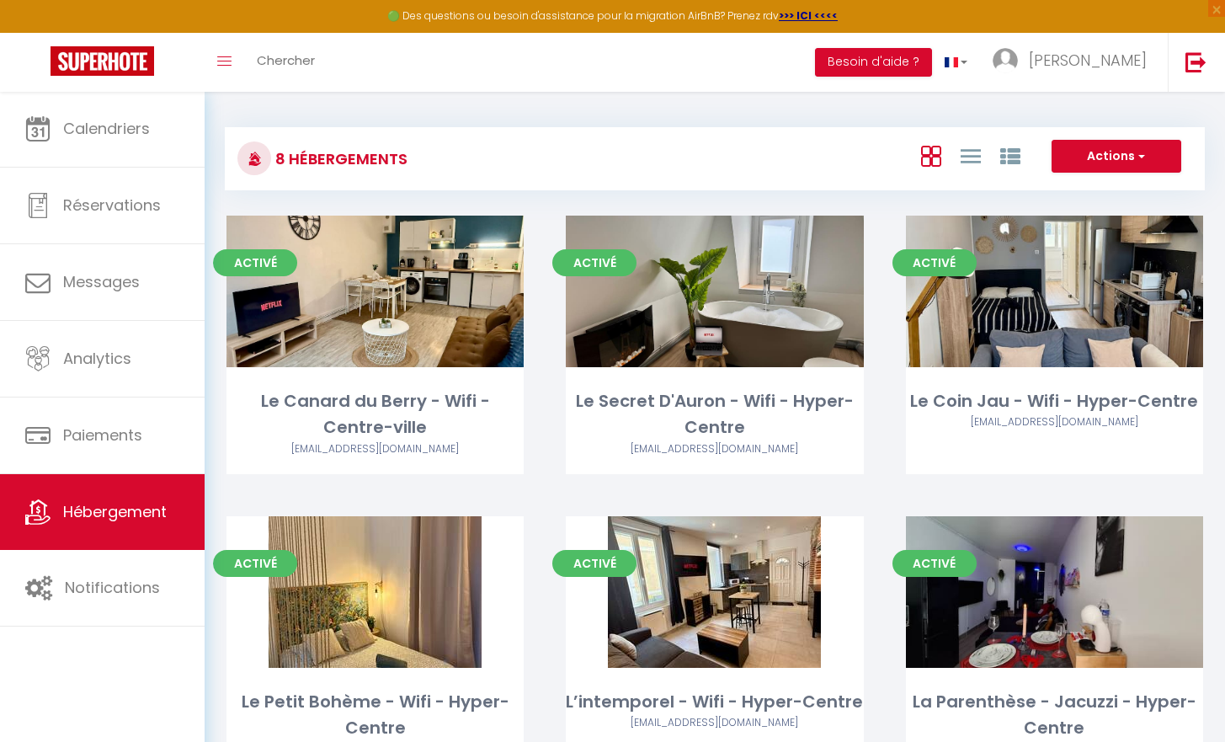
click at [1144, 167] on button "Actions" at bounding box center [1117, 157] width 130 height 34
click at [1184, 148] on div "Actions Créer un Hébergement Nouveau groupe" at bounding box center [1117, 157] width 152 height 34
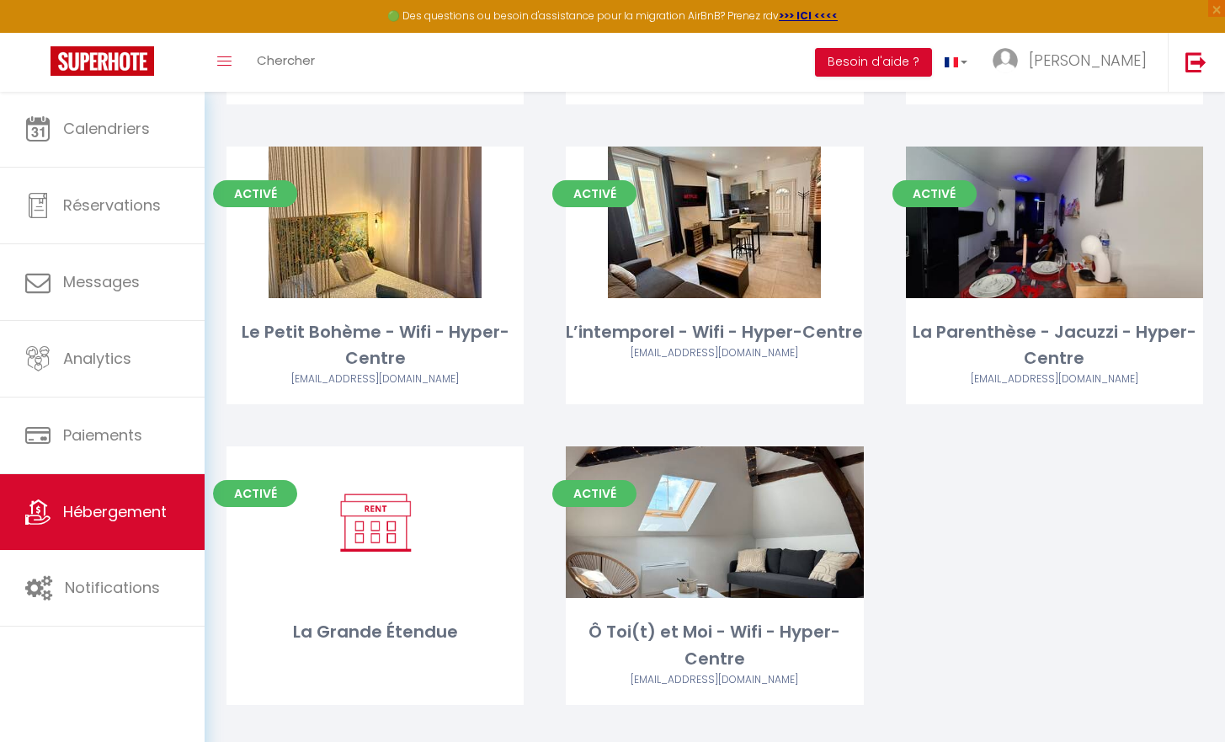
scroll to position [377, 0]
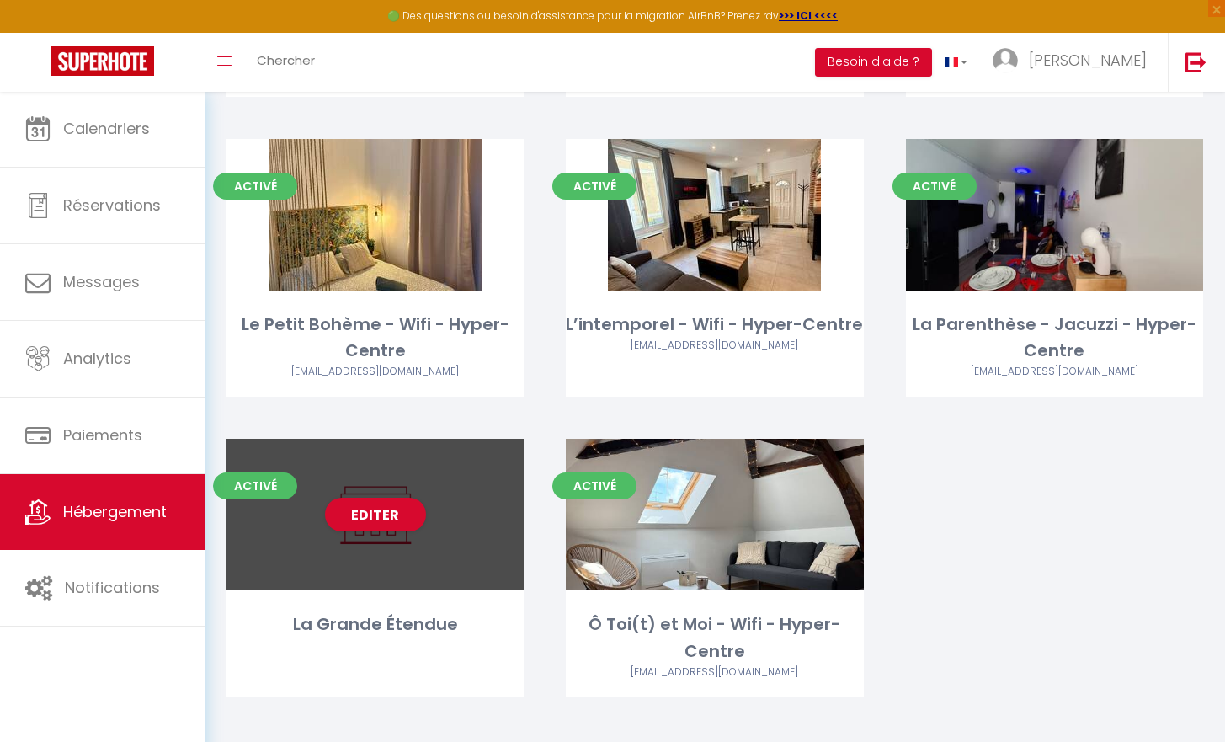
click at [267, 484] on span "Activé" at bounding box center [255, 485] width 84 height 27
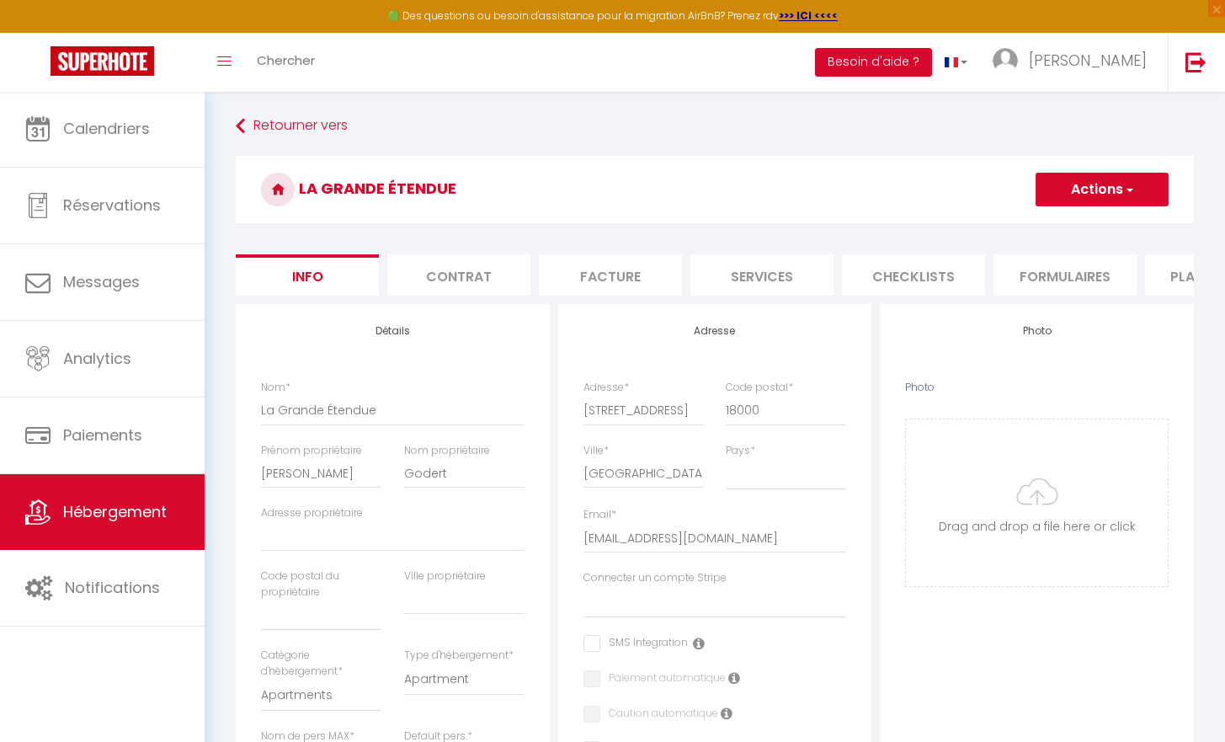
click at [1068, 191] on button "Actions" at bounding box center [1102, 190] width 133 height 34
click at [1048, 270] on link "Supprimer" at bounding box center [1078, 270] width 180 height 22
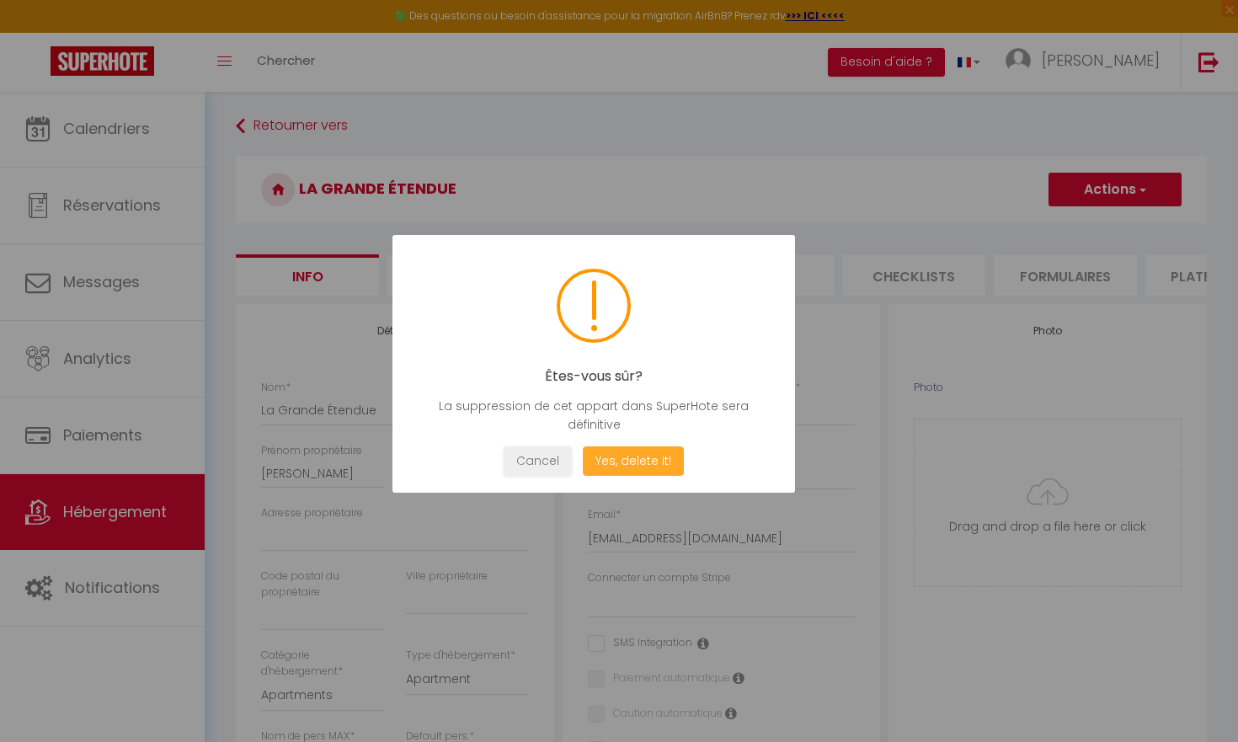
click at [598, 452] on button "Yes, delete it!" at bounding box center [633, 460] width 101 height 29
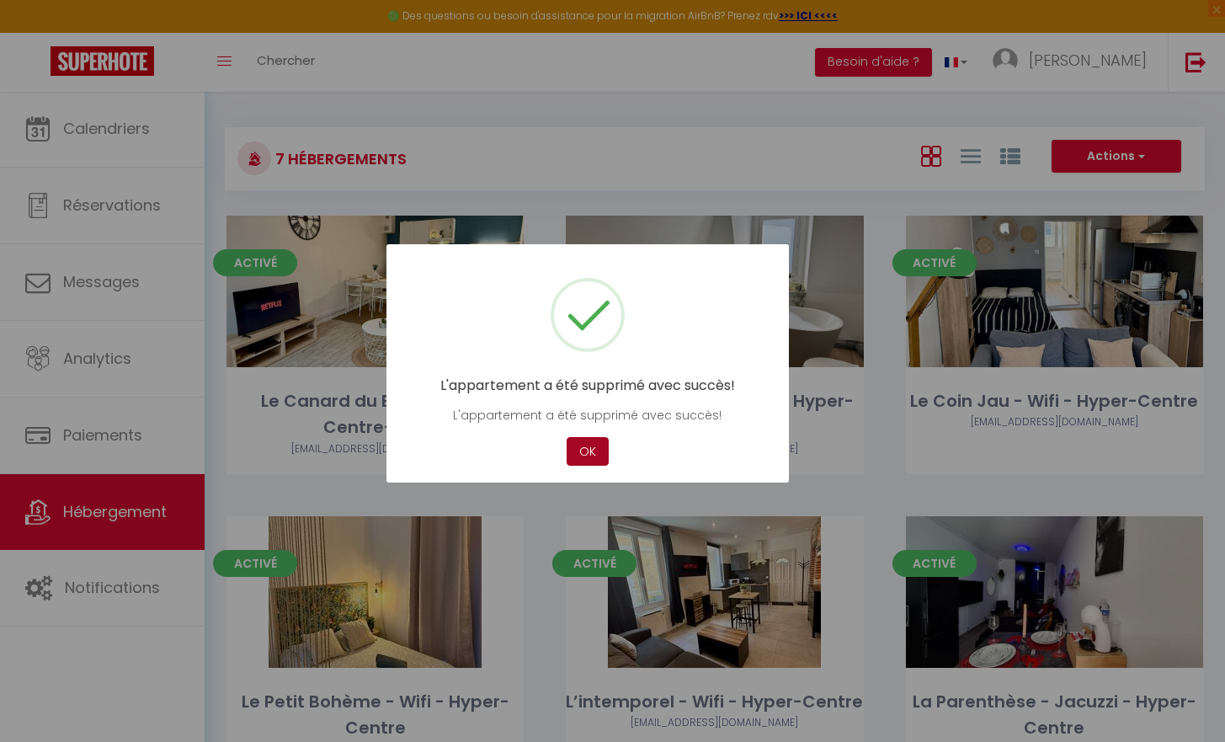
click at [598, 452] on button "OK" at bounding box center [588, 451] width 42 height 29
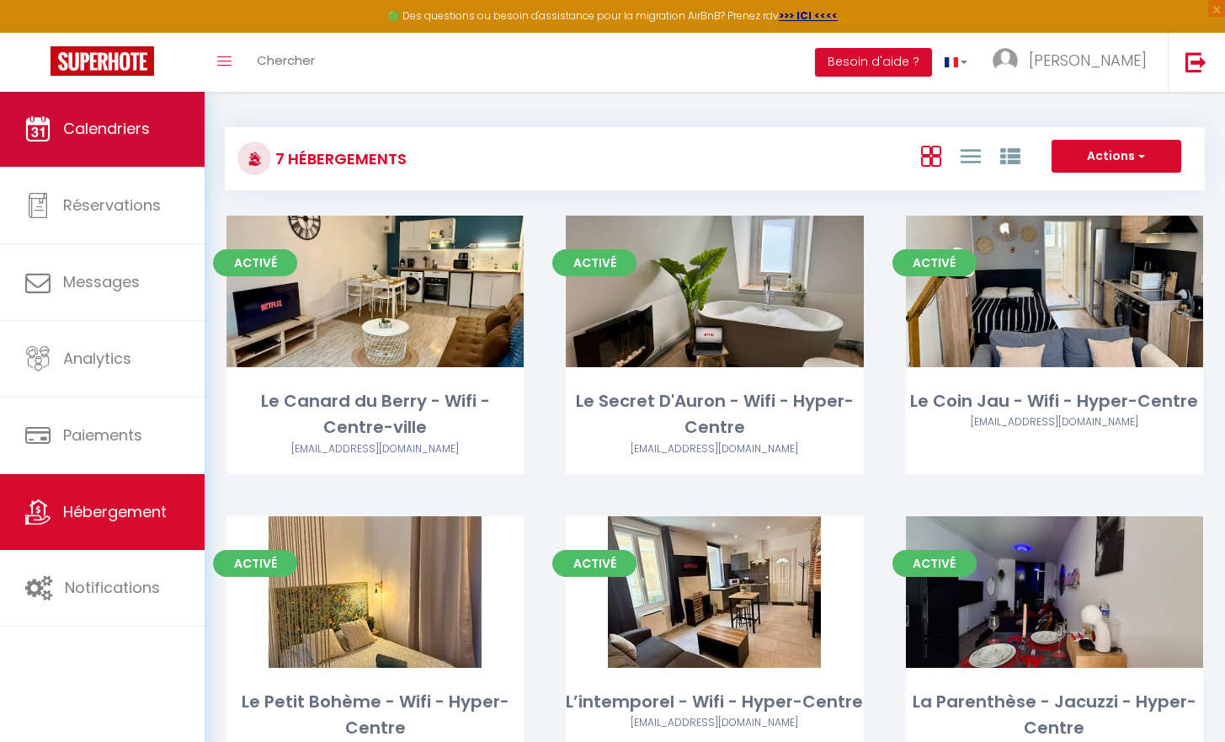
click at [78, 157] on link "Calendriers" at bounding box center [102, 129] width 205 height 76
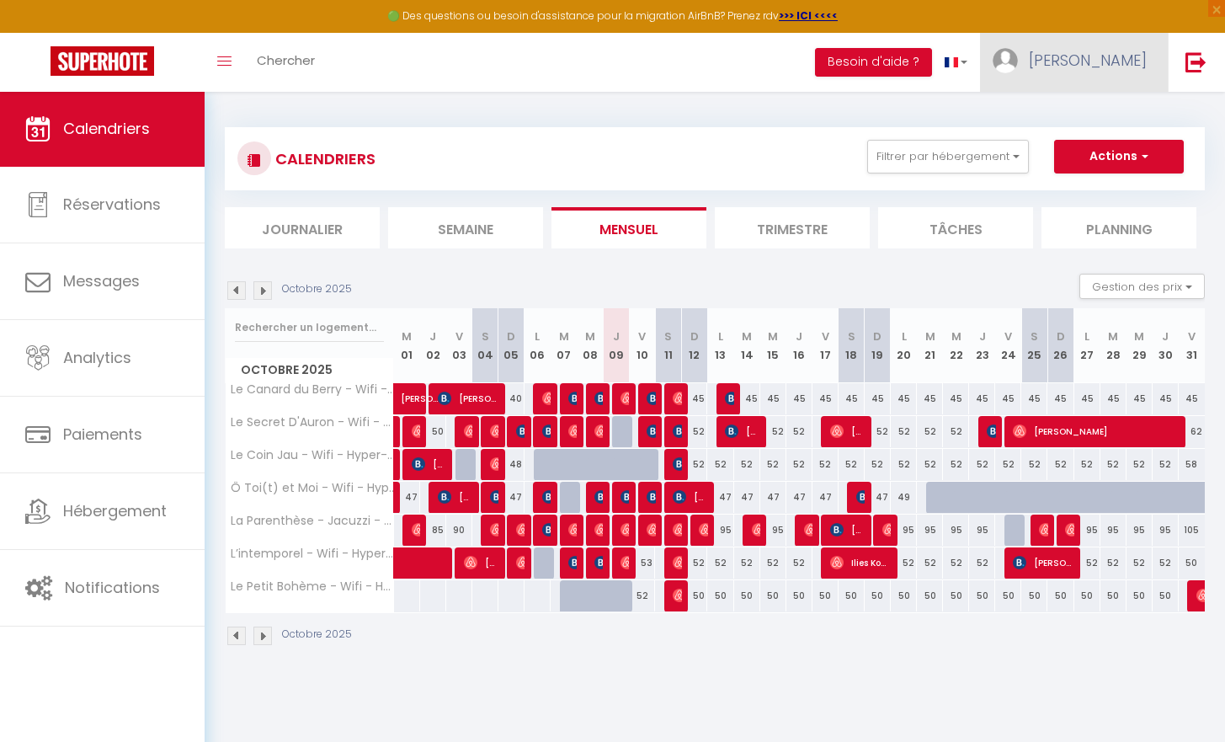
click at [1103, 64] on span "[PERSON_NAME]" at bounding box center [1088, 60] width 118 height 21
click at [1068, 118] on link "Paramètres" at bounding box center [1100, 117] width 125 height 29
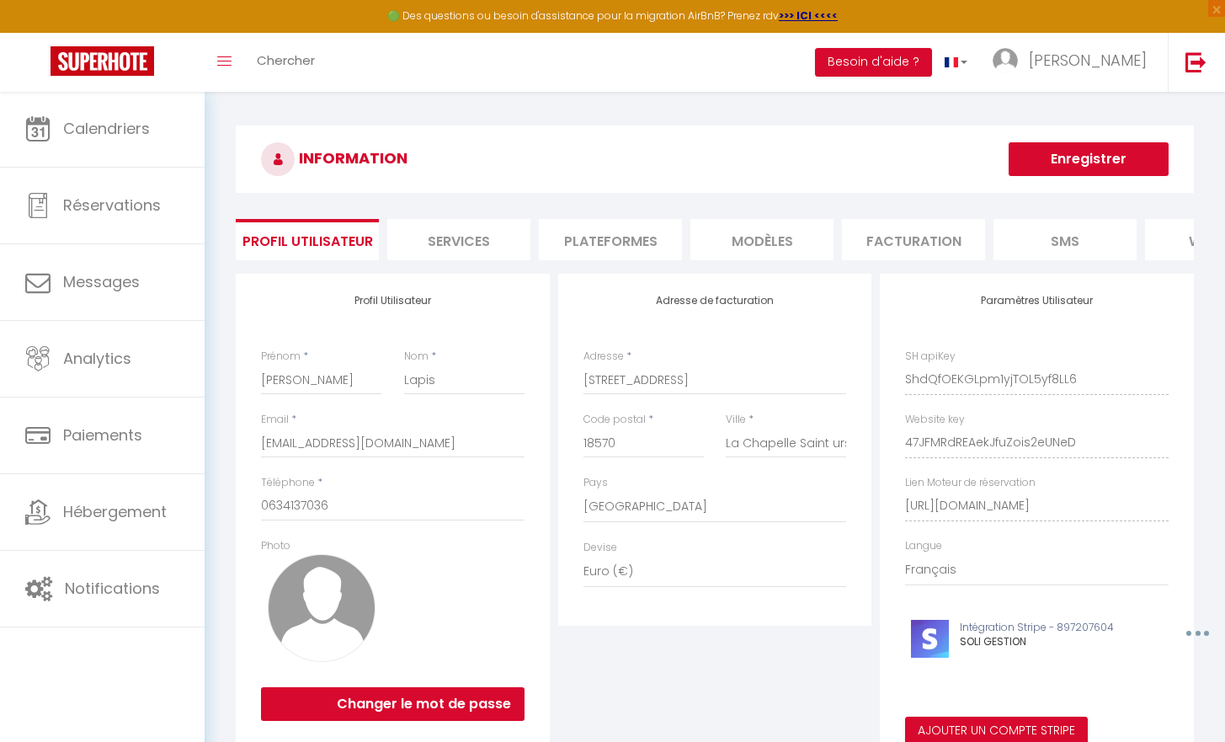
click at [659, 239] on li "Plateformes" at bounding box center [610, 239] width 143 height 41
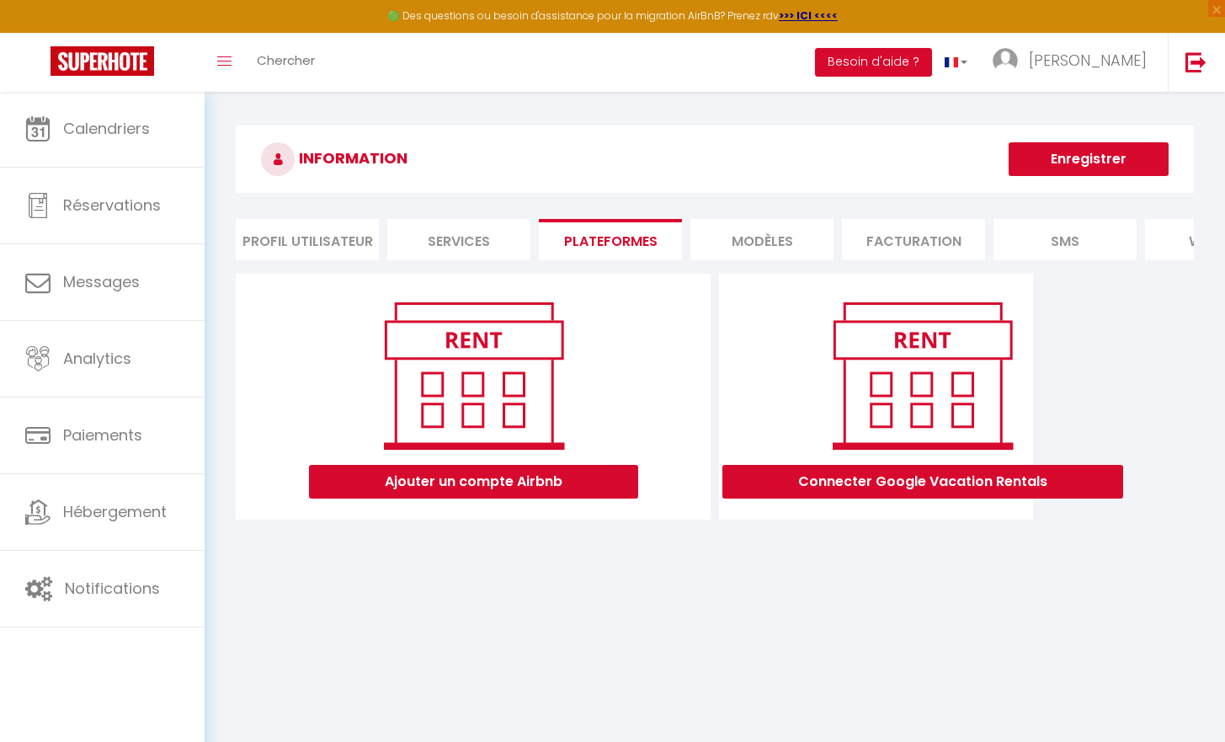
click at [494, 498] on button "Ajouter un compte Airbnb" at bounding box center [473, 482] width 329 height 34
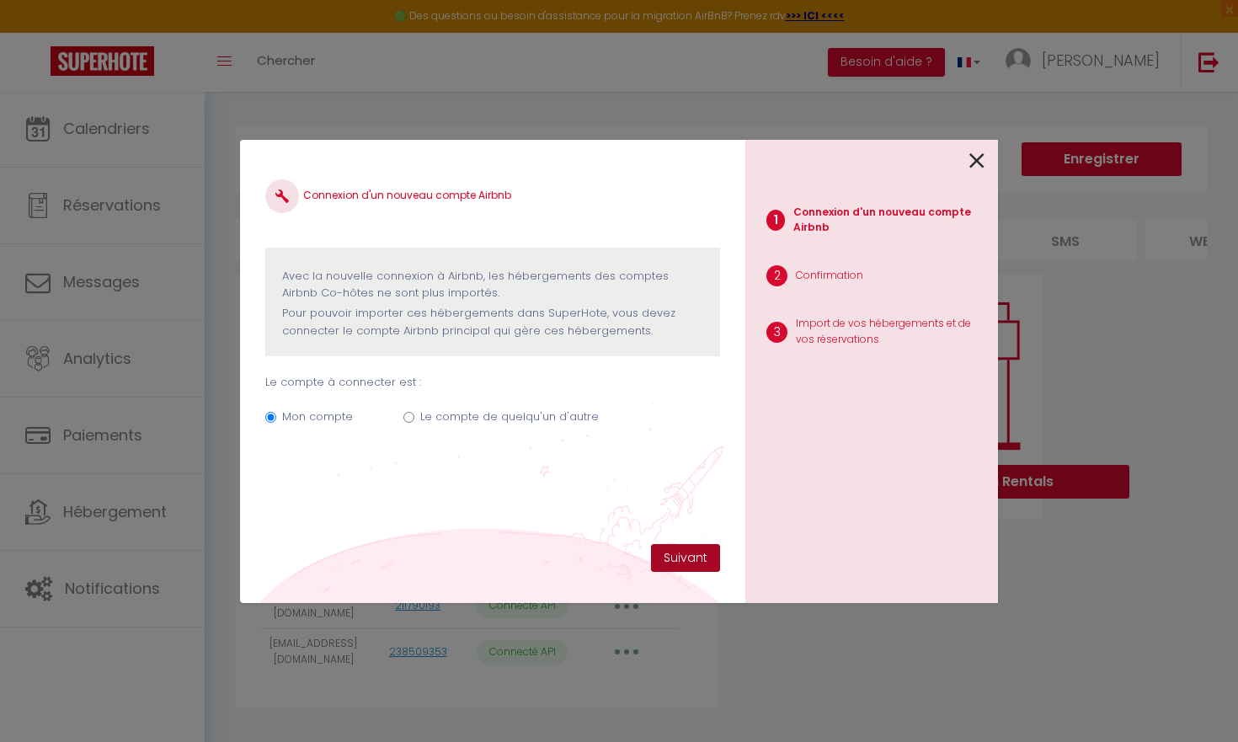
click at [695, 555] on button "Suivant" at bounding box center [685, 558] width 69 height 29
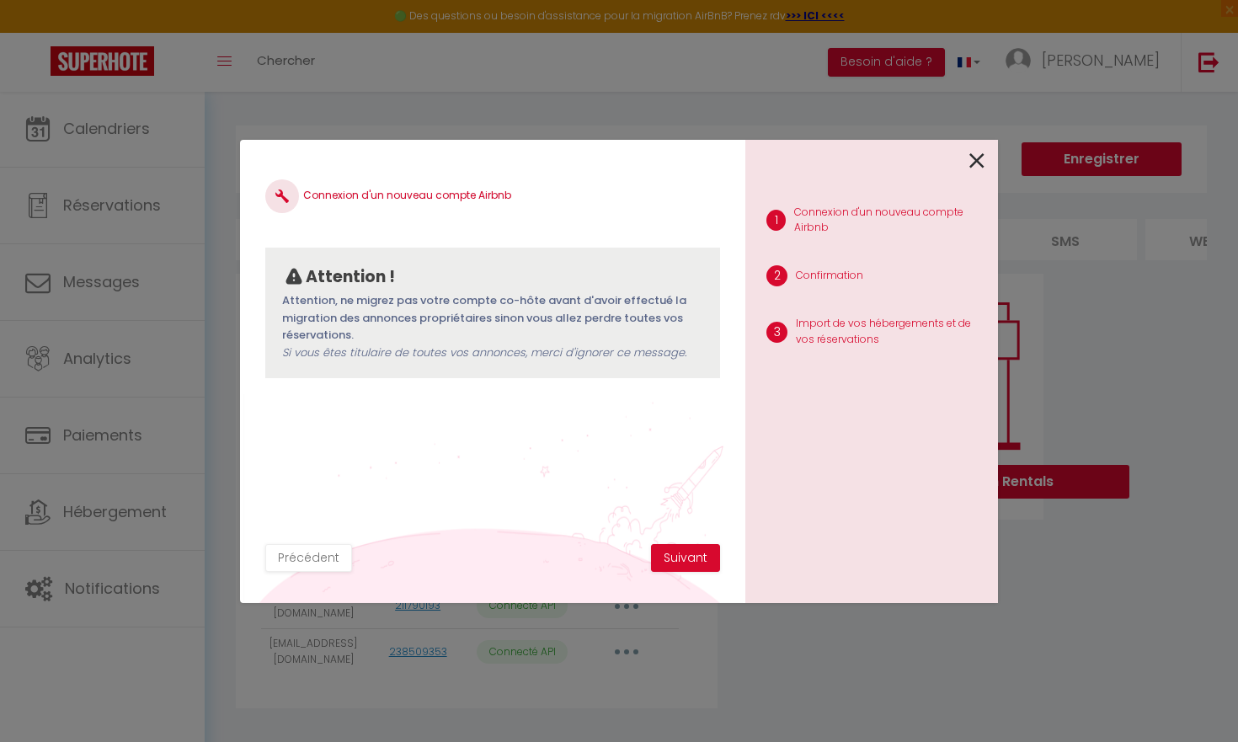
click at [695, 555] on button "Suivant" at bounding box center [685, 558] width 69 height 29
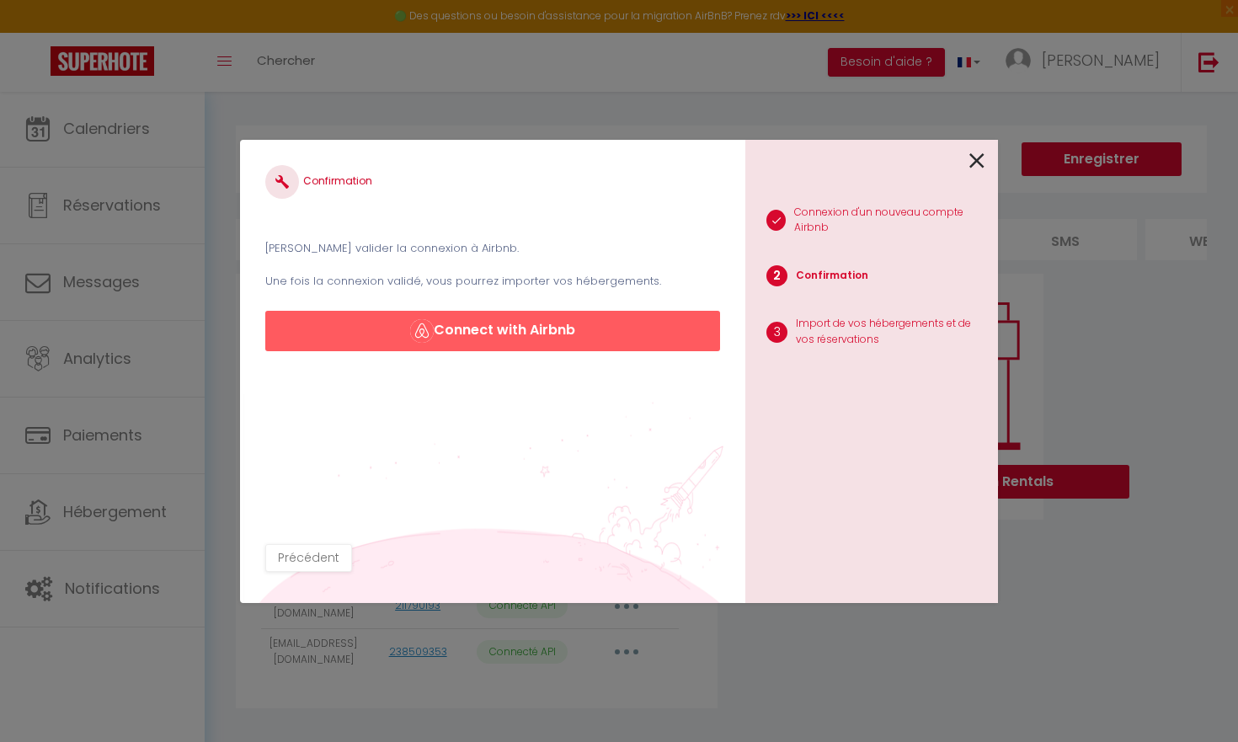
click at [609, 332] on button "Connect with Airbnb" at bounding box center [492, 331] width 455 height 40
click at [968, 170] on div at bounding box center [864, 160] width 239 height 40
click at [976, 160] on icon at bounding box center [976, 160] width 15 height 25
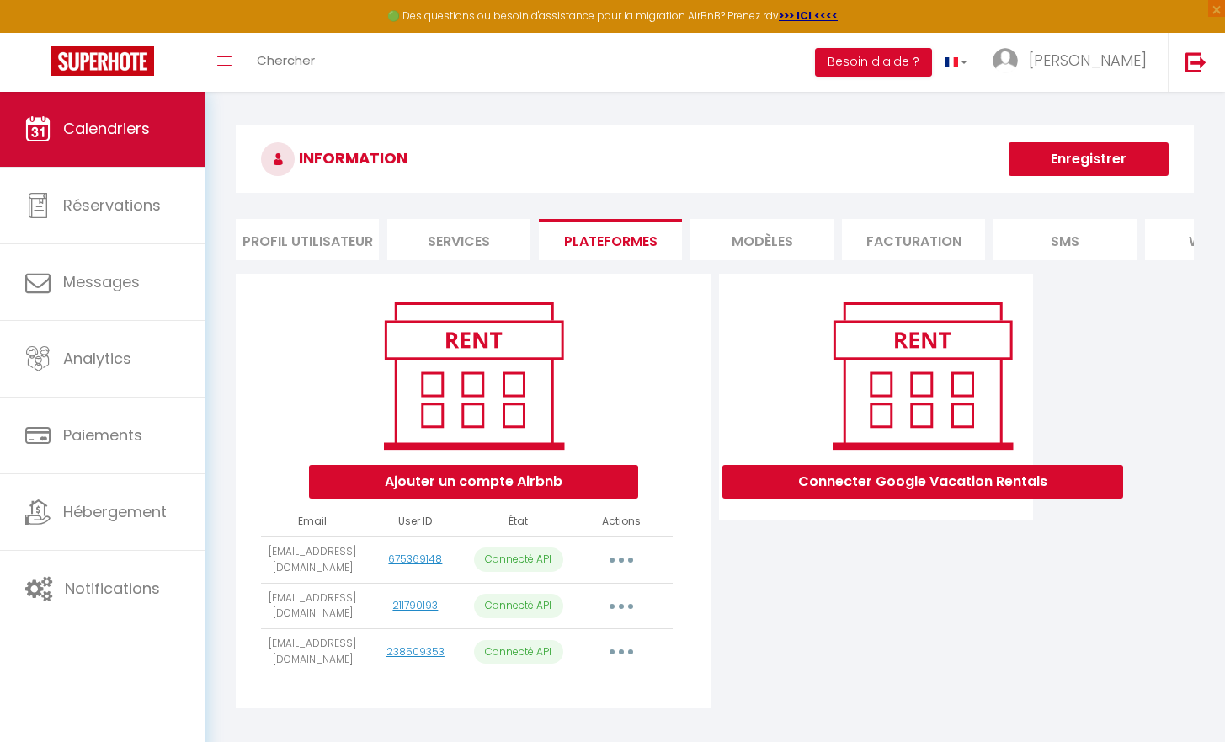
click at [109, 163] on link "Calendriers" at bounding box center [102, 129] width 205 height 76
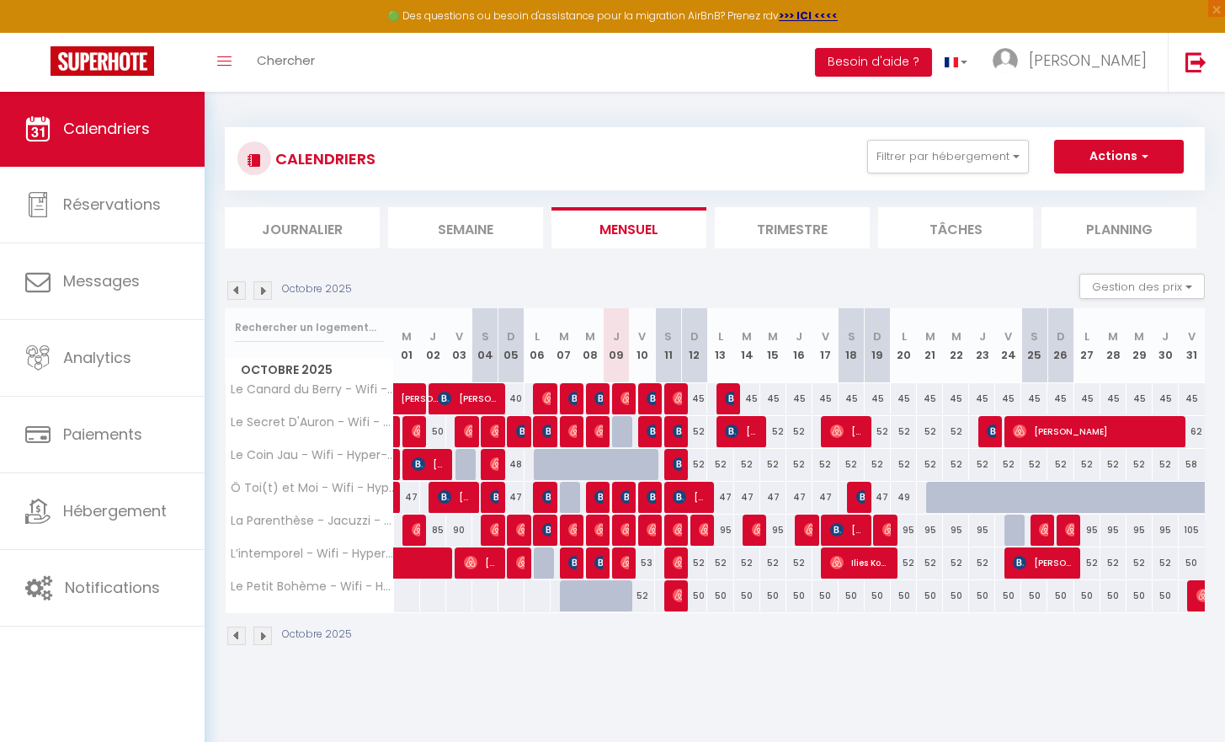
click at [1103, 154] on button "Actions" at bounding box center [1119, 157] width 130 height 34
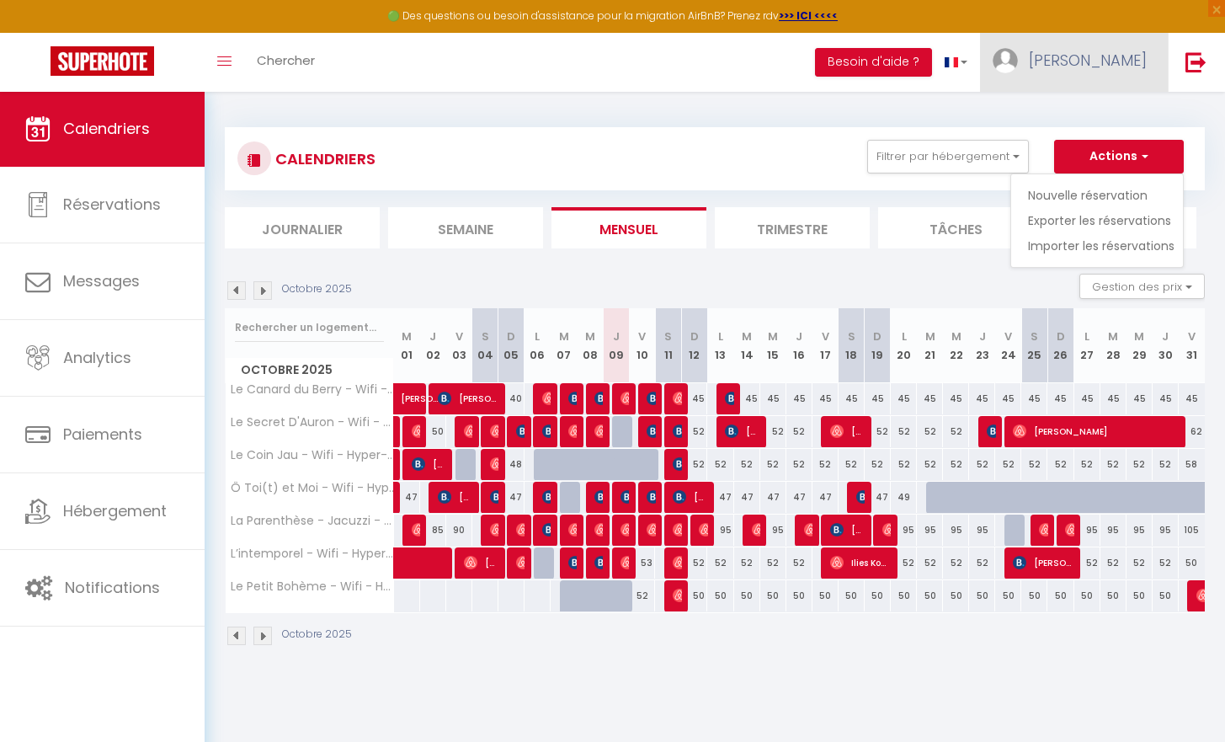
click at [1099, 72] on link "[PERSON_NAME]" at bounding box center [1074, 62] width 188 height 59
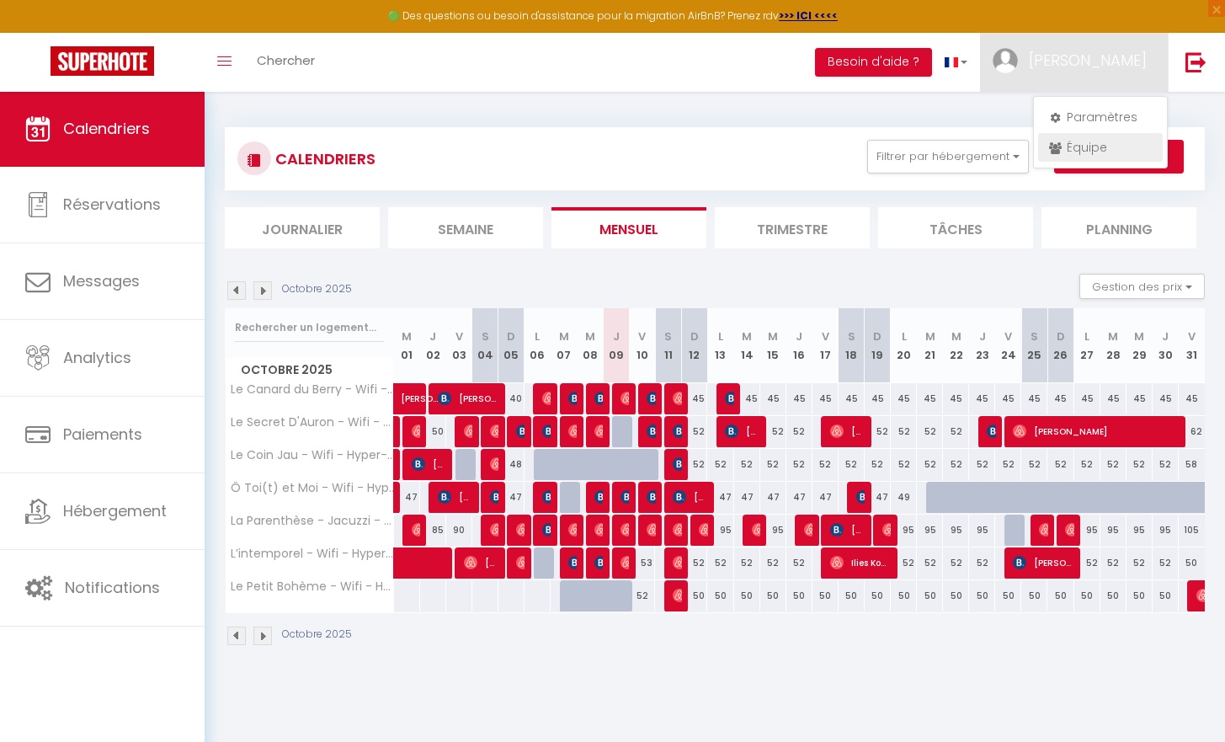
click at [1085, 141] on link "Équipe" at bounding box center [1100, 147] width 125 height 29
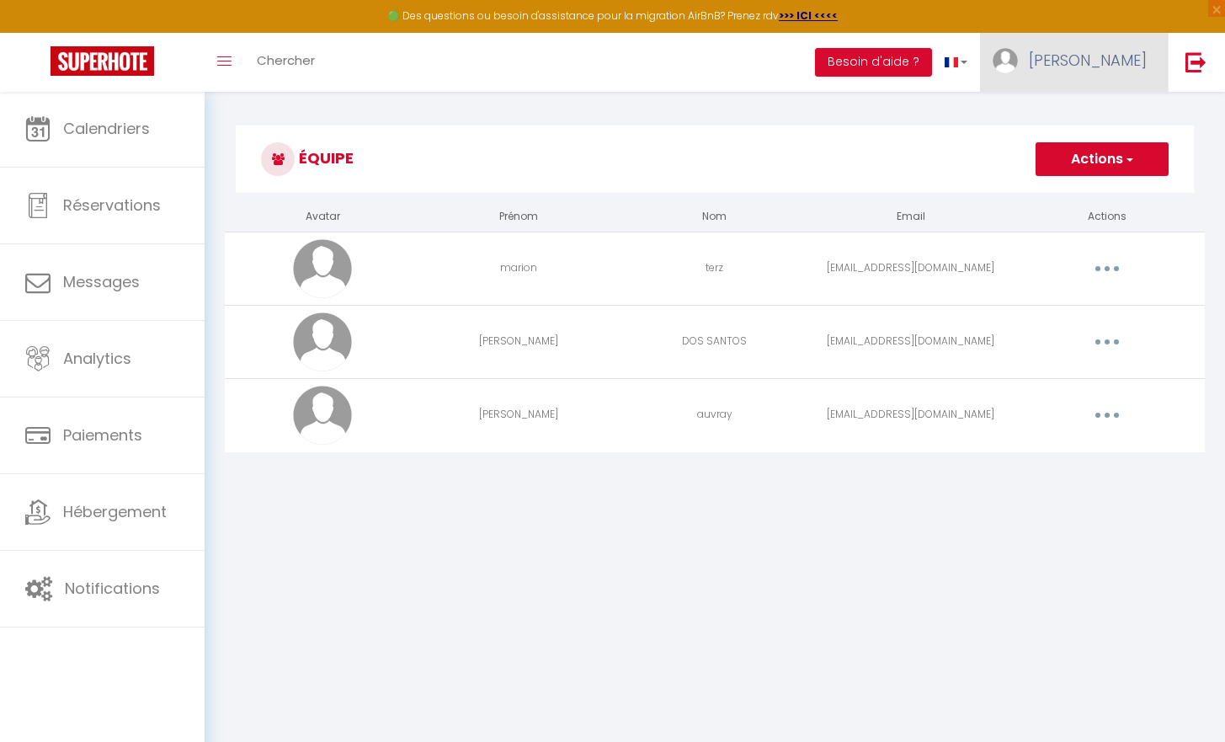
click at [1128, 51] on span "[PERSON_NAME]" at bounding box center [1088, 60] width 118 height 21
click at [1082, 112] on link "Paramètres" at bounding box center [1100, 117] width 125 height 29
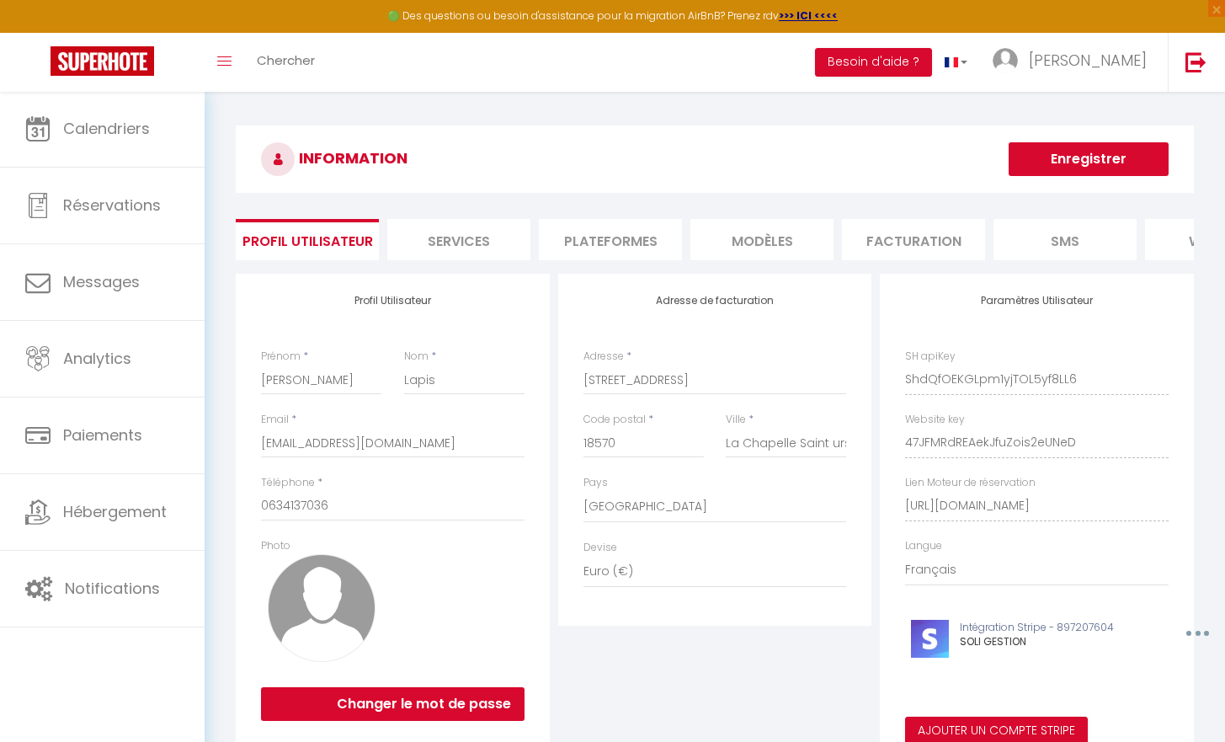
click at [637, 244] on li "Plateformes" at bounding box center [610, 239] width 143 height 41
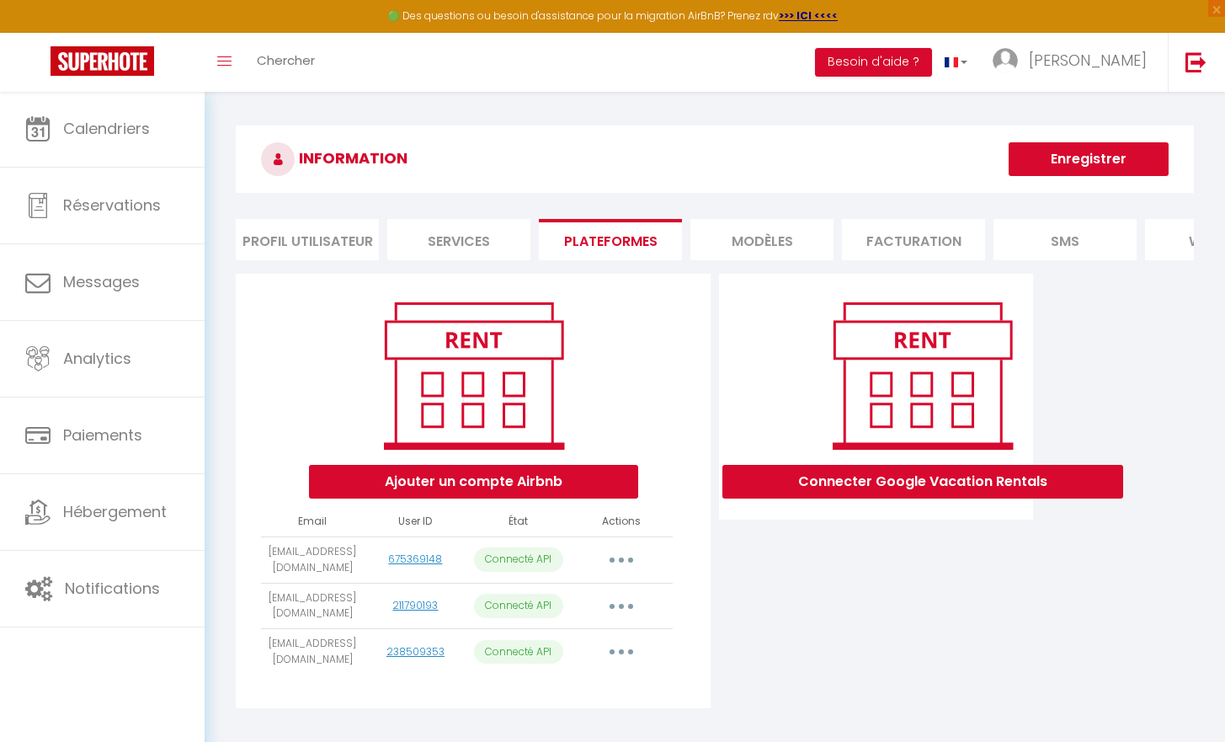
click at [483, 257] on li "Services" at bounding box center [458, 239] width 143 height 41
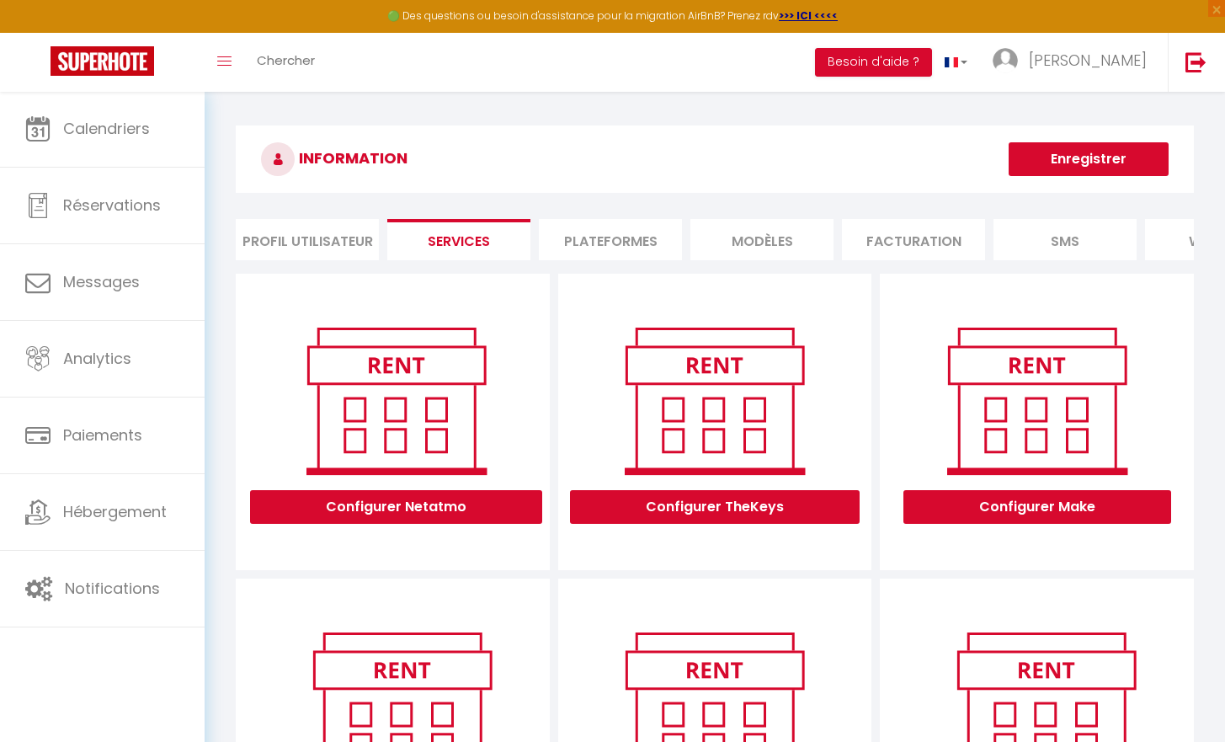
click at [827, 216] on div "INFORMATION Enregistrer Profil Utilisateur Services Plateformes MODÈLES Factura…" at bounding box center [715, 650] width 958 height 1051
click at [747, 236] on li "MODÈLES" at bounding box center [761, 239] width 143 height 41
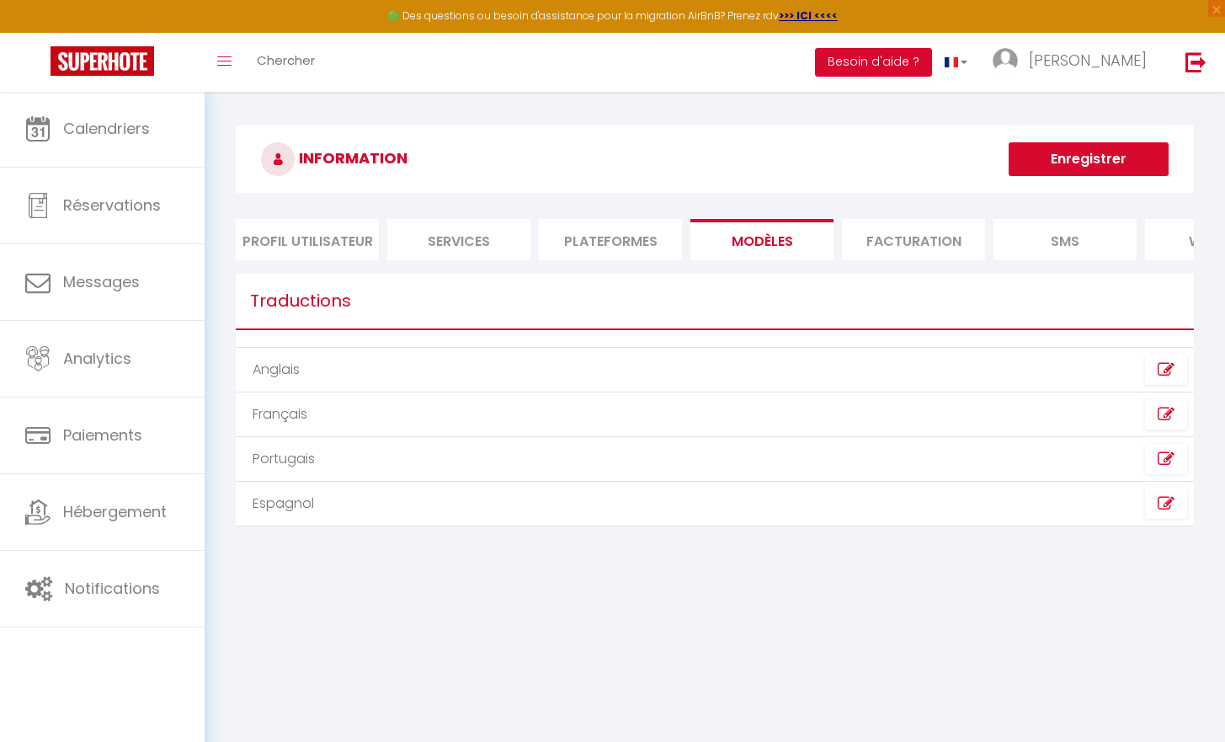
click at [466, 213] on div "INFORMATION Enregistrer Profil Utilisateur Services Plateformes MODÈLES Factura…" at bounding box center [715, 334] width 958 height 418
click at [564, 238] on li "Plateformes" at bounding box center [610, 239] width 143 height 41
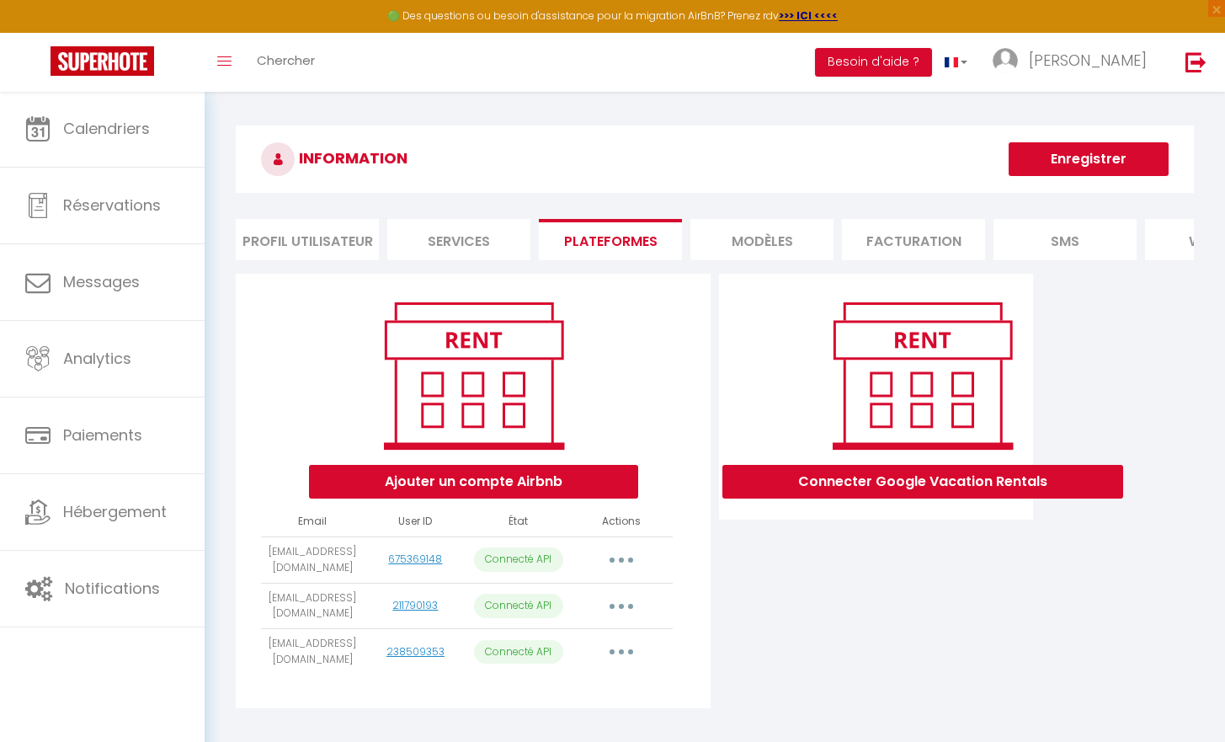
click at [588, 487] on button "Ajouter un compte Airbnb" at bounding box center [473, 482] width 329 height 34
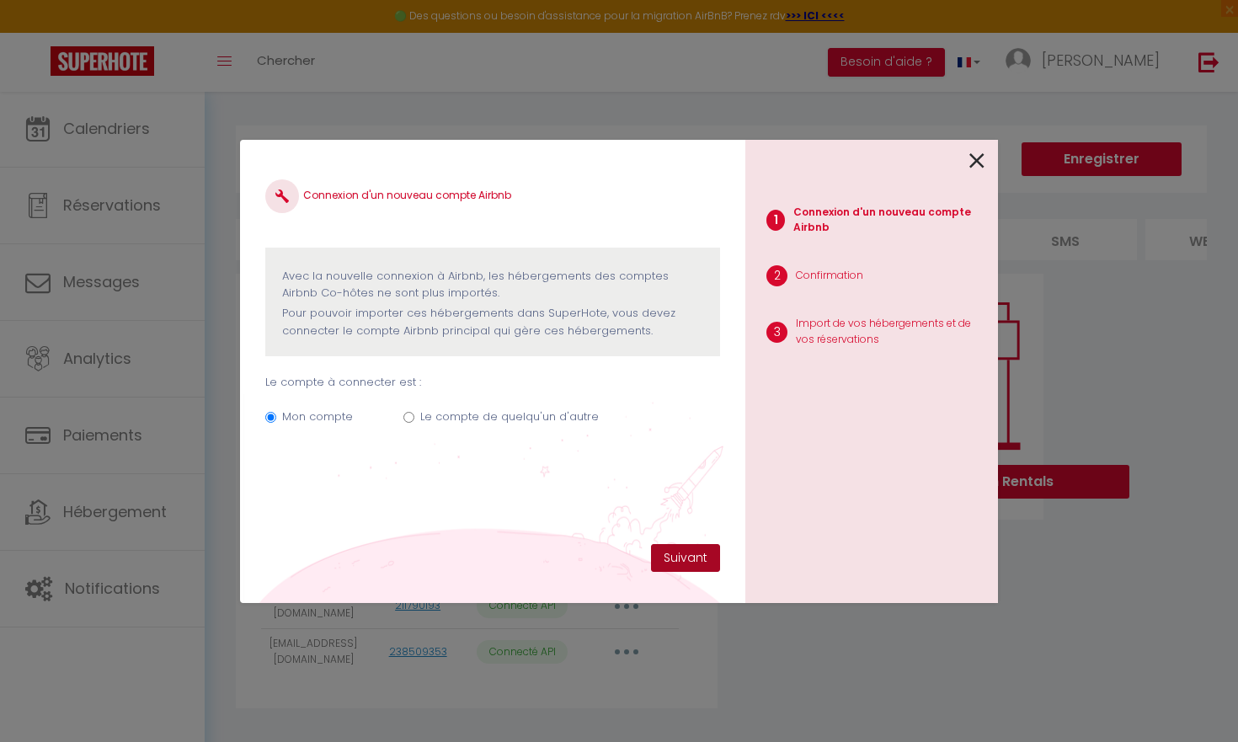
click at [689, 555] on button "Suivant" at bounding box center [685, 558] width 69 height 29
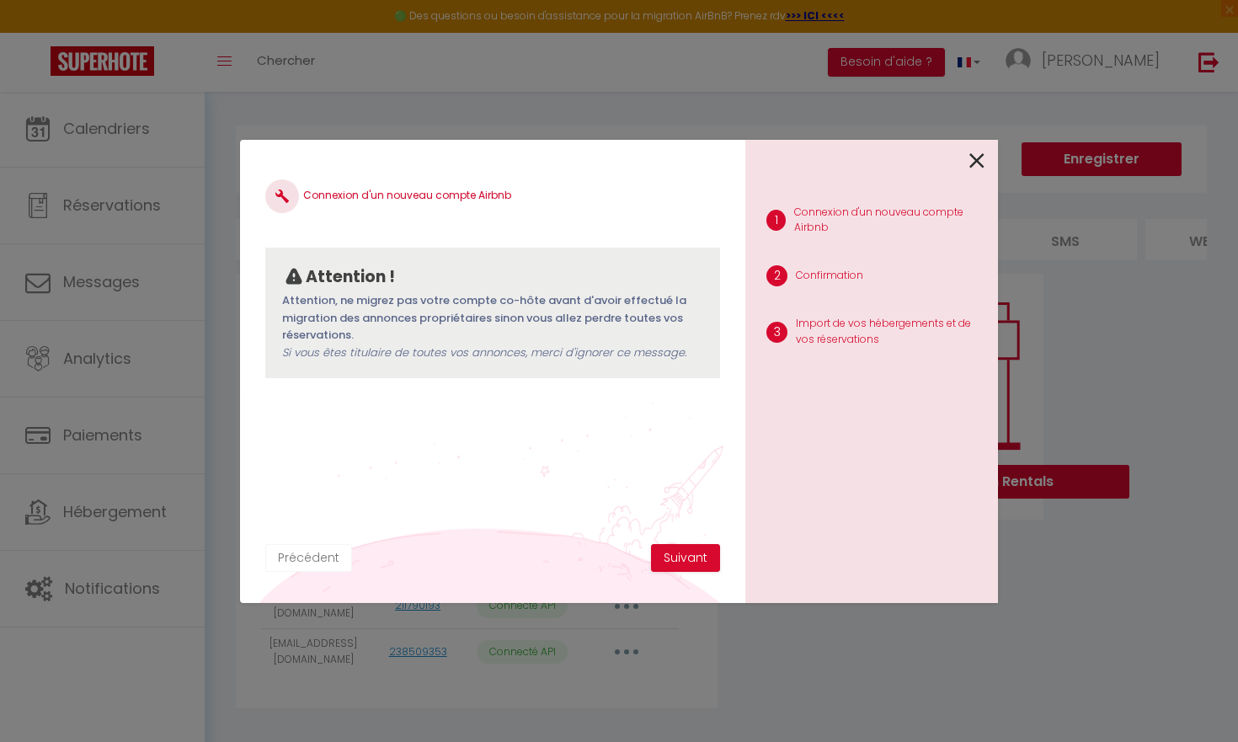
click at [314, 555] on button "Précédent" at bounding box center [308, 558] width 87 height 29
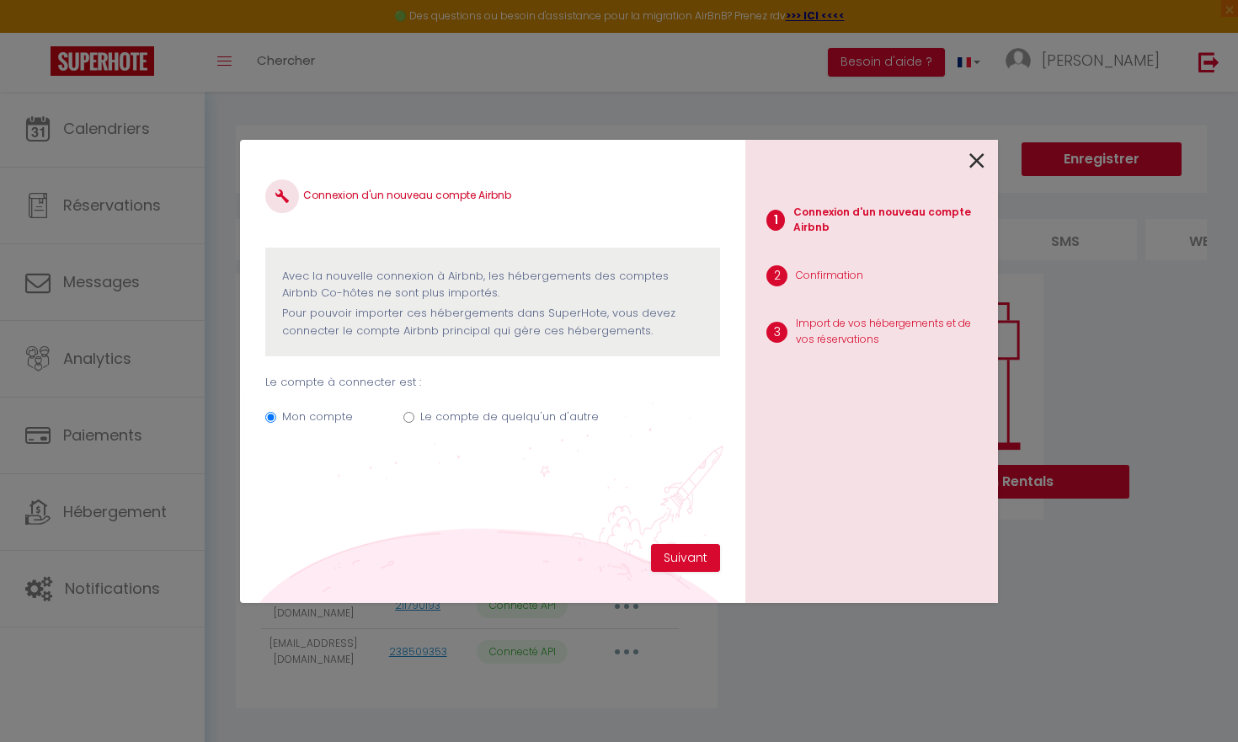
click at [407, 413] on input "Le compte de quelqu'un d'autre" at bounding box center [408, 417] width 11 height 11
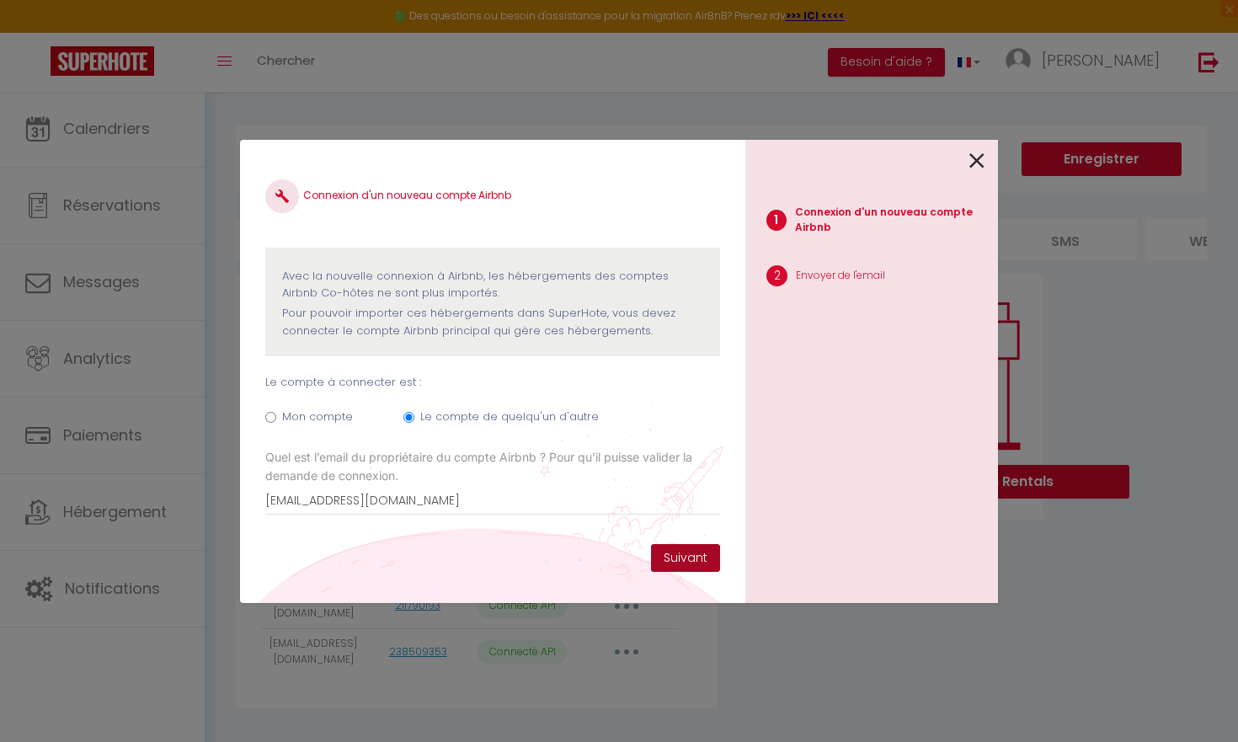
click at [703, 555] on button "Suivant" at bounding box center [685, 558] width 69 height 29
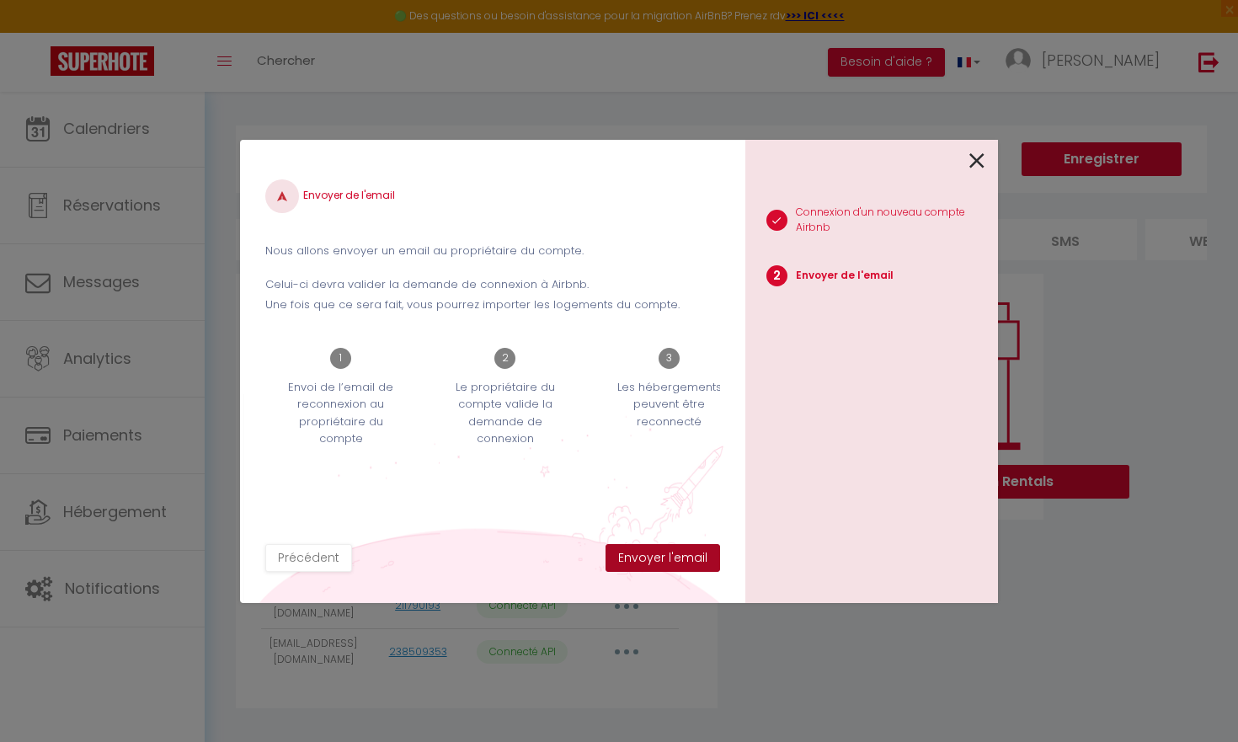
click at [695, 560] on button "Envoyer l'email" at bounding box center [662, 558] width 114 height 29
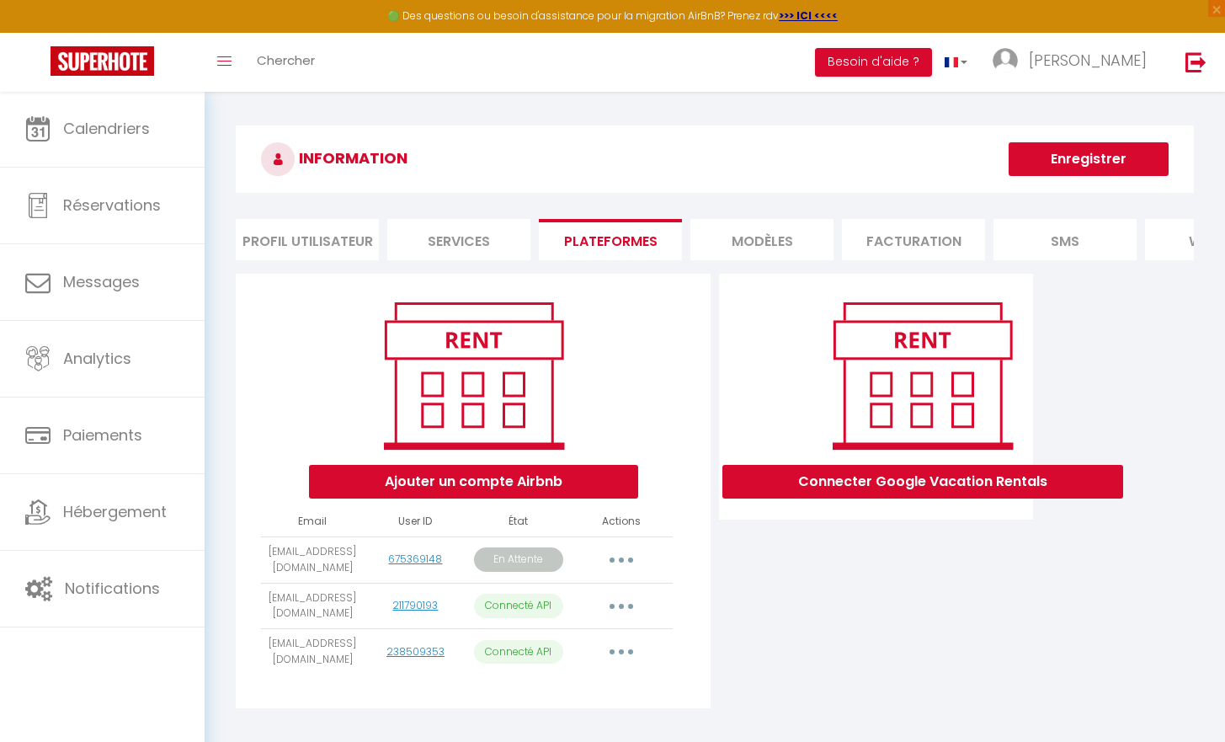
click at [485, 248] on li "Services" at bounding box center [458, 239] width 143 height 41
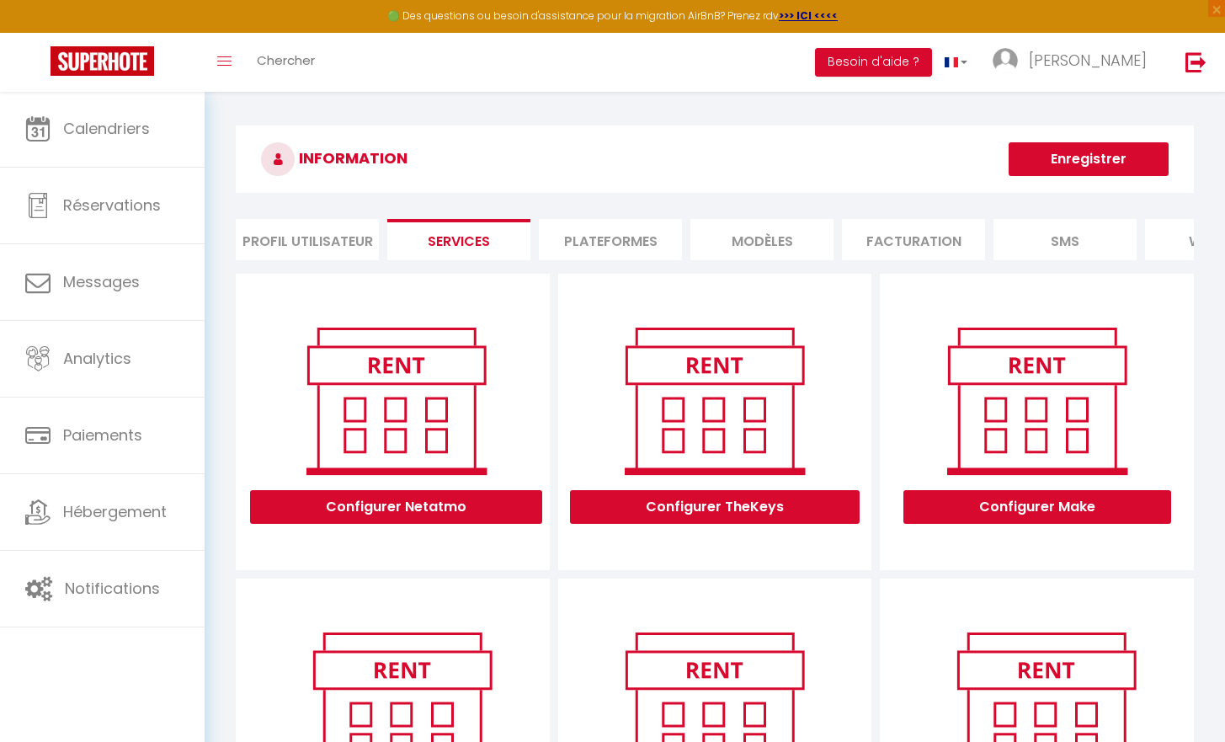
click at [610, 253] on li "Plateformes" at bounding box center [610, 239] width 143 height 41
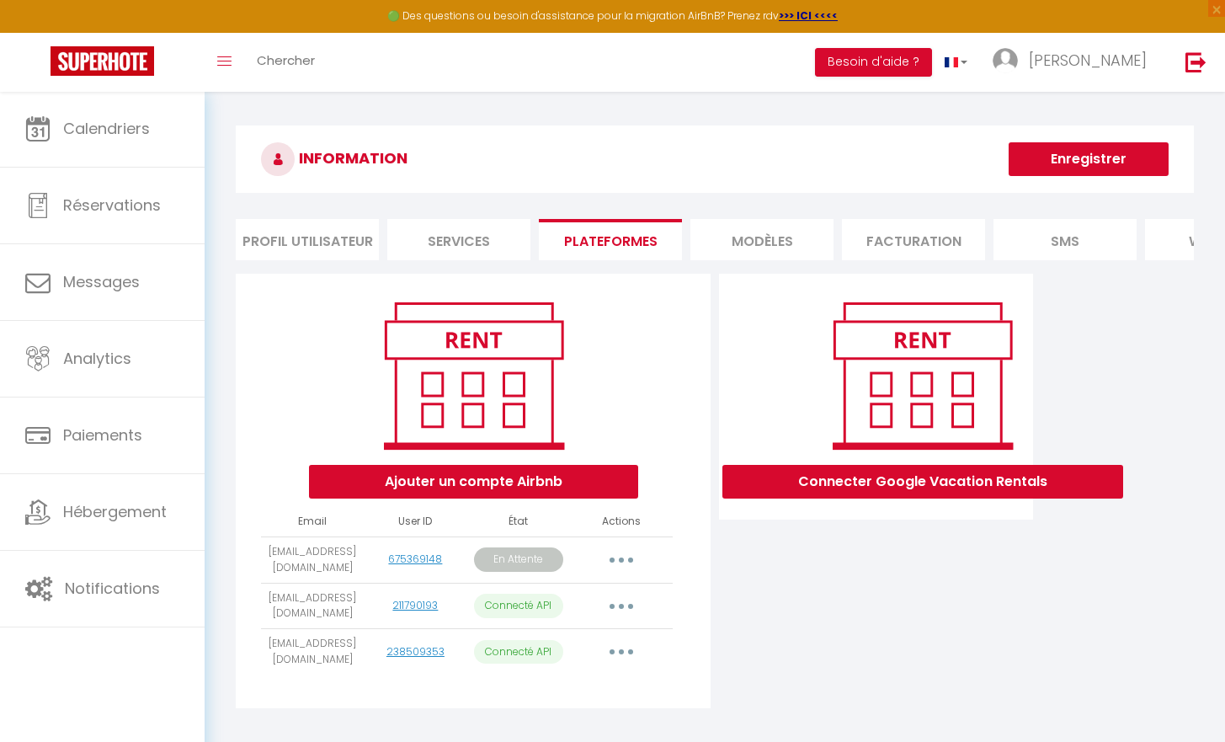
click at [617, 568] on button "button" at bounding box center [621, 559] width 47 height 27
click at [608, 641] on link "Importer les appartements" at bounding box center [545, 628] width 189 height 29
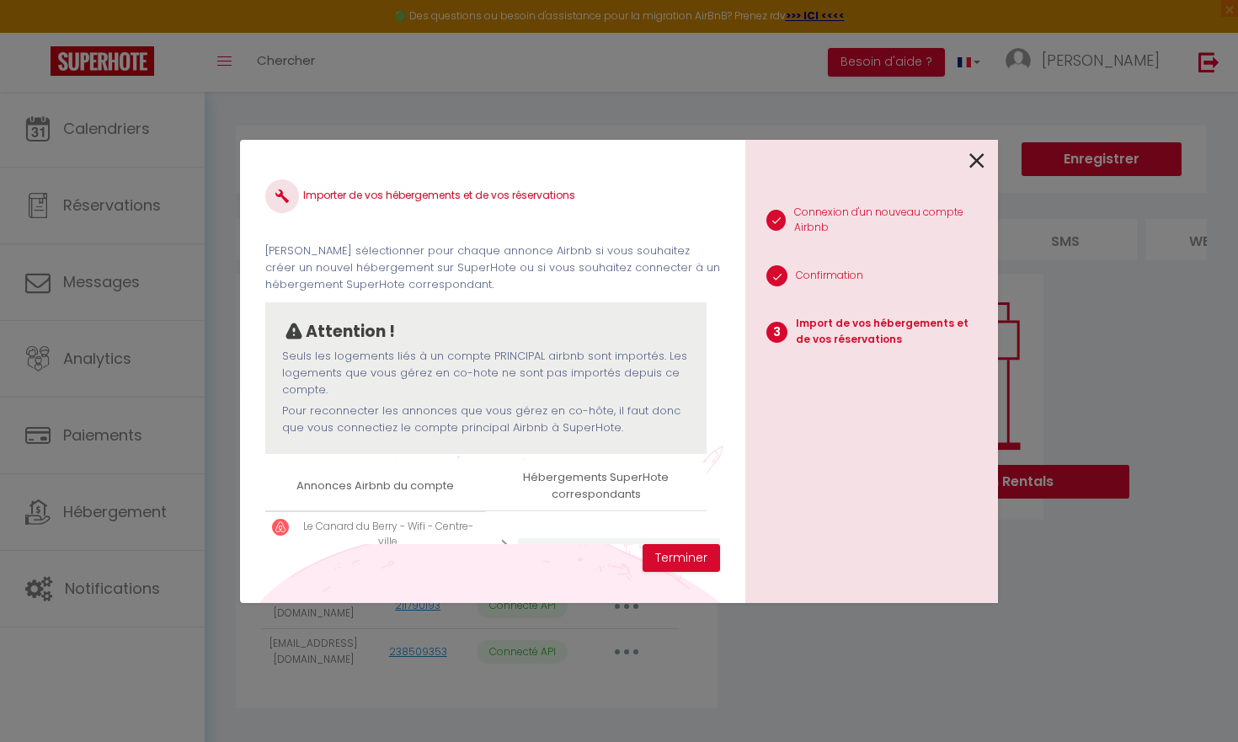
click at [720, 319] on div "Importer de vos hébergements et de vos réservations [PERSON_NAME] sélectionner …" at bounding box center [492, 354] width 455 height 379
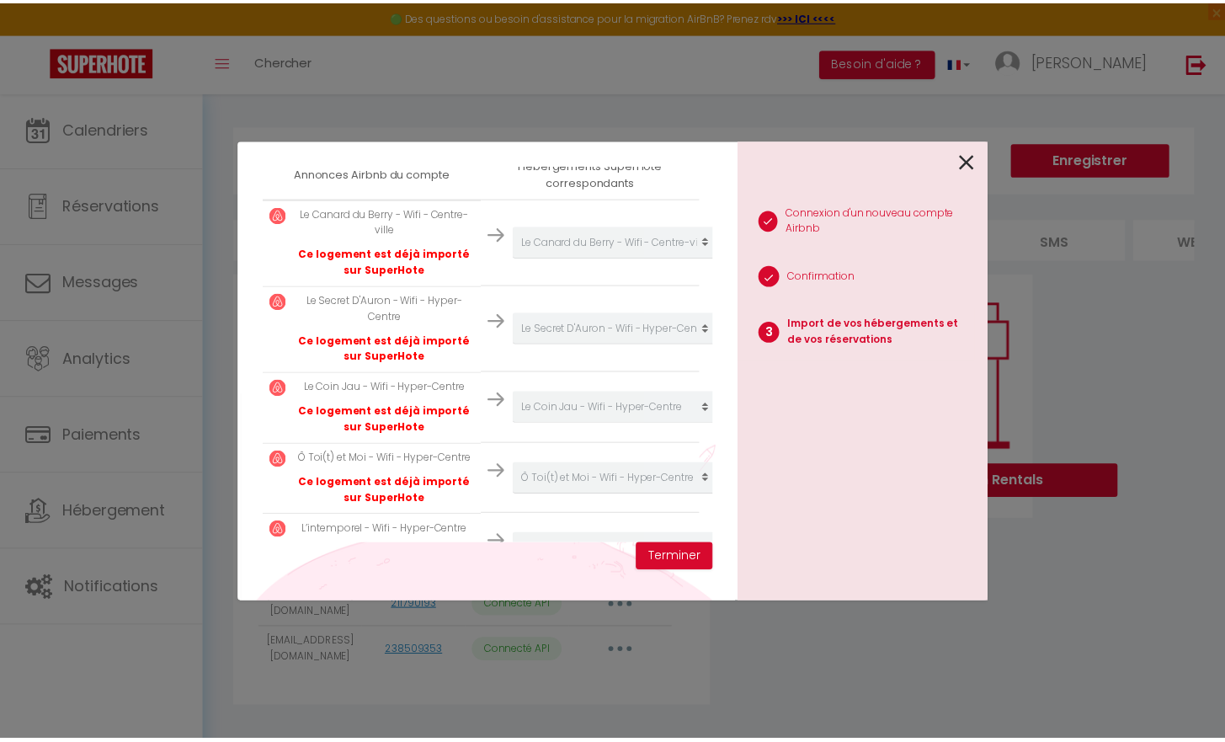
scroll to position [274, 0]
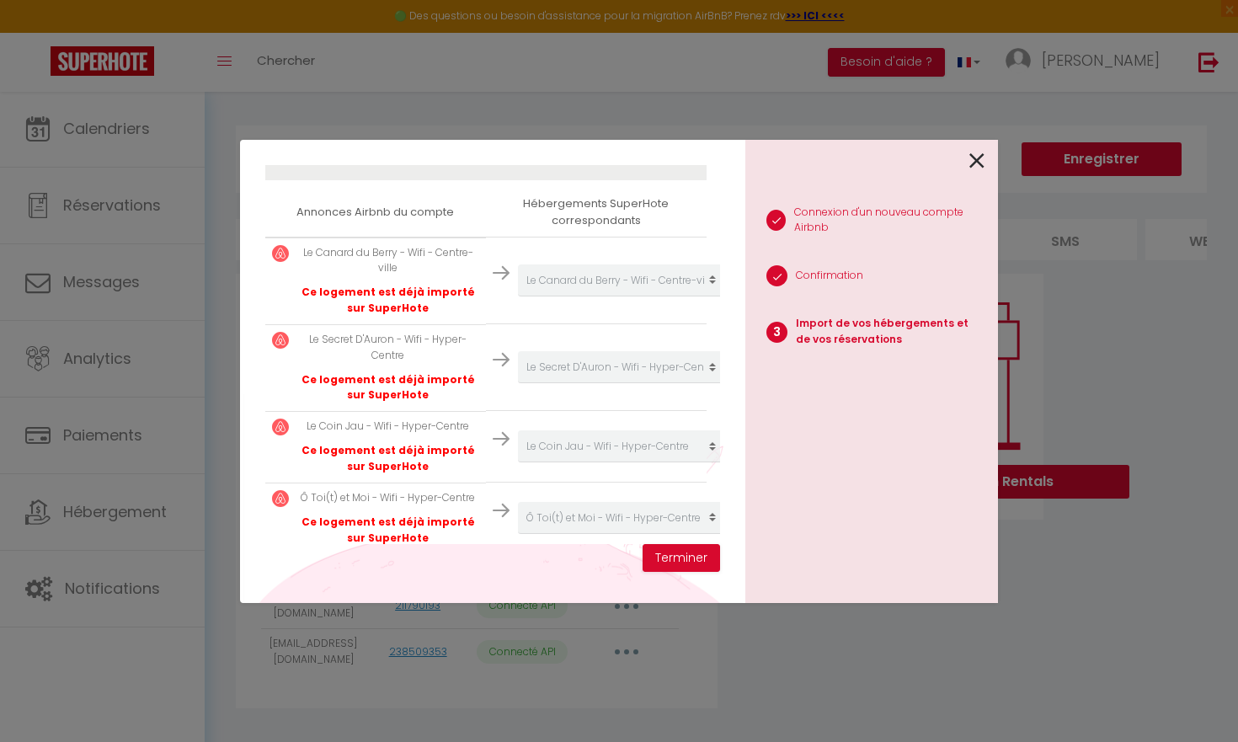
click at [971, 162] on icon at bounding box center [976, 160] width 15 height 25
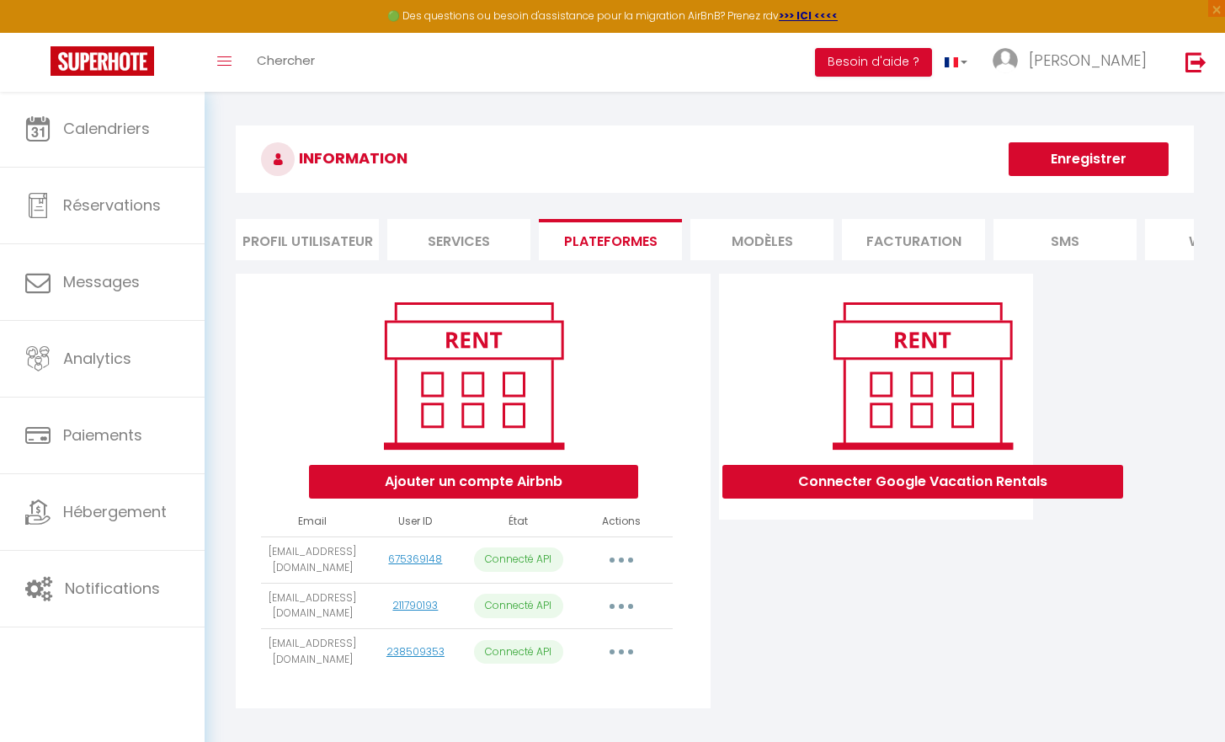
click at [603, 498] on button "Ajouter un compte Airbnb" at bounding box center [473, 482] width 329 height 34
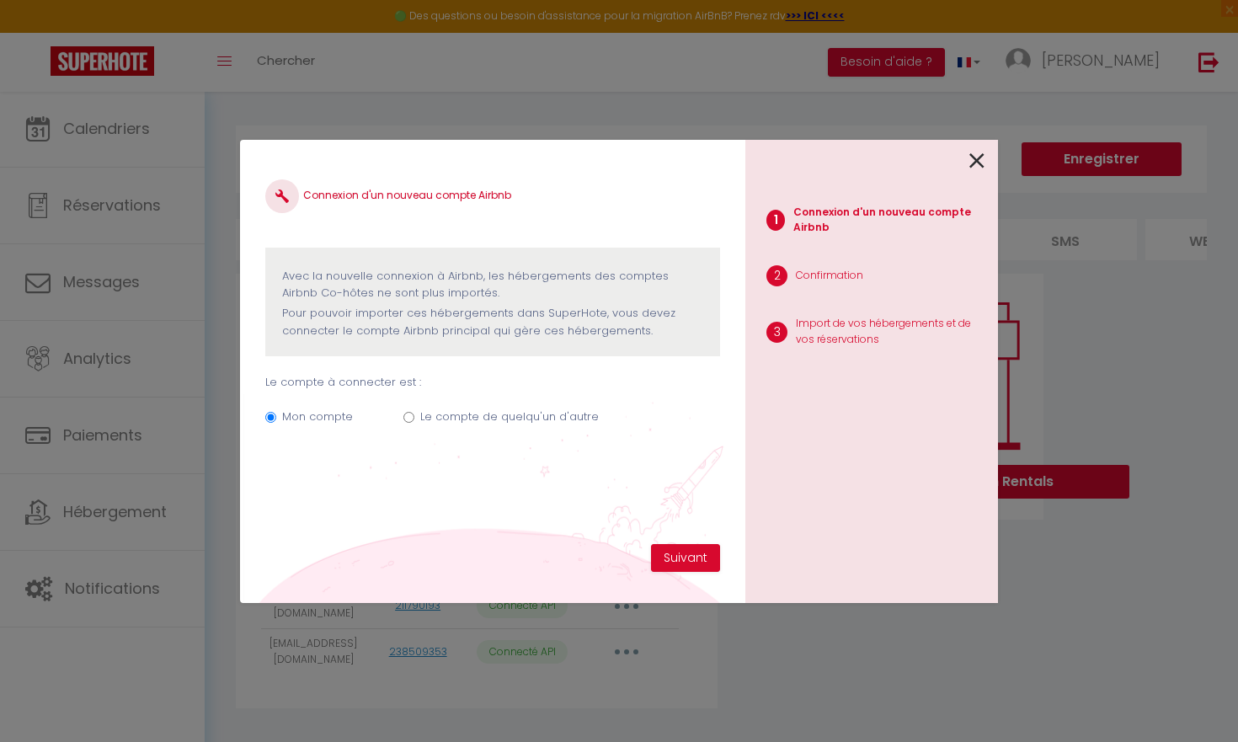
click at [485, 423] on label "Le compte de quelqu'un d'autre" at bounding box center [509, 416] width 178 height 17
click at [414, 423] on input "Le compte de quelqu'un d'autre" at bounding box center [408, 417] width 11 height 11
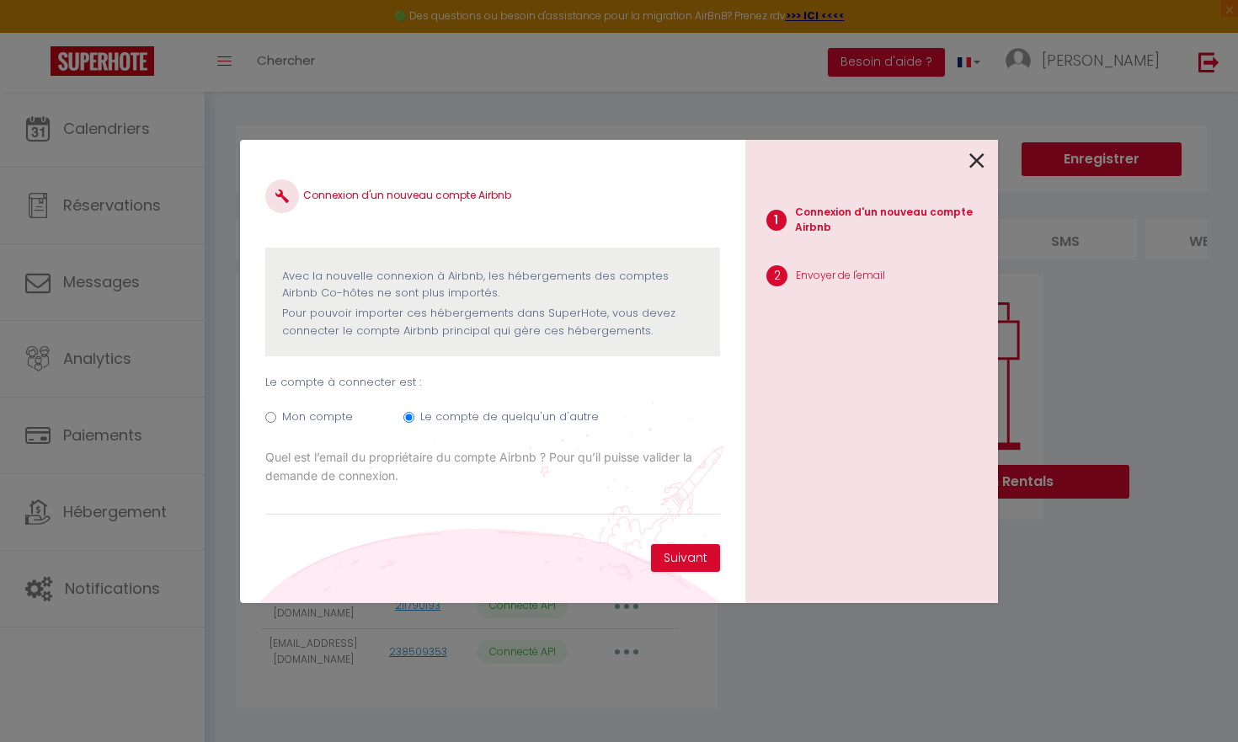
click at [577, 493] on input "Email connexion Airbnb" at bounding box center [492, 500] width 455 height 30
click at [684, 563] on button "Suivant" at bounding box center [685, 558] width 69 height 29
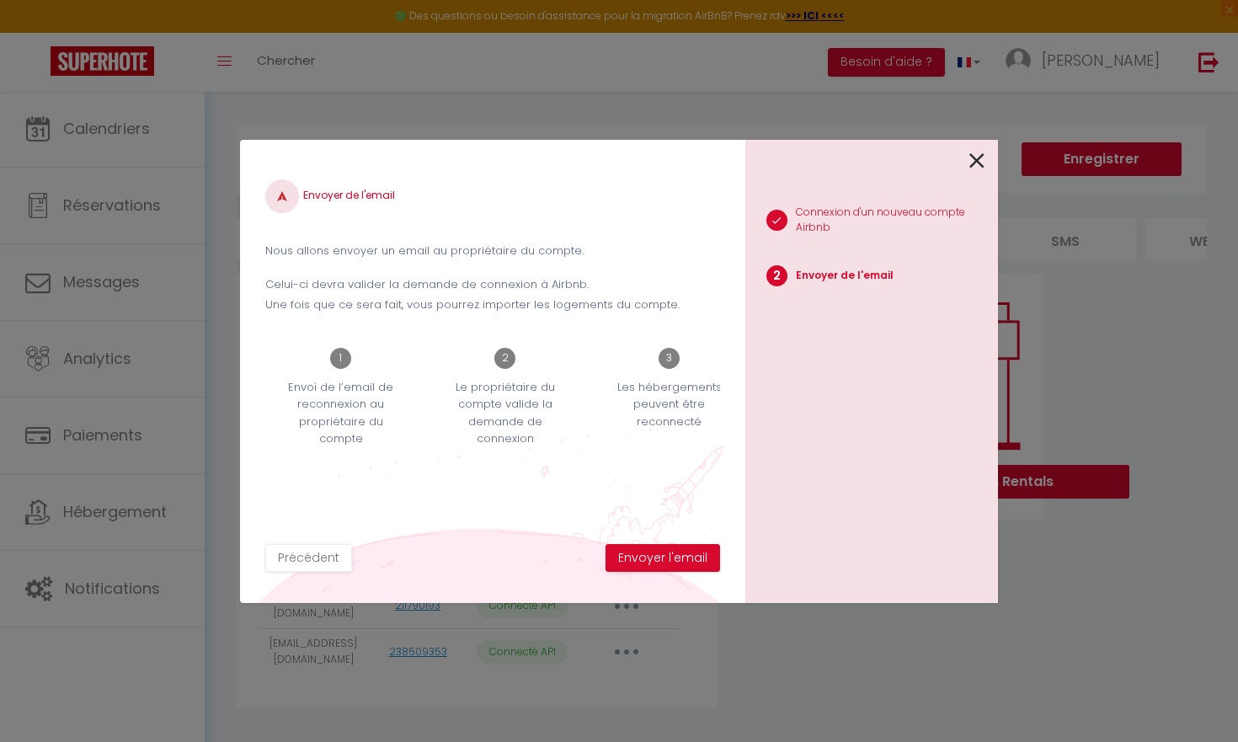
click at [684, 563] on button "Envoyer l'email" at bounding box center [662, 558] width 114 height 29
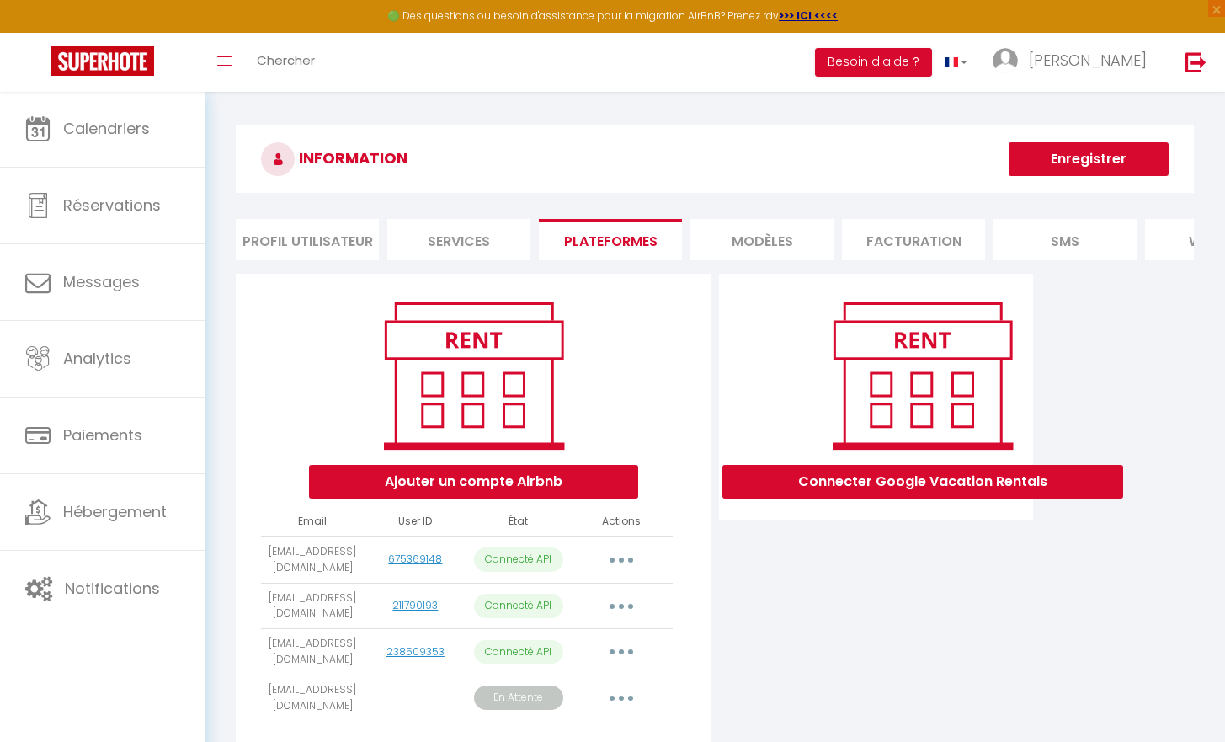
click at [297, 253] on li "Profil Utilisateur" at bounding box center [307, 239] width 143 height 41
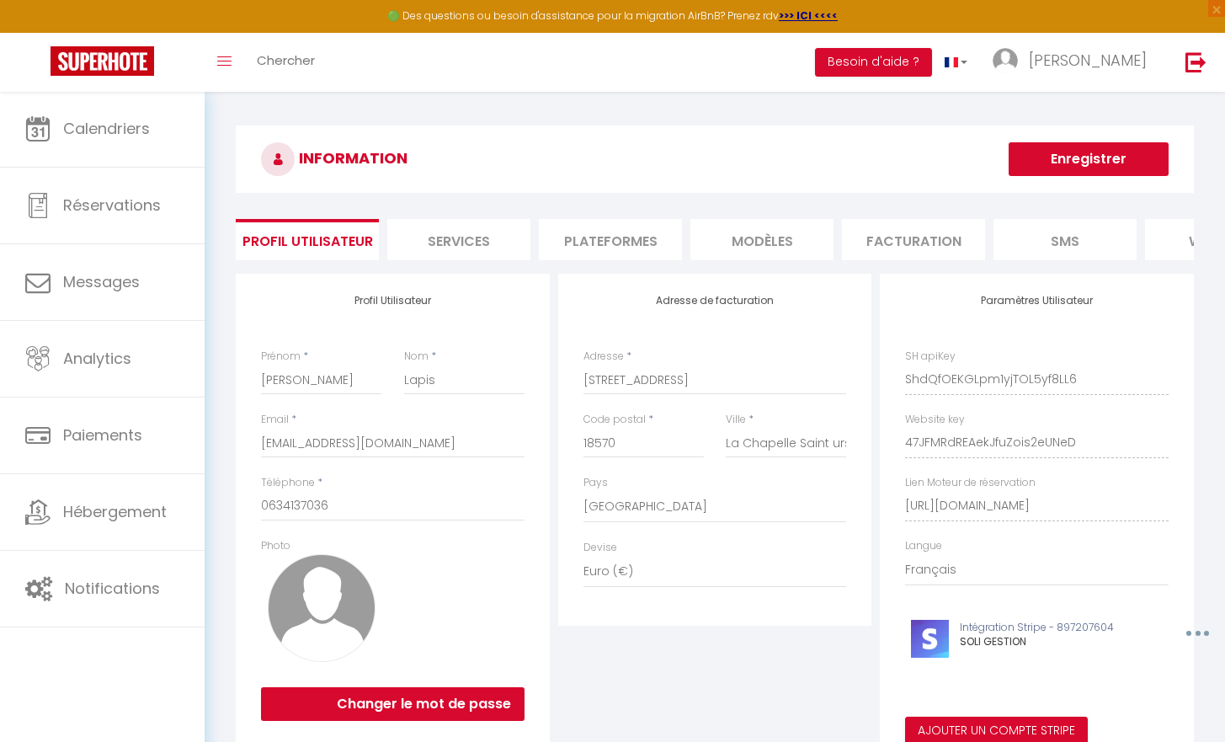
click at [447, 235] on li "Services" at bounding box center [458, 239] width 143 height 41
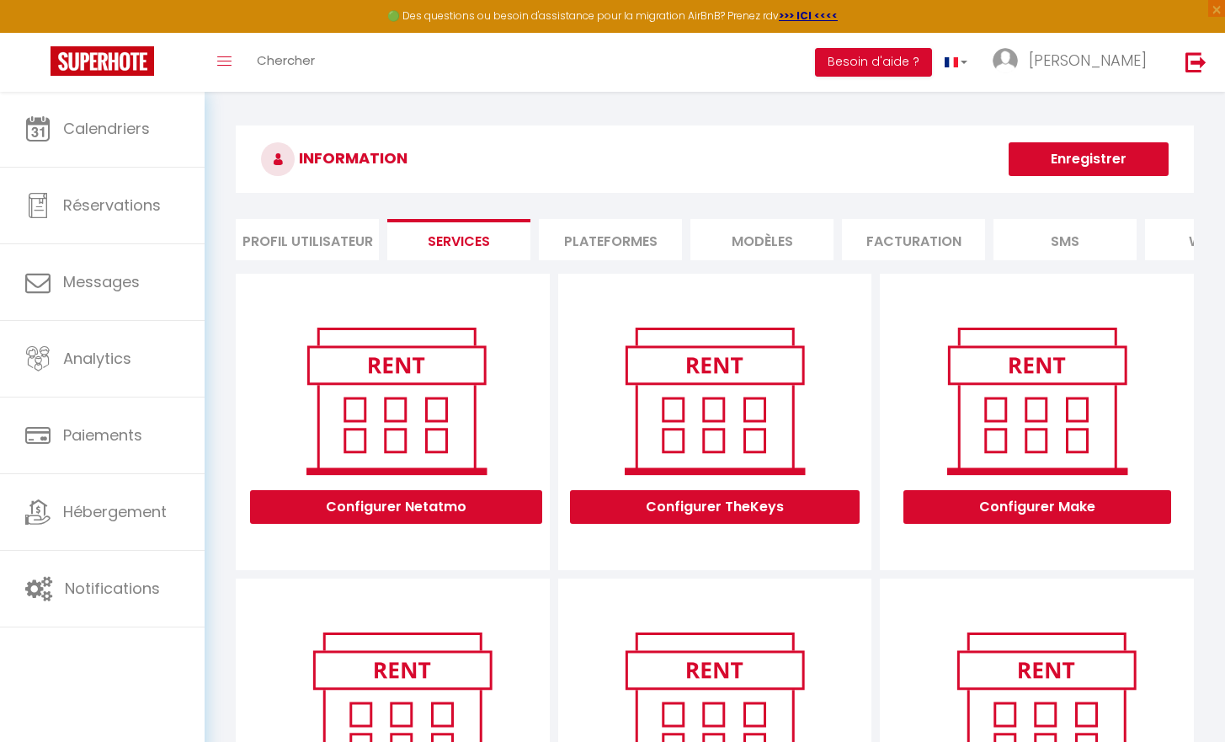
click at [597, 200] on div "INFORMATION Enregistrer" at bounding box center [715, 163] width 958 height 77
click at [614, 221] on li "Plateformes" at bounding box center [610, 239] width 143 height 41
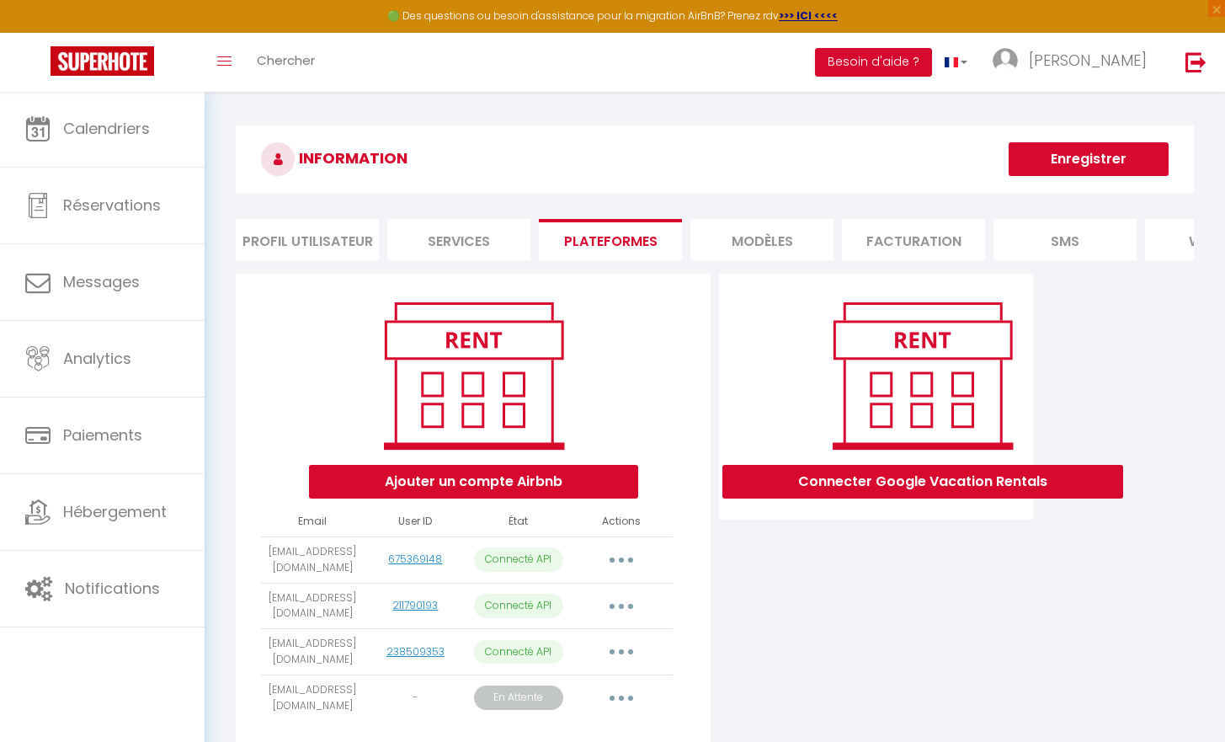
click at [1018, 245] on li "SMS" at bounding box center [1064, 239] width 143 height 41
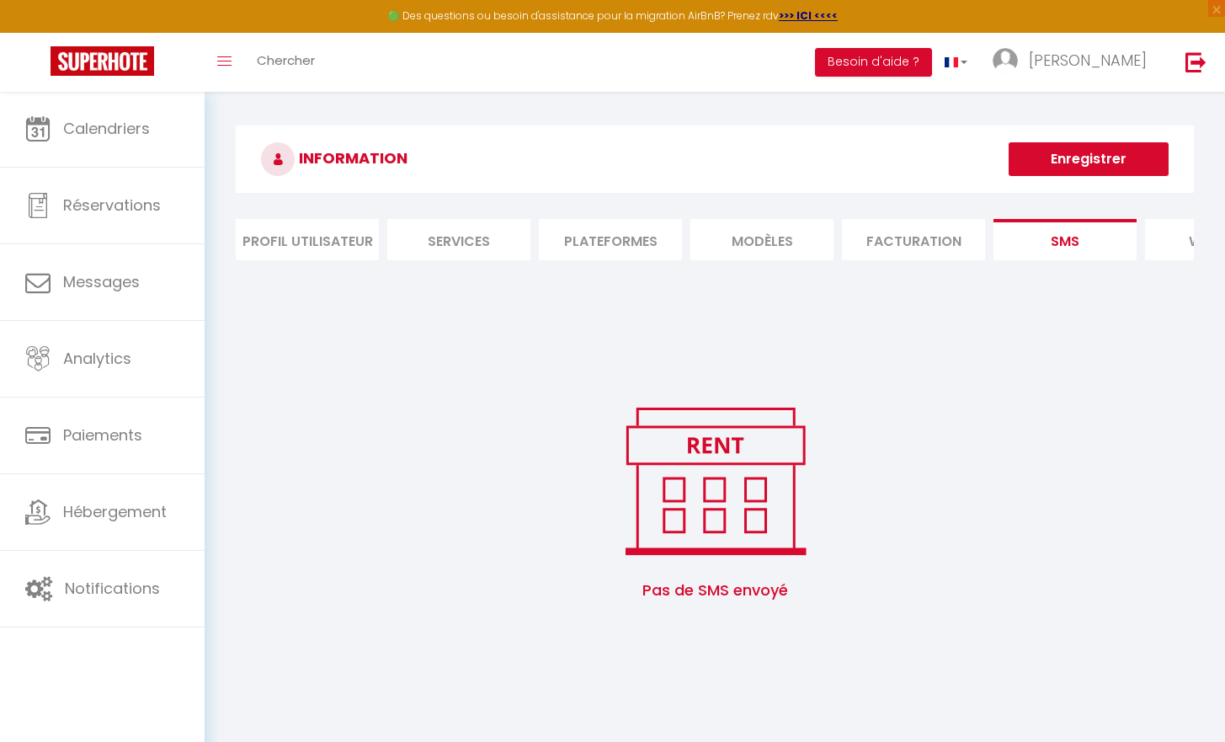
click at [961, 213] on div "INFORMATION Enregistrer Profil Utilisateur Services Plateformes MODÈLES Factura…" at bounding box center [715, 374] width 958 height 498
click at [956, 225] on li "Facturation" at bounding box center [913, 239] width 143 height 41
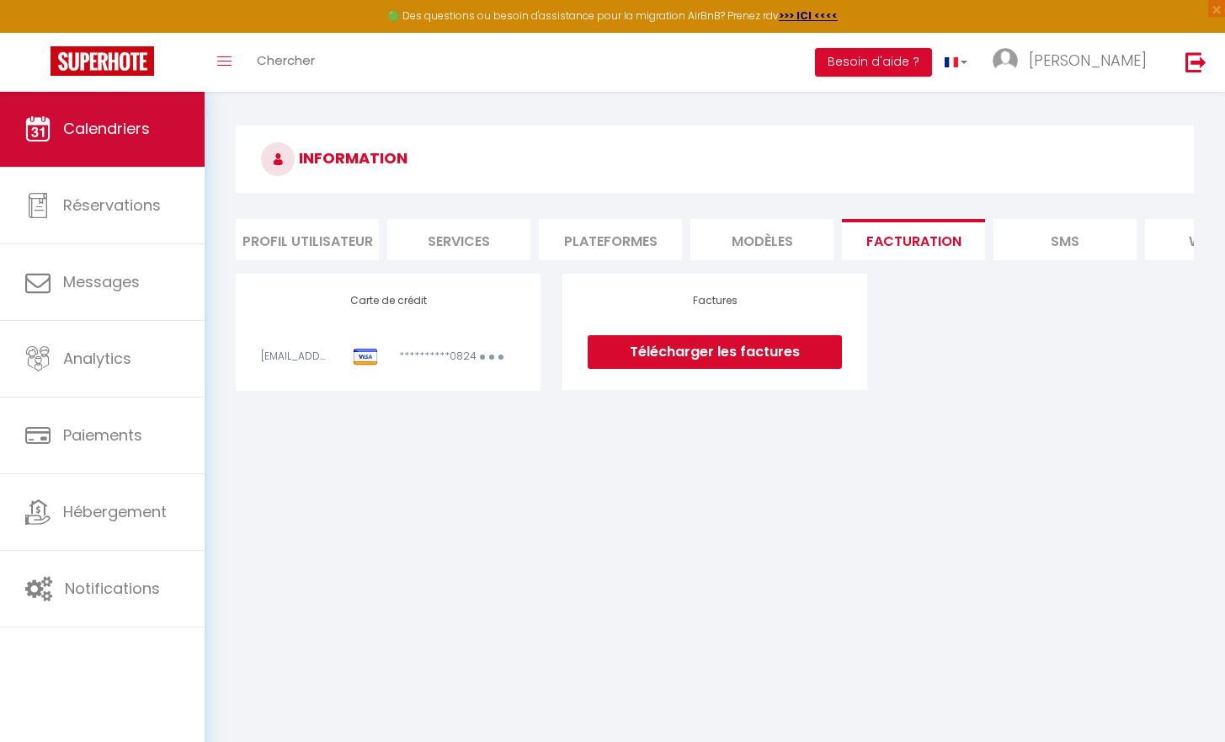
click at [32, 136] on icon at bounding box center [37, 128] width 25 height 25
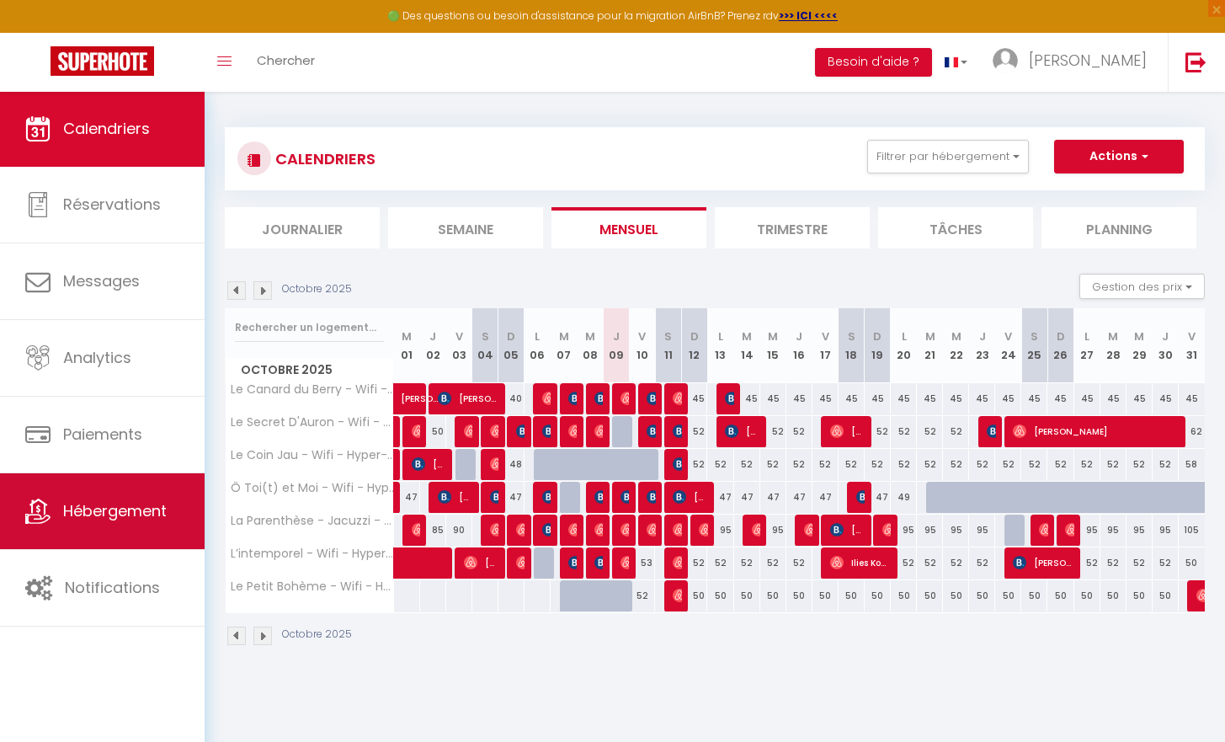
click at [152, 522] on link "Hébergement" at bounding box center [102, 511] width 205 height 76
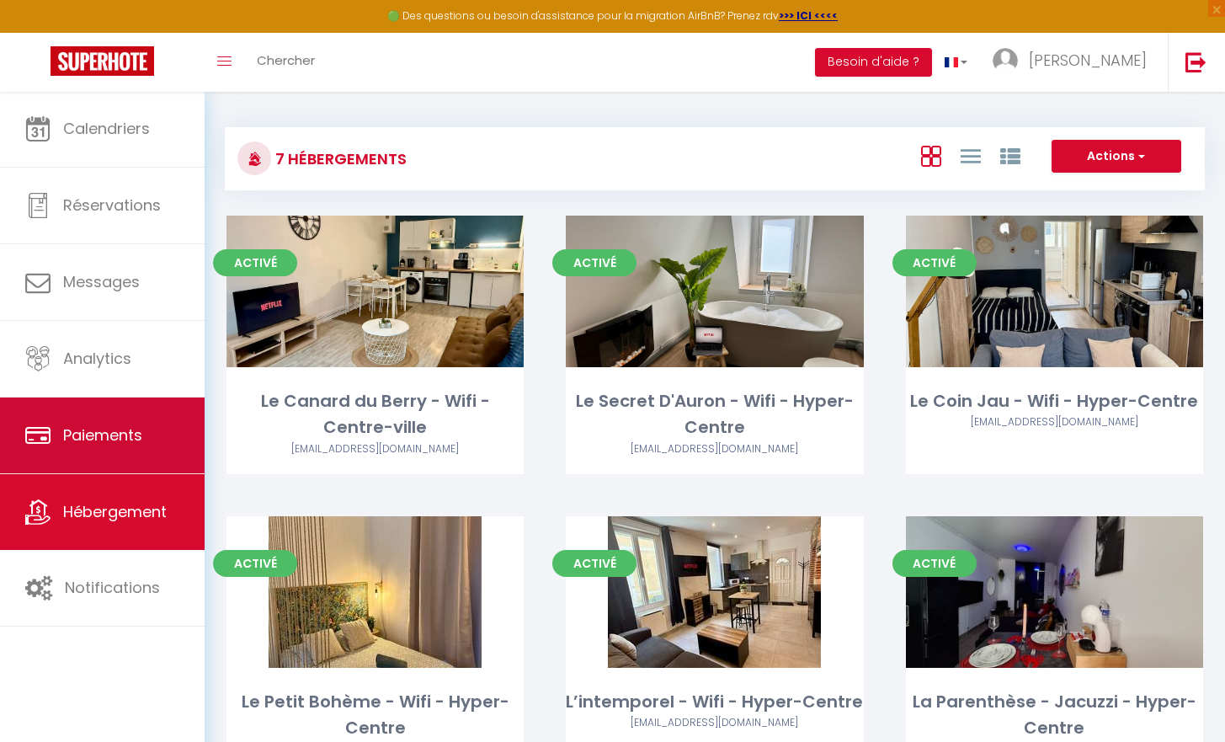
click at [141, 407] on link "Paiements" at bounding box center [102, 435] width 205 height 76
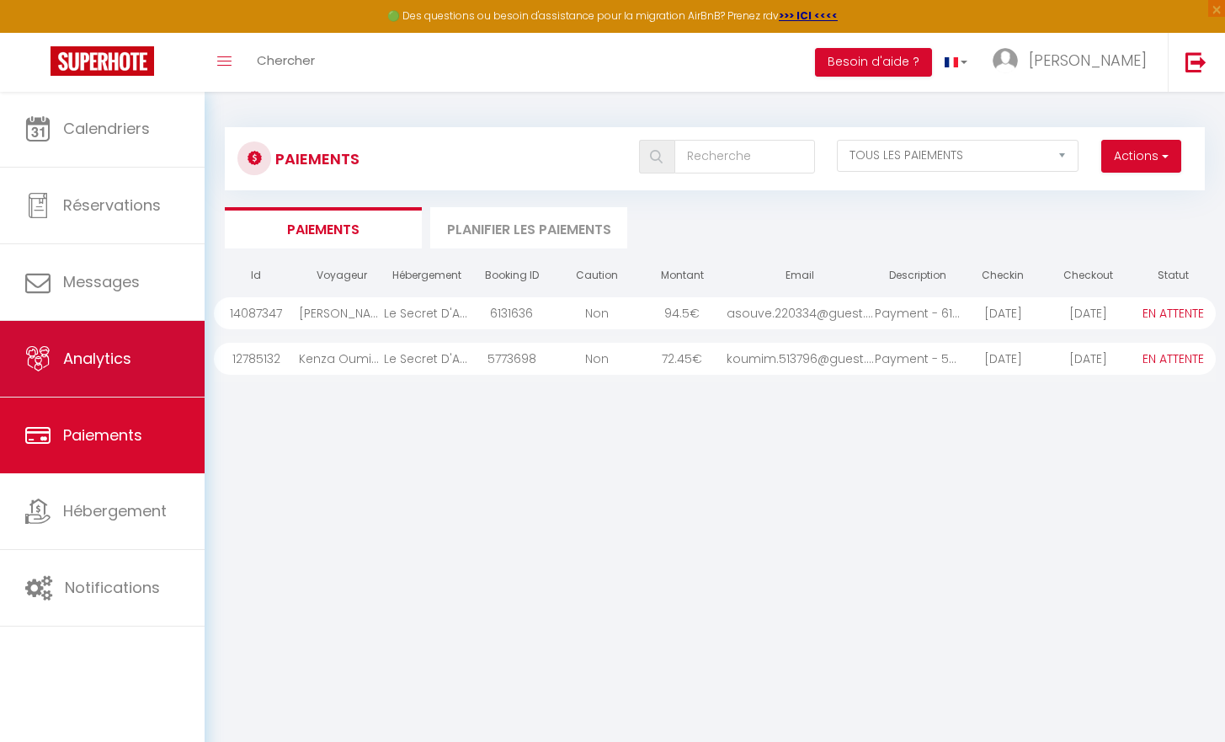
click at [136, 355] on link "Analytics" at bounding box center [102, 359] width 205 height 76
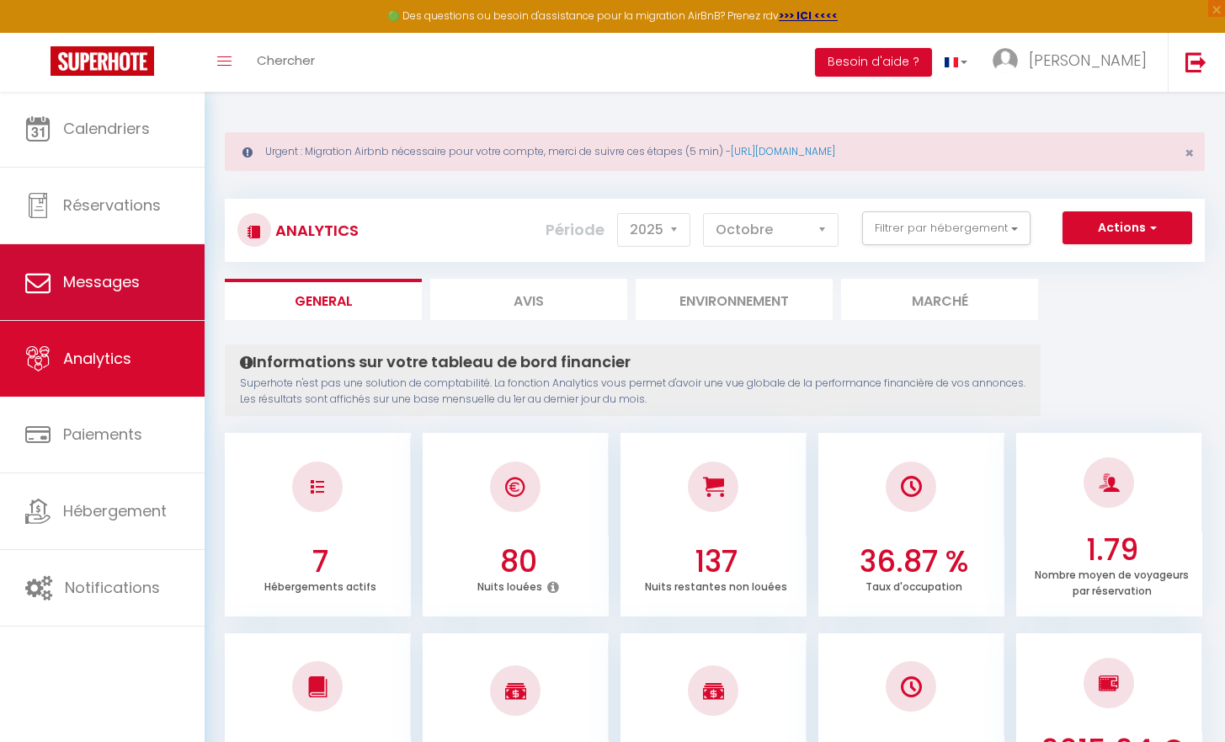
click at [122, 297] on link "Messages" at bounding box center [102, 282] width 205 height 76
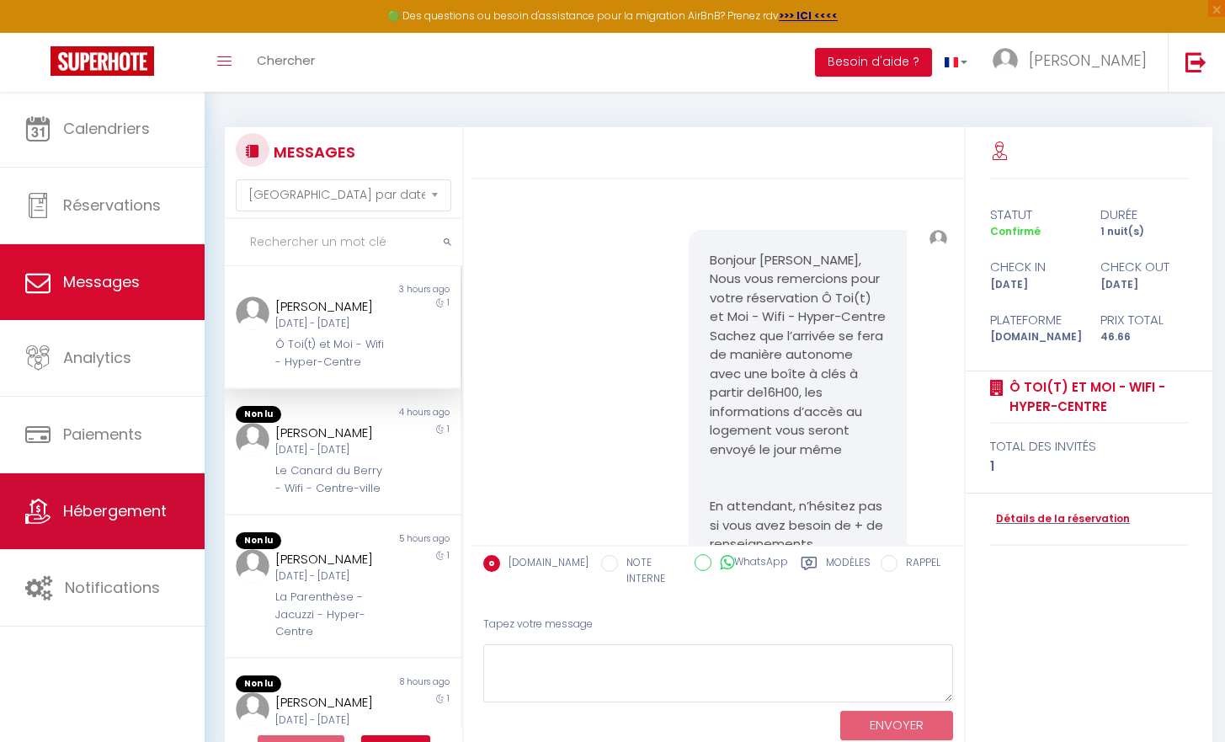
click at [130, 489] on link "Hébergement" at bounding box center [102, 511] width 205 height 76
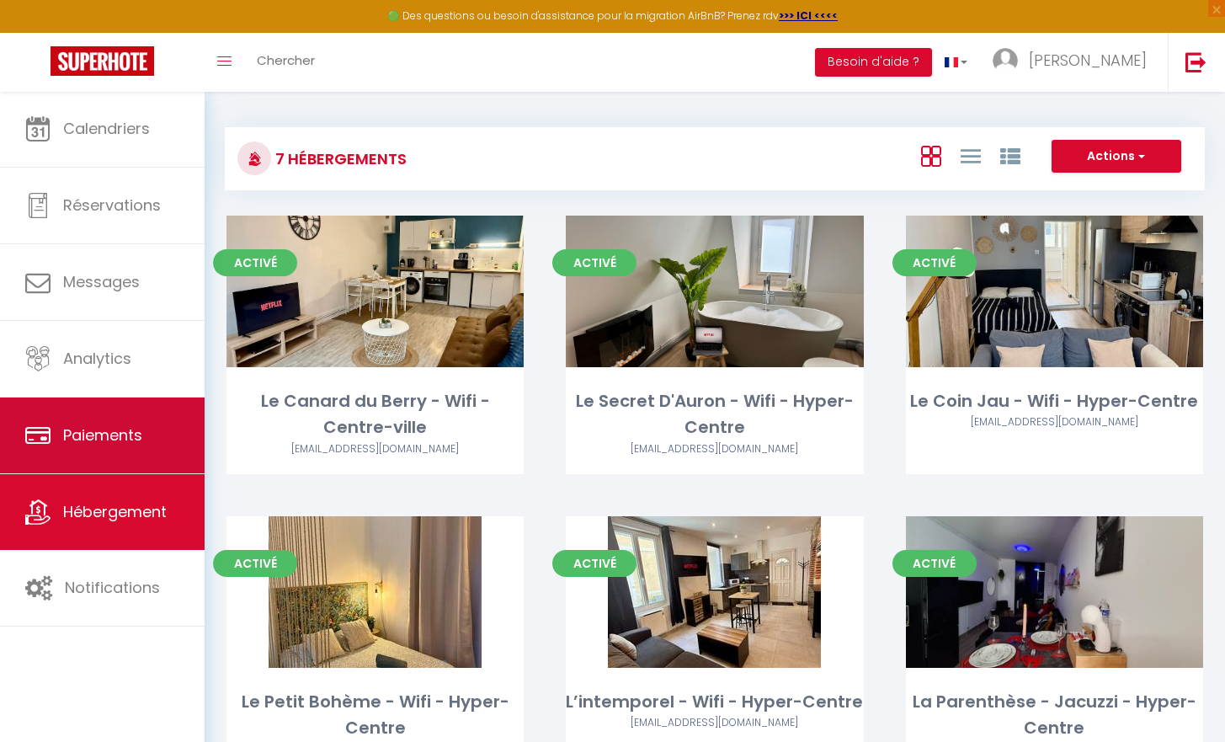
click at [130, 421] on link "Paiements" at bounding box center [102, 435] width 205 height 76
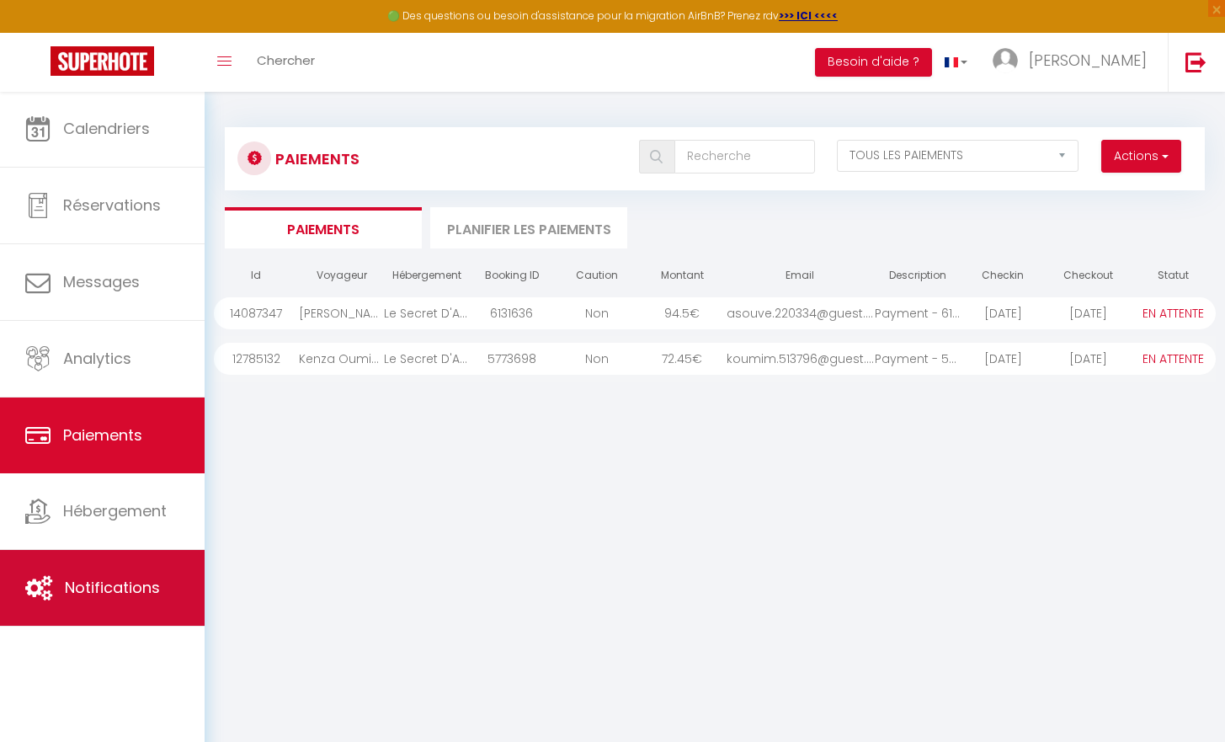
click at [135, 562] on link "Notifications" at bounding box center [102, 588] width 205 height 76
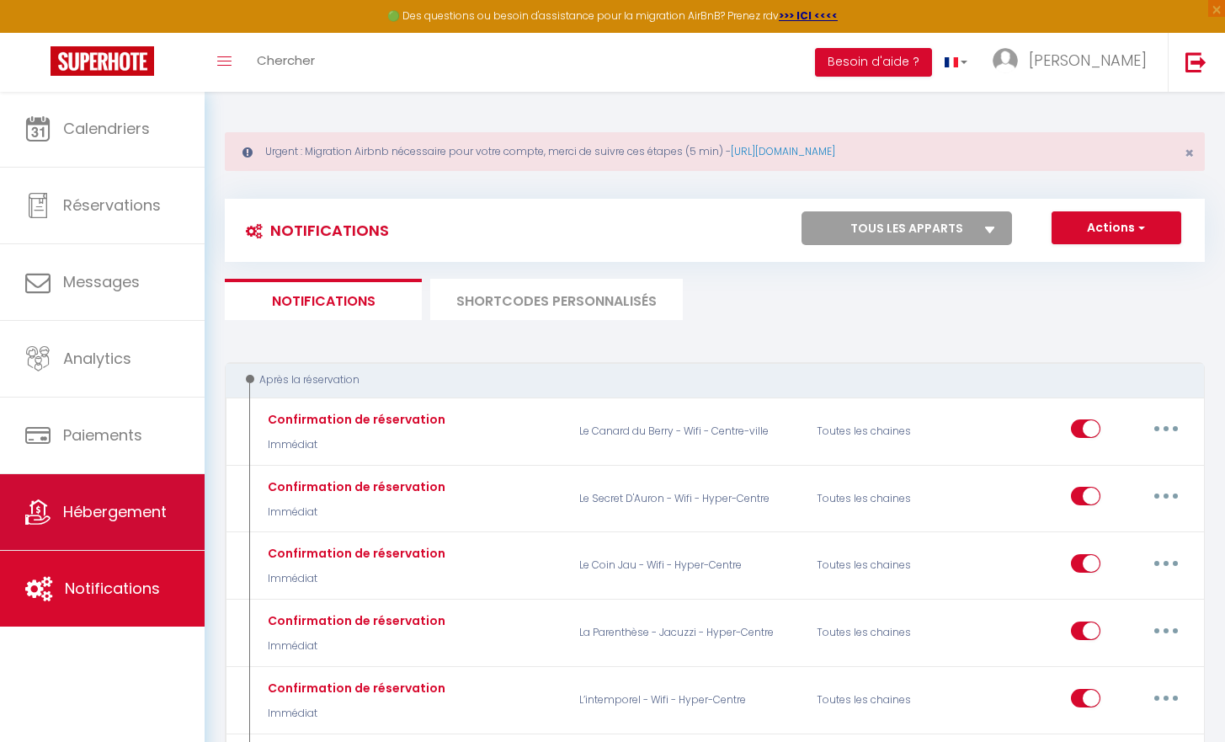
click at [131, 491] on link "Hébergement" at bounding box center [102, 512] width 205 height 76
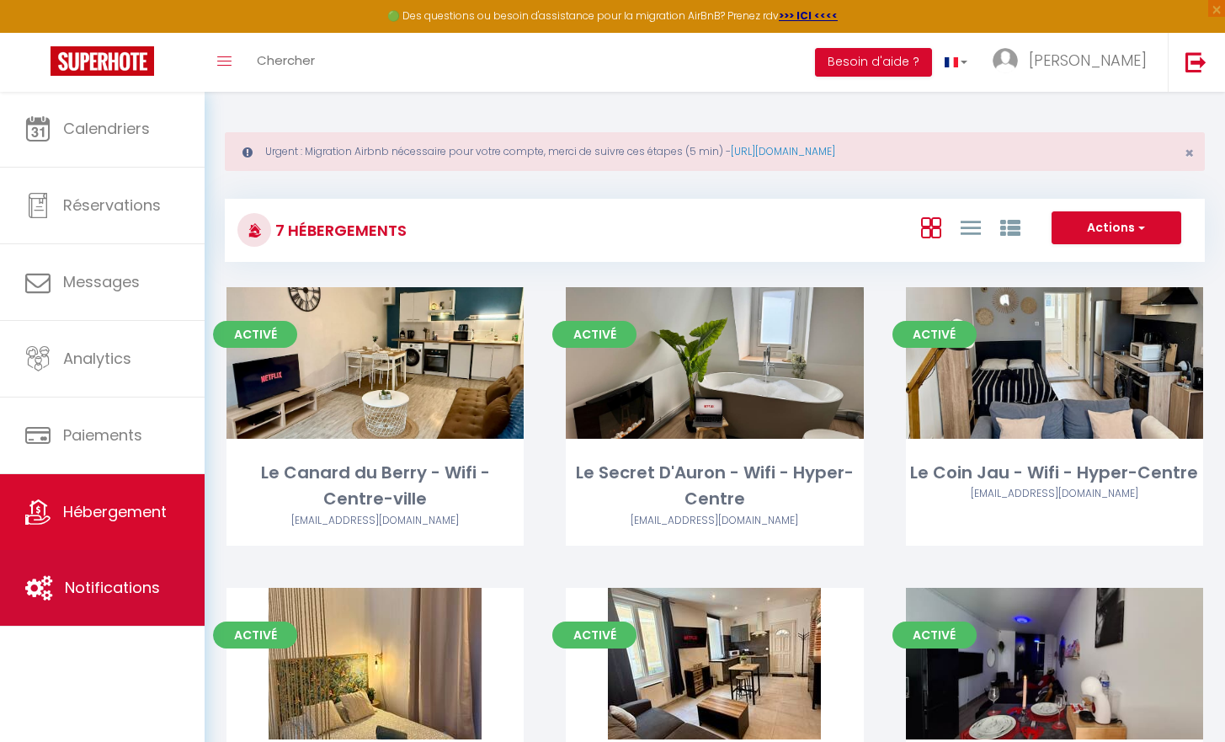
click at [139, 581] on span "Notifications" at bounding box center [112, 587] width 95 height 21
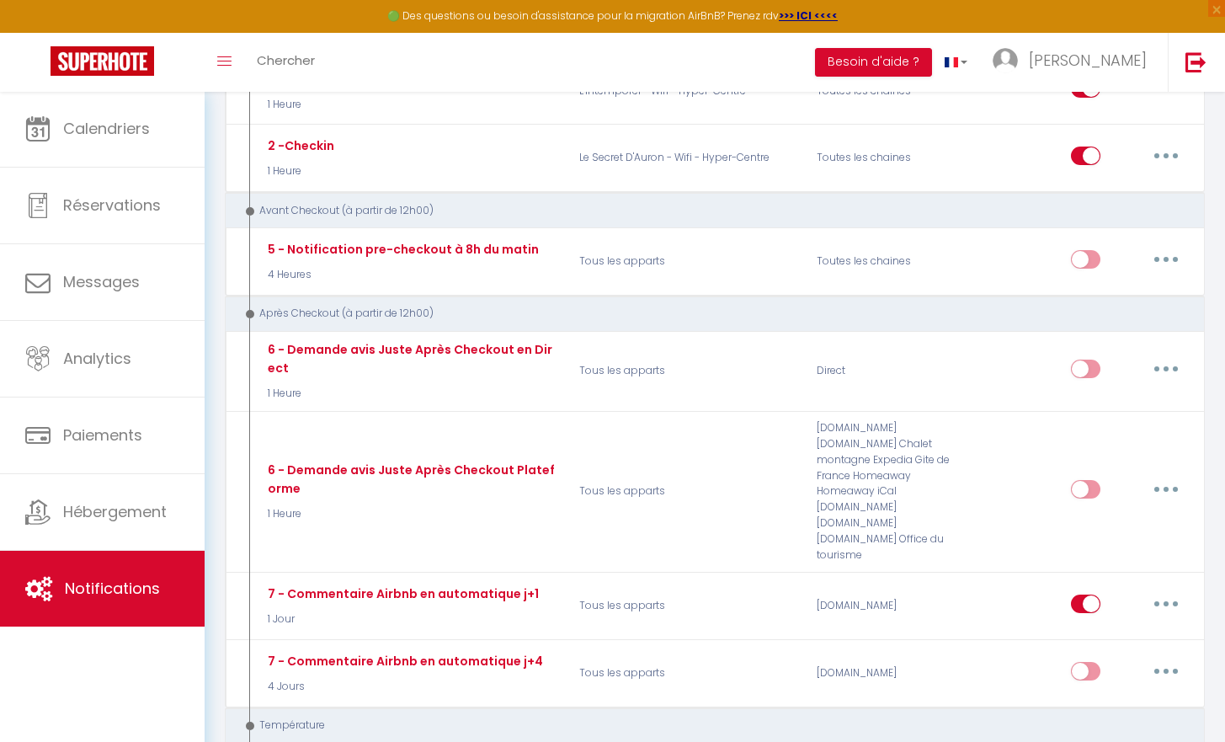
scroll to position [1146, 0]
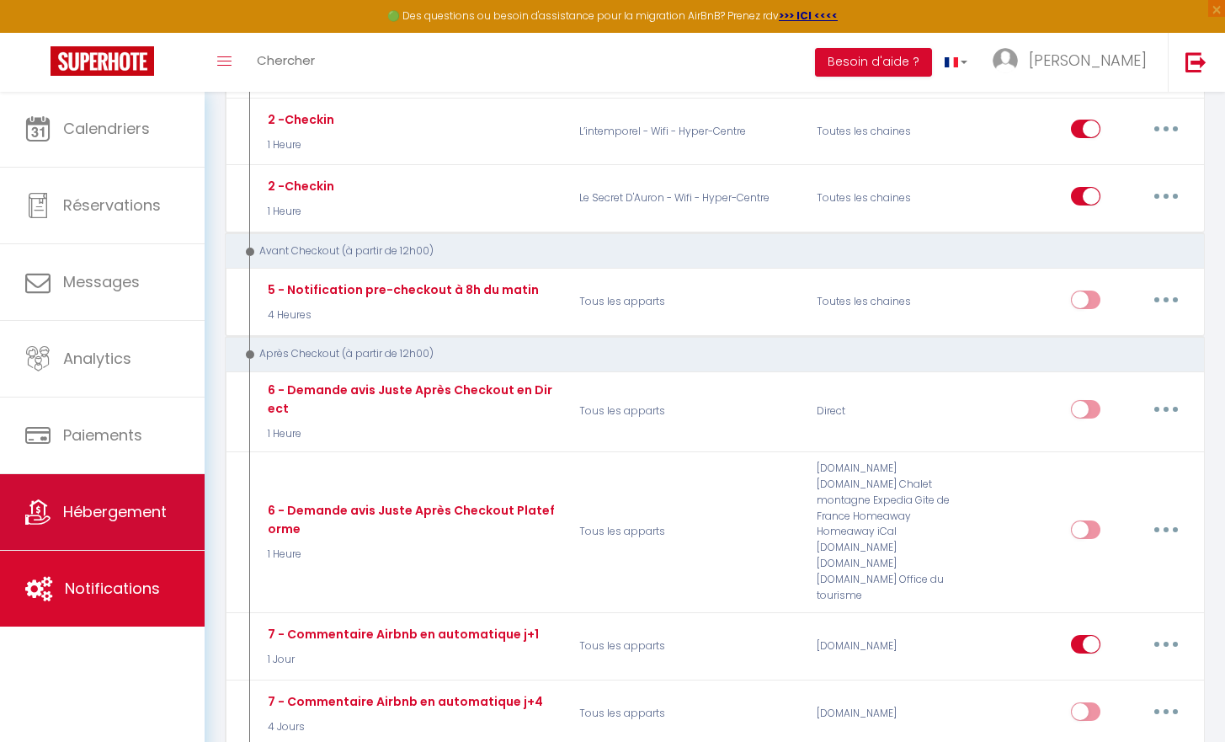
click at [128, 493] on link "Hébergement" at bounding box center [102, 512] width 205 height 76
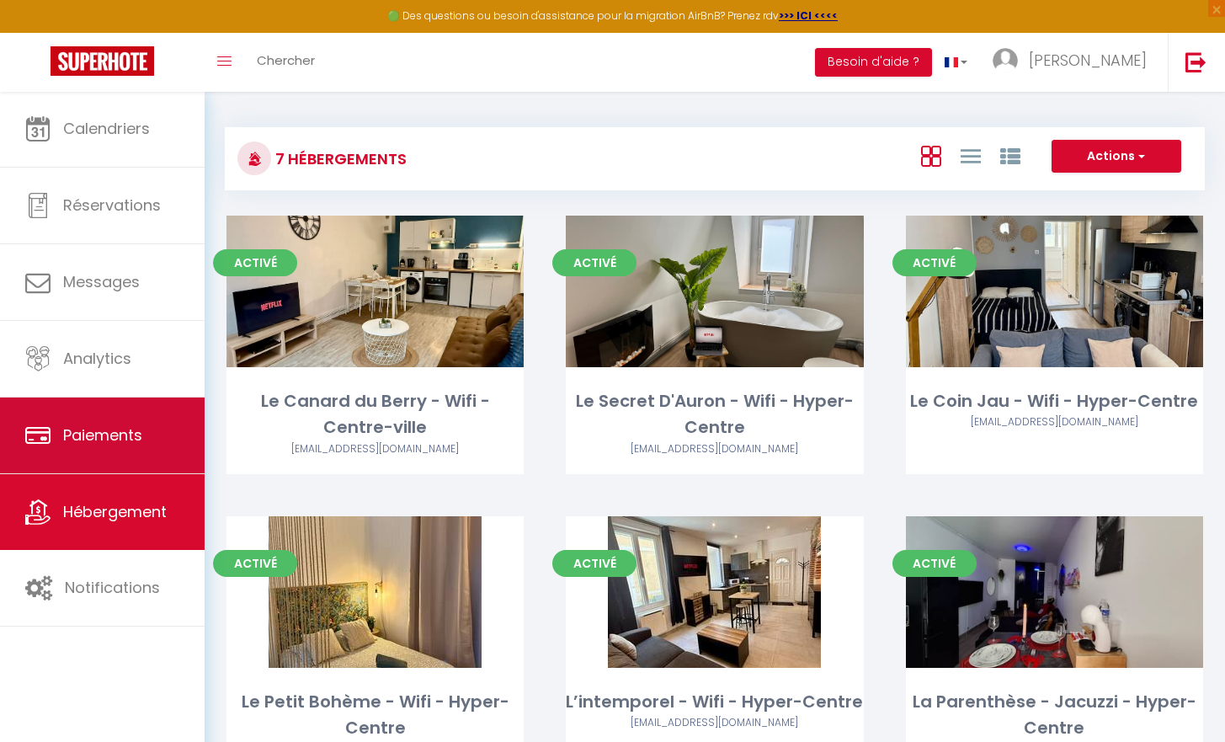
click at [131, 437] on span "Paiements" at bounding box center [102, 434] width 79 height 21
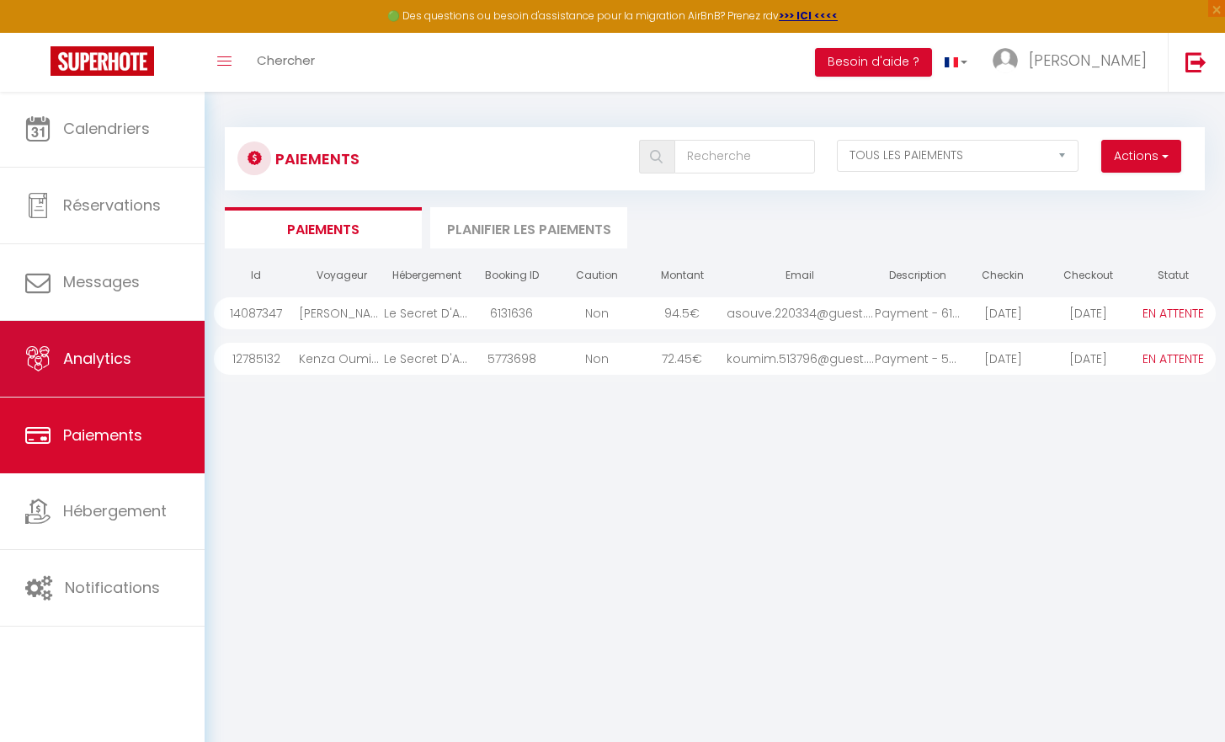
click at [150, 379] on link "Analytics" at bounding box center [102, 359] width 205 height 76
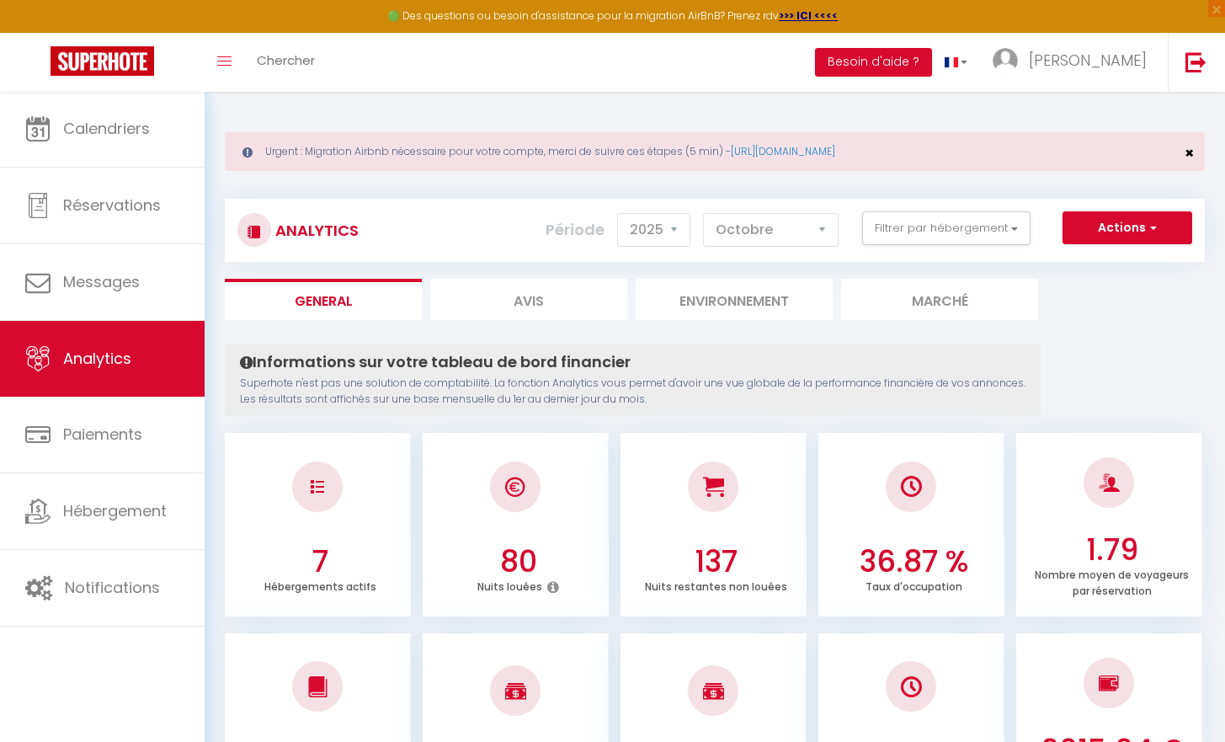
click at [1185, 156] on span "×" at bounding box center [1189, 152] width 9 height 21
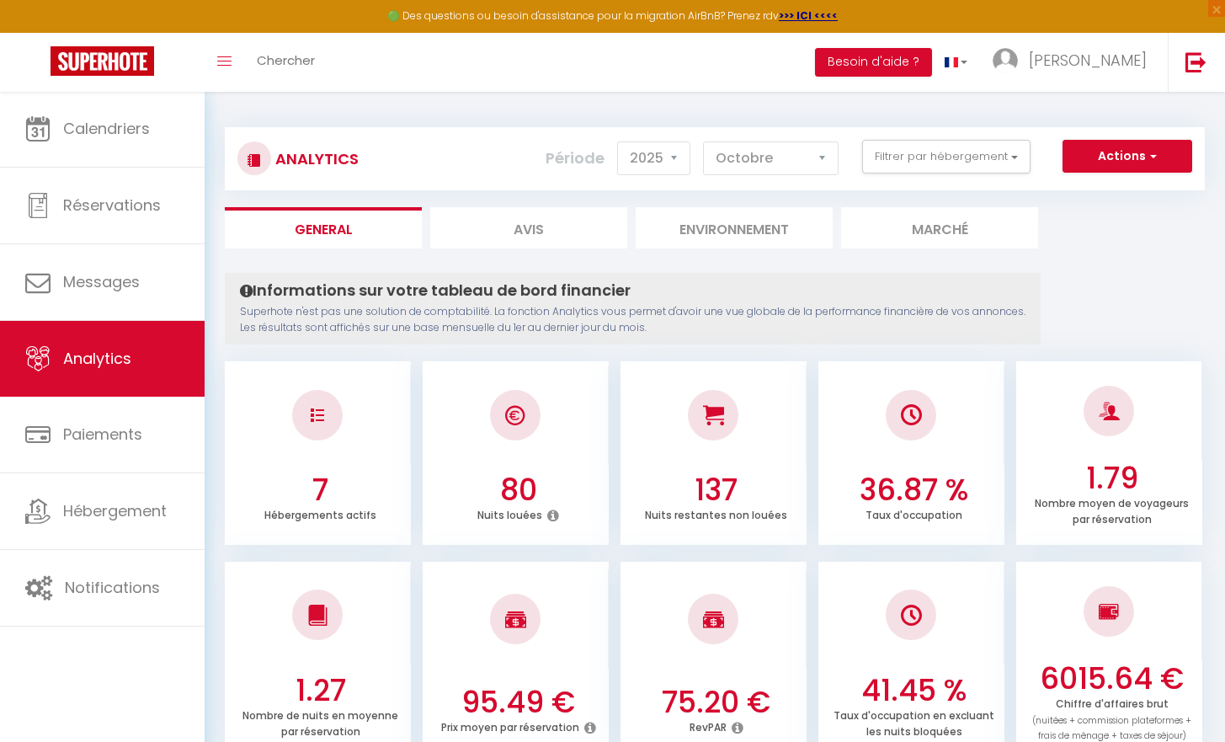
click at [1080, 176] on div "Actions Génération SuperConciergerie Génération SuperAnalyzer Génération SuperE…" at bounding box center [796, 159] width 814 height 38
click at [1083, 164] on button "Actions" at bounding box center [1127, 157] width 130 height 34
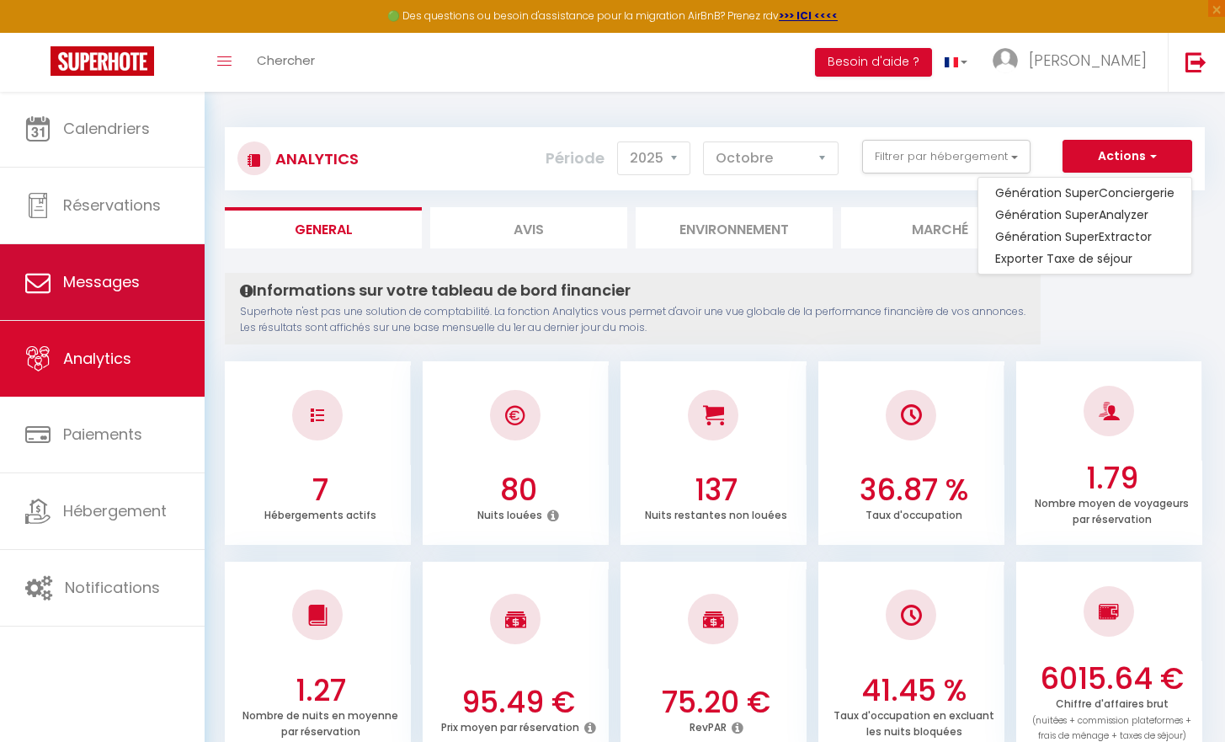
click at [112, 275] on span "Messages" at bounding box center [101, 281] width 77 height 21
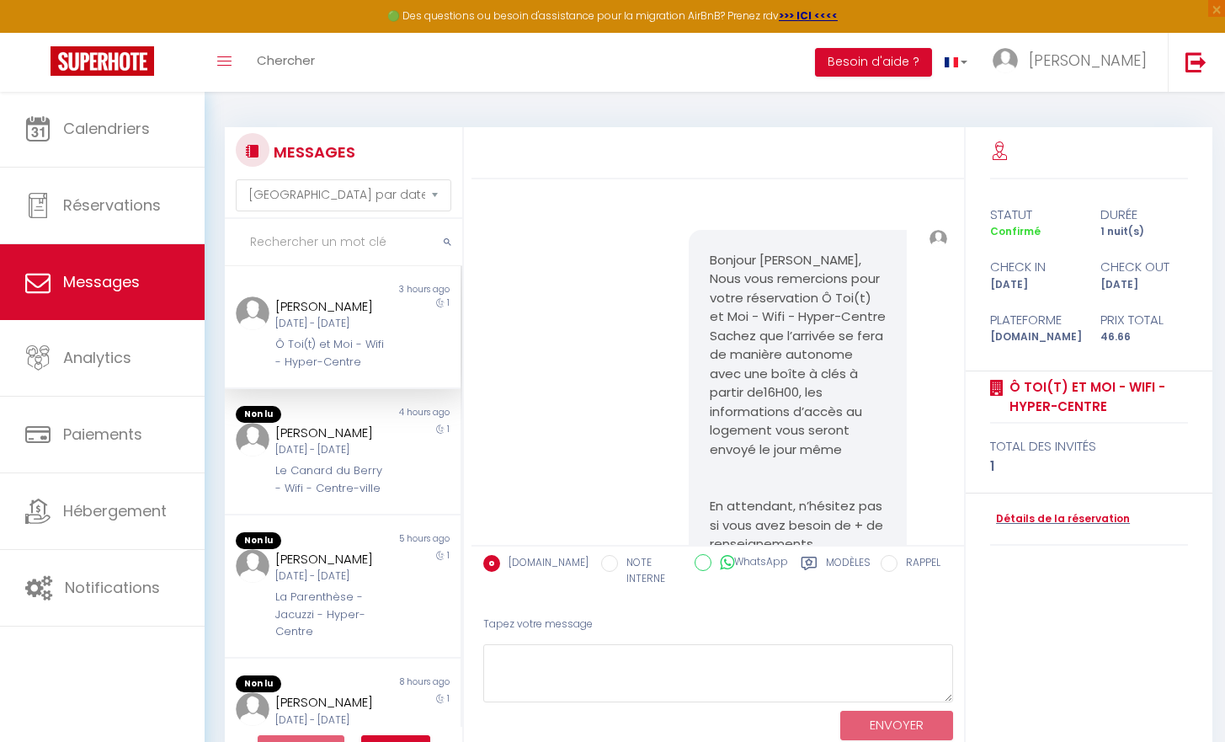
scroll to position [1770, 0]
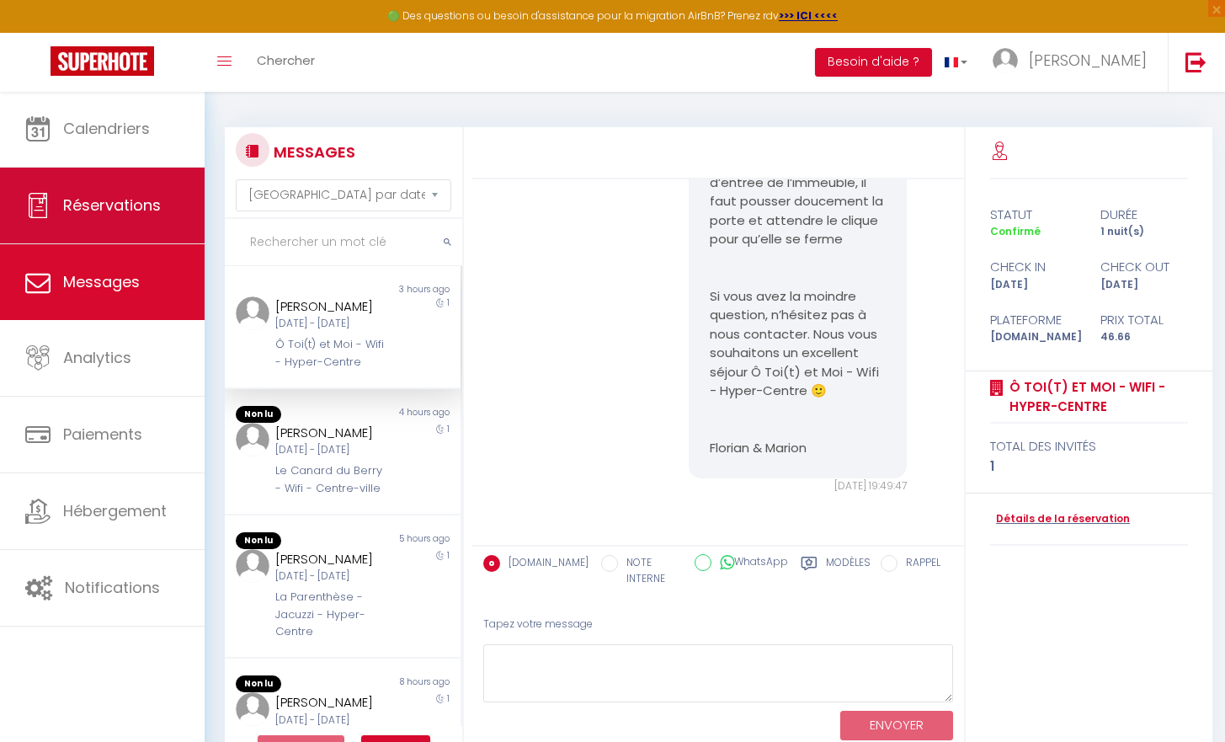
click at [117, 220] on link "Réservations" at bounding box center [102, 206] width 205 height 76
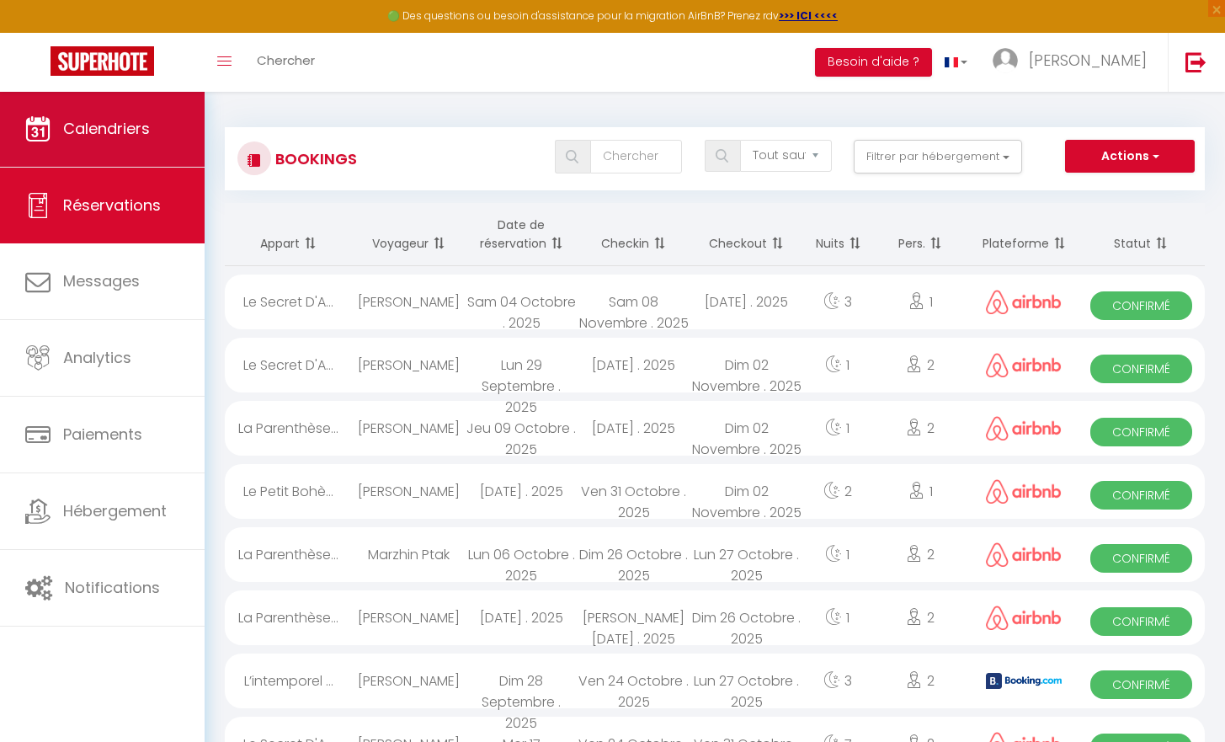
click at [123, 161] on link "Calendriers" at bounding box center [102, 129] width 205 height 76
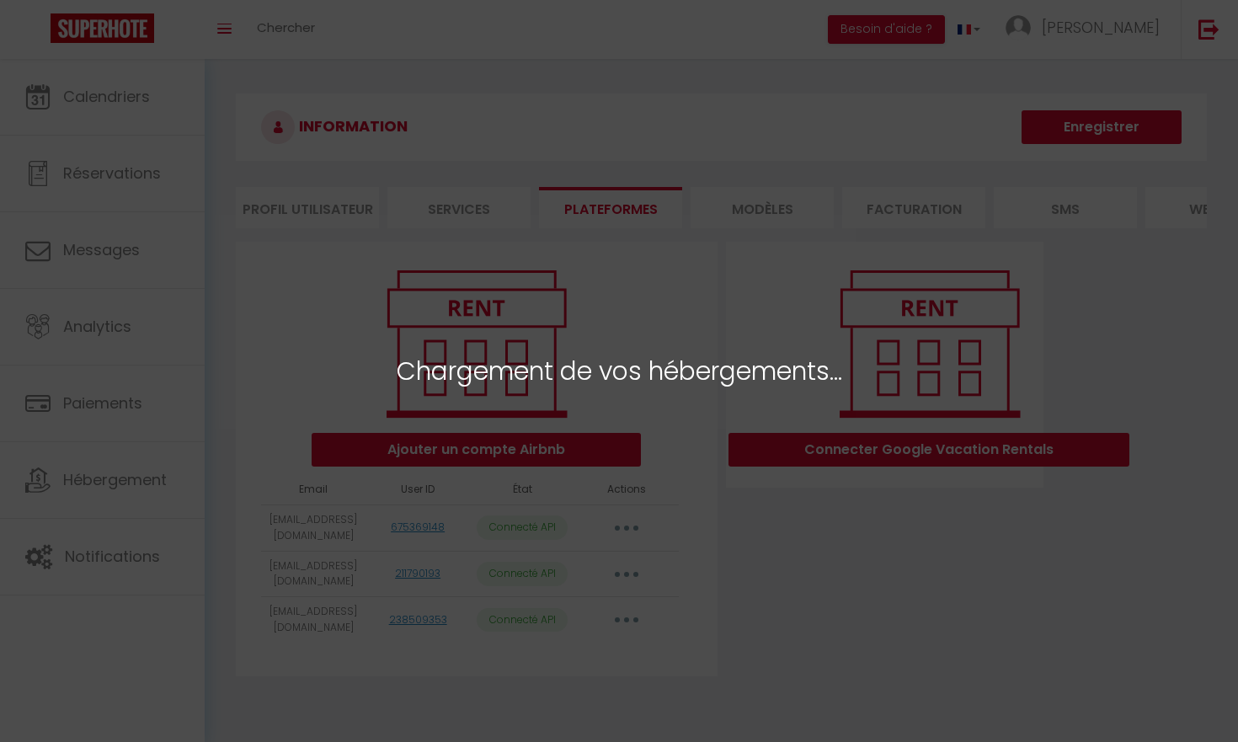
select select "65561"
select select "65562"
select select "65563"
select select "68348"
select select "77141"
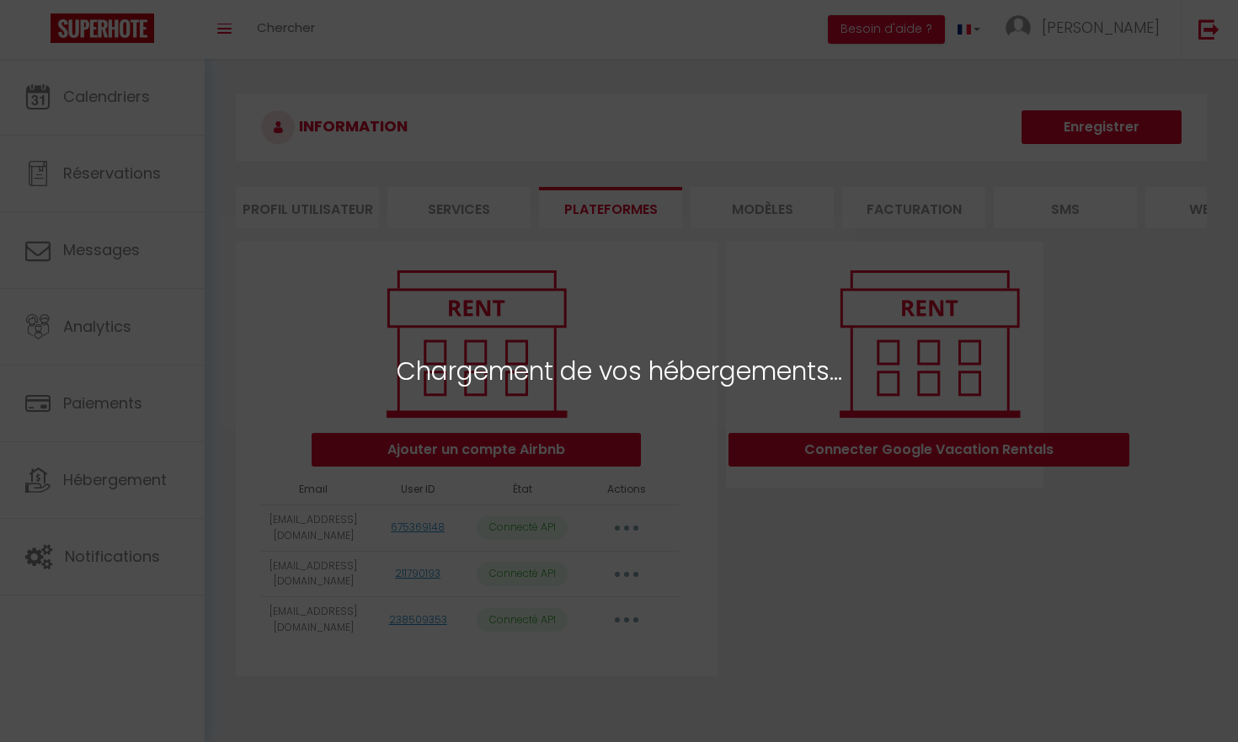
select select "78409"
select select "75973"
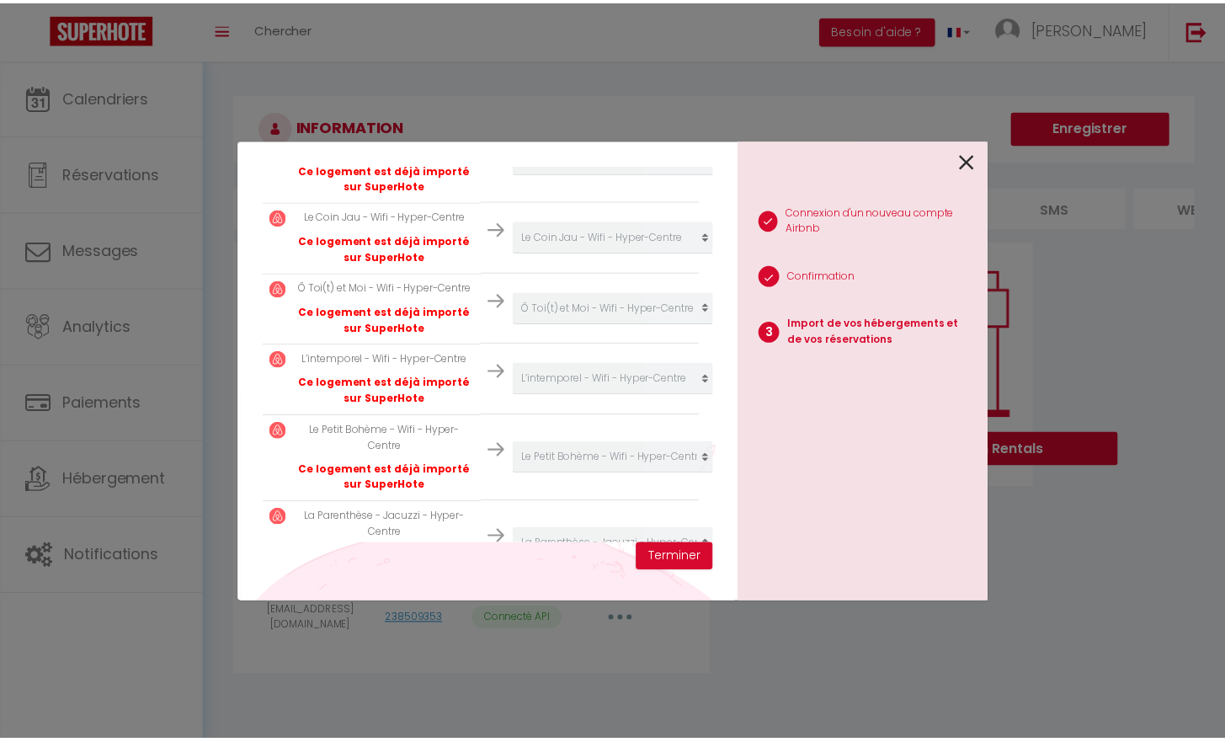
scroll to position [546, 0]
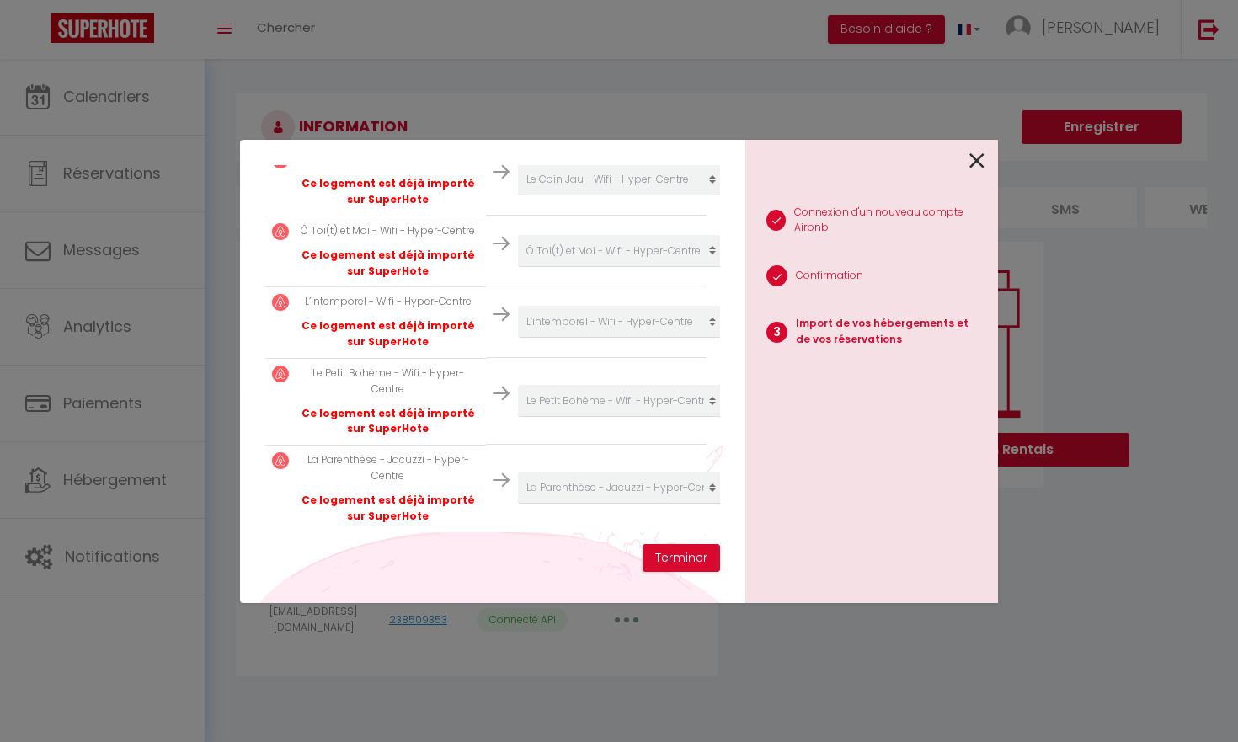
click at [975, 155] on icon at bounding box center [976, 160] width 15 height 25
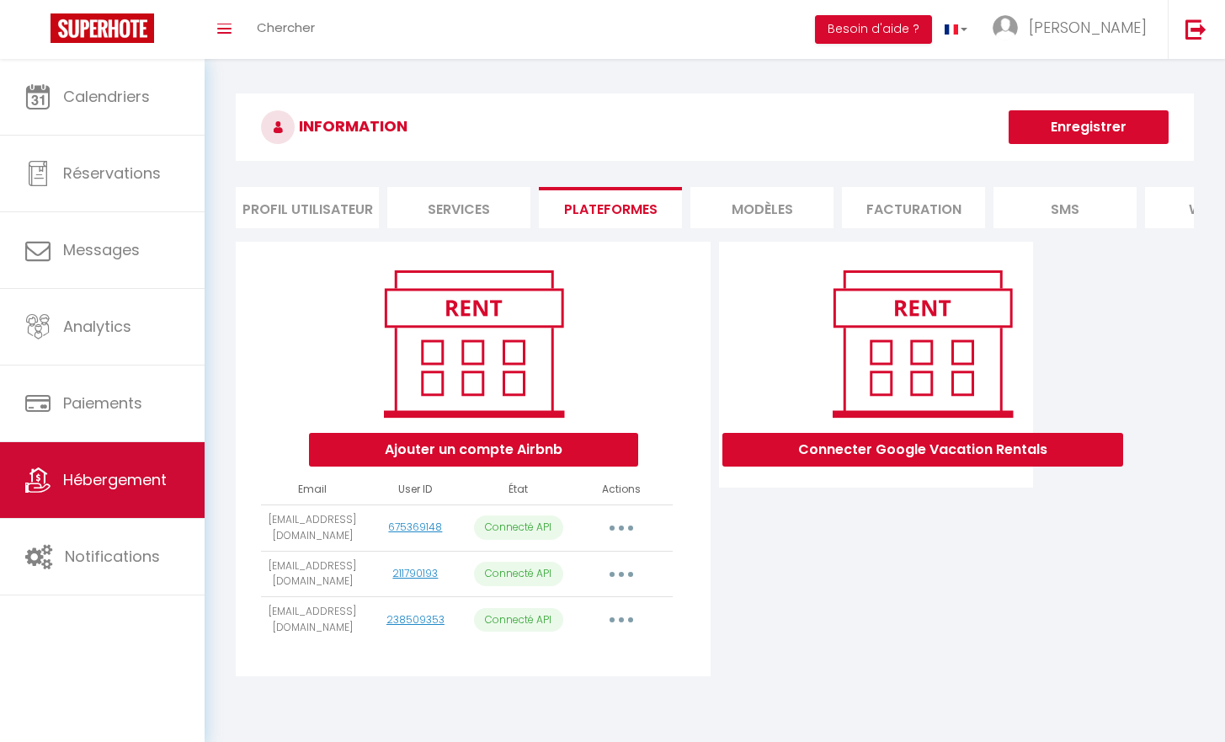
click at [84, 471] on span "Hébergement" at bounding box center [115, 479] width 104 height 21
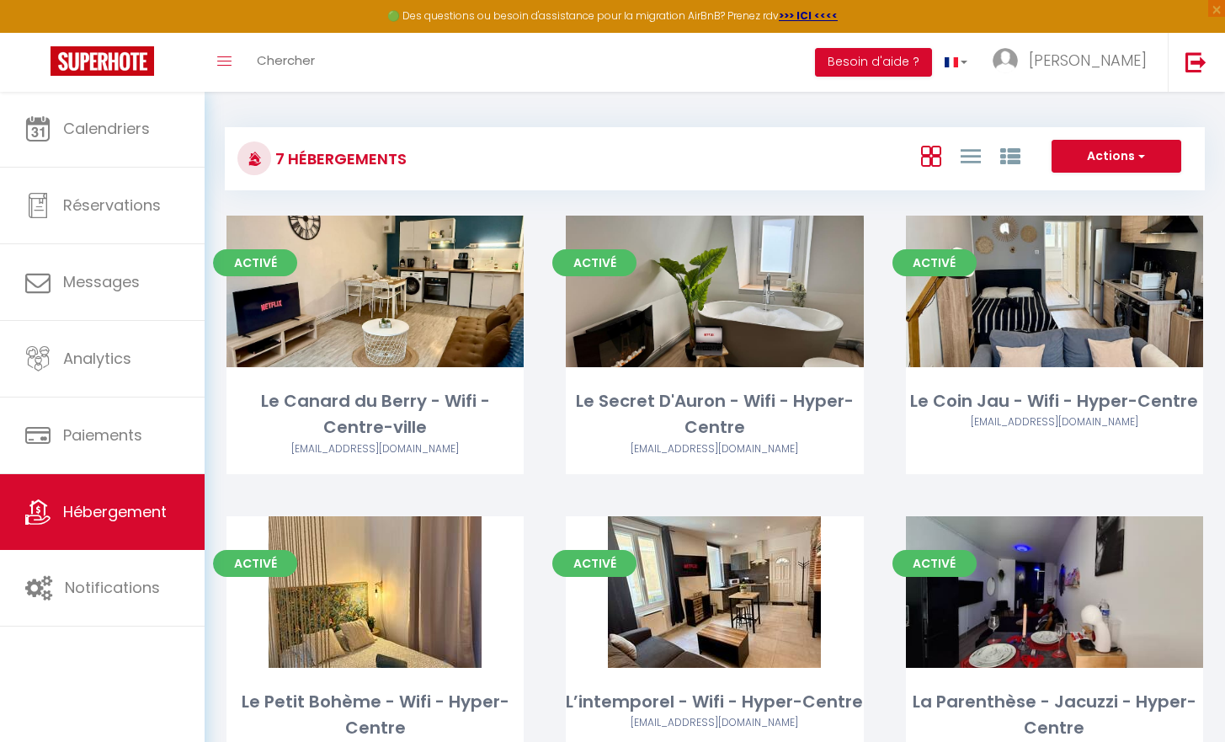
click at [1131, 154] on button "Actions" at bounding box center [1117, 157] width 130 height 34
click at [1087, 189] on li "Créer un Hébergement" at bounding box center [1103, 191] width 154 height 19
select select "3"
select select "2"
select select "1"
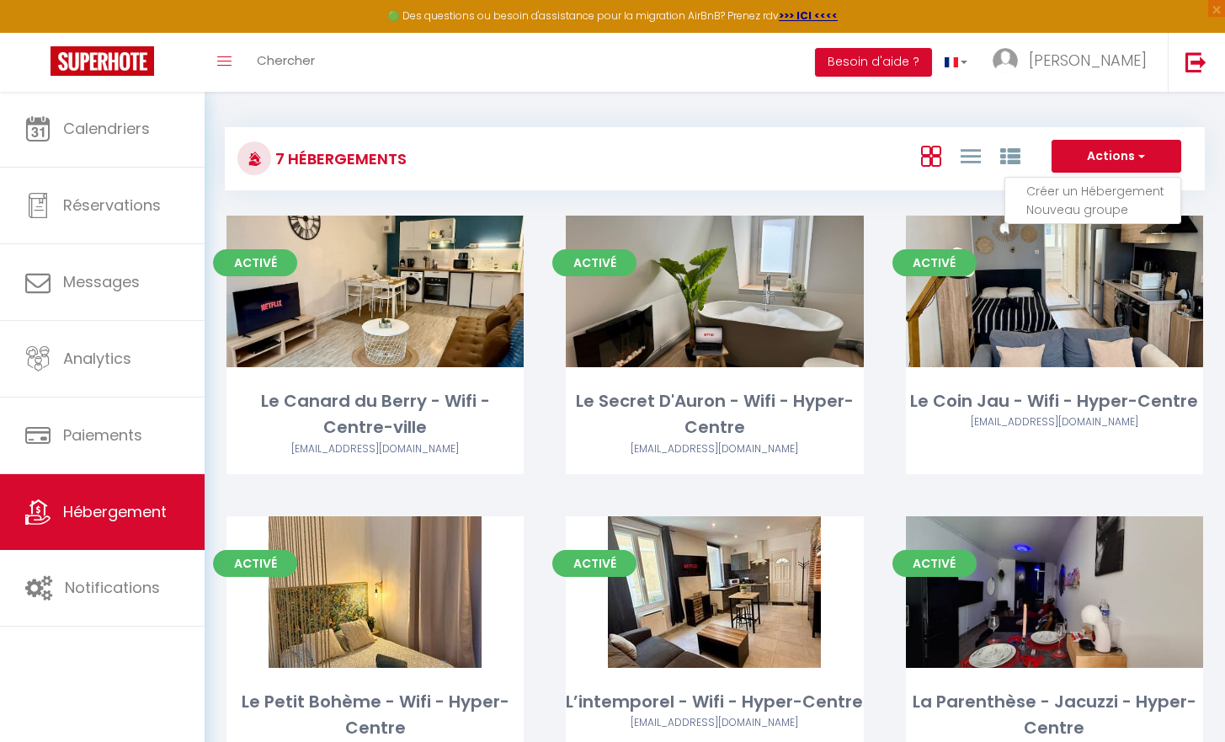
select select "1"
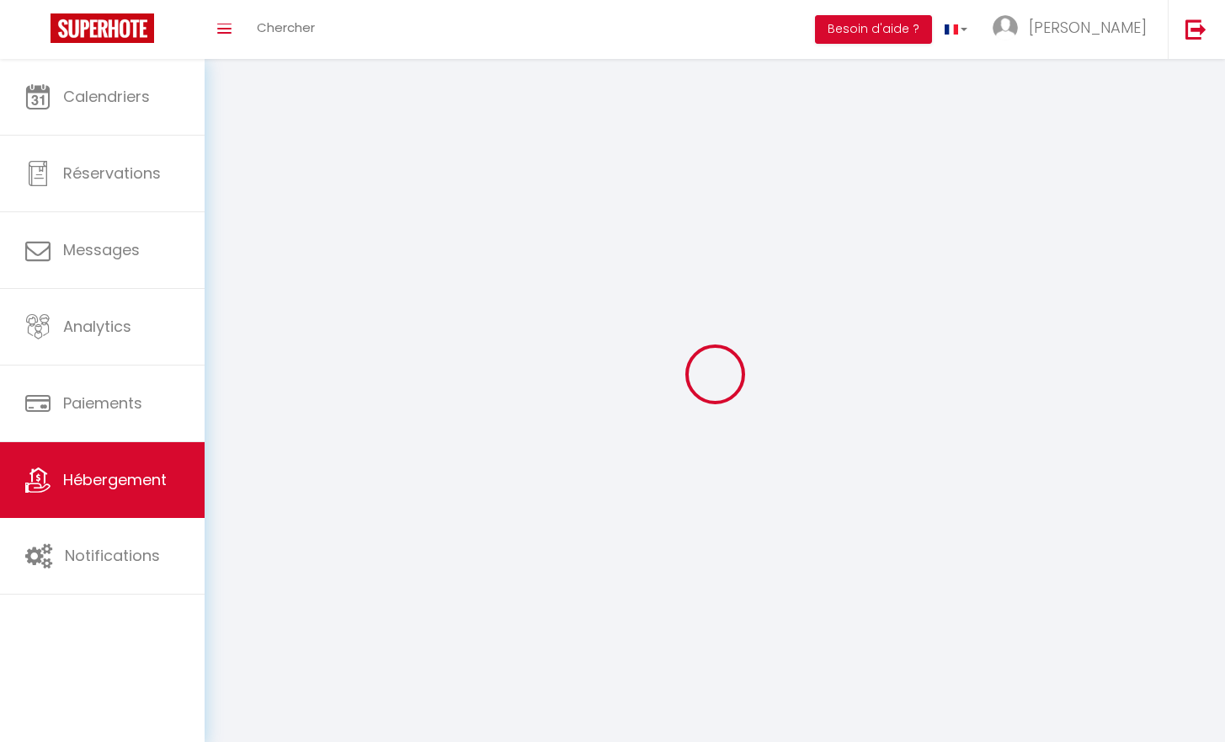
select select
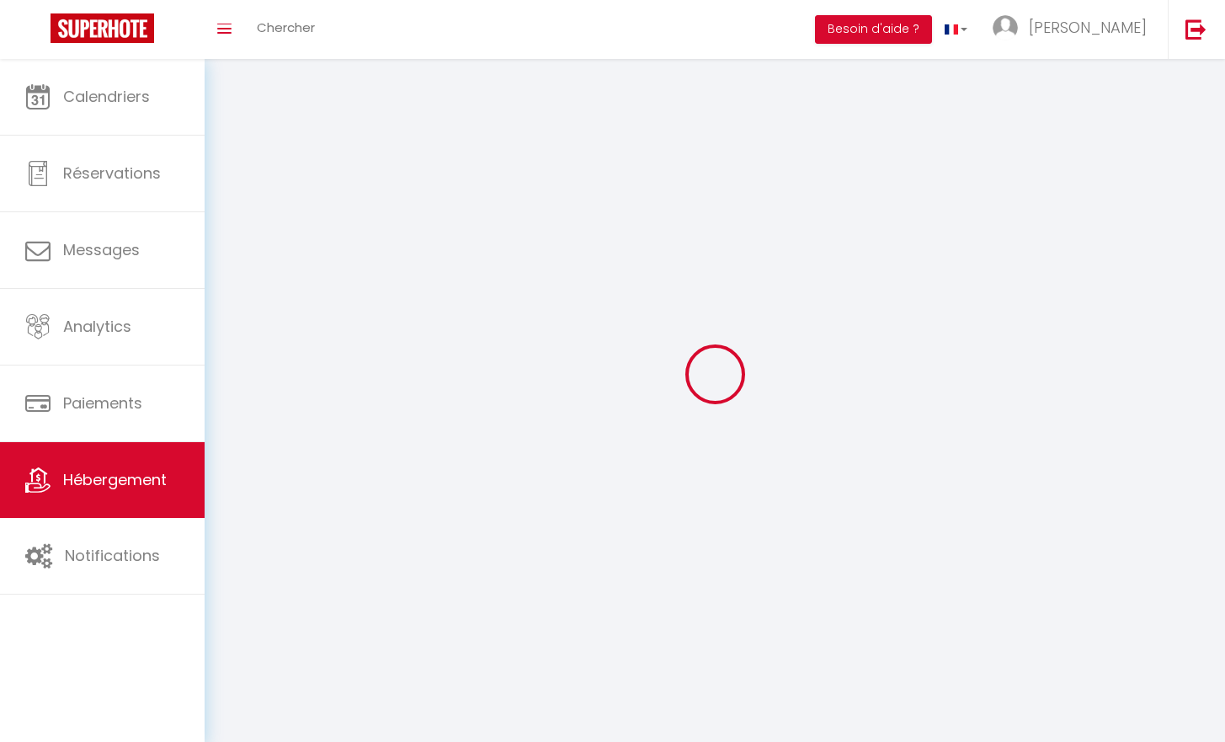
select select
checkbox input "false"
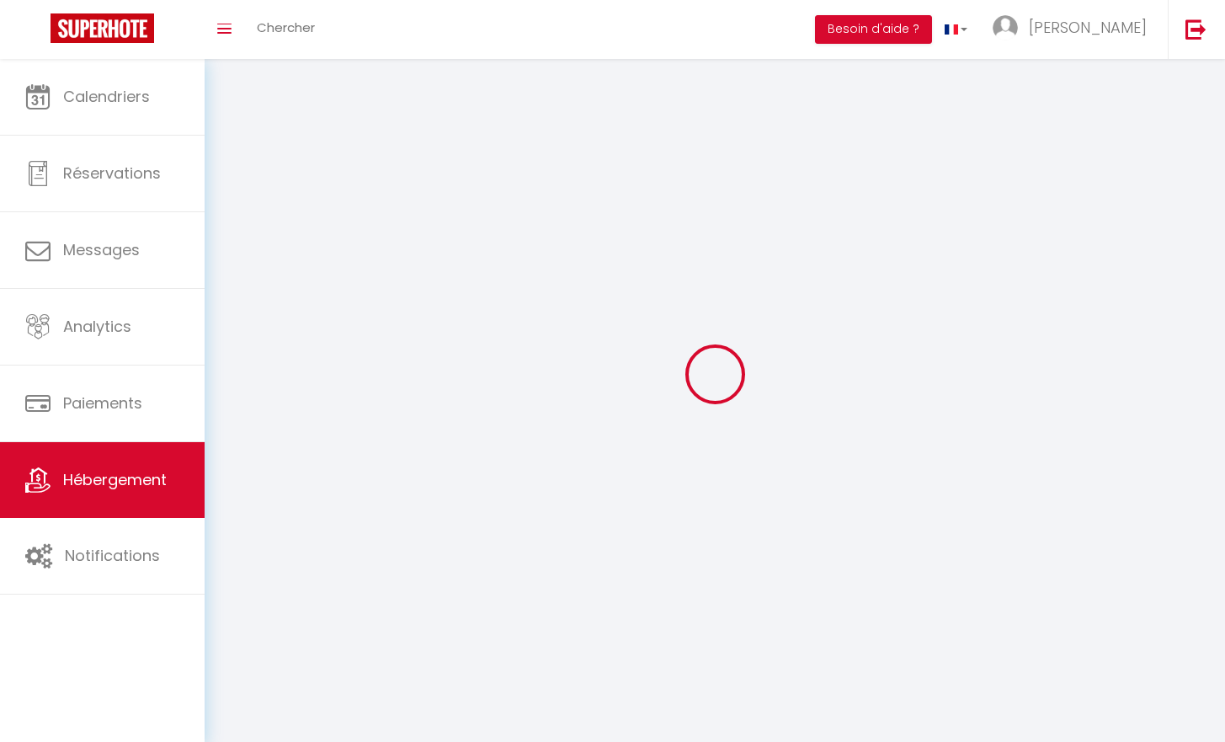
checkbox input "false"
select select
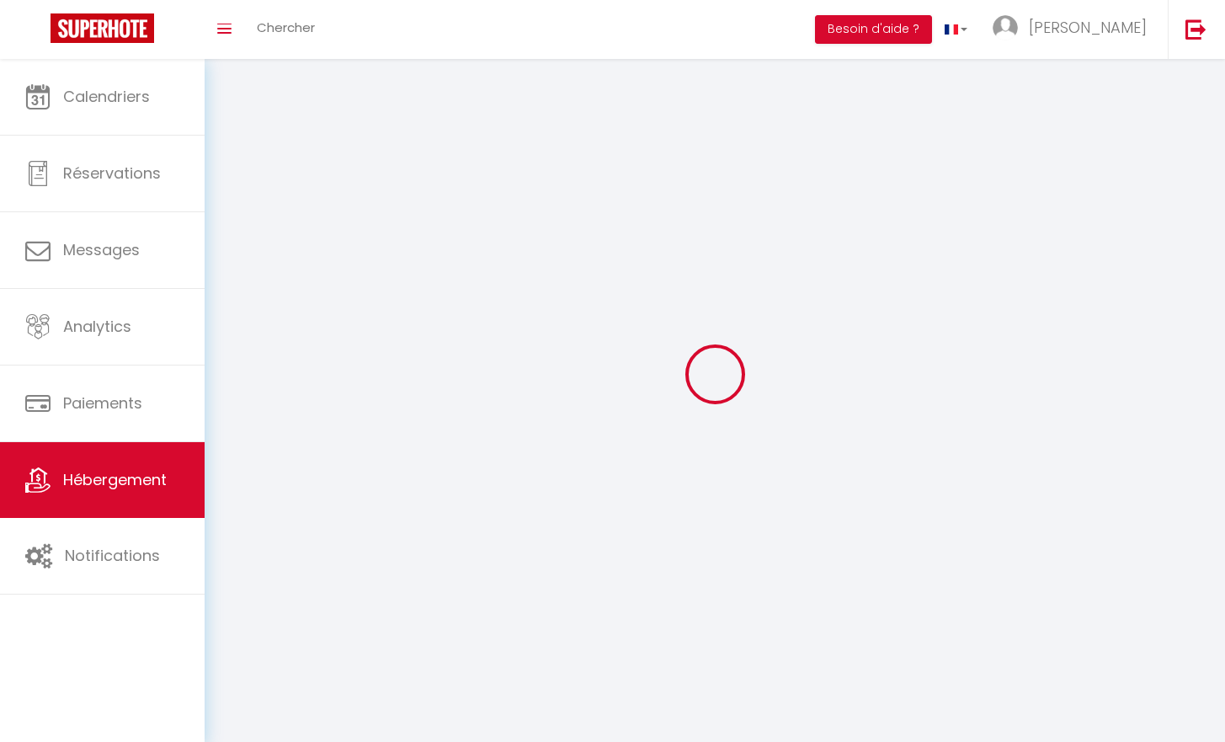
select select
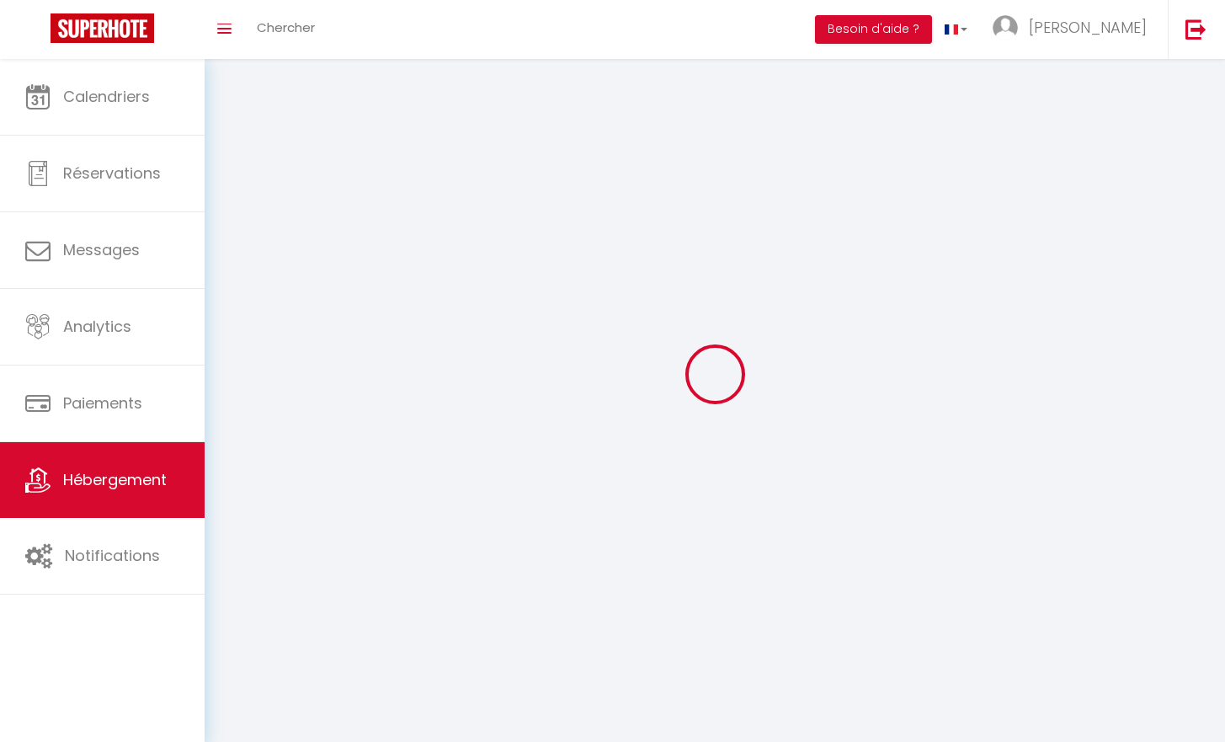
checkbox input "false"
select select
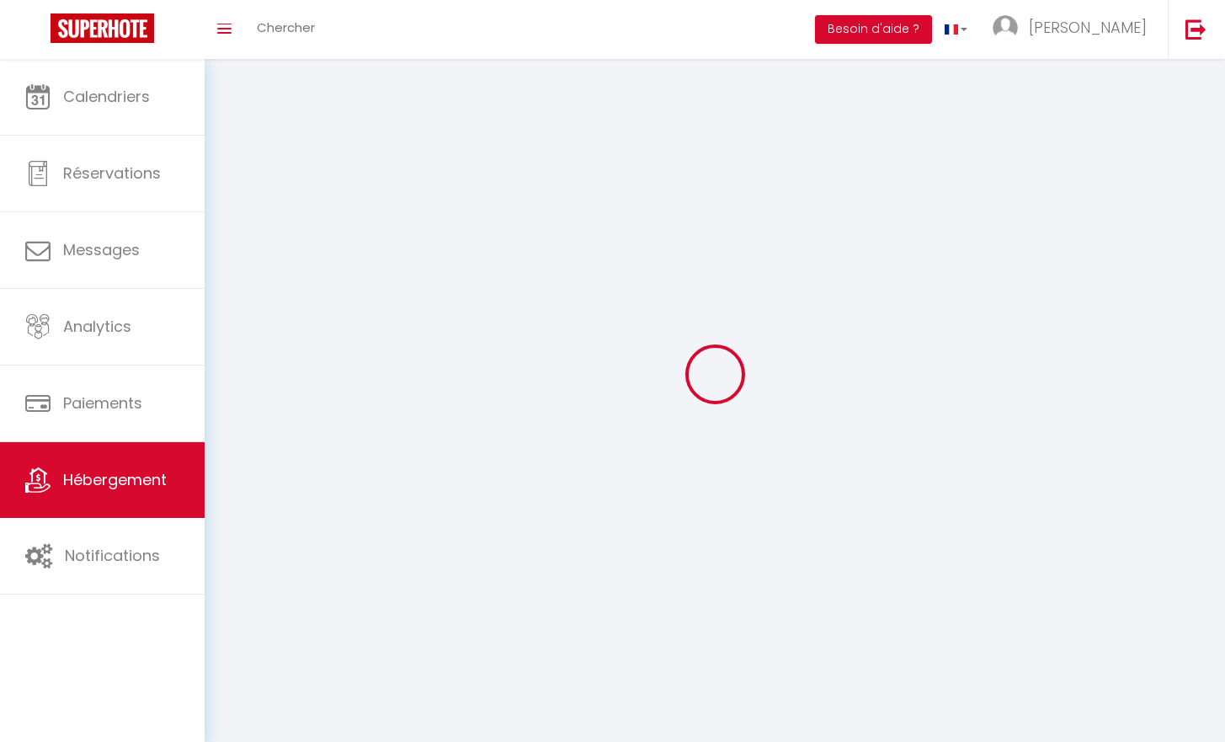
select select
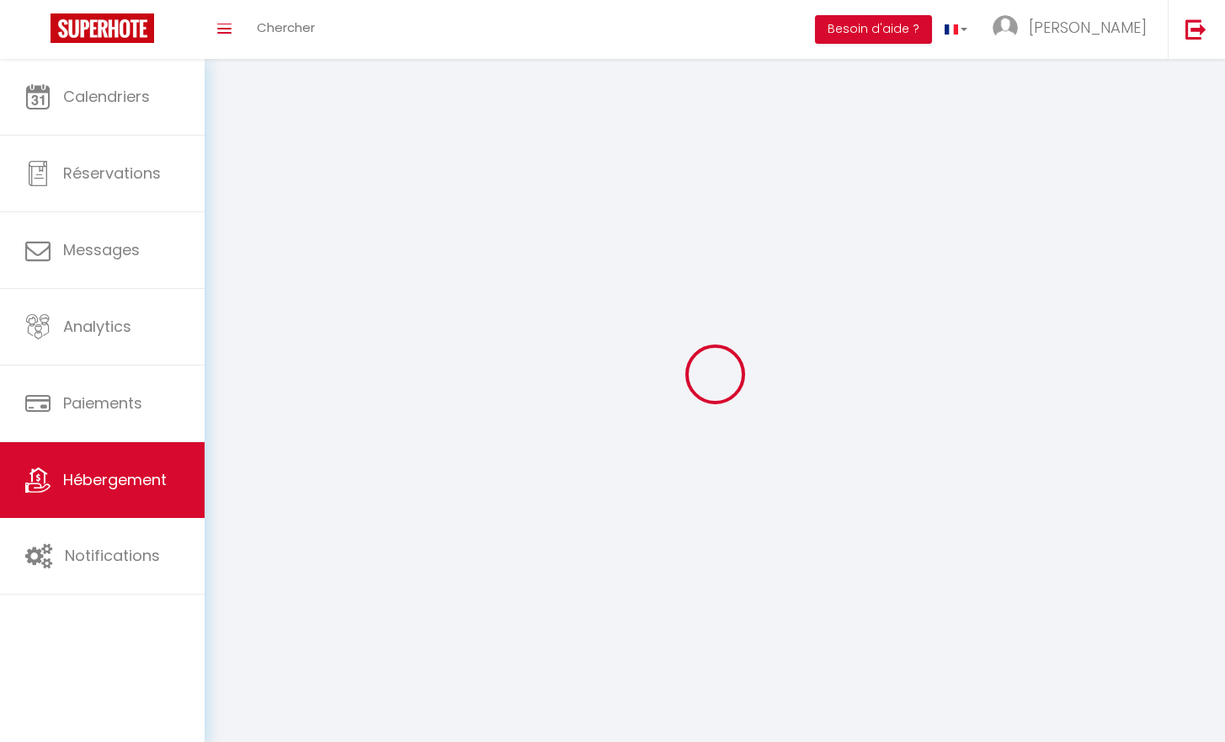
select select
checkbox input "false"
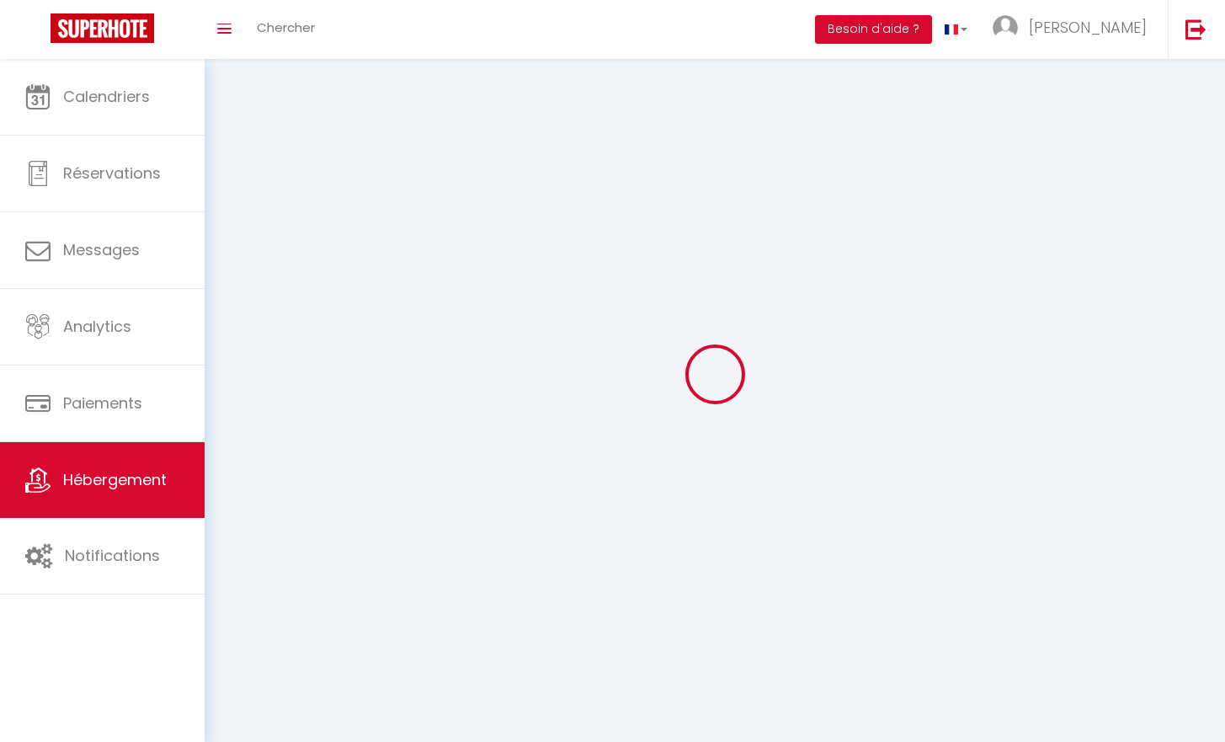
select select
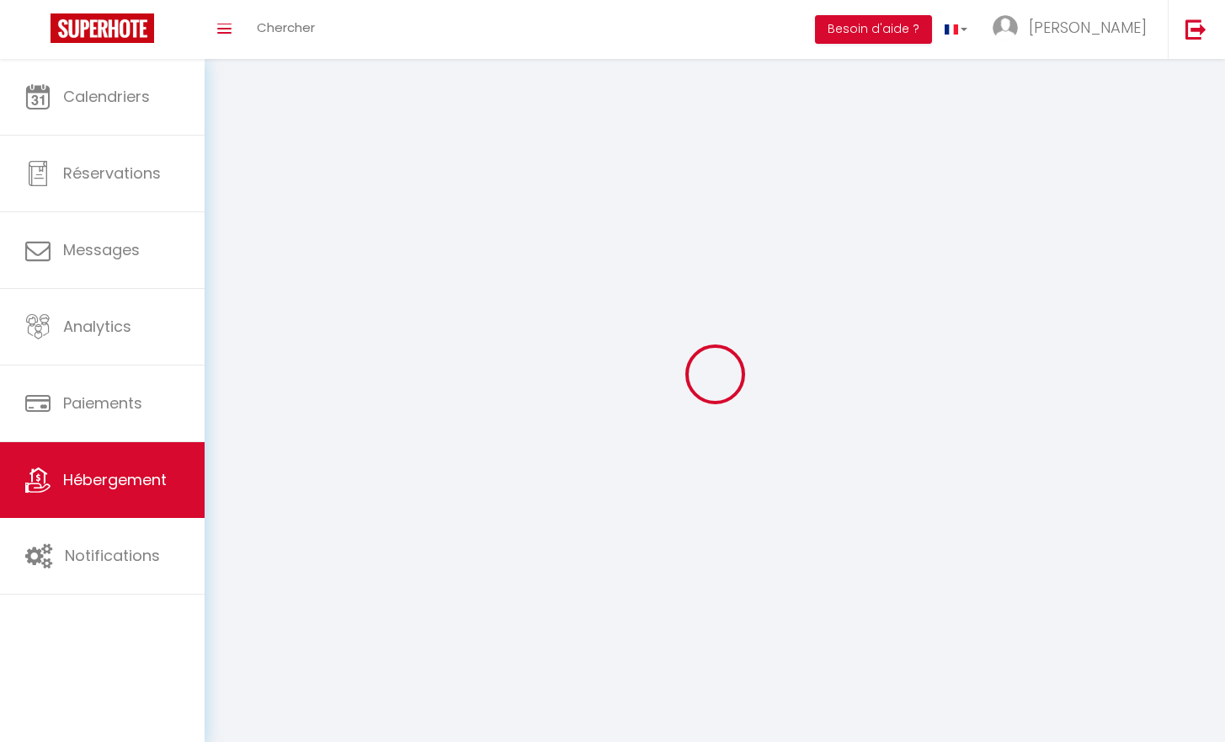
select select
checkbox input "false"
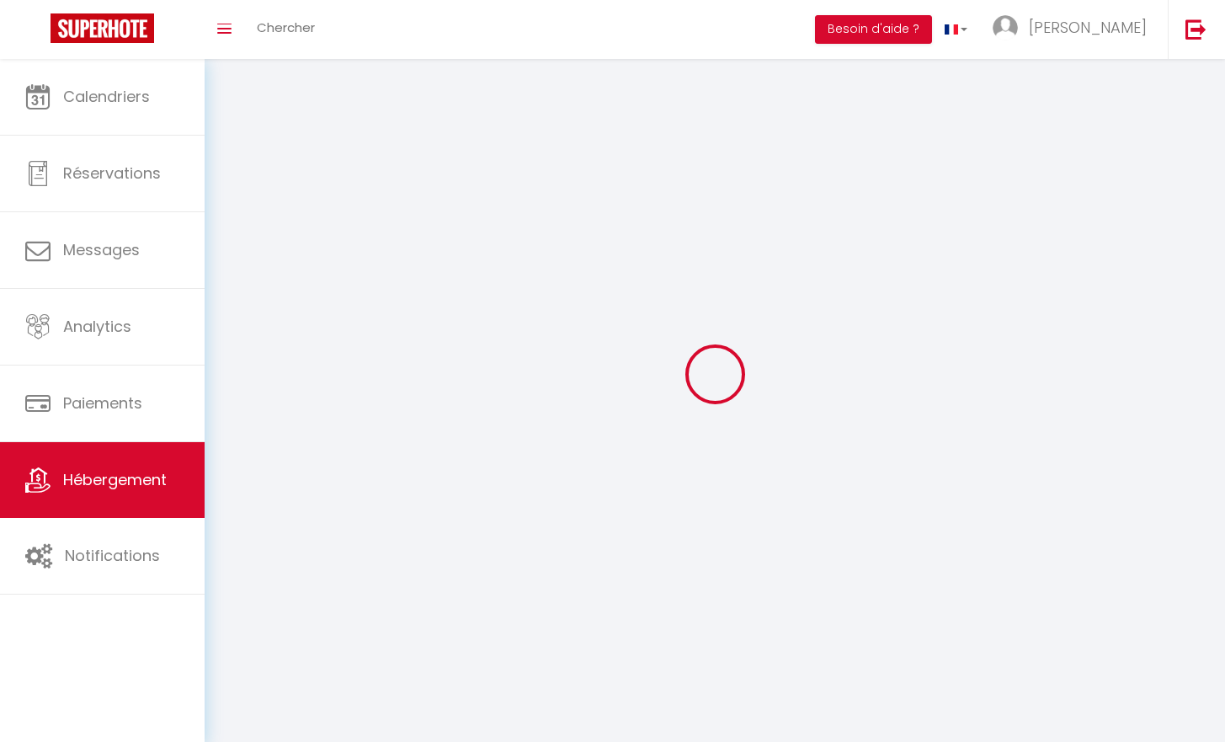
checkbox input "false"
select select
select select "28"
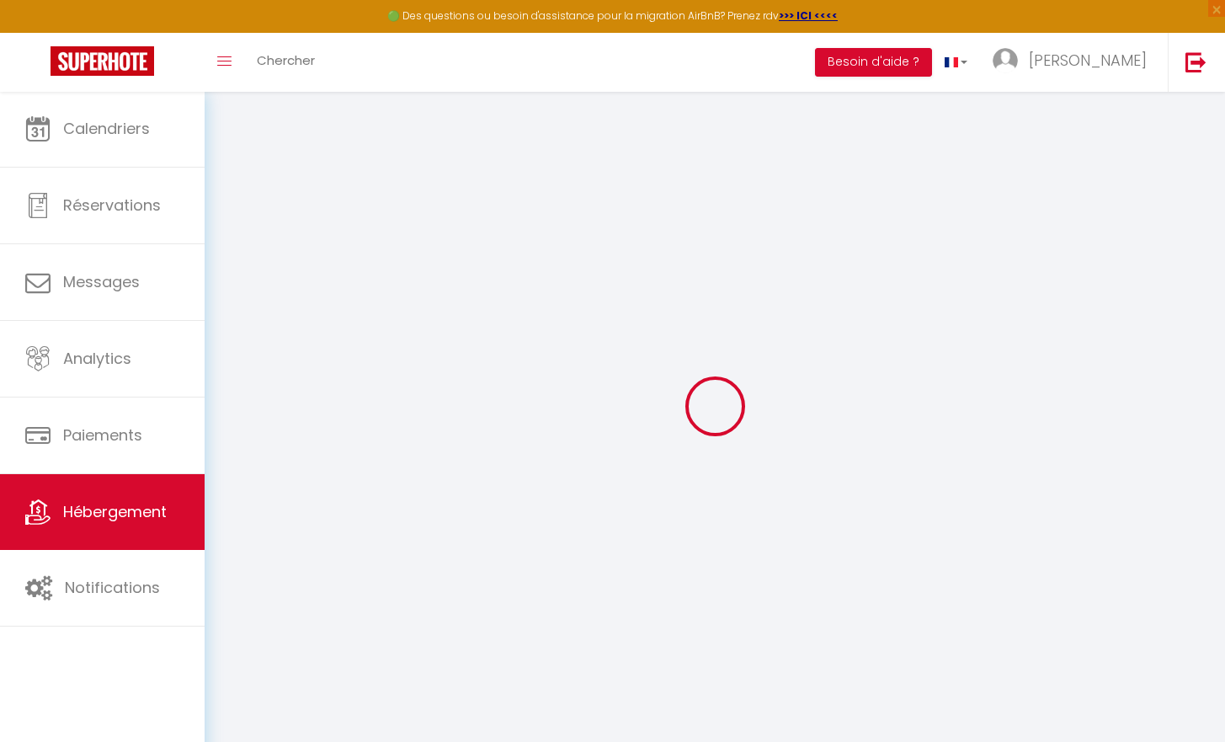
select select
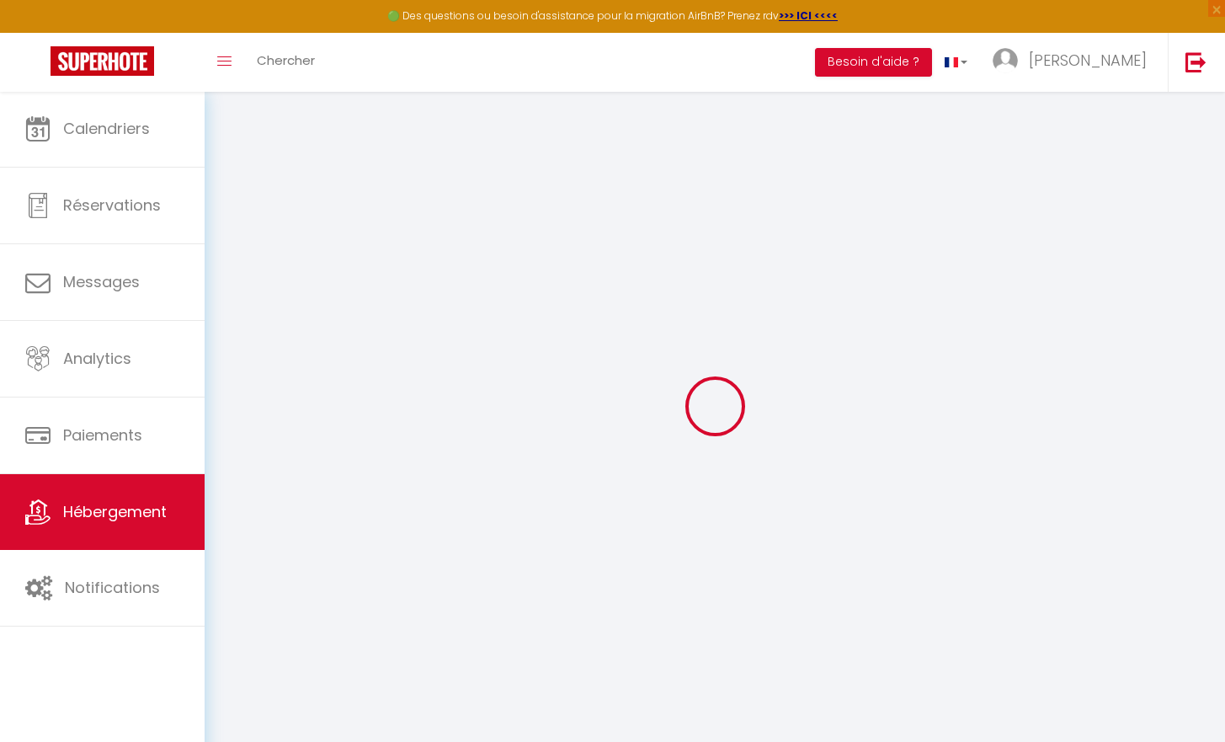
select select
checkbox input "false"
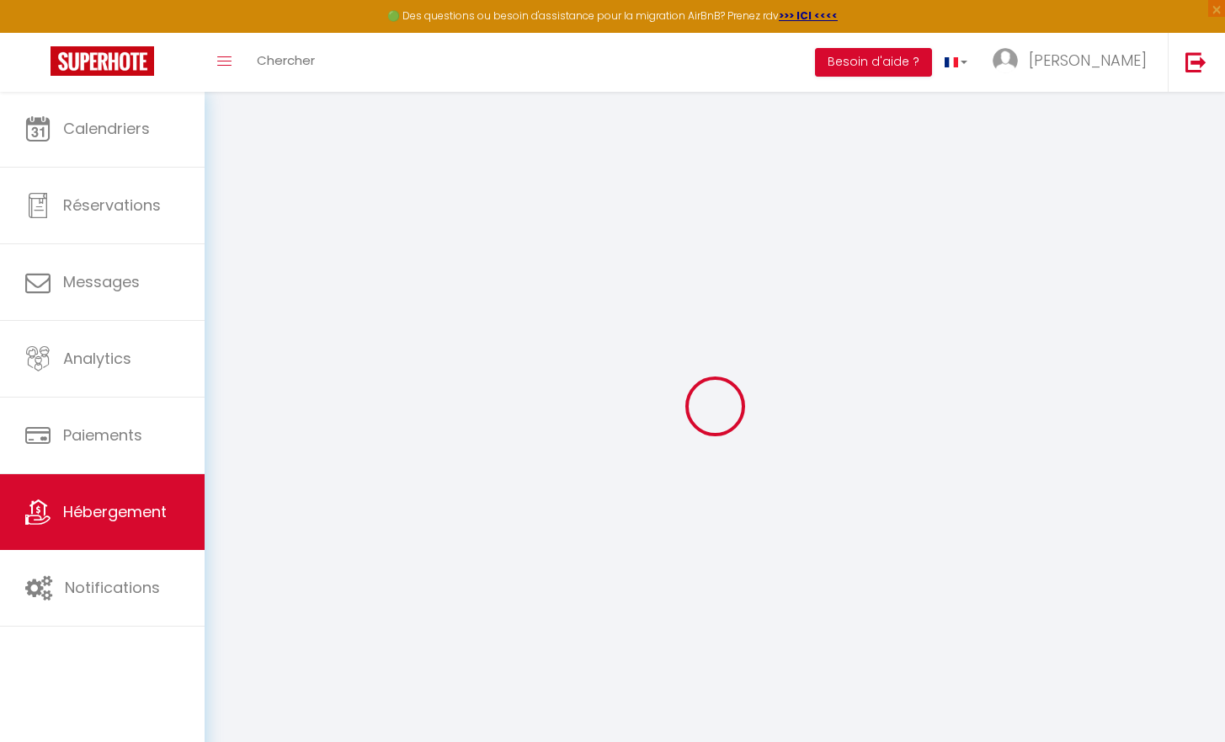
select select
checkbox input "false"
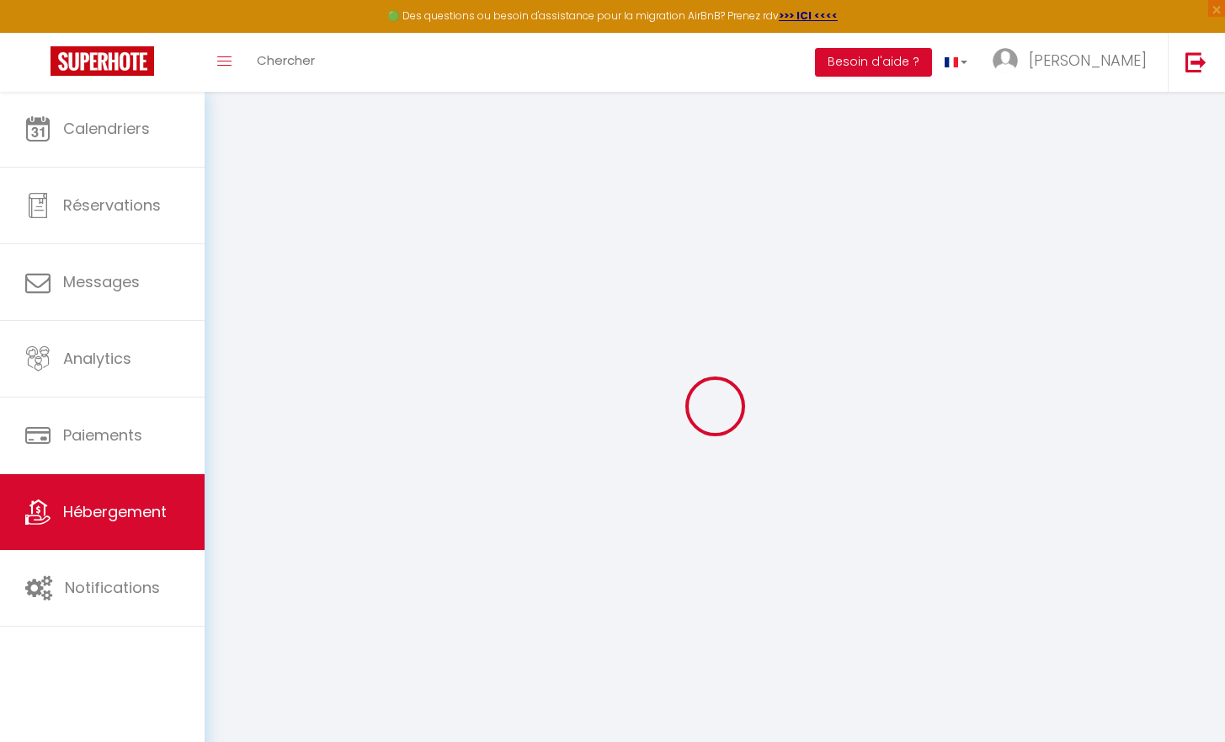
checkbox input "false"
select select
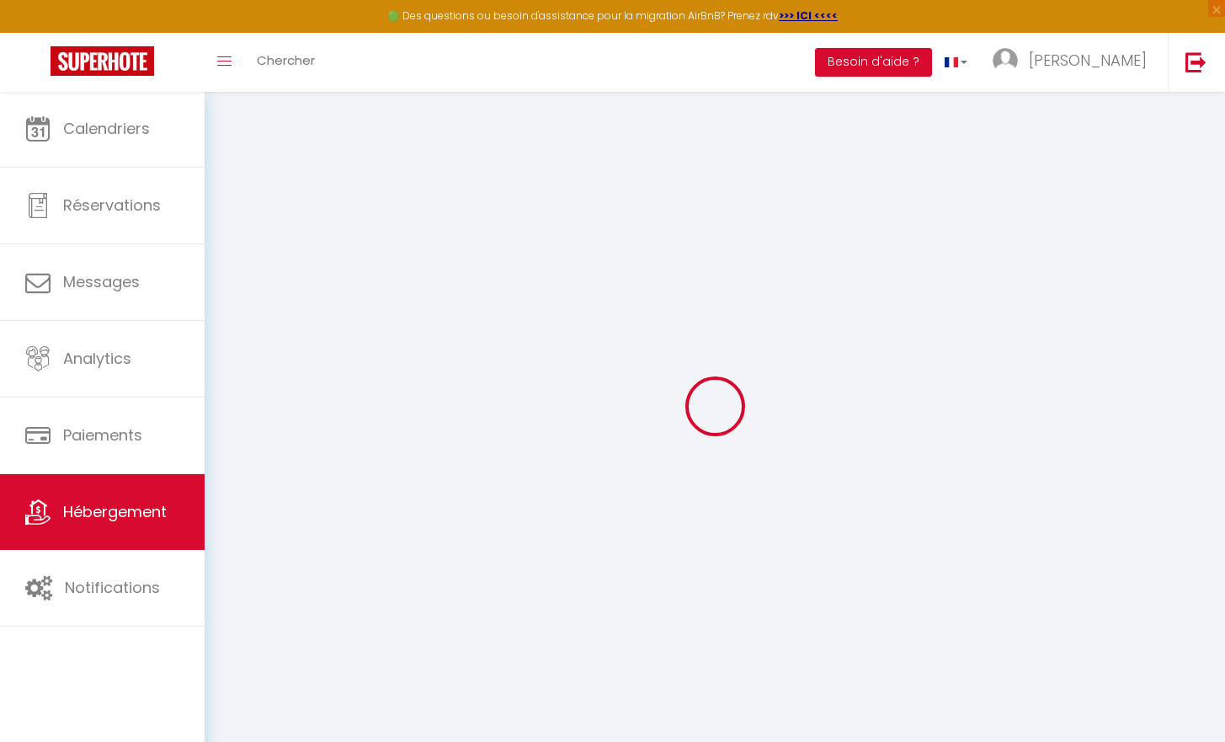
checkbox input "false"
select select
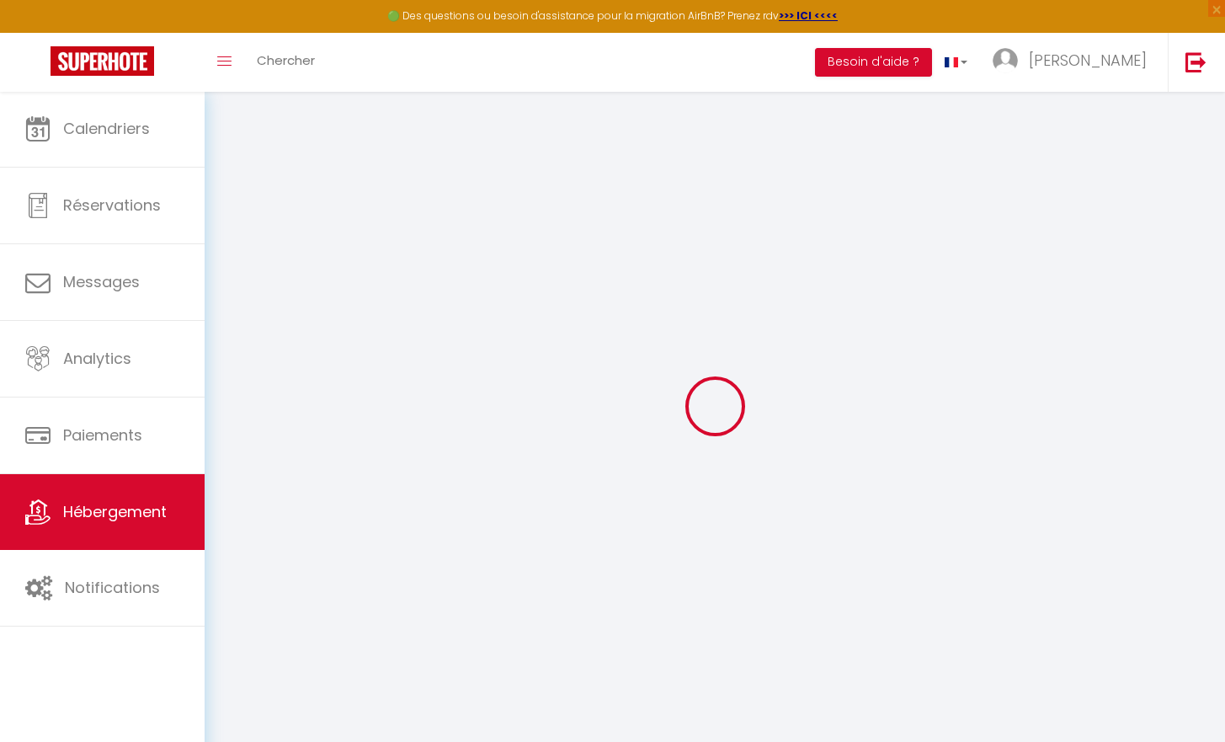
select select
select select "15:00"
select select "23:45"
select select "11:00"
select select "30"
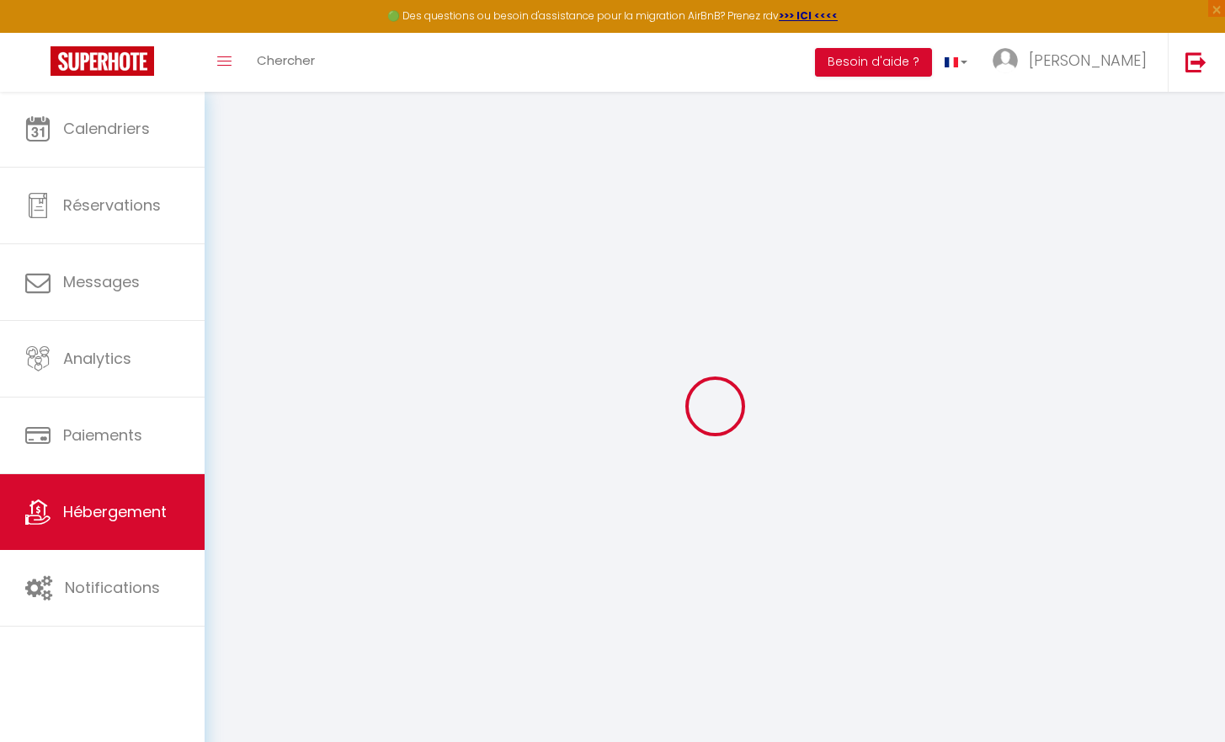
select select "120"
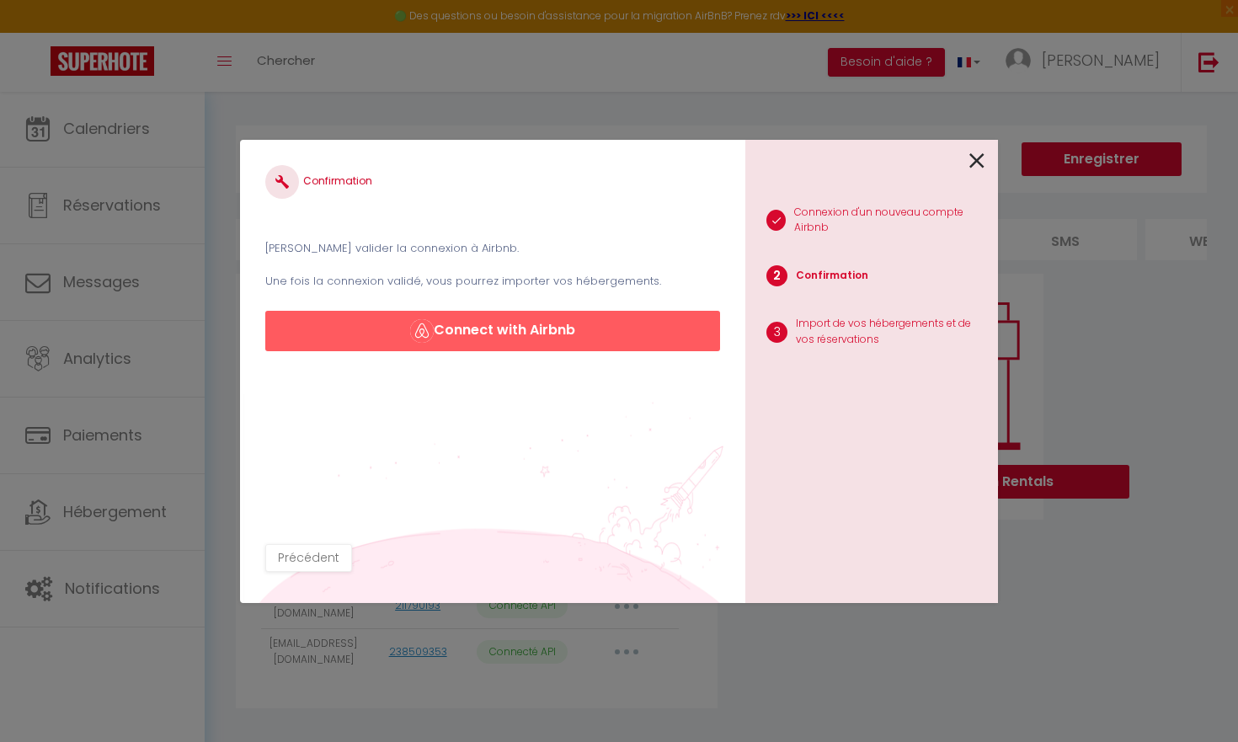
click at [974, 165] on icon at bounding box center [976, 160] width 15 height 25
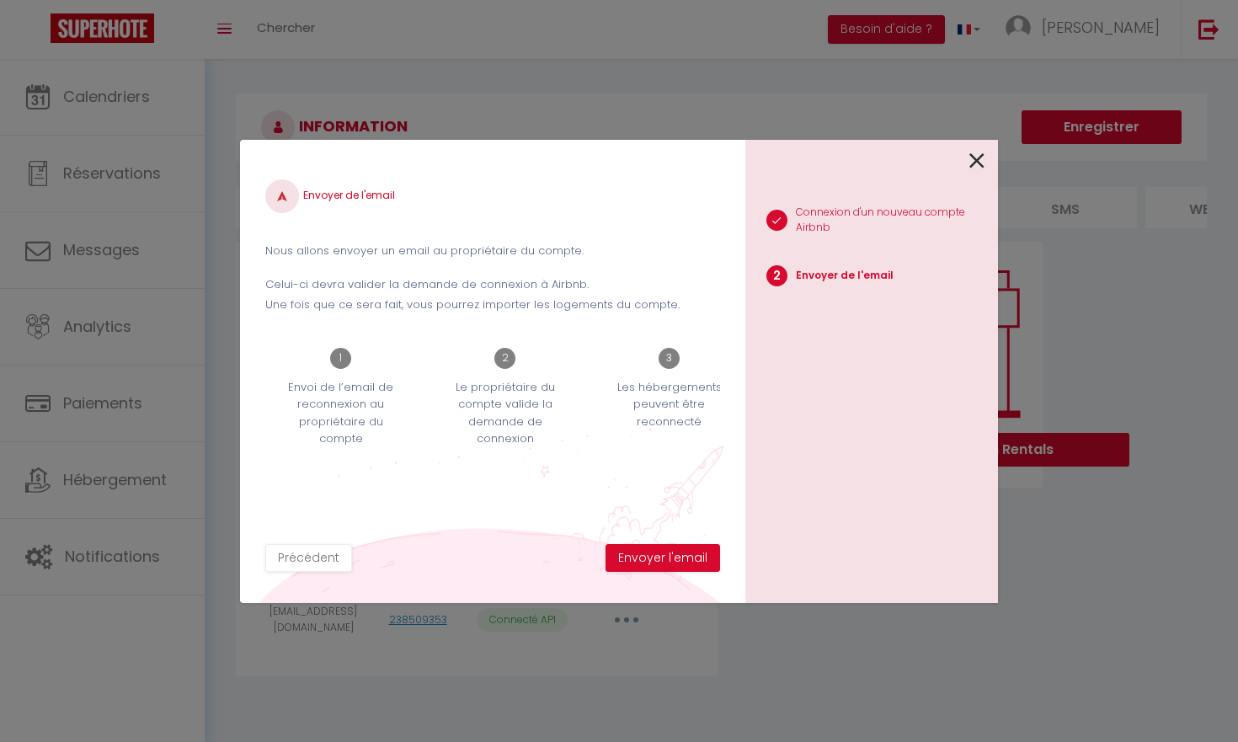
select select "28"
select select "fr"
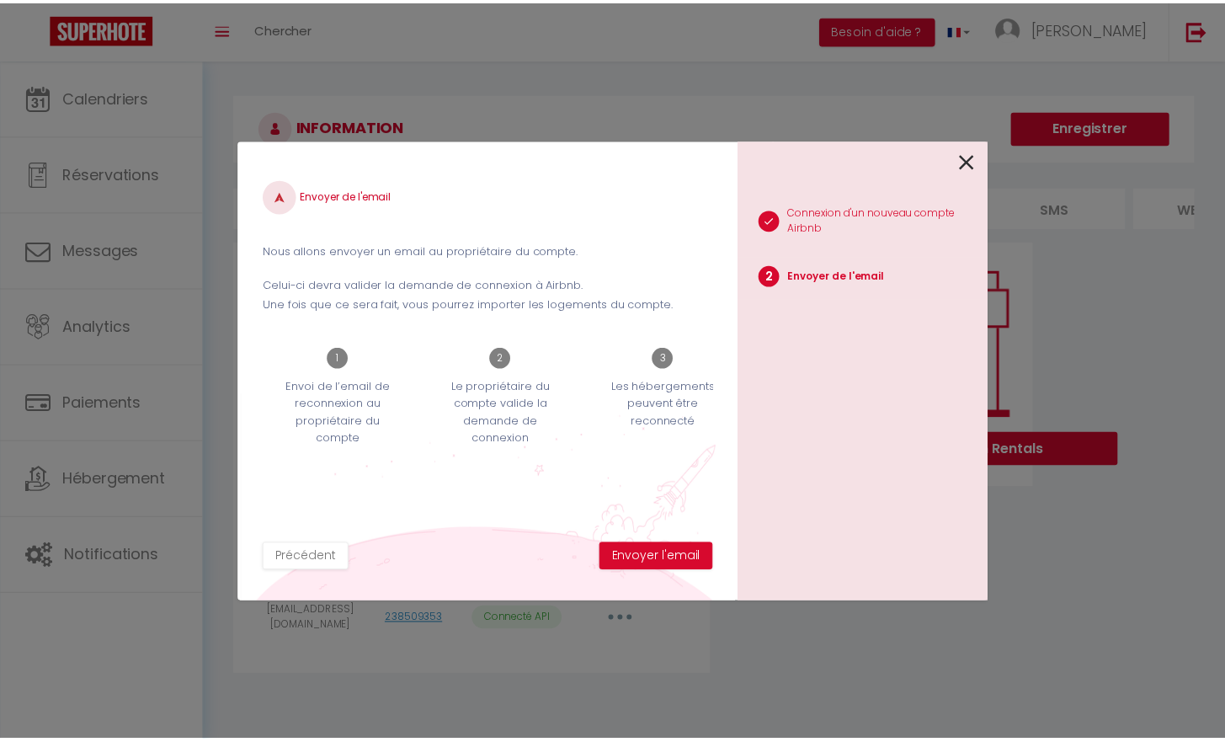
scroll to position [0, 25]
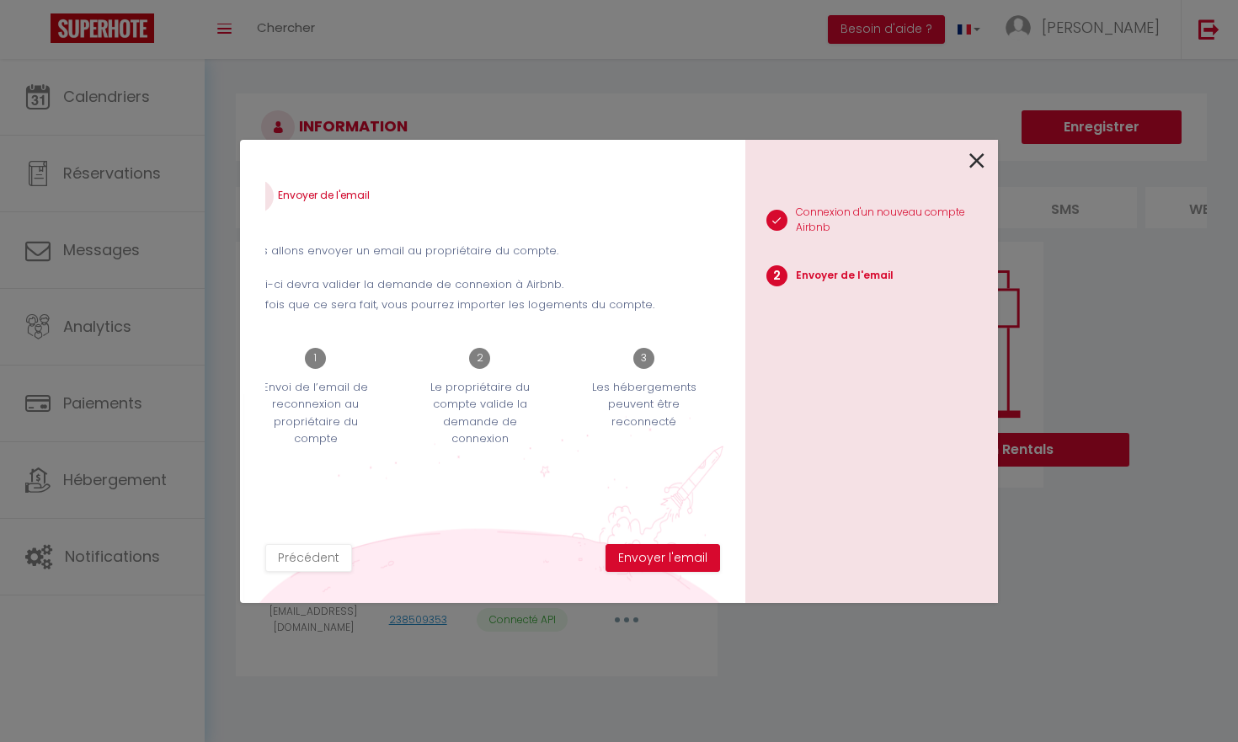
click at [969, 168] on link at bounding box center [976, 159] width 15 height 36
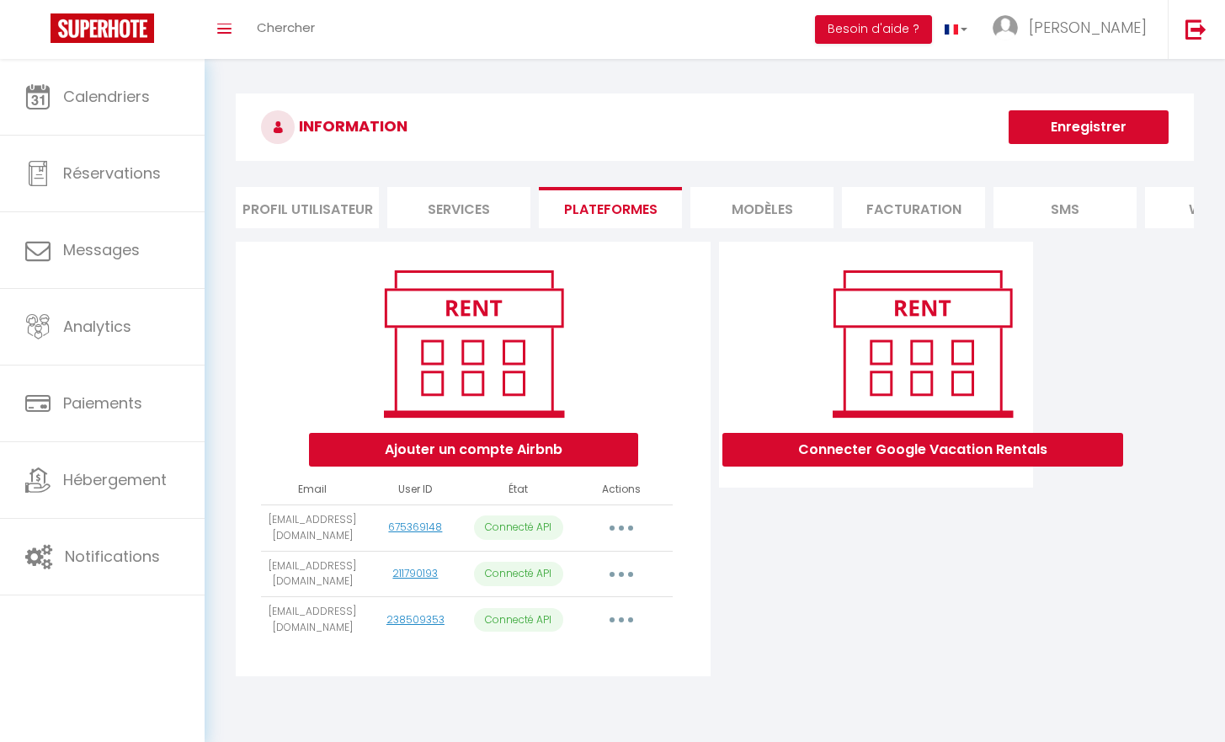
click at [730, 217] on li "MODÈLES" at bounding box center [761, 207] width 143 height 41
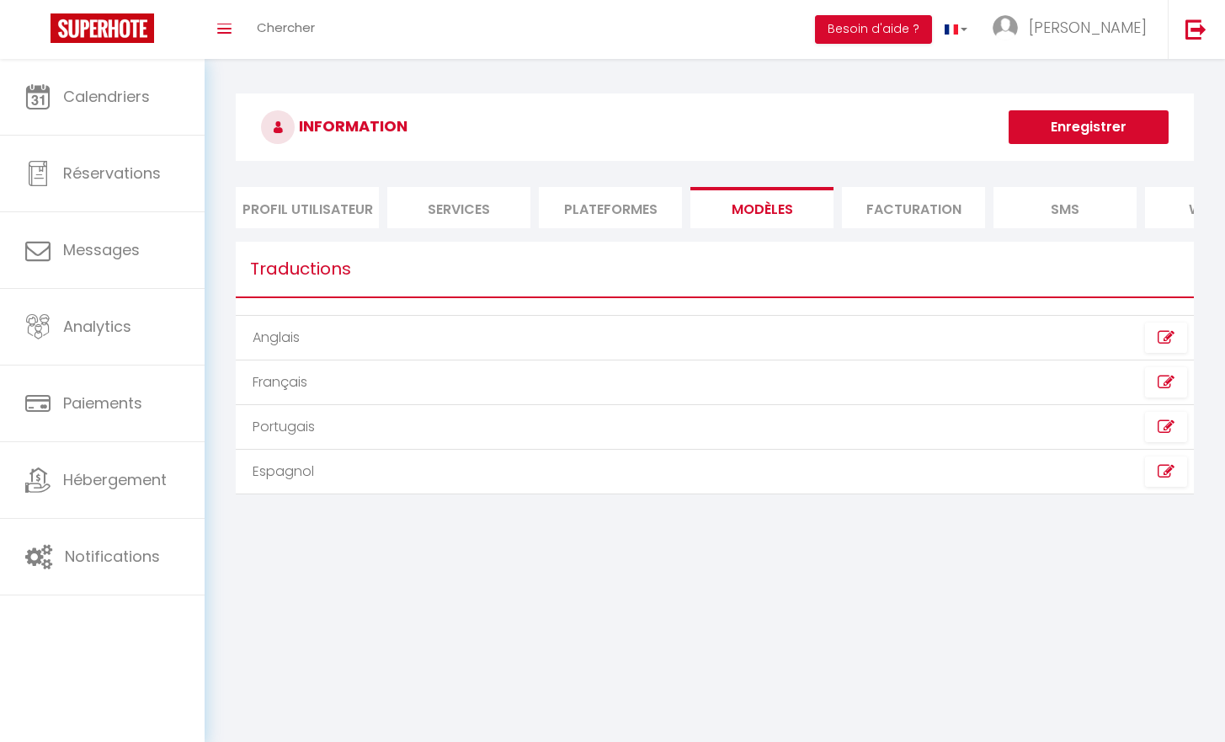
click at [653, 199] on li "Plateformes" at bounding box center [610, 207] width 143 height 41
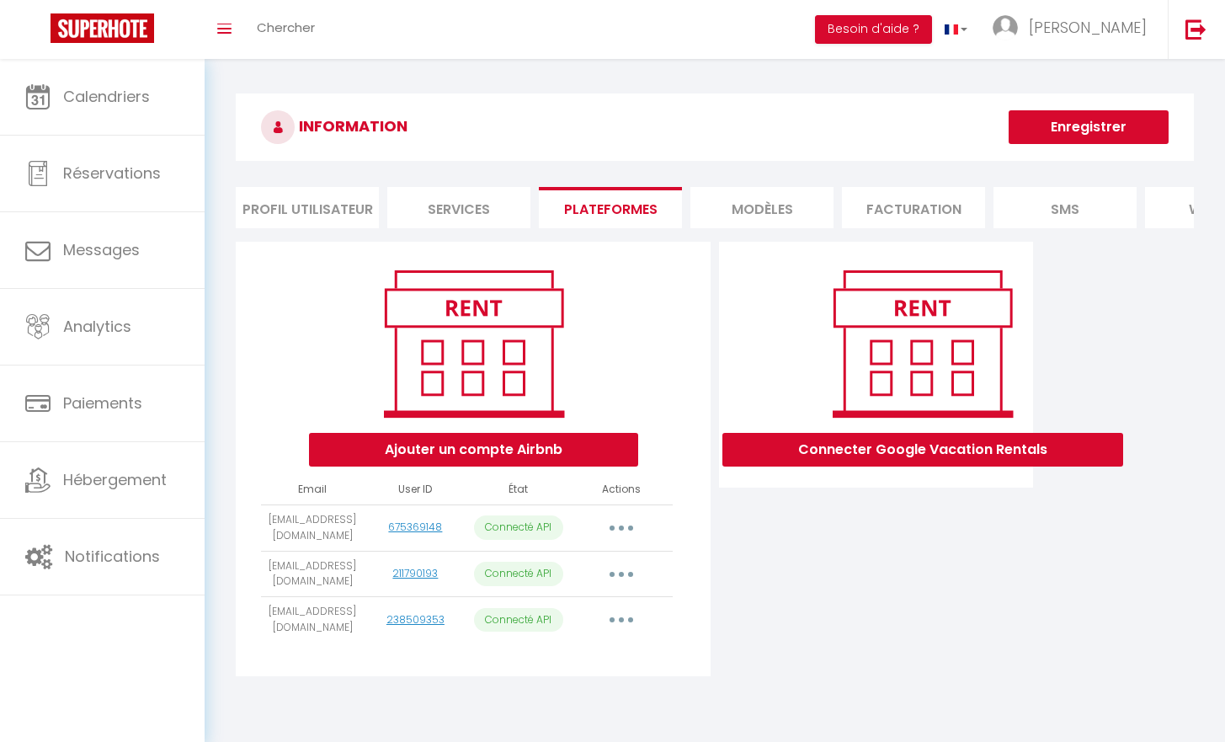
click at [654, 200] on li "Plateformes" at bounding box center [610, 207] width 143 height 41
click at [455, 197] on li "Services" at bounding box center [458, 207] width 143 height 41
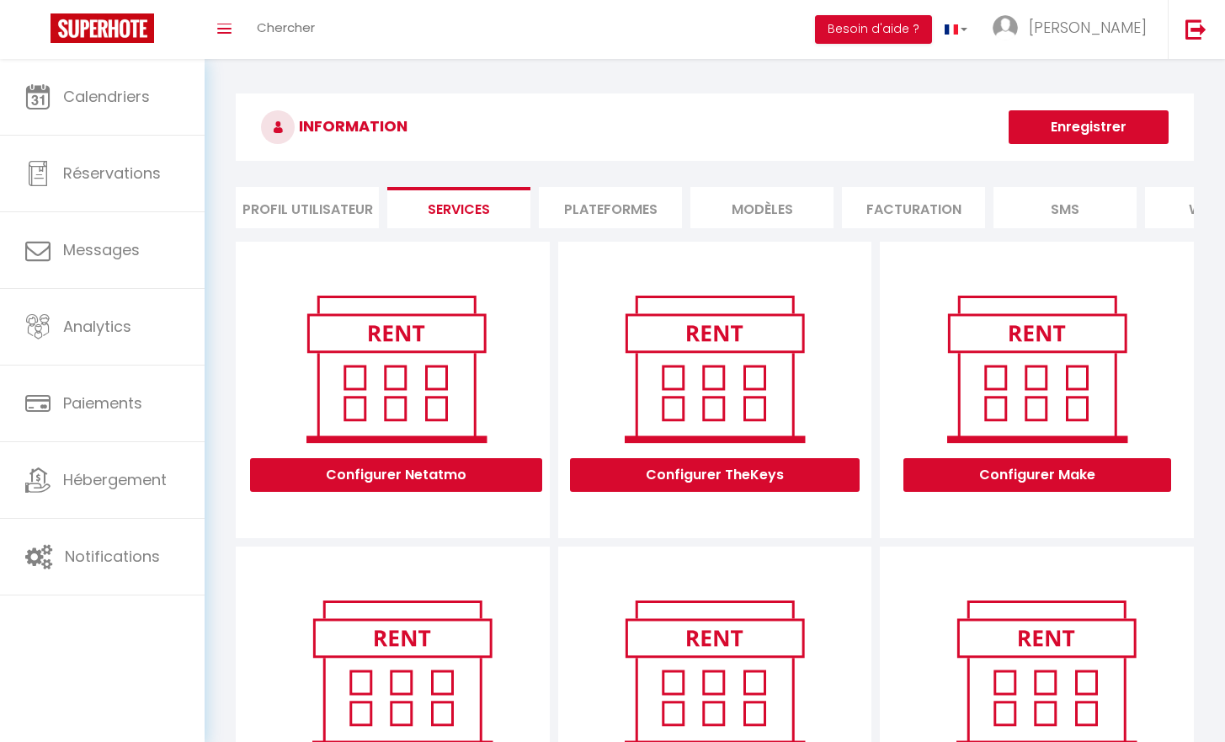
click at [345, 208] on li "Profil Utilisateur" at bounding box center [307, 207] width 143 height 41
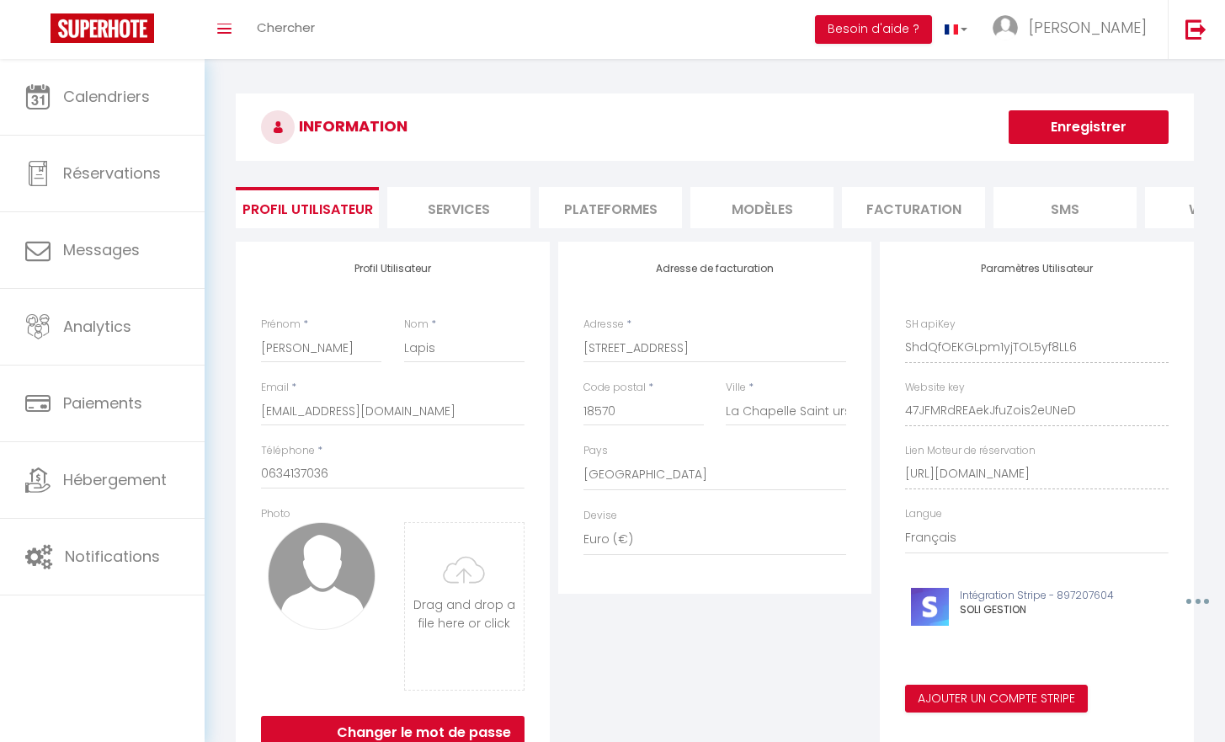
click at [800, 224] on li "MODÈLES" at bounding box center [761, 207] width 143 height 41
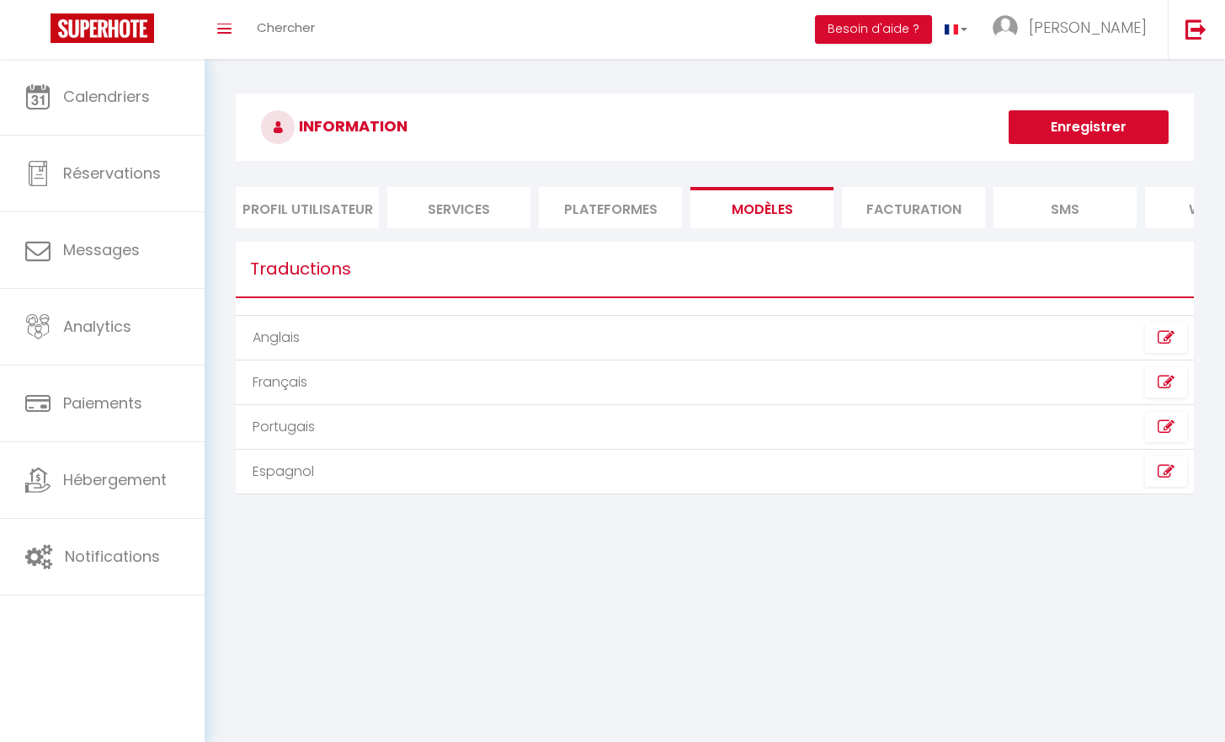
click at [908, 223] on li "Facturation" at bounding box center [913, 207] width 143 height 41
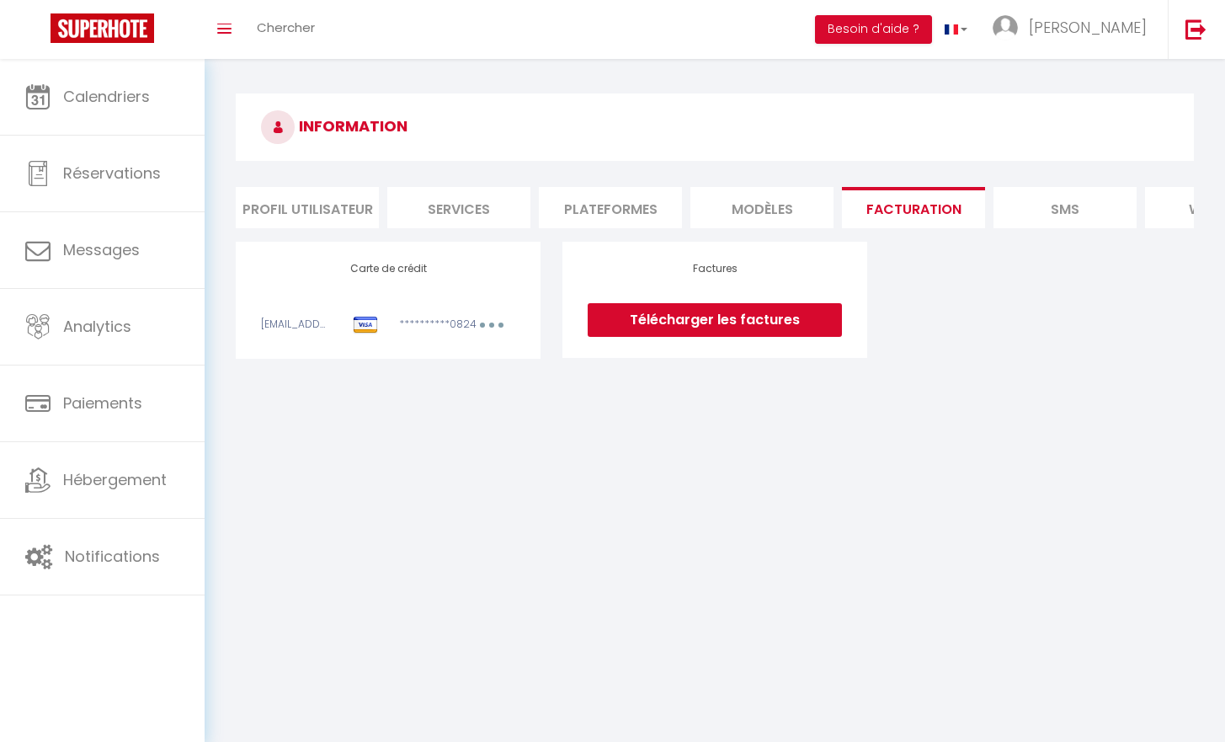
click at [1046, 226] on li "SMS" at bounding box center [1064, 207] width 143 height 41
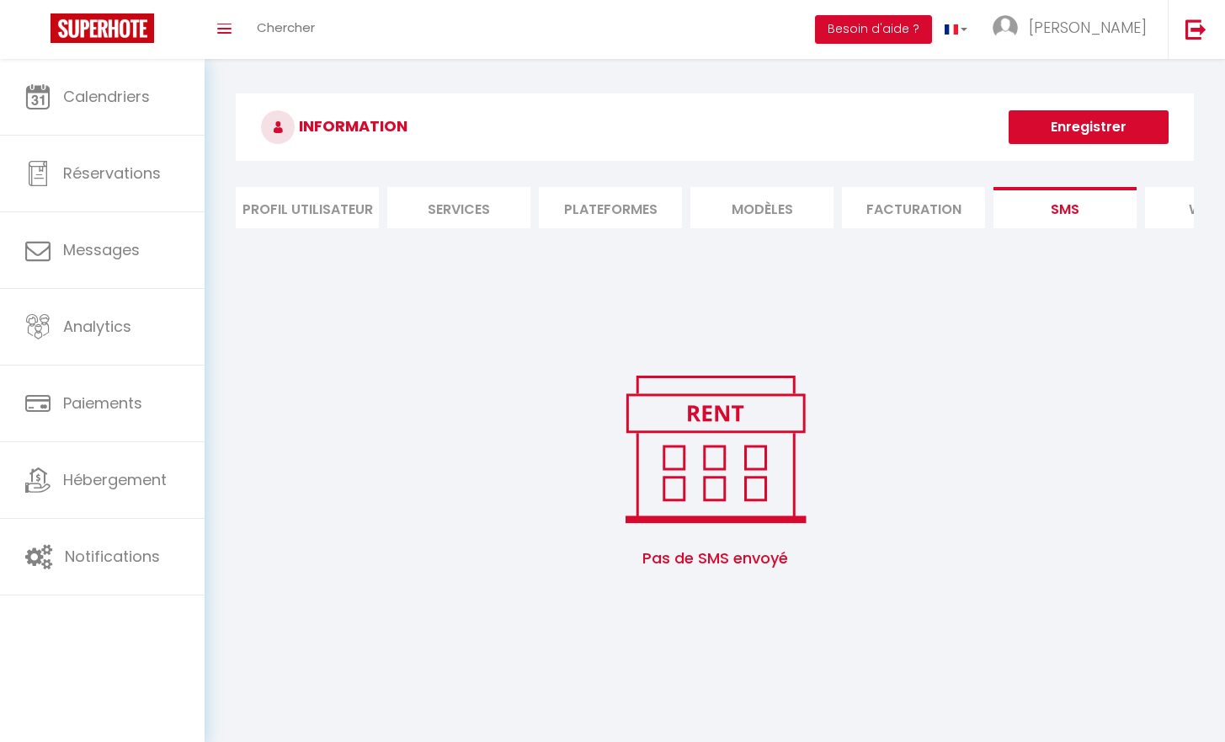
click at [1144, 216] on ul "Profil Utilisateur Services Plateformes MODÈLES Facturation SMS website Journal" at bounding box center [715, 207] width 958 height 41
click at [1158, 216] on li "website" at bounding box center [1216, 207] width 143 height 41
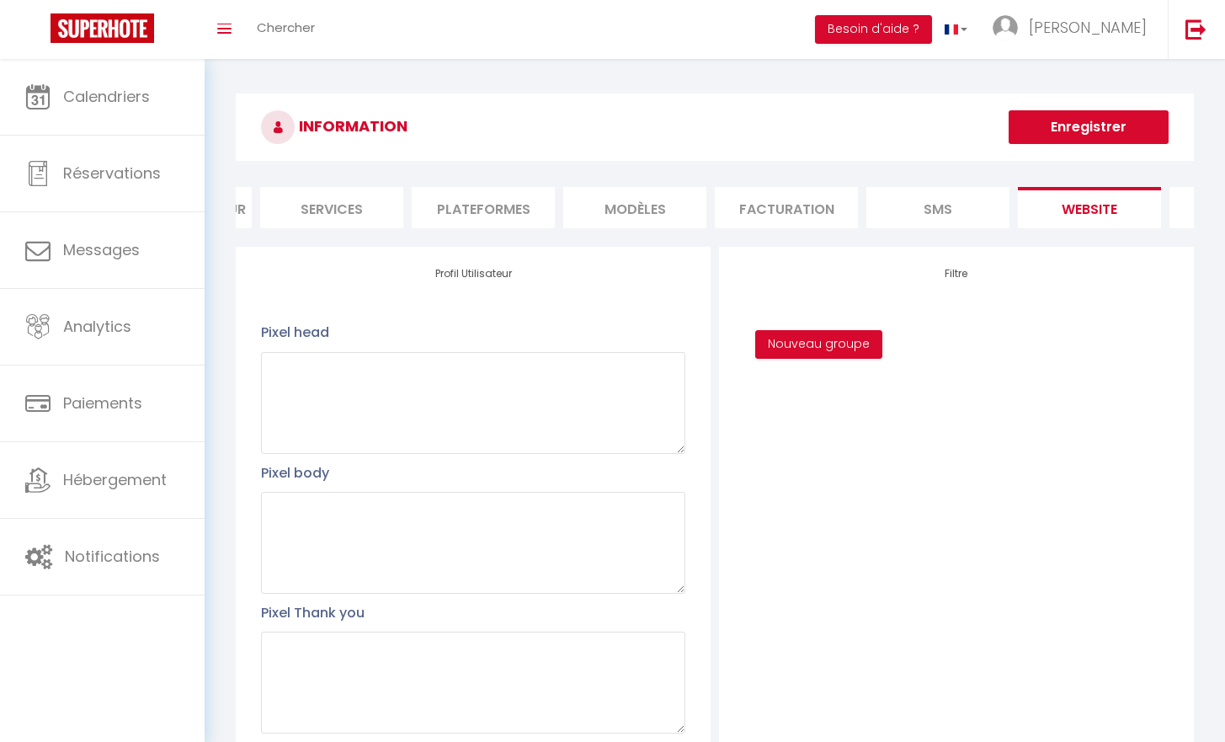
scroll to position [0, 246]
click at [1137, 216] on li "Journal" at bounding box center [1122, 207] width 143 height 41
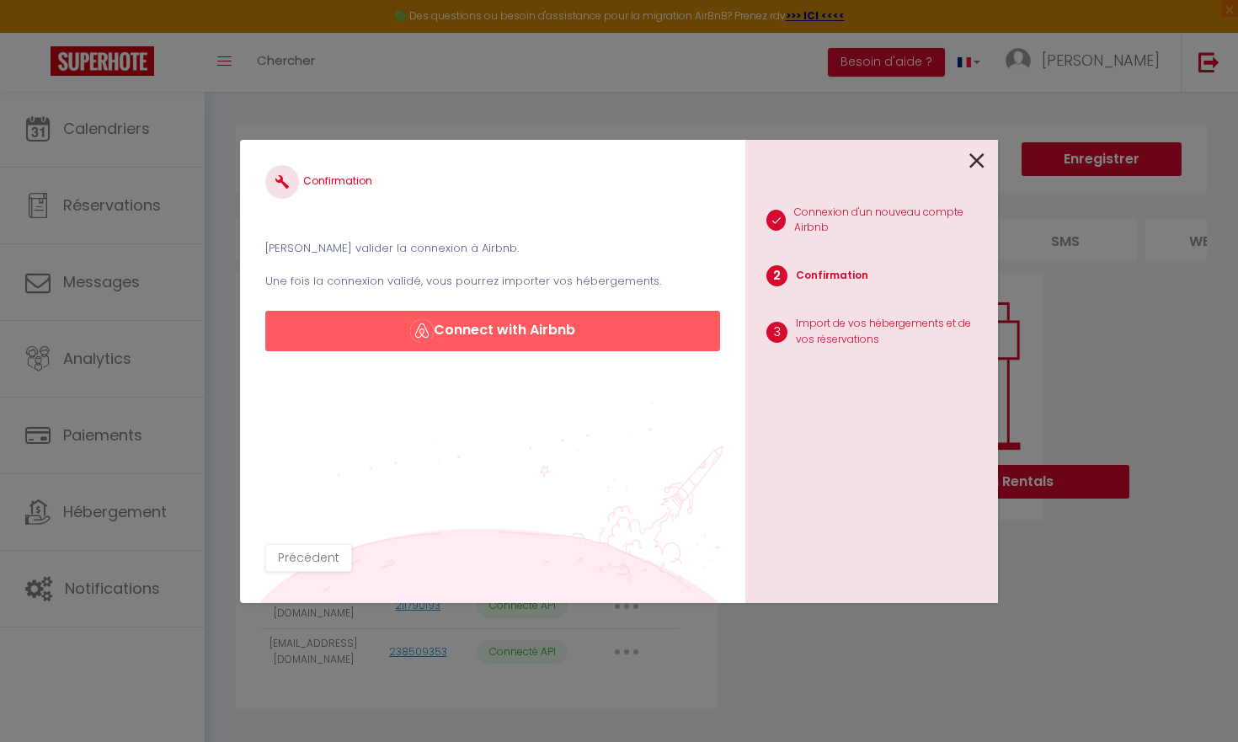
scroll to position [3, 0]
click at [602, 328] on button "Connect with Airbnb" at bounding box center [492, 331] width 455 height 40
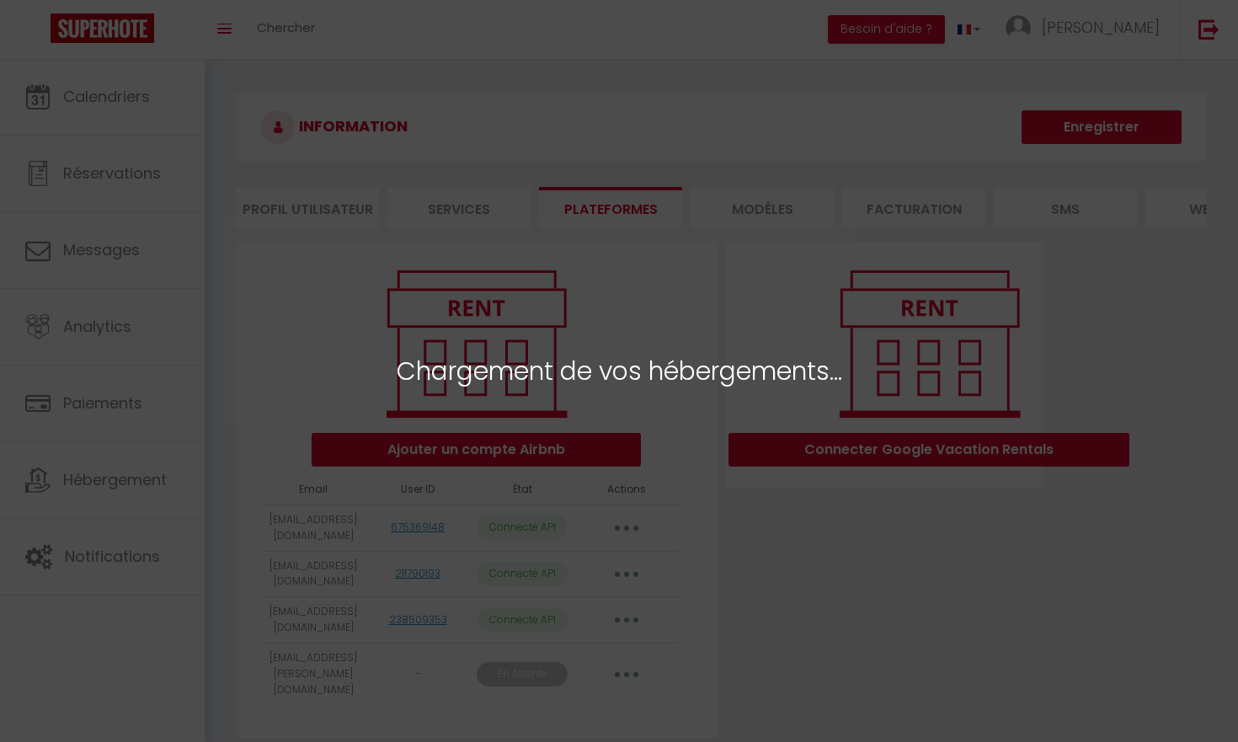
select select "65561"
select select "65562"
select select "65563"
select select "68348"
select select "77141"
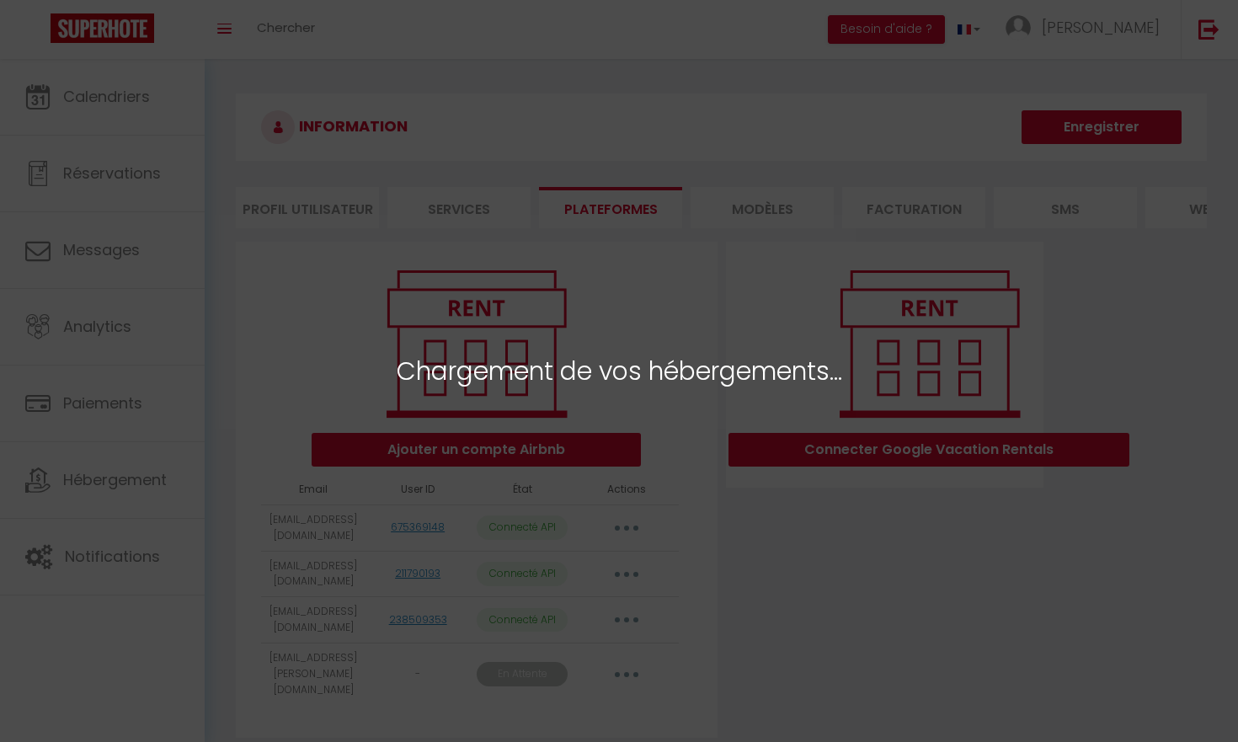
select select "78409"
select select "75973"
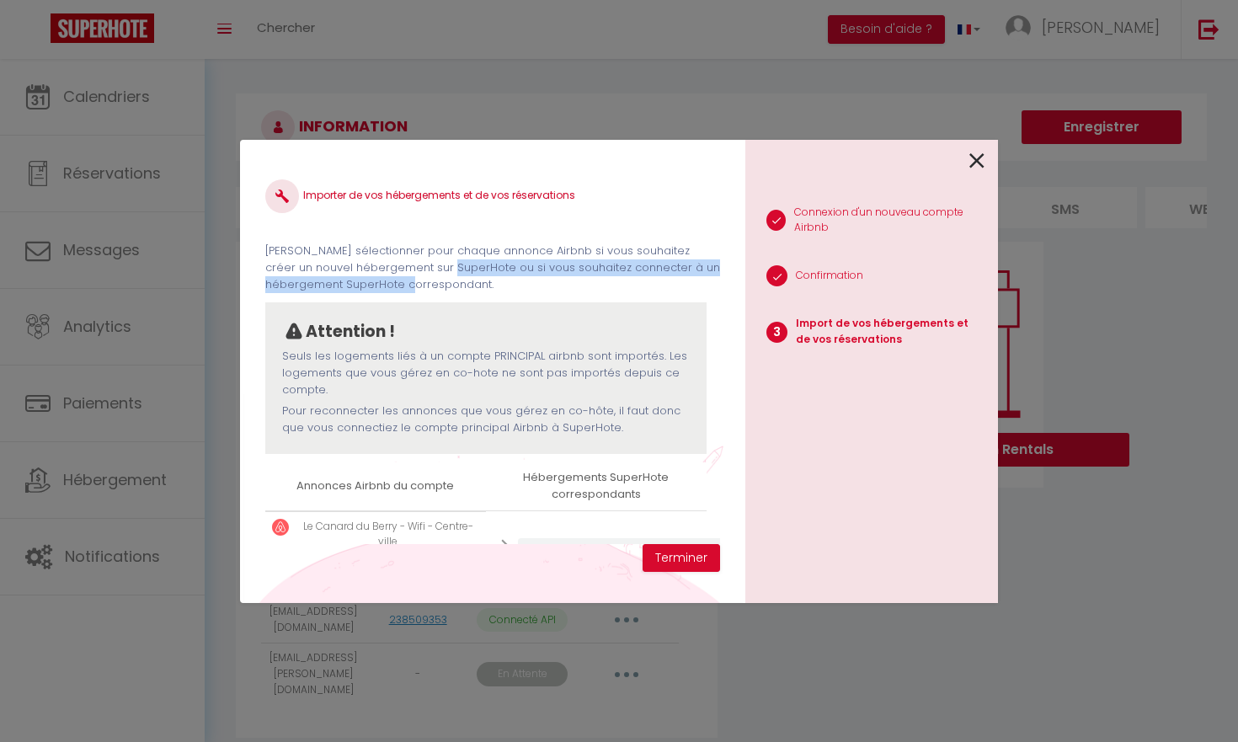
scroll to position [0, 9]
drag, startPoint x: 705, startPoint y: 248, endPoint x: 720, endPoint y: 287, distance: 41.6
click at [720, 287] on div "Importer de vos hébergements et de vos réservations [PERSON_NAME] sélectionner …" at bounding box center [492, 354] width 455 height 379
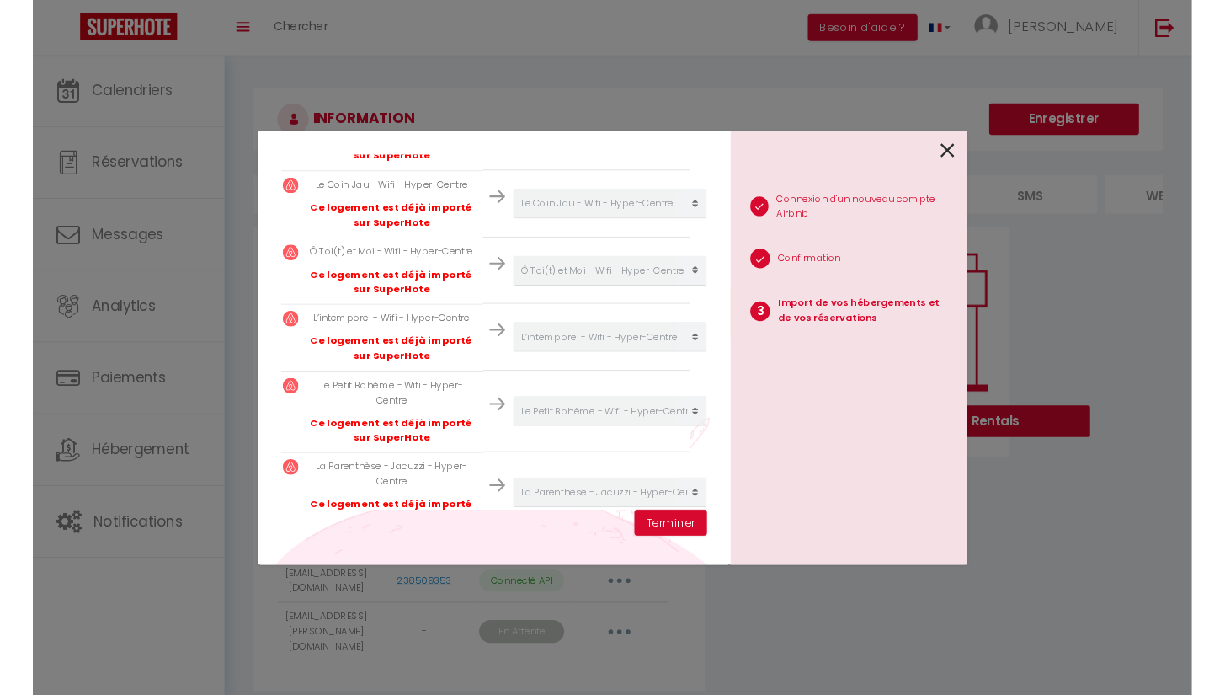
scroll to position [546, 9]
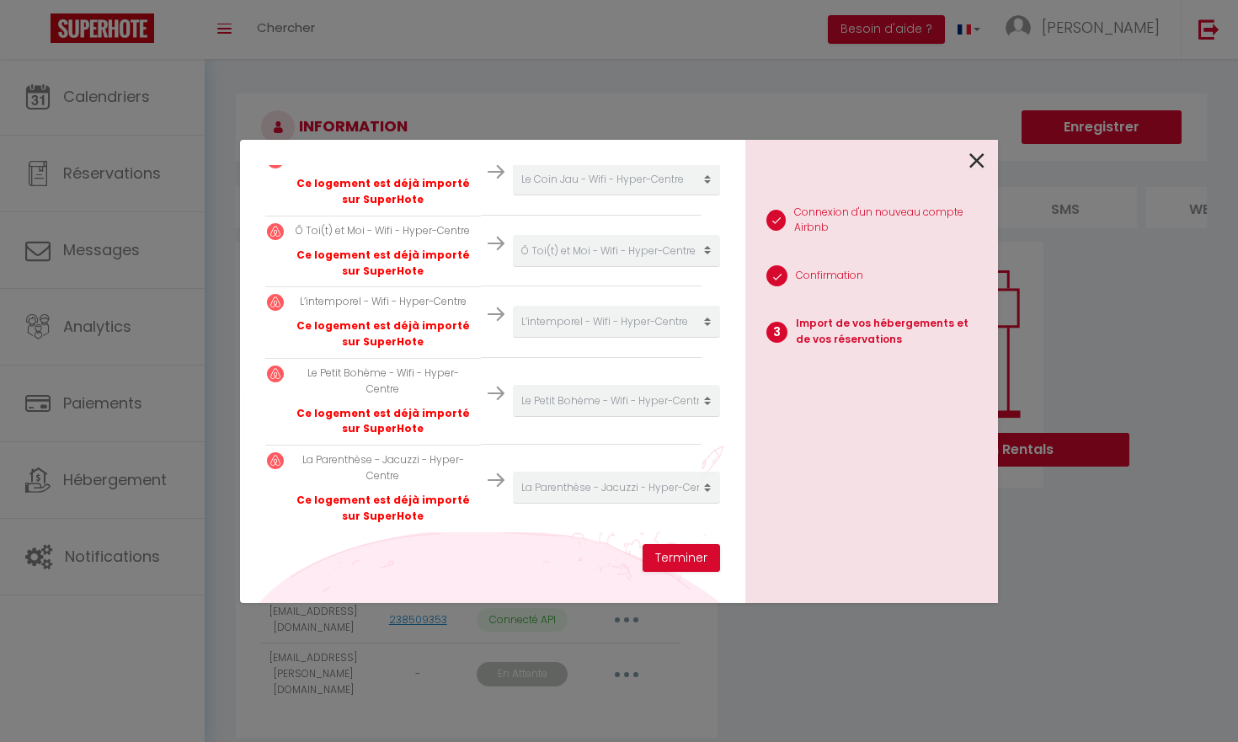
click at [972, 168] on icon at bounding box center [976, 160] width 15 height 25
